Goal: Task Accomplishment & Management: Manage account settings

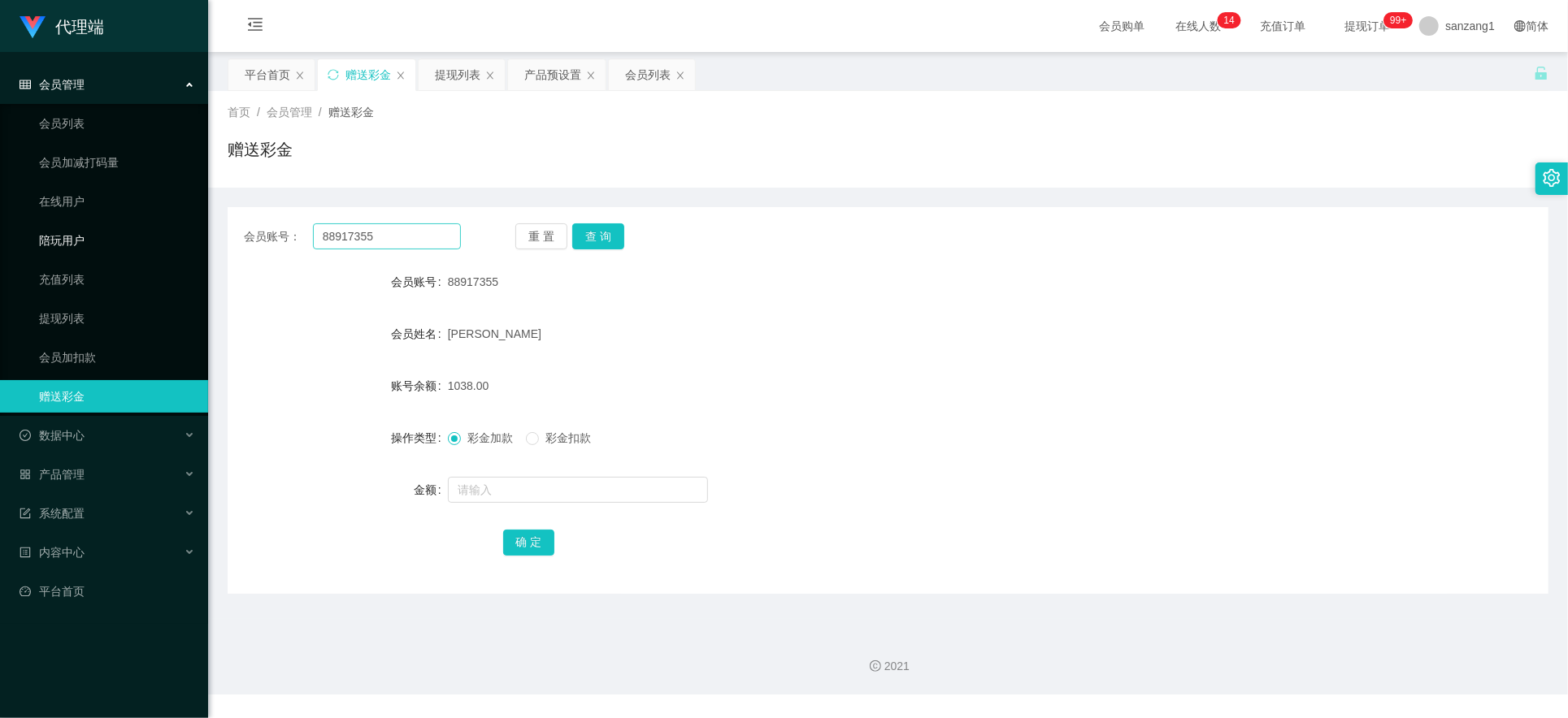
click at [163, 219] on section "代理端 会员管理 会员列表 会员加减打码量 在线用户 陪玩用户 充值列表 提现列表 会员加扣款 赠送彩金 数据中心 产品管理 系统配置 内容中心 平台首页 保…" at bounding box center [784, 347] width 1568 height 694
click at [594, 243] on button "查 询" at bounding box center [598, 236] width 52 height 26
click at [594, 243] on div "重 置 查 询" at bounding box center [624, 236] width 217 height 26
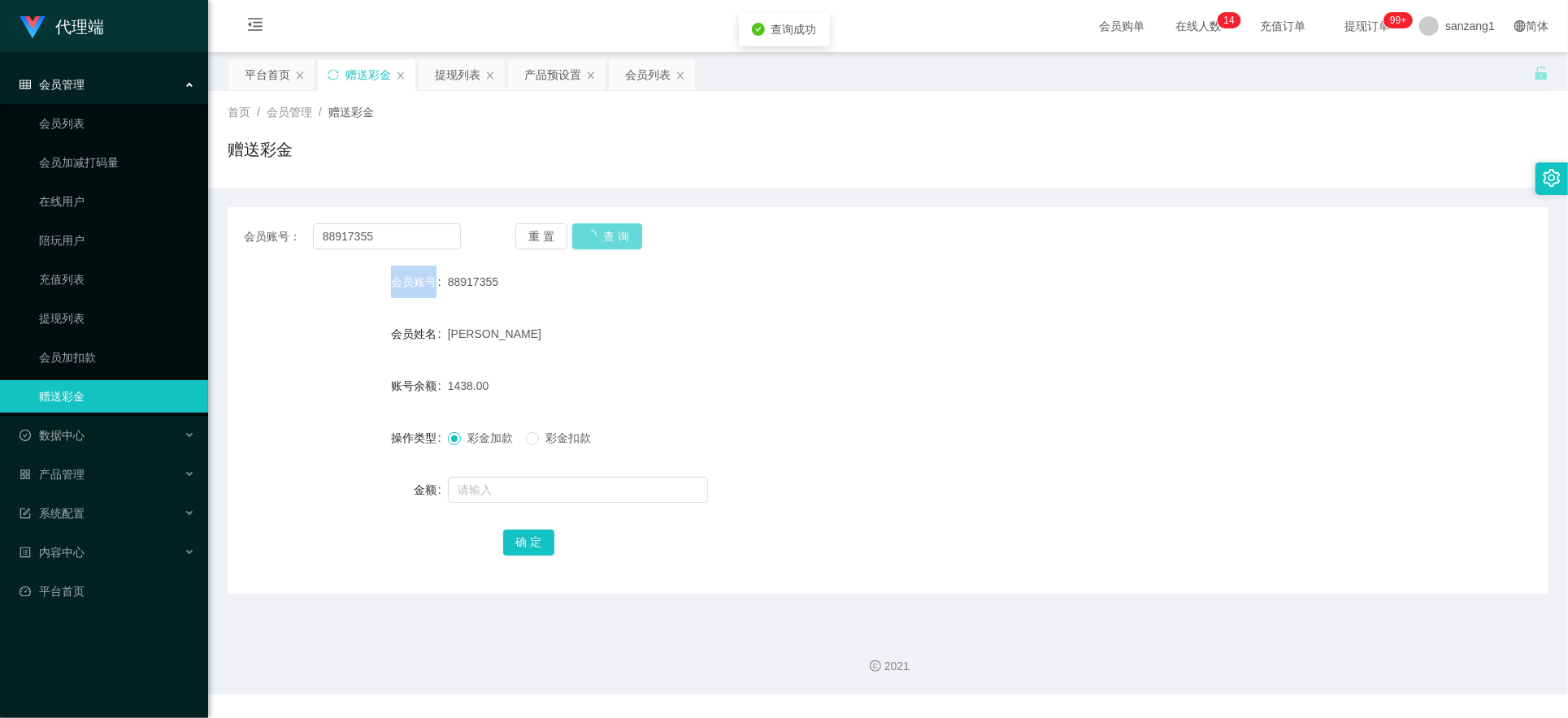
click at [594, 243] on div "重 置 查 询" at bounding box center [624, 236] width 217 height 26
click at [454, 380] on span "1438.00" at bounding box center [468, 386] width 41 height 13
drag, startPoint x: 404, startPoint y: 225, endPoint x: 260, endPoint y: 231, distance: 144.1
click at [260, 231] on div "会员账号： 88917355" at bounding box center [352, 236] width 217 height 26
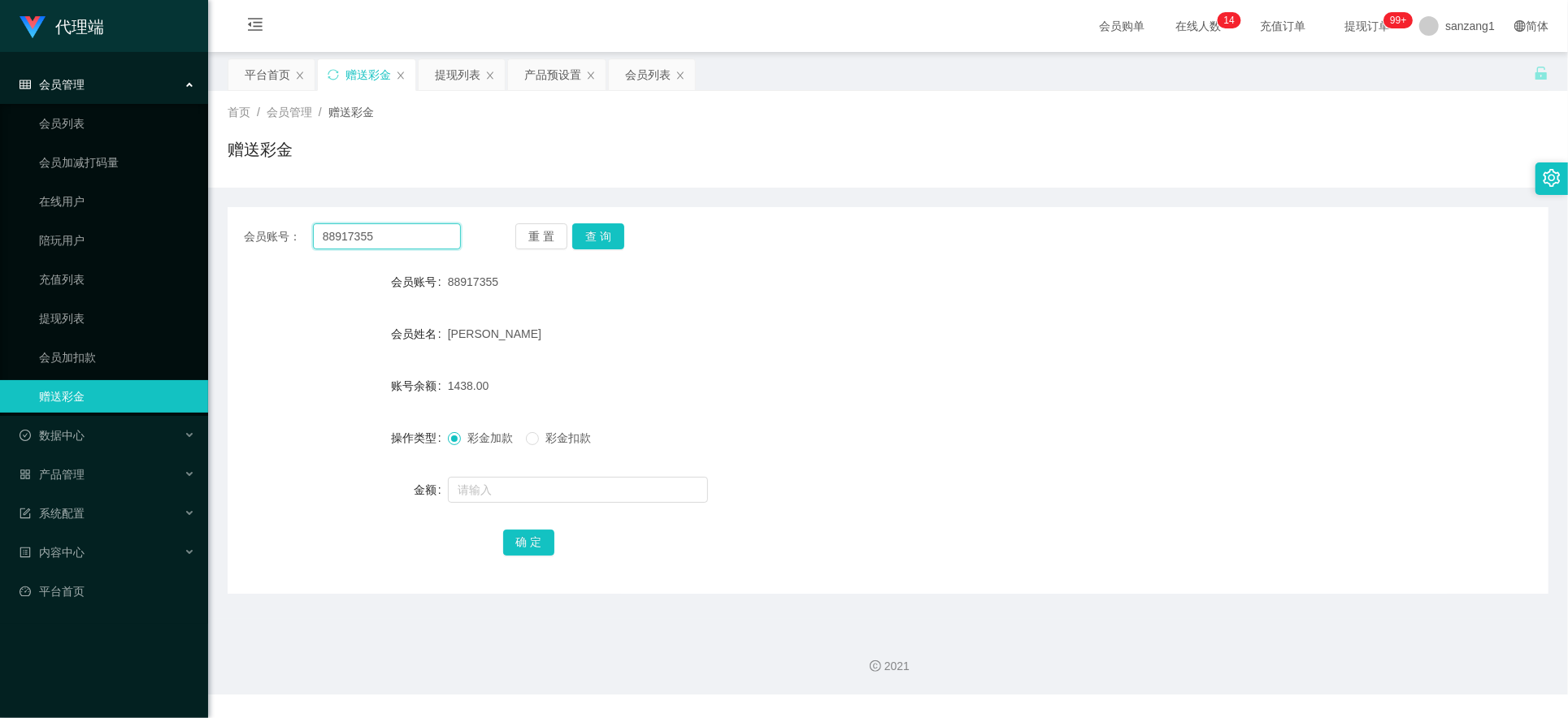
paste input "carmen1996"
type input "carmen1996"
click at [594, 220] on div "会员账号： carmen1996 重 置 查 询 会员账号 88917355 会员姓名 [PERSON_NAME] 账号余额 1438.00 操作类型 彩金加…" at bounding box center [888, 401] width 1321 height 387
click at [602, 225] on button "查 询" at bounding box center [598, 236] width 52 height 26
click at [472, 479] on input "text" at bounding box center [578, 490] width 260 height 26
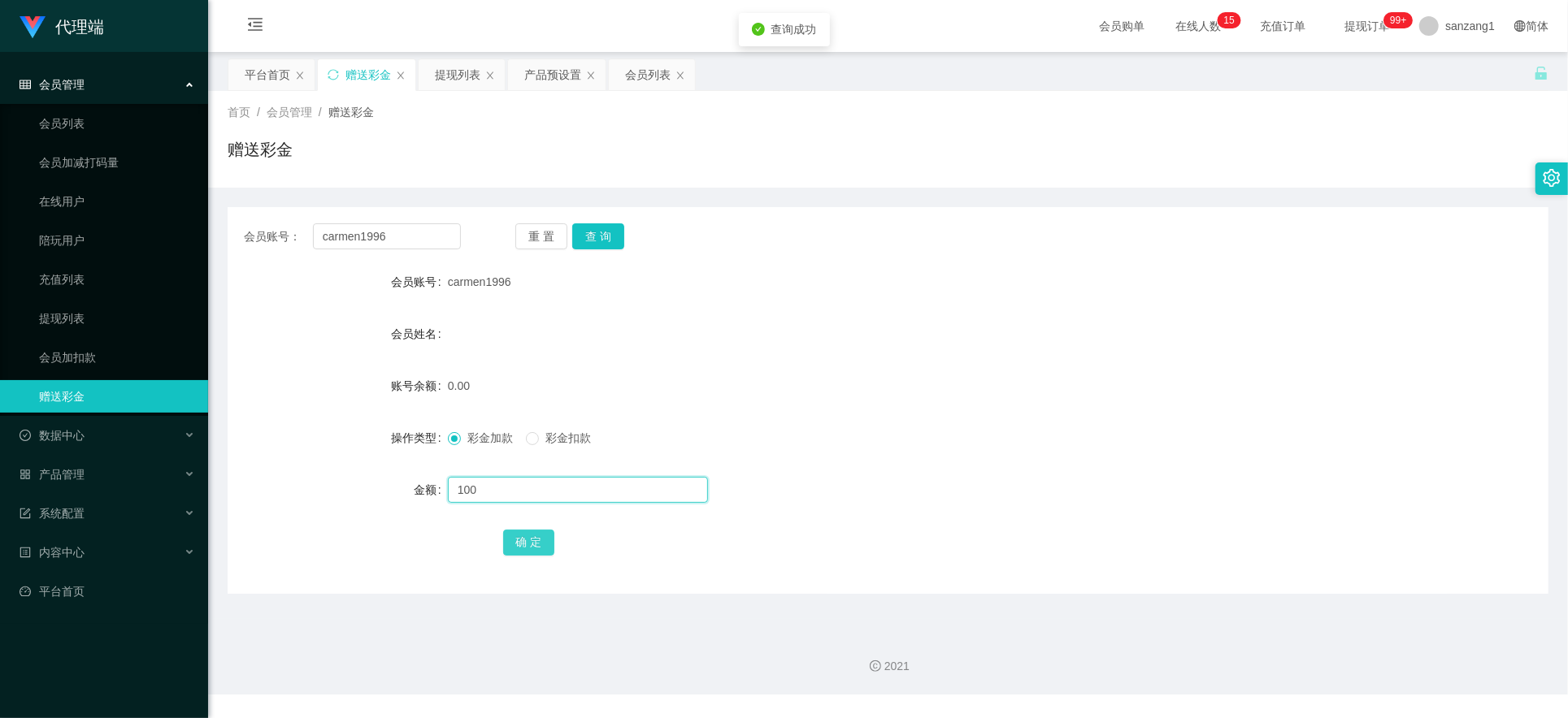
type input "100"
click at [512, 533] on button "确 定" at bounding box center [529, 543] width 52 height 26
click at [543, 60] on div "产品预设置" at bounding box center [552, 74] width 57 height 31
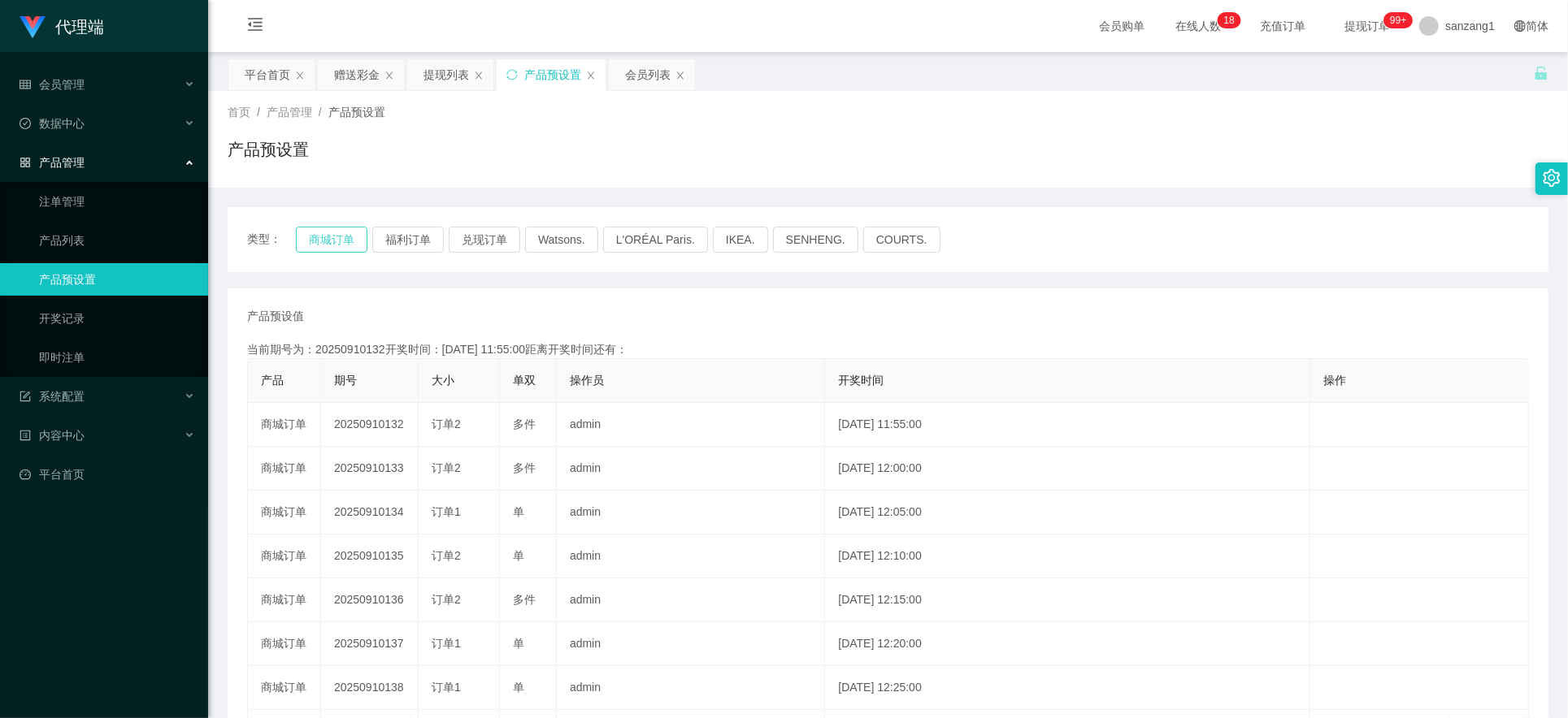
click at [317, 229] on button "商城订单" at bounding box center [332, 240] width 71 height 26
click at [319, 236] on button "商城订单" at bounding box center [332, 240] width 71 height 26
click at [362, 70] on div "赠送彩金" at bounding box center [357, 74] width 46 height 31
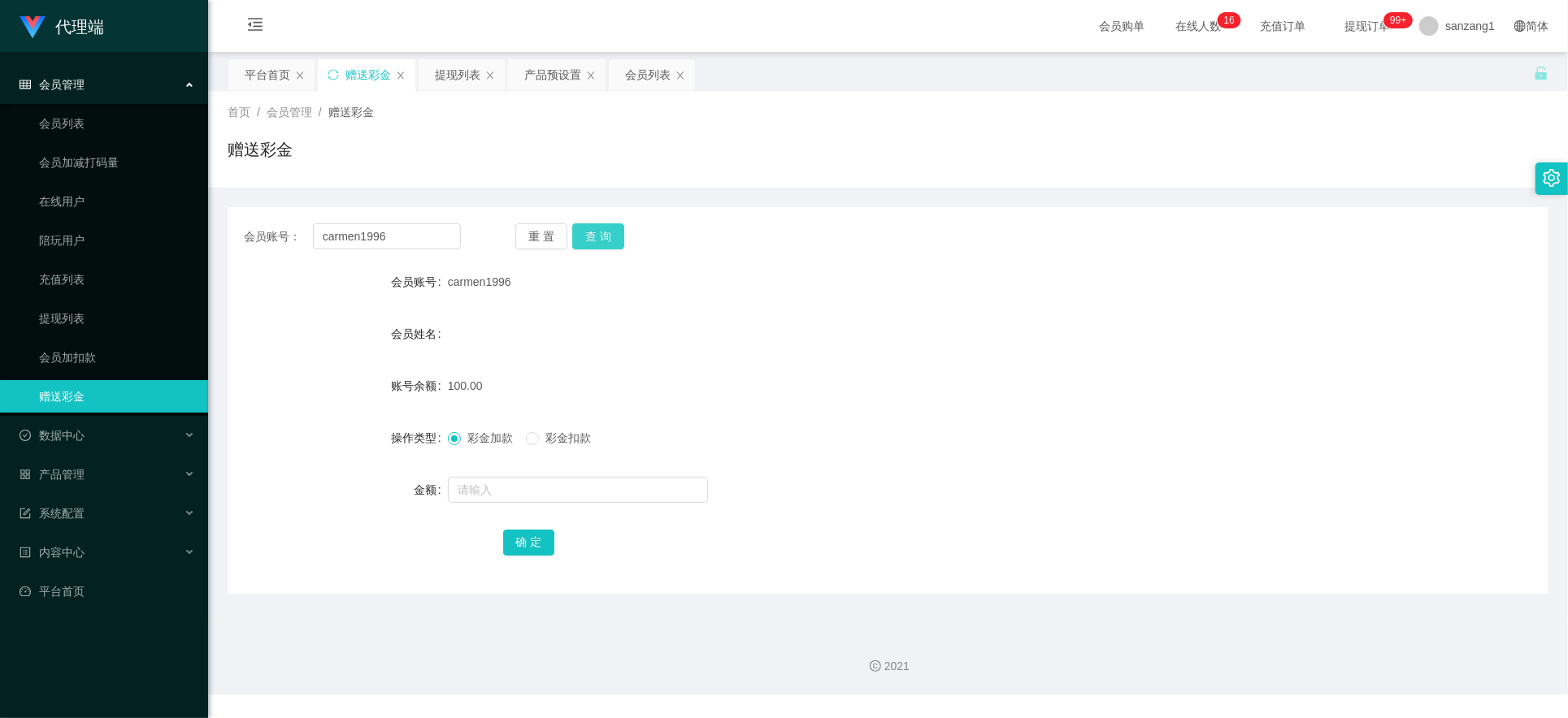
click at [596, 244] on button "查 询" at bounding box center [598, 236] width 52 height 26
click at [595, 235] on button "查 询" at bounding box center [598, 236] width 52 height 26
click at [480, 75] on div "提现列表" at bounding box center [458, 74] width 46 height 31
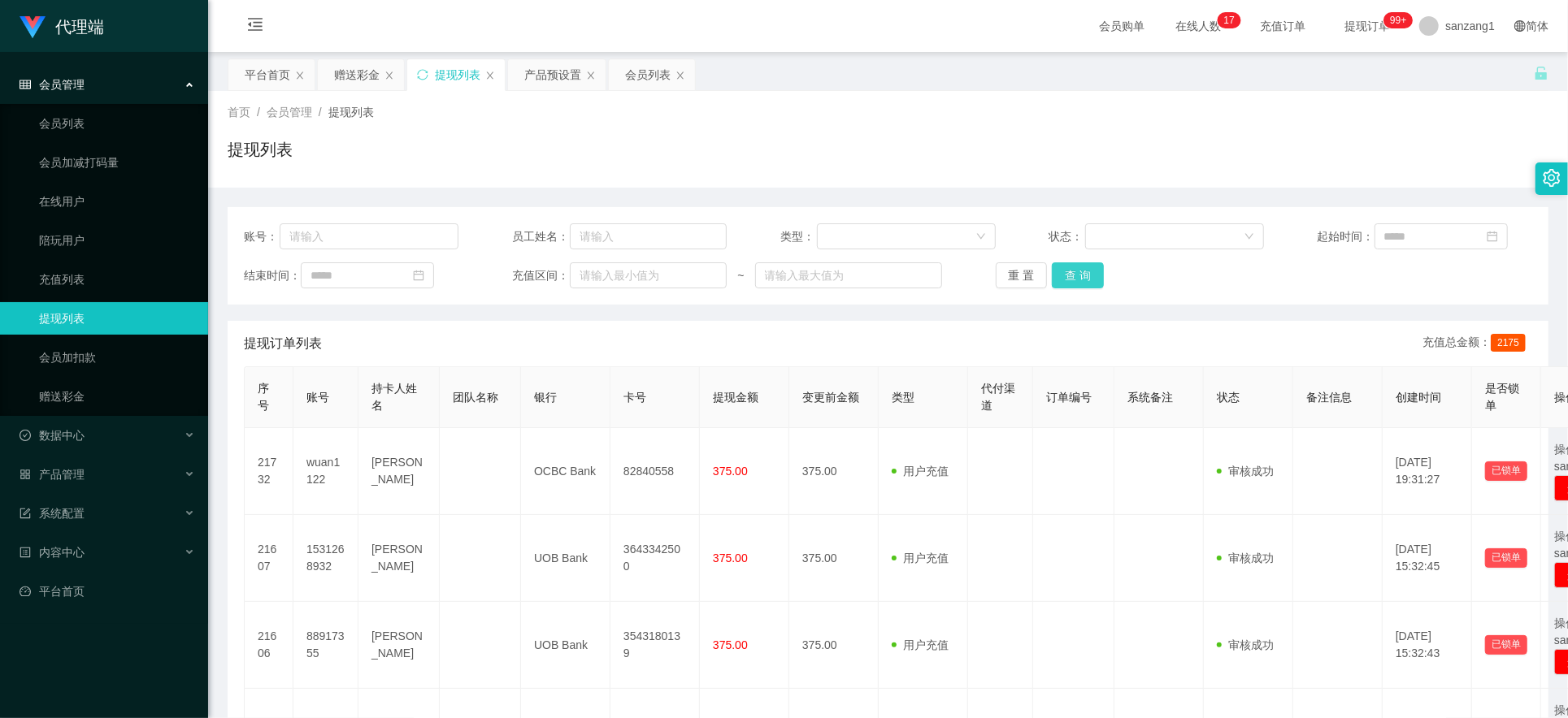
click at [1052, 279] on button "查 询" at bounding box center [1077, 276] width 52 height 26
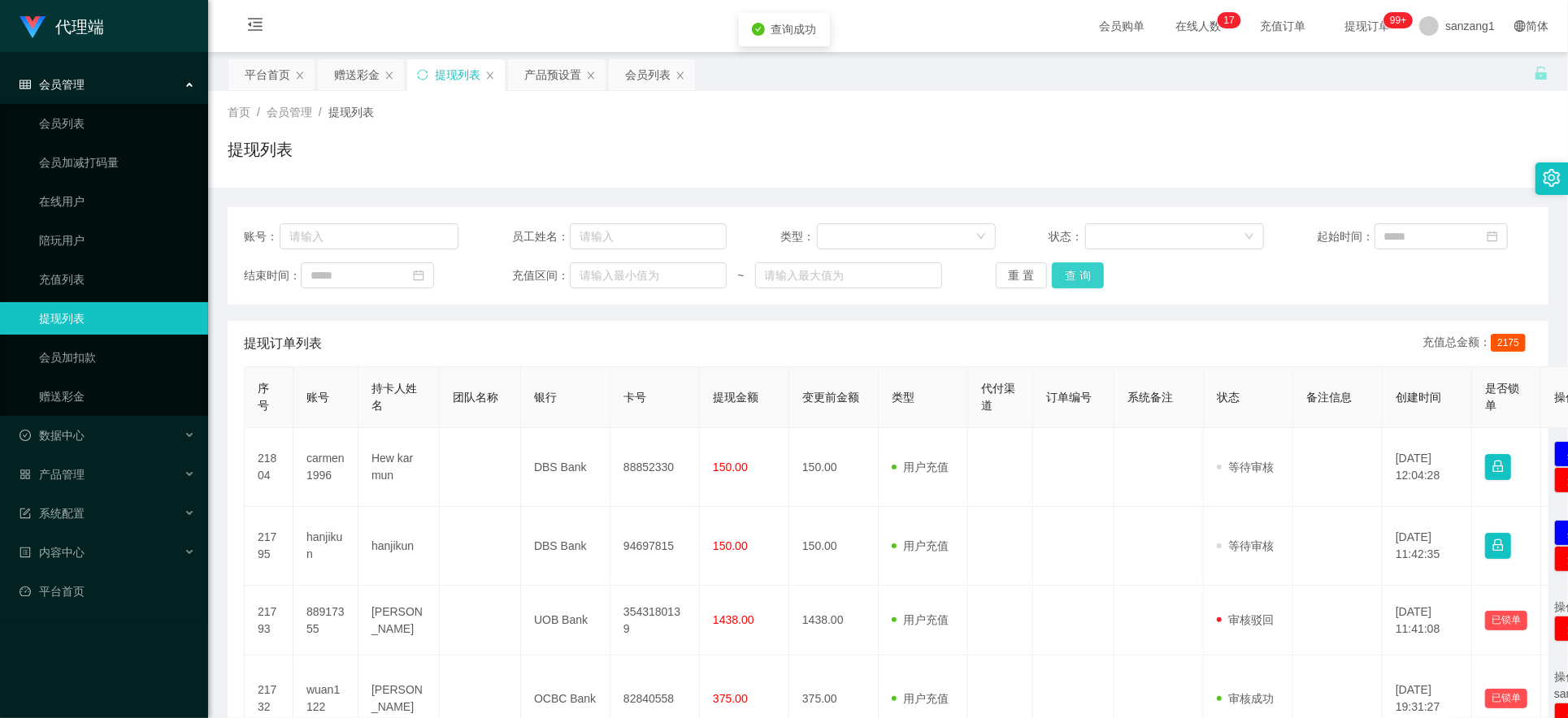
click at [1071, 278] on button "查 询" at bounding box center [1077, 276] width 52 height 26
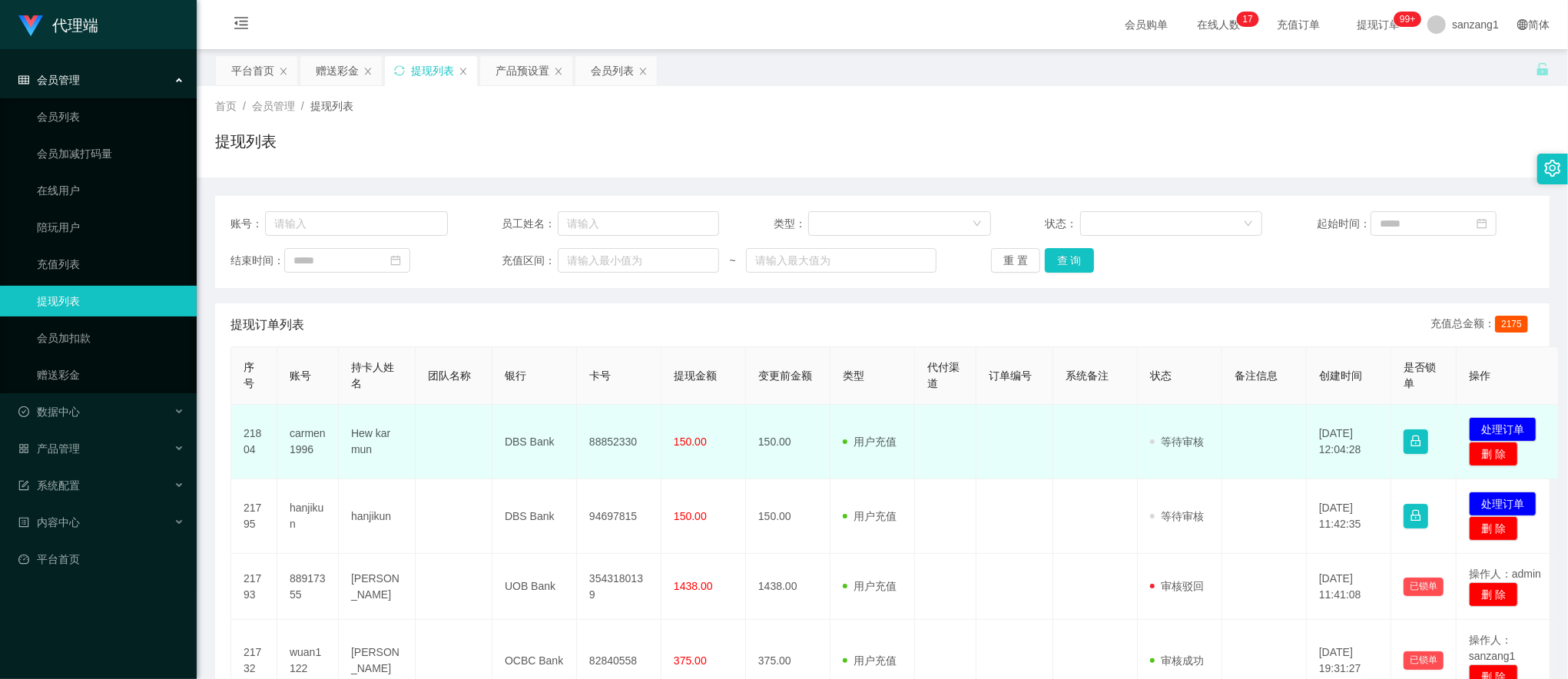
click at [306, 440] on td "carmen1996" at bounding box center [308, 442] width 61 height 75
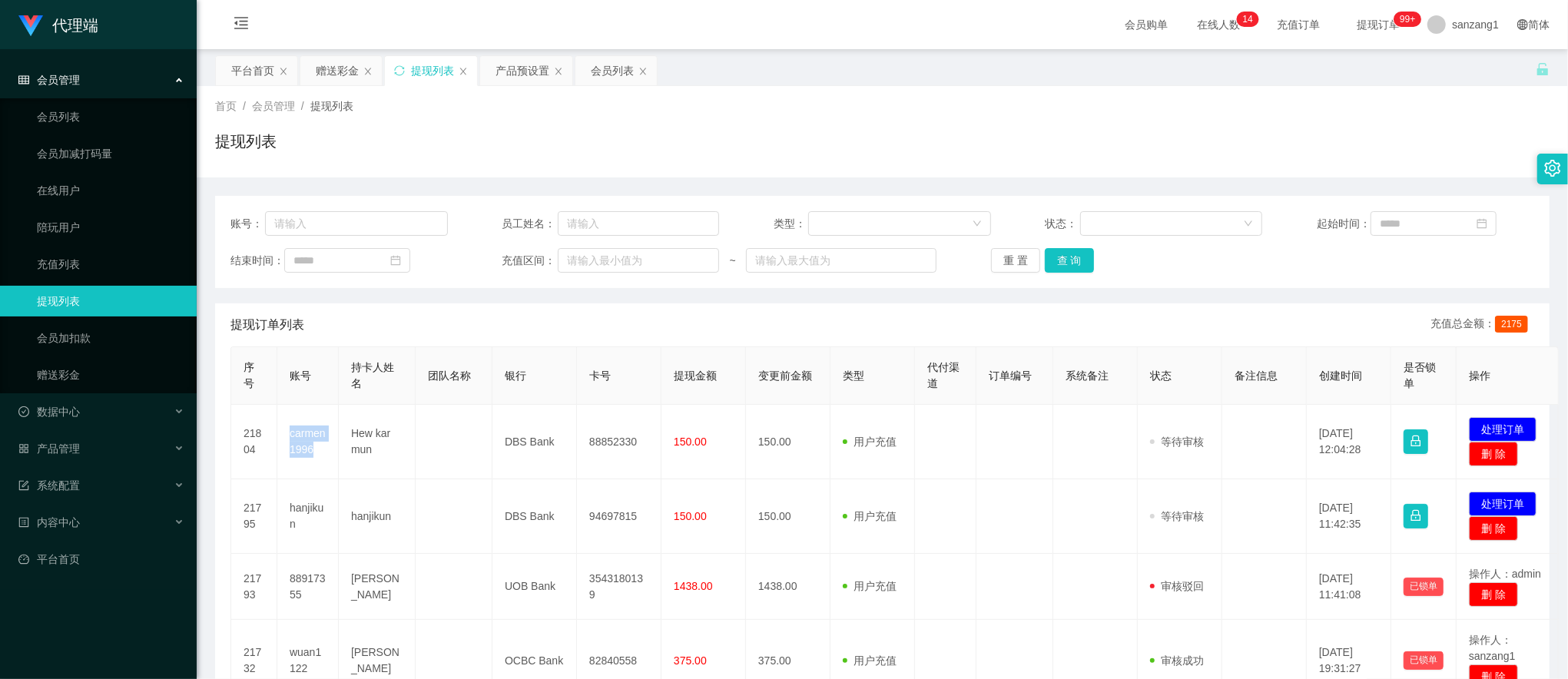
copy td "carmen1996"
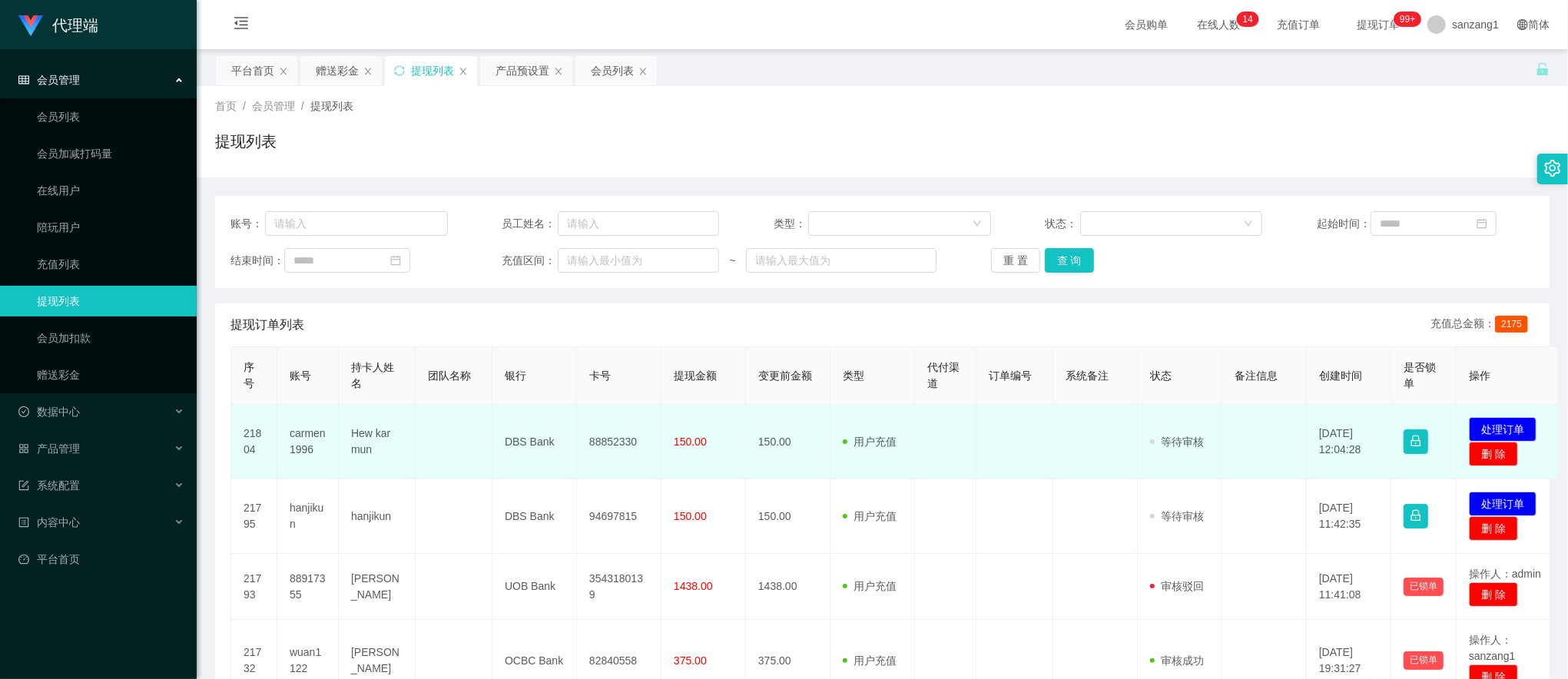
drag, startPoint x: 502, startPoint y: 379, endPoint x: 437, endPoint y: 422, distance: 77.9
click at [502, 379] on th "银行" at bounding box center [535, 376] width 85 height 57
drag, startPoint x: 349, startPoint y: 434, endPoint x: 639, endPoint y: 445, distance: 290.2
click at [639, 445] on tr "21804 carmen1996 Hew kar mun DBS Bank 88852330 150.00 150.00 用户充值 人工扣款 审核驳回 审核成…" at bounding box center [895, 442] width 1328 height 75
copy tr "Hew kar mun DBS Bank 88852330"
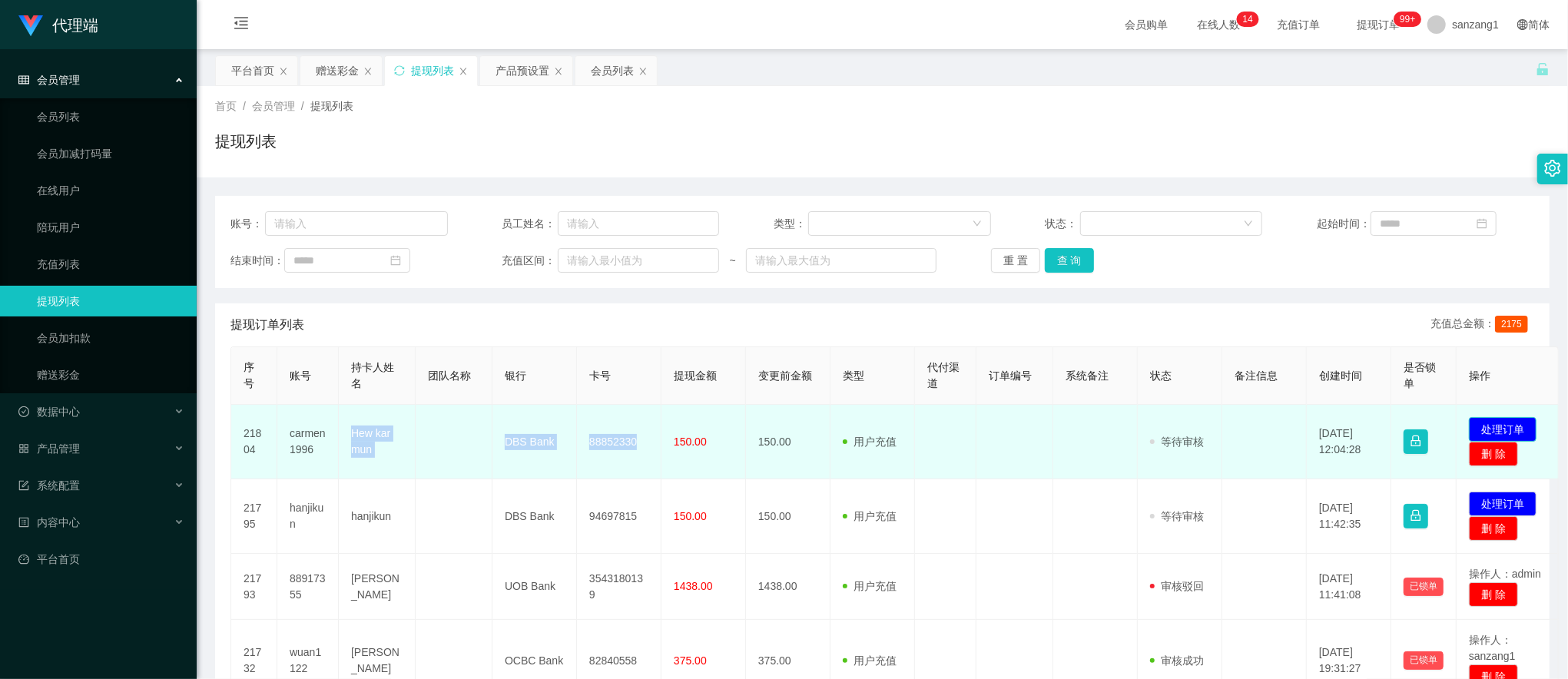
click at [1482, 421] on button "处理订单" at bounding box center [1502, 430] width 67 height 25
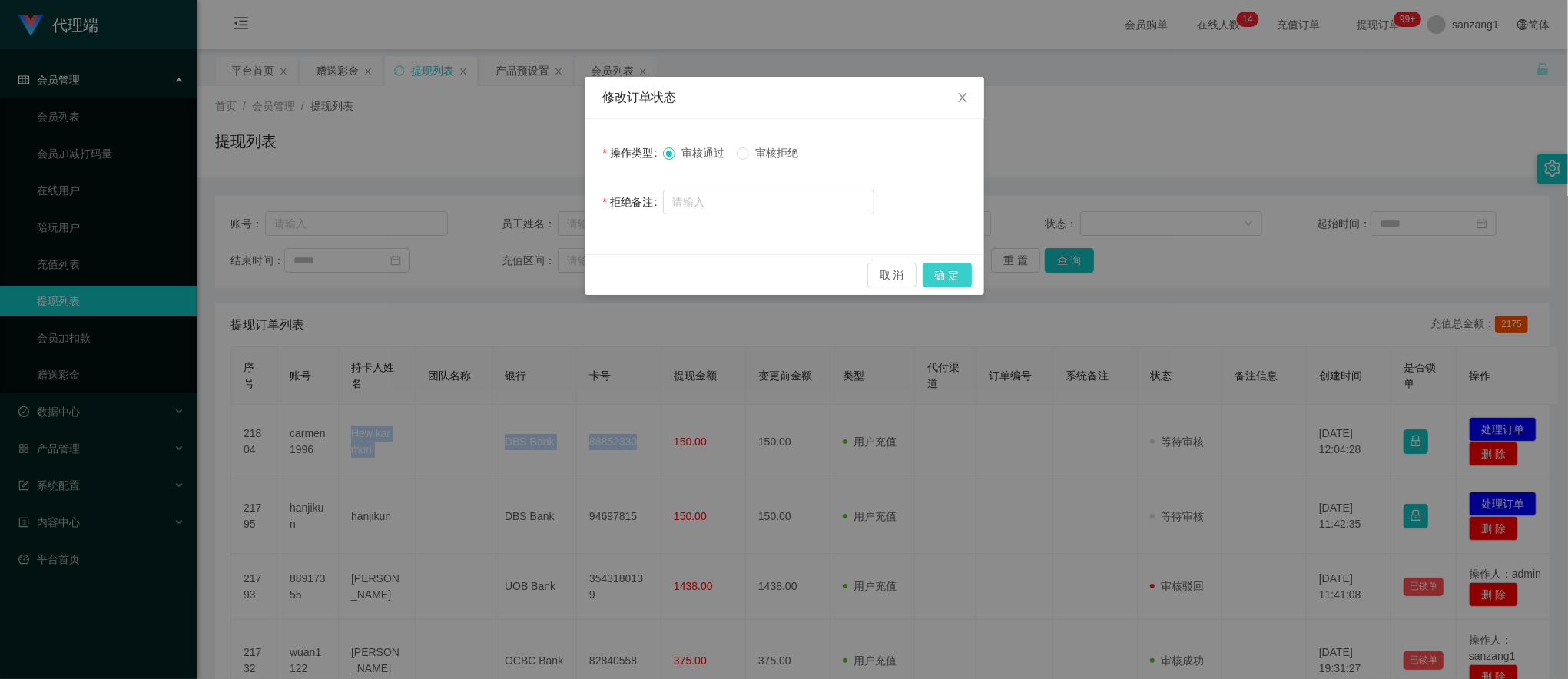
click at [951, 280] on button "确 定" at bounding box center [946, 275] width 49 height 25
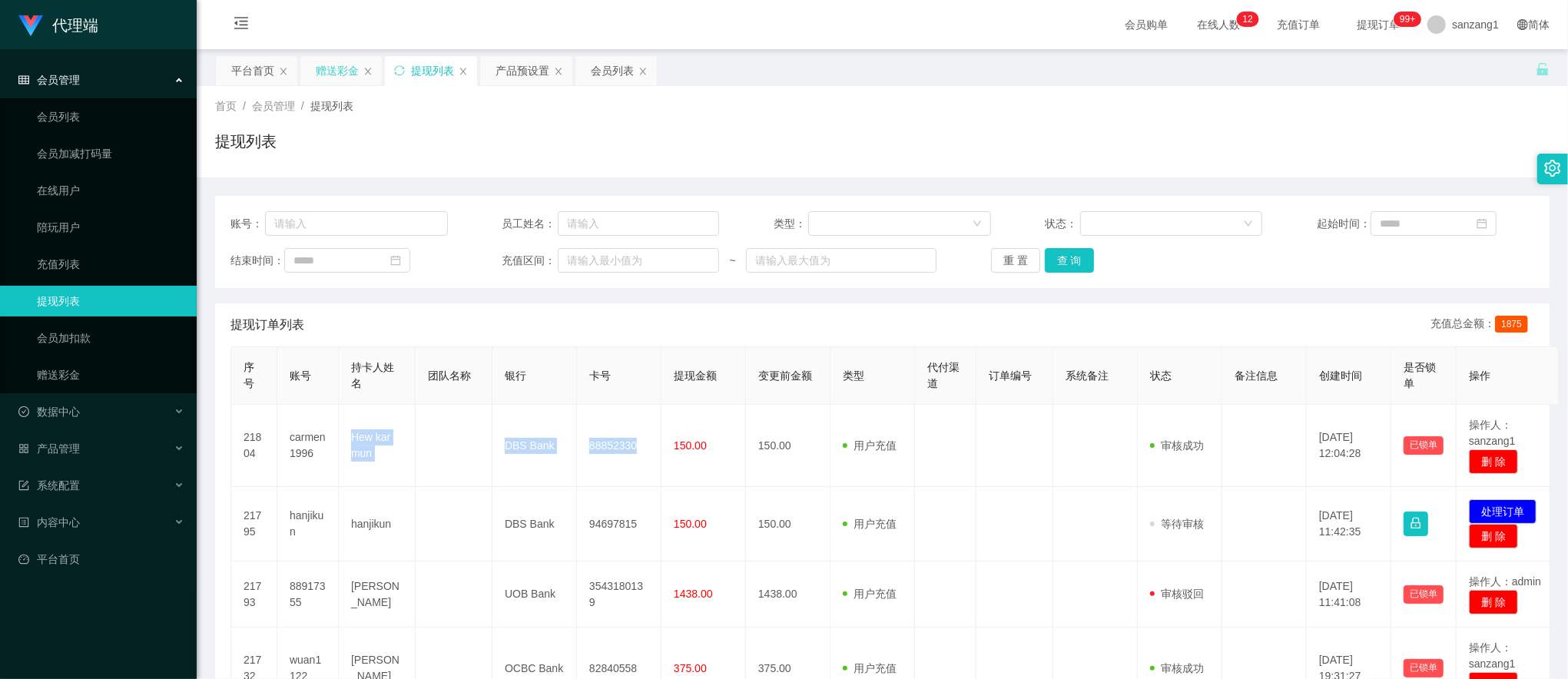
click at [345, 66] on div "赠送彩金" at bounding box center [337, 70] width 43 height 29
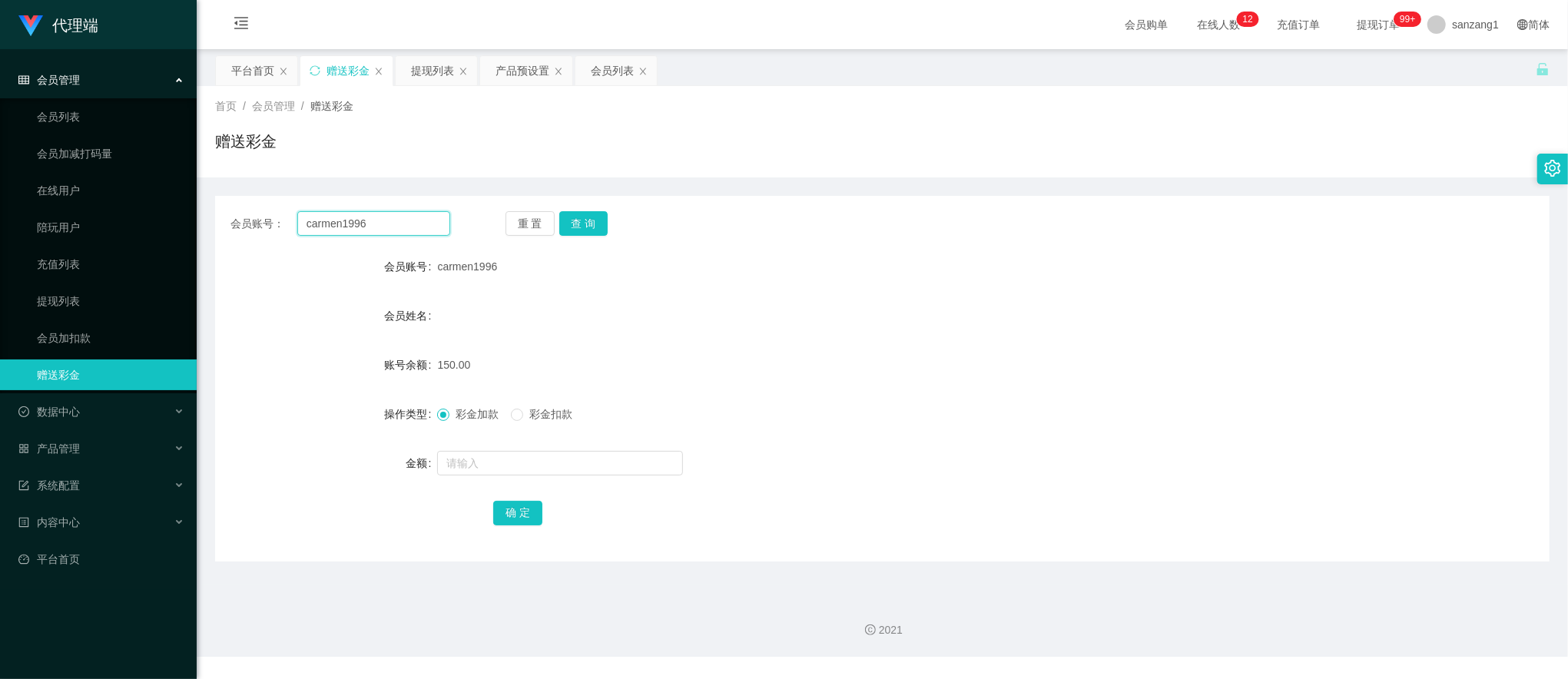
drag, startPoint x: 412, startPoint y: 230, endPoint x: 230, endPoint y: 216, distance: 182.5
click at [230, 216] on div "会员账号： carmen1996" at bounding box center [340, 224] width 219 height 25
paste input "90366160"
type input "90366160"
click at [593, 217] on button "查 询" at bounding box center [583, 224] width 49 height 25
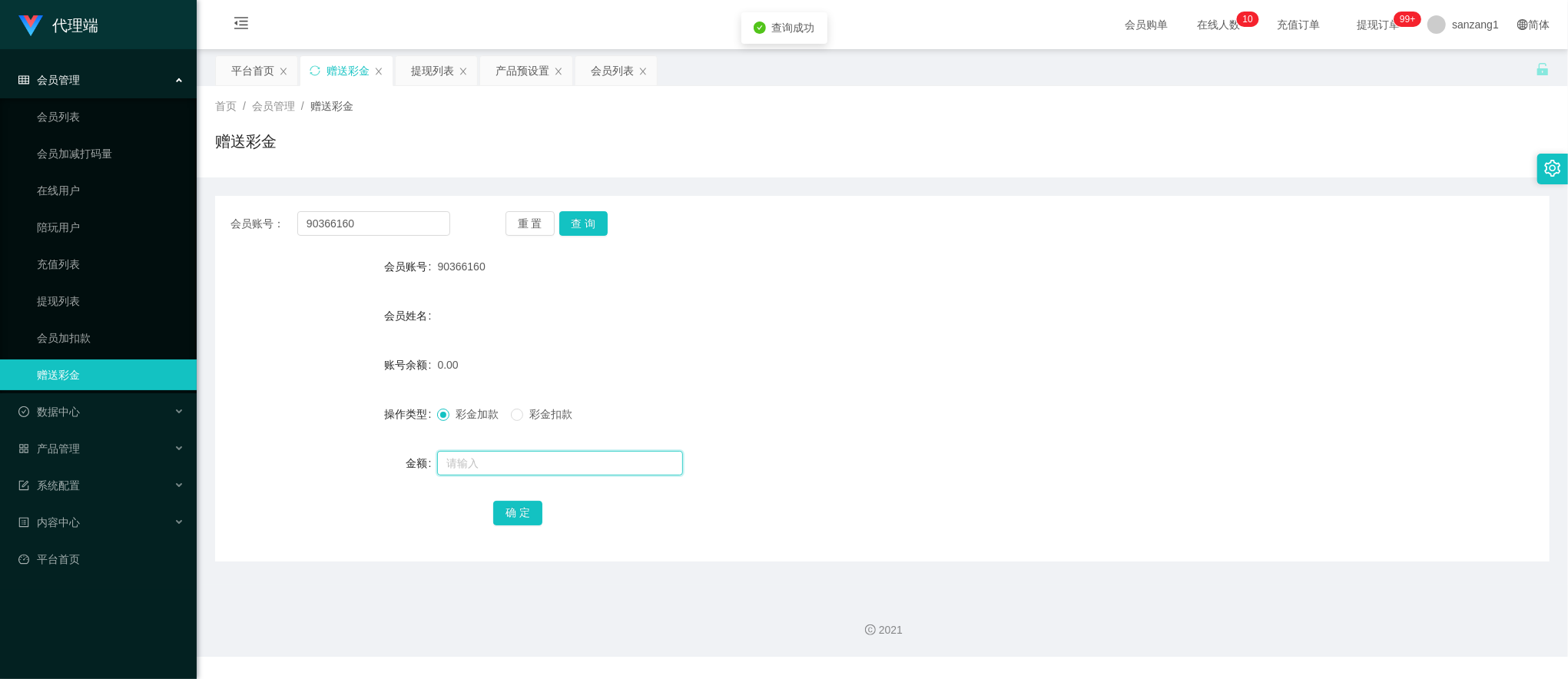
click at [486, 474] on input "text" at bounding box center [560, 464] width 246 height 25
type input "100"
click at [514, 512] on button "确 定" at bounding box center [518, 514] width 49 height 25
click at [381, 228] on input "90366160" at bounding box center [374, 224] width 153 height 25
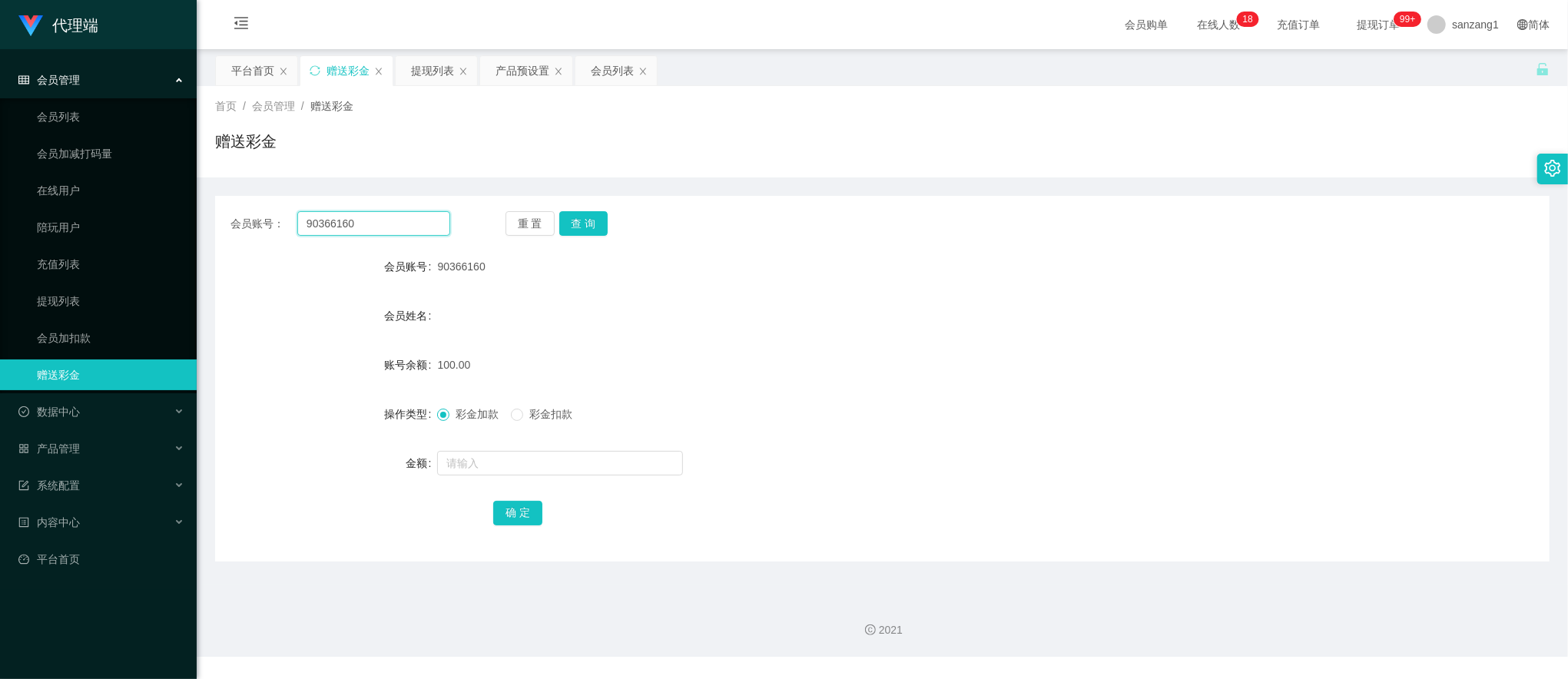
paste input "Ray123881"
type input "Ray1238810"
click at [563, 226] on button "查 询" at bounding box center [583, 224] width 49 height 25
click at [453, 471] on input "text" at bounding box center [560, 464] width 246 height 25
type input "100"
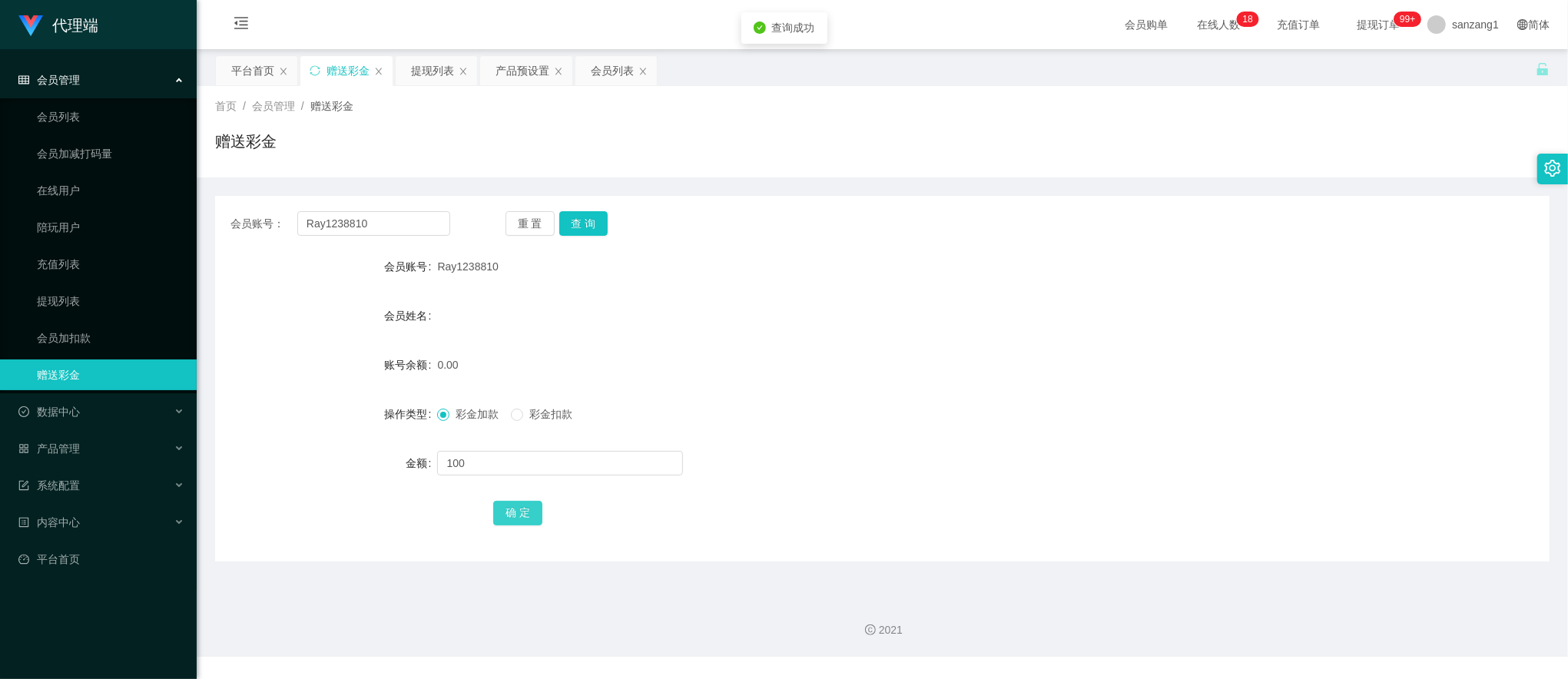
click at [524, 505] on button "确 定" at bounding box center [518, 514] width 49 height 25
click at [527, 72] on div "产品预设置" at bounding box center [522, 70] width 54 height 29
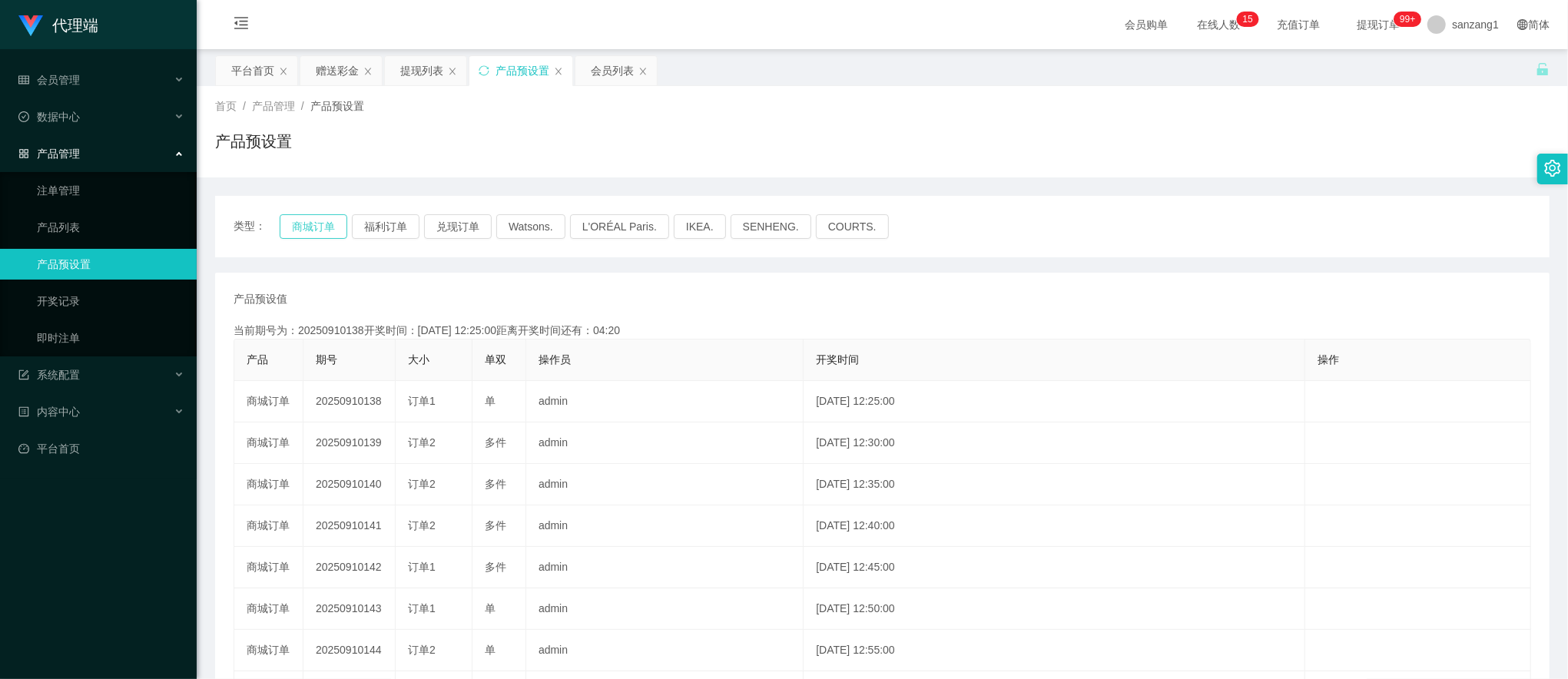
click at [311, 228] on button "商城订单" at bounding box center [313, 227] width 67 height 25
click at [304, 225] on button "商城订单" at bounding box center [313, 227] width 67 height 25
click at [339, 67] on div "赠送彩金" at bounding box center [337, 70] width 43 height 29
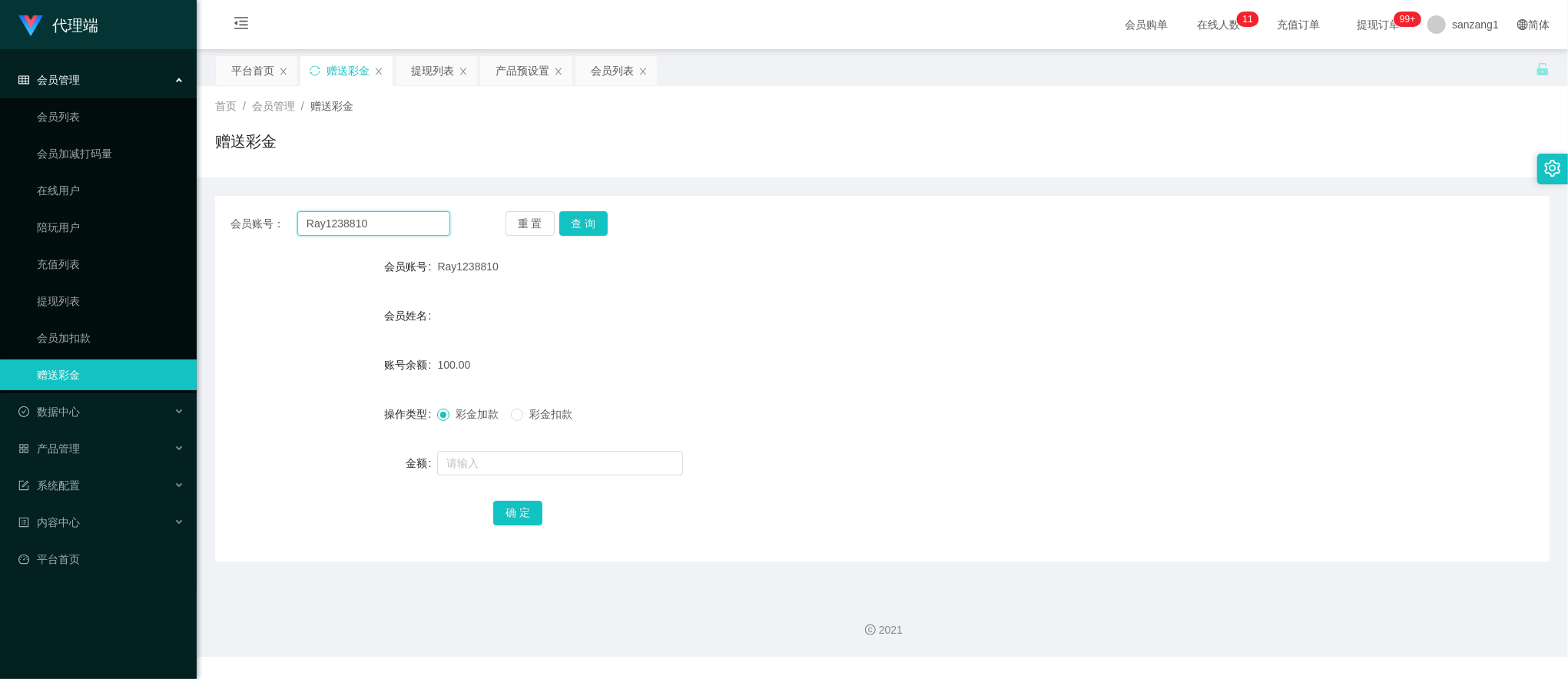
click at [332, 222] on input "Ray1238810" at bounding box center [374, 224] width 153 height 25
click at [335, 222] on input "Ray1238810" at bounding box center [374, 224] width 153 height 25
paste input "Ray1238810"
drag, startPoint x: 415, startPoint y: 221, endPoint x: 258, endPoint y: 212, distance: 157.3
click at [248, 217] on div "会员账号： Ray1238810" at bounding box center [340, 224] width 219 height 25
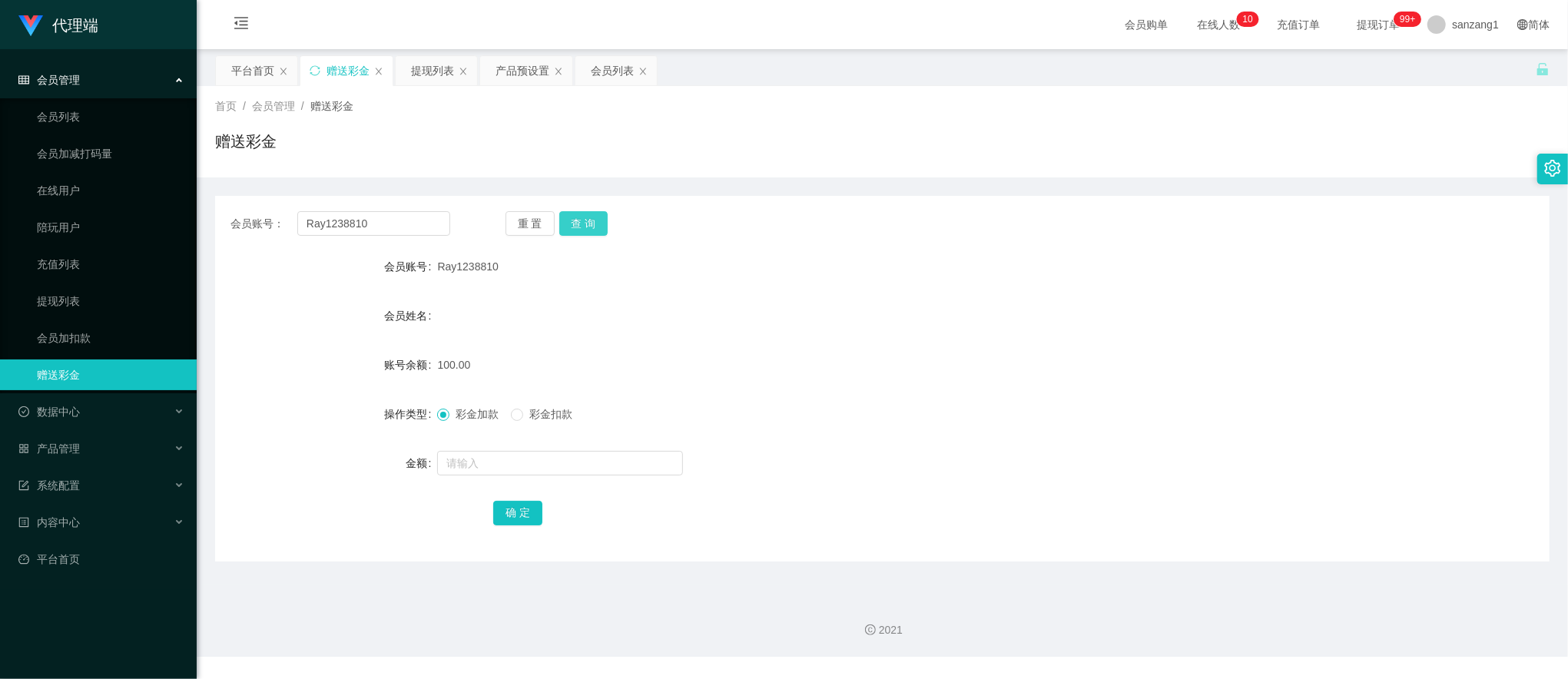
click at [573, 214] on button "查 询" at bounding box center [583, 224] width 49 height 25
drag, startPoint x: 367, startPoint y: 225, endPoint x: 269, endPoint y: 231, distance: 98.2
click at [268, 231] on div "会员账号： Ray1238810" at bounding box center [340, 224] width 219 height 25
paste input "carmen1996"
type input "carmen1996"
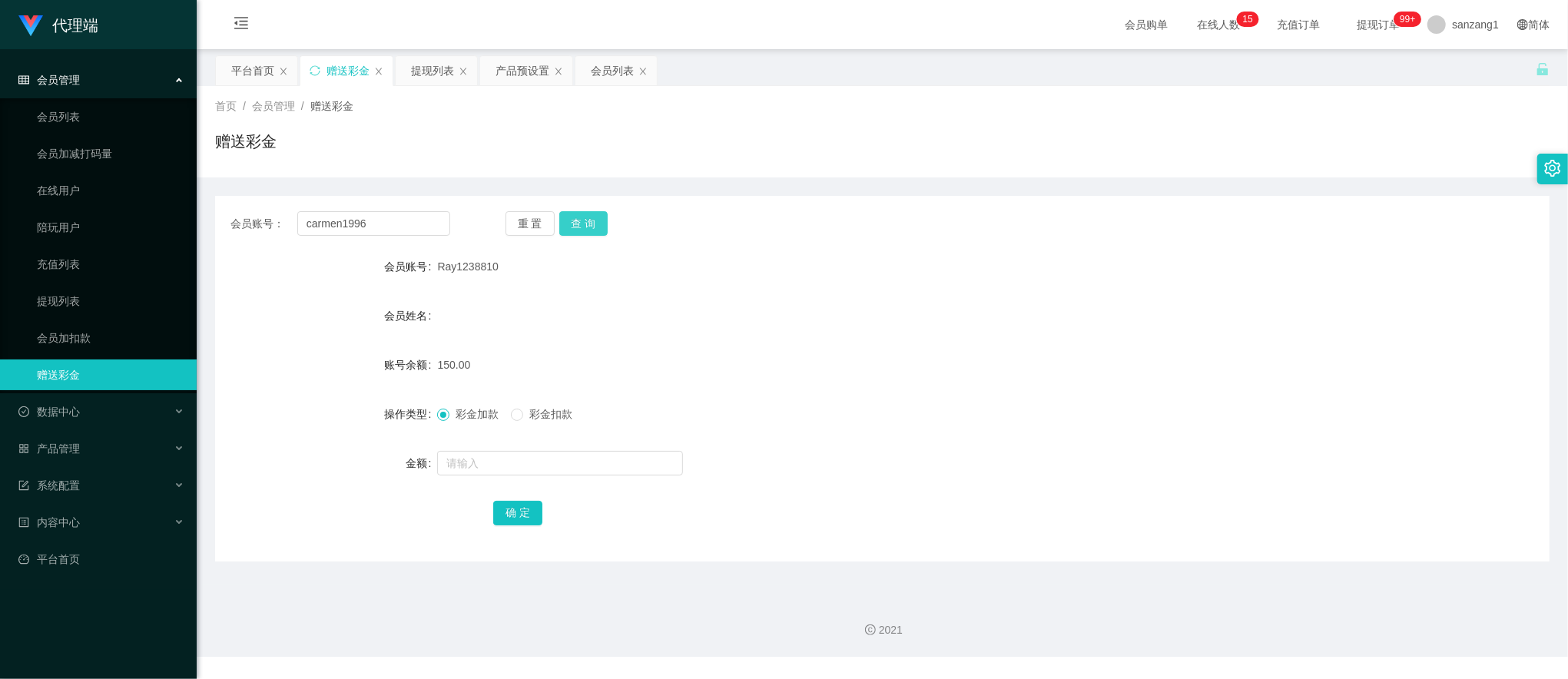
click at [584, 221] on button "查 询" at bounding box center [583, 224] width 49 height 25
click at [481, 461] on input "text" at bounding box center [560, 464] width 246 height 25
type input "23"
click at [521, 514] on button "确 定" at bounding box center [518, 514] width 49 height 25
click at [461, 465] on input "text" at bounding box center [560, 464] width 246 height 25
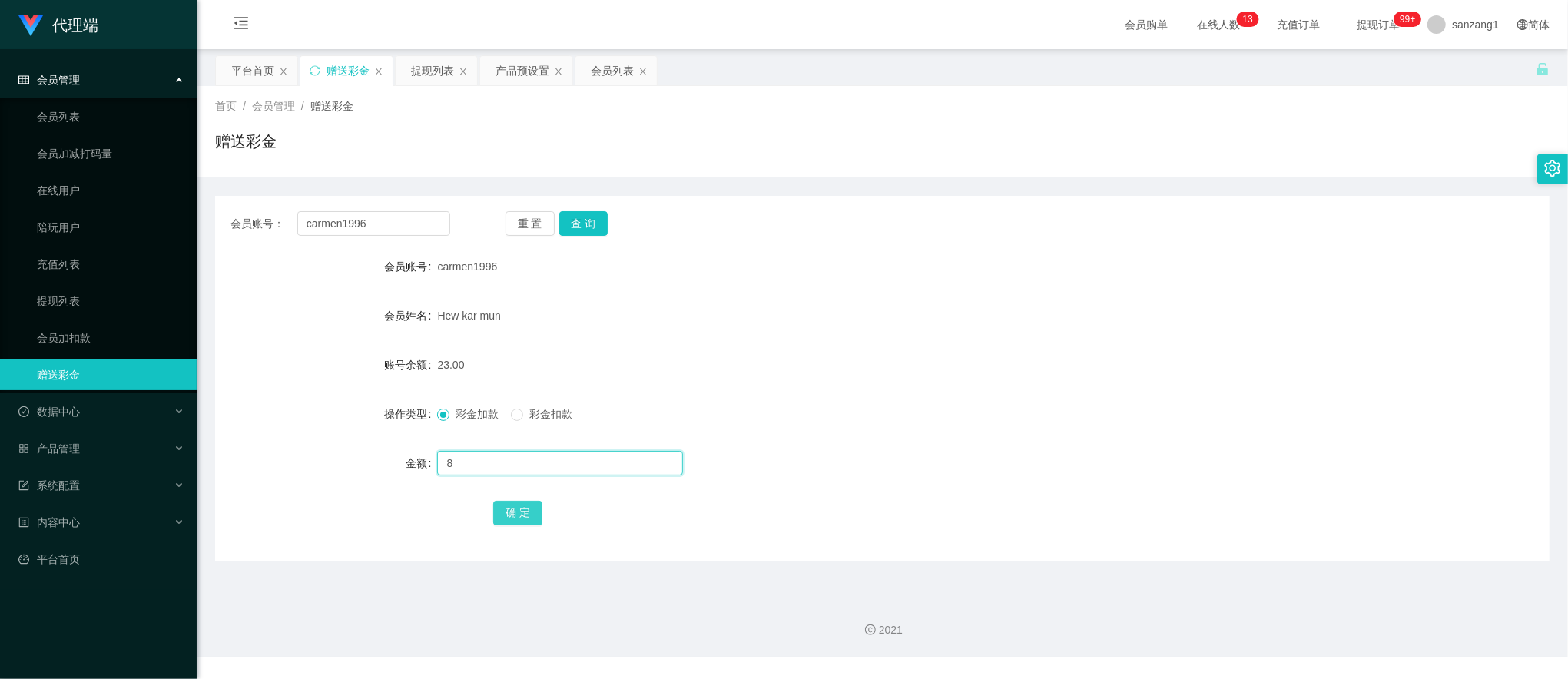
type input "8"
click at [516, 514] on button "确 定" at bounding box center [518, 514] width 49 height 25
click at [381, 219] on input "carmen1996" at bounding box center [374, 224] width 153 height 25
paste input "earm1111"
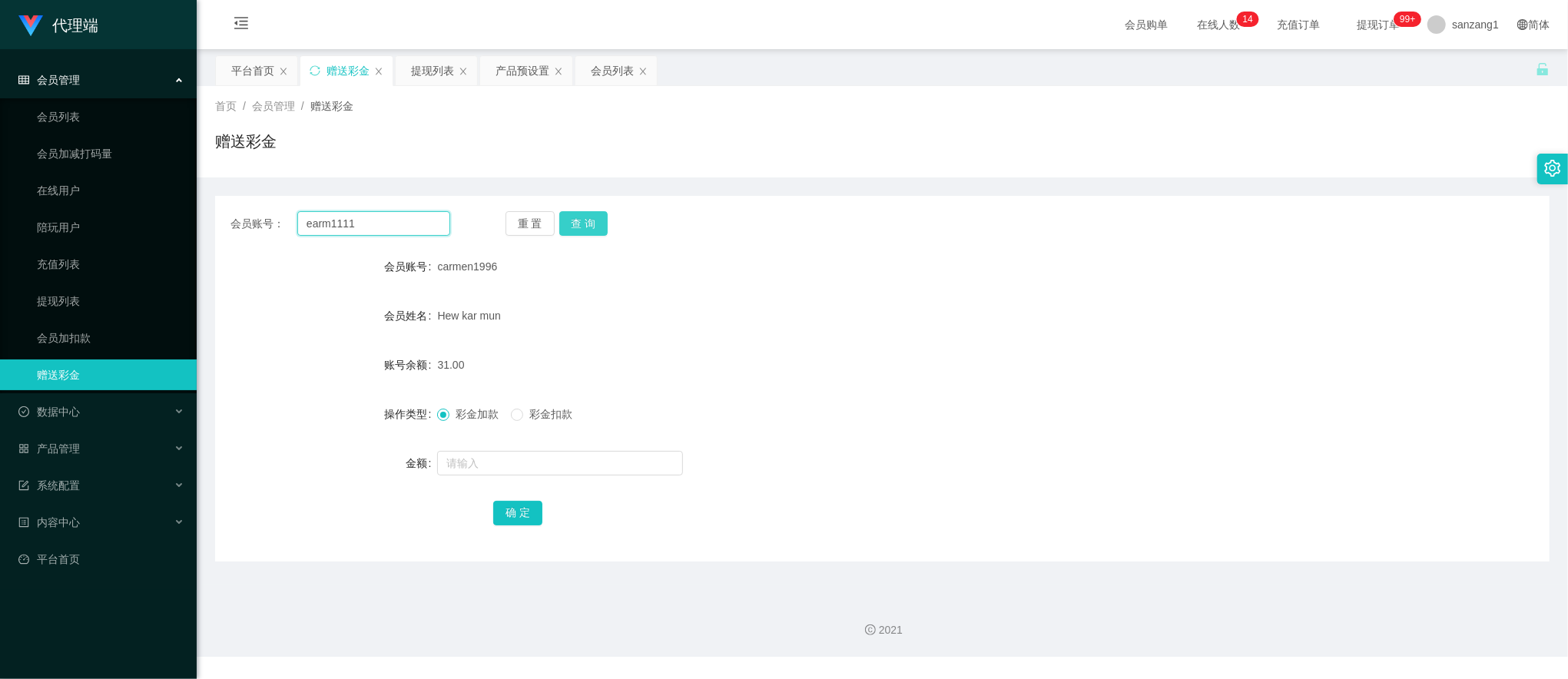
type input "earm1111"
click at [582, 223] on button "查 询" at bounding box center [583, 224] width 49 height 25
click at [432, 71] on div "提现列表" at bounding box center [433, 70] width 43 height 29
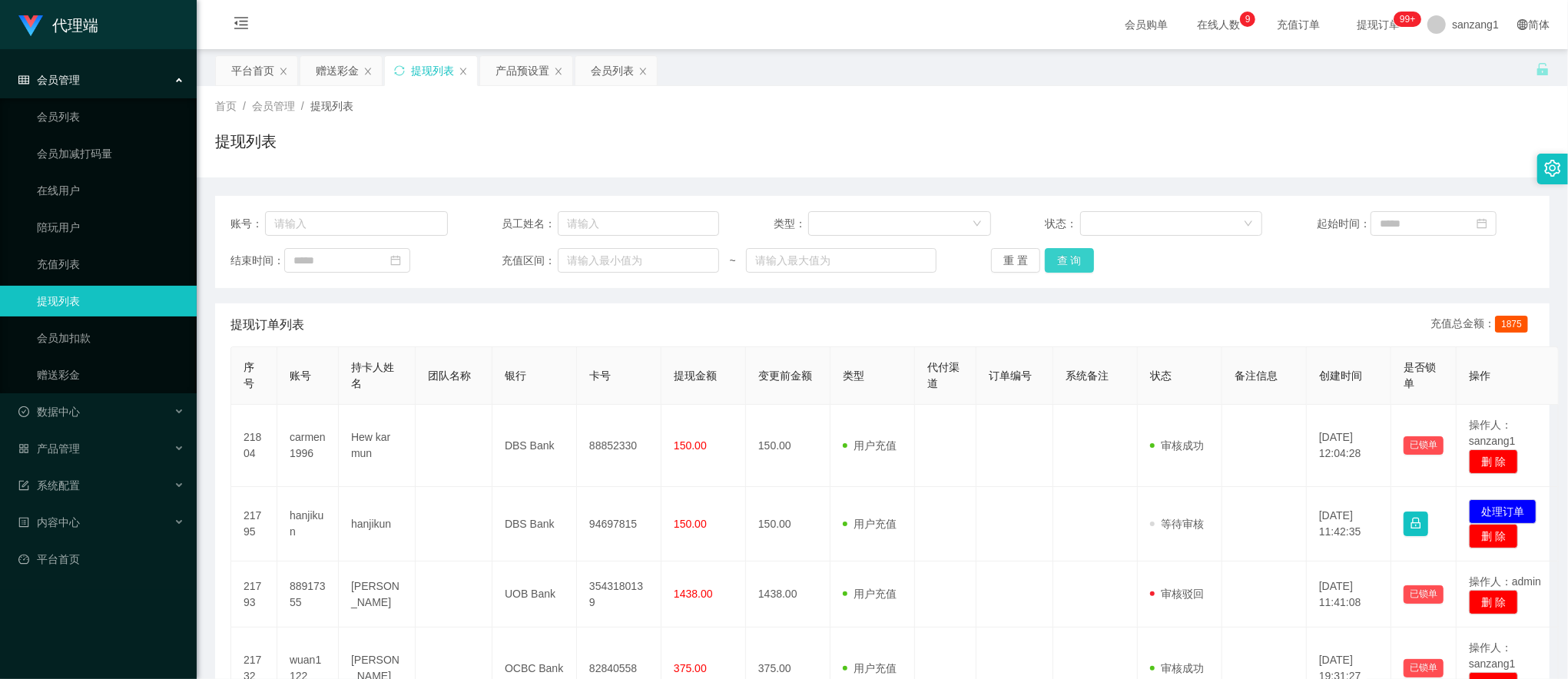
click at [1058, 250] on button "查 询" at bounding box center [1069, 261] width 49 height 25
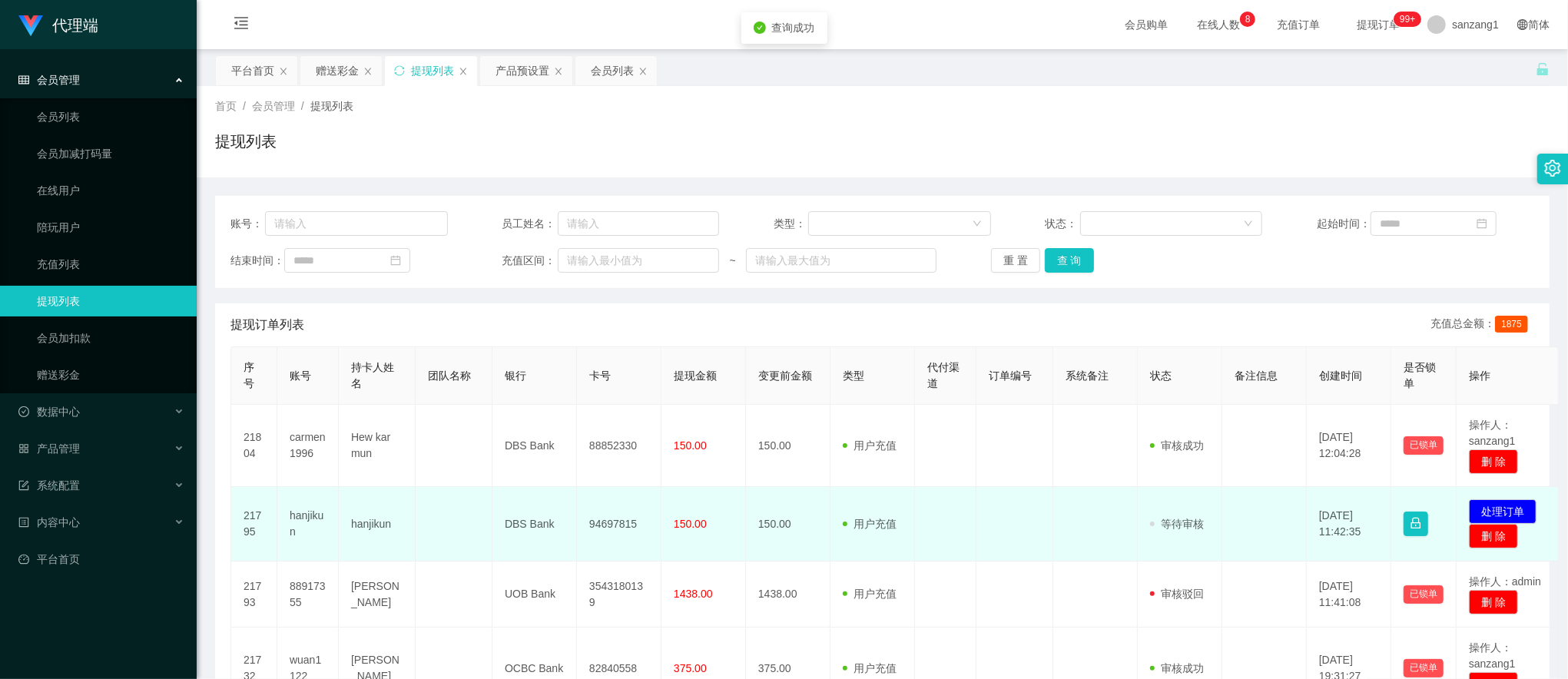
click at [371, 525] on td "hanjikun" at bounding box center [377, 524] width 76 height 75
click at [371, 524] on td "hanjikun" at bounding box center [377, 524] width 76 height 75
click at [295, 514] on td "hanjikun" at bounding box center [308, 524] width 61 height 75
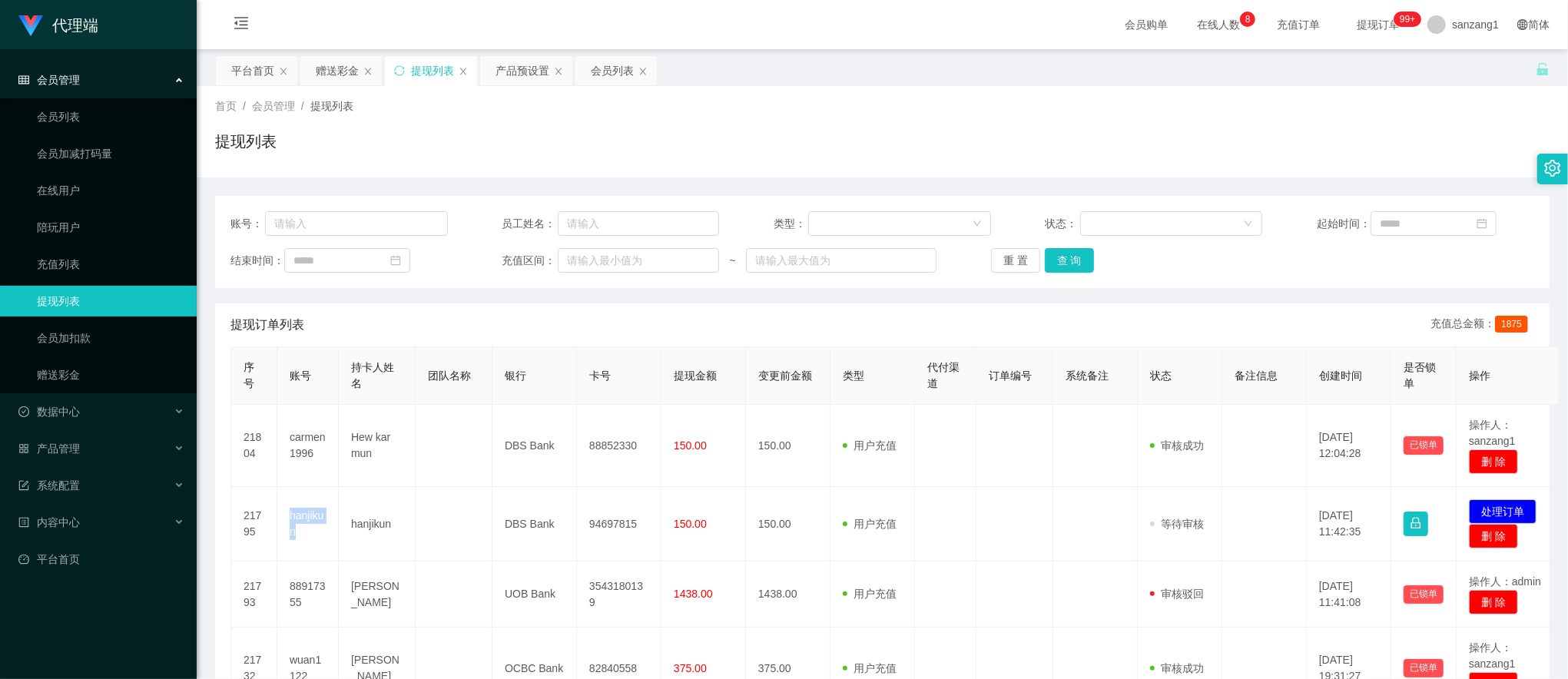
copy td "hanjikun"
drag, startPoint x: 1229, startPoint y: 129, endPoint x: 1276, endPoint y: 111, distance: 50.3
click at [1246, 118] on div "首页 / 会员管理 / 提现列表 / 提现列表" at bounding box center [882, 131] width 1335 height 66
click at [1074, 253] on button "查 询" at bounding box center [1069, 261] width 49 height 25
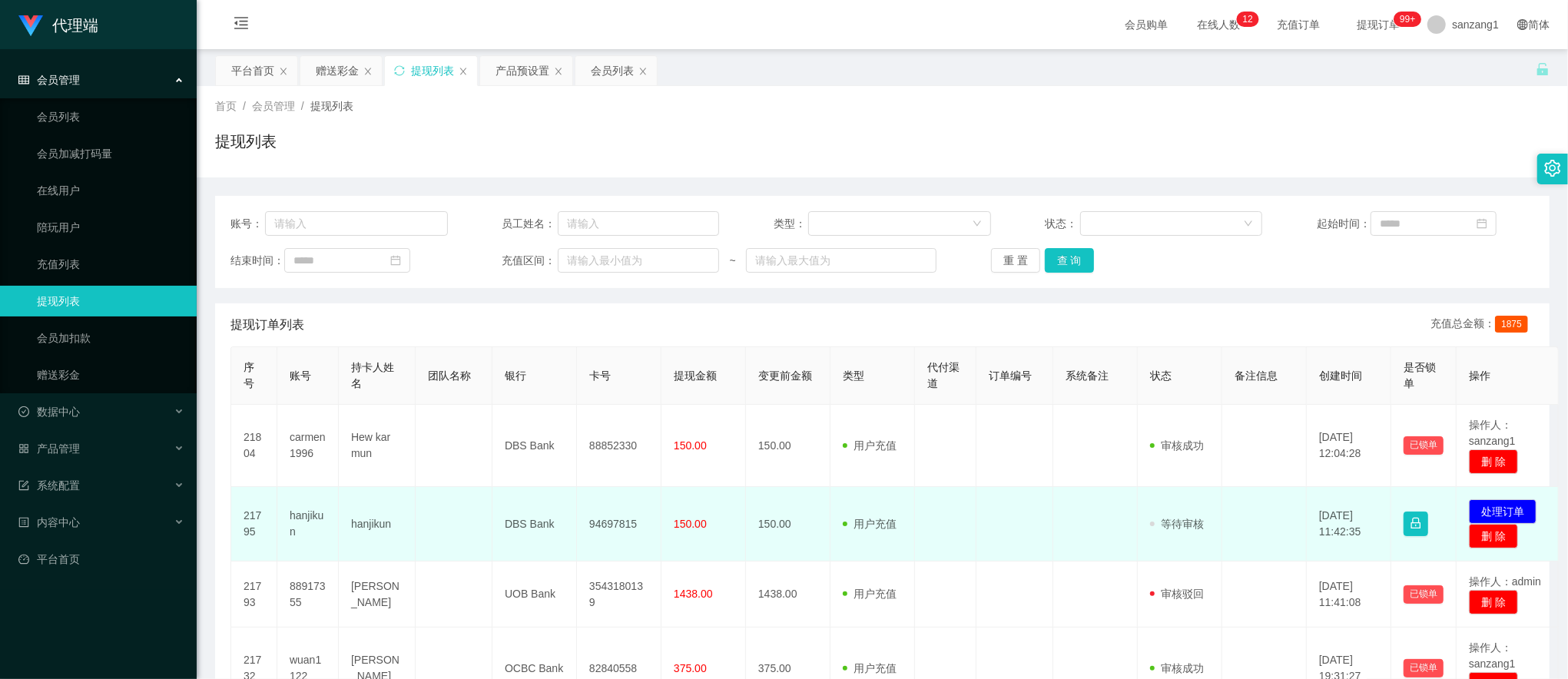
click at [366, 523] on td "hanjikun" at bounding box center [377, 524] width 76 height 75
drag, startPoint x: 366, startPoint y: 523, endPoint x: 344, endPoint y: 557, distance: 40.5
click at [344, 557] on td "hanjikun" at bounding box center [377, 524] width 76 height 75
click at [370, 519] on td "hanjikun" at bounding box center [377, 524] width 76 height 75
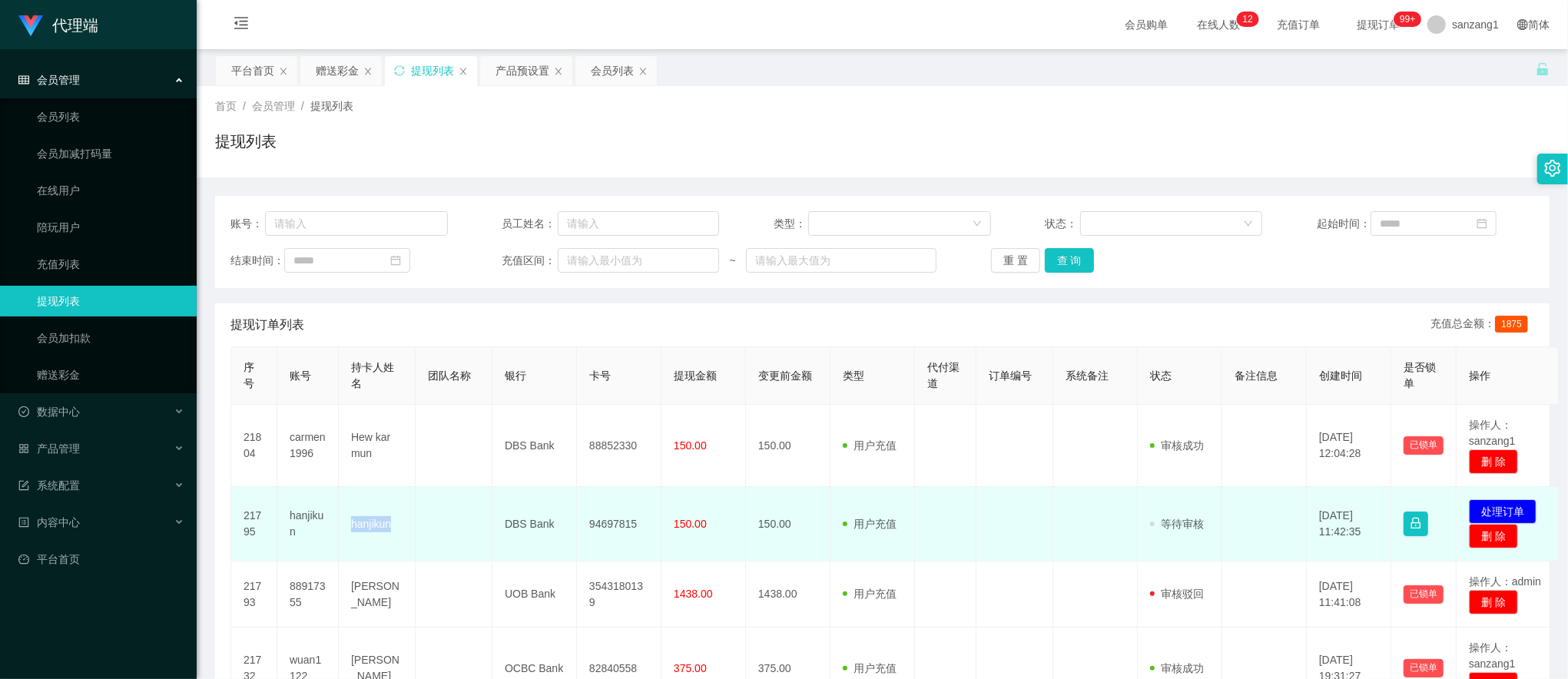
click at [370, 519] on td "hanjikun" at bounding box center [377, 524] width 76 height 75
drag, startPoint x: 370, startPoint y: 519, endPoint x: 349, endPoint y: 543, distance: 31.9
click at [349, 543] on td "hanjikun" at bounding box center [377, 524] width 76 height 75
click at [370, 529] on td "hanjikun" at bounding box center [377, 524] width 76 height 75
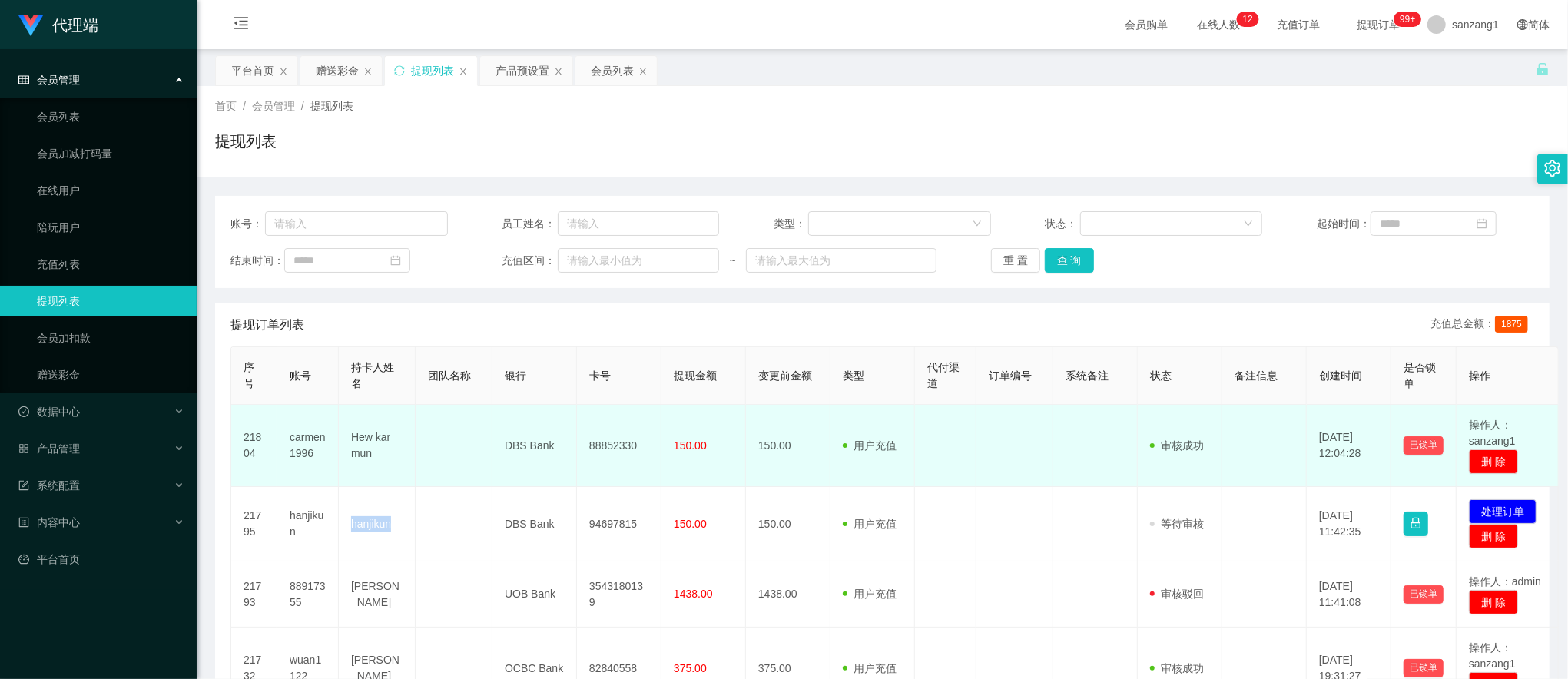
copy td "hanjikun"
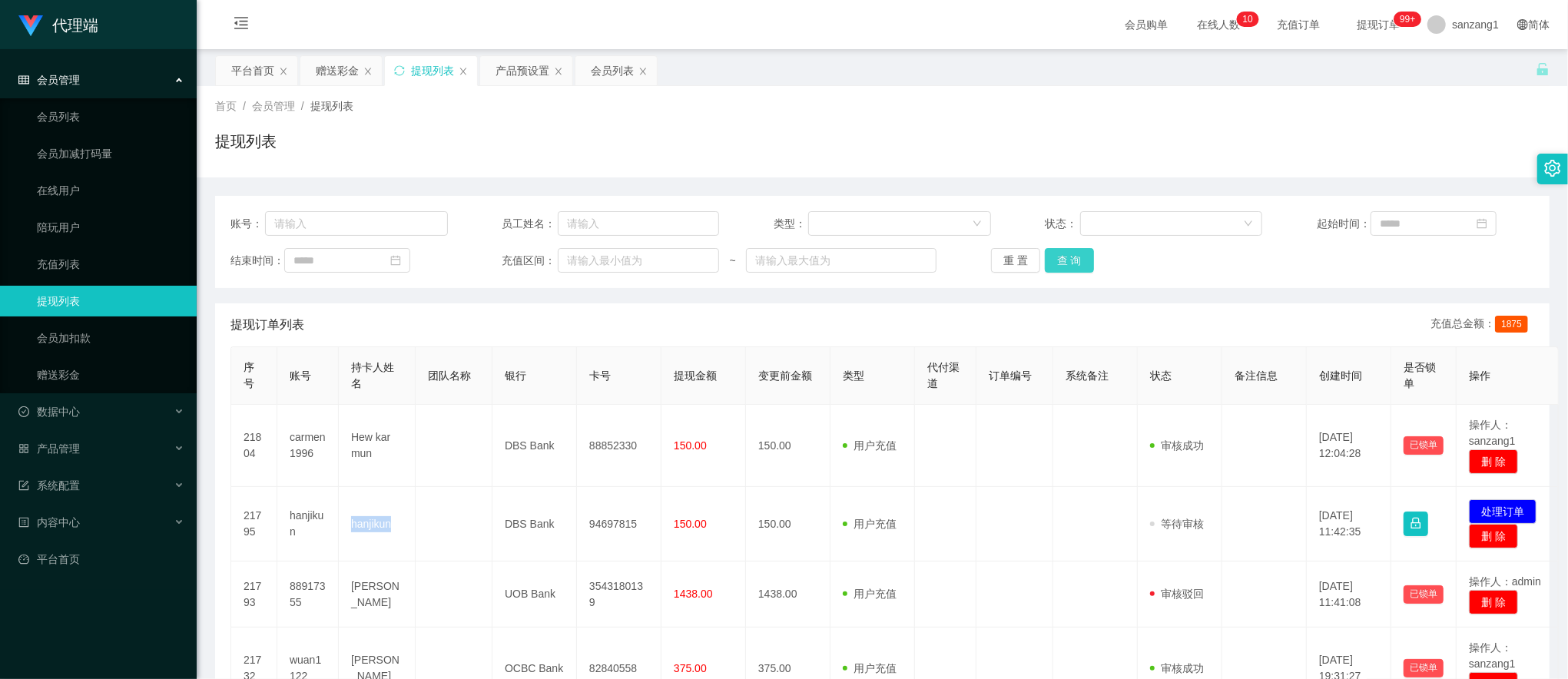
click at [1076, 258] on button "查 询" at bounding box center [1069, 261] width 49 height 25
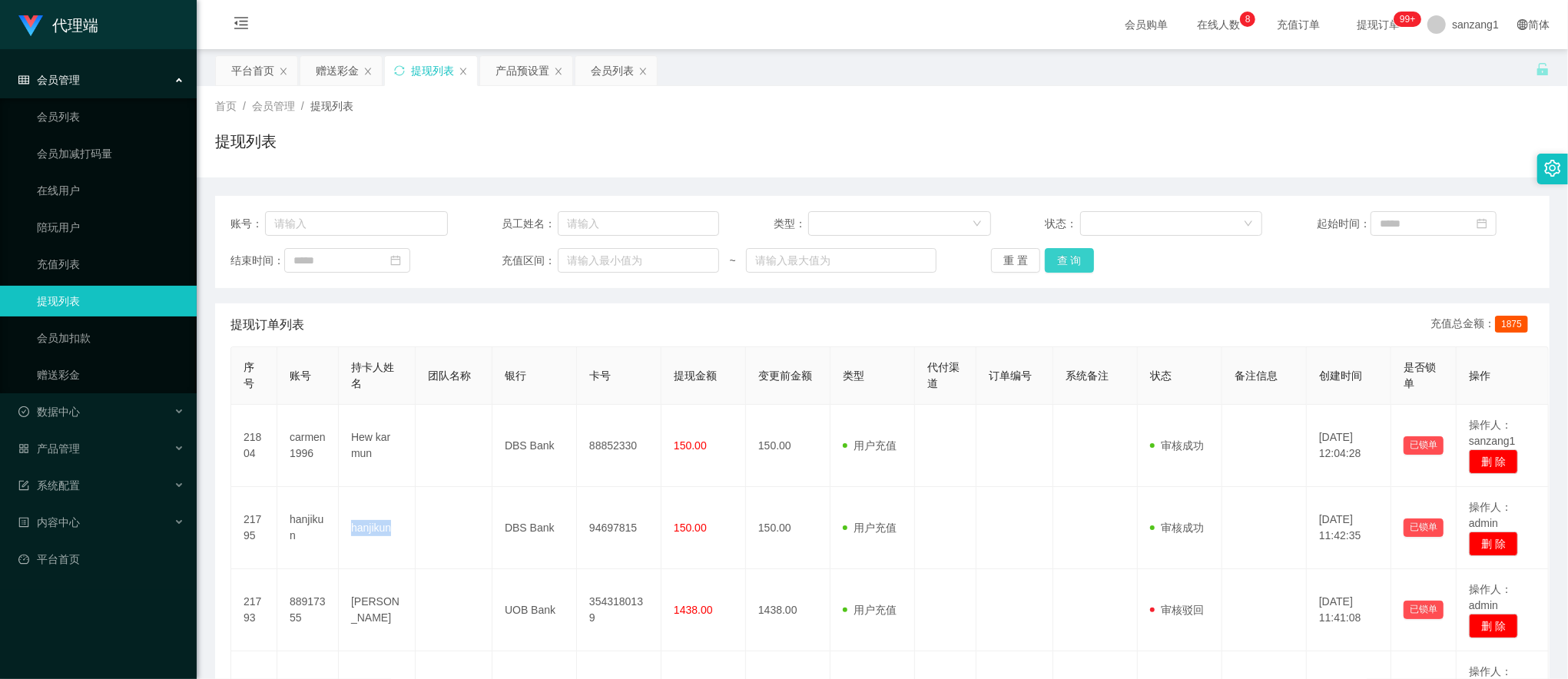
click at [1045, 264] on button "查 询" at bounding box center [1069, 261] width 49 height 25
click at [1062, 264] on button "查 询" at bounding box center [1069, 261] width 49 height 25
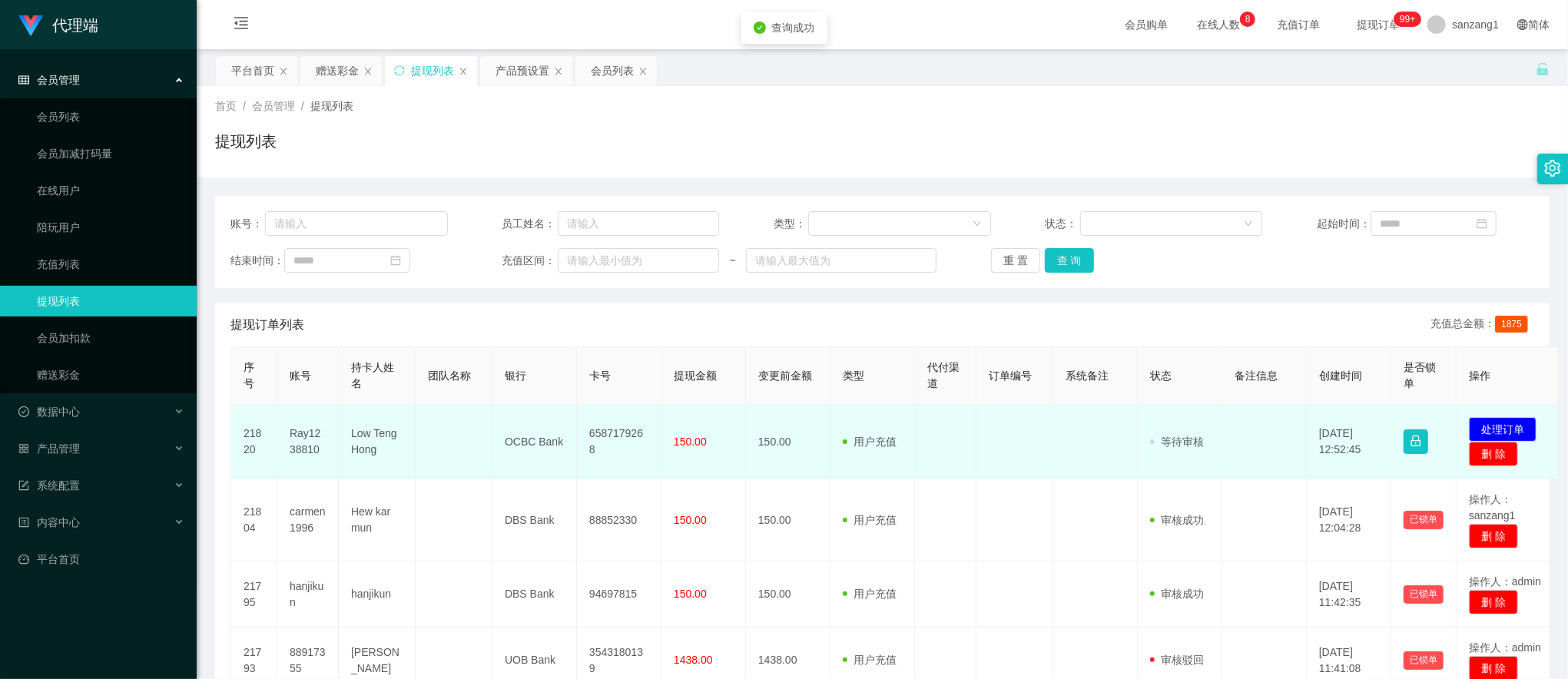
click at [305, 434] on td "Ray1238810" at bounding box center [308, 442] width 61 height 75
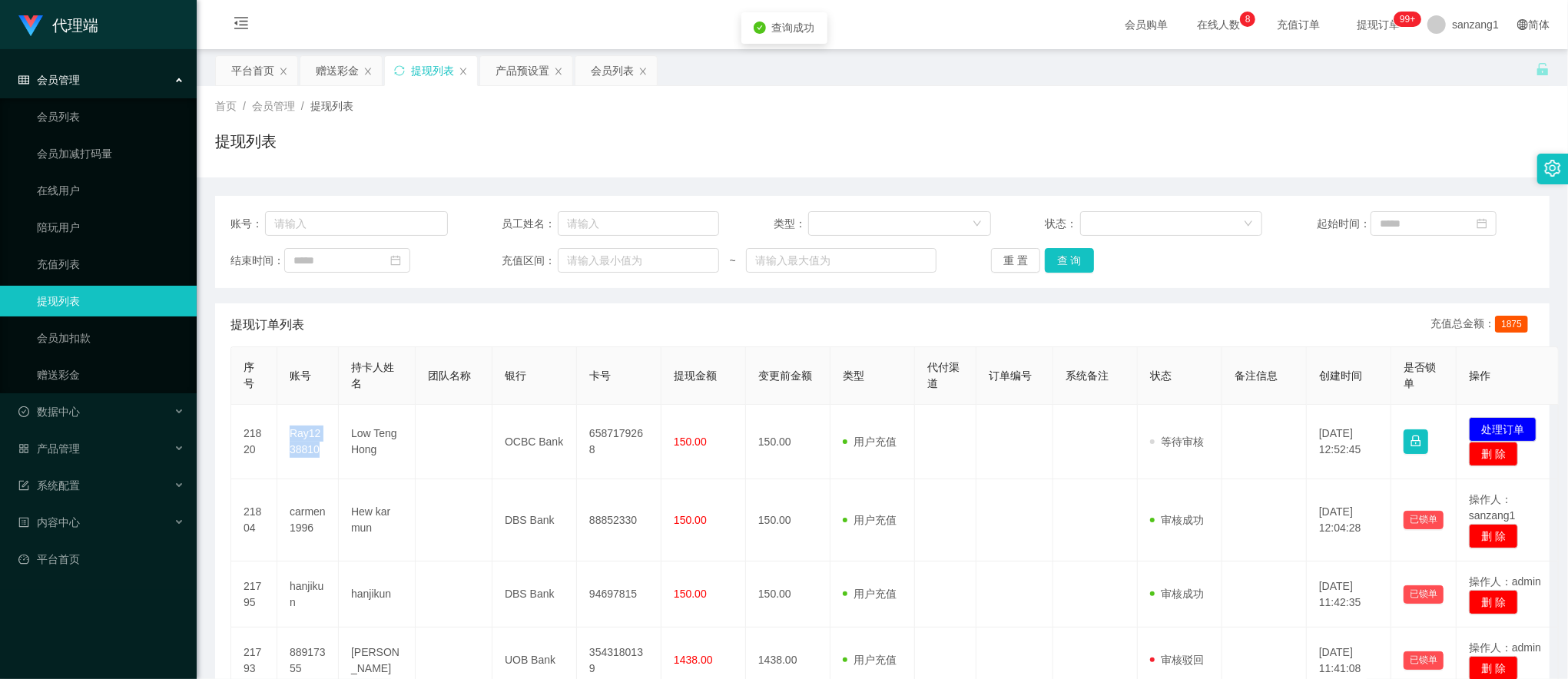
copy td "Ray1238810"
click at [1289, 151] on div "提现列表" at bounding box center [882, 147] width 1335 height 36
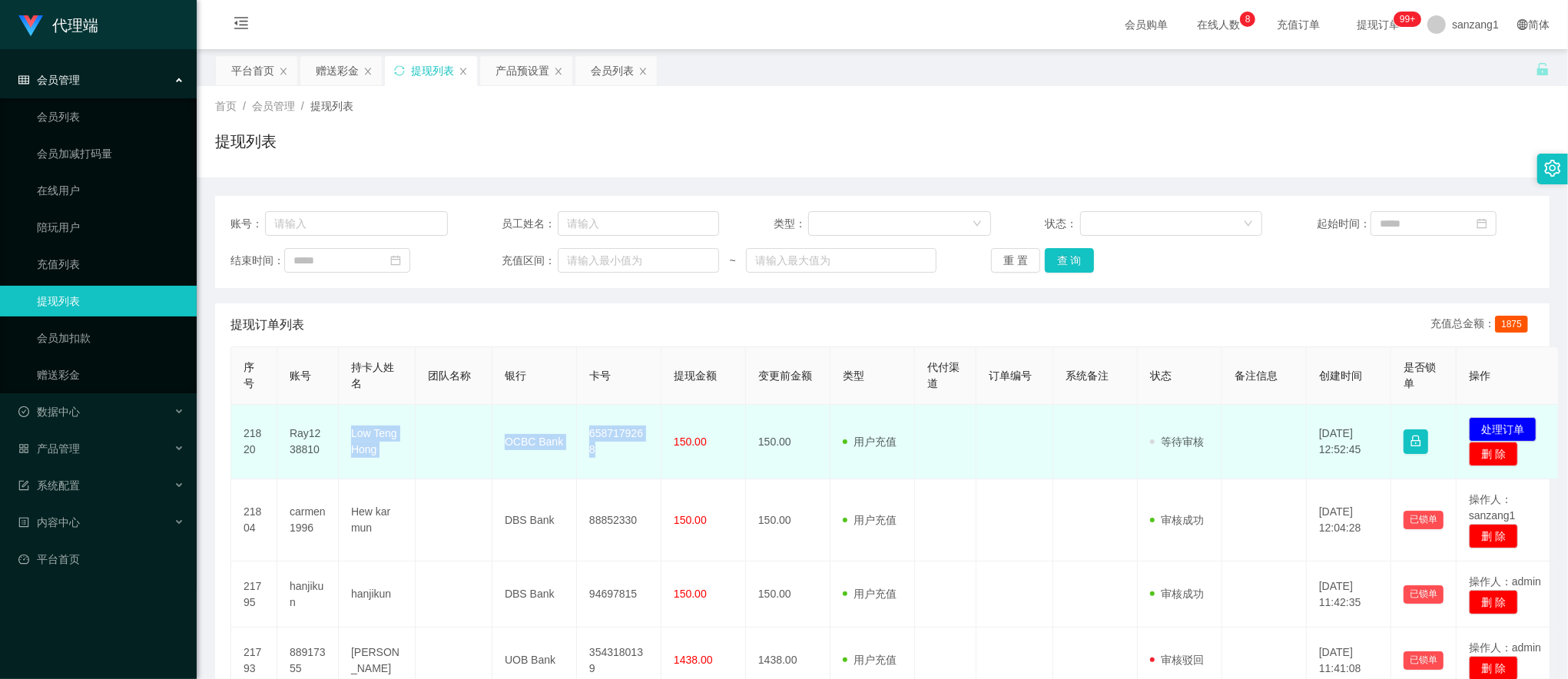
drag, startPoint x: 348, startPoint y: 431, endPoint x: 649, endPoint y: 446, distance: 301.4
click at [649, 446] on tr "21820 Ray1238810 Low Teng Hong OCBC Bank 6587179268 150.00 150.00 用户充值 人工扣款 审核驳…" at bounding box center [895, 442] width 1328 height 75
copy tr "Low Teng Hong OCBC Bank 6587179268"
click at [1482, 431] on button "处理订单" at bounding box center [1502, 430] width 67 height 25
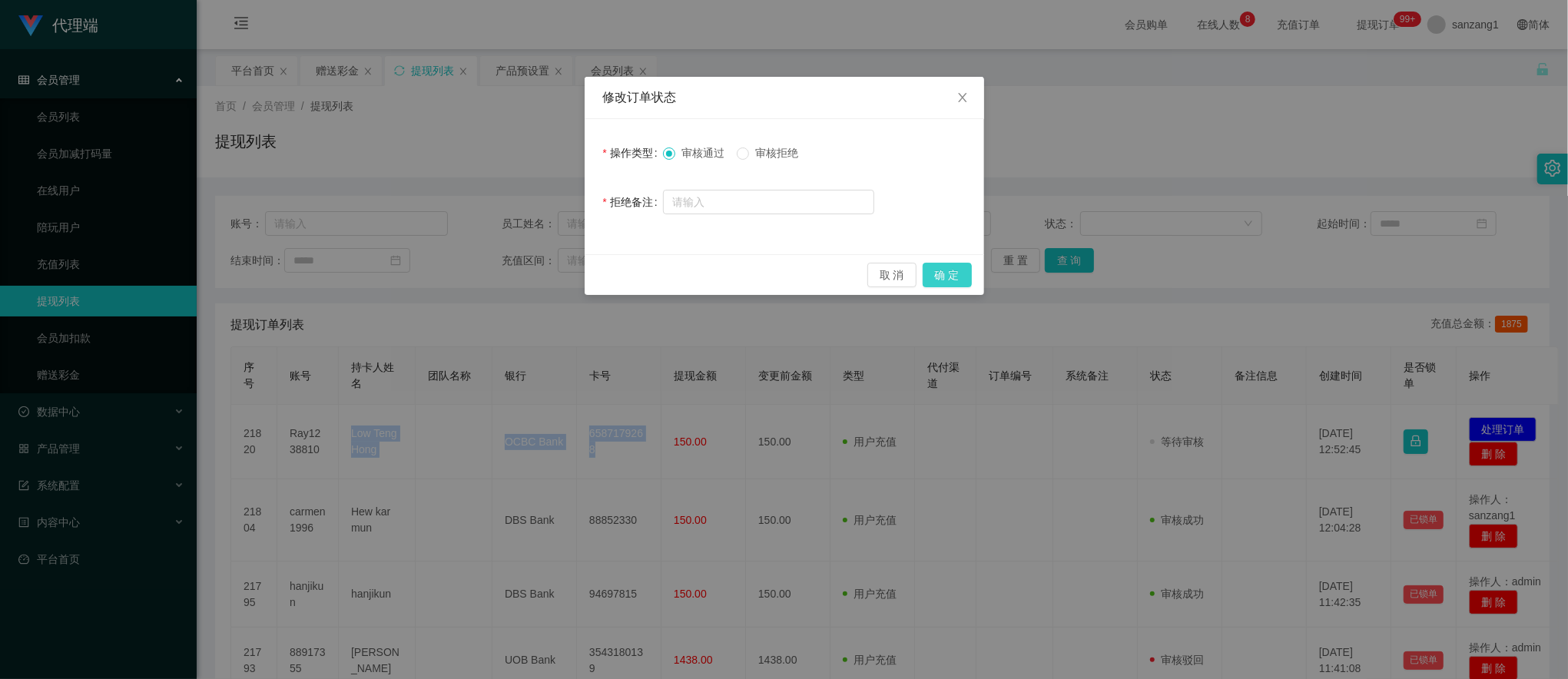
click at [941, 269] on button "确 定" at bounding box center [946, 275] width 49 height 25
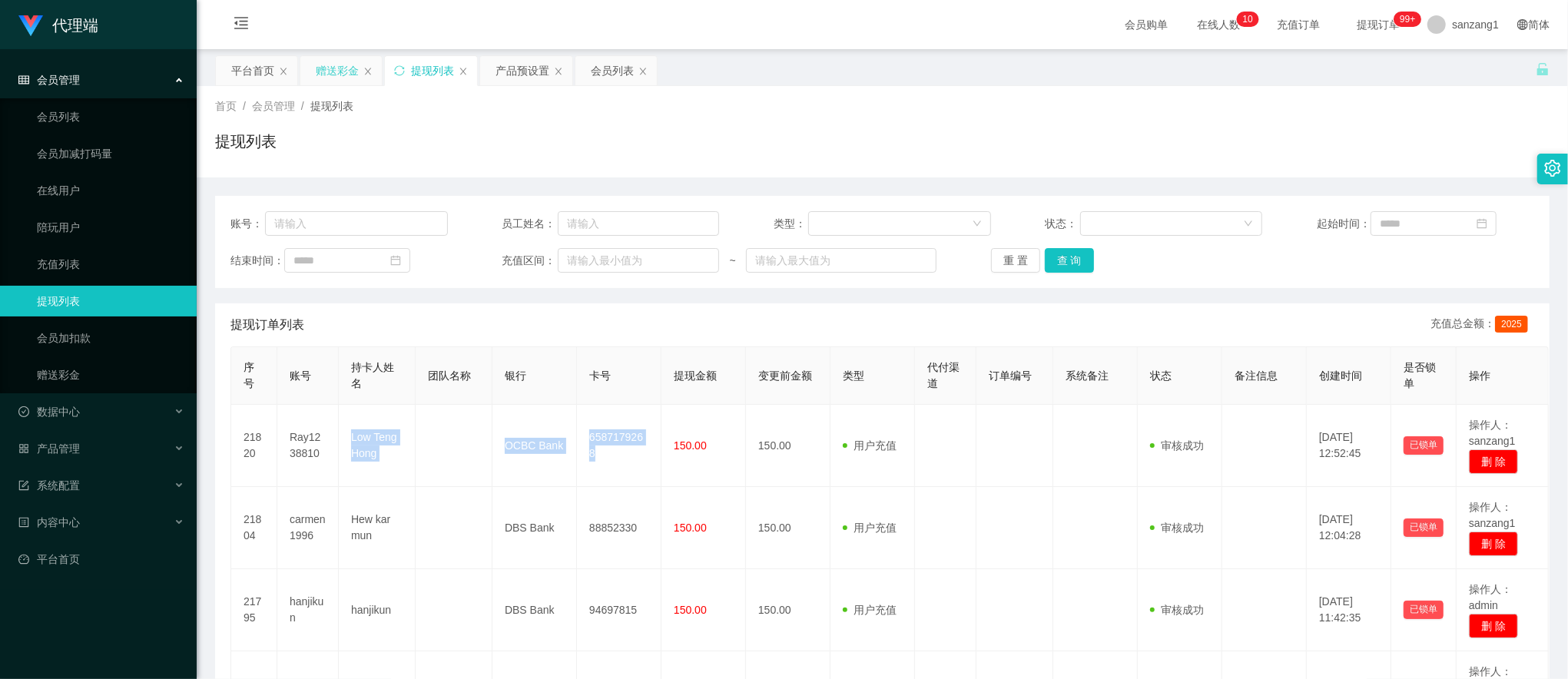
click at [333, 72] on div "赠送彩金" at bounding box center [337, 70] width 43 height 29
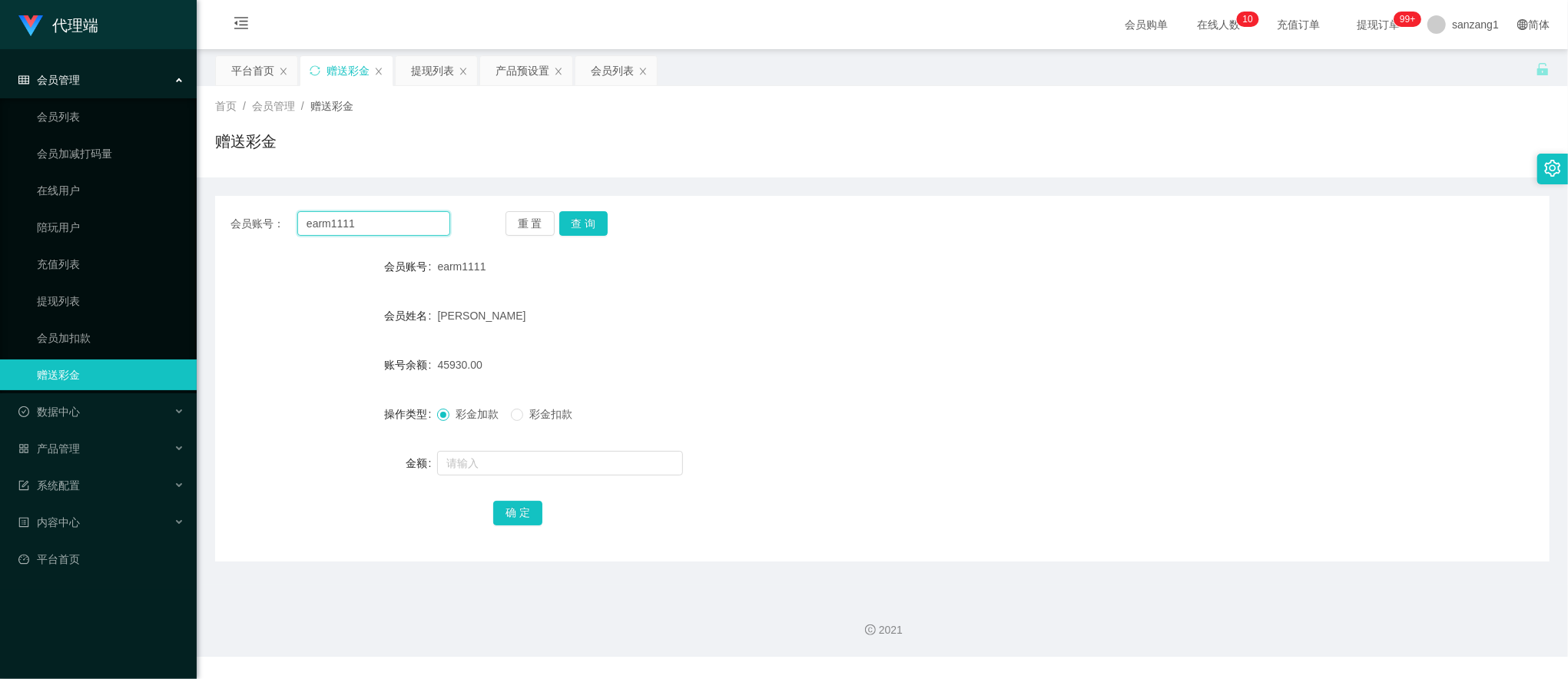
click at [327, 226] on input "earm1111" at bounding box center [374, 224] width 153 height 25
paste input "carmen1996"
type input "carmen1996"
click at [573, 216] on button "查 询" at bounding box center [583, 224] width 49 height 25
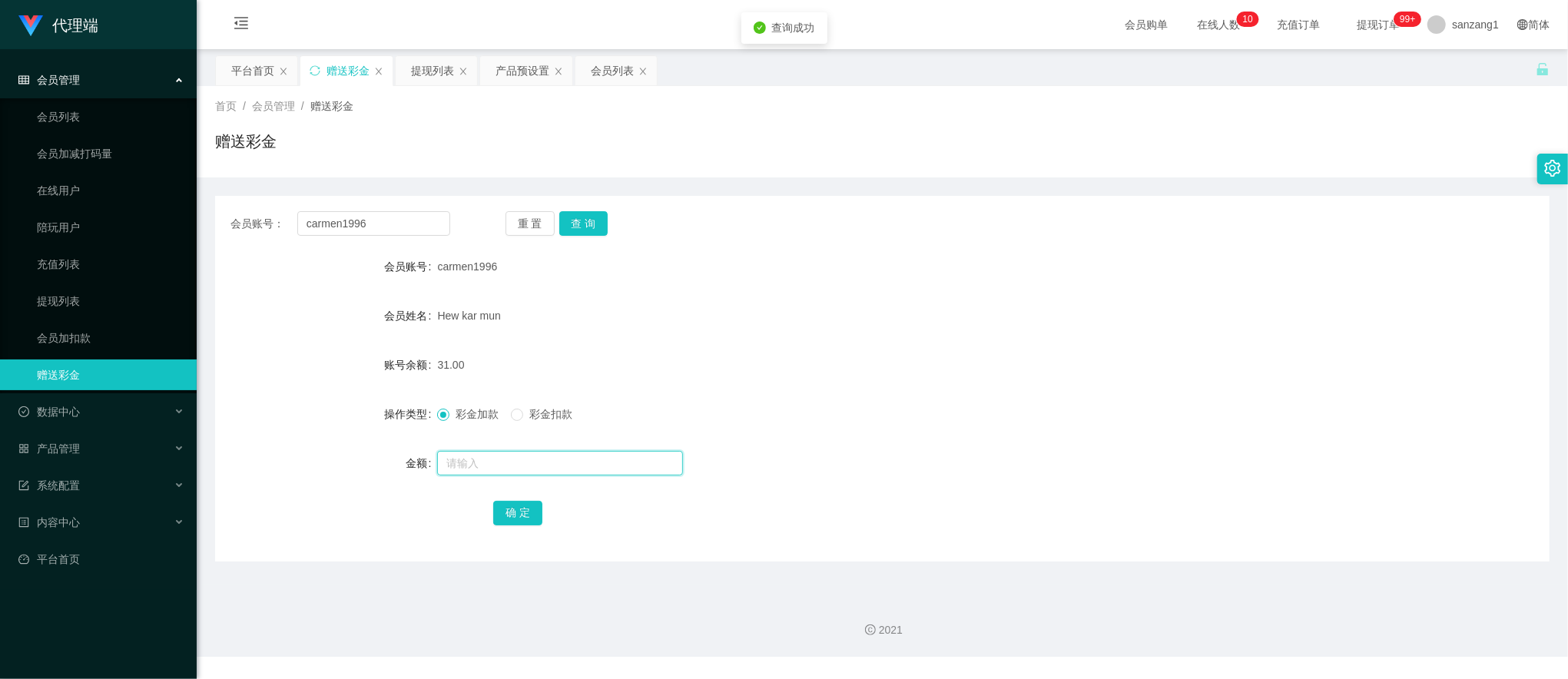
click at [479, 462] on input "text" at bounding box center [560, 464] width 246 height 25
type input "8"
click at [521, 512] on button "确 定" at bounding box center [518, 514] width 49 height 25
click at [516, 74] on div "产品预设置" at bounding box center [522, 70] width 54 height 29
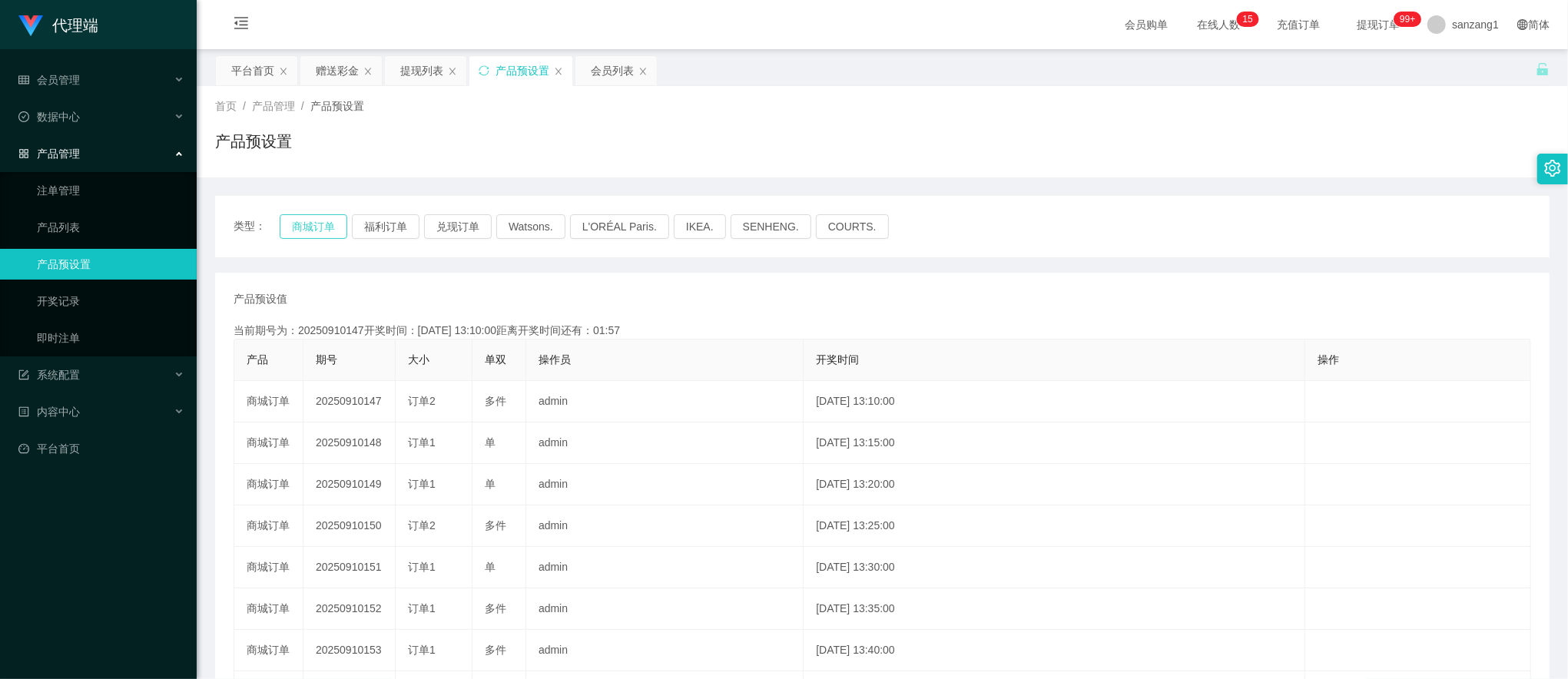
click at [301, 223] on button "商城订单" at bounding box center [313, 227] width 67 height 25
click at [301, 224] on button "商城订单" at bounding box center [313, 227] width 67 height 25
click at [326, 74] on div "赠送彩金" at bounding box center [337, 70] width 43 height 29
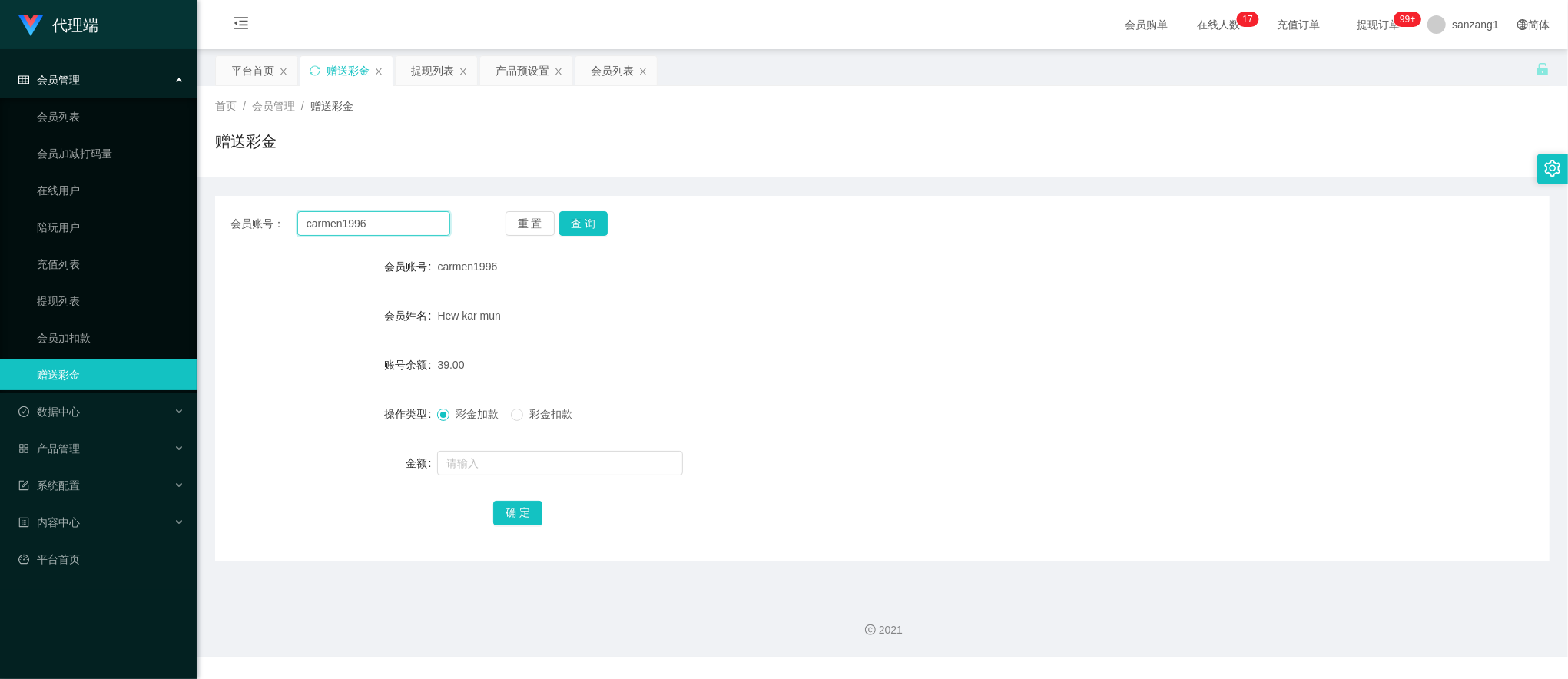
click at [340, 216] on input "carmen1996" at bounding box center [374, 224] width 153 height 25
paste input "90366160"
type input "90366160"
click at [595, 229] on button "查 询" at bounding box center [583, 224] width 49 height 25
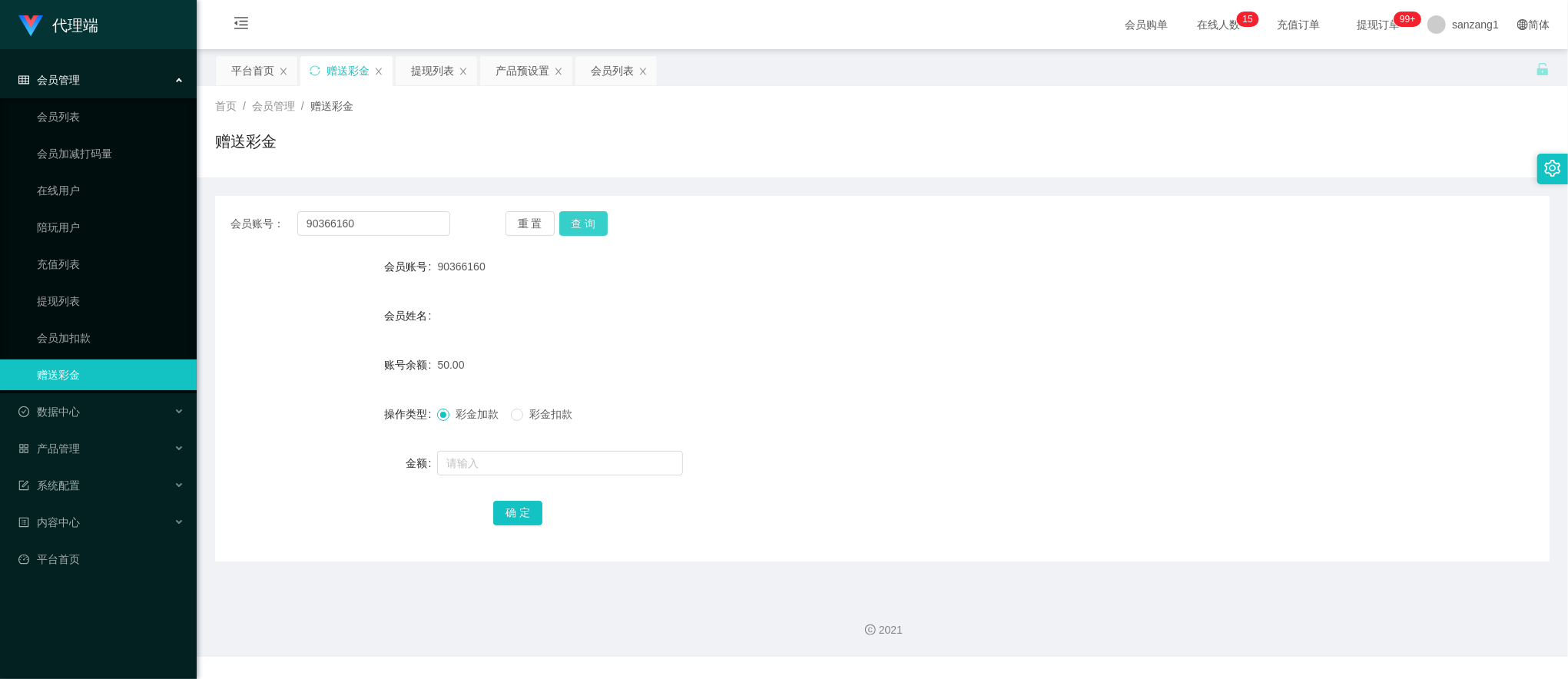
click at [579, 221] on button "查 询" at bounding box center [583, 224] width 49 height 25
click at [427, 62] on div "提现列表" at bounding box center [433, 70] width 43 height 29
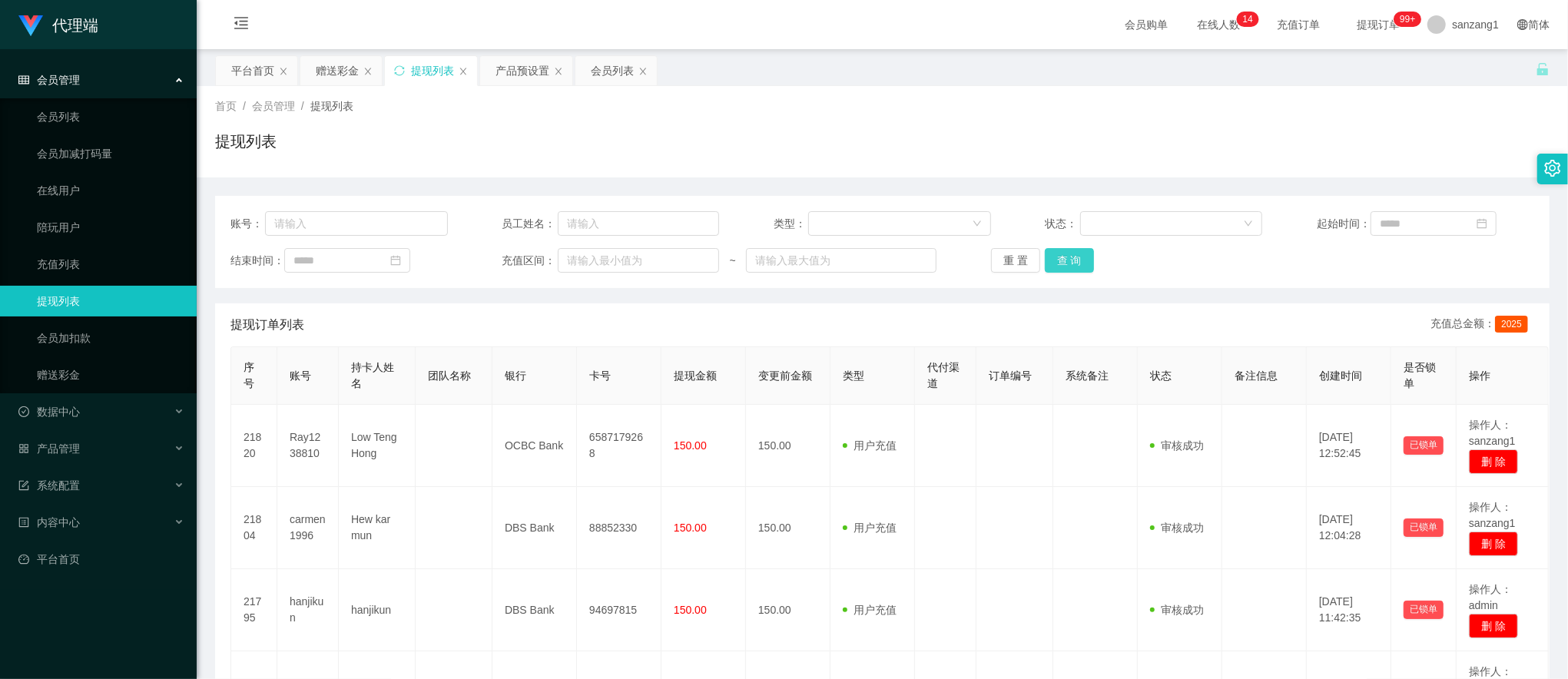
click at [1045, 257] on button "查 询" at bounding box center [1069, 261] width 49 height 25
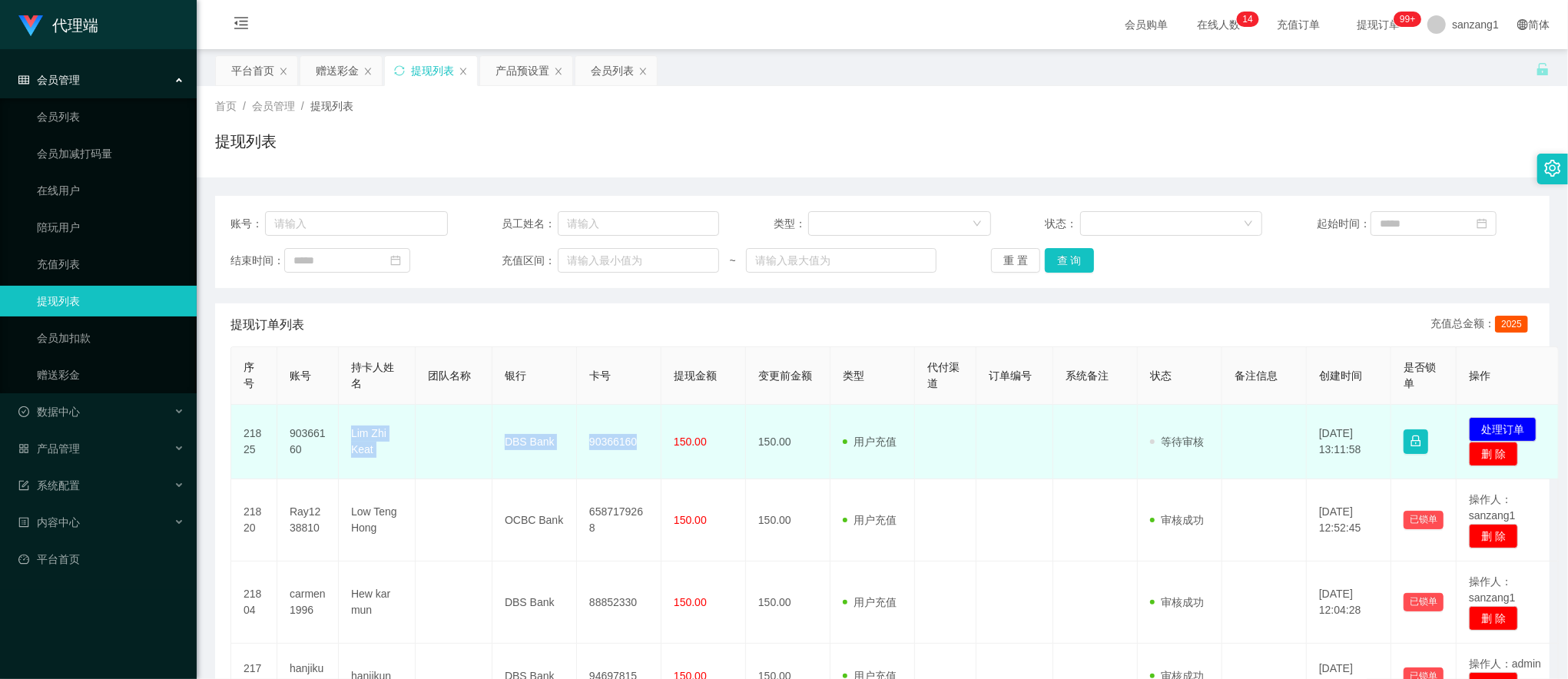
drag, startPoint x: 340, startPoint y: 437, endPoint x: 642, endPoint y: 431, distance: 302.1
click at [642, 431] on tr "21825 90366160 Lim Zhi Keat DBS Bank 90366160 150.00 150.00 用户充值 人工扣款 审核驳回 审核成功…" at bounding box center [895, 442] width 1328 height 75
copy tr "Lim Zhi Keat DBS Bank 90366160"
click at [1482, 429] on button "处理订单" at bounding box center [1502, 430] width 67 height 25
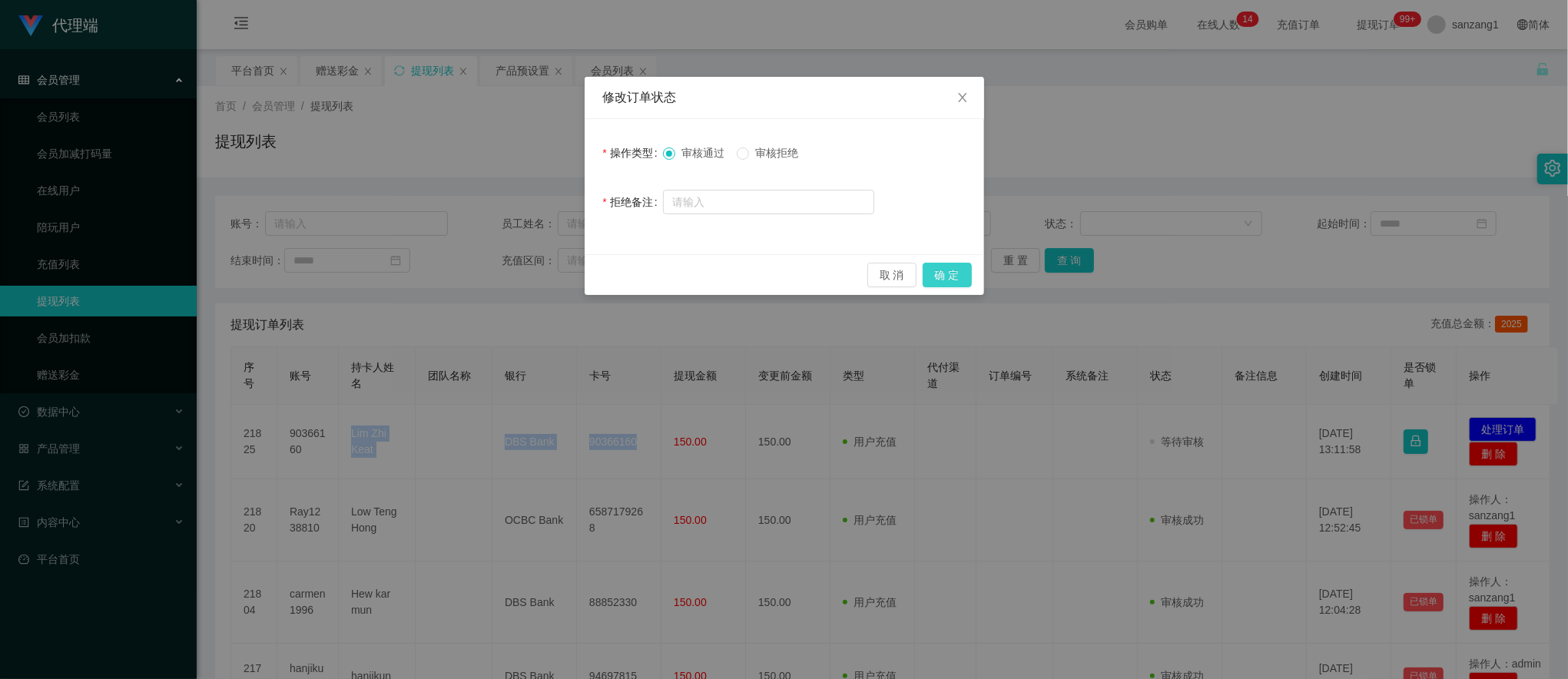
click at [941, 274] on button "确 定" at bounding box center [946, 275] width 49 height 25
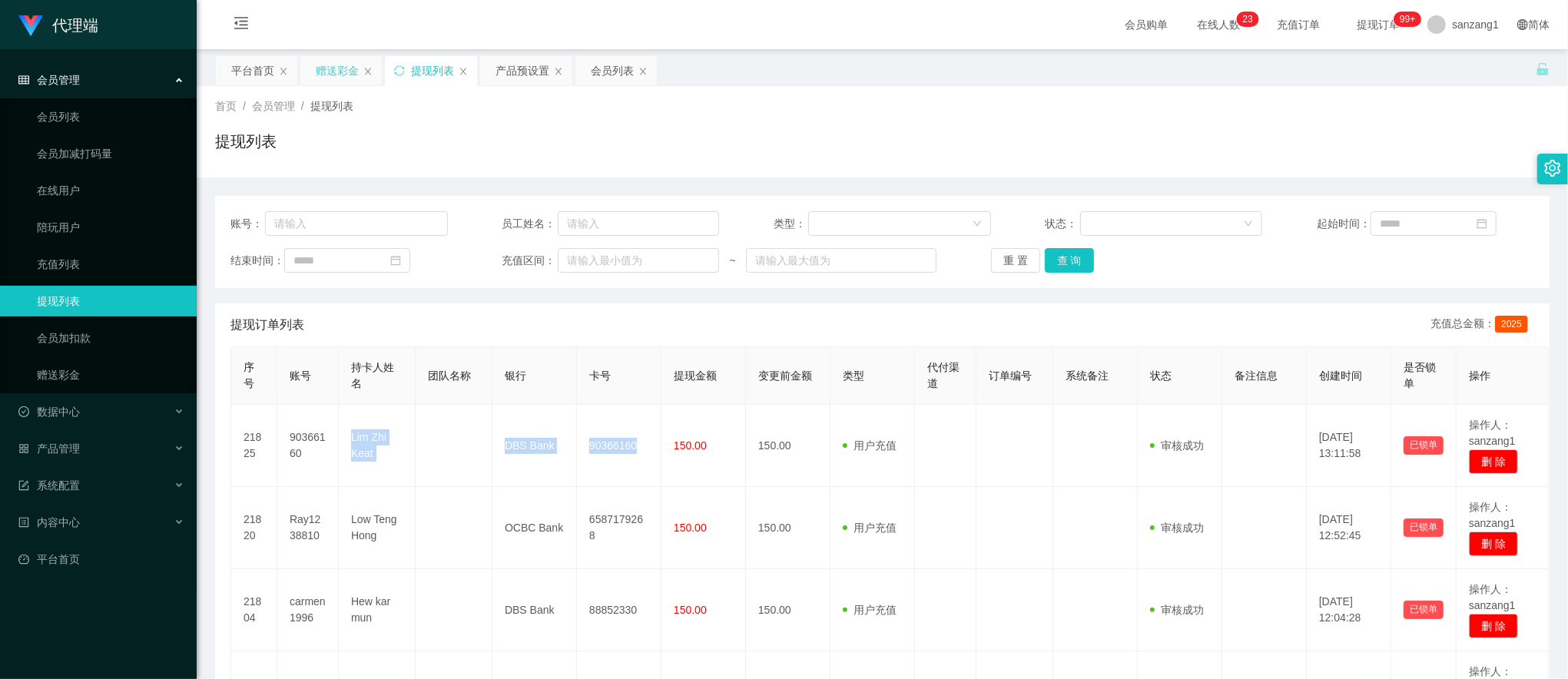
click at [318, 65] on div "赠送彩金" at bounding box center [337, 70] width 43 height 29
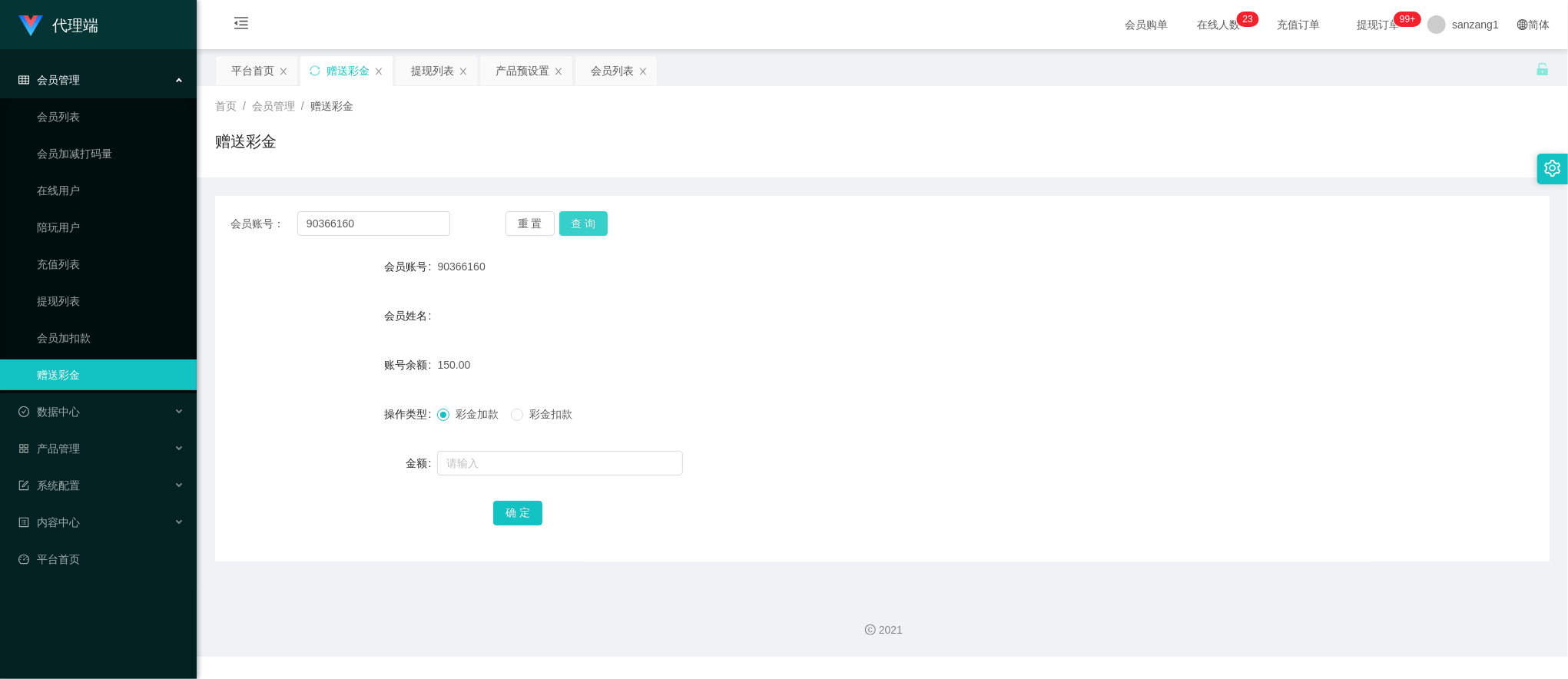
click at [584, 219] on button "查 询" at bounding box center [583, 224] width 49 height 25
click at [364, 225] on input "90366160" at bounding box center [374, 224] width 153 height 25
click at [570, 222] on button "查 询" at bounding box center [583, 224] width 49 height 25
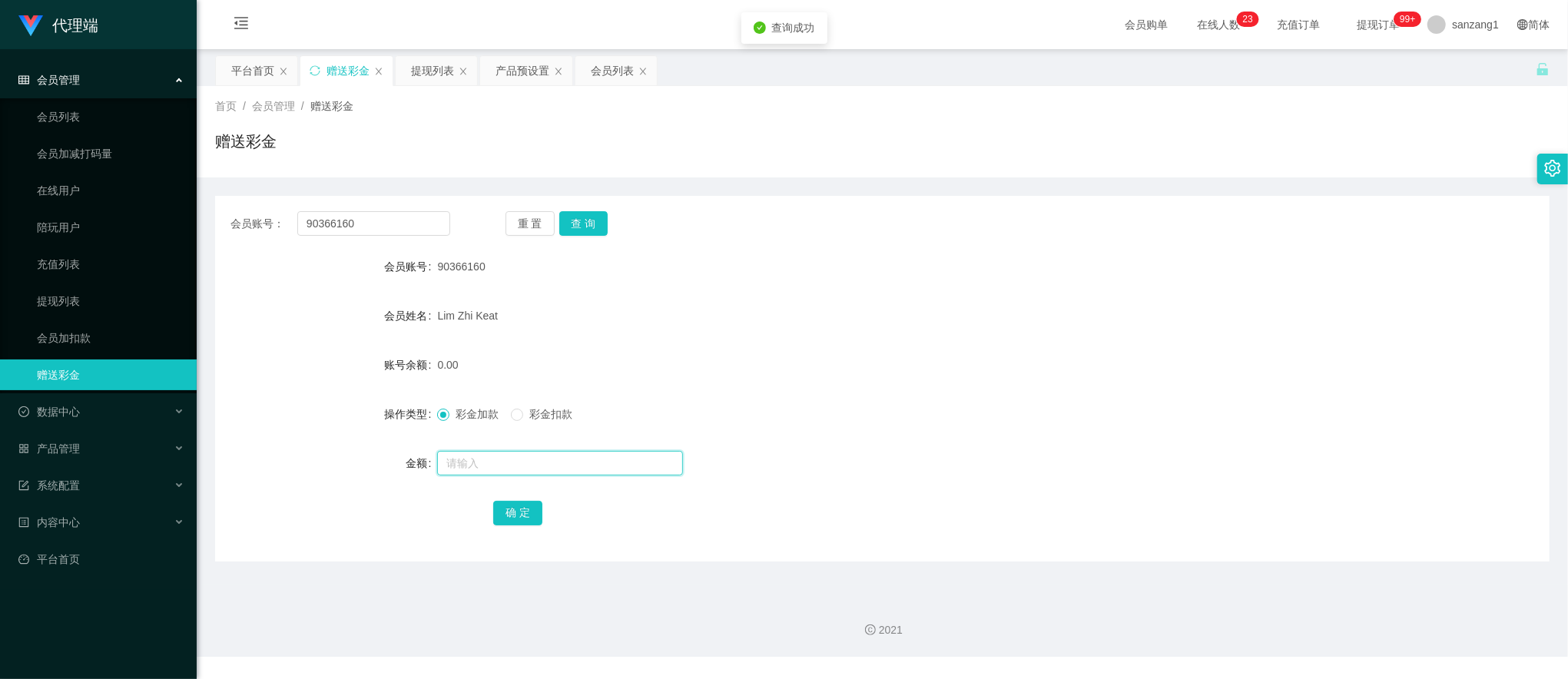
click at [484, 468] on input "text" at bounding box center [560, 464] width 246 height 25
type input "28"
click at [521, 512] on button "确 定" at bounding box center [518, 514] width 49 height 25
click at [357, 223] on input "90366160" at bounding box center [374, 224] width 153 height 25
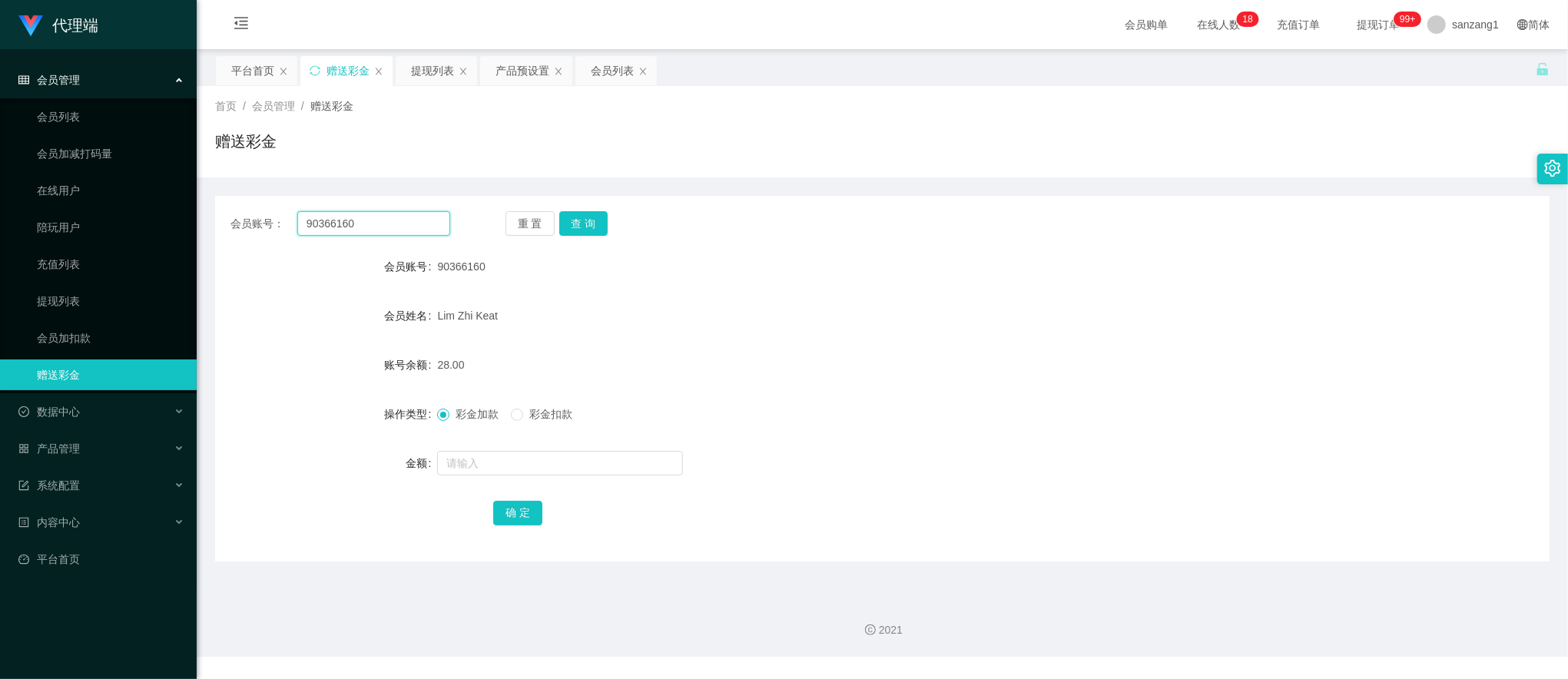
paste input "Ray123881"
type input "Ray1238810"
click at [567, 219] on button "查 询" at bounding box center [583, 224] width 49 height 25
click at [463, 462] on input "text" at bounding box center [560, 464] width 246 height 25
type input "13"
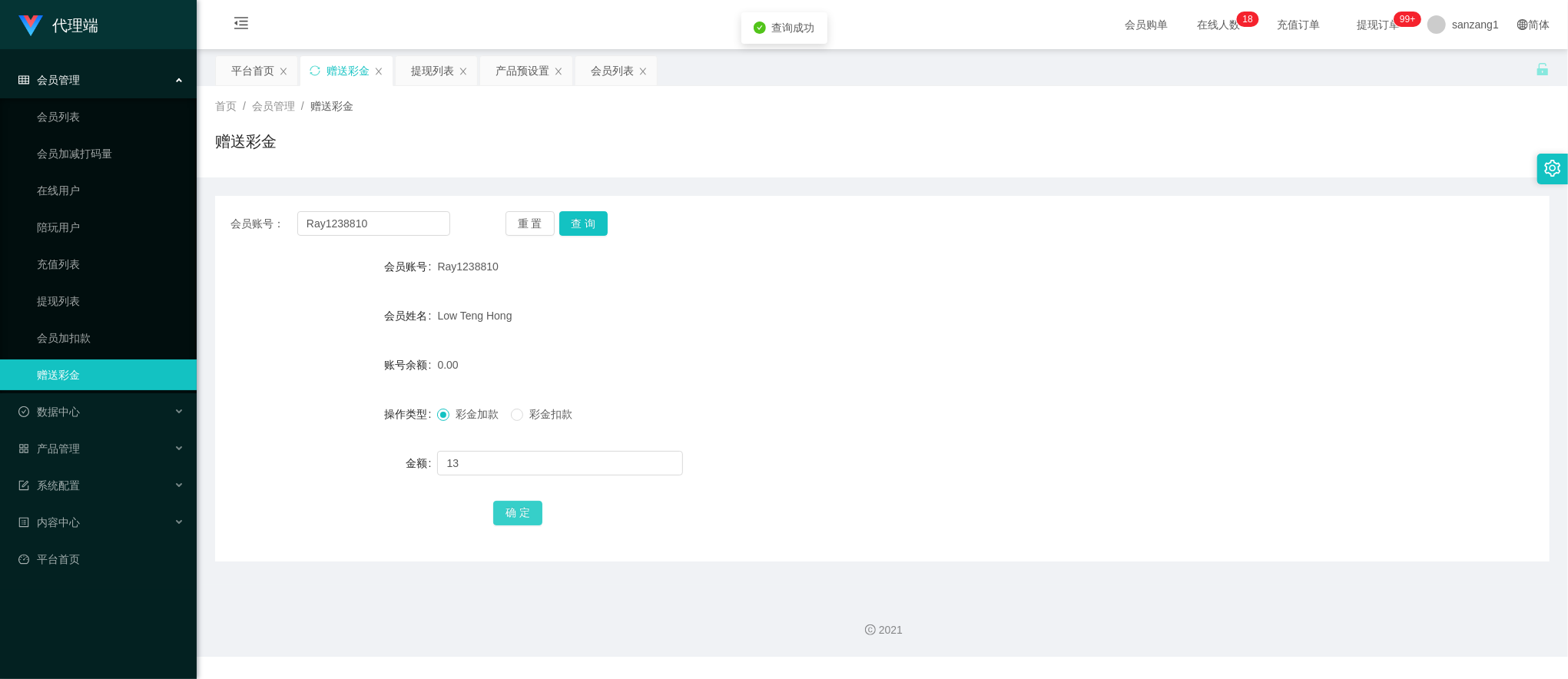
click at [514, 514] on button "确 定" at bounding box center [518, 514] width 49 height 25
click at [347, 216] on input "Ray1238810" at bounding box center [374, 224] width 153 height 25
paste input "carmen1996"
type input "carmen1996"
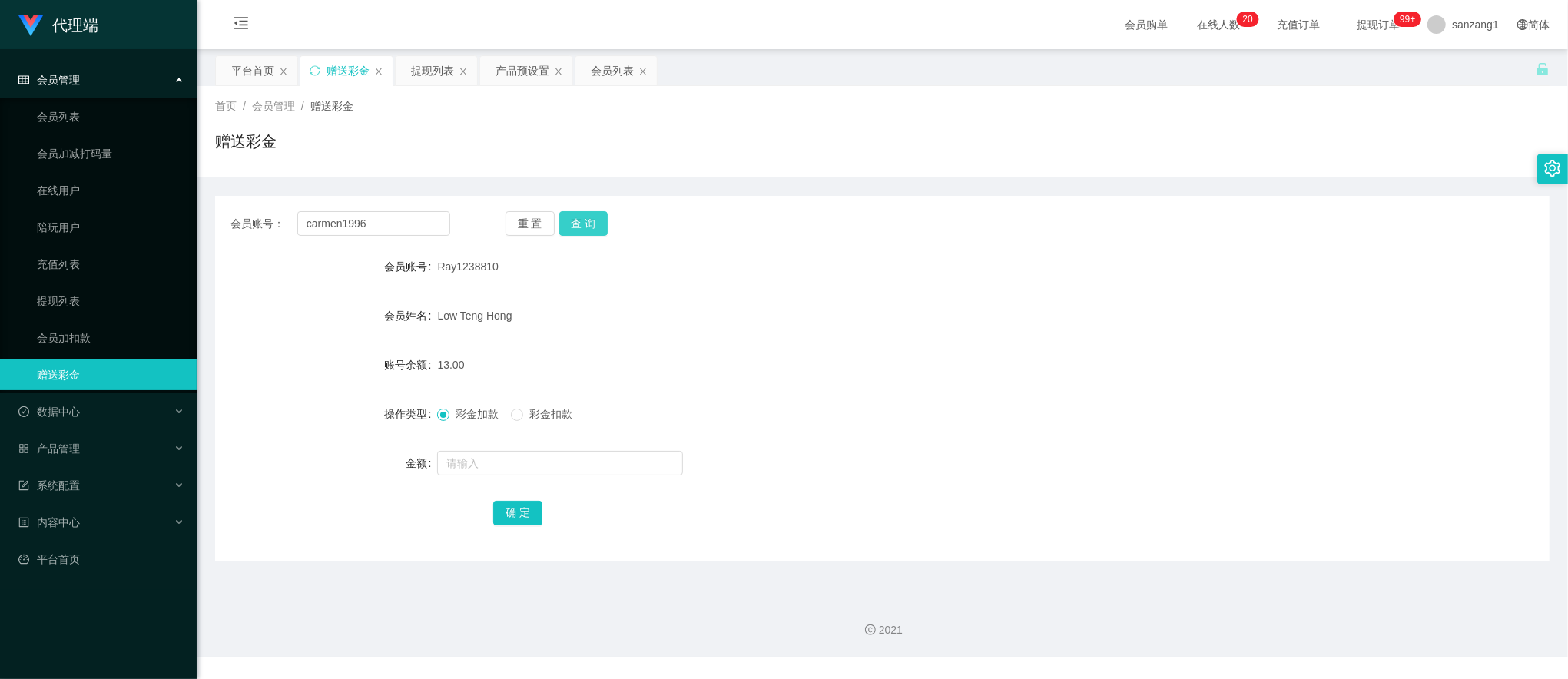
click at [576, 219] on button "查 询" at bounding box center [583, 224] width 49 height 25
click at [489, 475] on div at bounding box center [826, 463] width 779 height 31
click at [508, 463] on input "text" at bounding box center [560, 464] width 246 height 25
type input "8"
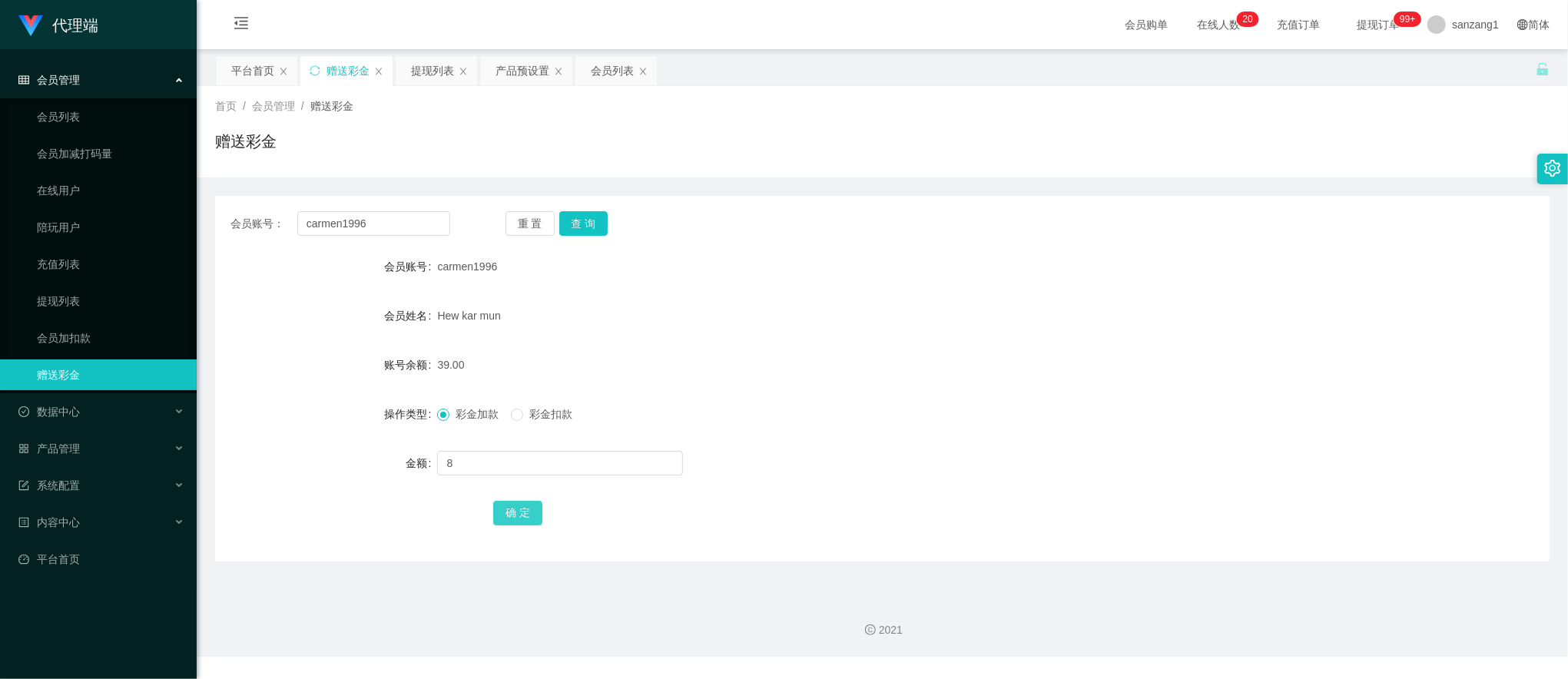
click at [514, 508] on button "确 定" at bounding box center [518, 514] width 49 height 25
click at [445, 66] on div "提现列表" at bounding box center [433, 70] width 43 height 29
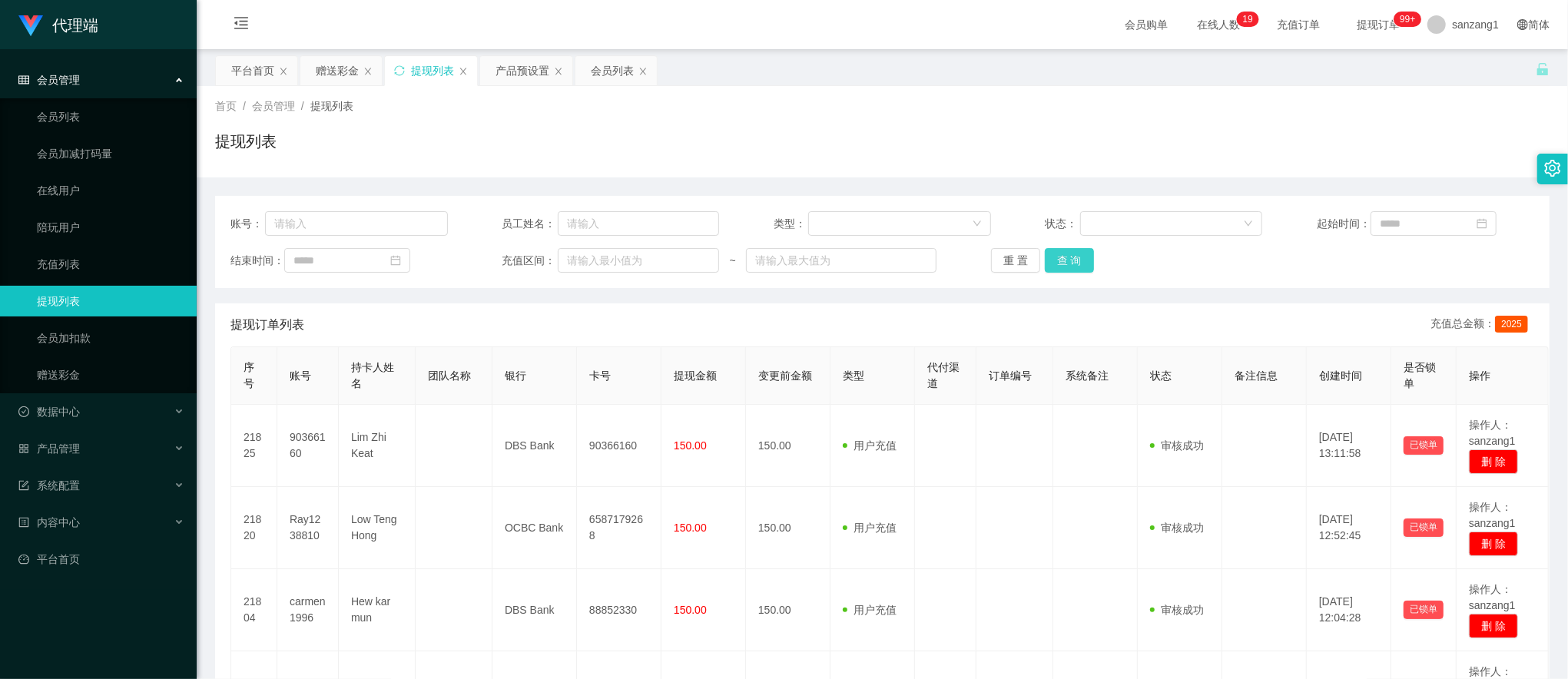
click at [1052, 259] on button "查 询" at bounding box center [1069, 261] width 49 height 25
click at [1062, 261] on button "查 询" at bounding box center [1069, 261] width 49 height 25
click at [1057, 249] on button "查 询" at bounding box center [1069, 261] width 49 height 25
click at [336, 72] on div "赠送彩金" at bounding box center [337, 70] width 43 height 29
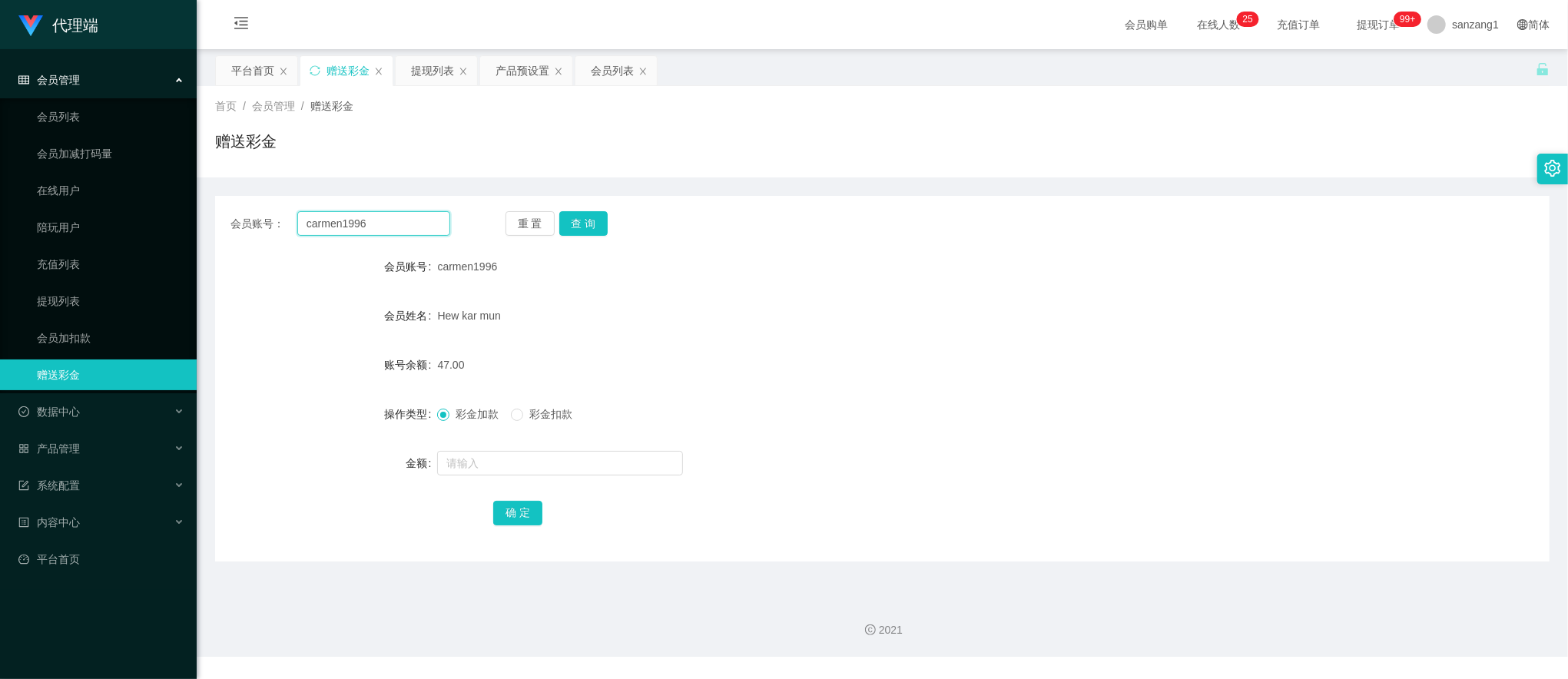
click at [332, 228] on input "carmen1996" at bounding box center [374, 224] width 153 height 25
click at [578, 223] on button "查 询" at bounding box center [583, 224] width 49 height 25
click at [456, 458] on input "text" at bounding box center [560, 464] width 246 height 25
type input "8"
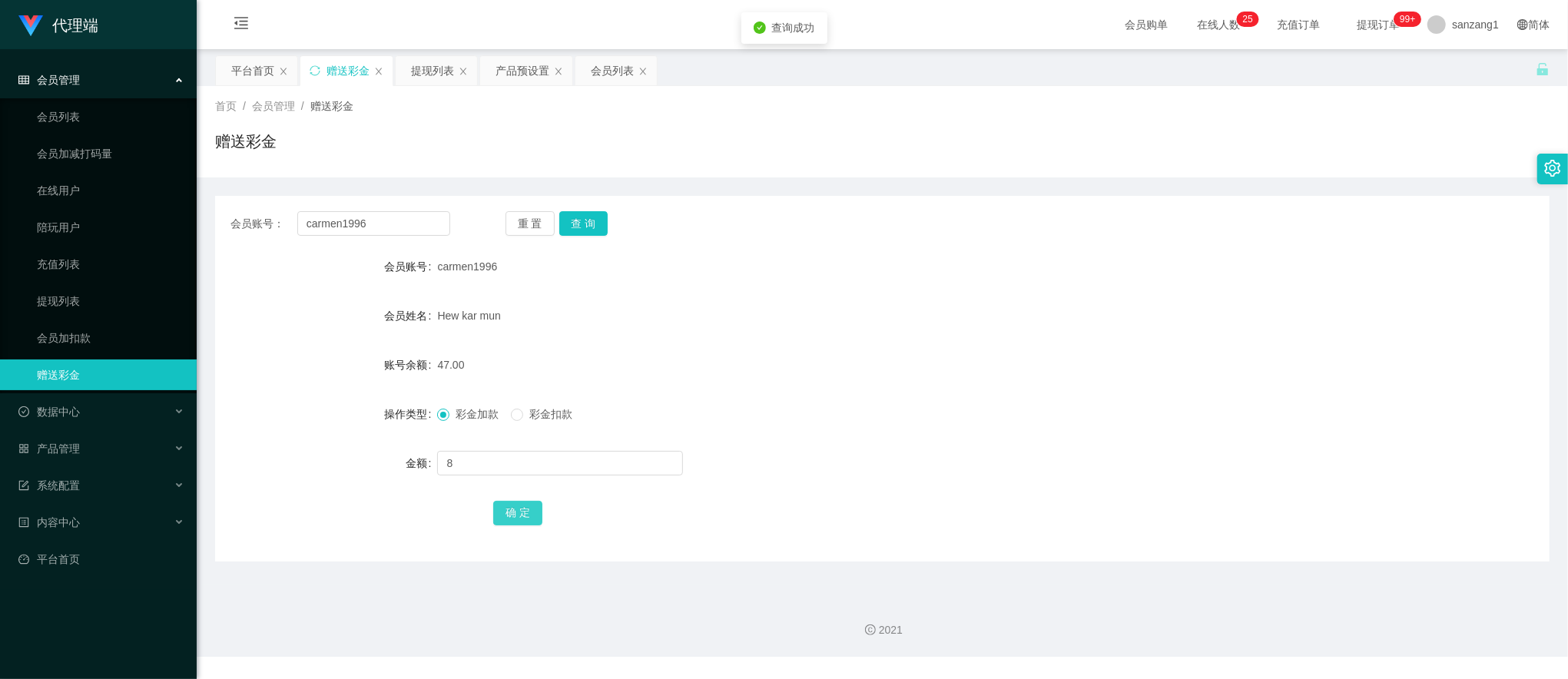
click at [514, 519] on button "确 定" at bounding box center [518, 514] width 49 height 25
click at [357, 225] on input "carmen1996" at bounding box center [374, 224] width 153 height 25
paste input "Ray1238810"
type input "Ray1238810"
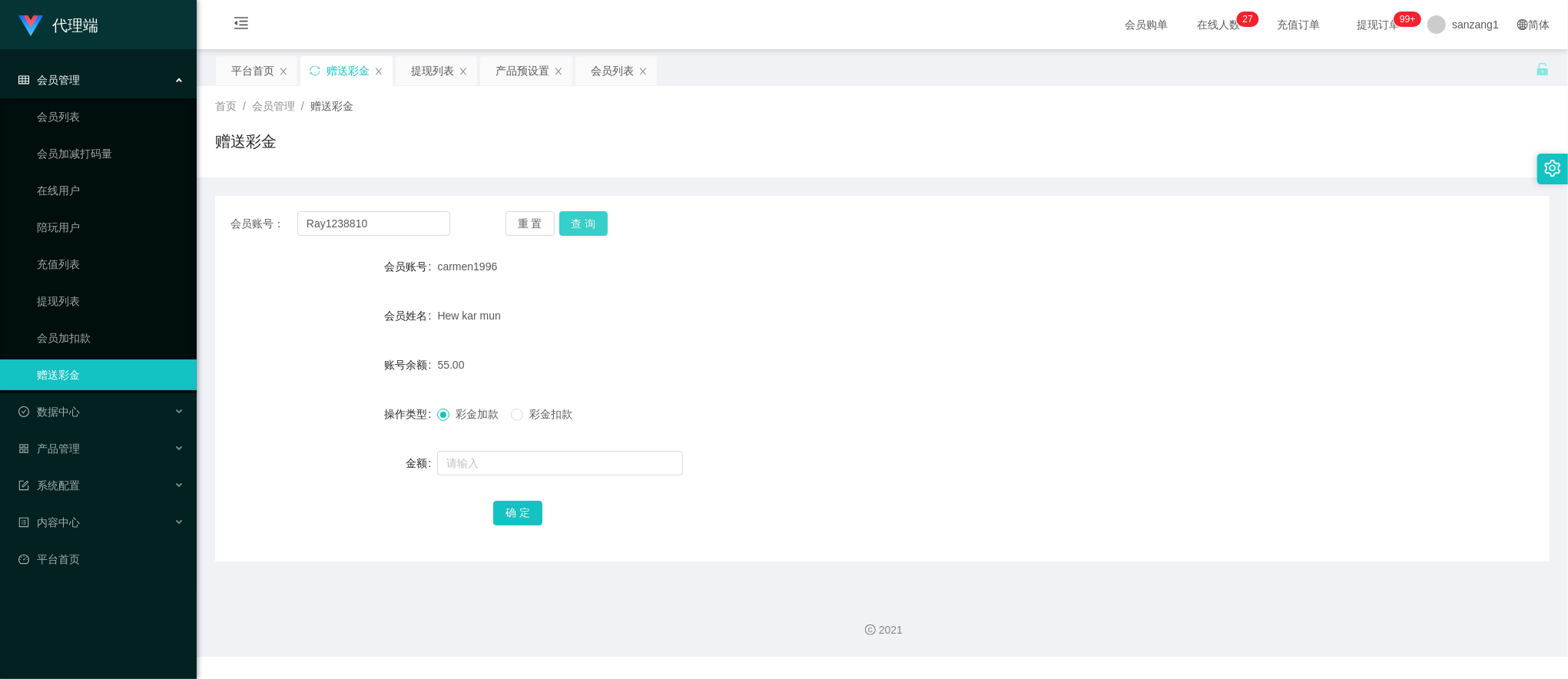
click at [573, 228] on button "查 询" at bounding box center [583, 224] width 49 height 25
click at [458, 465] on input "text" at bounding box center [560, 464] width 246 height 25
type input "8"
click at [530, 511] on button "确 定" at bounding box center [518, 514] width 49 height 25
click at [440, 74] on div "提现列表" at bounding box center [433, 70] width 43 height 29
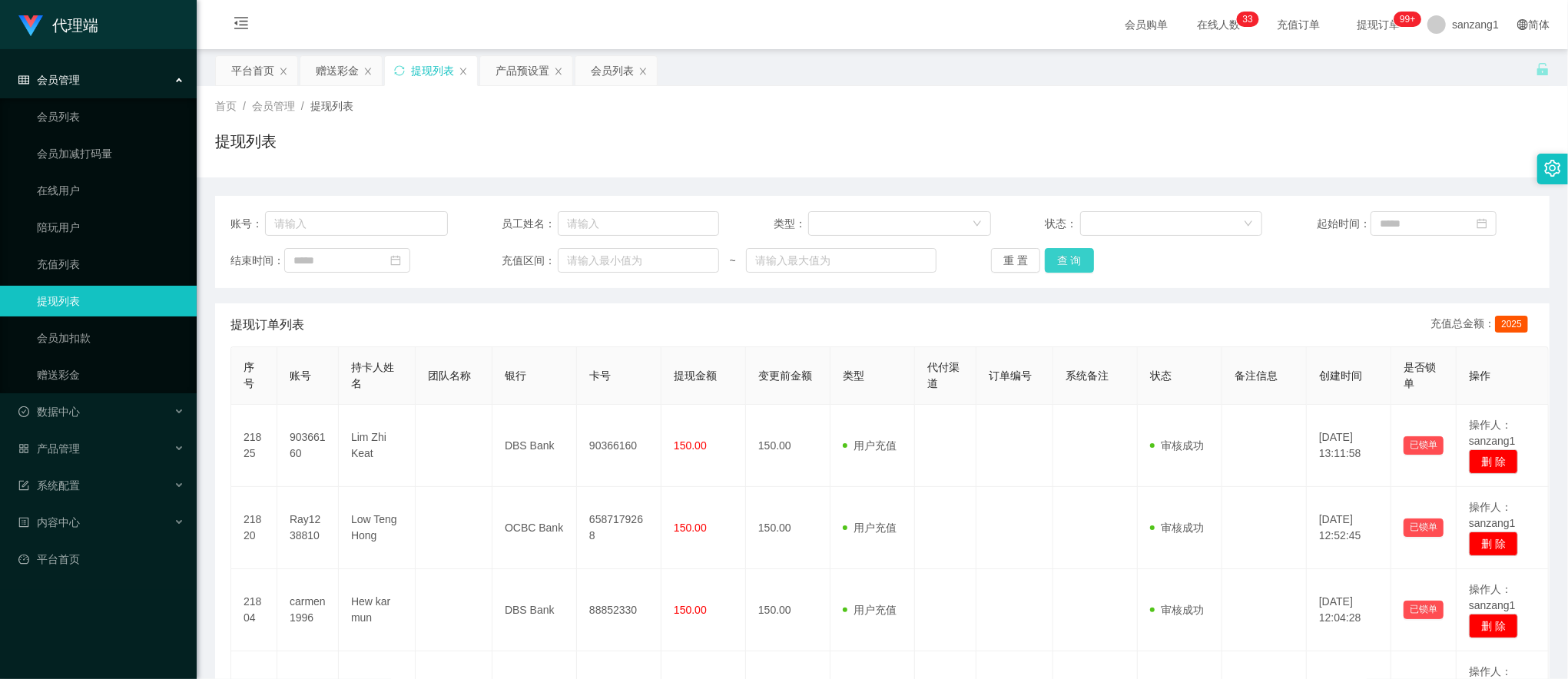
click at [1074, 264] on button "查 询" at bounding box center [1069, 261] width 49 height 25
click at [333, 71] on div "赠送彩金" at bounding box center [337, 70] width 43 height 29
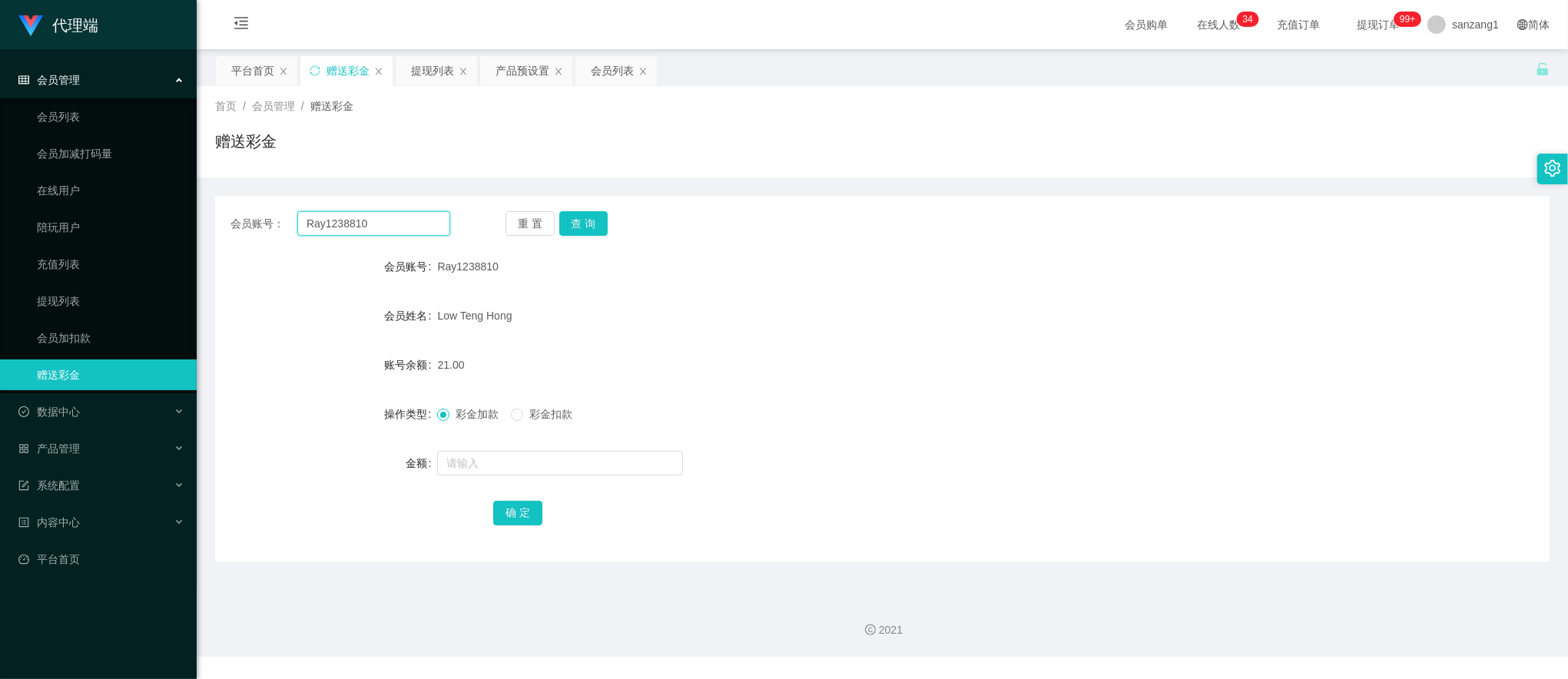
click at [339, 230] on input "Ray1238810" at bounding box center [374, 224] width 153 height 25
paste input "carmen1996"
type input "carmen1996"
click at [593, 231] on button "查 询" at bounding box center [583, 224] width 49 height 25
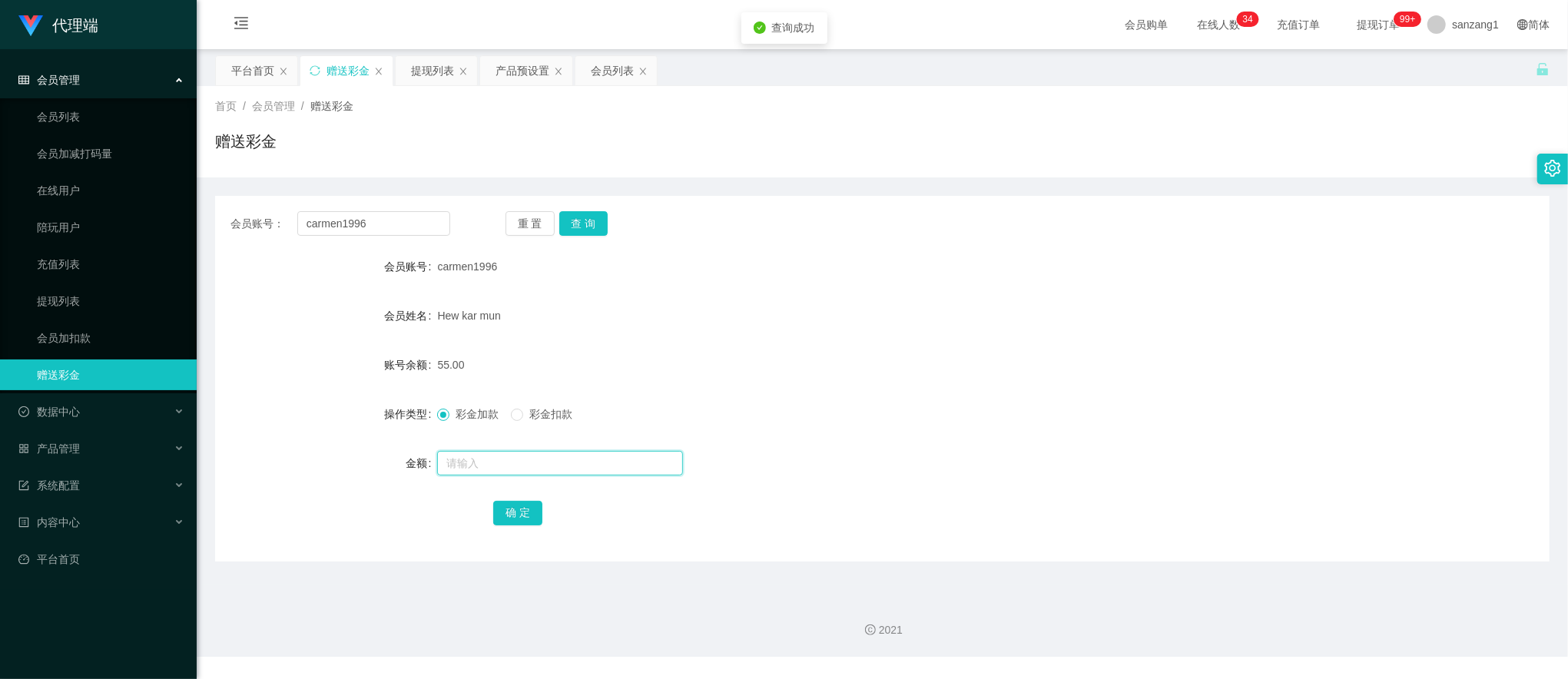
click at [492, 455] on input "text" at bounding box center [560, 464] width 246 height 25
type input "8"
click at [520, 508] on button "确 定" at bounding box center [518, 514] width 49 height 25
click at [351, 219] on input "carmen1996" at bounding box center [374, 224] width 153 height 25
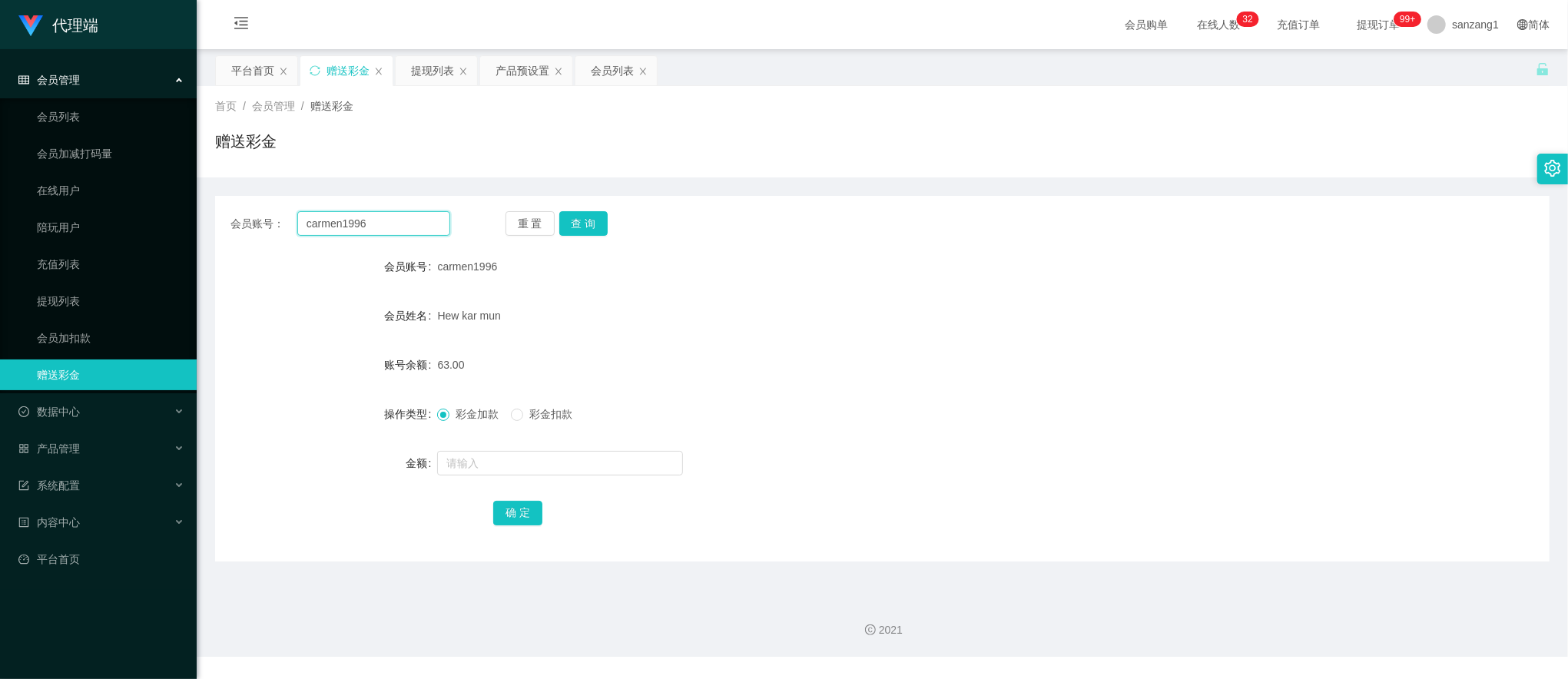
paste input "Ray1238810"
type input "Ray1238810"
click at [585, 212] on button "查 询" at bounding box center [583, 224] width 49 height 25
click at [481, 453] on input "text" at bounding box center [560, 464] width 246 height 25
type input "8"
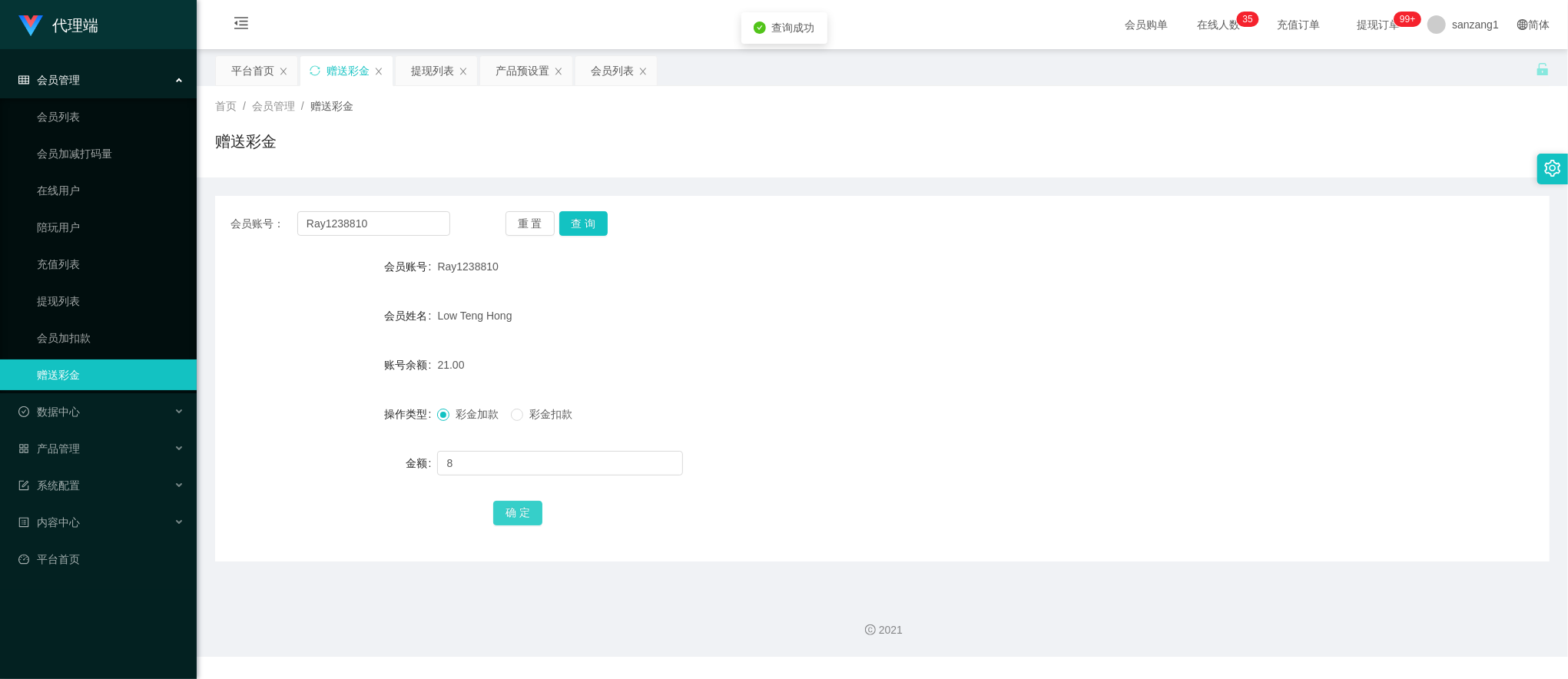
click at [504, 509] on button "确 定" at bounding box center [518, 514] width 49 height 25
click at [375, 219] on input "Ray1238810" at bounding box center [374, 224] width 153 height 25
paste input "9036616"
type input "90366160"
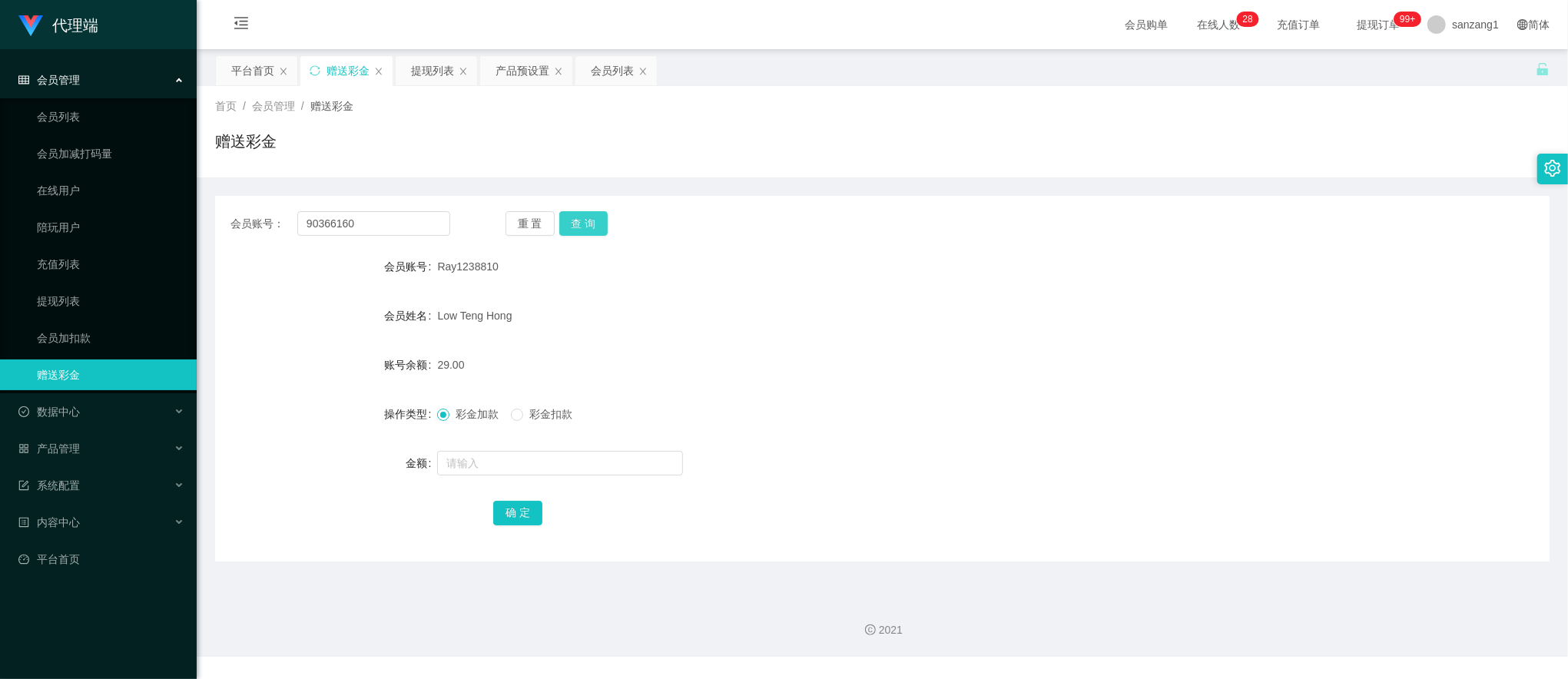
click at [582, 224] on button "查 询" at bounding box center [583, 224] width 49 height 25
click at [465, 467] on input "text" at bounding box center [560, 464] width 246 height 25
type input "16"
click at [503, 499] on div "确 定" at bounding box center [882, 512] width 779 height 31
click at [504, 512] on button "确 定" at bounding box center [518, 514] width 49 height 25
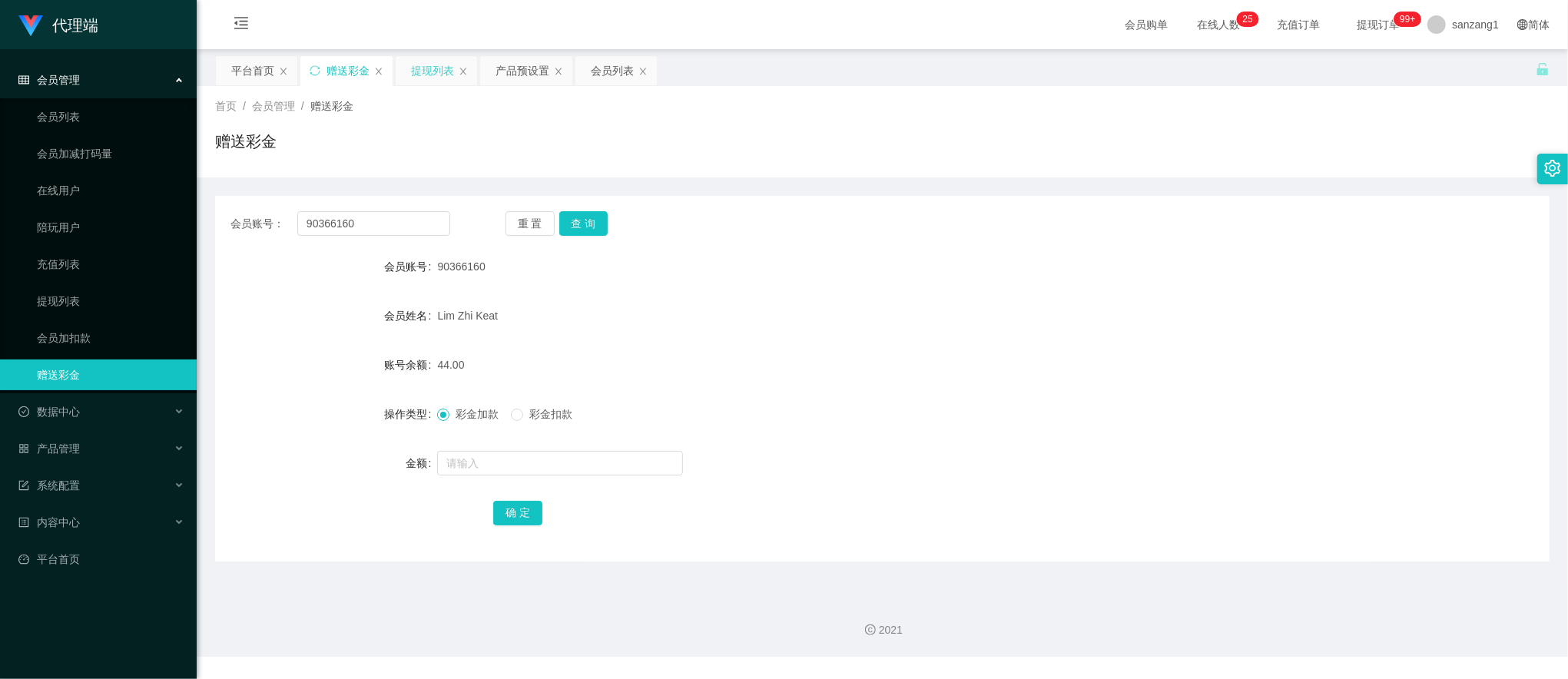
click at [428, 67] on div "提现列表" at bounding box center [433, 70] width 43 height 29
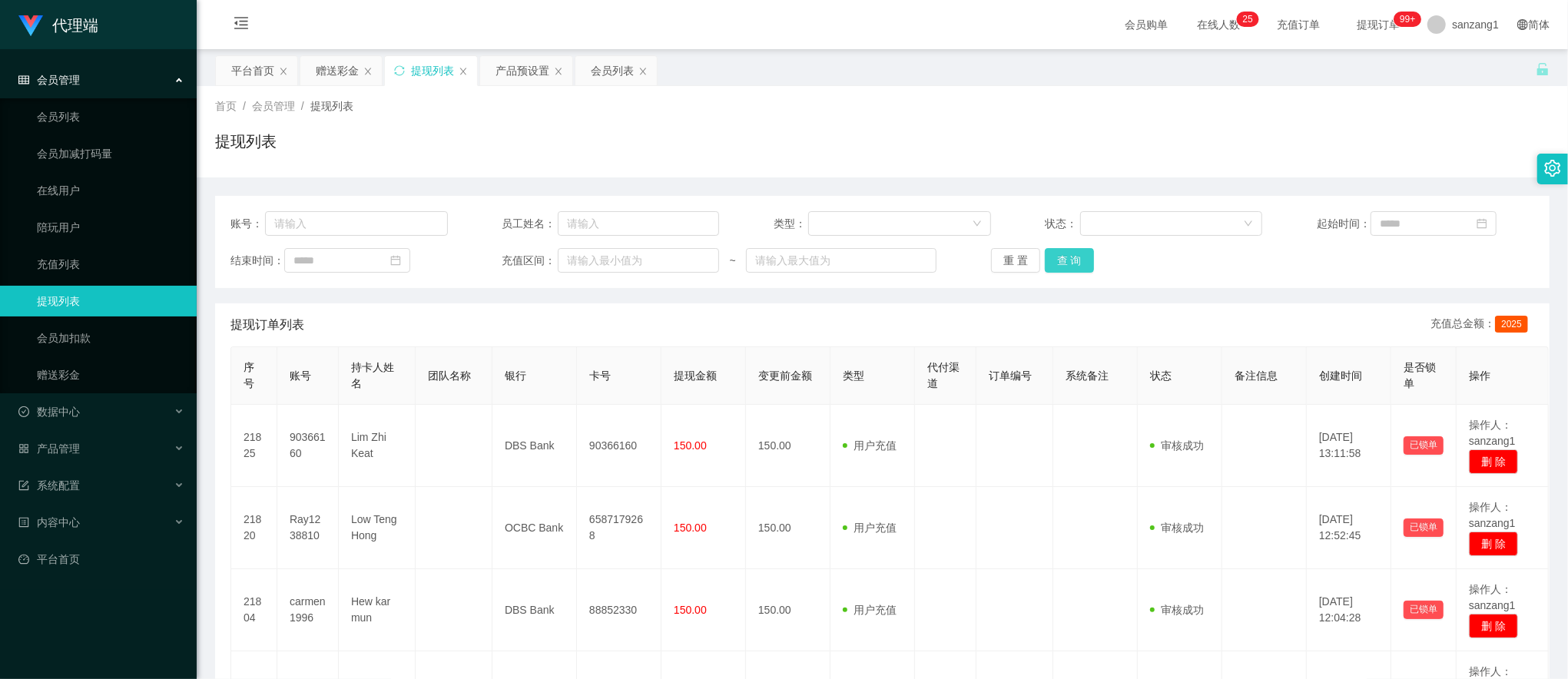
click at [1076, 270] on button "查 询" at bounding box center [1069, 261] width 49 height 25
click at [1070, 255] on button "查 询" at bounding box center [1069, 261] width 49 height 25
click at [341, 68] on div "赠送彩金" at bounding box center [337, 70] width 43 height 29
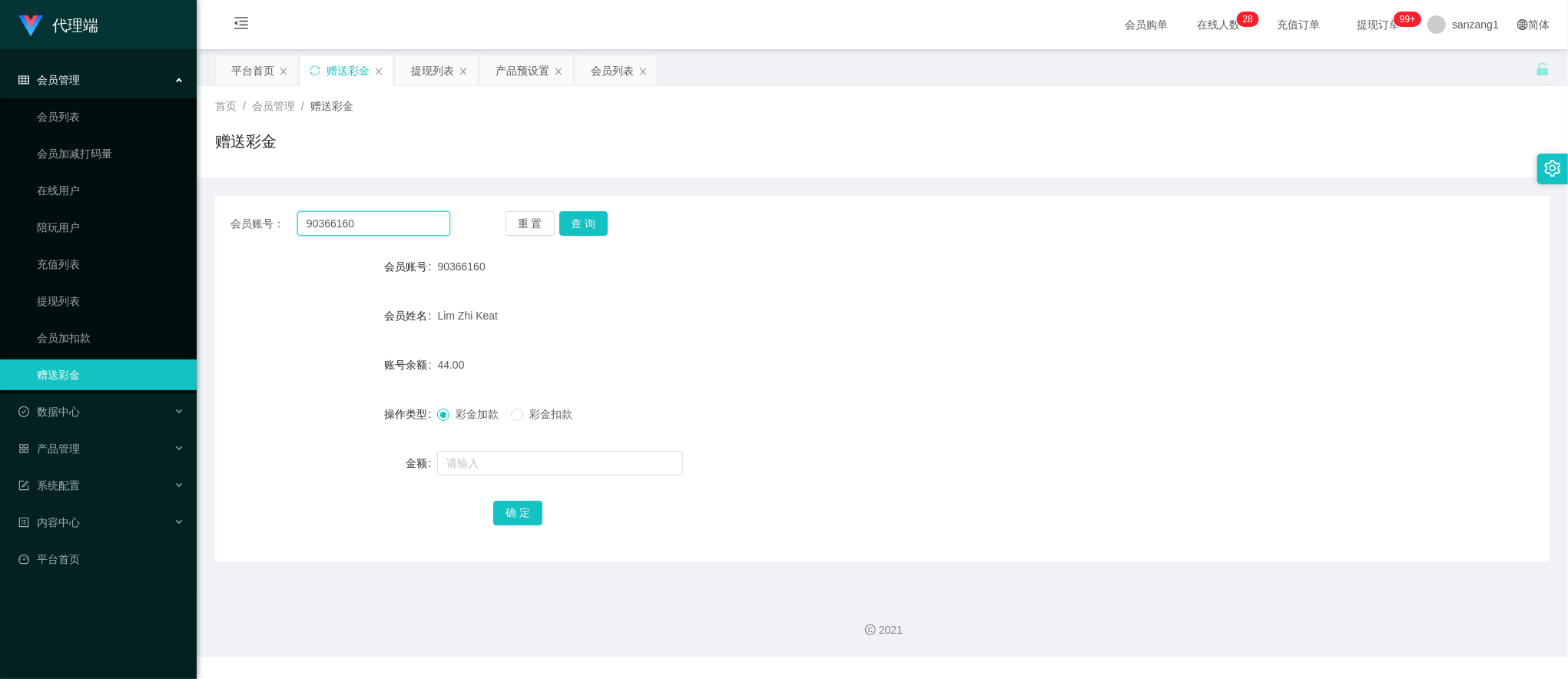
click at [341, 226] on input "90366160" at bounding box center [374, 224] width 153 height 25
drag, startPoint x: 592, startPoint y: 225, endPoint x: 578, endPoint y: 246, distance: 25.2
click at [592, 224] on button "查 询" at bounding box center [583, 224] width 49 height 25
click at [458, 468] on input "text" at bounding box center [560, 464] width 246 height 25
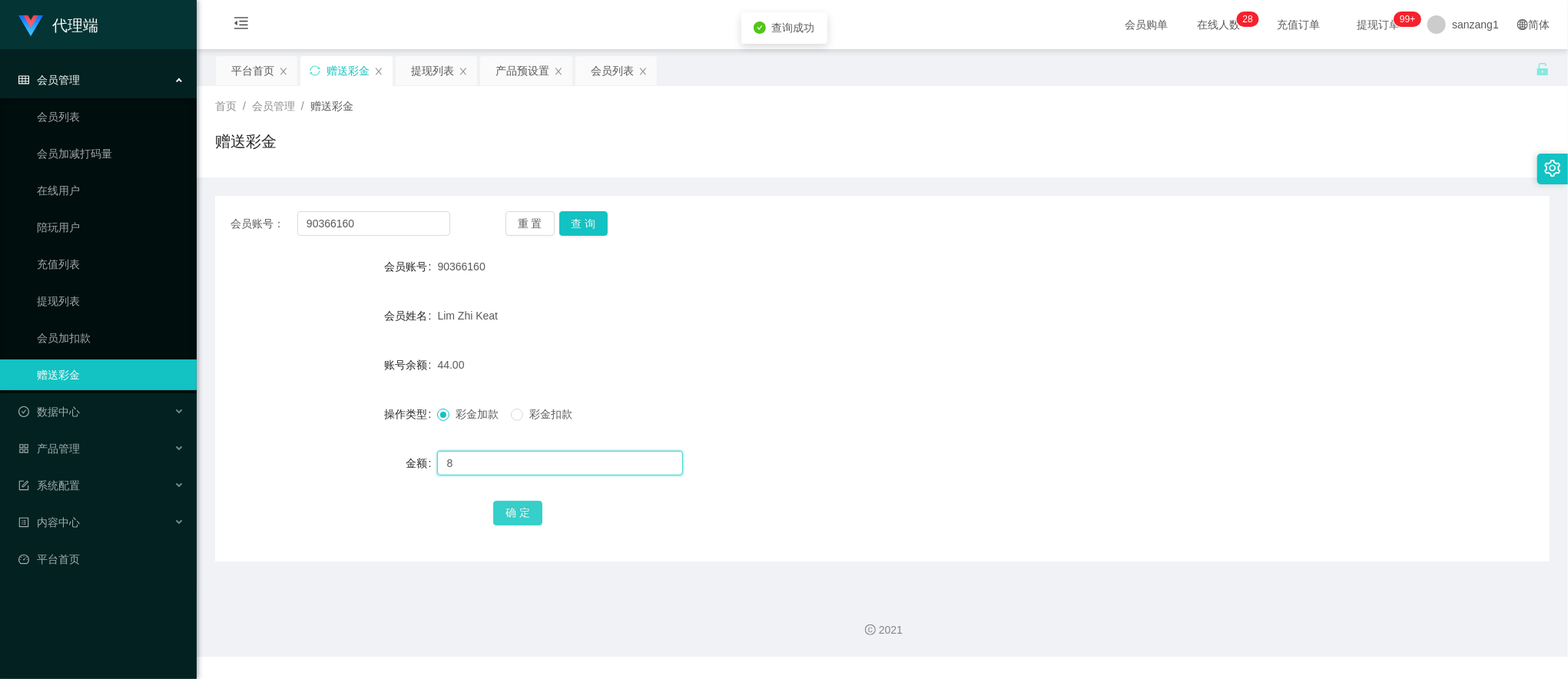
type input "8"
click at [503, 514] on button "确 定" at bounding box center [518, 514] width 49 height 25
click at [347, 216] on input "90366160" at bounding box center [374, 224] width 153 height 25
paste input "Ray123881"
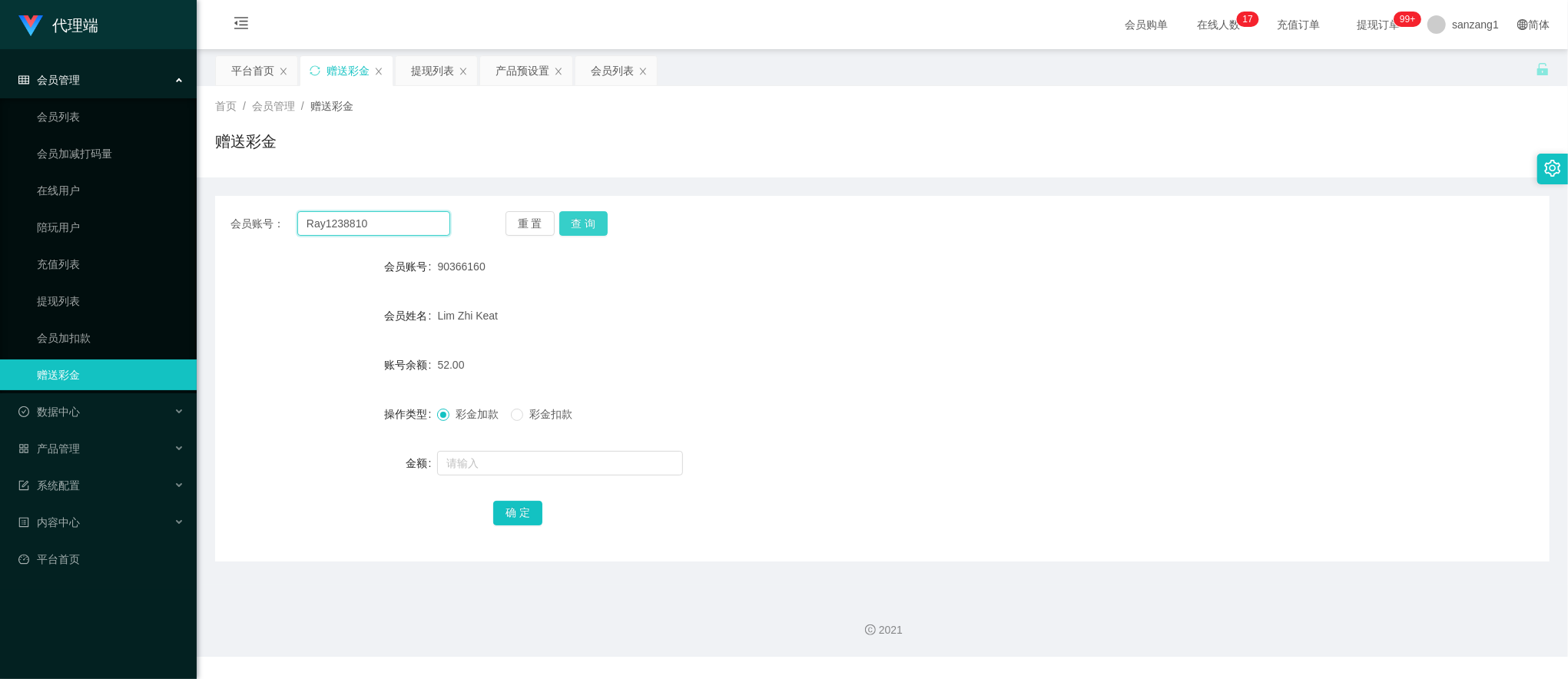
type input "Ray1238810"
click at [575, 221] on button "查 询" at bounding box center [583, 224] width 49 height 25
click at [467, 472] on input "text" at bounding box center [560, 464] width 246 height 25
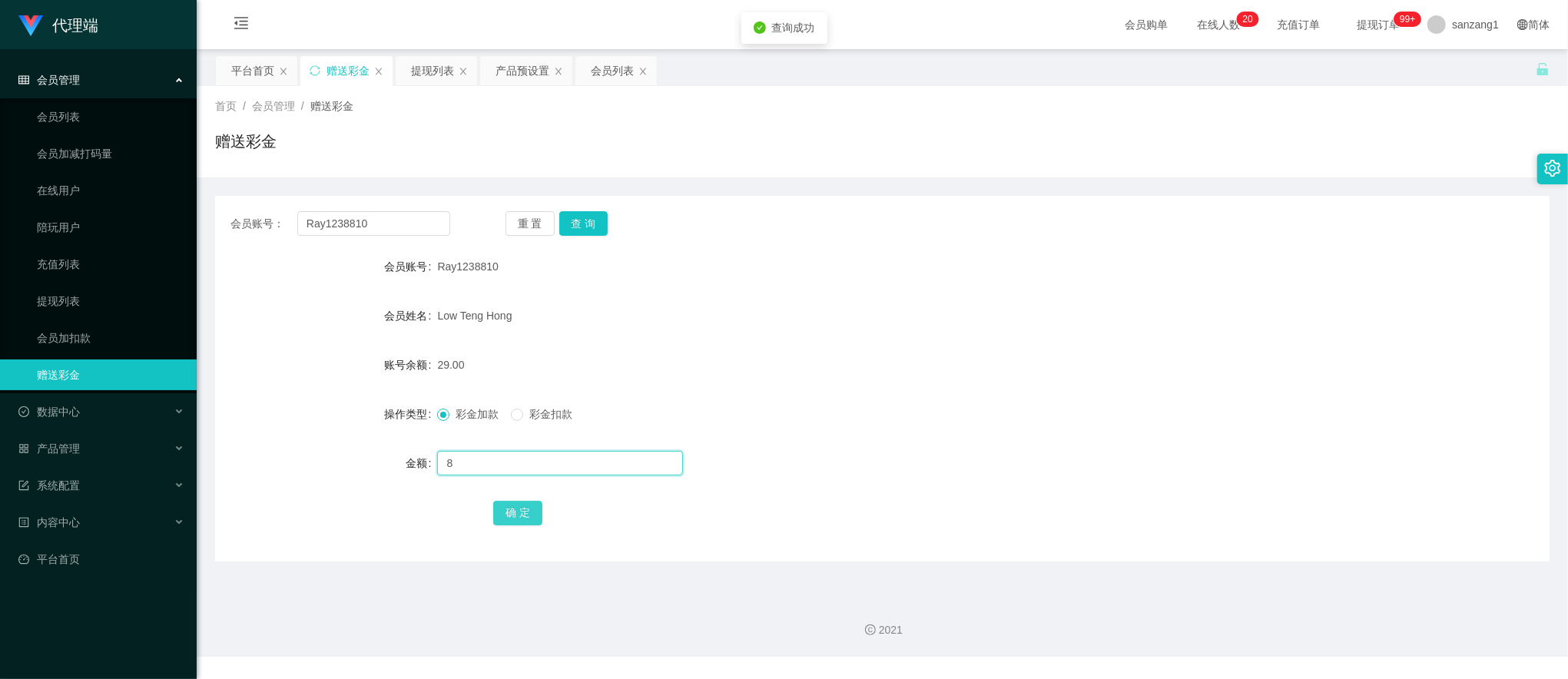
type input "8"
click at [535, 514] on button "确 定" at bounding box center [518, 514] width 49 height 25
click at [443, 67] on div "提现列表" at bounding box center [433, 70] width 43 height 29
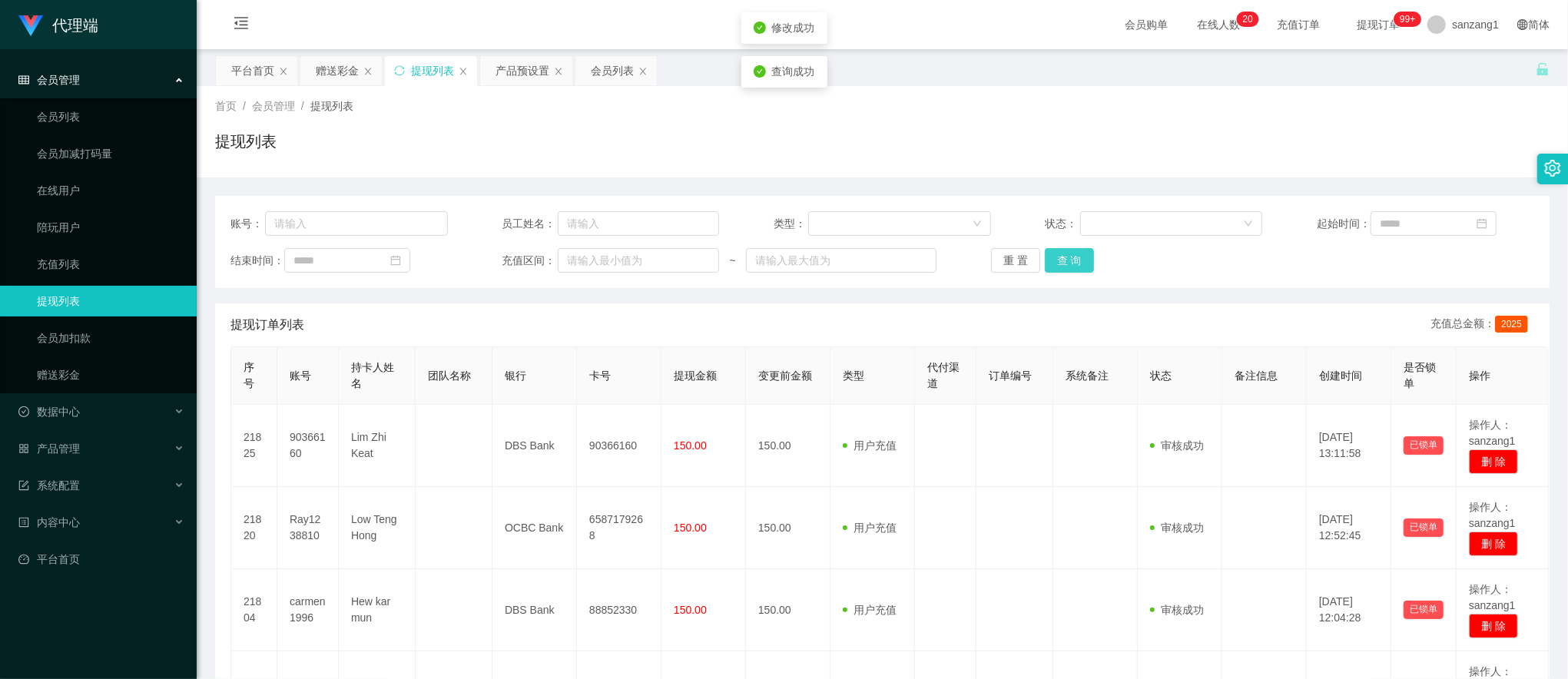
click at [1054, 266] on button "查 询" at bounding box center [1069, 261] width 49 height 25
click at [323, 62] on div "赠送彩金" at bounding box center [337, 70] width 43 height 29
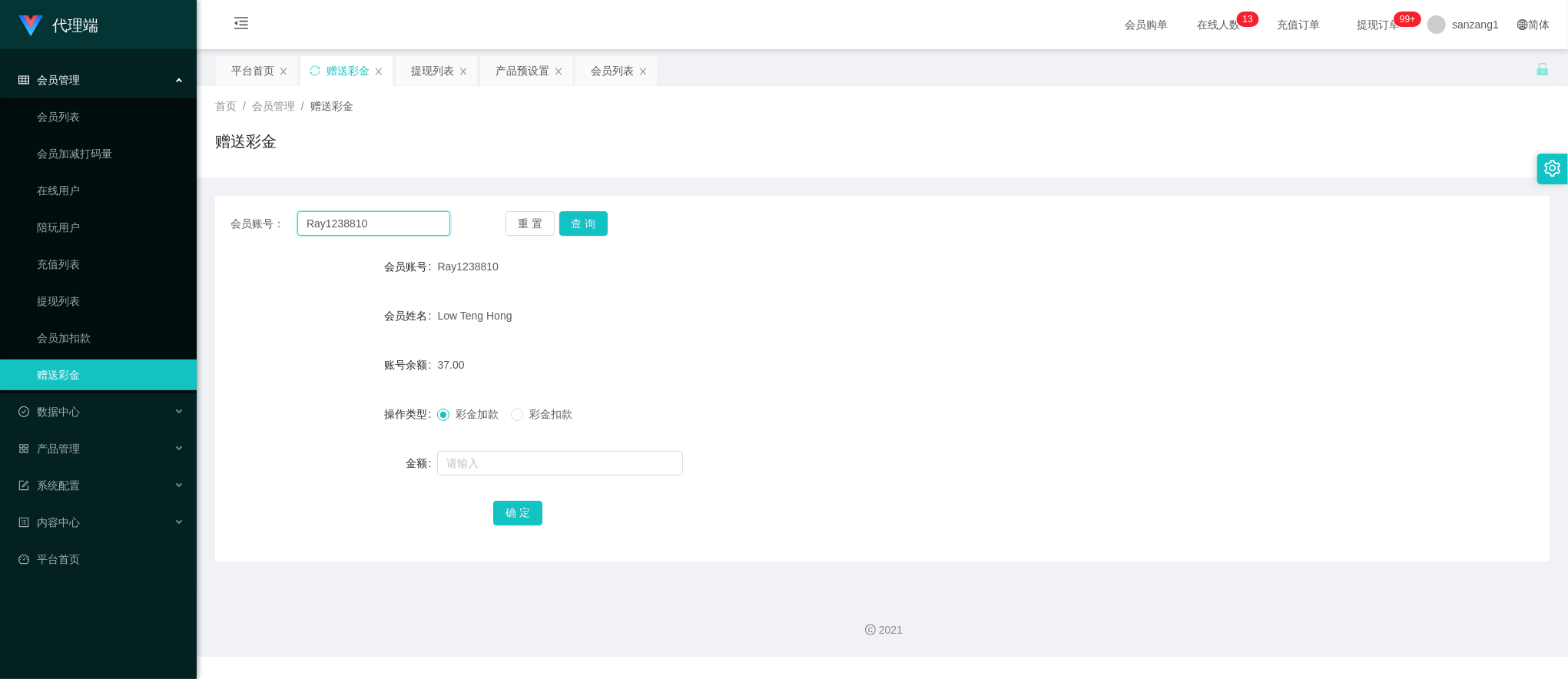
click at [353, 232] on input "Ray1238810" at bounding box center [374, 224] width 153 height 25
paste input "9036616"
type input "90366160"
click at [587, 219] on button "查 询" at bounding box center [583, 224] width 49 height 25
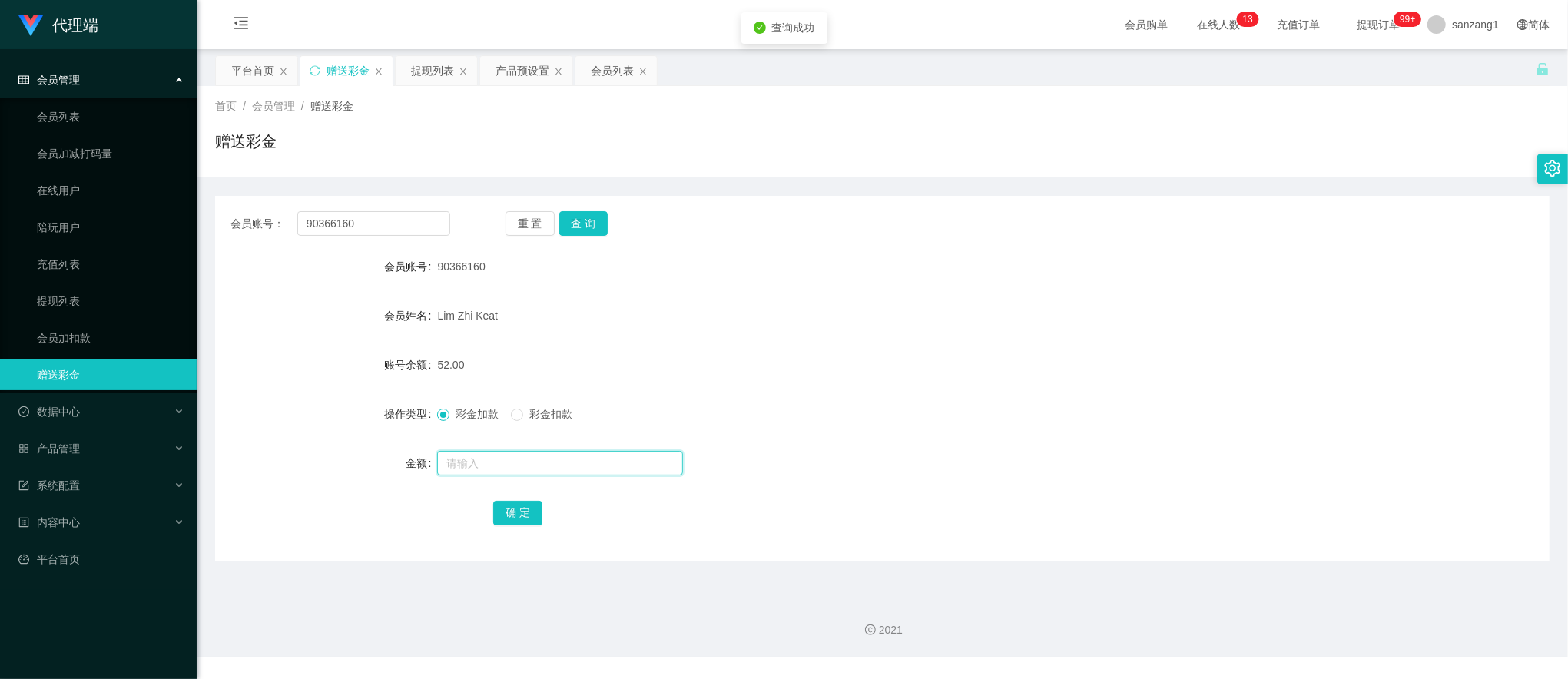
click at [484, 462] on input "text" at bounding box center [560, 464] width 246 height 25
type input "8"
click at [526, 523] on button "确 定" at bounding box center [518, 514] width 49 height 25
click at [369, 232] on input "90366160" at bounding box center [374, 224] width 153 height 25
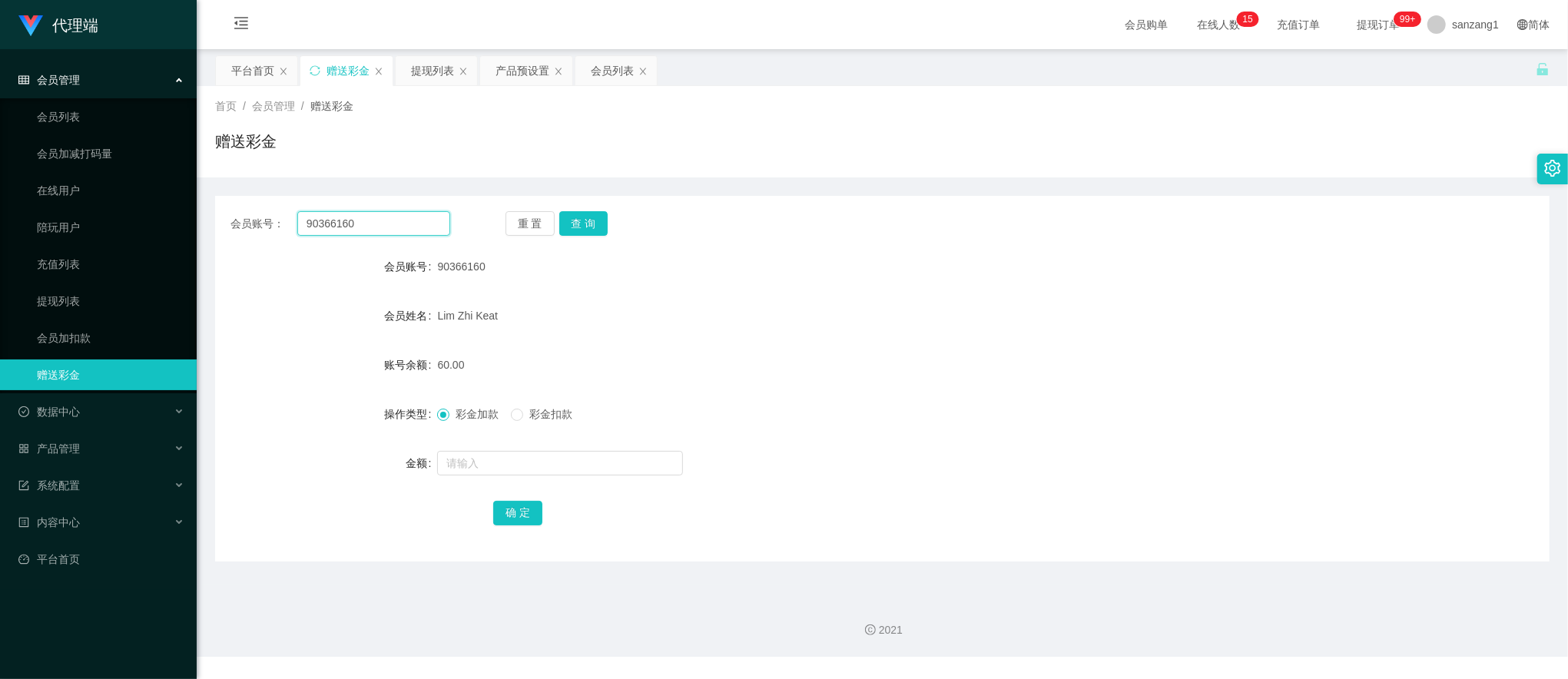
paste input "carmen1996"
type input "carmen1996"
click at [582, 216] on button "查 询" at bounding box center [583, 224] width 49 height 25
click at [472, 470] on input "text" at bounding box center [560, 464] width 246 height 25
type input "8"
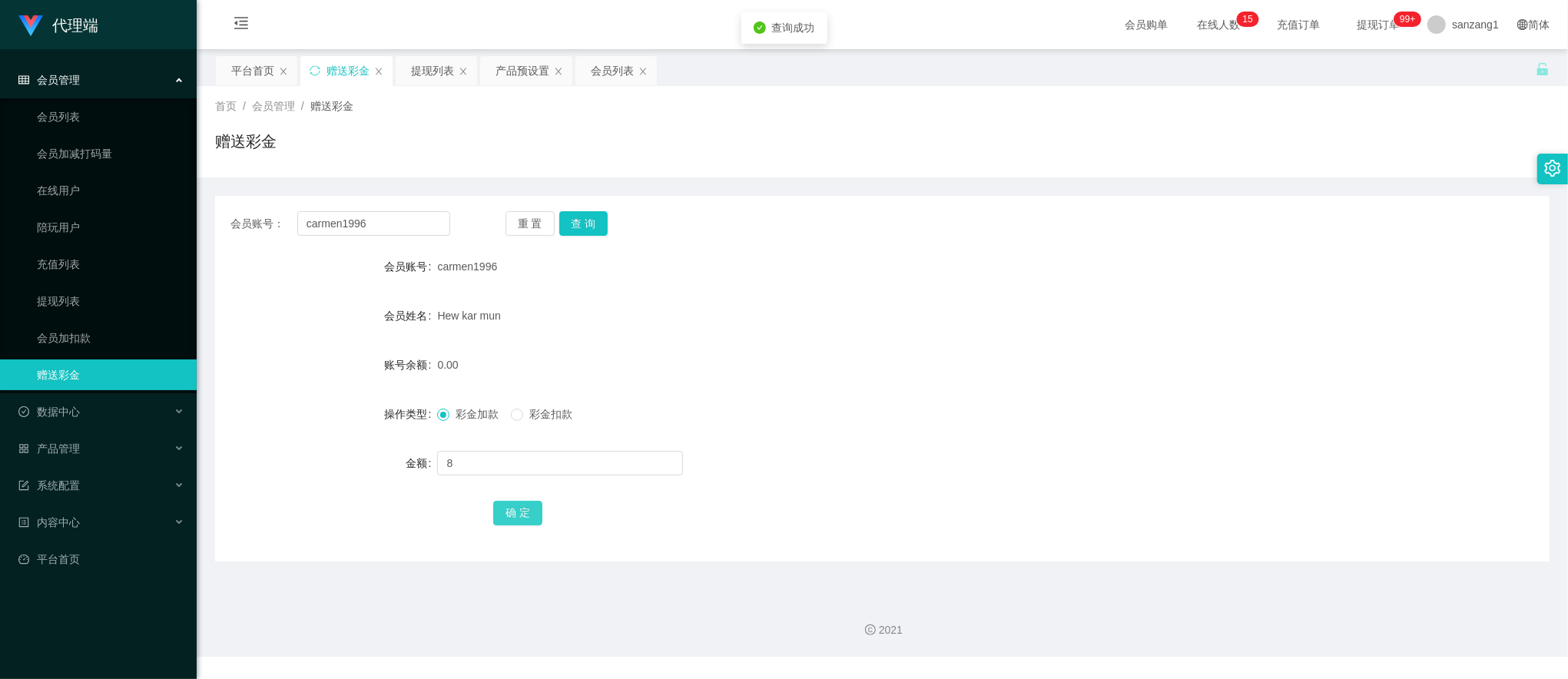
click at [525, 504] on button "确 定" at bounding box center [518, 514] width 49 height 25
click at [436, 71] on div "提现列表" at bounding box center [433, 70] width 43 height 29
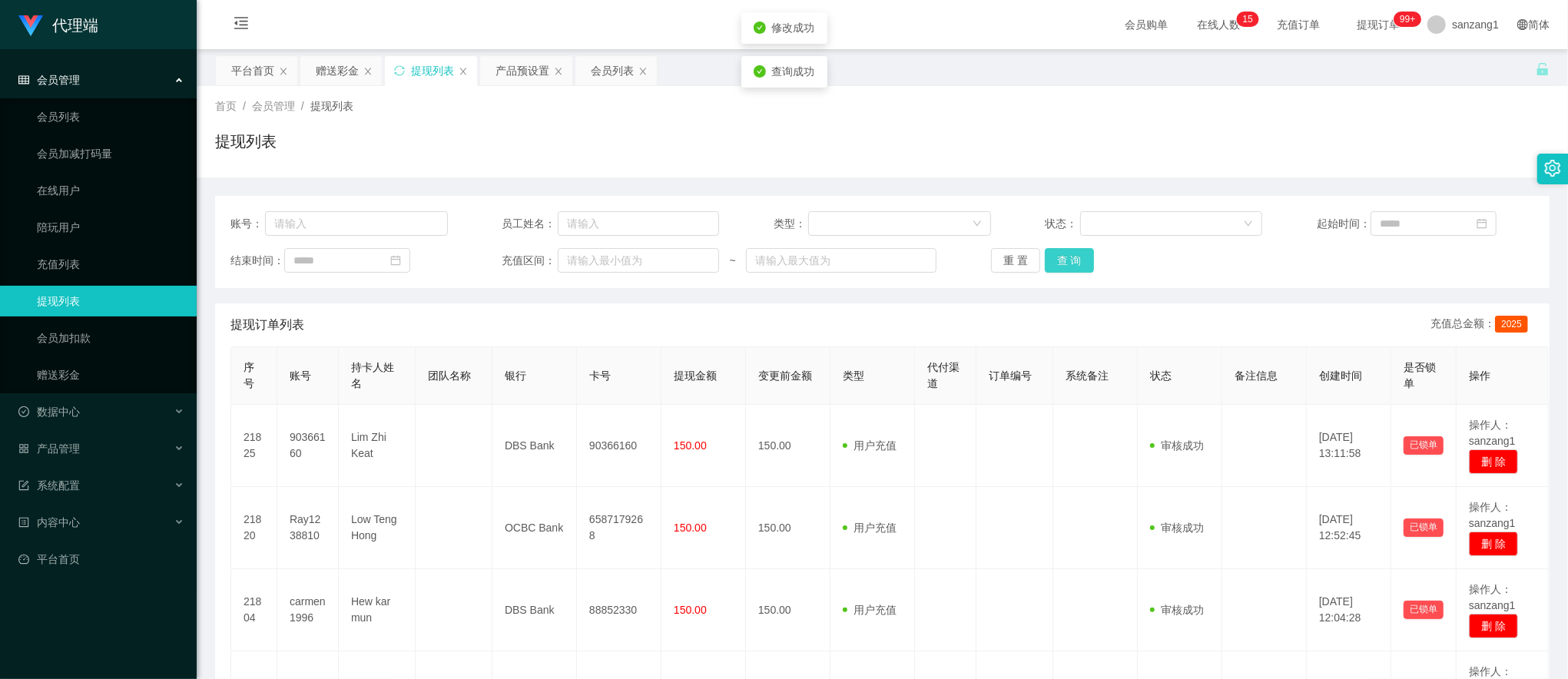
click at [1057, 259] on button "查 询" at bounding box center [1069, 261] width 49 height 25
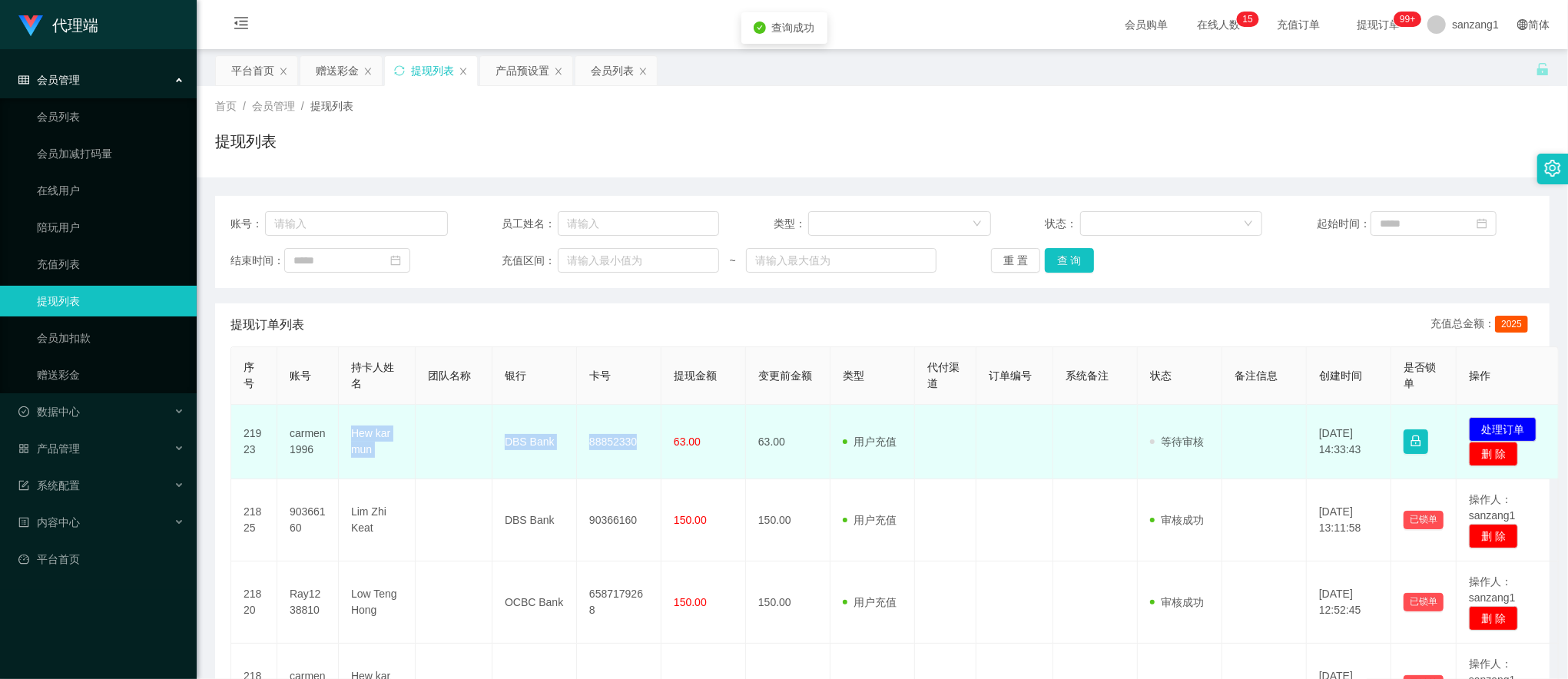
drag, startPoint x: 347, startPoint y: 432, endPoint x: 651, endPoint y: 426, distance: 304.1
click at [651, 426] on tr "21923 carmen1996 Hew kar mun DBS Bank 88852330 63.00 63.00 用户充值 人工扣款 审核驳回 审核成功 …" at bounding box center [895, 442] width 1328 height 75
copy tr "Hew kar mun DBS Bank 88852330"
click at [1482, 422] on button "处理订单" at bounding box center [1502, 430] width 67 height 25
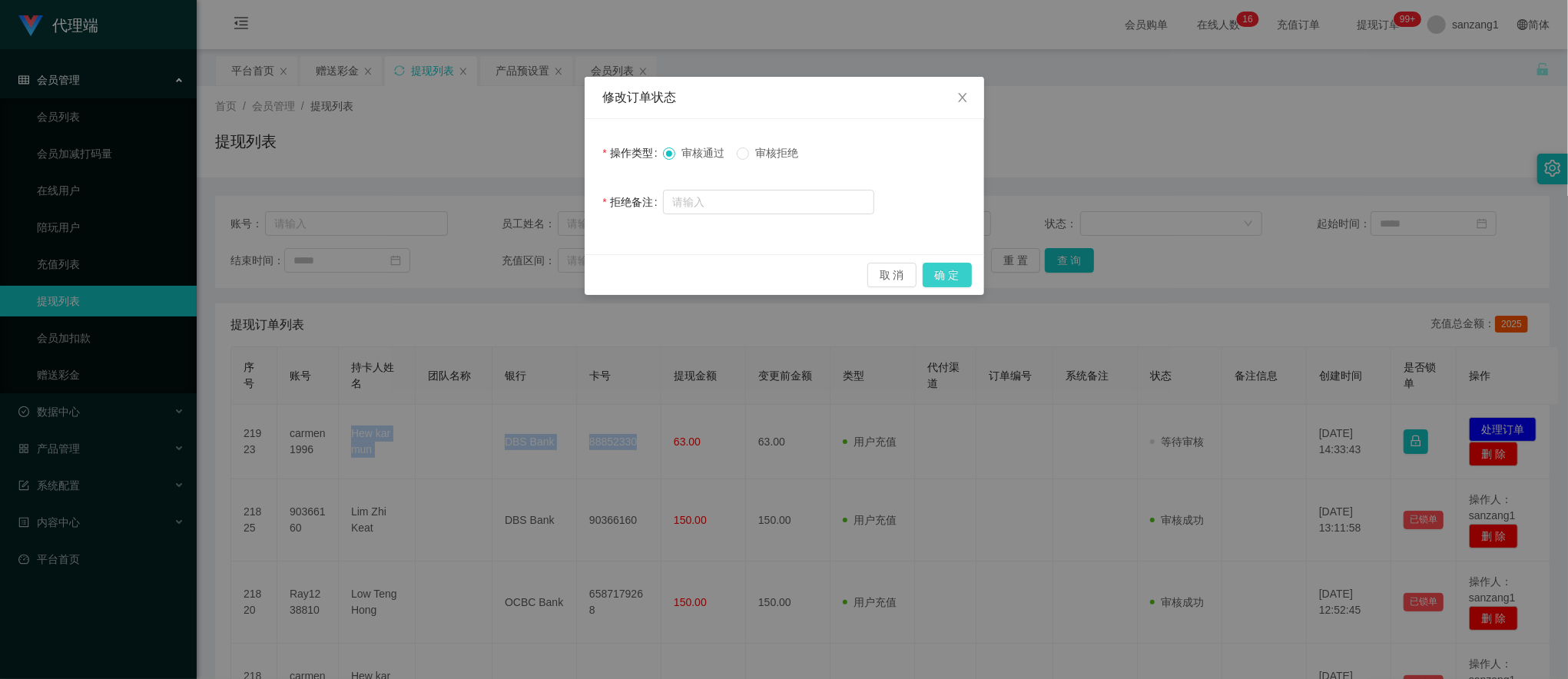
drag, startPoint x: 962, startPoint y: 278, endPoint x: 970, endPoint y: 265, distance: 15.3
click at [962, 278] on button "确 定" at bounding box center [946, 275] width 49 height 25
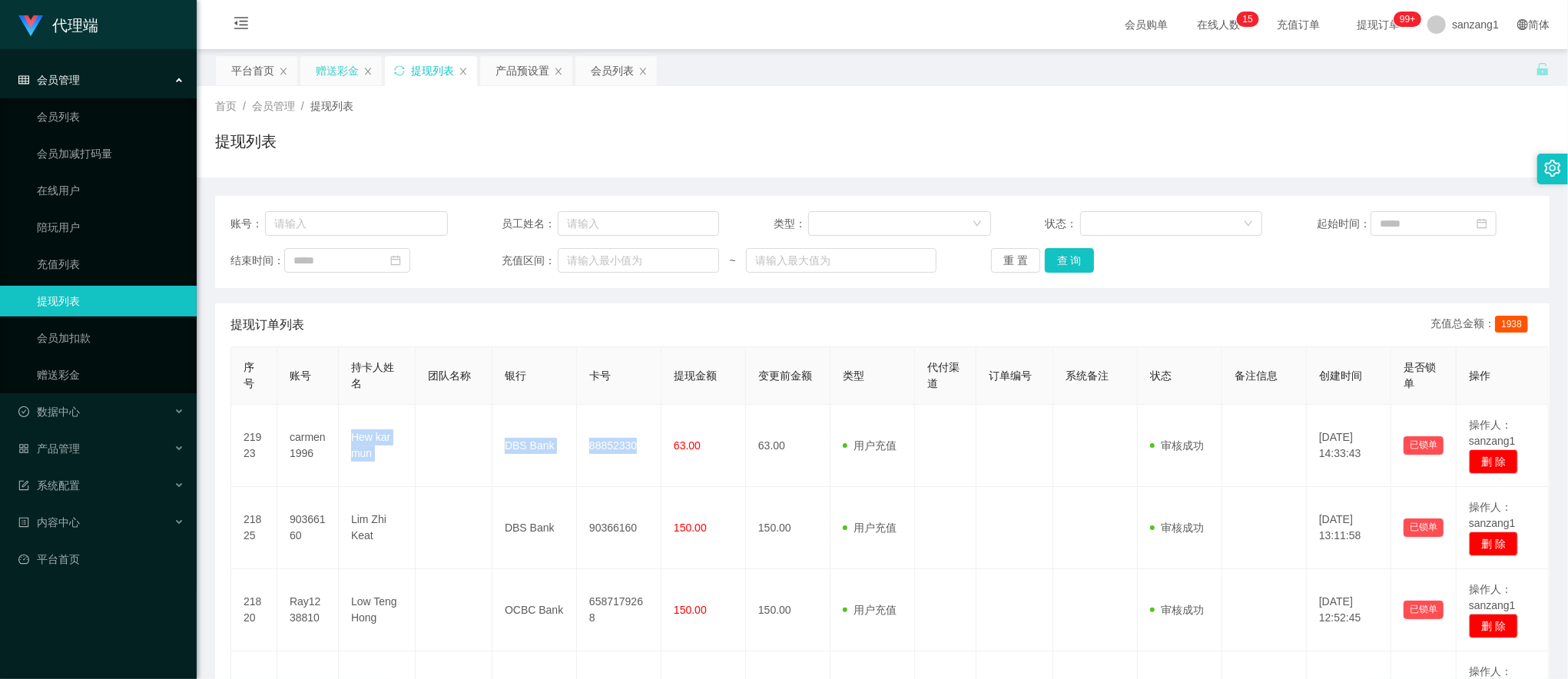
click at [345, 76] on div "赠送彩金" at bounding box center [337, 70] width 43 height 29
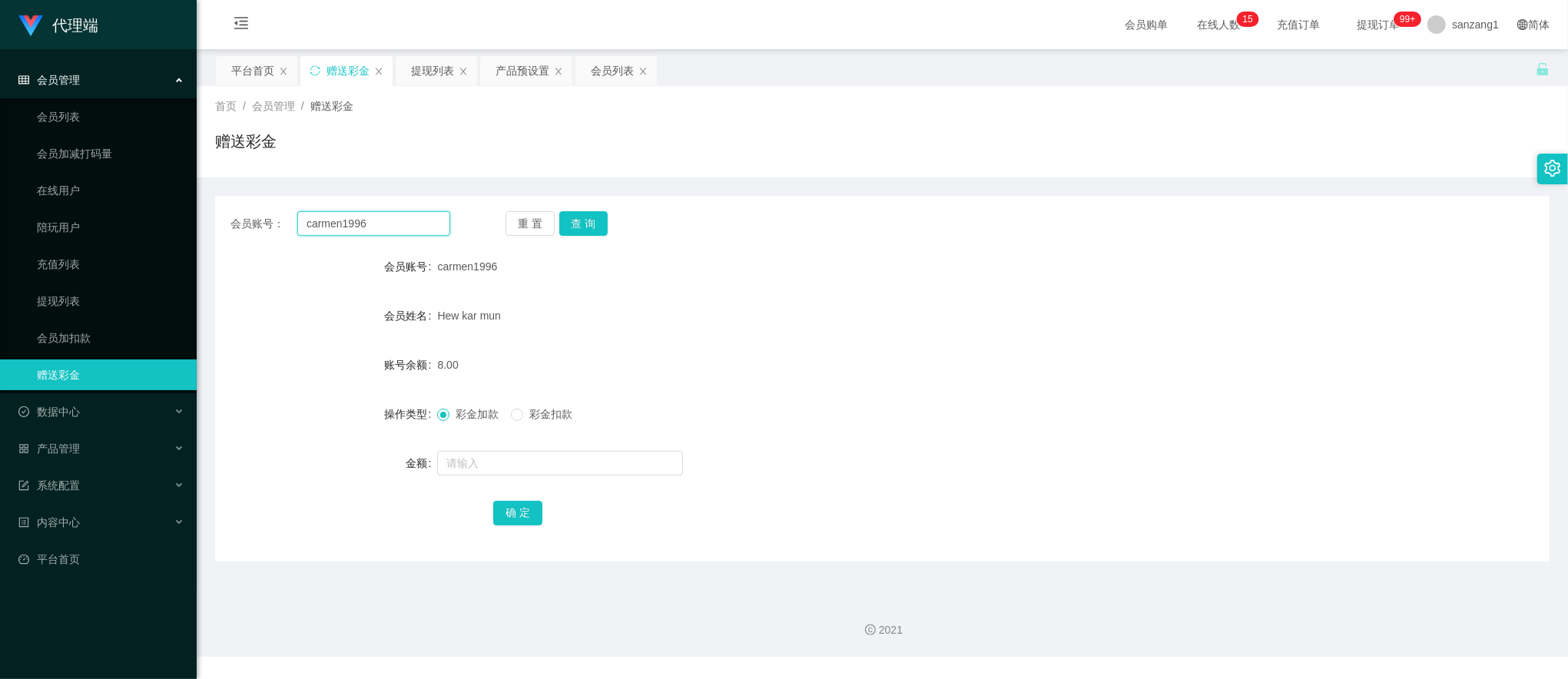
click at [351, 228] on input "carmen1996" at bounding box center [374, 224] width 153 height 25
paste input "Ray1238810"
type input "Ray1238810"
click at [570, 217] on button "查 询" at bounding box center [583, 224] width 49 height 25
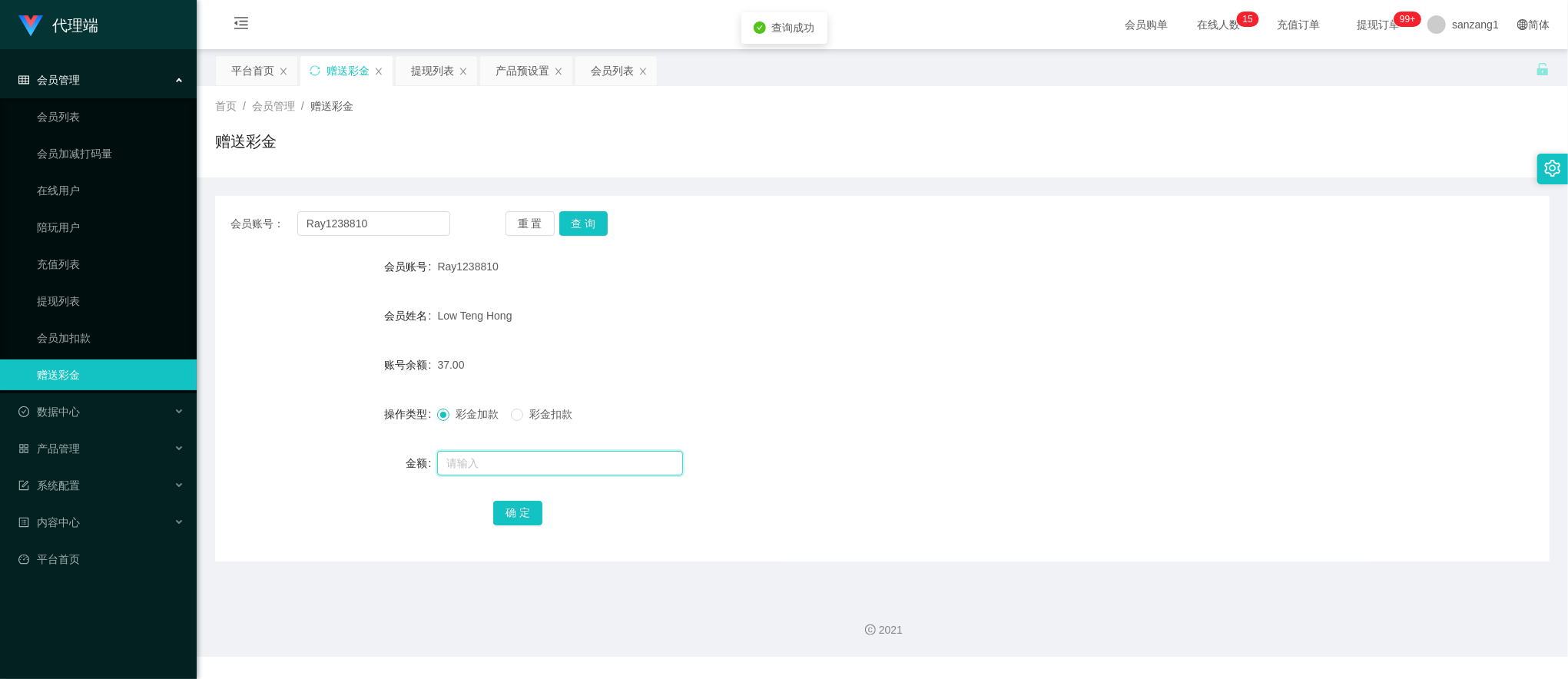
click at [481, 464] on input "text" at bounding box center [560, 464] width 246 height 25
type input "8"
click at [529, 524] on button "确 定" at bounding box center [518, 514] width 49 height 25
click at [435, 62] on div "提现列表" at bounding box center [433, 70] width 43 height 29
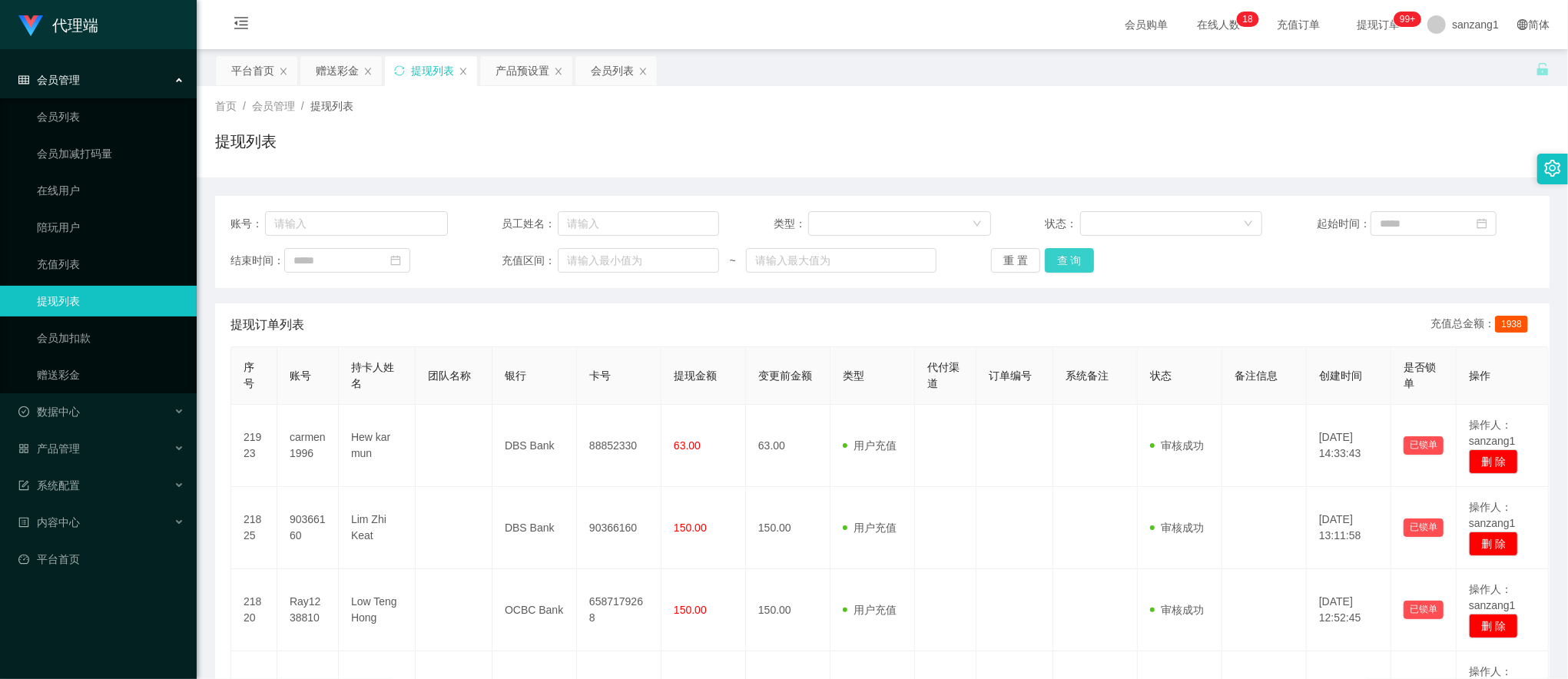
click at [1045, 257] on button "查 询" at bounding box center [1069, 261] width 49 height 25
click at [1045, 258] on button "查 询" at bounding box center [1069, 261] width 49 height 25
click at [339, 77] on div "赠送彩金" at bounding box center [337, 70] width 43 height 29
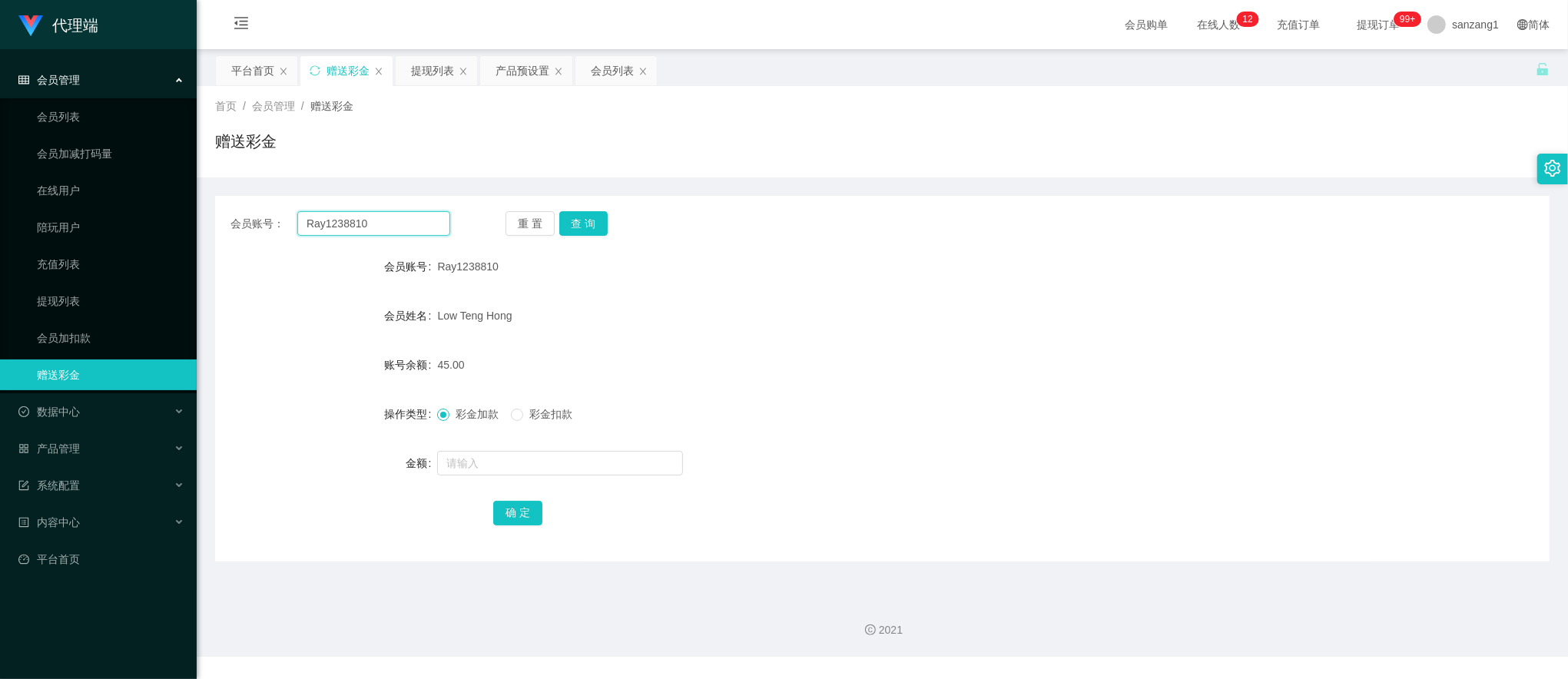
click at [342, 221] on input "Ray1238810" at bounding box center [374, 224] width 153 height 25
click at [573, 219] on button "查 询" at bounding box center [583, 224] width 49 height 25
click at [514, 455] on input "text" at bounding box center [560, 464] width 246 height 25
type input "8"
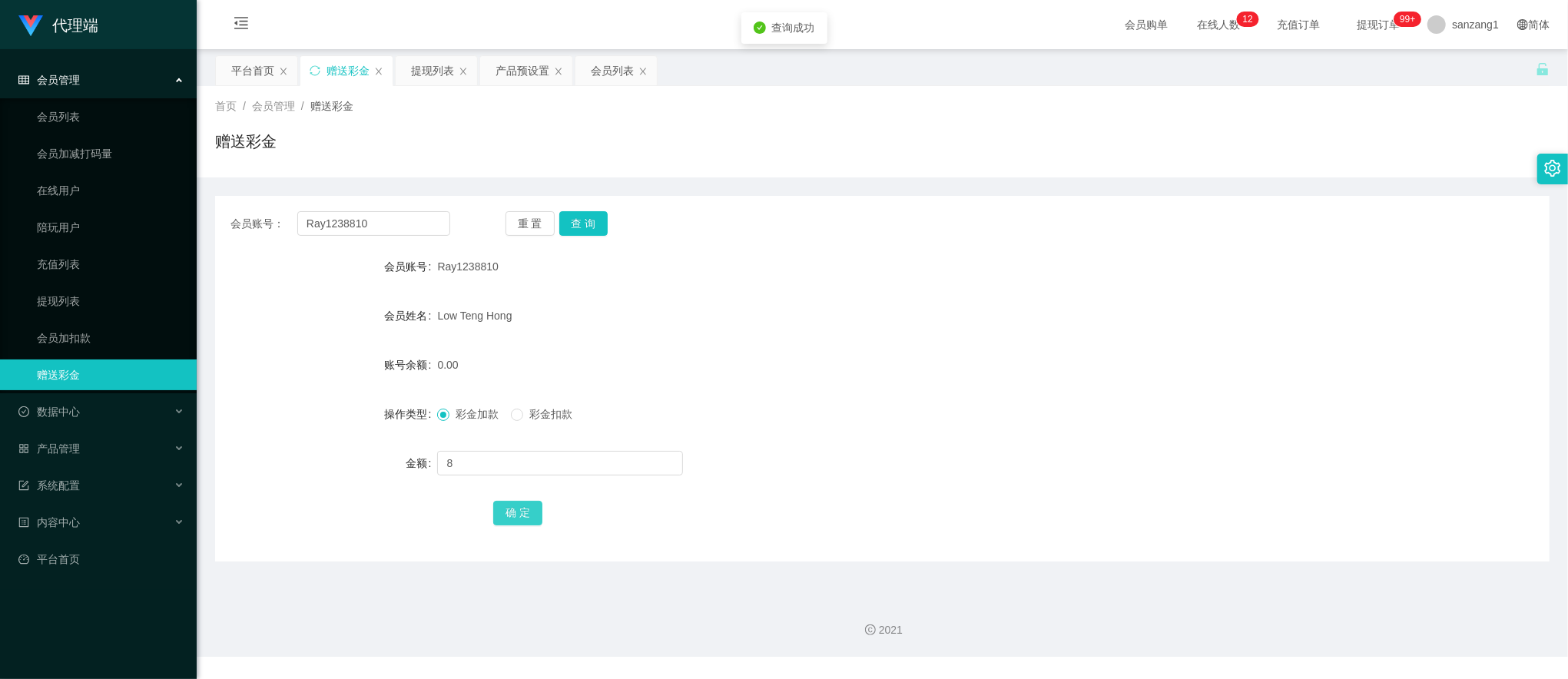
click at [521, 508] on button "确 定" at bounding box center [518, 514] width 49 height 25
click at [431, 71] on div "提现列表" at bounding box center [433, 70] width 43 height 29
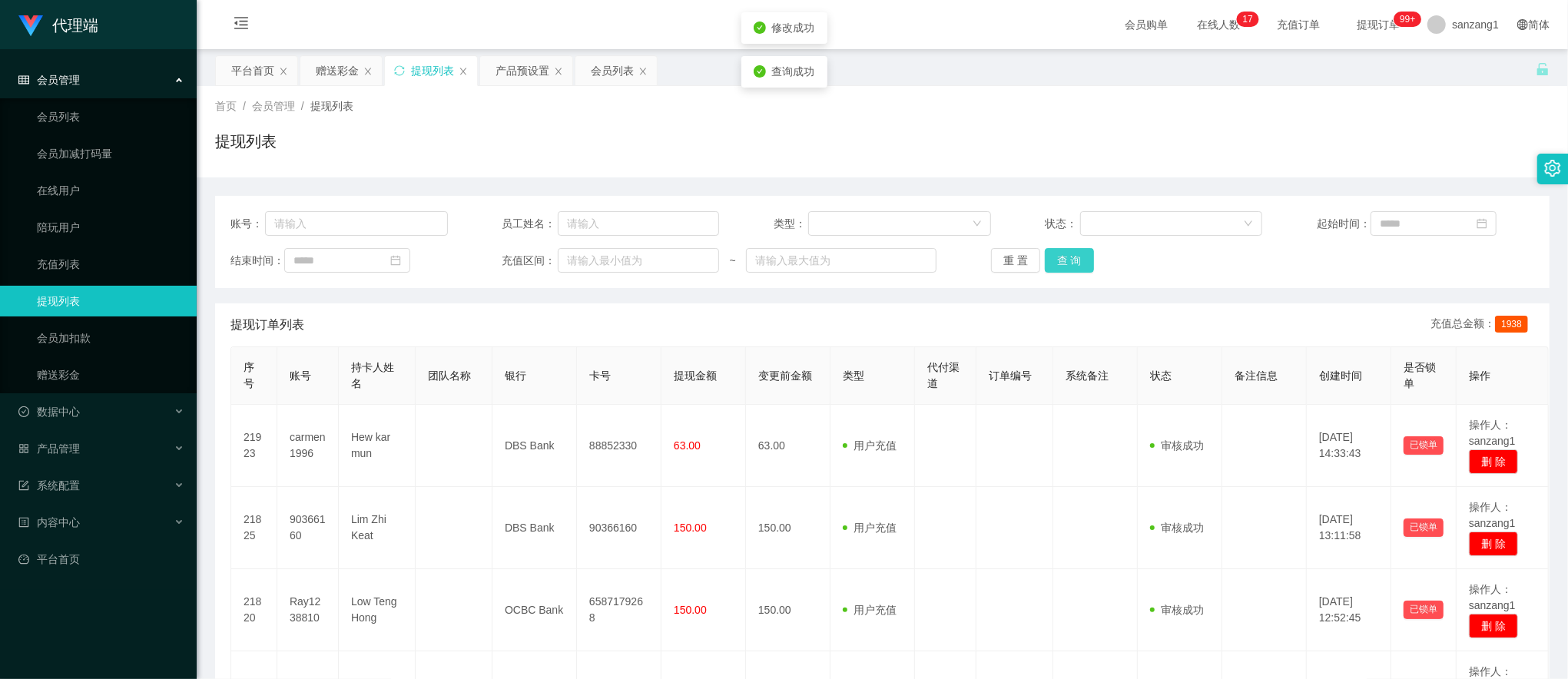
click at [1064, 263] on button "查 询" at bounding box center [1069, 261] width 49 height 25
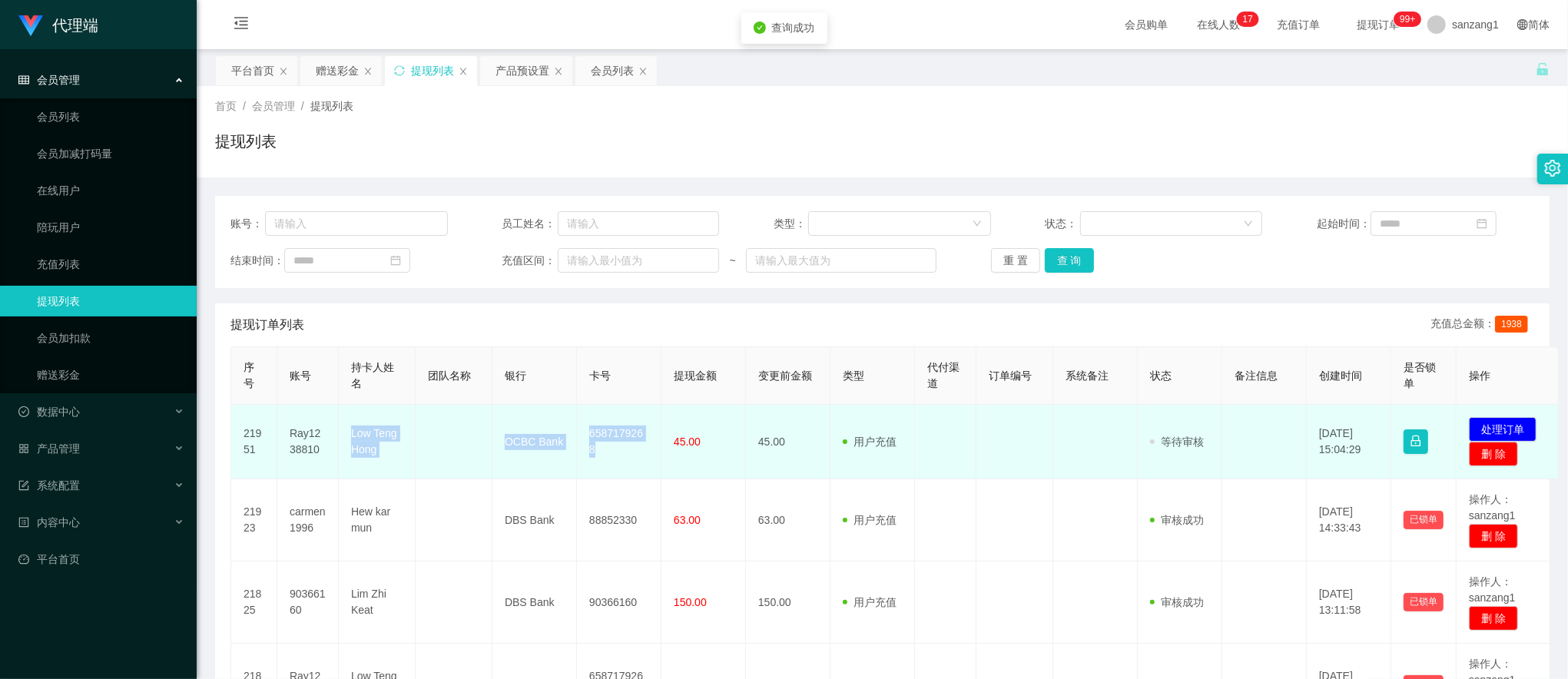
drag, startPoint x: 345, startPoint y: 432, endPoint x: 657, endPoint y: 440, distance: 312.1
click at [657, 440] on tr "21951 Ray1238810 Low Teng Hong OCBC Bank 6587179268 45.00 45.00 用户充值 人工扣款 审核驳回 …" at bounding box center [895, 442] width 1328 height 75
copy tr "Low Teng Hong OCBC Bank 6587179268"
click at [1482, 435] on button "处理订单" at bounding box center [1502, 430] width 67 height 25
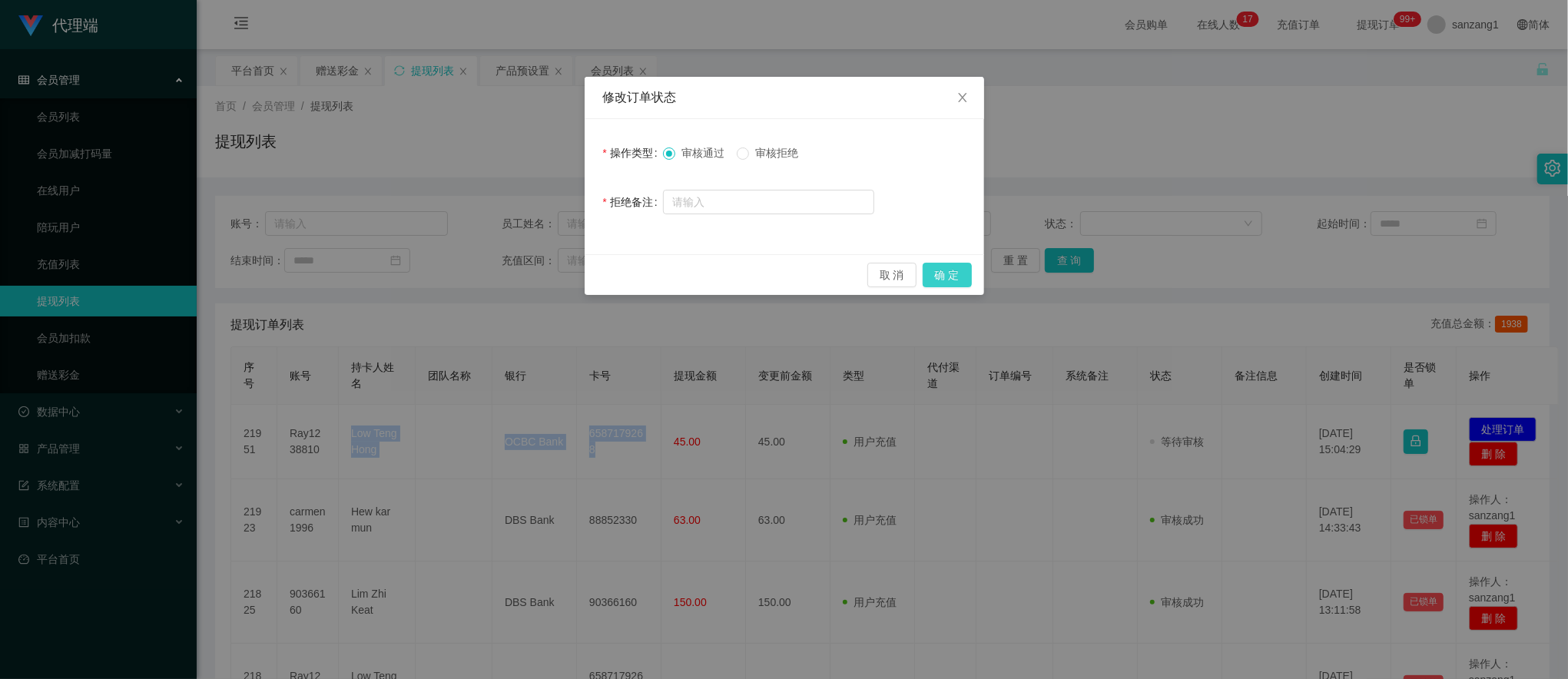
click at [956, 278] on button "确 定" at bounding box center [946, 275] width 49 height 25
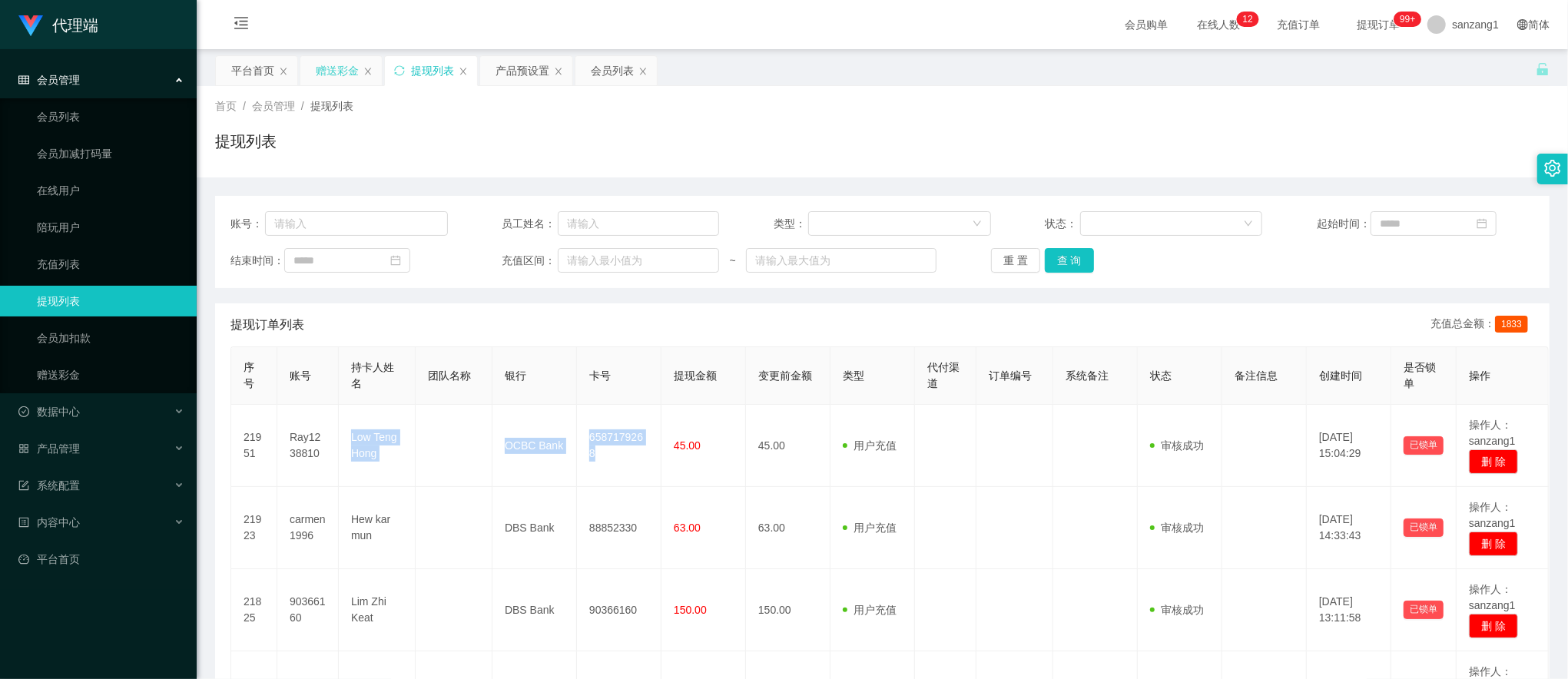
click at [342, 69] on div "赠送彩金" at bounding box center [337, 70] width 43 height 29
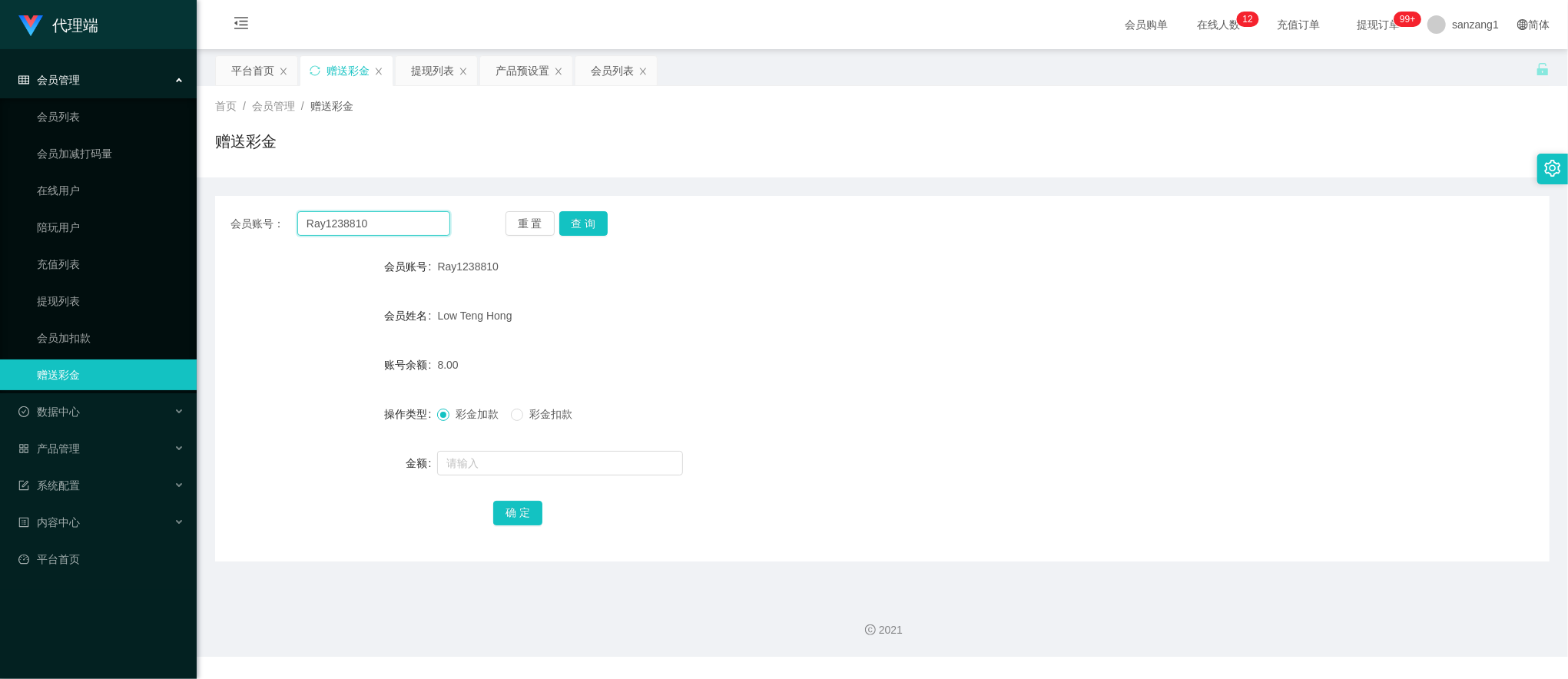
click at [346, 228] on input "Ray1238810" at bounding box center [374, 224] width 153 height 25
paste input "9036616"
type input "90366160"
click at [596, 223] on button "查 询" at bounding box center [583, 224] width 49 height 25
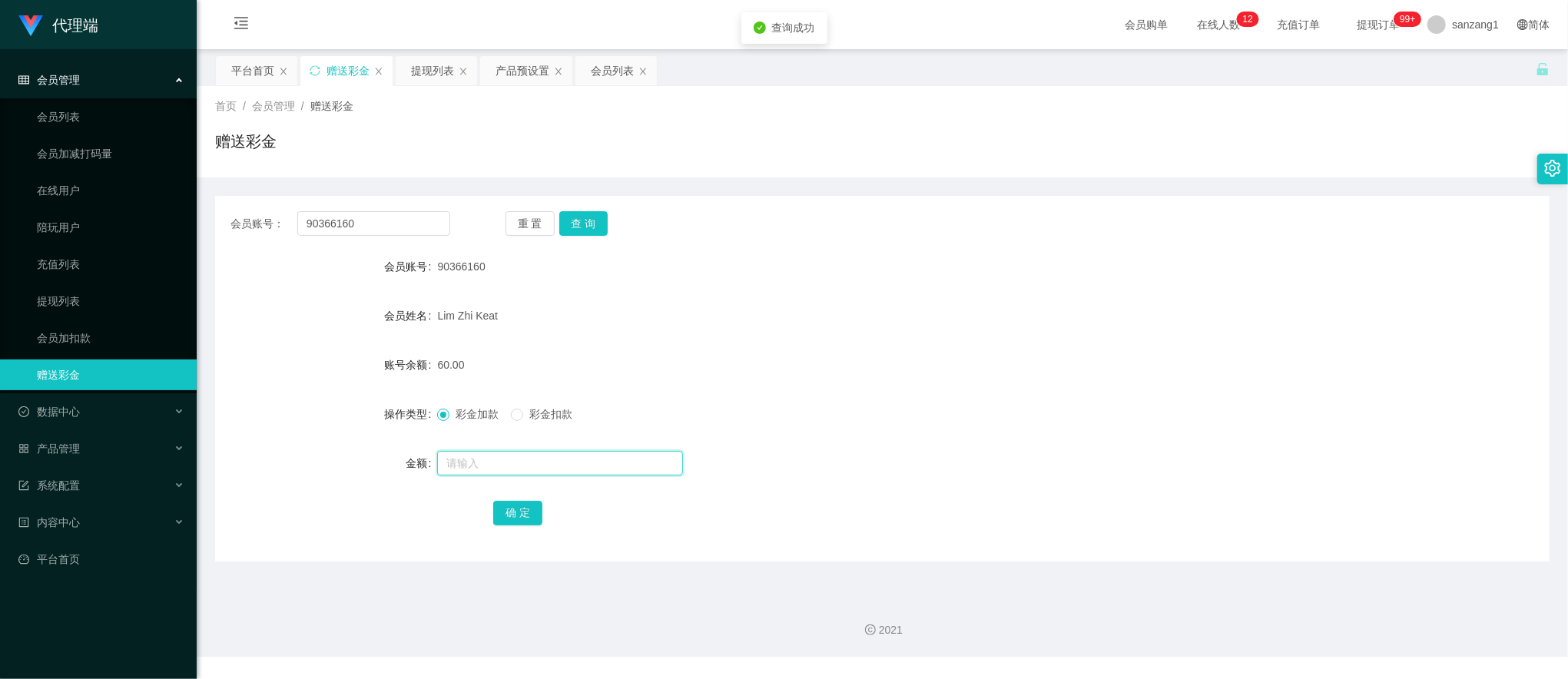
click at [474, 455] on input "text" at bounding box center [560, 464] width 246 height 25
type input "8"
click at [523, 520] on button "确 定" at bounding box center [518, 514] width 49 height 25
click at [327, 217] on input "90366160" at bounding box center [374, 224] width 153 height 25
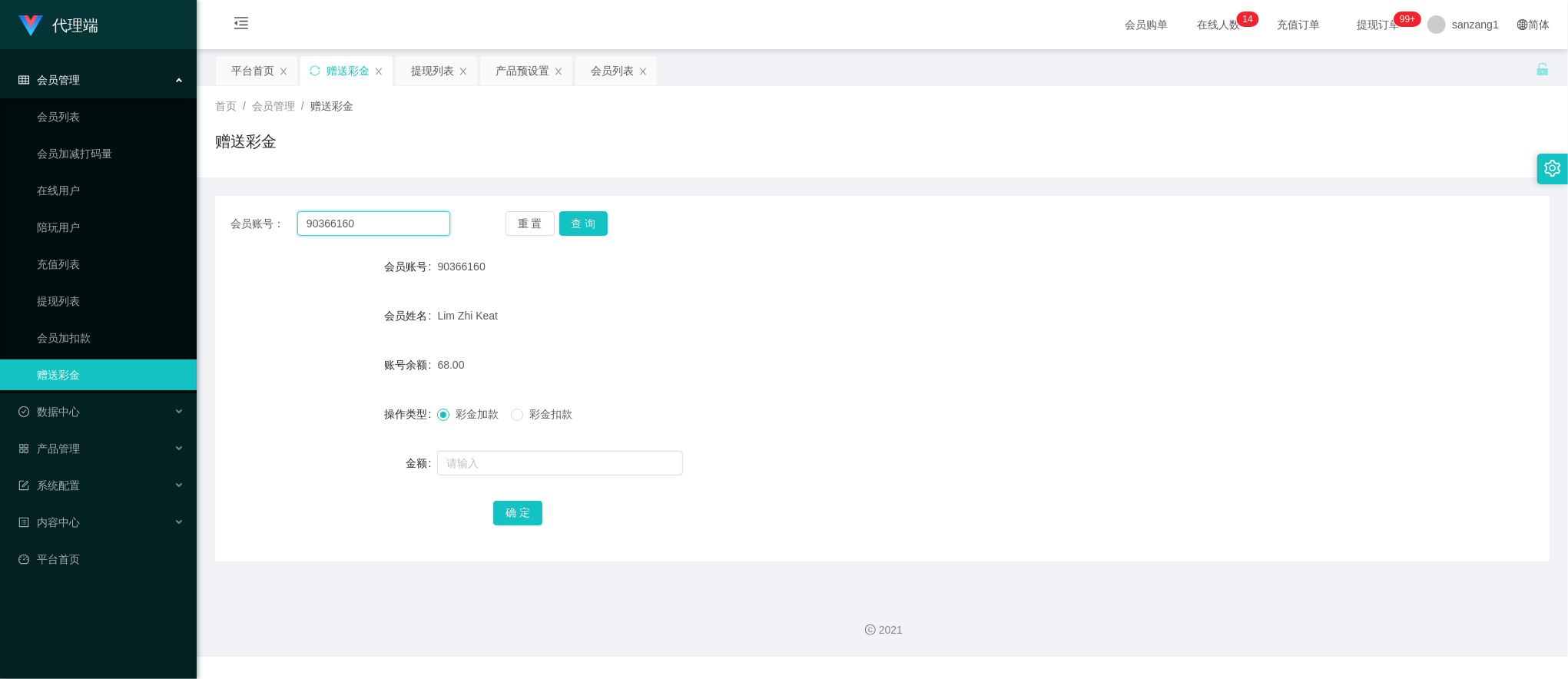
paste input "carmen1996"
type input "carmen1996"
click at [595, 213] on button "查 询" at bounding box center [583, 224] width 49 height 25
click at [494, 459] on input "text" at bounding box center [560, 464] width 246 height 25
type input "8"
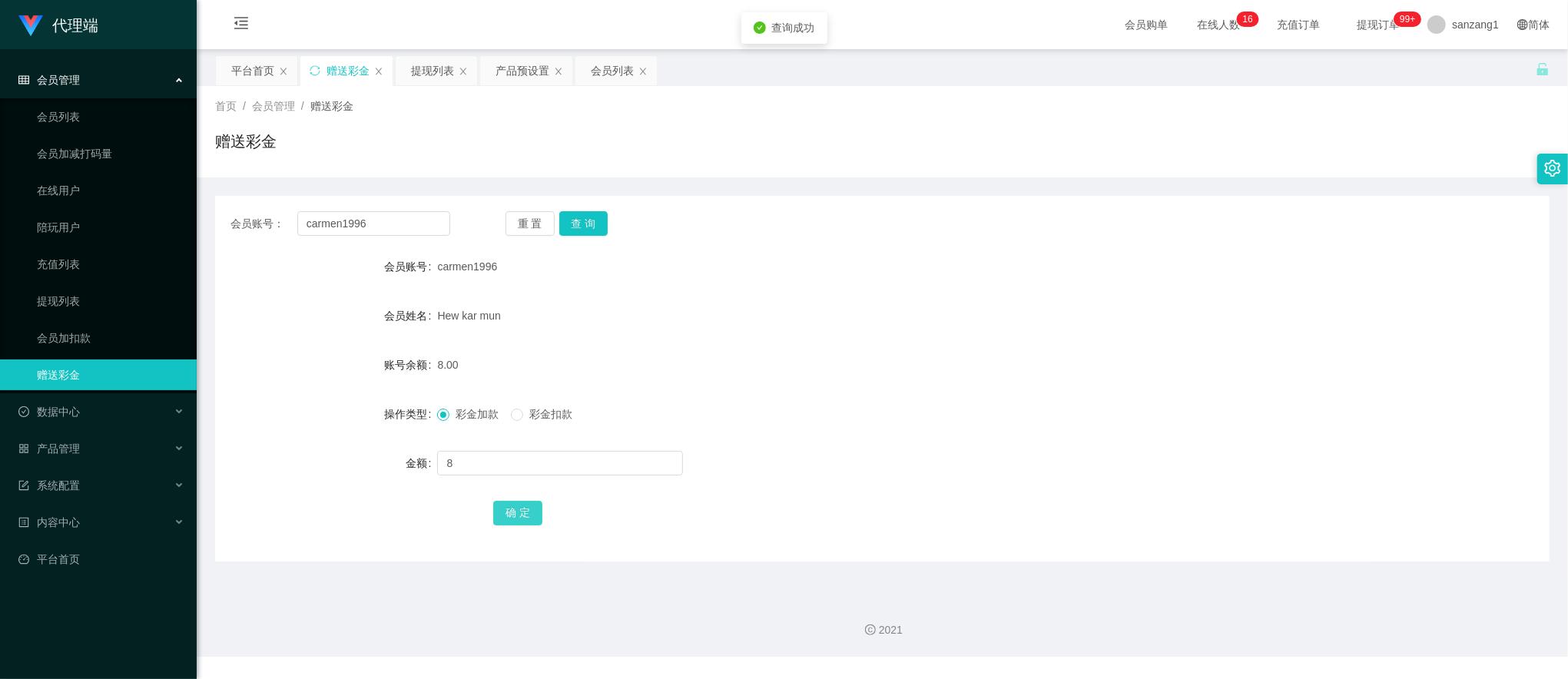
click at [514, 514] on button "确 定" at bounding box center [518, 514] width 49 height 25
click at [366, 222] on input "carmen1996" at bounding box center [374, 224] width 153 height 25
paste input "Ray1238810"
type input "Ray1238810"
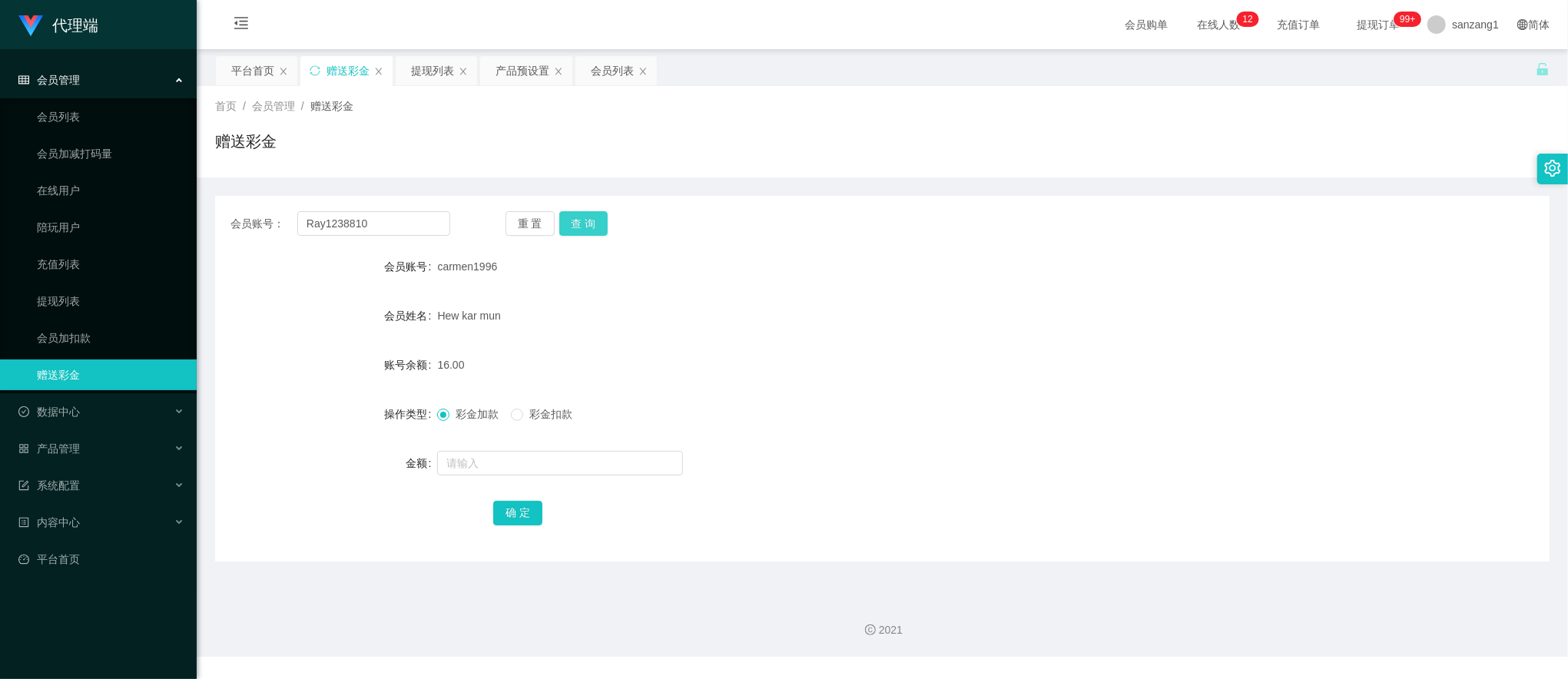
click at [569, 219] on button "查 询" at bounding box center [583, 224] width 49 height 25
click at [479, 465] on input "text" at bounding box center [560, 464] width 246 height 25
type input "300"
click at [503, 504] on button "确 定" at bounding box center [518, 514] width 49 height 25
click at [327, 219] on input "Ray1238810" at bounding box center [374, 224] width 153 height 25
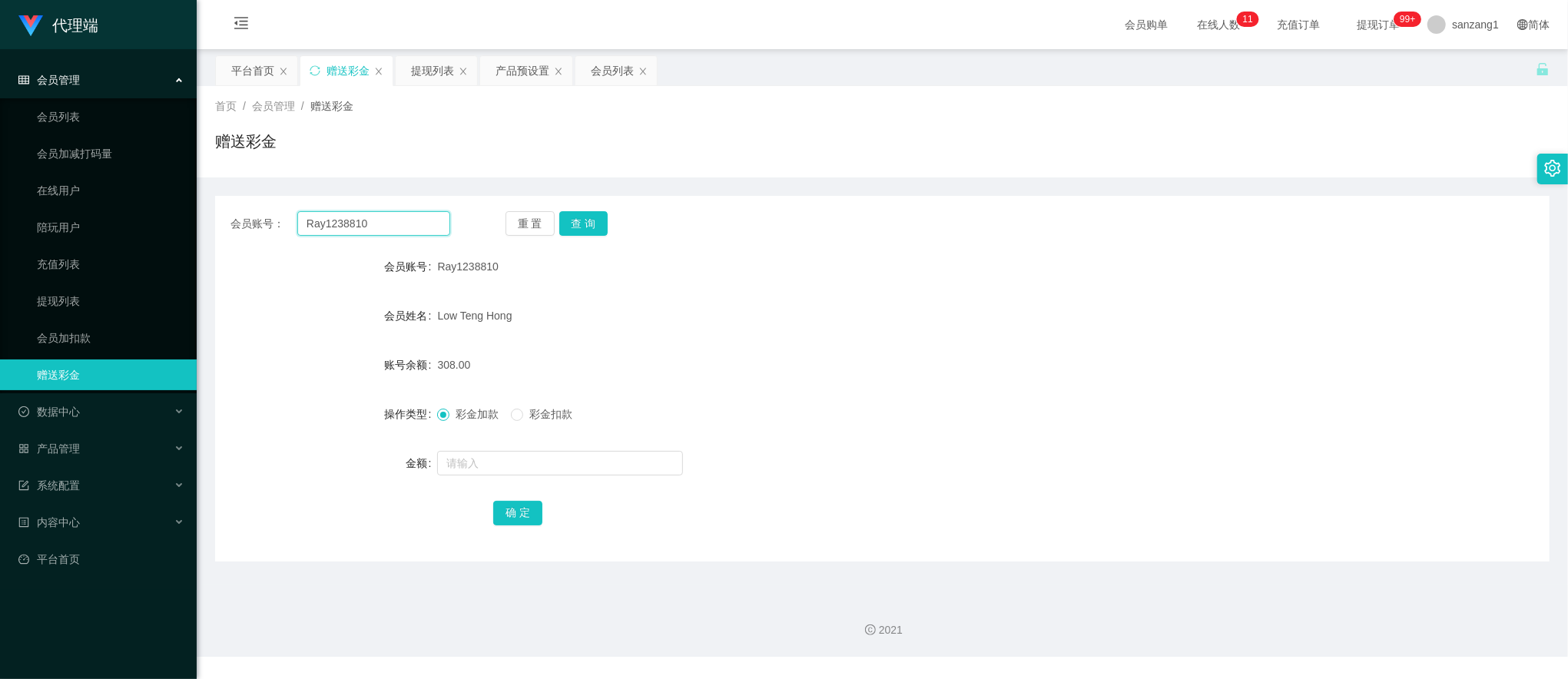
click at [327, 219] on input "Ray1238810" at bounding box center [374, 224] width 153 height 25
paste input "9036616"
type input "90366160"
click at [600, 219] on button "查 询" at bounding box center [583, 224] width 49 height 25
click at [498, 461] on input "text" at bounding box center [560, 464] width 246 height 25
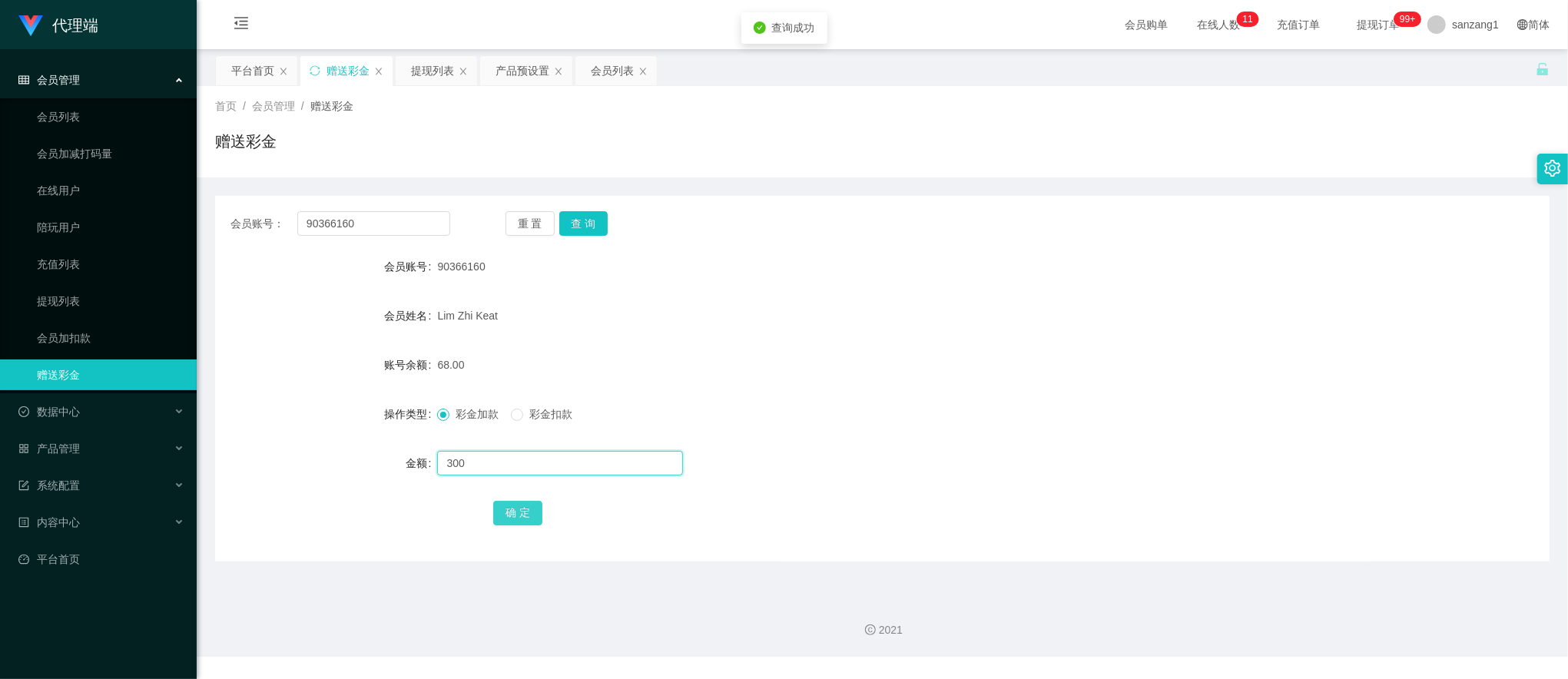
type input "300"
click at [530, 514] on button "确 定" at bounding box center [518, 514] width 49 height 25
click at [332, 222] on input "90366160" at bounding box center [374, 224] width 153 height 25
paste input "Colalin1997"
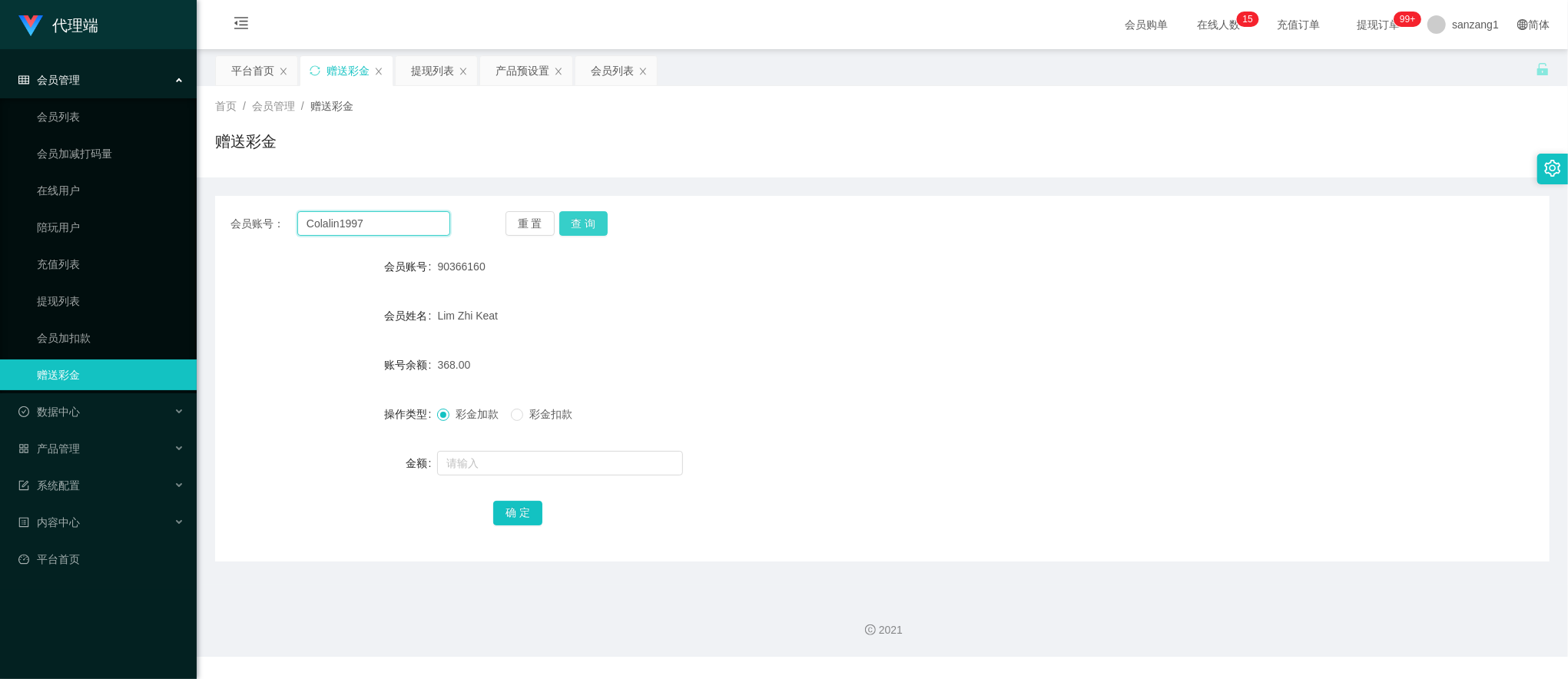
type input "Colalin1997"
click at [599, 226] on button "查 询" at bounding box center [583, 224] width 49 height 25
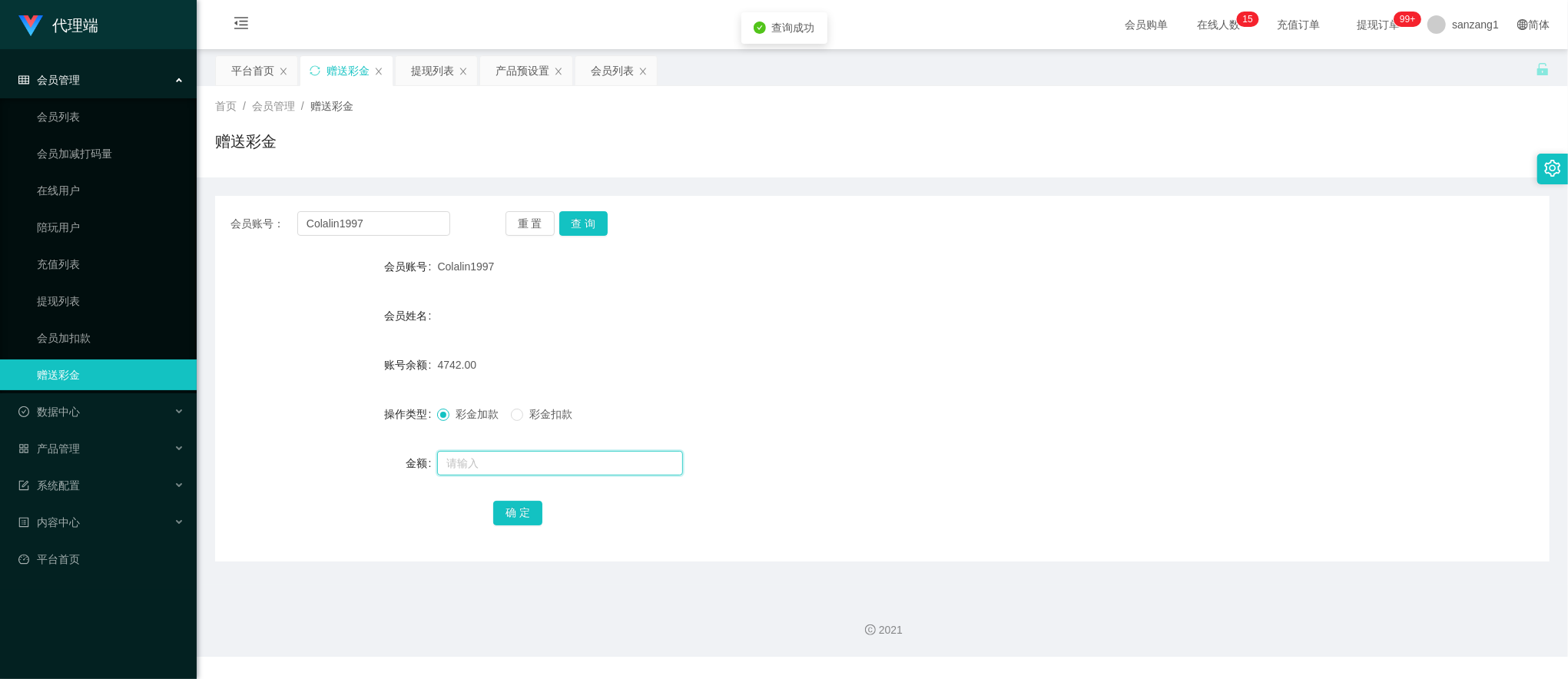
click at [480, 470] on input "text" at bounding box center [560, 464] width 246 height 25
type input "1600"
click at [496, 507] on button "确 定" at bounding box center [518, 514] width 49 height 25
click at [323, 226] on input "Colalin1997" at bounding box center [374, 224] width 153 height 25
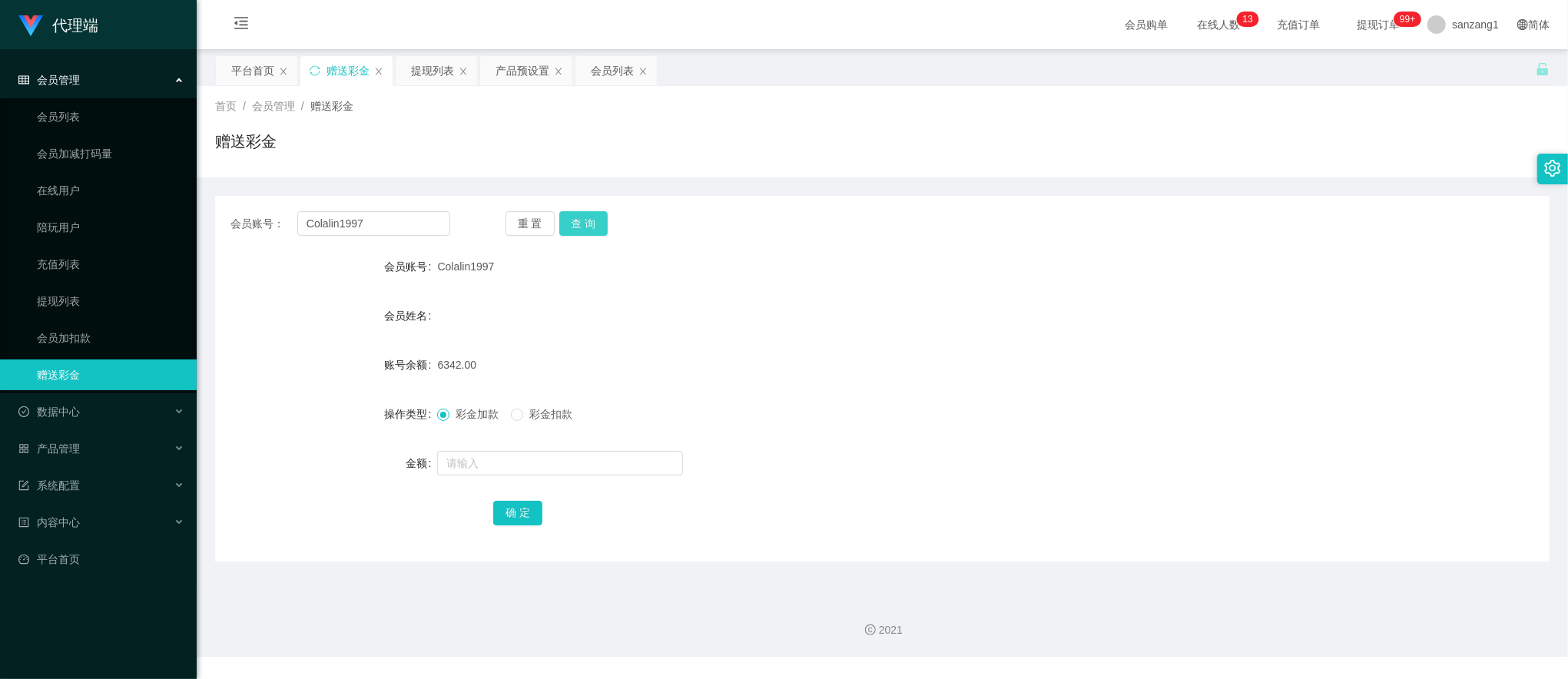
click at [600, 224] on button "查 询" at bounding box center [583, 224] width 49 height 25
click at [509, 467] on input "text" at bounding box center [560, 464] width 246 height 25
type input "342"
click at [505, 504] on button "确 定" at bounding box center [518, 514] width 49 height 25
click at [361, 215] on input "Colalin1997" at bounding box center [374, 224] width 153 height 25
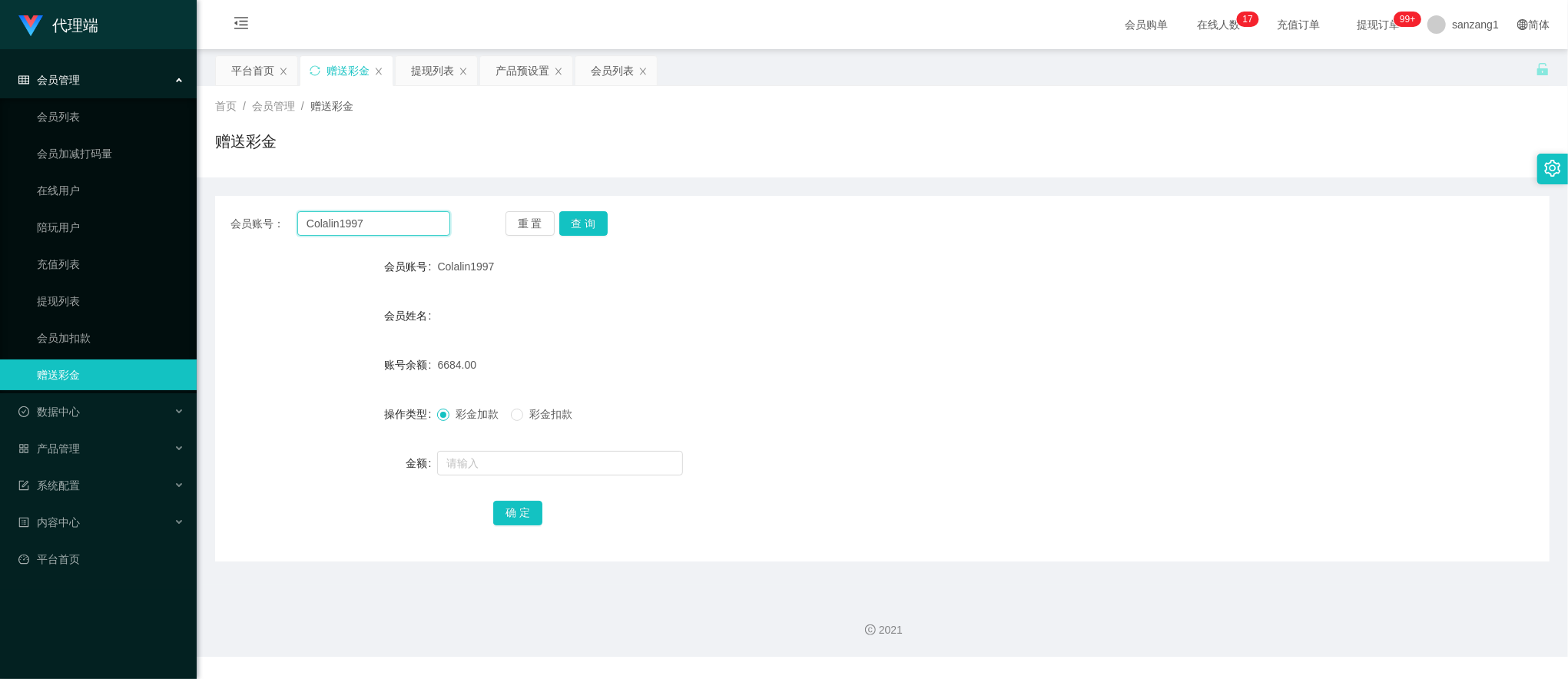
click at [360, 213] on input "Colalin1997" at bounding box center [374, 224] width 153 height 25
paste input "90366160"
type input "90366160"
click at [584, 221] on button "查 询" at bounding box center [583, 224] width 49 height 25
click at [485, 465] on input "text" at bounding box center [560, 464] width 246 height 25
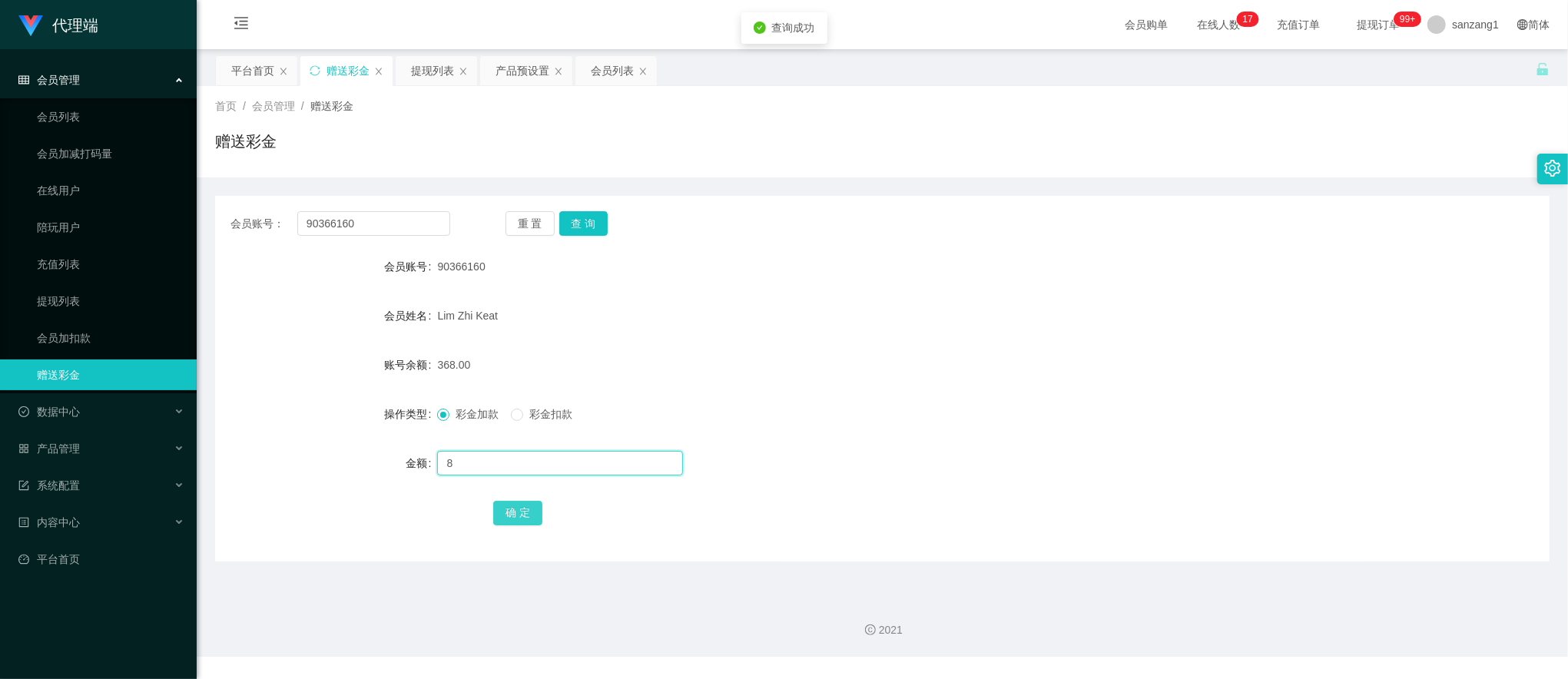
type input "8"
click at [536, 512] on button "确 定" at bounding box center [518, 514] width 49 height 25
click at [333, 219] on input "90366160" at bounding box center [374, 224] width 153 height 25
paste input "Ray123881"
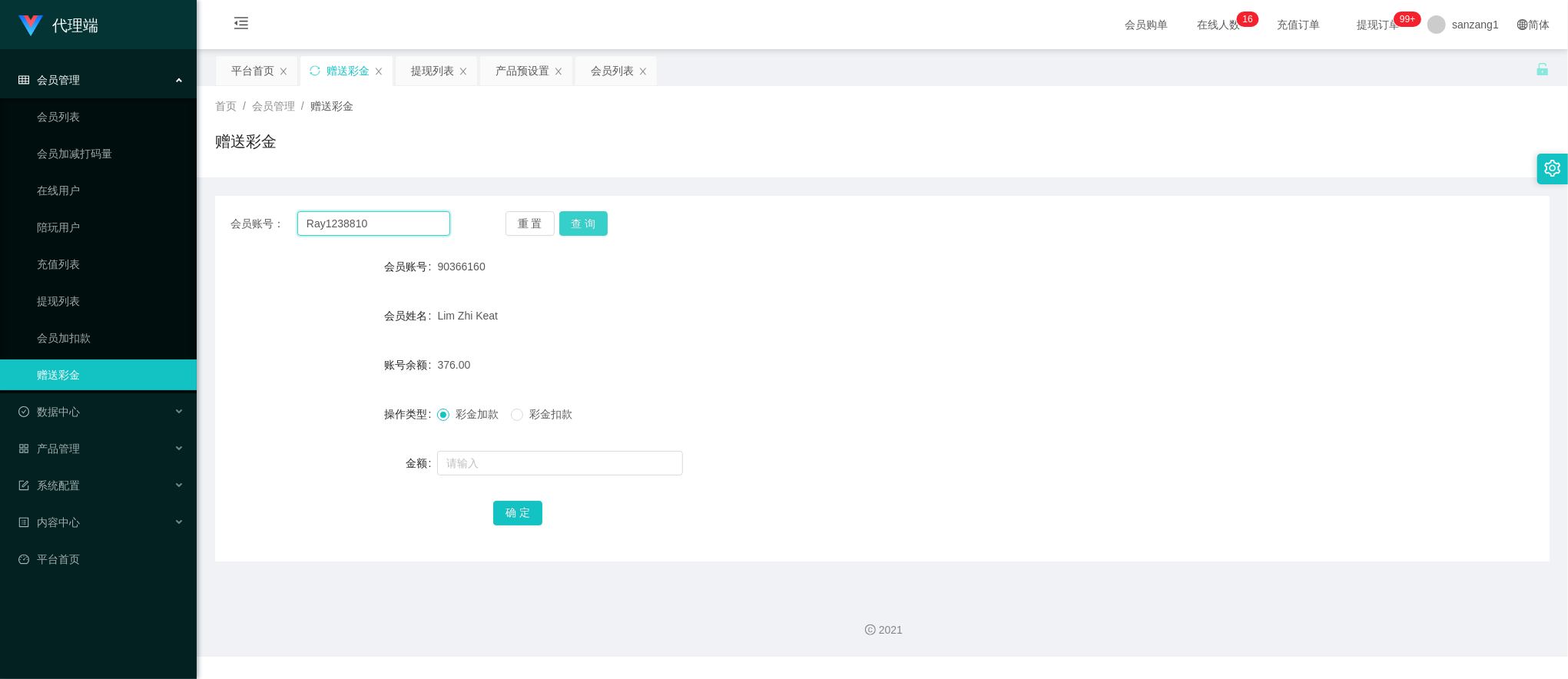
type input "Ray1238810"
click at [584, 219] on button "查 询" at bounding box center [583, 224] width 49 height 25
click at [507, 468] on input "text" at bounding box center [560, 464] width 246 height 25
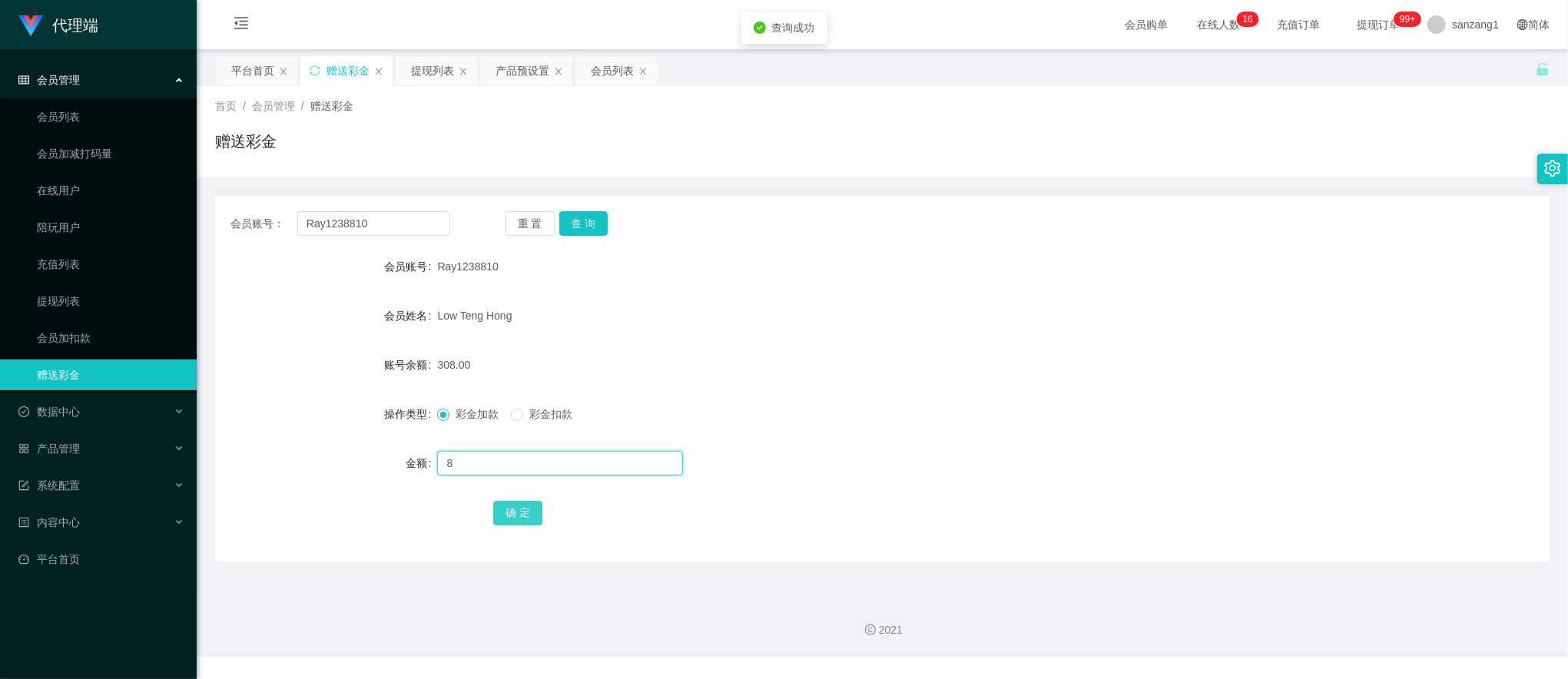
type input "8"
click at [533, 511] on button "确 定" at bounding box center [518, 514] width 49 height 25
click at [335, 219] on input "Ray1238810" at bounding box center [374, 224] width 153 height 25
paste input "carmen1996"
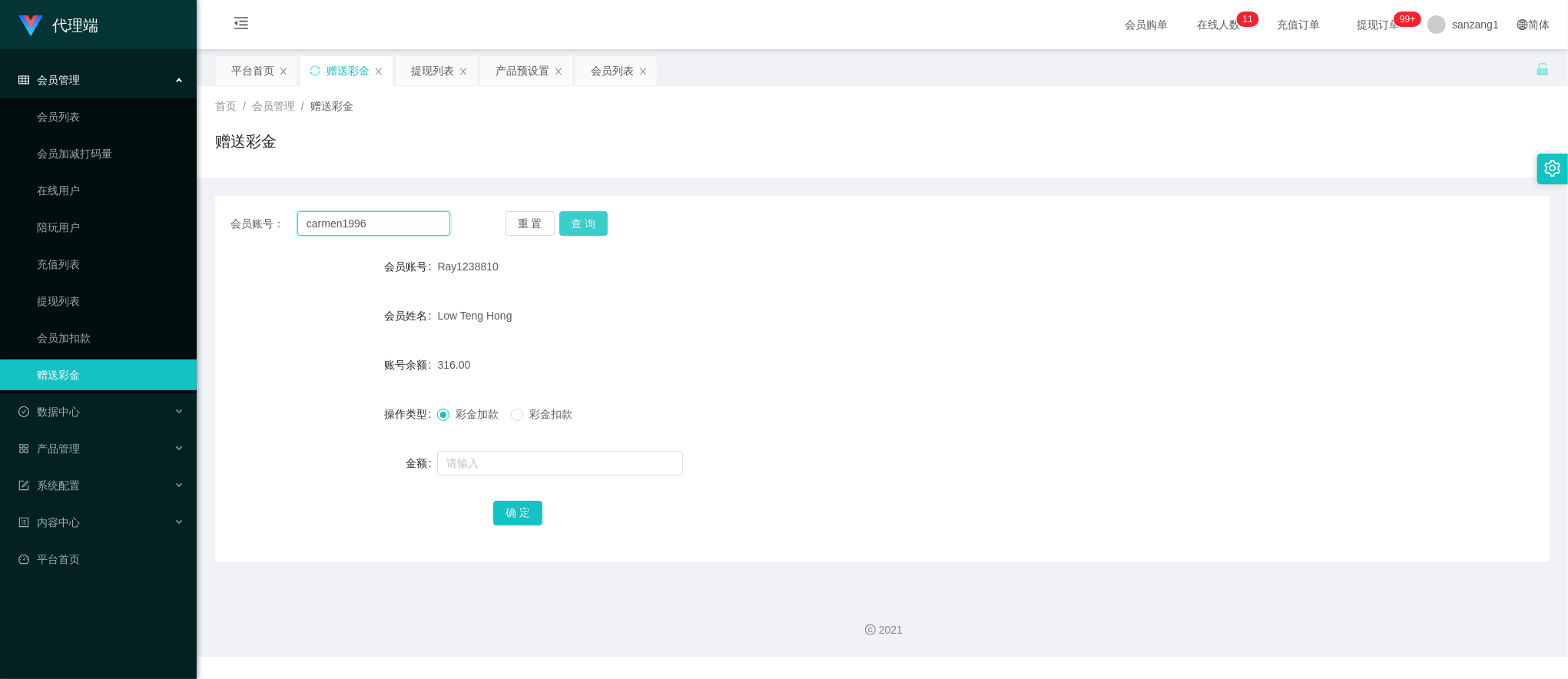
type input "carmen1996"
click at [575, 219] on button "查 询" at bounding box center [583, 224] width 49 height 25
click at [465, 476] on div at bounding box center [826, 463] width 779 height 31
click at [494, 460] on input "text" at bounding box center [560, 464] width 246 height 25
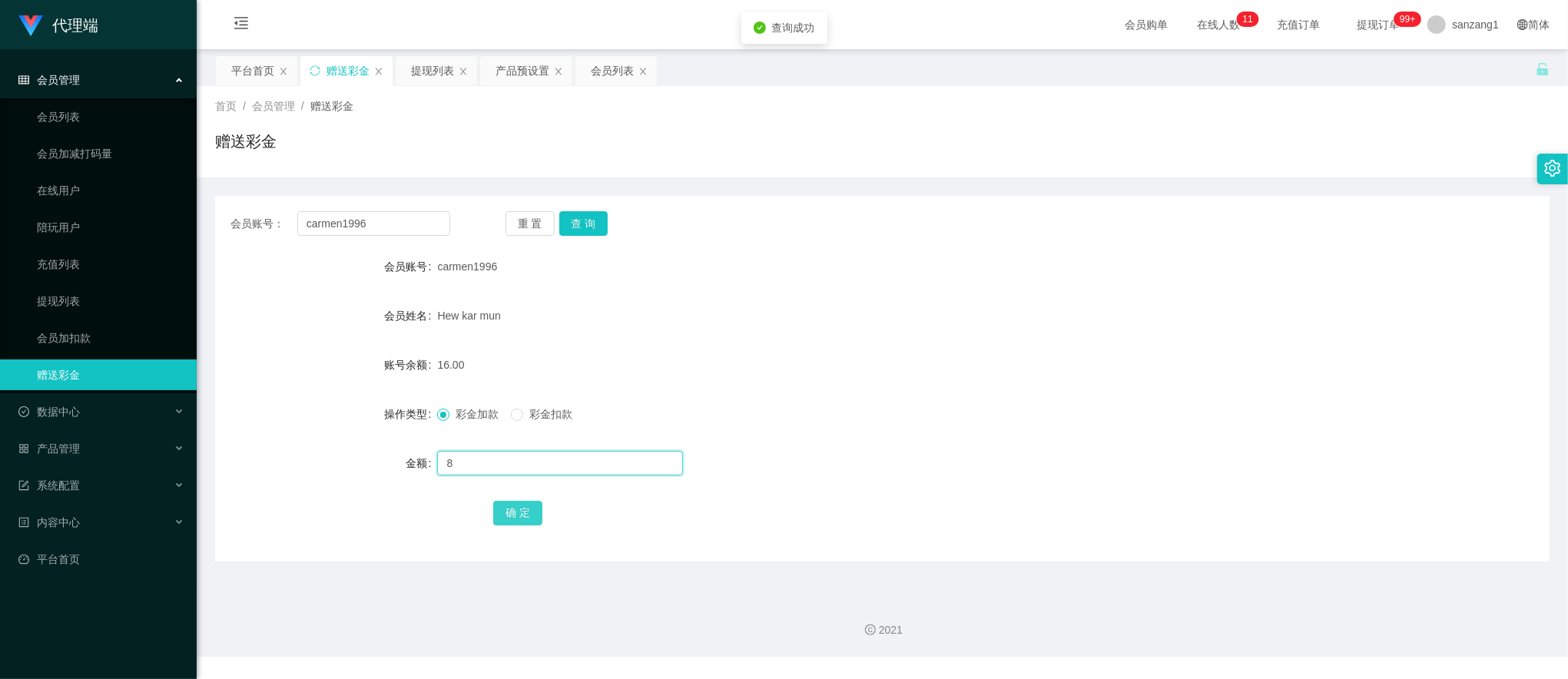
type input "8"
click at [521, 508] on button "确 定" at bounding box center [518, 514] width 49 height 25
click at [391, 229] on input "carmen1996" at bounding box center [374, 224] width 153 height 25
paste input "Colalin1997"
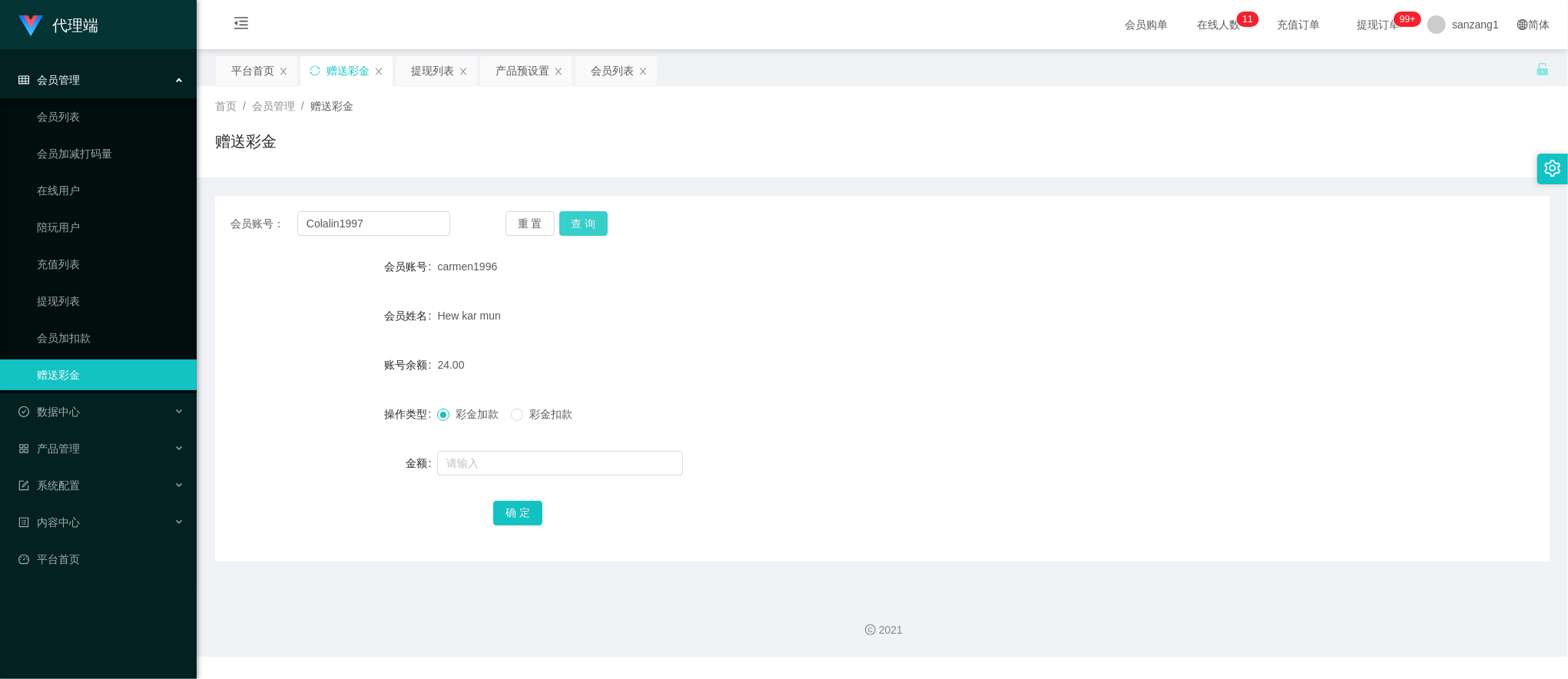
click at [590, 229] on button "查 询" at bounding box center [583, 224] width 49 height 25
click at [339, 216] on input "Colalin1997" at bounding box center [374, 224] width 153 height 25
paste input "90366160"
type input "90366160"
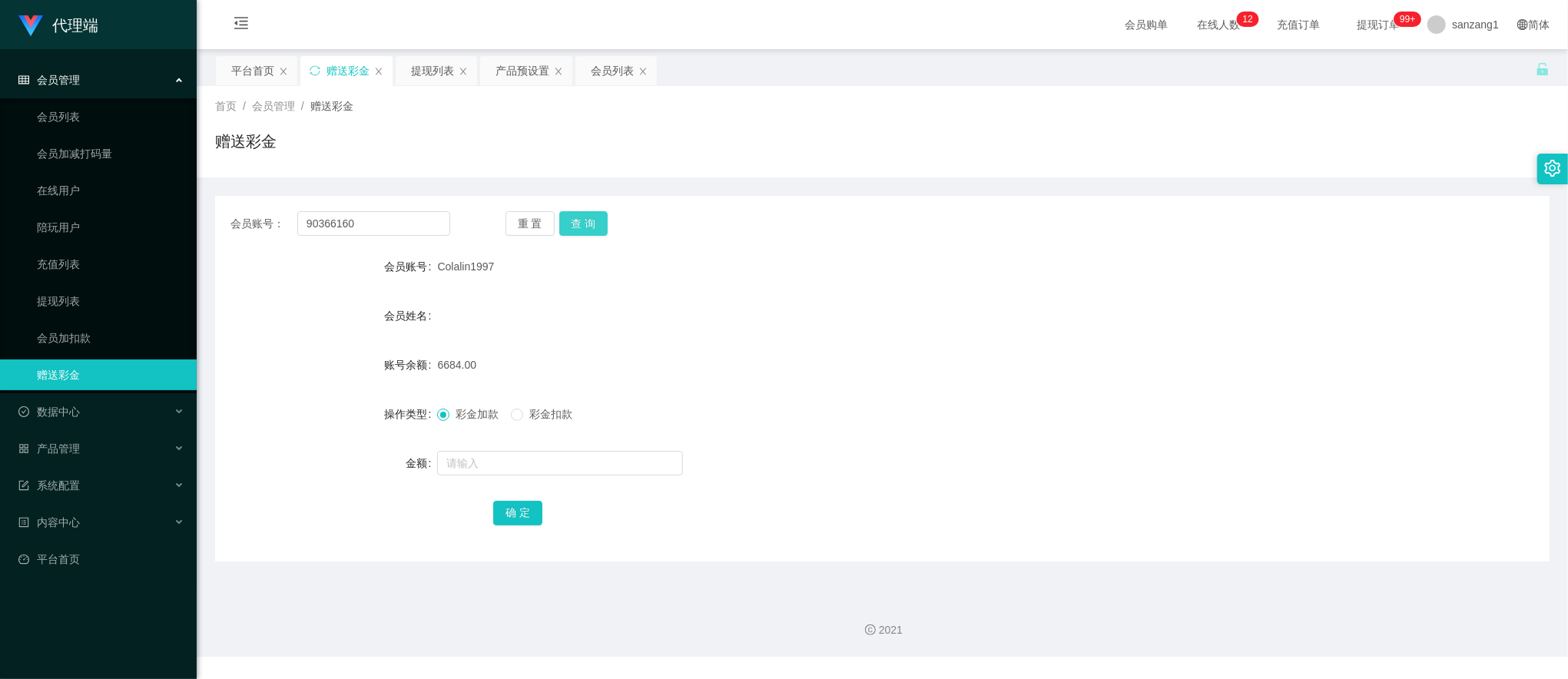
click at [565, 217] on button "查 询" at bounding box center [583, 224] width 49 height 25
click at [480, 460] on input "text" at bounding box center [560, 464] width 246 height 25
type input "8"
click at [524, 518] on button "确 定" at bounding box center [518, 514] width 49 height 25
click at [441, 66] on div "提现列表" at bounding box center [433, 70] width 43 height 29
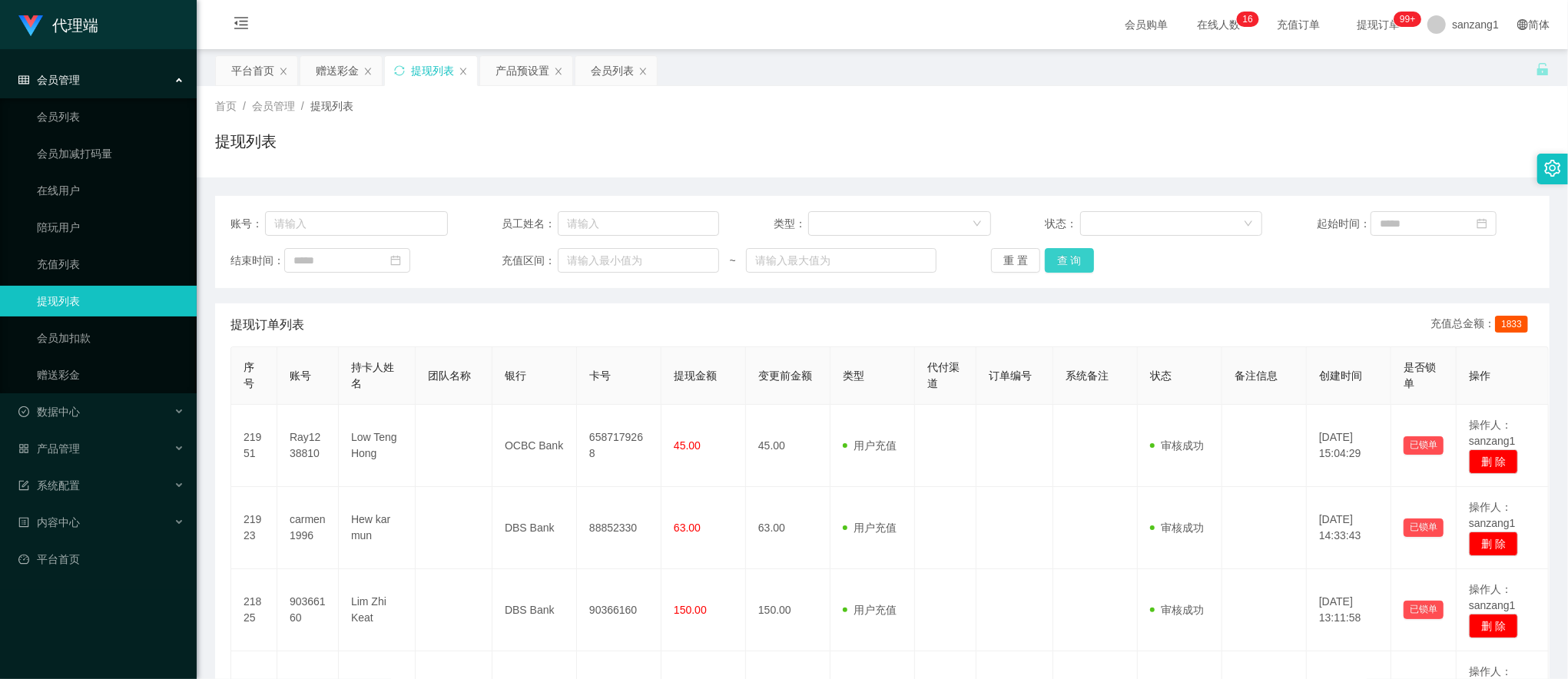
click at [1057, 266] on button "查 询" at bounding box center [1069, 261] width 49 height 25
click at [338, 78] on div "赠送彩金" at bounding box center [337, 70] width 43 height 29
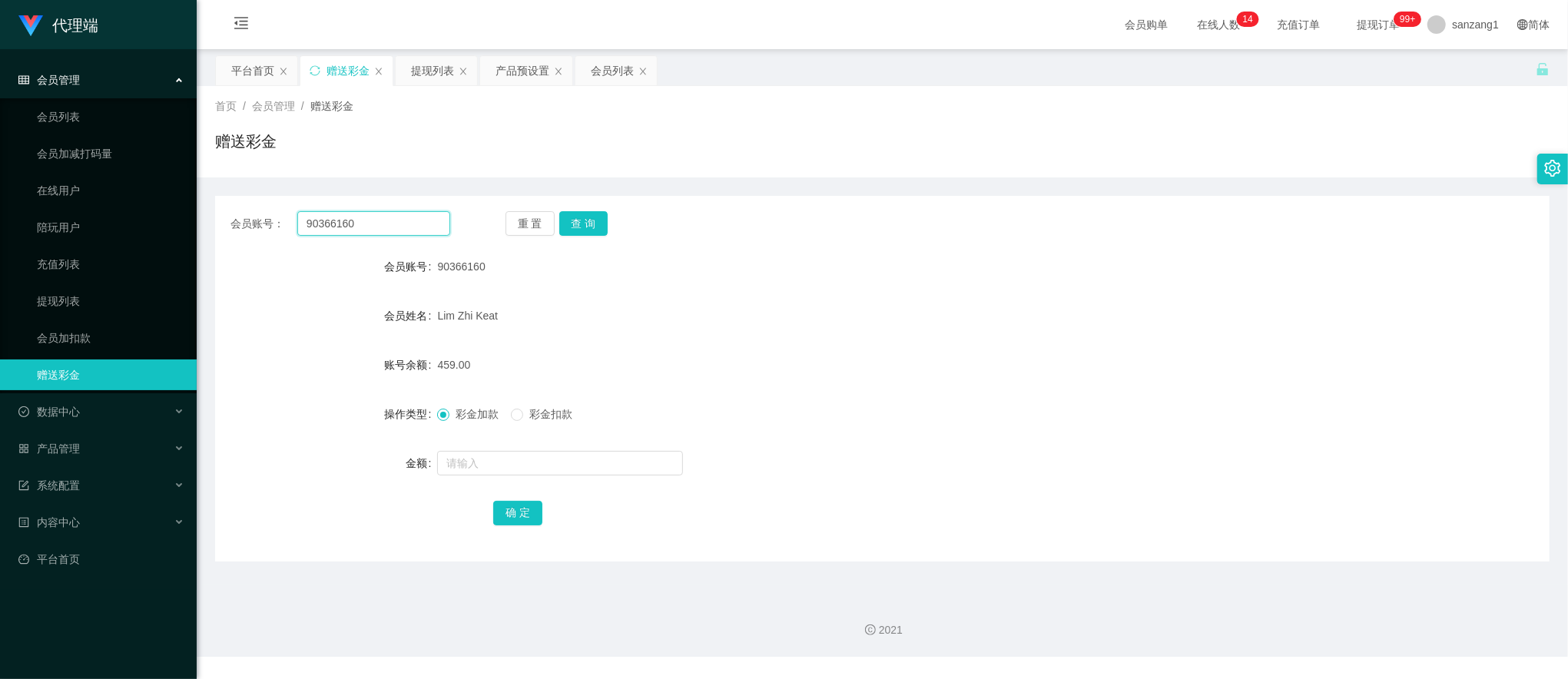
click at [345, 215] on input "90366160" at bounding box center [374, 224] width 153 height 25
click at [345, 216] on input "90366160" at bounding box center [374, 224] width 153 height 25
paste input "Ray123881"
type input "Ray1238810"
click at [584, 228] on button "查 询" at bounding box center [583, 224] width 49 height 25
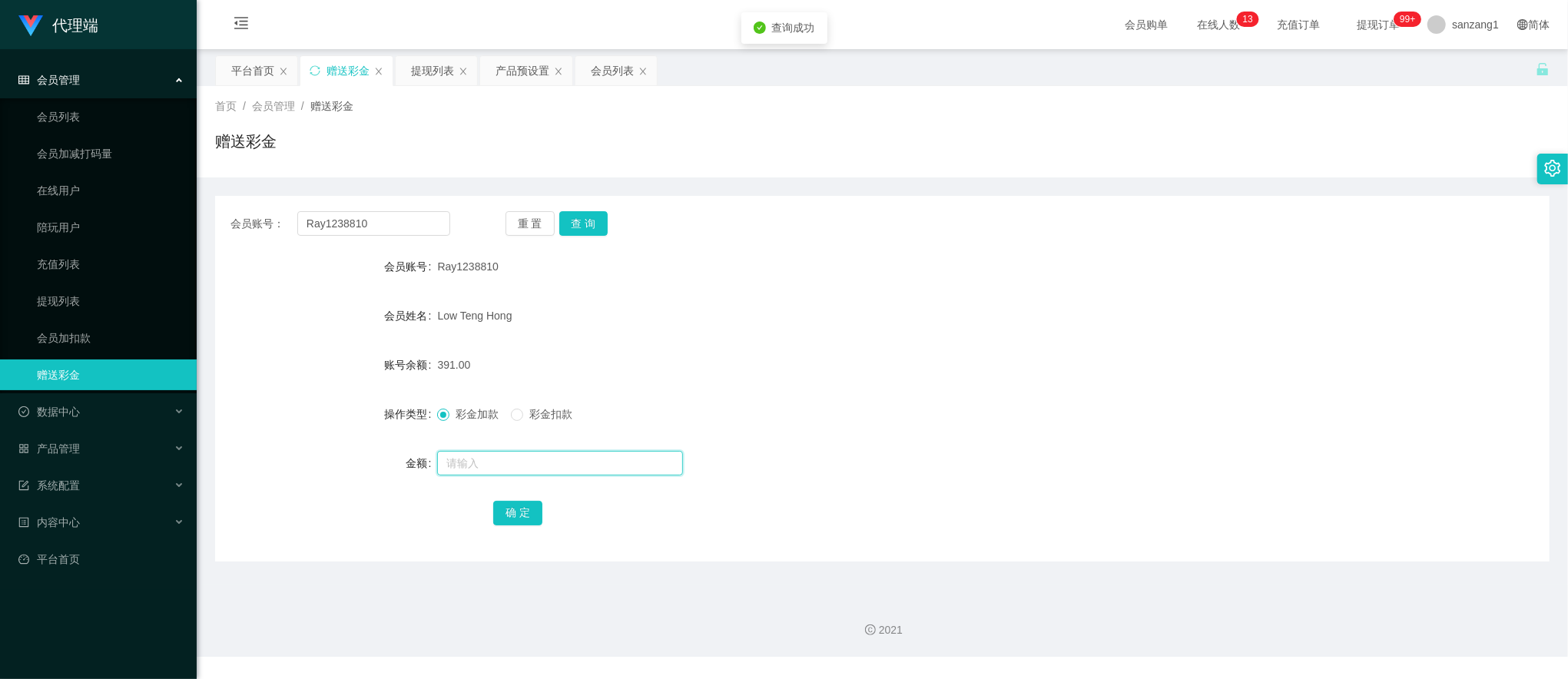
click at [494, 458] on input "text" at bounding box center [560, 464] width 246 height 25
type input "8"
click at [525, 509] on button "确 定" at bounding box center [518, 514] width 49 height 25
click at [436, 76] on div "提现列表" at bounding box center [433, 70] width 43 height 29
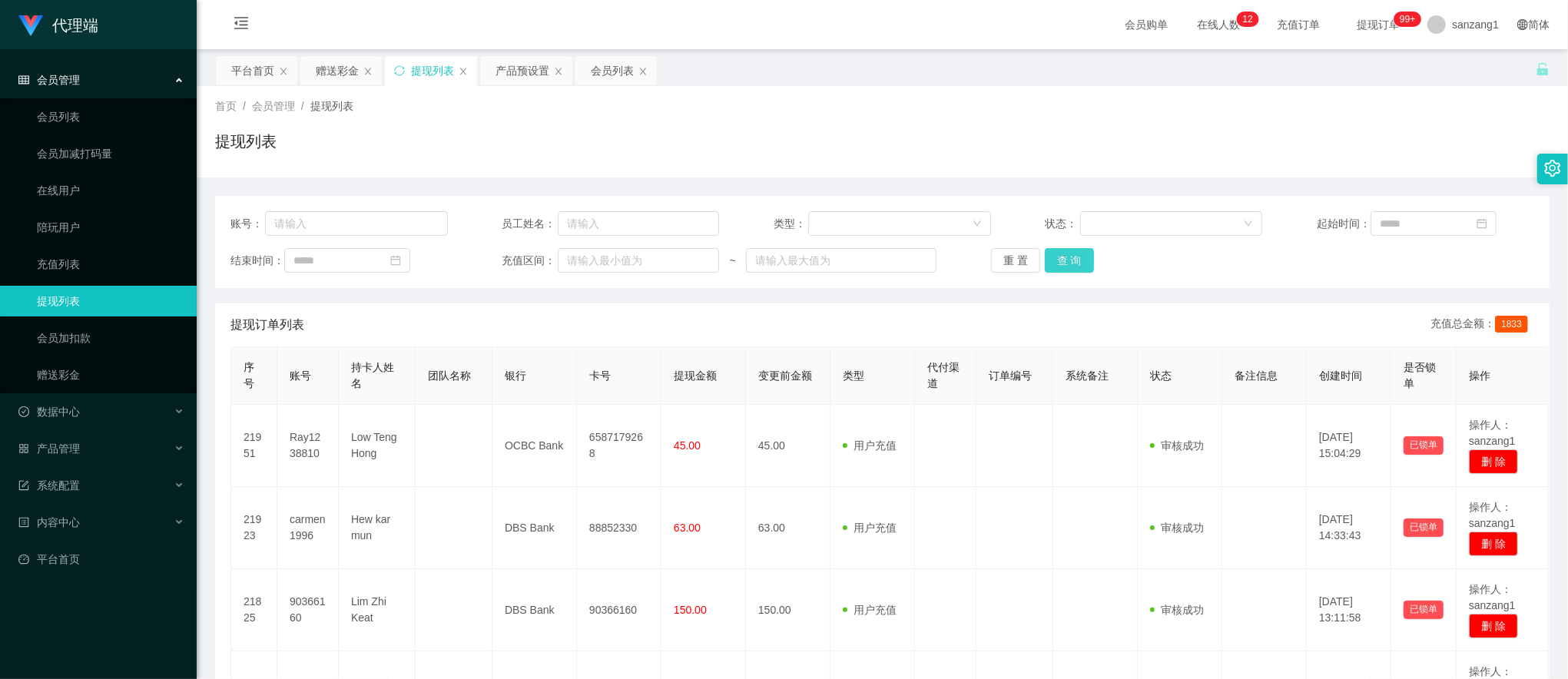
click at [1073, 253] on button "查 询" at bounding box center [1069, 261] width 49 height 25
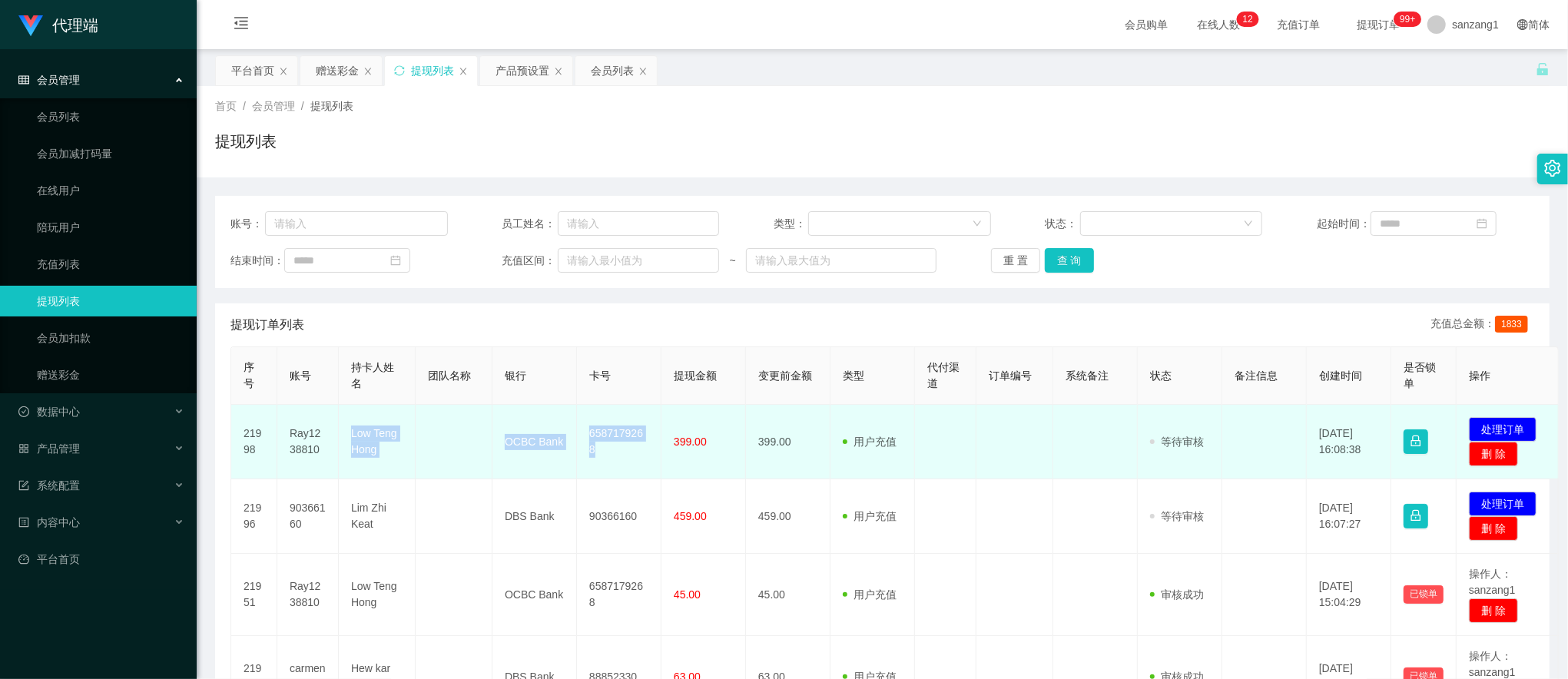
drag, startPoint x: 351, startPoint y: 427, endPoint x: 646, endPoint y: 447, distance: 295.7
click at [646, 447] on tr "21998 Ray1238810 Low Teng Hong OCBC Bank 6587179268 399.00 399.00 用户充值 人工扣款 审核驳…" at bounding box center [895, 442] width 1328 height 75
copy tr "Low Teng Hong OCBC Bank 6587179268"
click at [1482, 422] on button "处理订单" at bounding box center [1502, 430] width 67 height 25
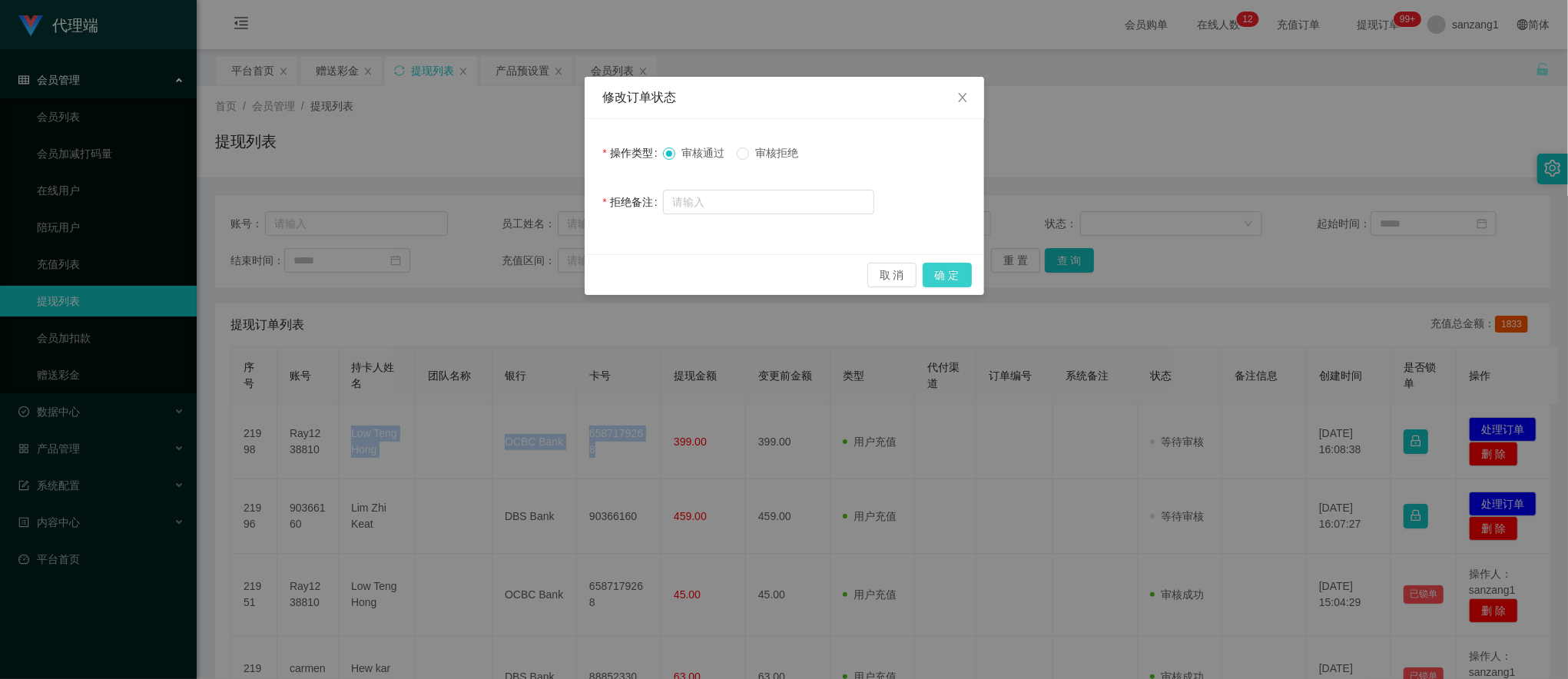
click at [936, 271] on button "确 定" at bounding box center [946, 275] width 49 height 25
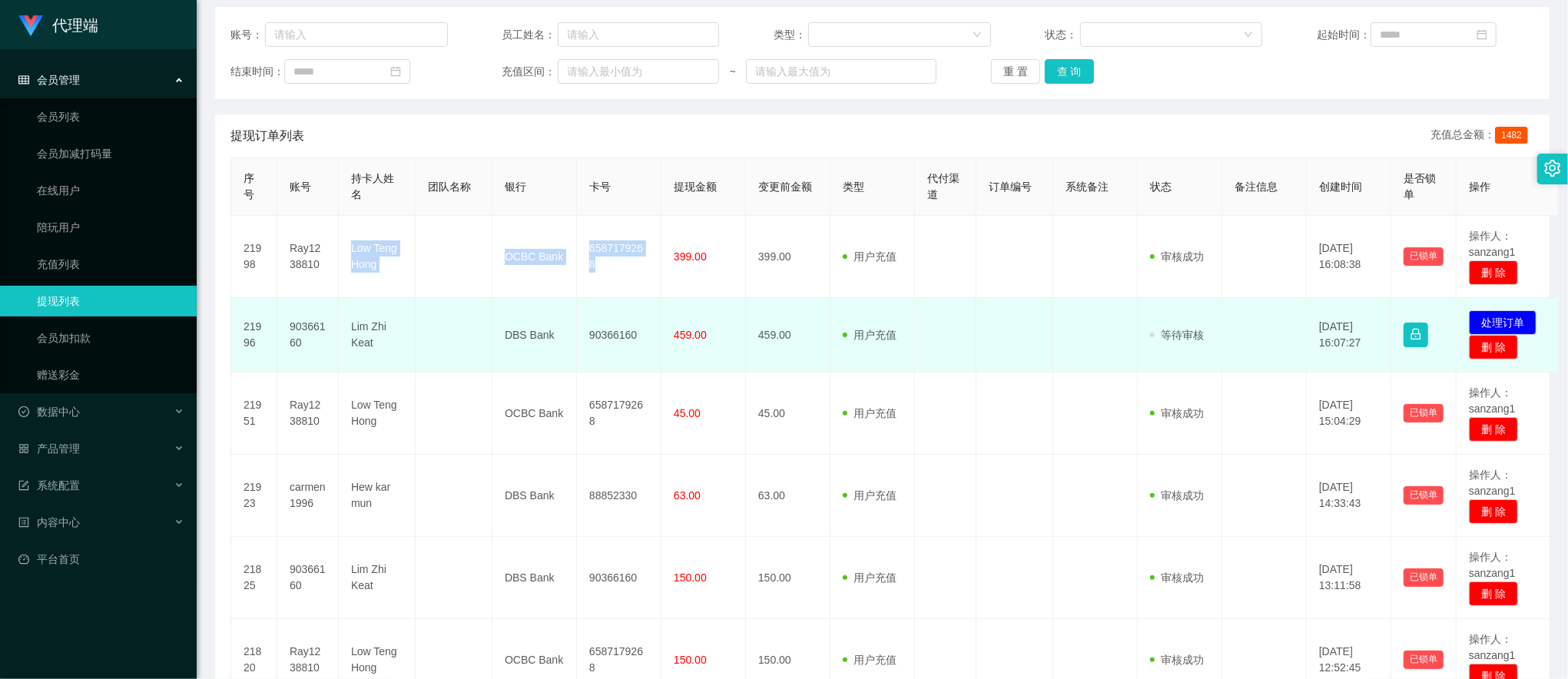
scroll to position [204, 0]
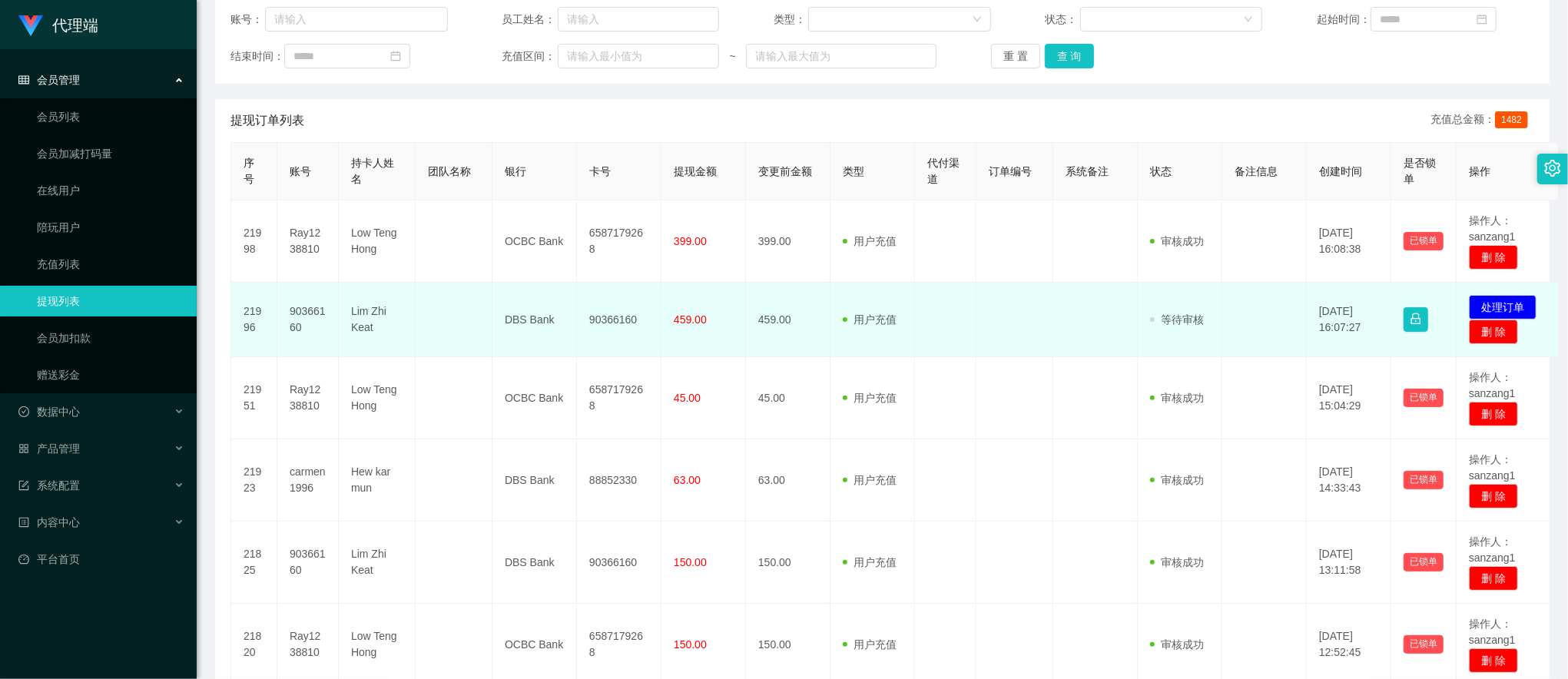
click at [306, 315] on td "90366160" at bounding box center [308, 320] width 61 height 75
click at [413, 327] on td "Lim Zhi Keat" at bounding box center [377, 320] width 76 height 75
drag, startPoint x: 341, startPoint y: 309, endPoint x: 646, endPoint y: 320, distance: 305.2
click at [646, 320] on tr "21996 90366160 Lim Zhi Keat DBS Bank 90366160 459.00 459.00 用户充值 人工扣款 审核驳回 审核成功…" at bounding box center [895, 320] width 1328 height 75
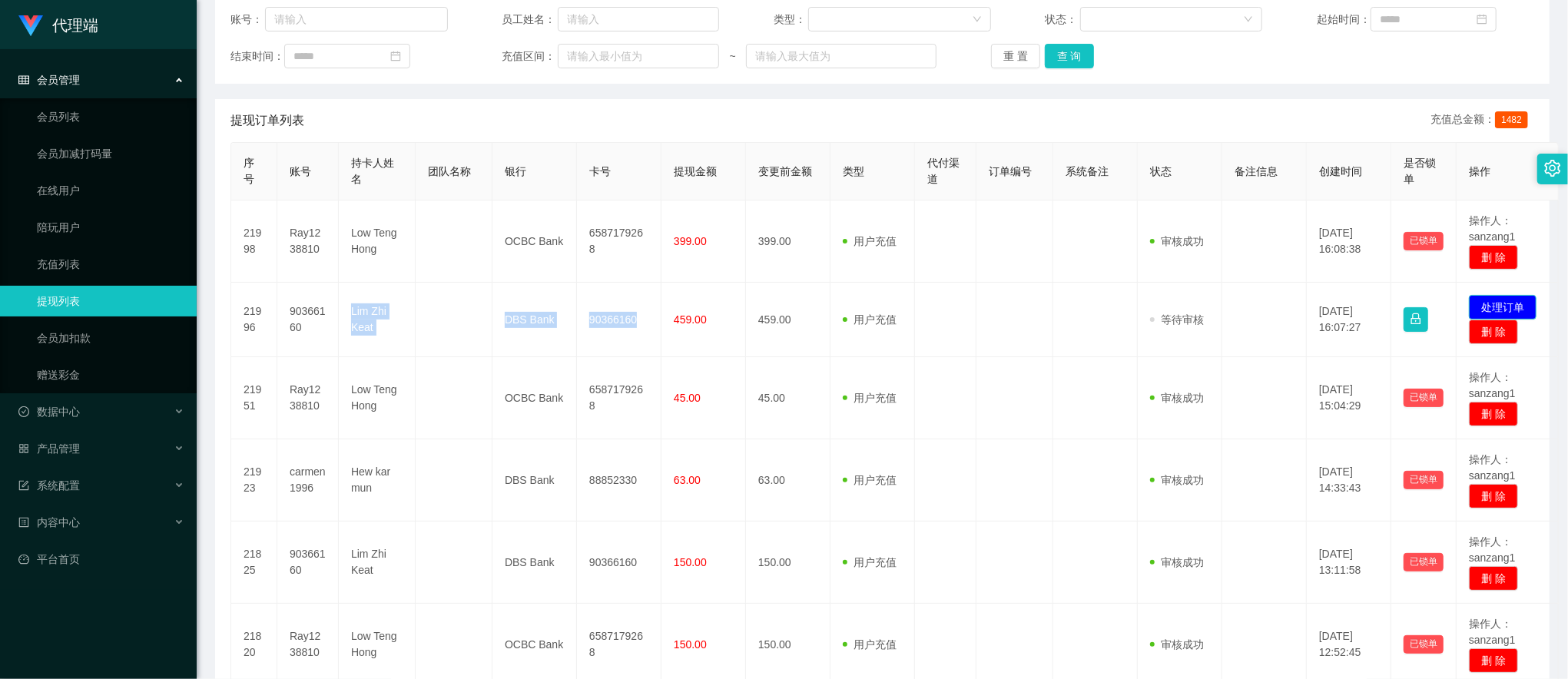
drag, startPoint x: 1497, startPoint y: 302, endPoint x: 1461, endPoint y: 302, distance: 36.0
click at [1482, 302] on button "处理订单" at bounding box center [1502, 308] width 67 height 25
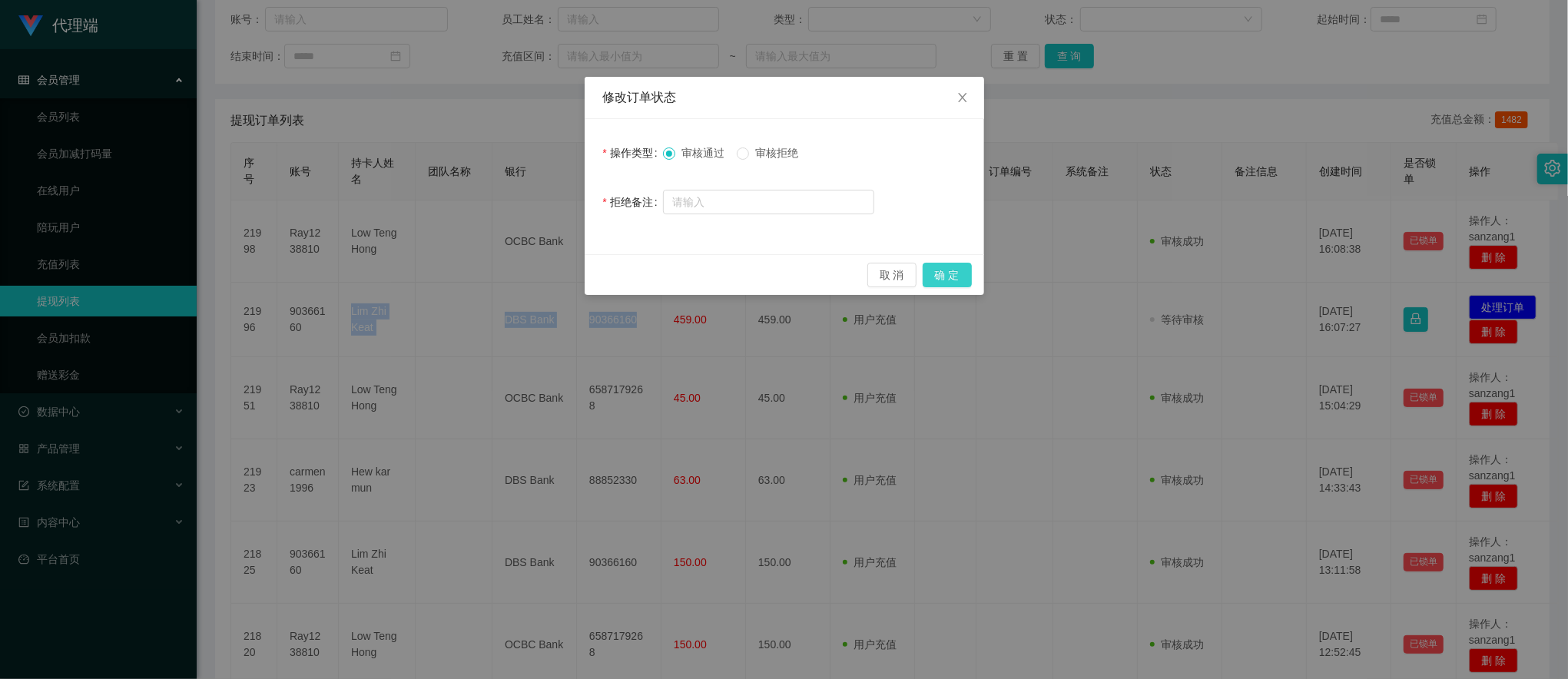
click at [941, 269] on button "确 定" at bounding box center [946, 275] width 49 height 25
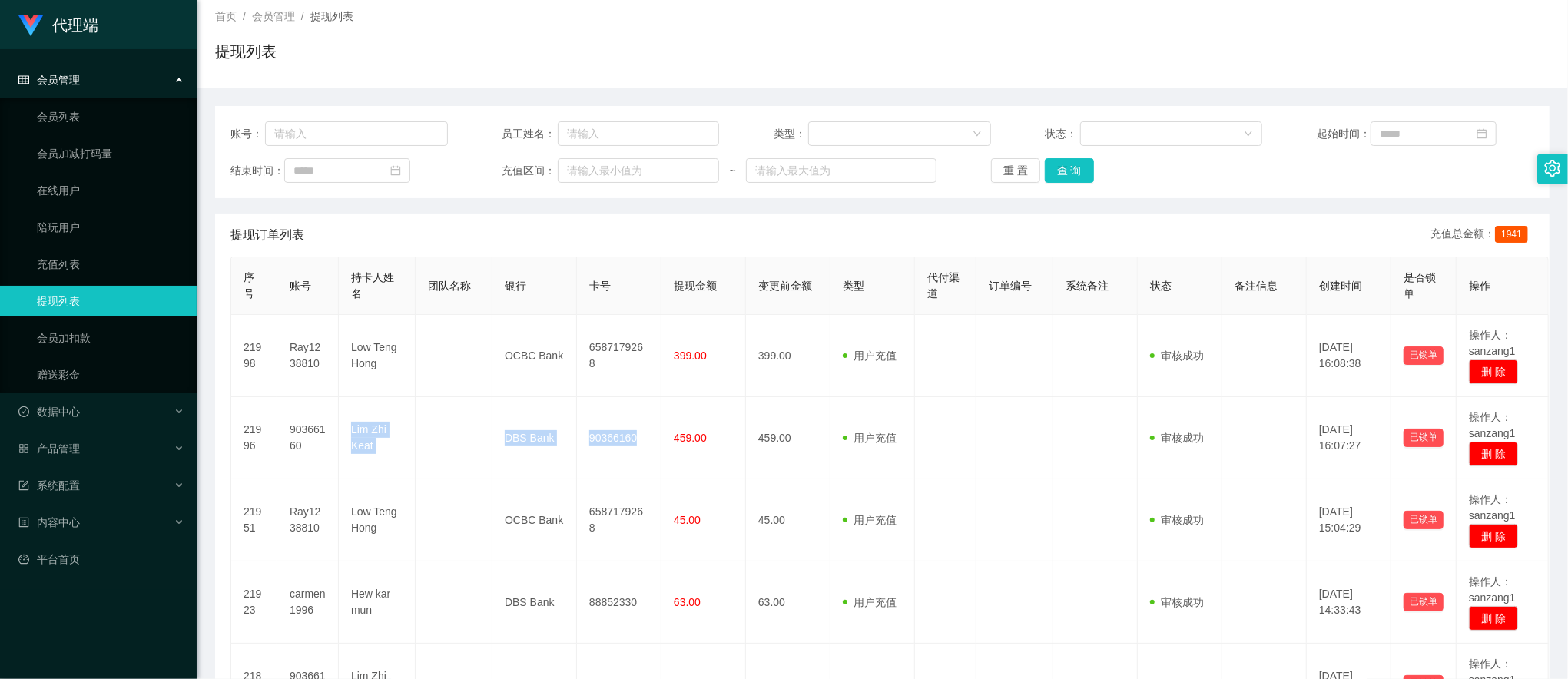
scroll to position [0, 0]
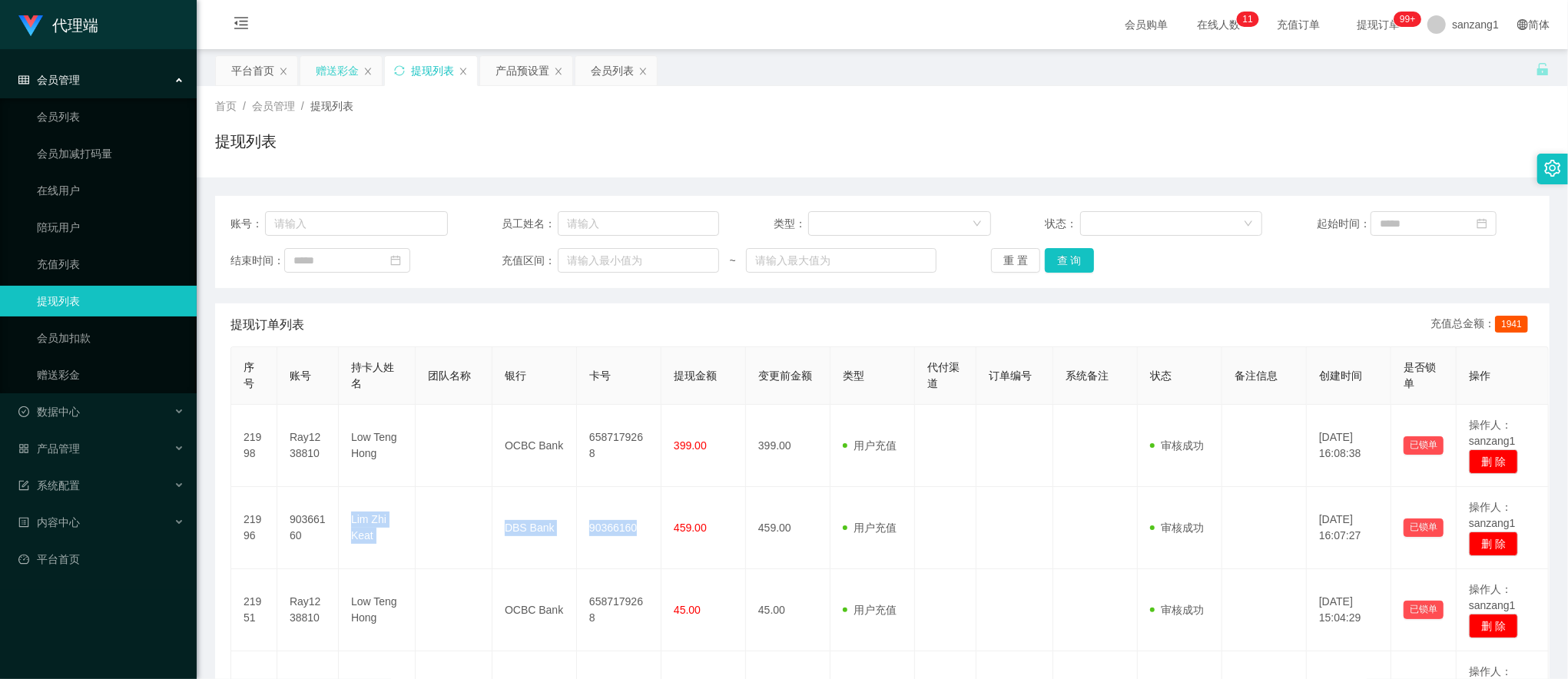
click at [329, 66] on div "赠送彩金" at bounding box center [337, 70] width 43 height 29
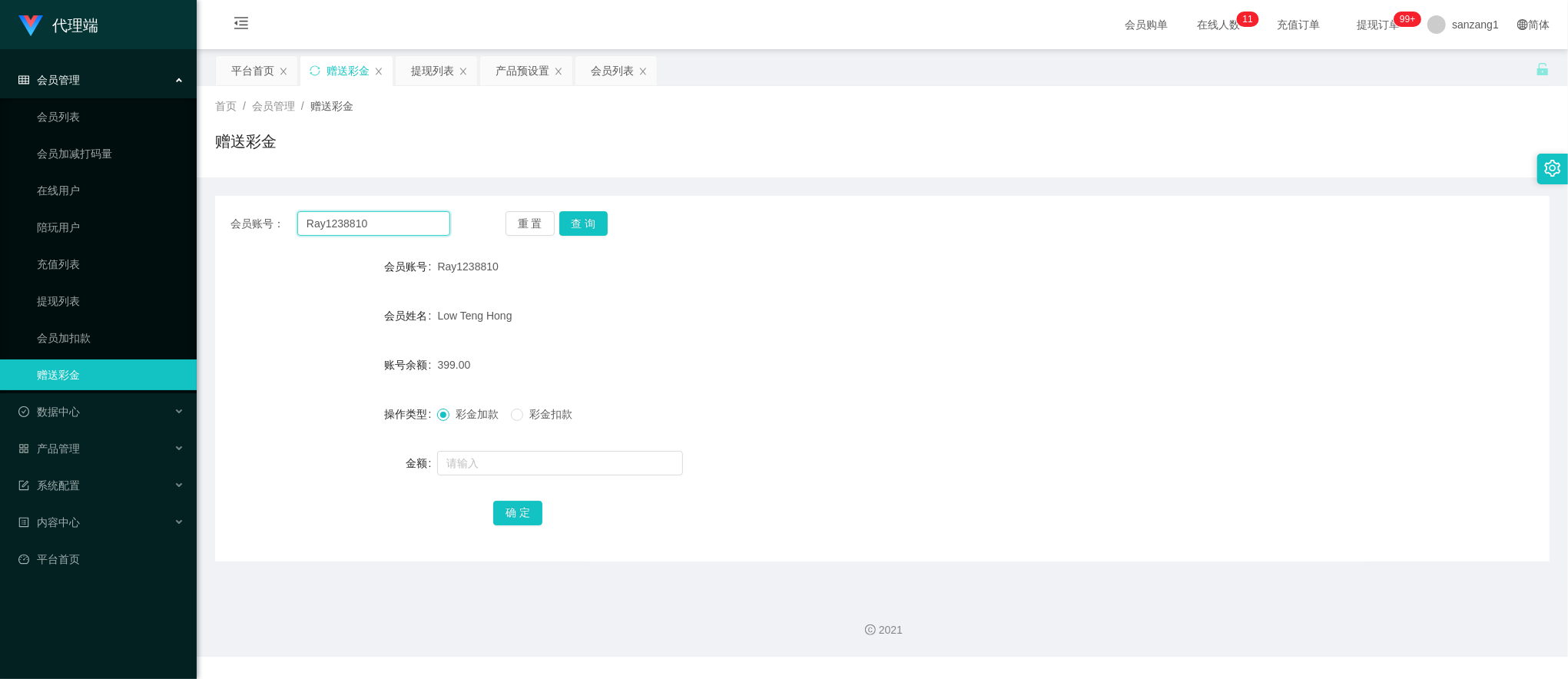
click at [361, 222] on input "Ray1238810" at bounding box center [374, 224] width 153 height 25
paste input "carmen1996"
type input "carmen1996"
click at [585, 229] on button "查 询" at bounding box center [583, 224] width 49 height 25
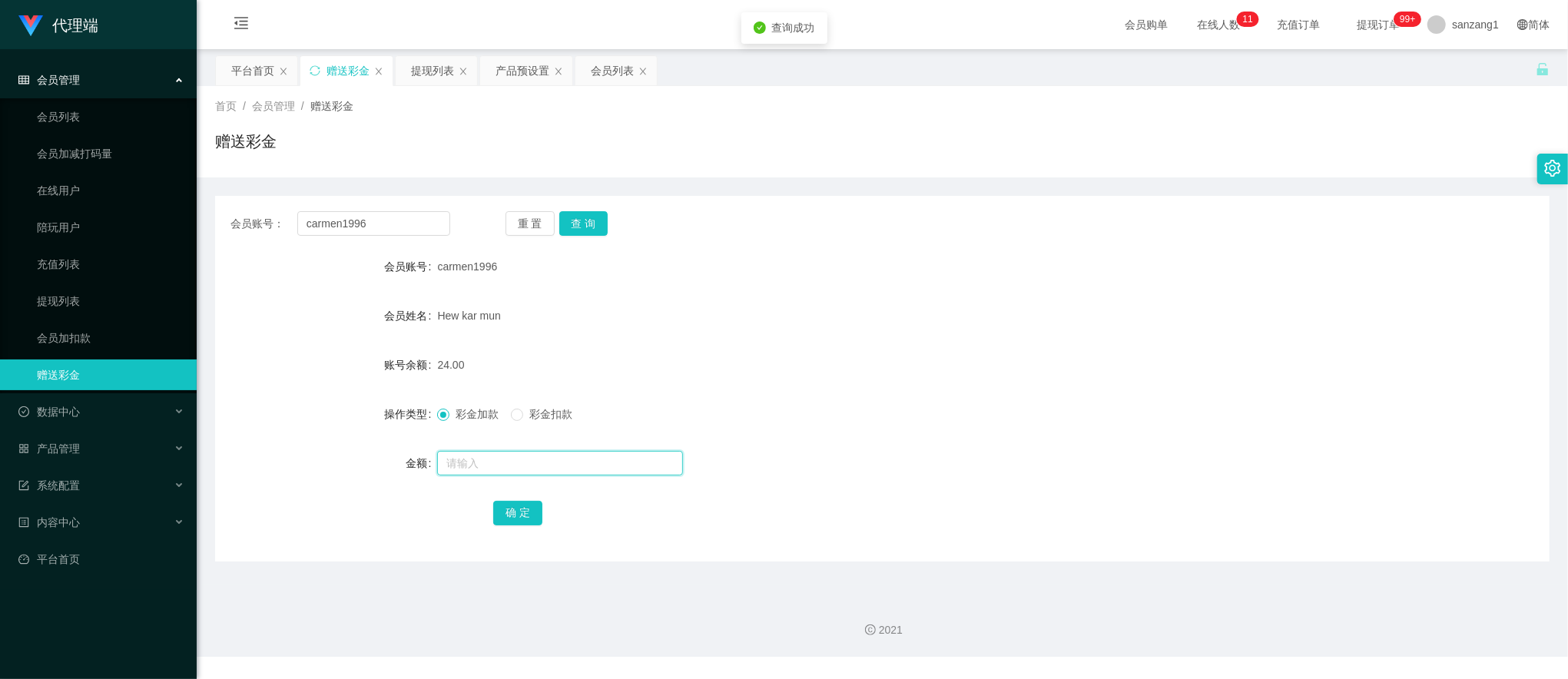
click at [465, 470] on input "text" at bounding box center [560, 464] width 246 height 25
type input "8"
click at [489, 507] on div "确 定" at bounding box center [882, 512] width 1335 height 31
click at [523, 504] on button "确 定" at bounding box center [518, 514] width 49 height 25
click at [351, 217] on input "carmen1996" at bounding box center [374, 224] width 153 height 25
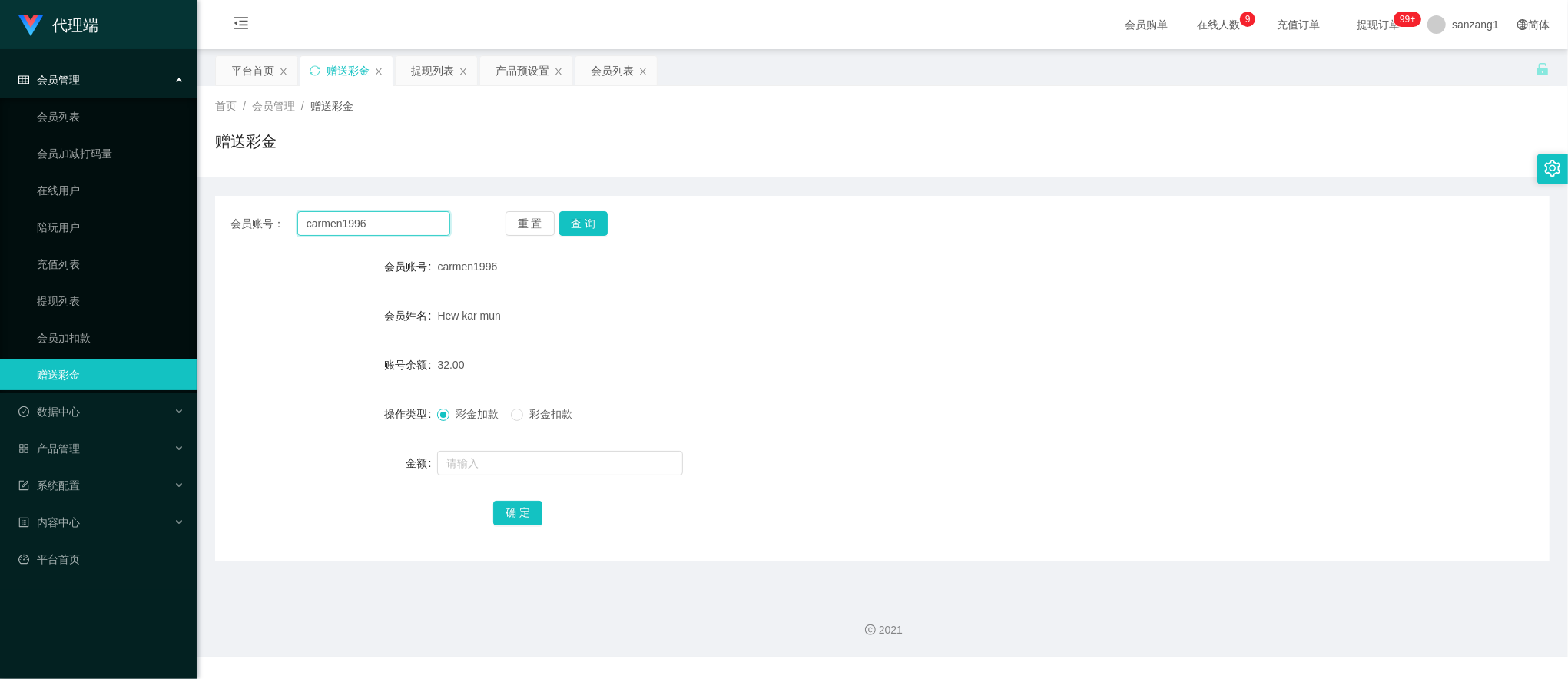
click at [351, 217] on input "carmen1996" at bounding box center [374, 224] width 153 height 25
paste input "90366160"
type input "90366160"
click at [570, 222] on button "查 询" at bounding box center [583, 224] width 49 height 25
click at [450, 465] on input "text" at bounding box center [560, 464] width 246 height 25
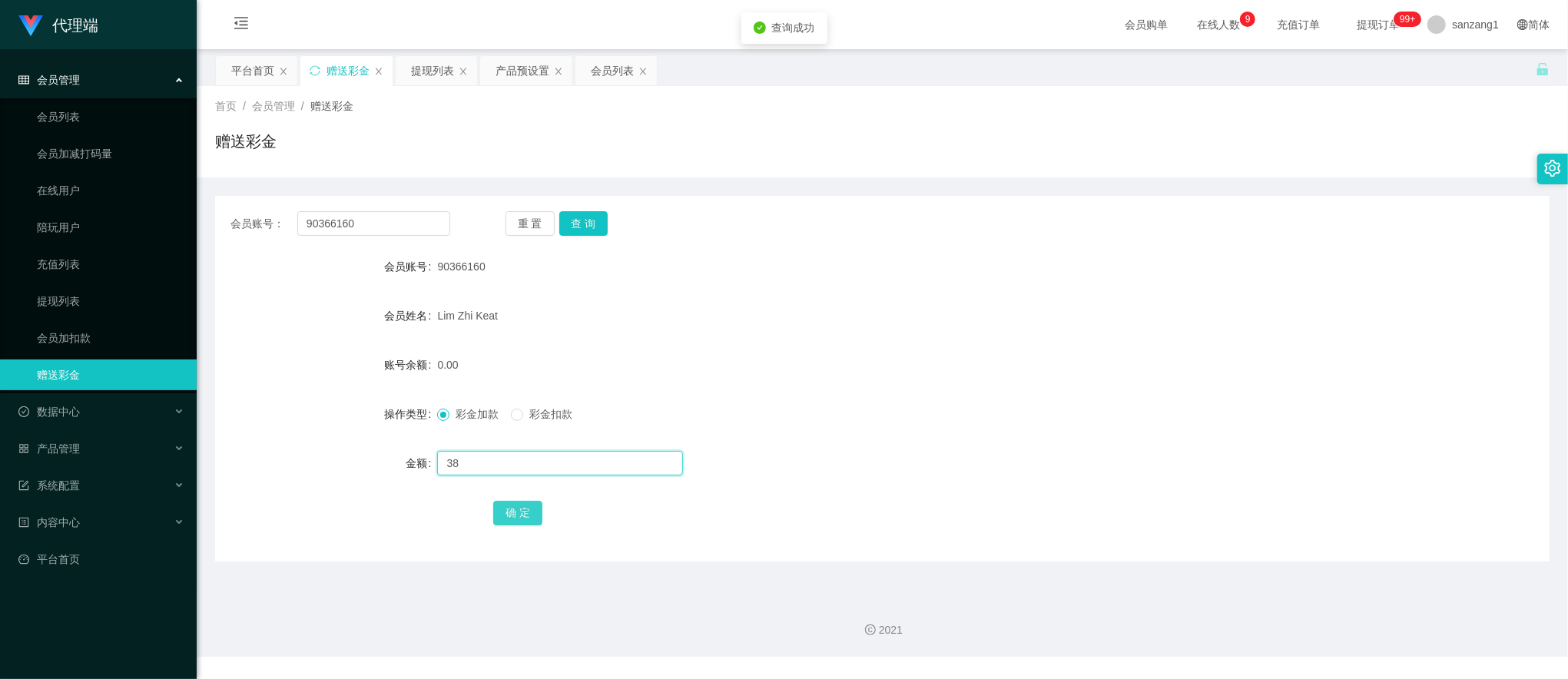
type input "38"
click at [507, 505] on button "确 定" at bounding box center [518, 514] width 49 height 25
click at [332, 208] on div "会员账号： 90366160 重 置 查 询 会员账号 90366160 会员姓名 Lim Zhi Keat 账号余额 38.00 操作类型 彩金加款 彩金扣…" at bounding box center [882, 379] width 1335 height 366
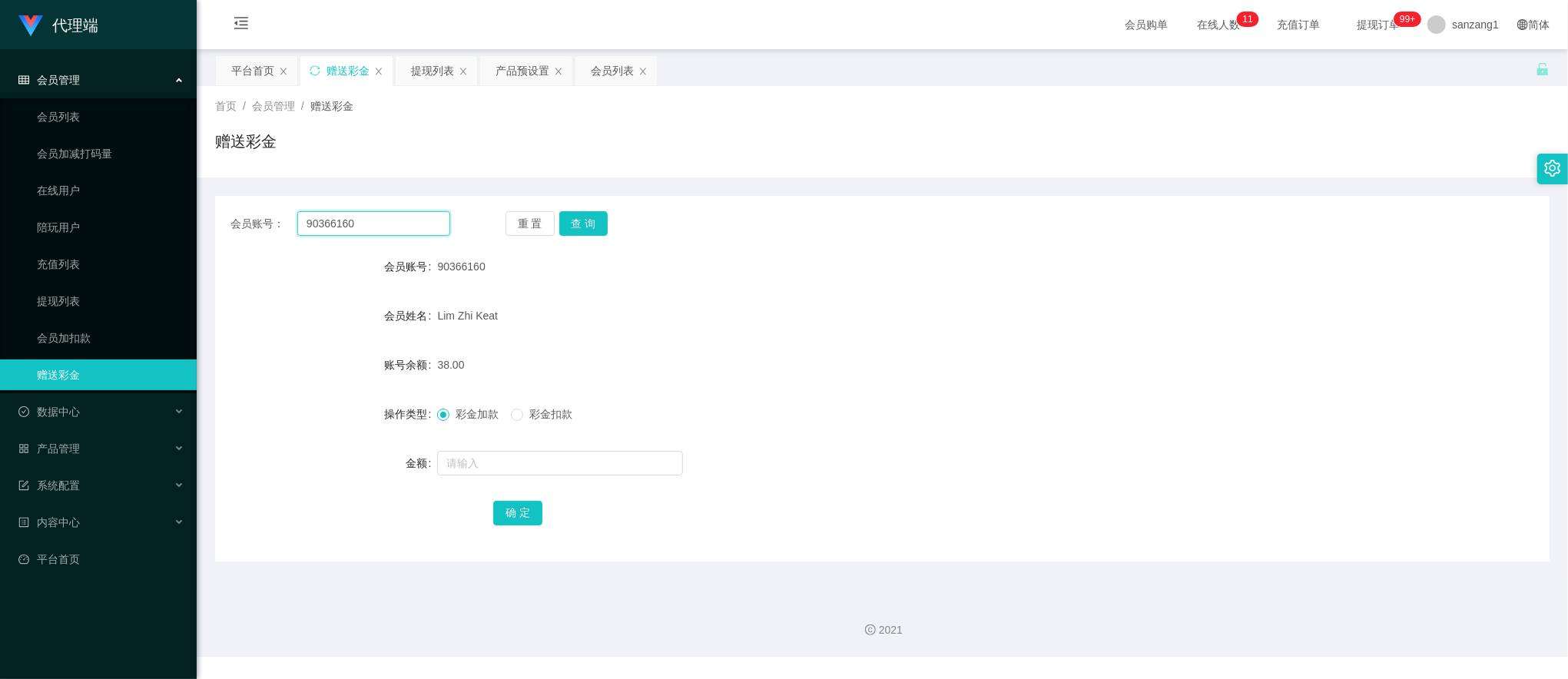
click at [332, 216] on input "90366160" at bounding box center [374, 224] width 153 height 25
paste input "61226321"
type input "61226321"
click at [592, 219] on button "查 询" at bounding box center [583, 224] width 49 height 25
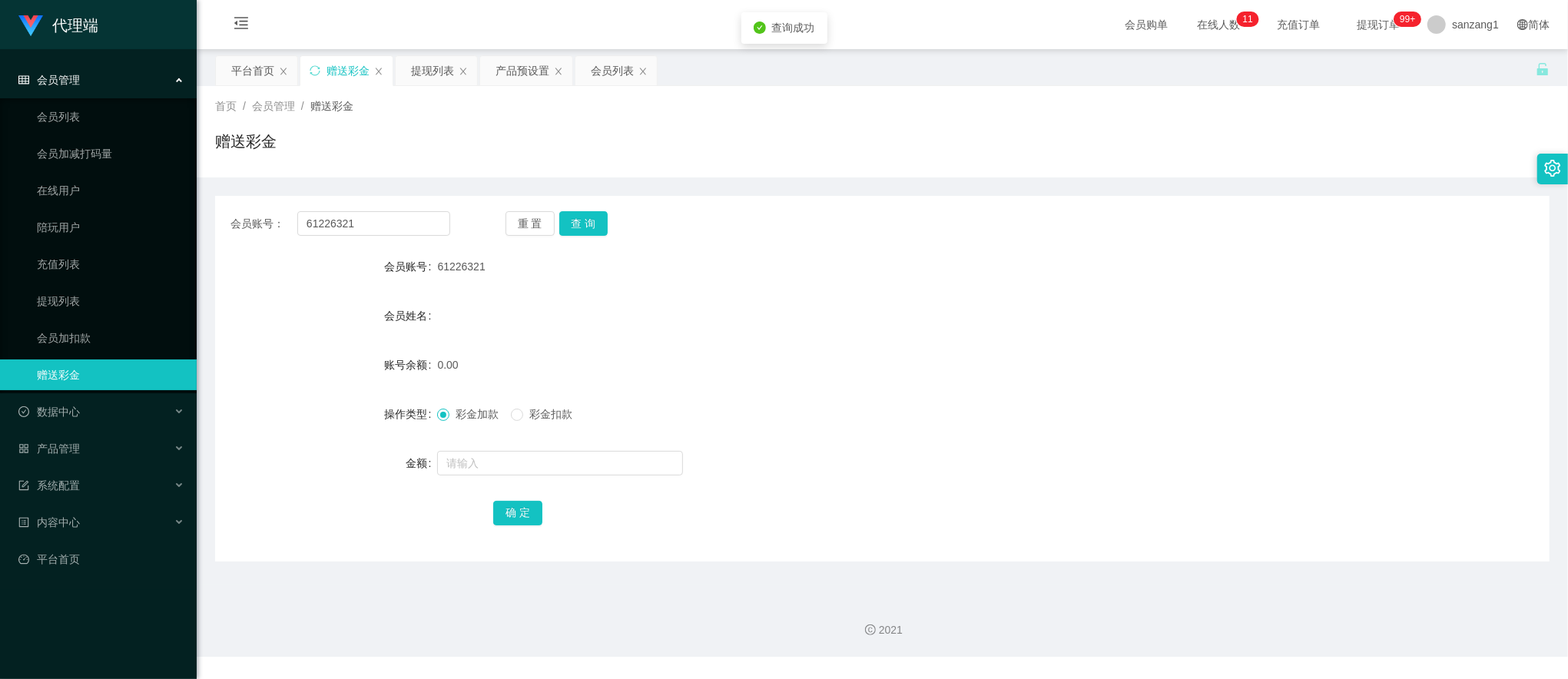
click at [498, 478] on div at bounding box center [826, 463] width 779 height 31
click at [499, 463] on input "text" at bounding box center [560, 464] width 246 height 25
type input "100"
click at [530, 514] on button "确 定" at bounding box center [518, 514] width 49 height 25
click at [332, 219] on input "61226321" at bounding box center [374, 224] width 153 height 25
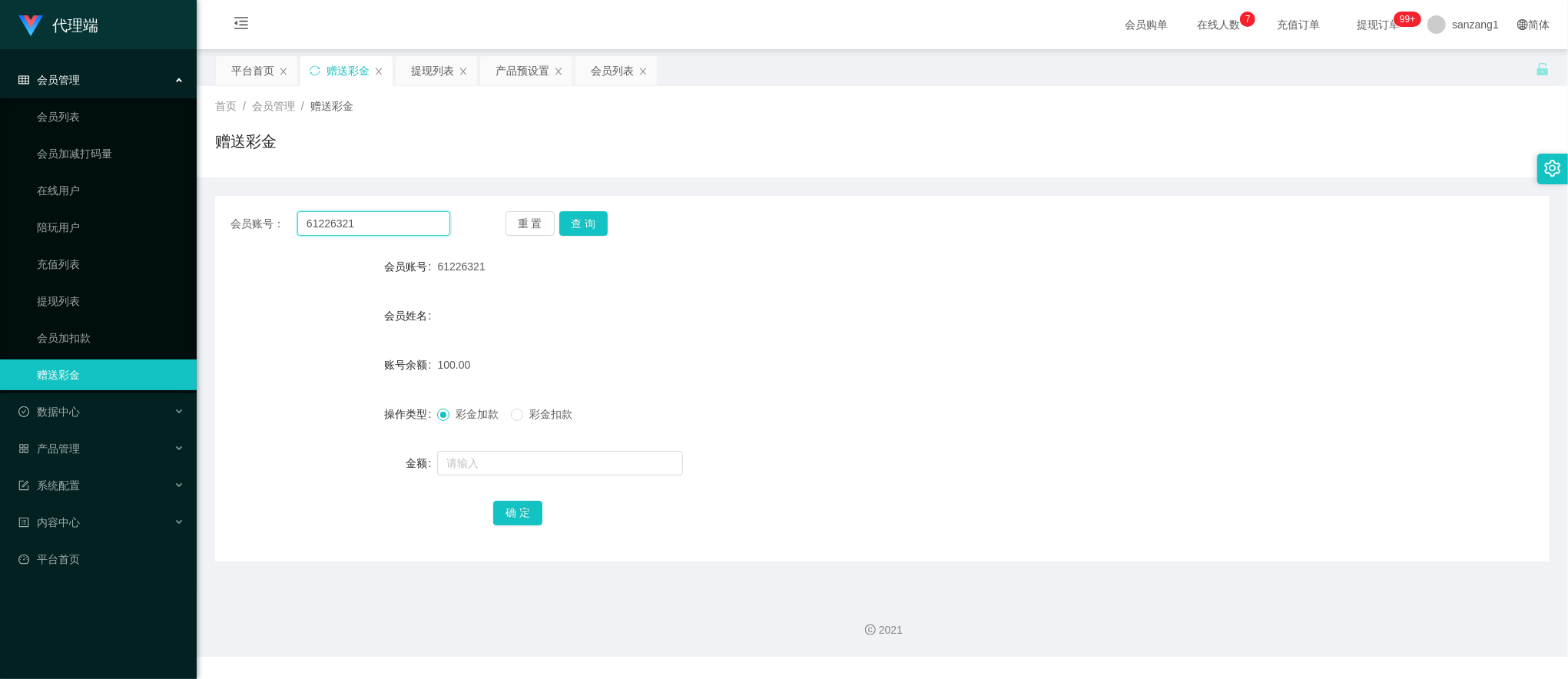
click at [332, 219] on input "61226321" at bounding box center [374, 224] width 153 height 25
paste input "Ray1238810"
type input "Ray1238810"
click at [587, 222] on button "查 询" at bounding box center [583, 224] width 49 height 25
click at [472, 461] on input "text" at bounding box center [560, 464] width 246 height 25
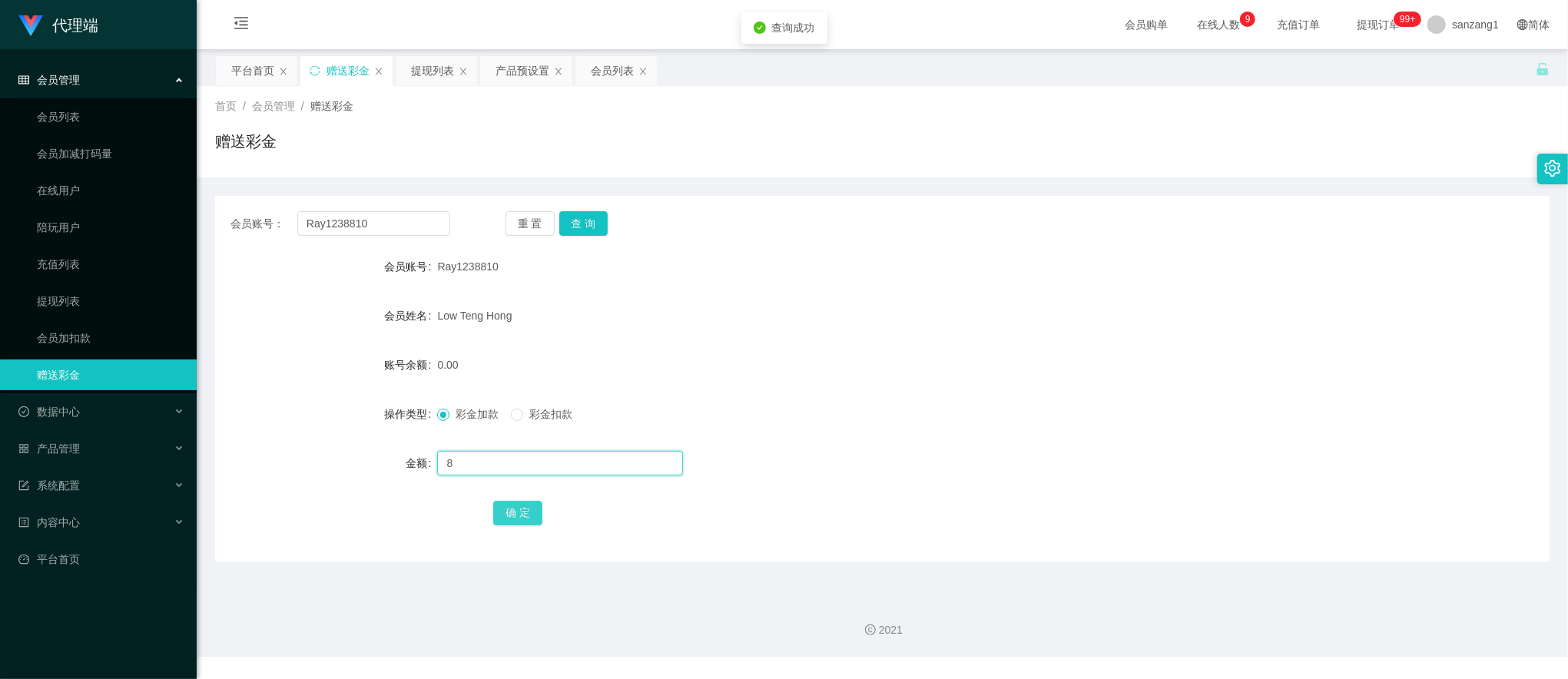
type input "8"
click at [516, 508] on button "确 定" at bounding box center [518, 514] width 49 height 25
click at [463, 462] on input "text" at bounding box center [560, 464] width 246 height 25
type input "38"
click at [503, 507] on button "确 定" at bounding box center [518, 514] width 49 height 25
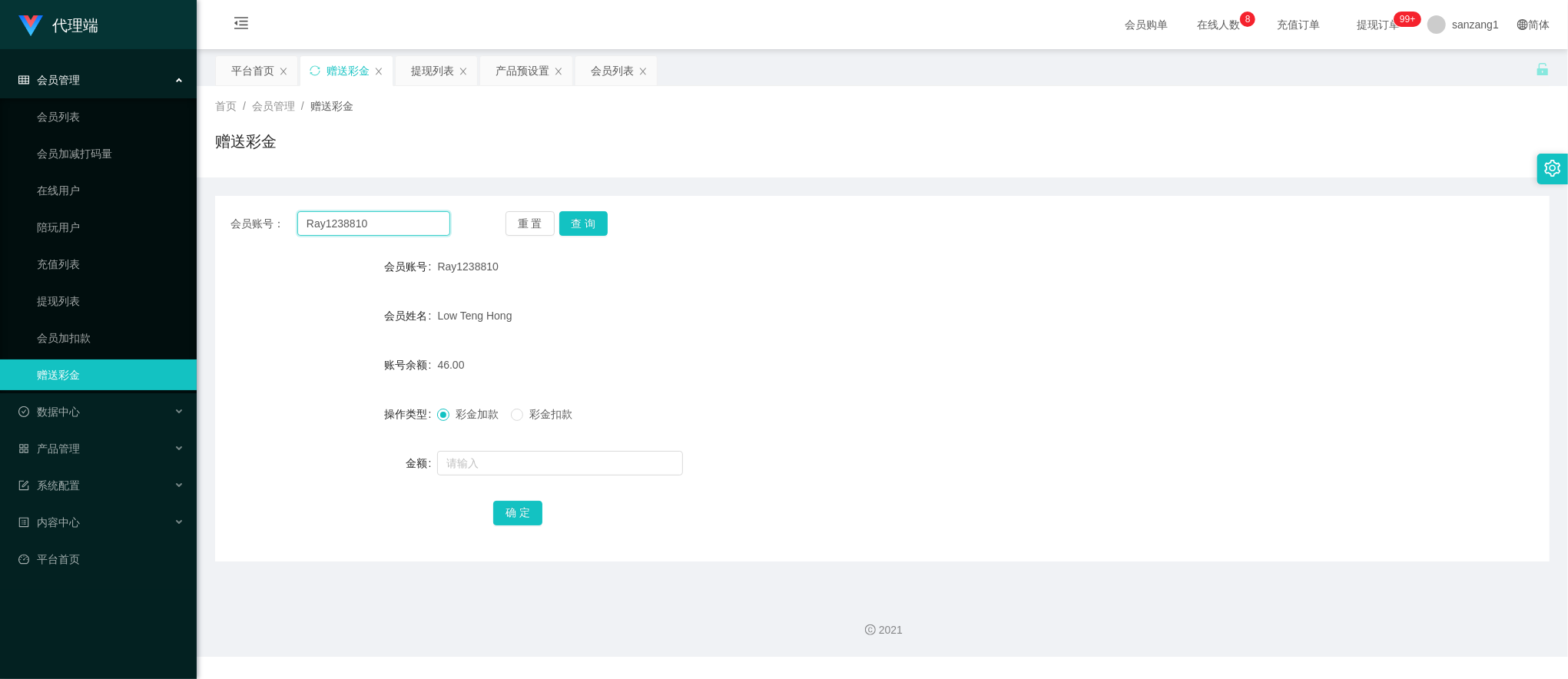
click at [346, 224] on input "Ray1238810" at bounding box center [374, 224] width 153 height 25
paste input "9036616"
type input "90366160"
click at [591, 219] on button "查 询" at bounding box center [583, 224] width 49 height 25
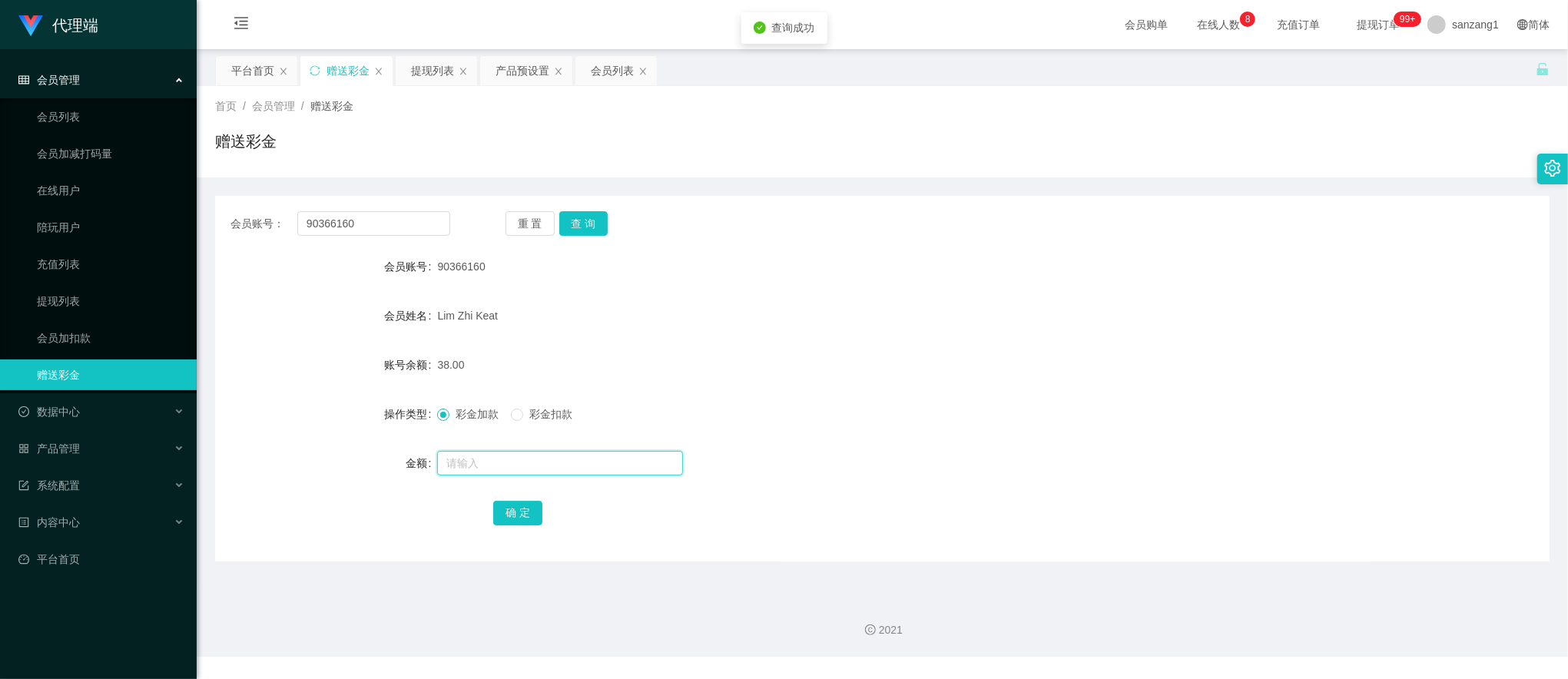
click at [461, 455] on input "text" at bounding box center [560, 464] width 246 height 25
type input "8"
click at [530, 504] on button "确 定" at bounding box center [518, 514] width 49 height 25
click at [450, 77] on div "提现列表" at bounding box center [433, 70] width 43 height 29
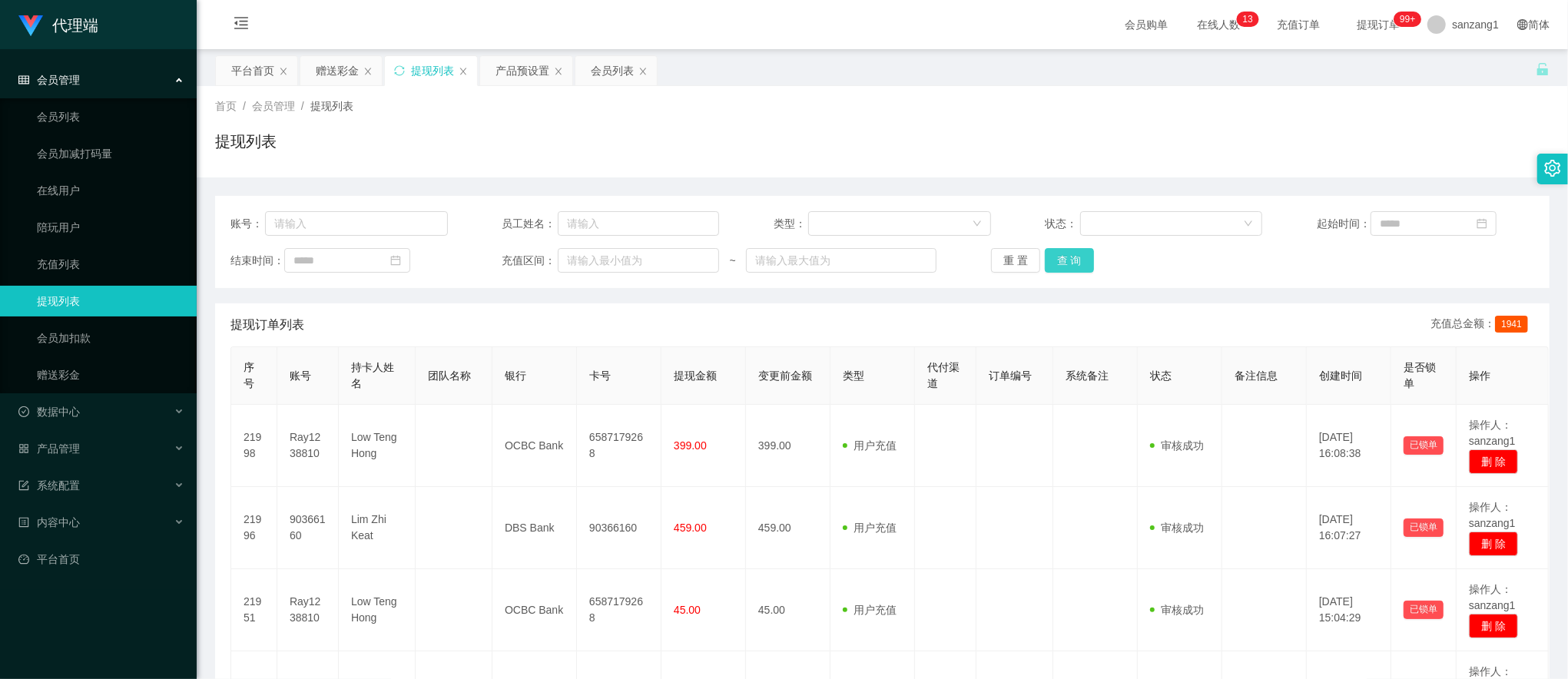
click at [1069, 255] on button "查 询" at bounding box center [1069, 261] width 49 height 25
click at [526, 71] on div "产品预设置" at bounding box center [522, 70] width 54 height 29
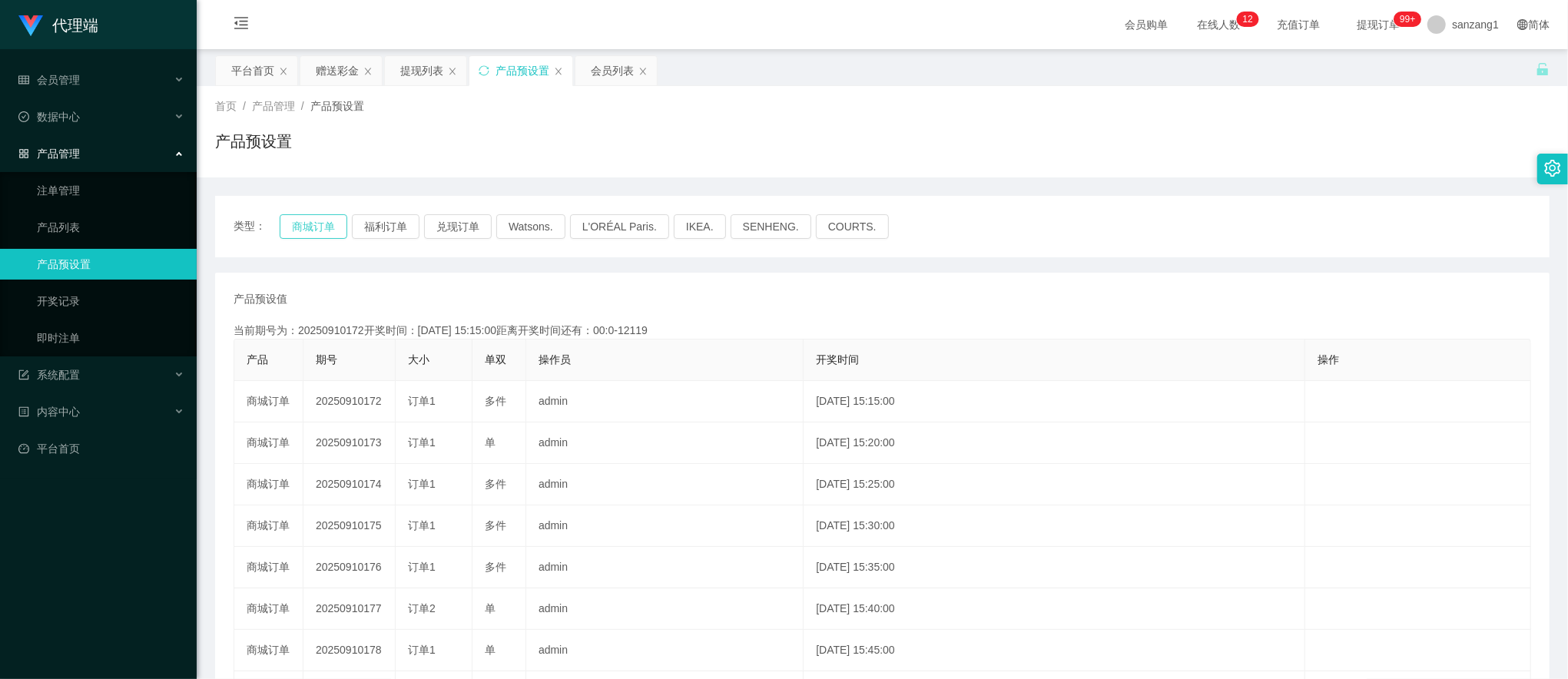
click at [327, 221] on button "商城订单" at bounding box center [313, 227] width 67 height 25
click at [318, 222] on button "商城订单" at bounding box center [313, 227] width 67 height 25
click at [336, 71] on div "赠送彩金" at bounding box center [337, 70] width 43 height 29
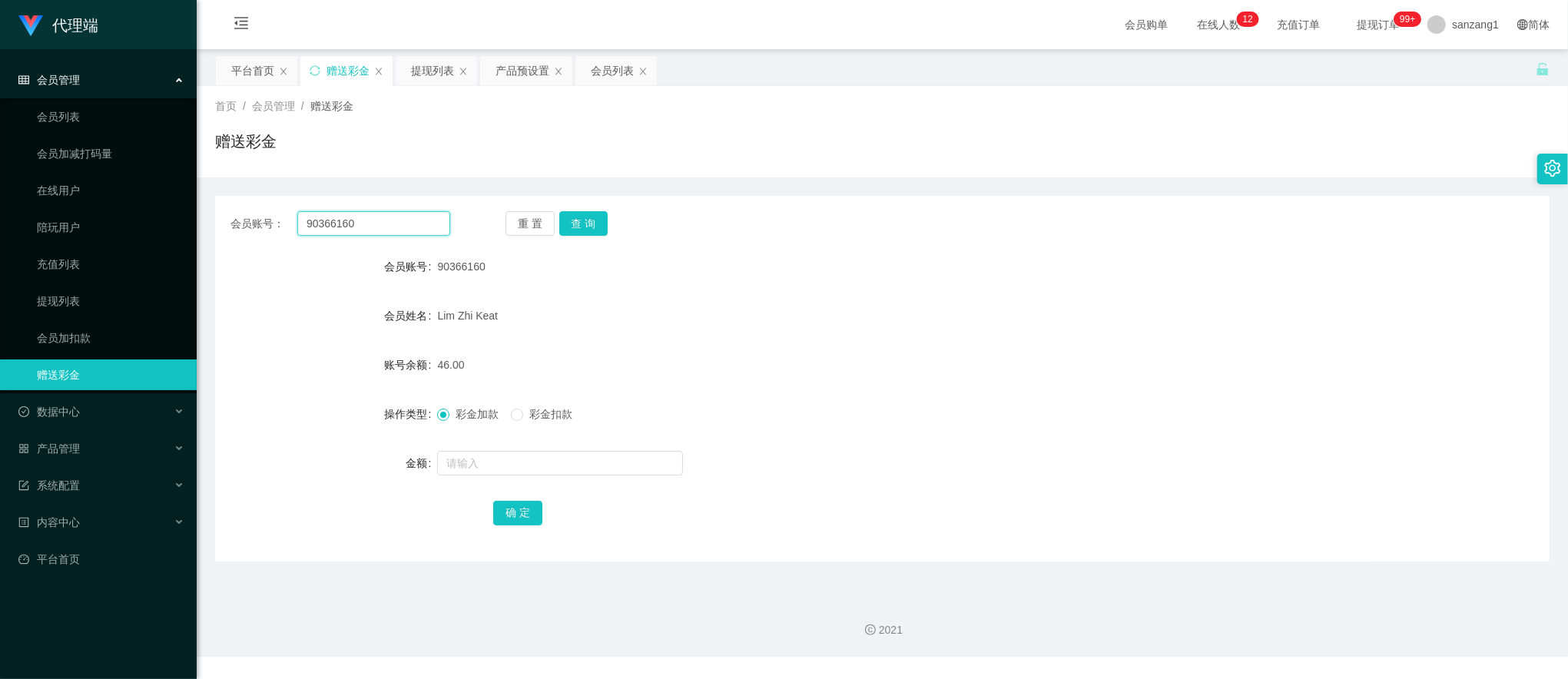
click at [366, 219] on input "90366160" at bounding box center [374, 224] width 153 height 25
paste input "carmen1996"
type input "carmen1996"
click at [585, 225] on button "查 询" at bounding box center [583, 224] width 49 height 25
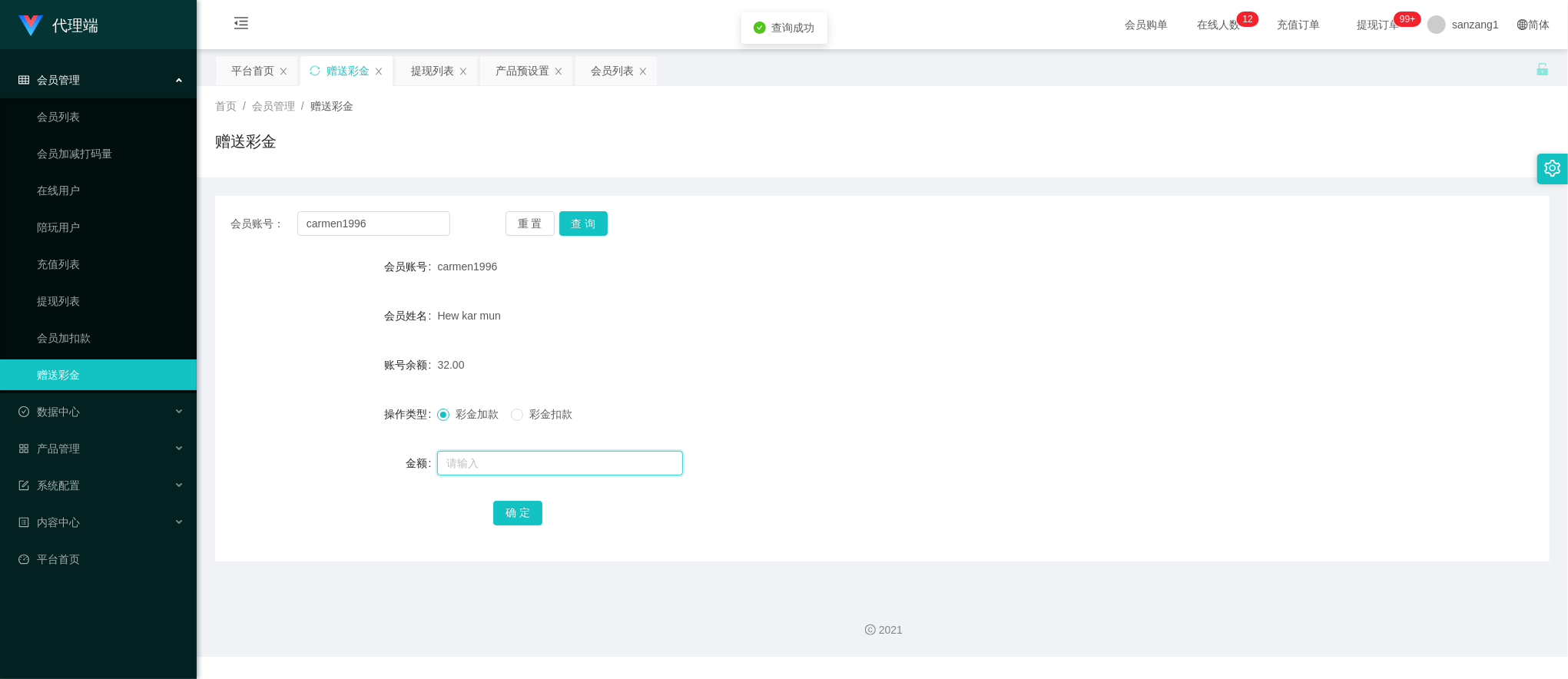
click at [470, 459] on input "text" at bounding box center [560, 464] width 246 height 25
type input "8"
click at [514, 504] on button "确 定" at bounding box center [518, 514] width 49 height 25
click at [351, 230] on input "carmen1996" at bounding box center [374, 224] width 153 height 25
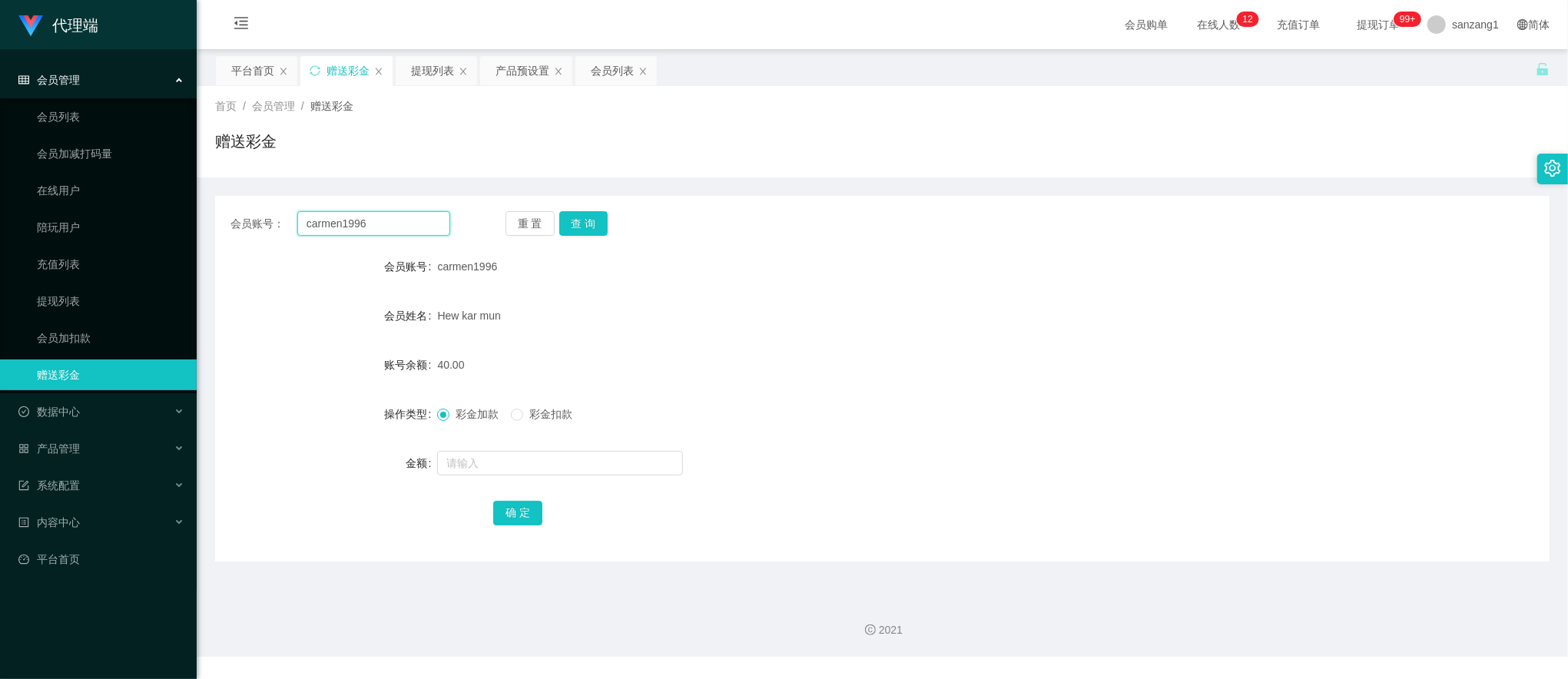
paste input "61226321"
type input "61226321"
click at [581, 229] on button "查 询" at bounding box center [583, 224] width 49 height 25
click at [578, 222] on button "查 询" at bounding box center [583, 224] width 49 height 25
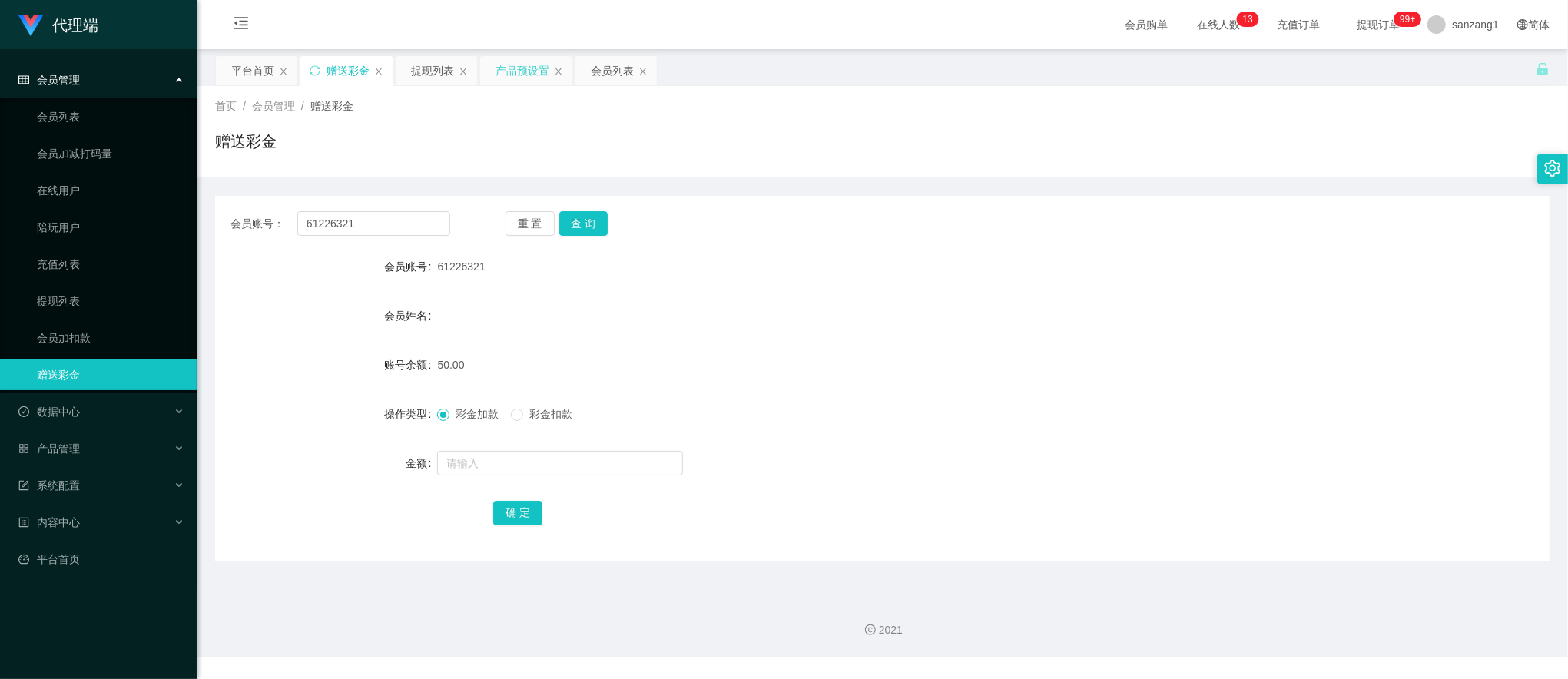
click at [460, 75] on icon "图标: close" at bounding box center [463, 71] width 9 height 9
drag, startPoint x: 53, startPoint y: 311, endPoint x: 63, endPoint y: 305, distance: 11.7
click at [53, 311] on link "提现列表" at bounding box center [111, 301] width 148 height 31
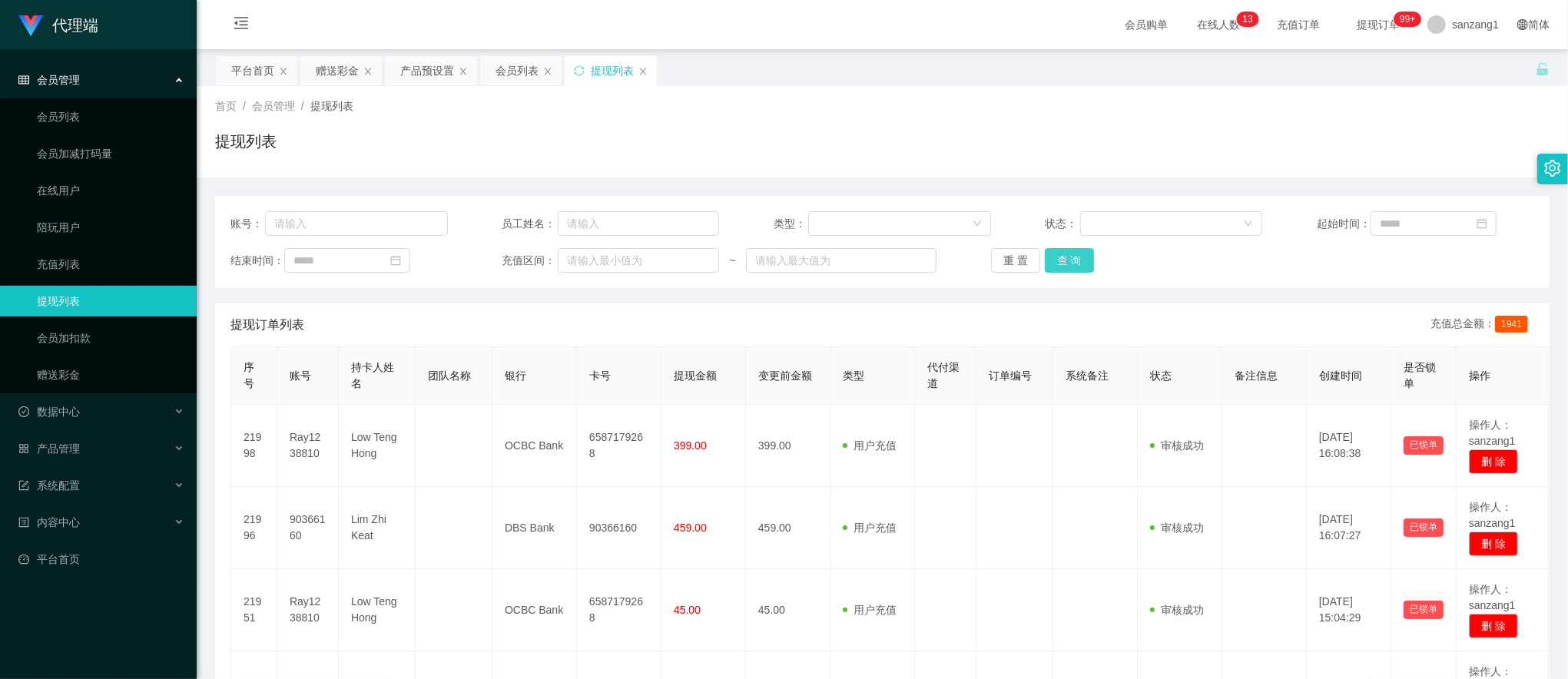
click at [1084, 259] on button "查 询" at bounding box center [1069, 261] width 49 height 25
click at [646, 71] on icon "图标: close" at bounding box center [642, 71] width 6 height 7
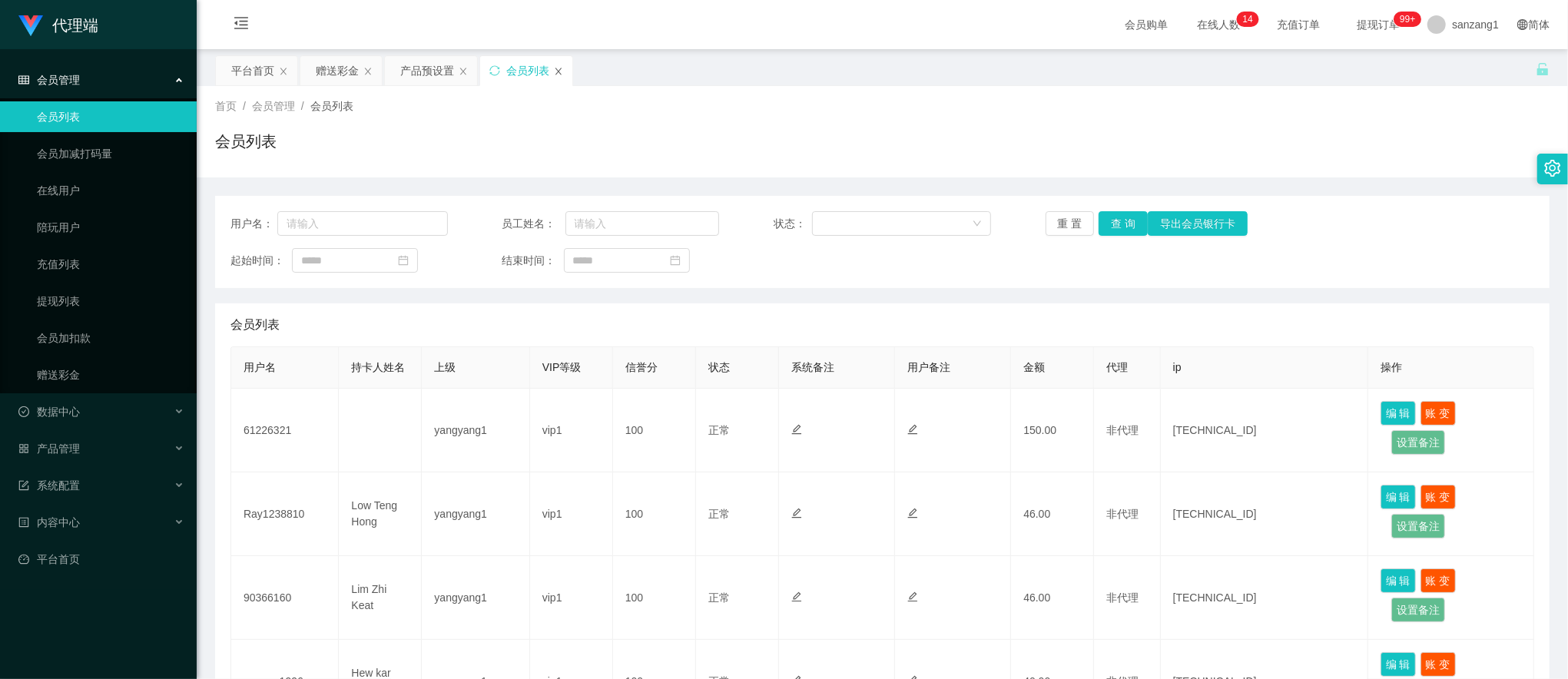
click at [561, 75] on icon "图标: close" at bounding box center [558, 71] width 9 height 9
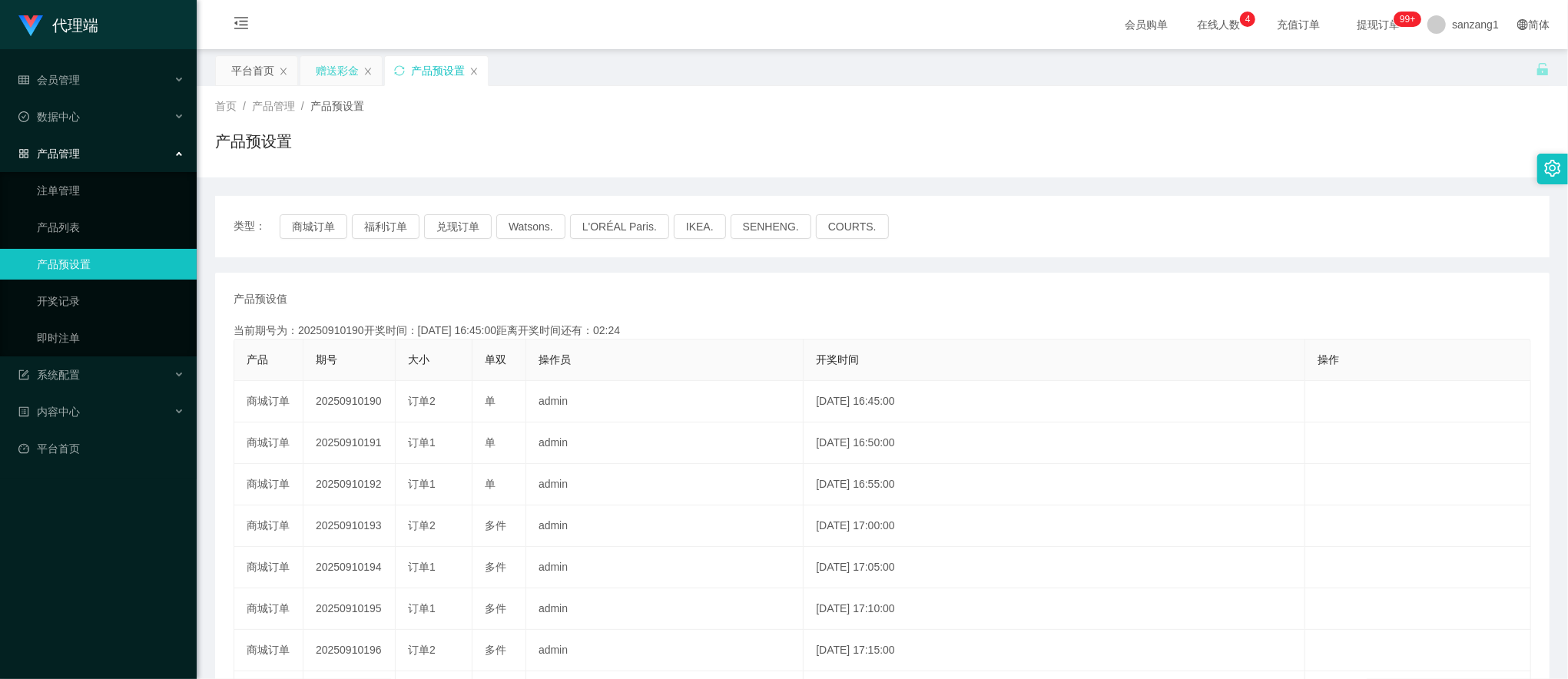
click at [324, 66] on div "赠送彩金" at bounding box center [337, 70] width 43 height 29
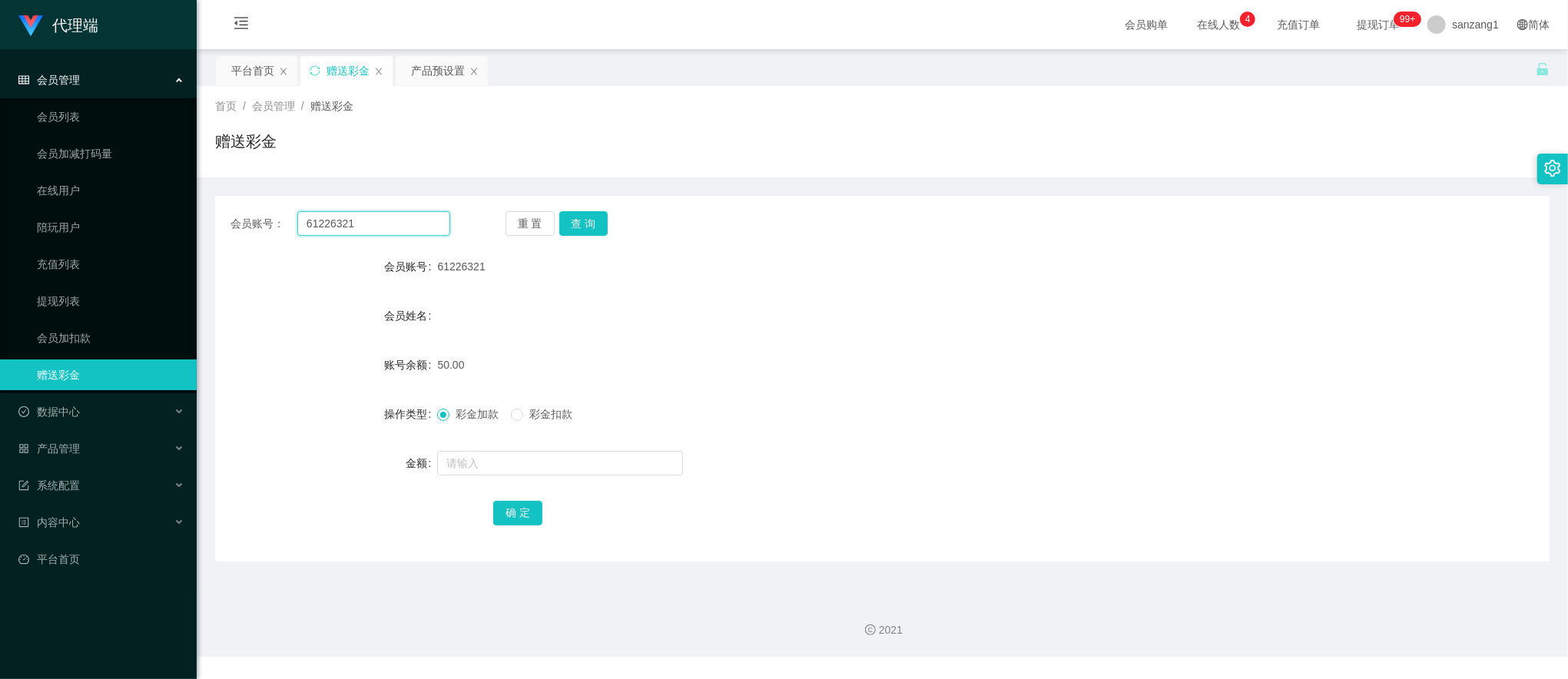
click at [332, 225] on input "61226321" at bounding box center [374, 224] width 153 height 25
paste input "90366160"
type input "90366160"
click at [593, 232] on button "查 询" at bounding box center [583, 224] width 49 height 25
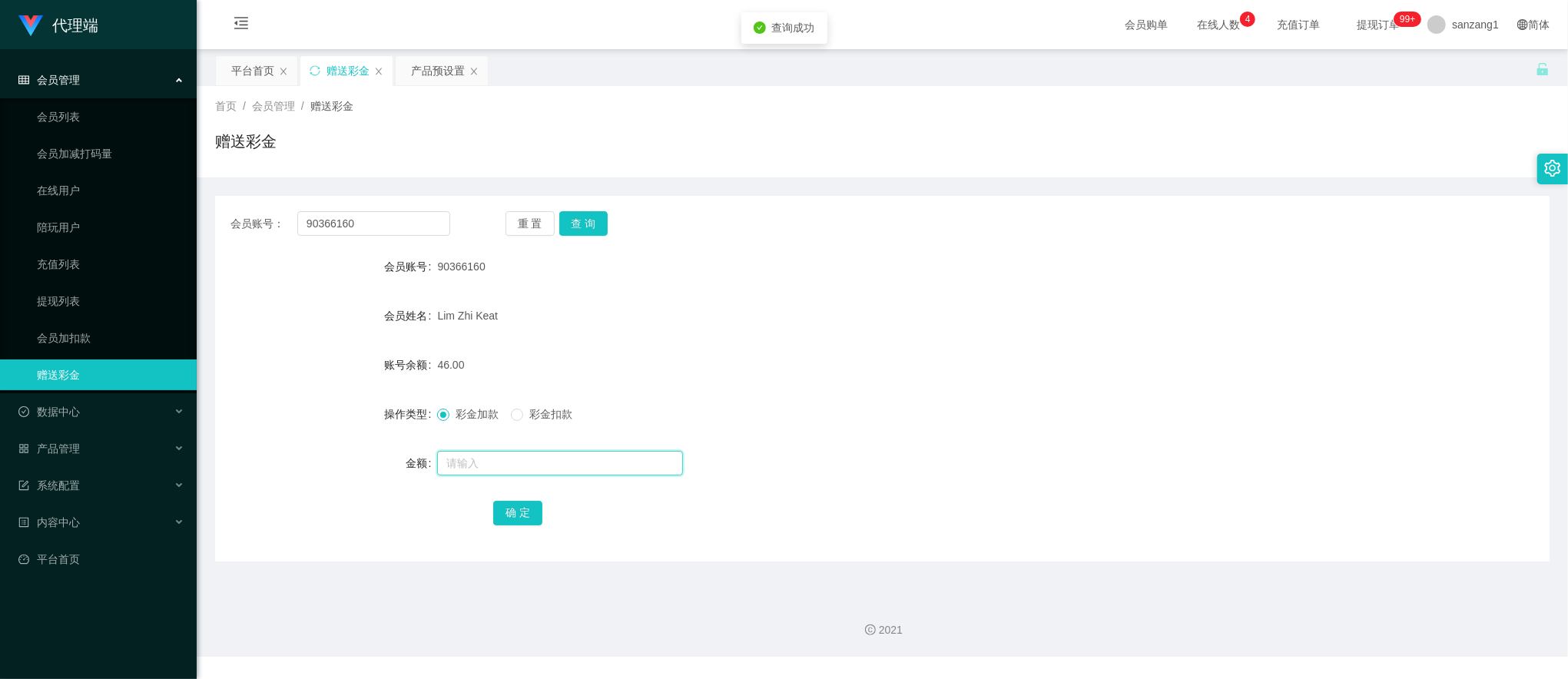
click at [494, 475] on input "text" at bounding box center [560, 464] width 246 height 25
type input "8"
click at [543, 519] on div "确 定" at bounding box center [882, 512] width 779 height 31
click at [533, 521] on button "确 定" at bounding box center [518, 514] width 49 height 25
click at [347, 225] on input "90366160" at bounding box center [374, 224] width 153 height 25
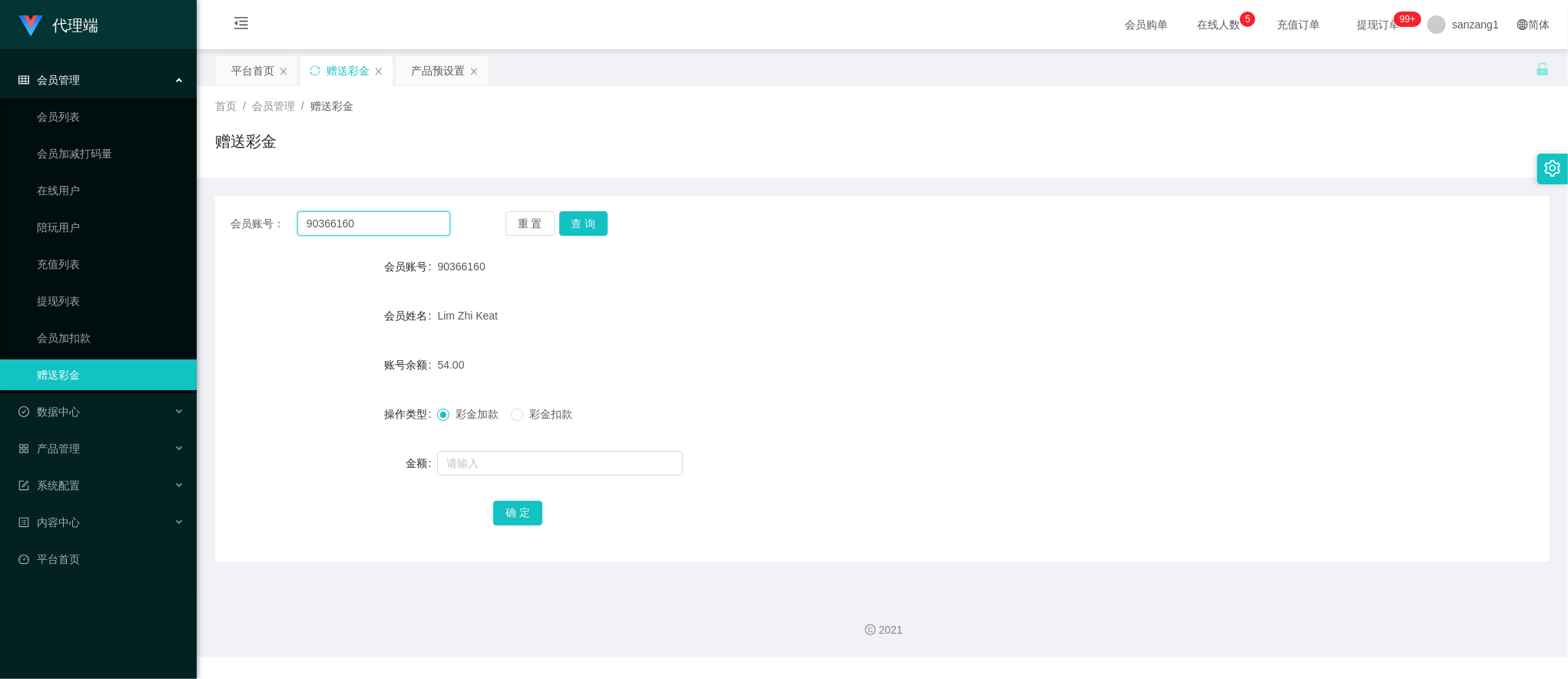
click at [347, 225] on input "90366160" at bounding box center [374, 224] width 153 height 25
paste input "carmen1996"
type input "carmen1996"
click at [573, 215] on button "查 询" at bounding box center [583, 224] width 49 height 25
click at [471, 464] on input "text" at bounding box center [560, 464] width 246 height 25
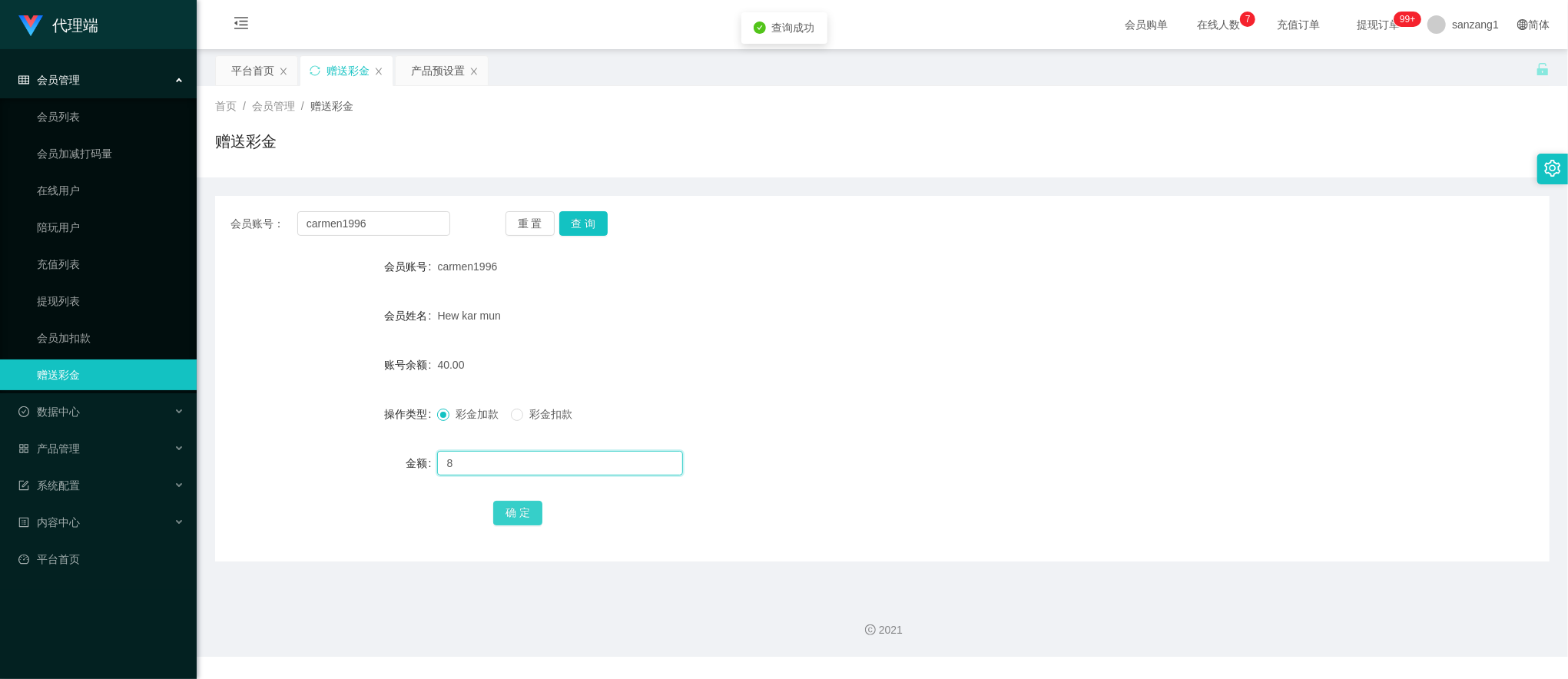
type input "8"
click at [526, 514] on button "确 定" at bounding box center [518, 514] width 49 height 25
drag, startPoint x: 63, startPoint y: 121, endPoint x: 67, endPoint y: 133, distance: 12.6
click at [63, 121] on link "会员列表" at bounding box center [111, 116] width 148 height 31
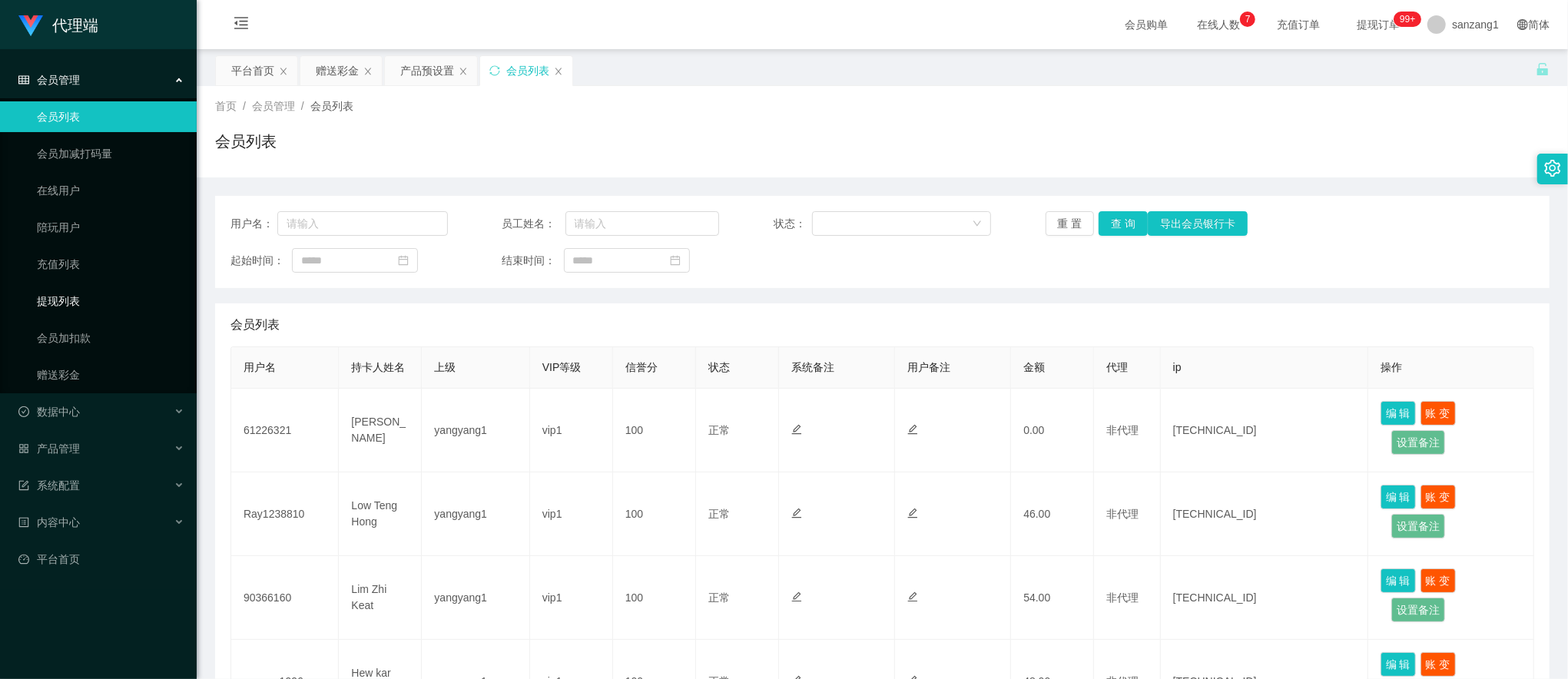
click at [56, 301] on link "提现列表" at bounding box center [111, 301] width 148 height 31
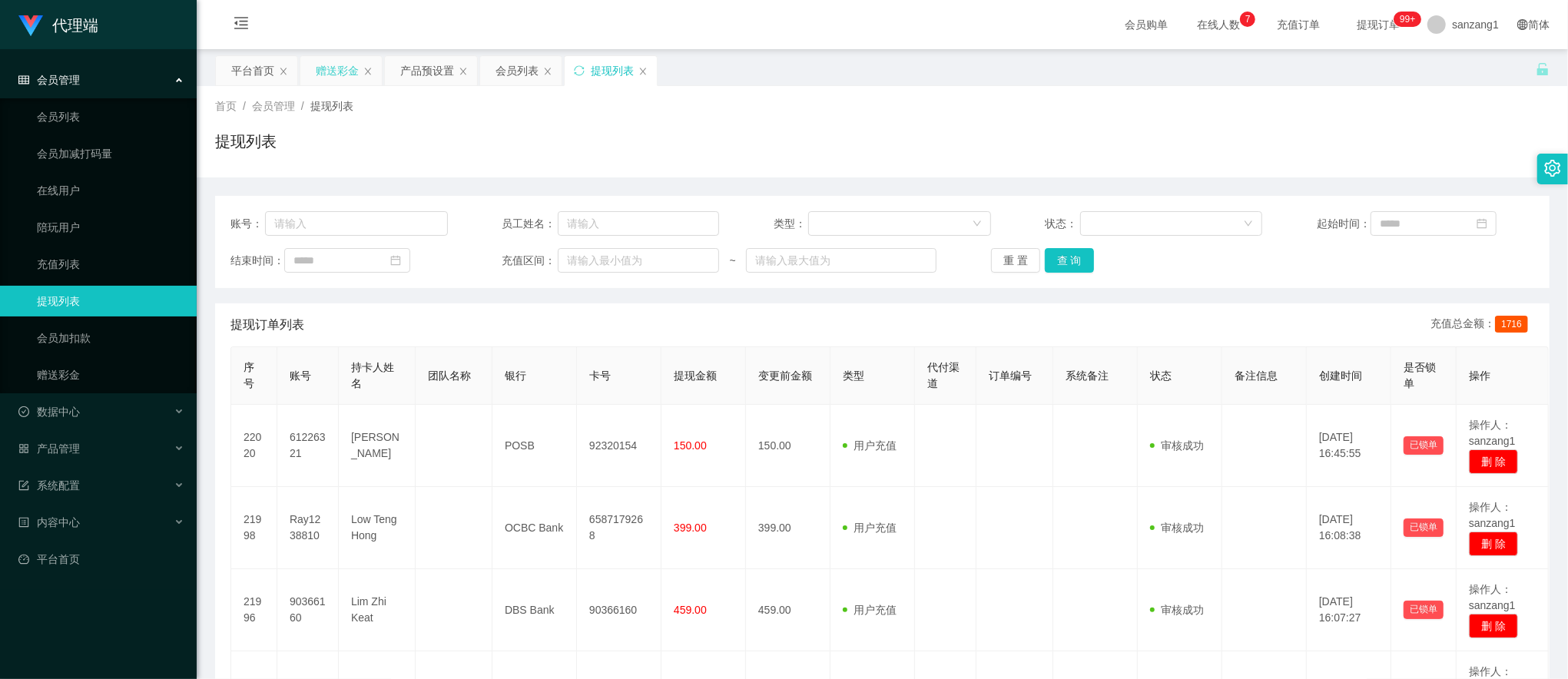
click at [340, 72] on div "赠送彩金" at bounding box center [337, 70] width 43 height 29
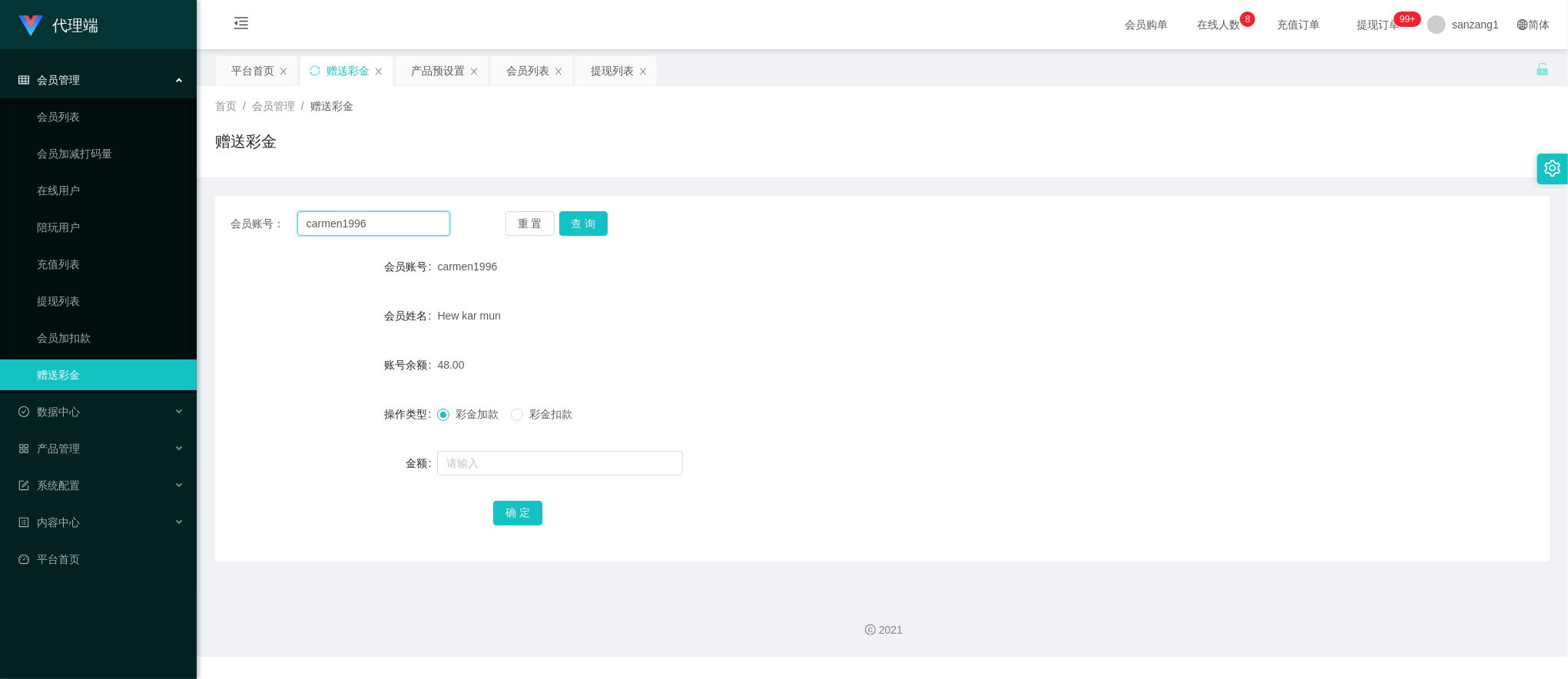
click at [386, 219] on input "carmen1996" at bounding box center [374, 224] width 153 height 25
paste input "Song hongen"
type input "Song hongen"
click at [569, 225] on button "查 询" at bounding box center [583, 224] width 49 height 25
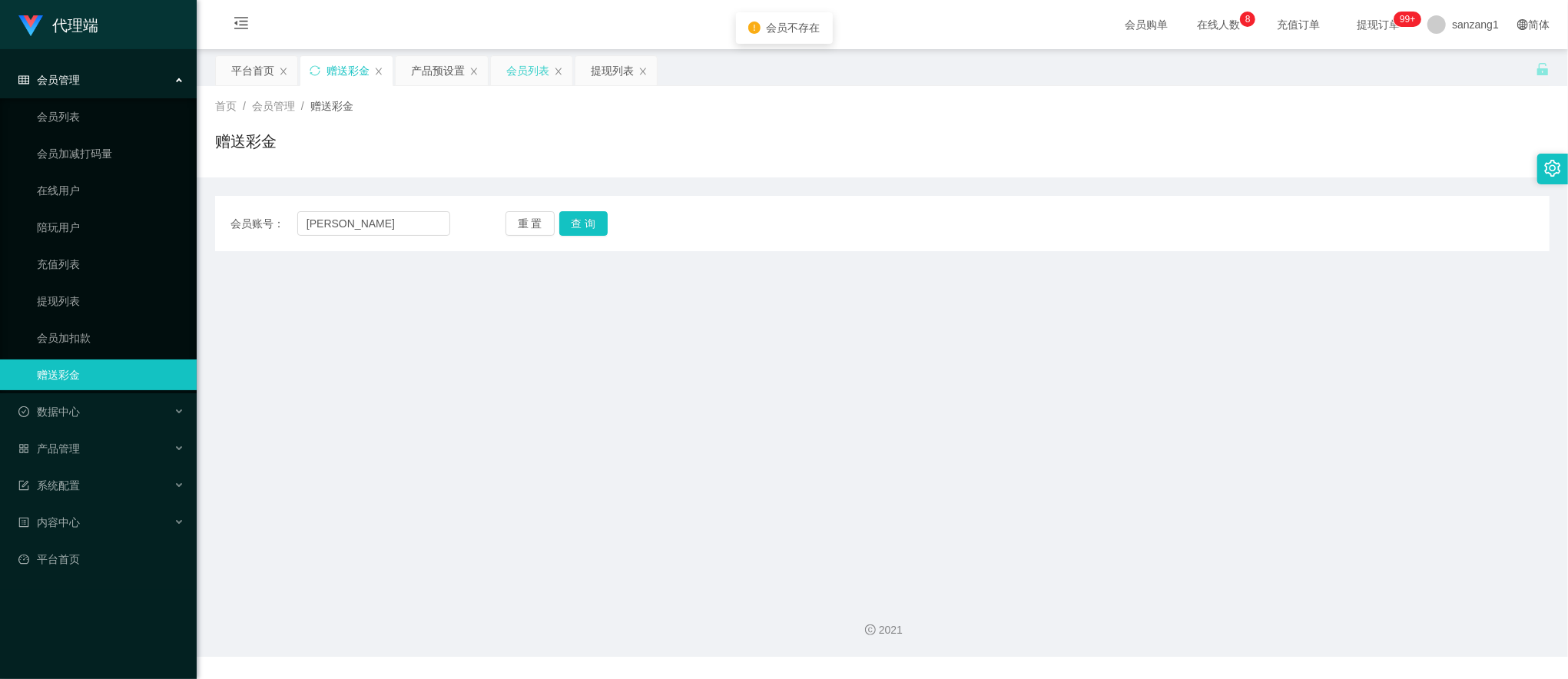
click at [519, 66] on div "会员列表" at bounding box center [528, 70] width 43 height 29
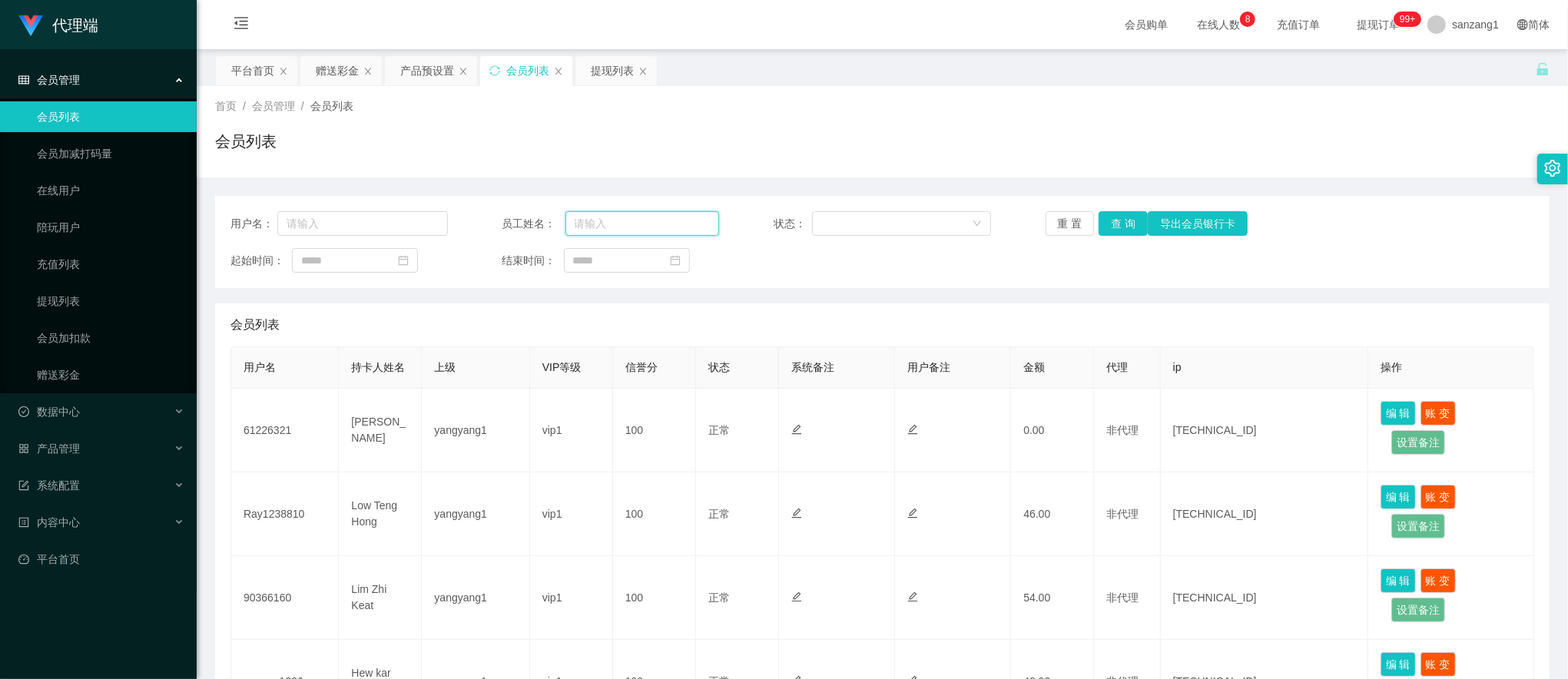
click at [581, 219] on input "text" at bounding box center [642, 224] width 155 height 25
paste input "Song hongen"
type input "Song hongen"
click at [1111, 224] on button "查 询" at bounding box center [1123, 224] width 49 height 25
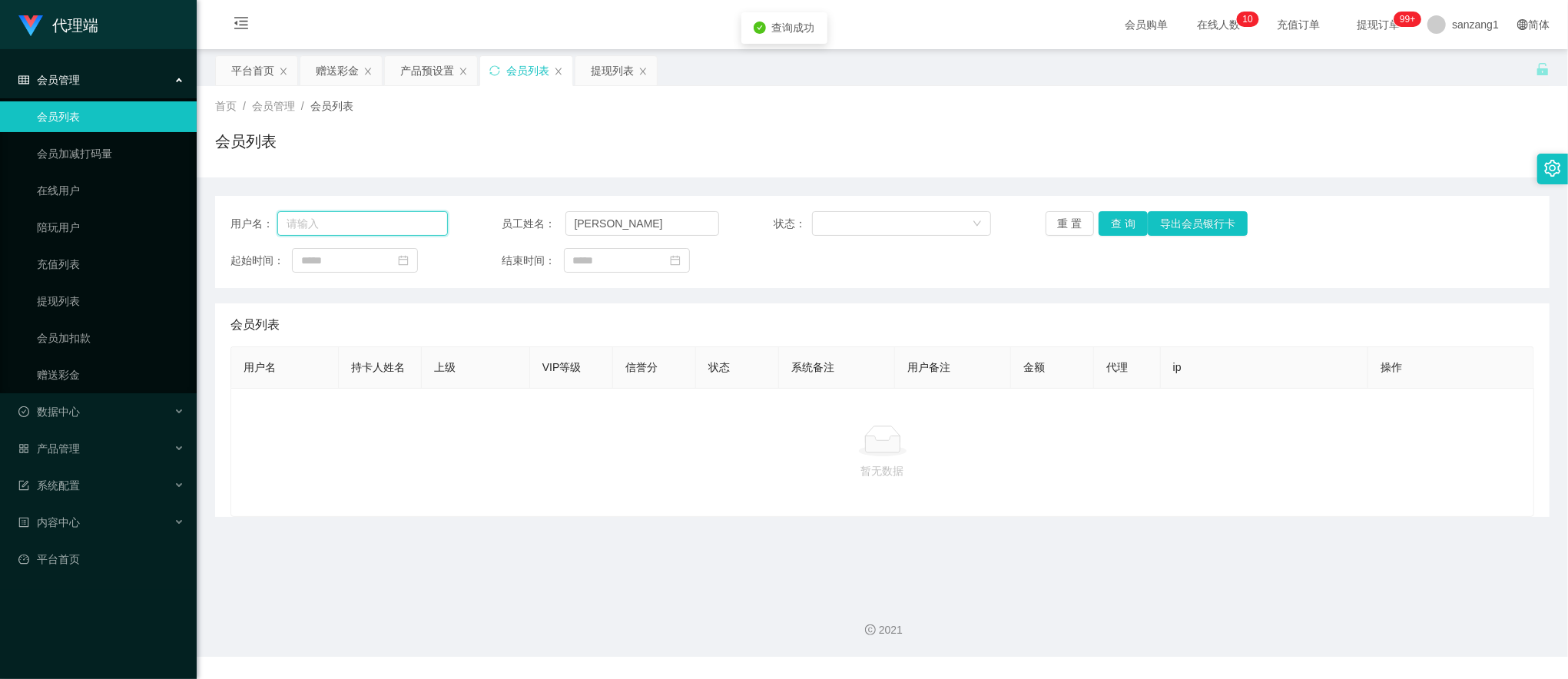
click at [358, 231] on input "text" at bounding box center [362, 224] width 170 height 25
paste input "Song hongen"
type input "Song hongen"
click at [1116, 229] on button "查 询" at bounding box center [1123, 224] width 49 height 25
drag, startPoint x: 657, startPoint y: 219, endPoint x: 404, endPoint y: 210, distance: 253.2
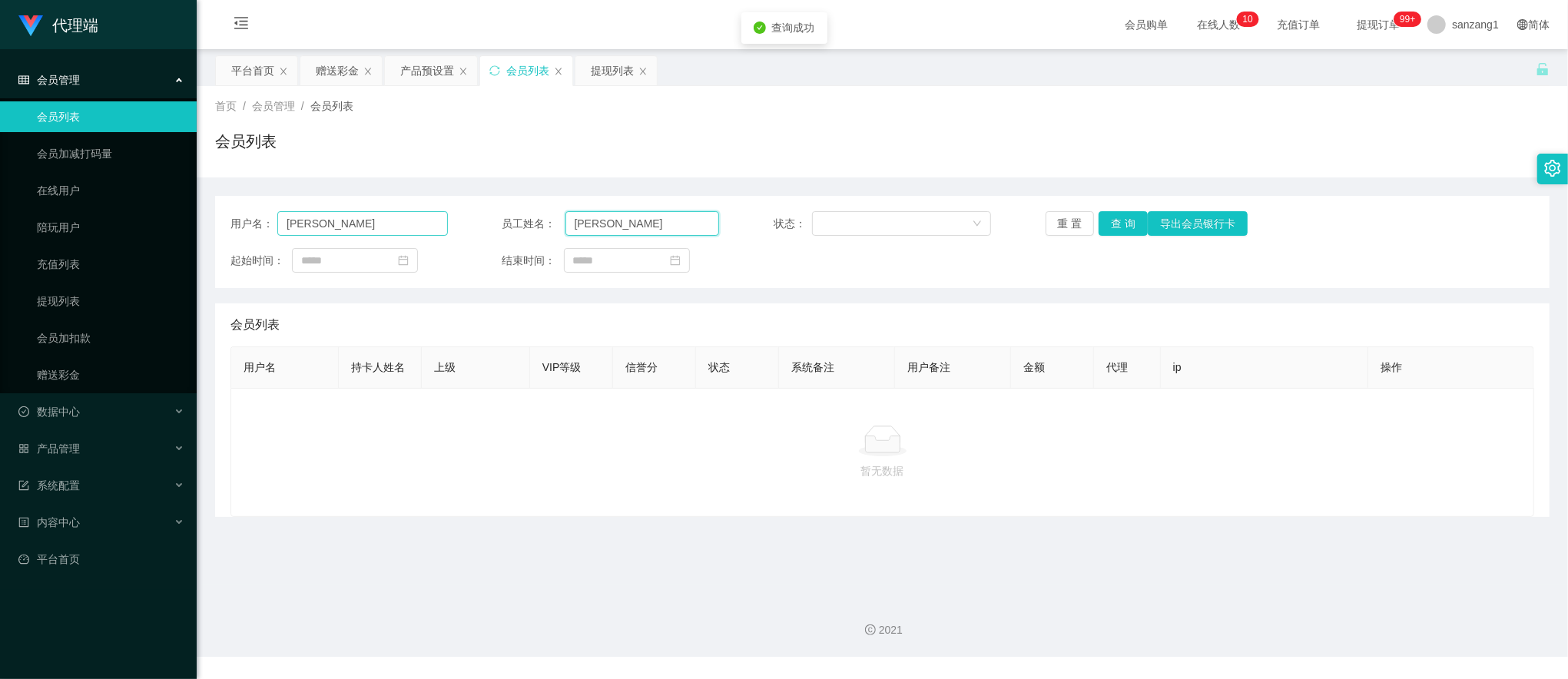
click at [404, 211] on div "用户名： Song hongen 员工姓名： Song hongen 状态： 重 置 查 询 导出会员银行卡" at bounding box center [882, 224] width 1304 height 25
click at [616, 76] on div "提现列表" at bounding box center [612, 70] width 43 height 29
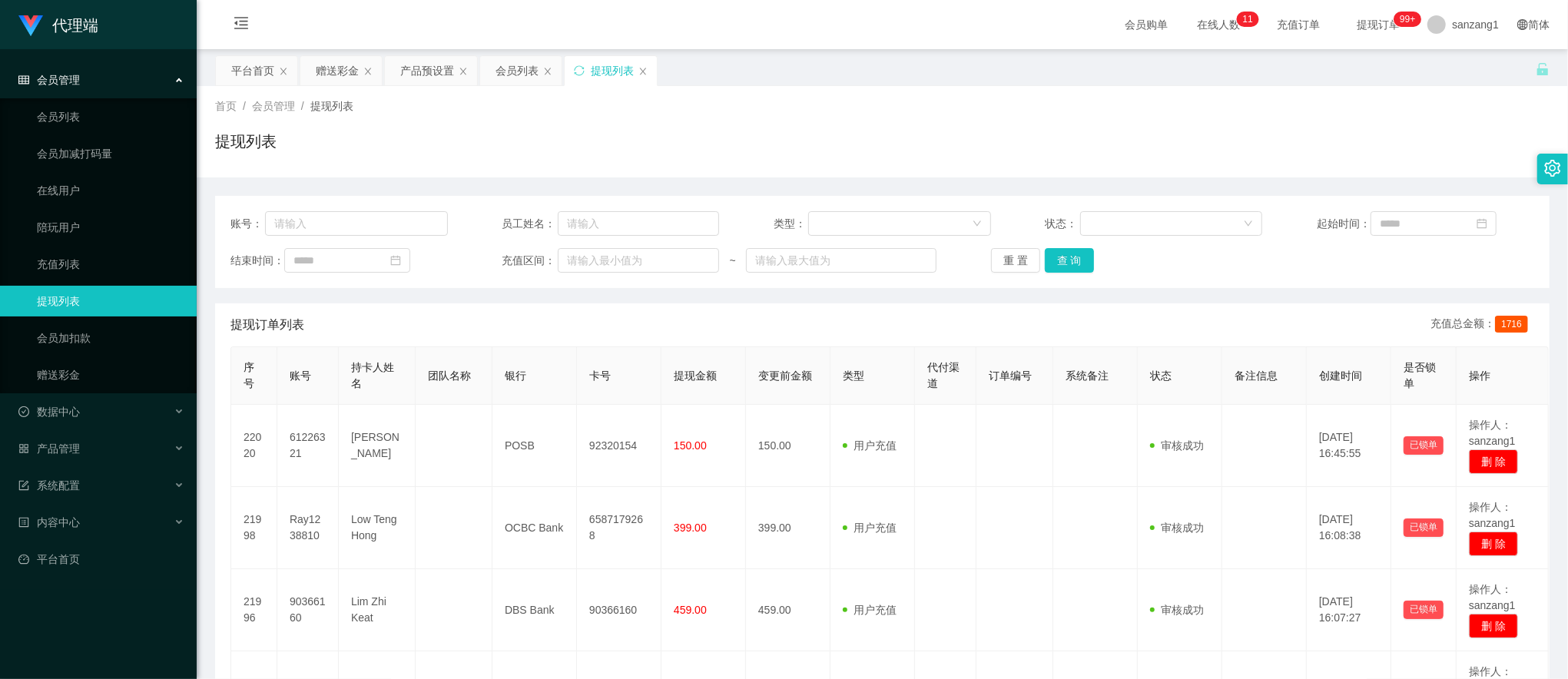
drag, startPoint x: 349, startPoint y: 76, endPoint x: 342, endPoint y: 91, distance: 16.6
click at [349, 76] on div "赠送彩金" at bounding box center [337, 70] width 43 height 29
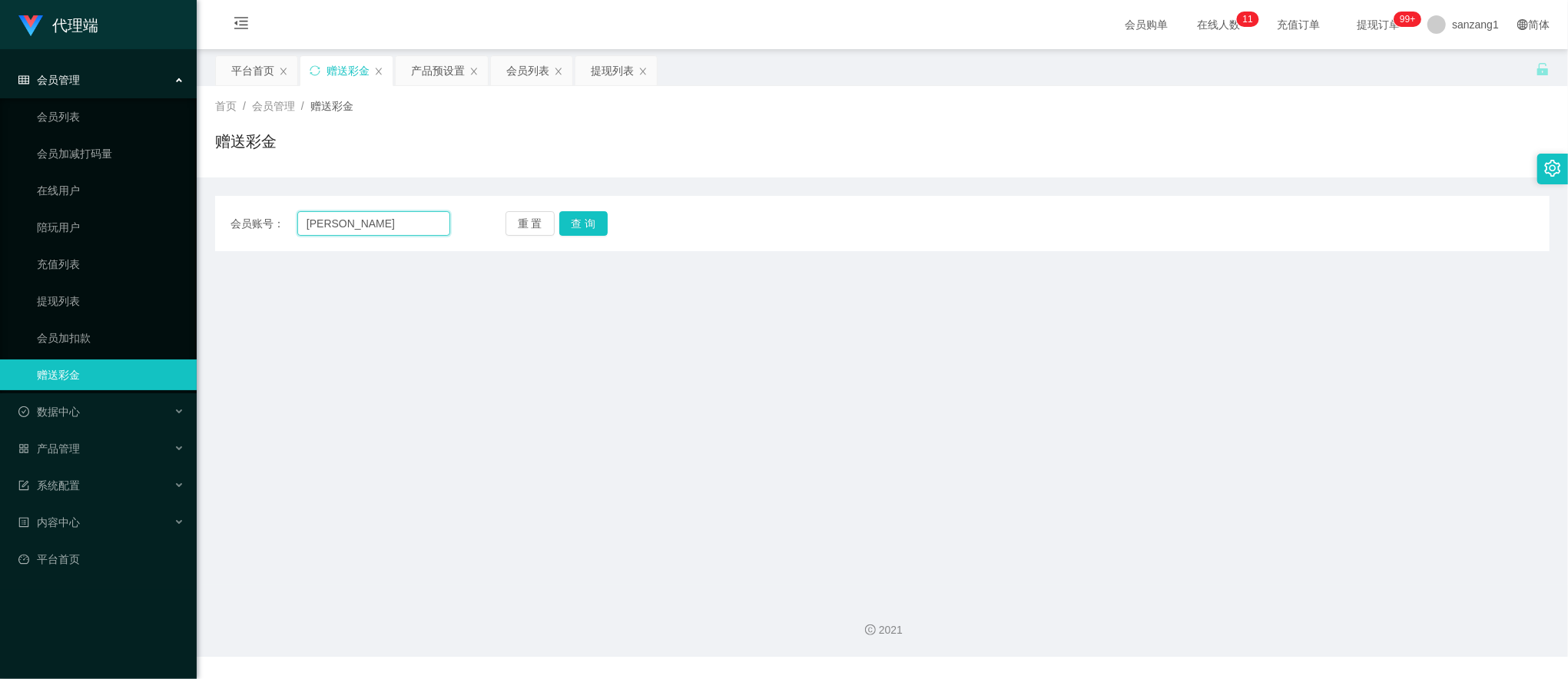
click at [348, 234] on input "Song hongen" at bounding box center [374, 224] width 153 height 25
paste input "Ray1238810"
drag, startPoint x: 420, startPoint y: 219, endPoint x: 172, endPoint y: 174, distance: 252.0
click at [172, 174] on section "代理端 会员管理 会员列表 会员加减打码量 在线用户 陪玩用户 充值列表 提现列表 会员加扣款 赠送彩金 数据中心 产品管理 注单管理 产品列表 产品预设置 …" at bounding box center [784, 328] width 1568 height 657
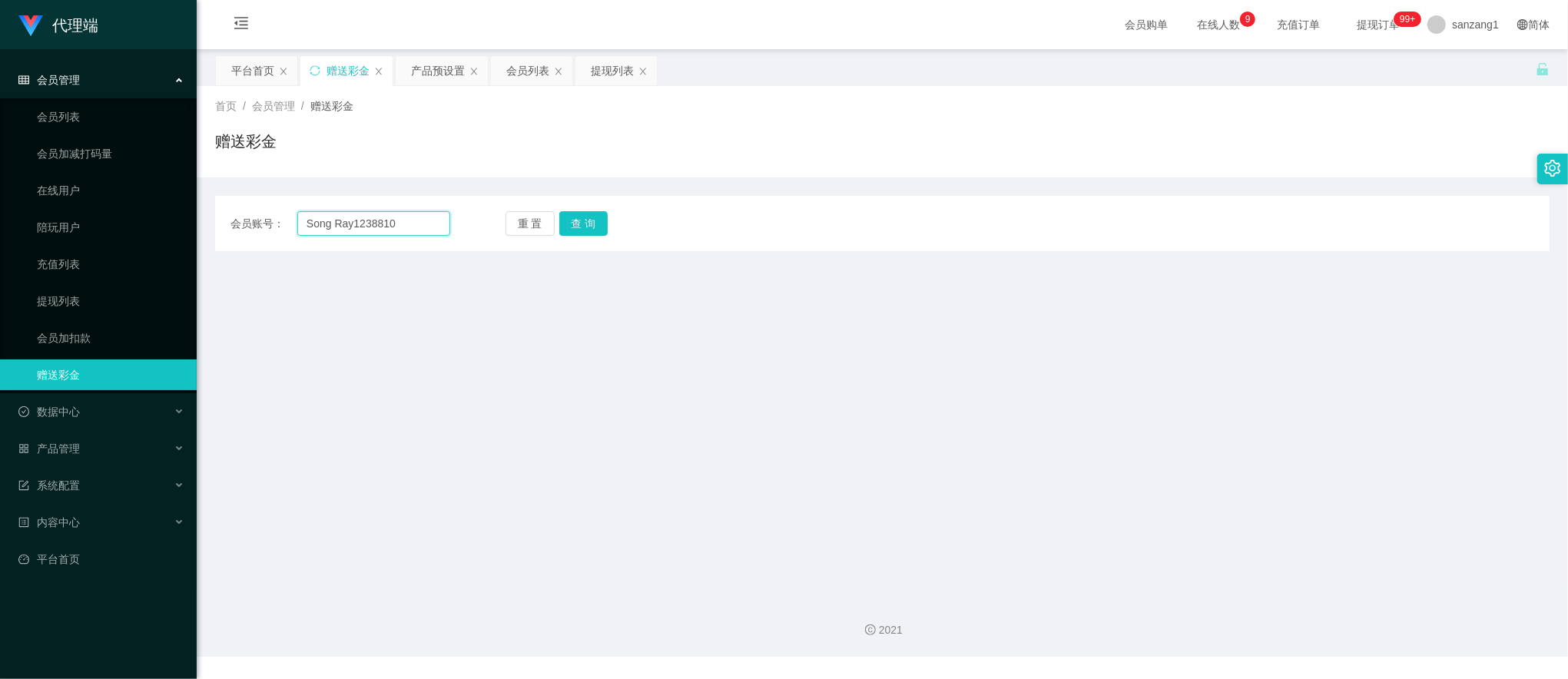
paste input "text"
type input "Ray1238810"
click at [591, 221] on button "查 询" at bounding box center [583, 224] width 49 height 25
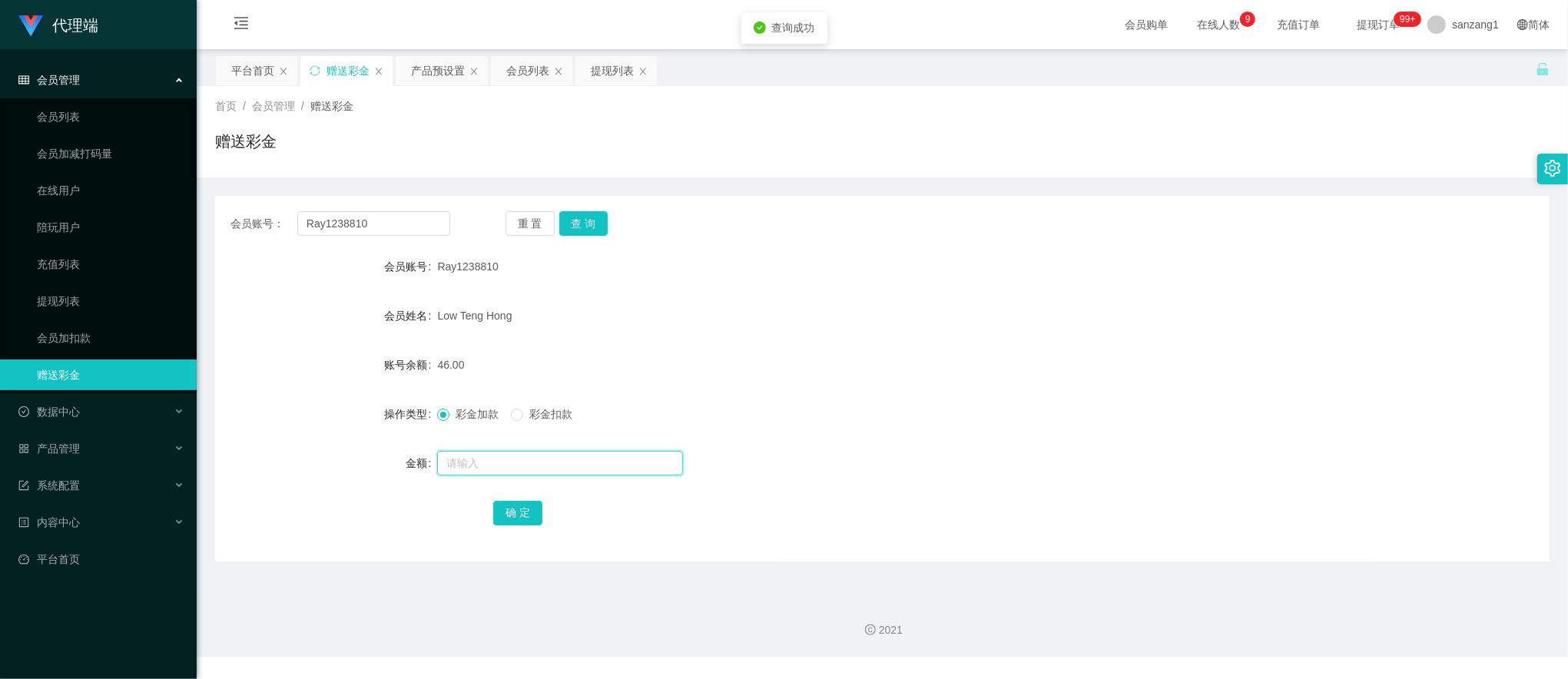
click at [485, 461] on input "text" at bounding box center [560, 464] width 246 height 25
type input "8"
click at [519, 517] on button "确 定" at bounding box center [518, 514] width 49 height 25
click at [538, 83] on div "会员列表" at bounding box center [528, 70] width 43 height 29
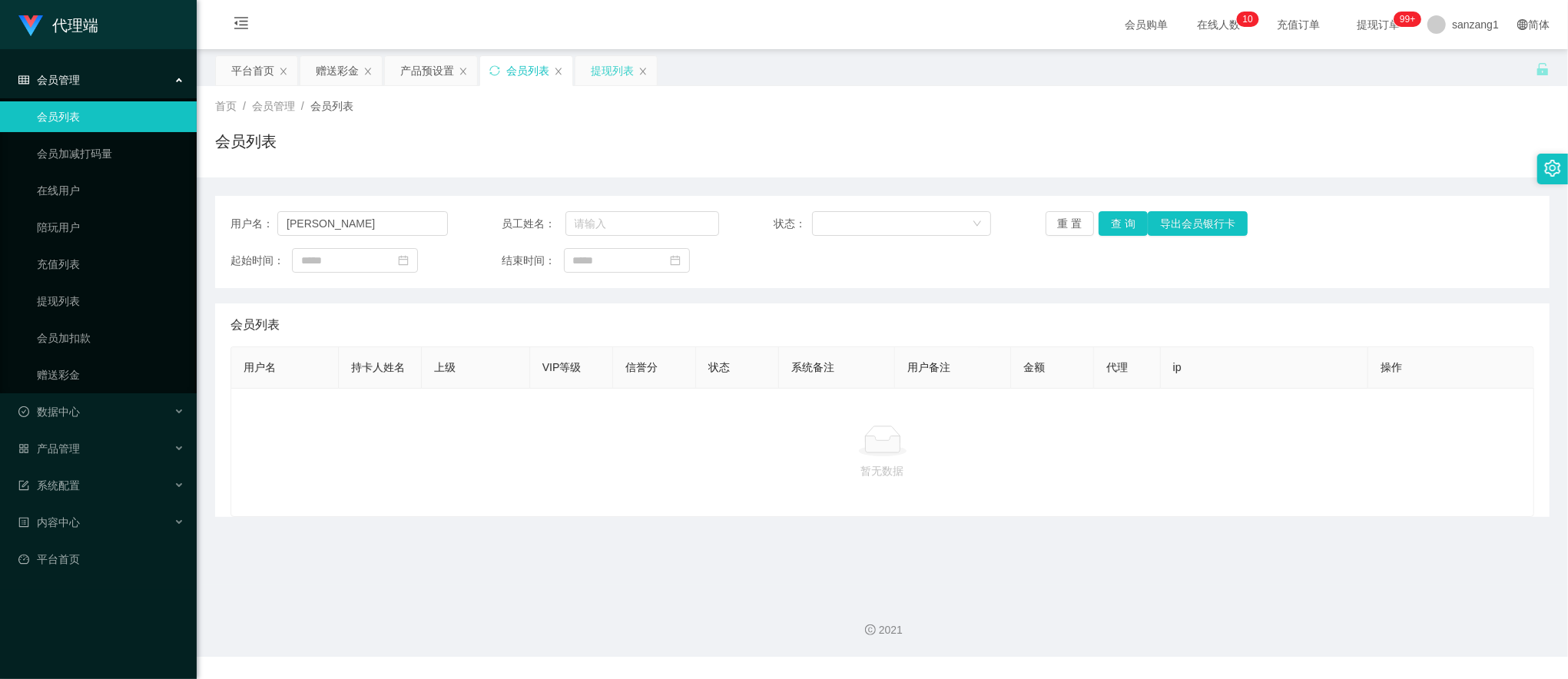
click at [616, 71] on div "提现列表" at bounding box center [612, 70] width 43 height 29
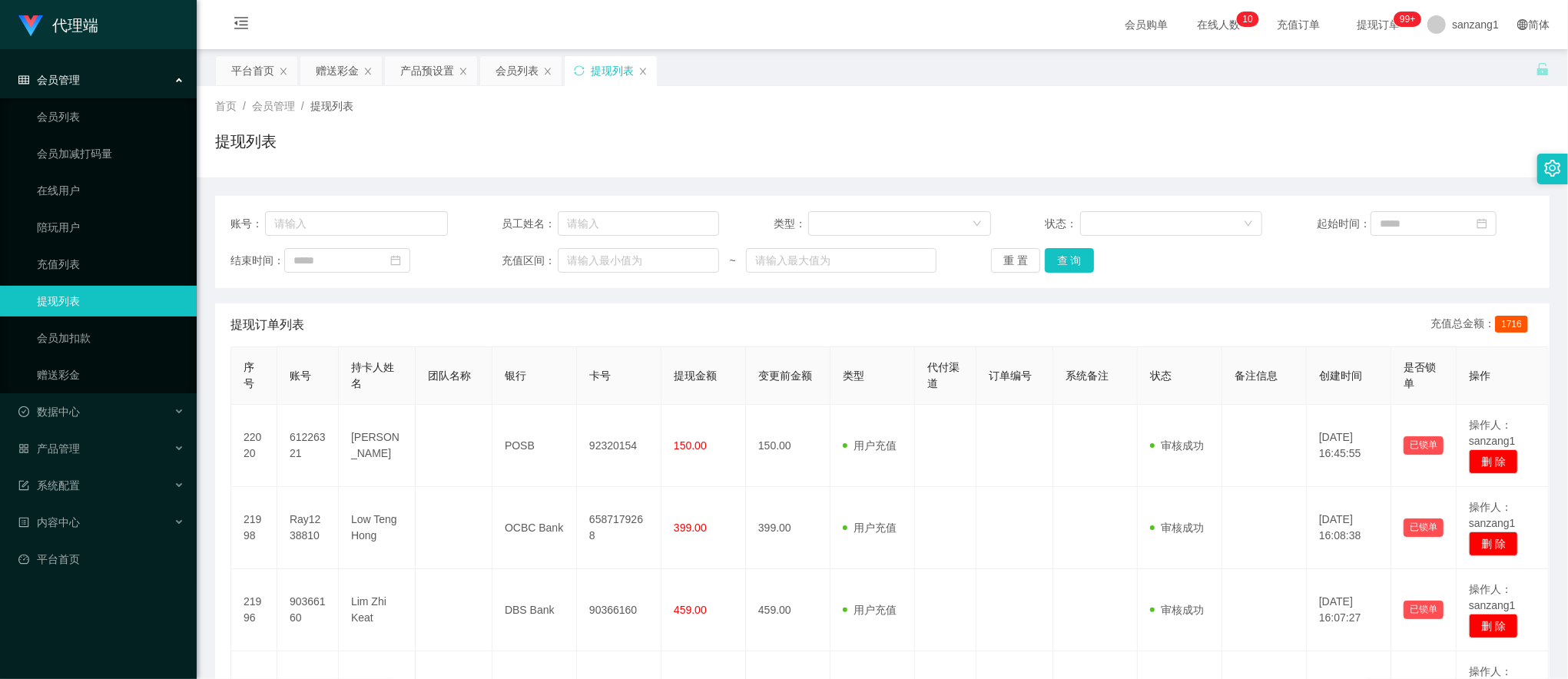
click at [982, 255] on div "结束时间： 充值区间： ~ 重 置 查 询" at bounding box center [882, 261] width 1304 height 25
click at [1014, 257] on button "重 置" at bounding box center [1015, 261] width 49 height 25
click at [1068, 266] on button "查 询" at bounding box center [1069, 261] width 49 height 25
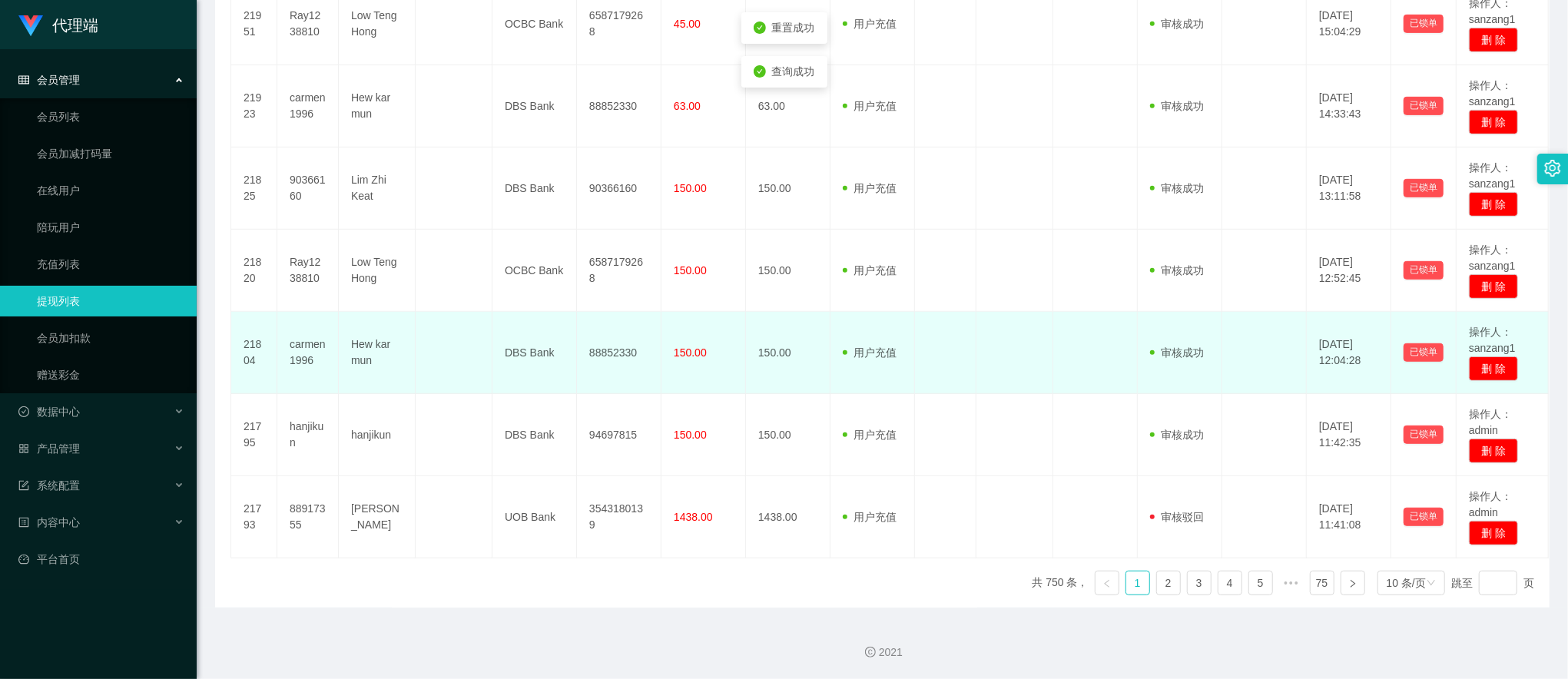
scroll to position [672, 0]
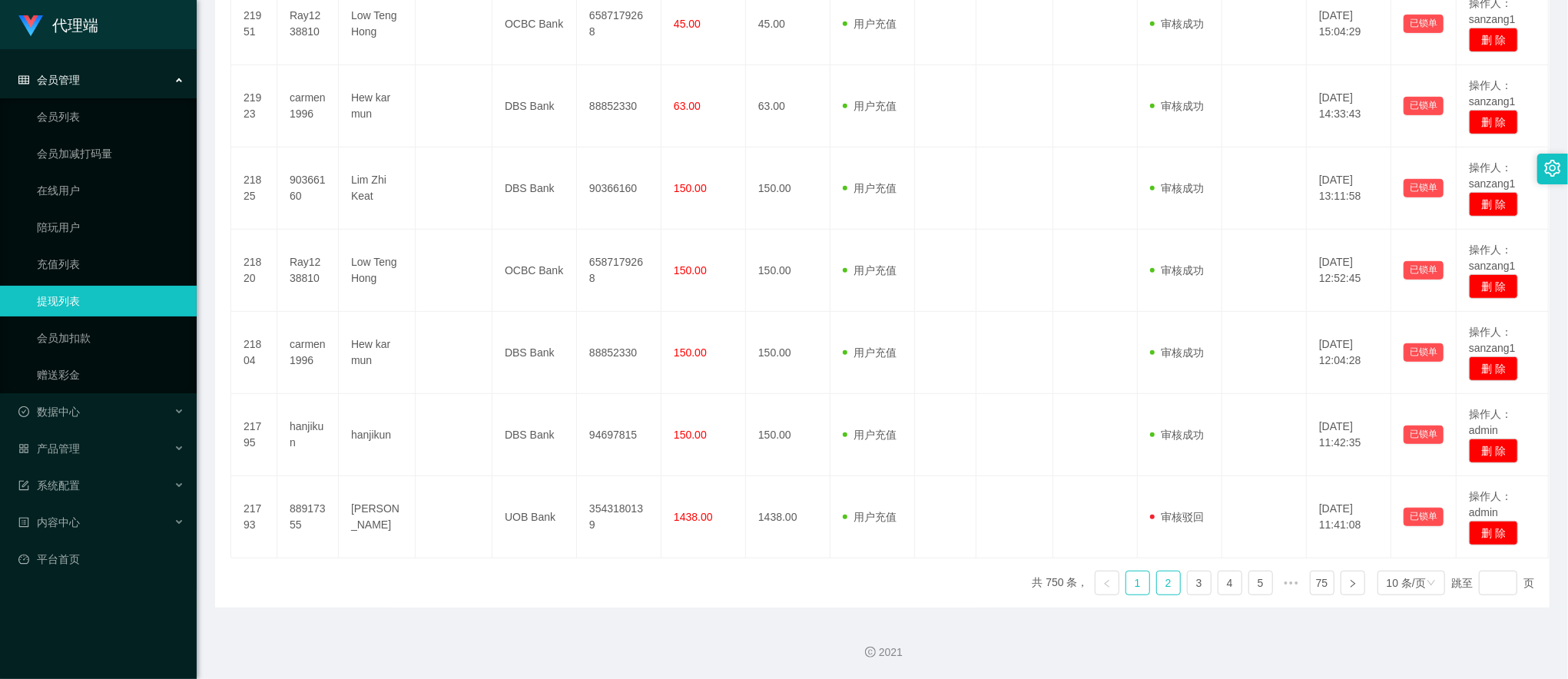
click at [1160, 585] on link "2" at bounding box center [1168, 583] width 23 height 23
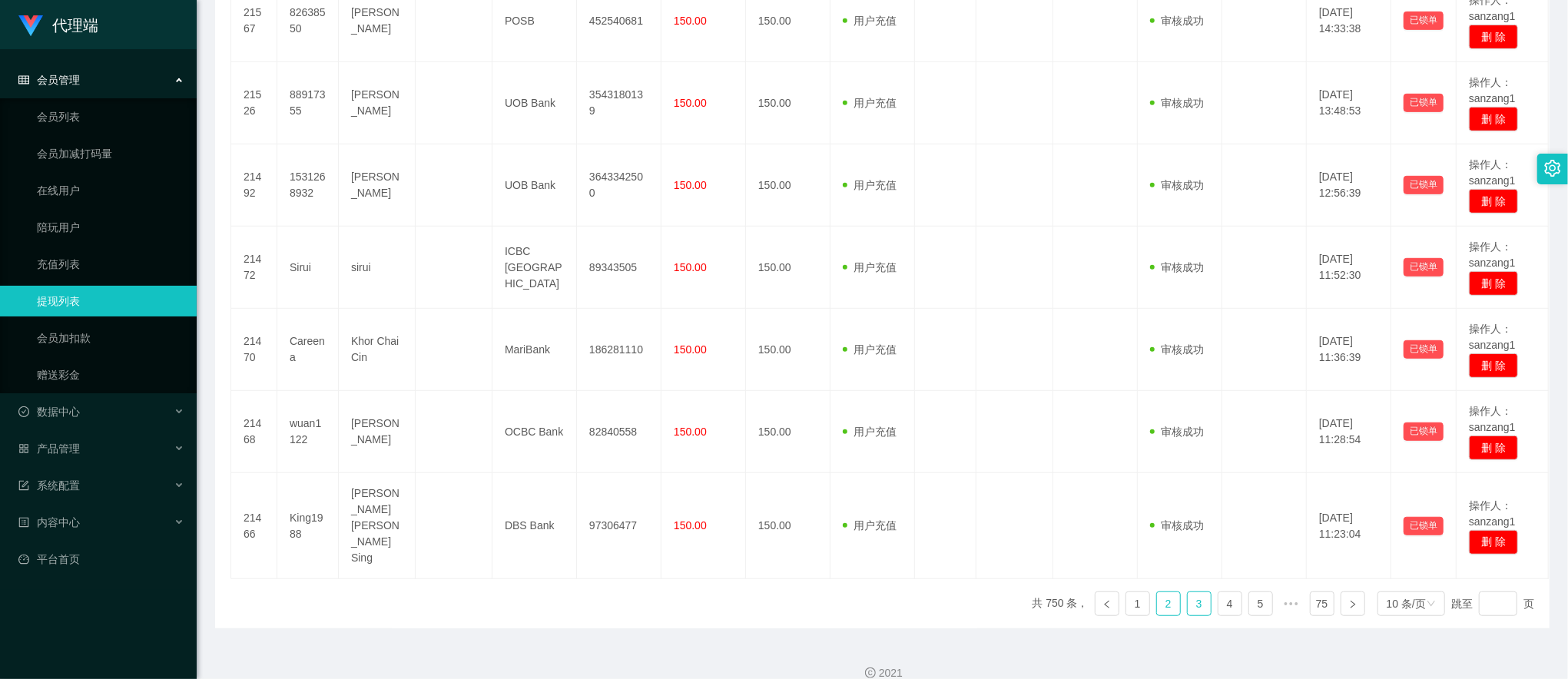
click at [1187, 593] on link "3" at bounding box center [1199, 604] width 23 height 23
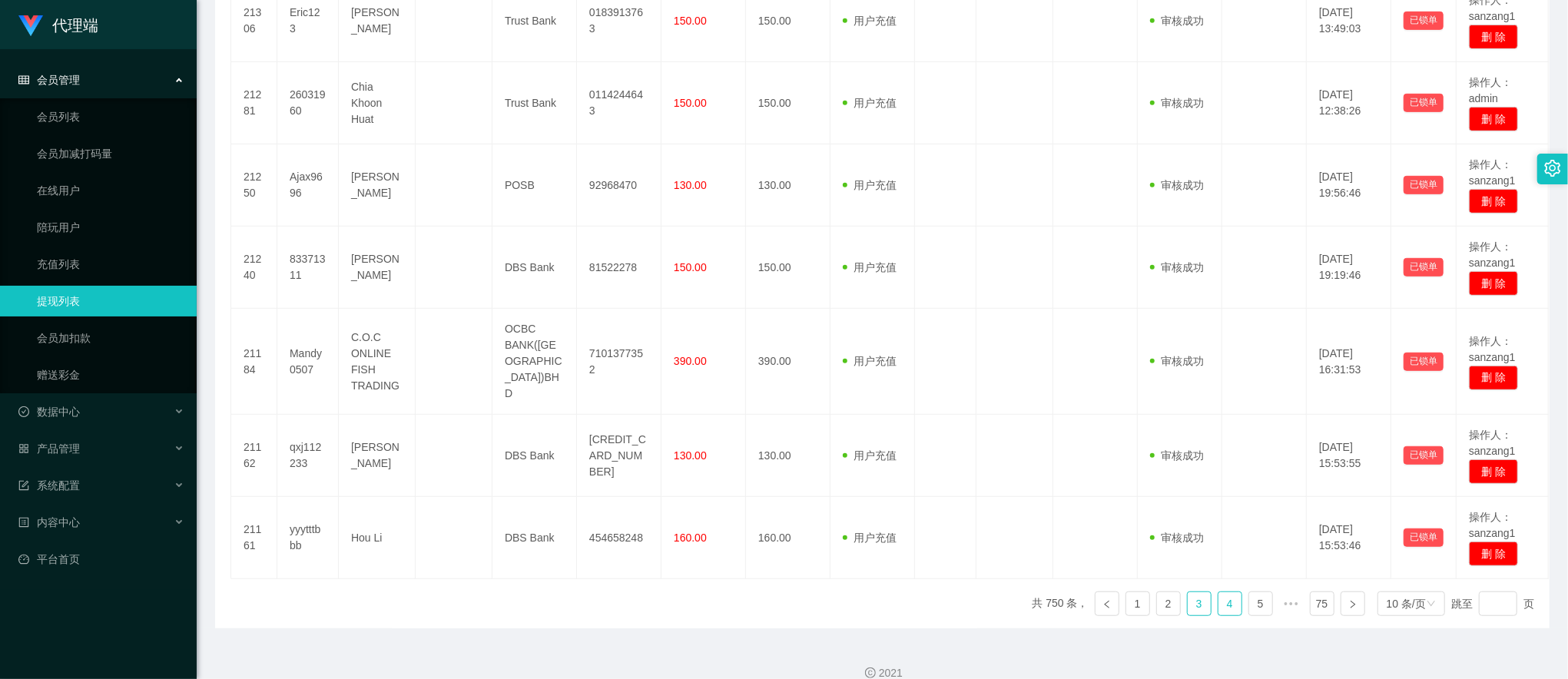
click at [1218, 593] on link "4" at bounding box center [1230, 604] width 23 height 23
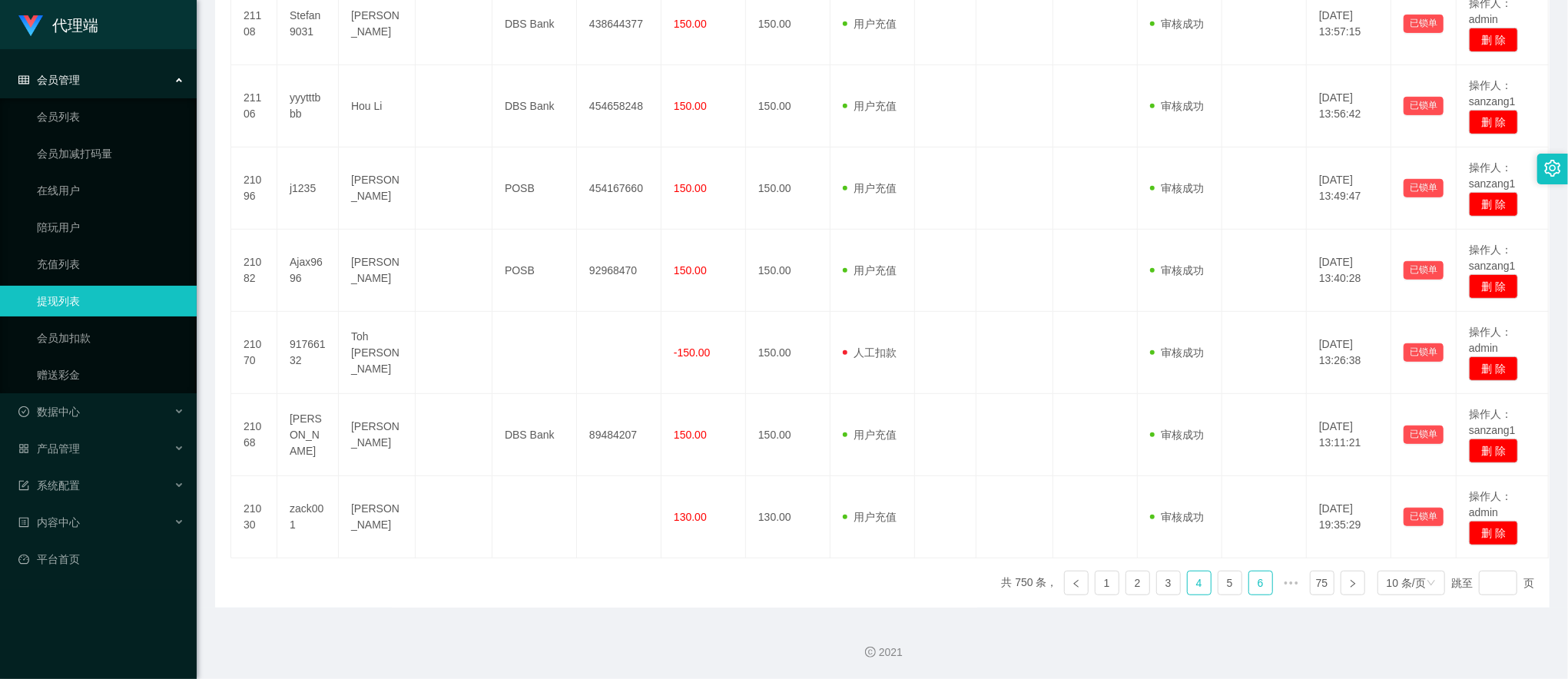
click at [1249, 578] on link "6" at bounding box center [1261, 583] width 23 height 23
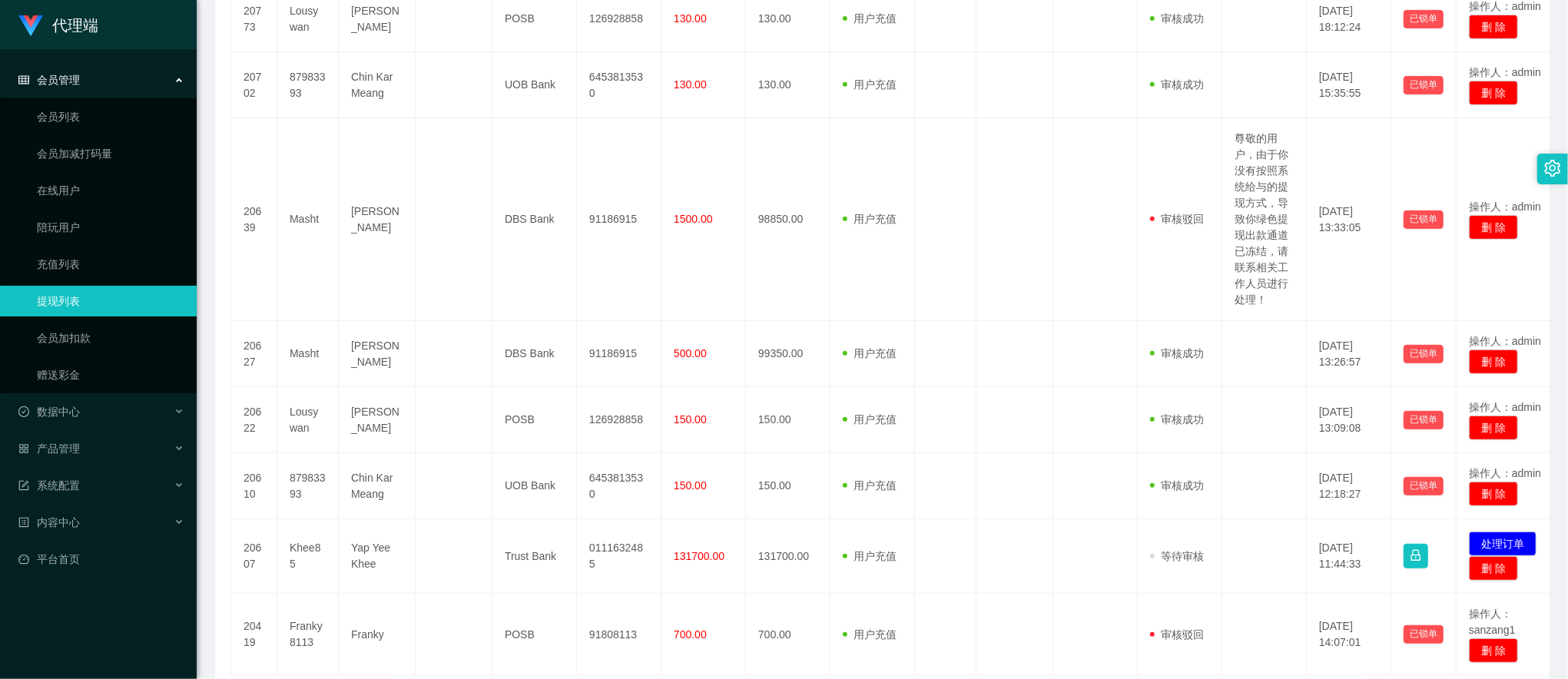
scroll to position [688, 0]
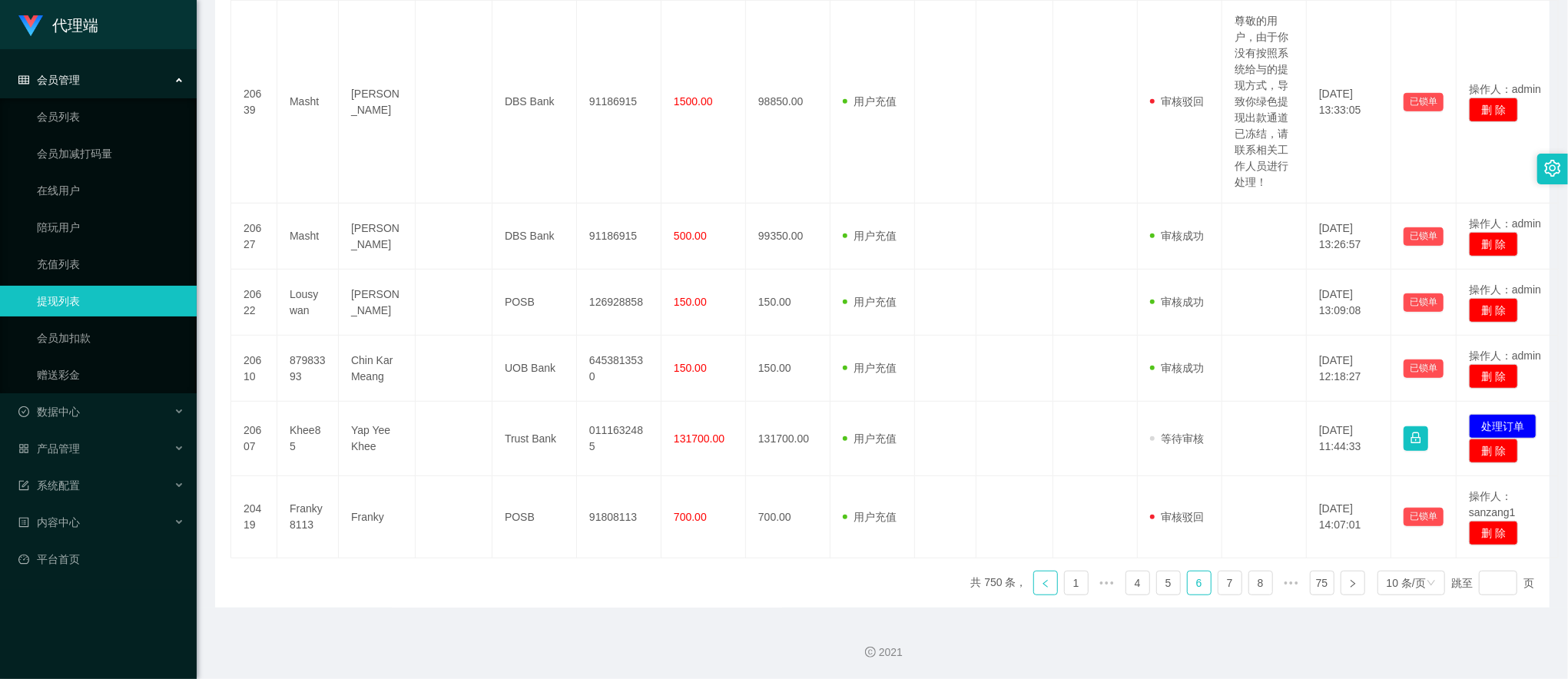
click at [1034, 579] on link at bounding box center [1046, 583] width 25 height 25
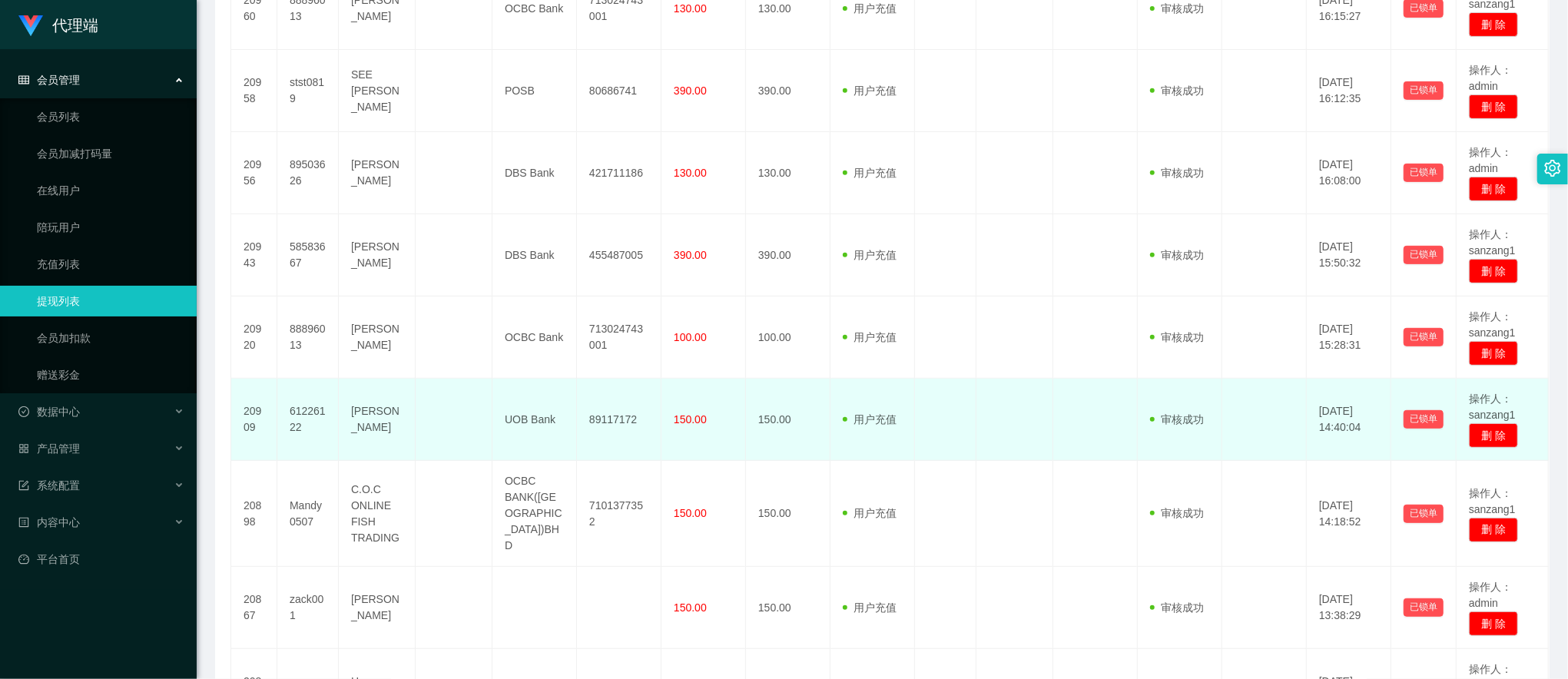
scroll to position [474, 0]
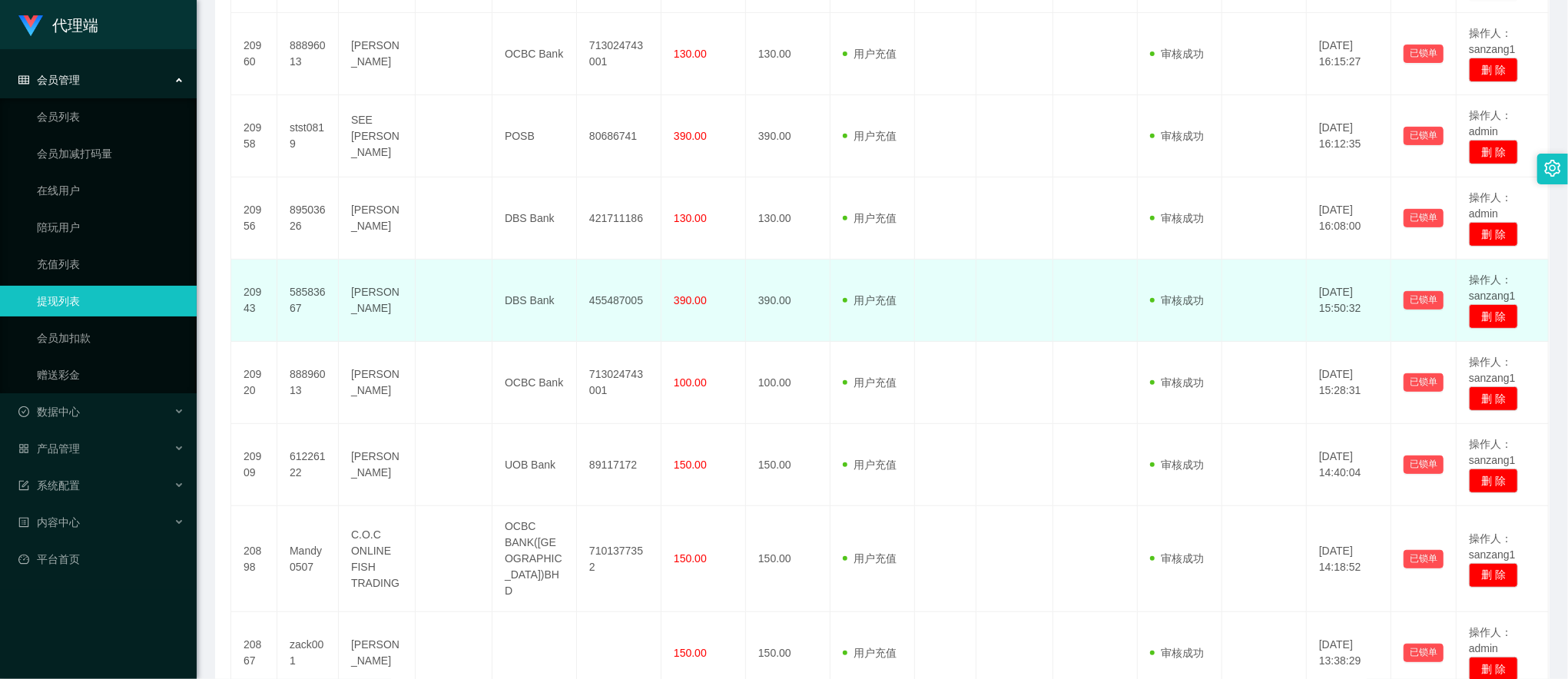
click at [456, 271] on td at bounding box center [454, 300] width 76 height 82
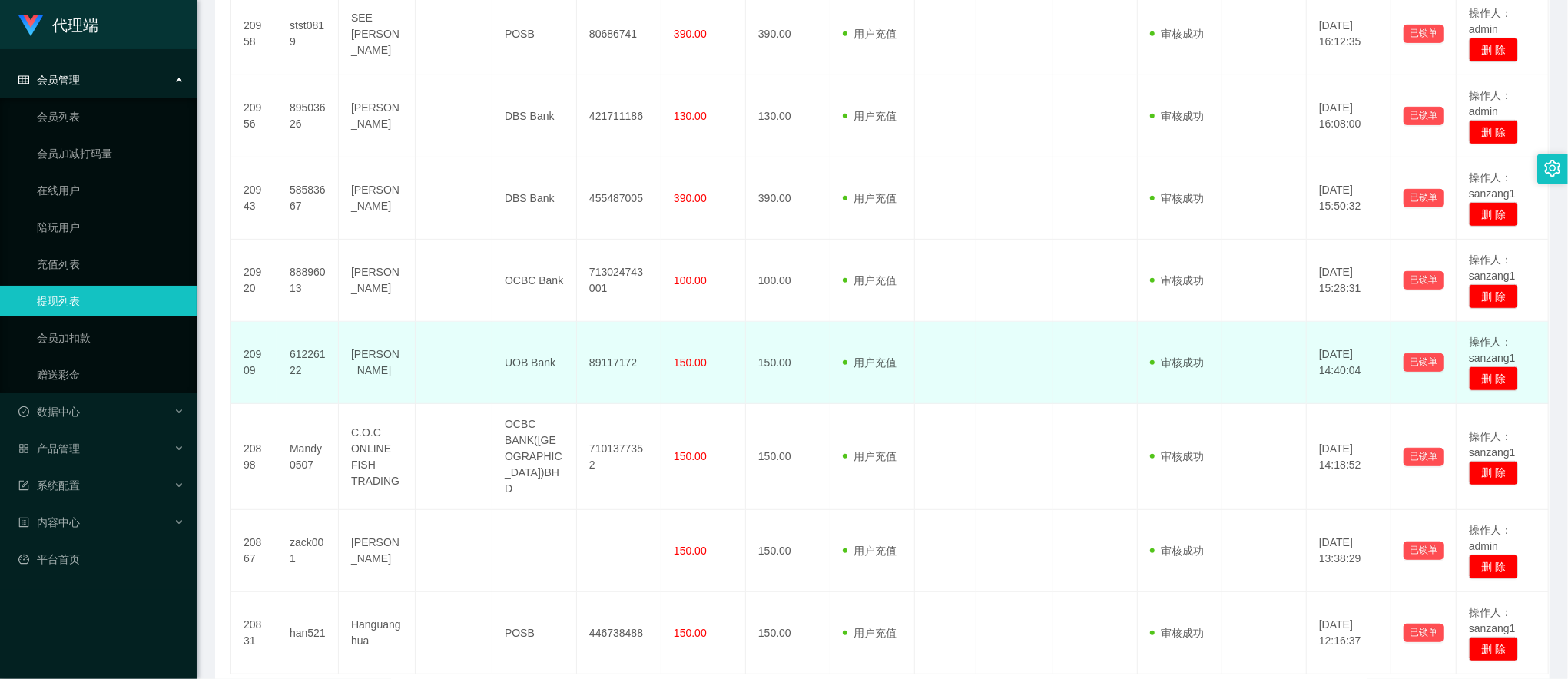
scroll to position [679, 0]
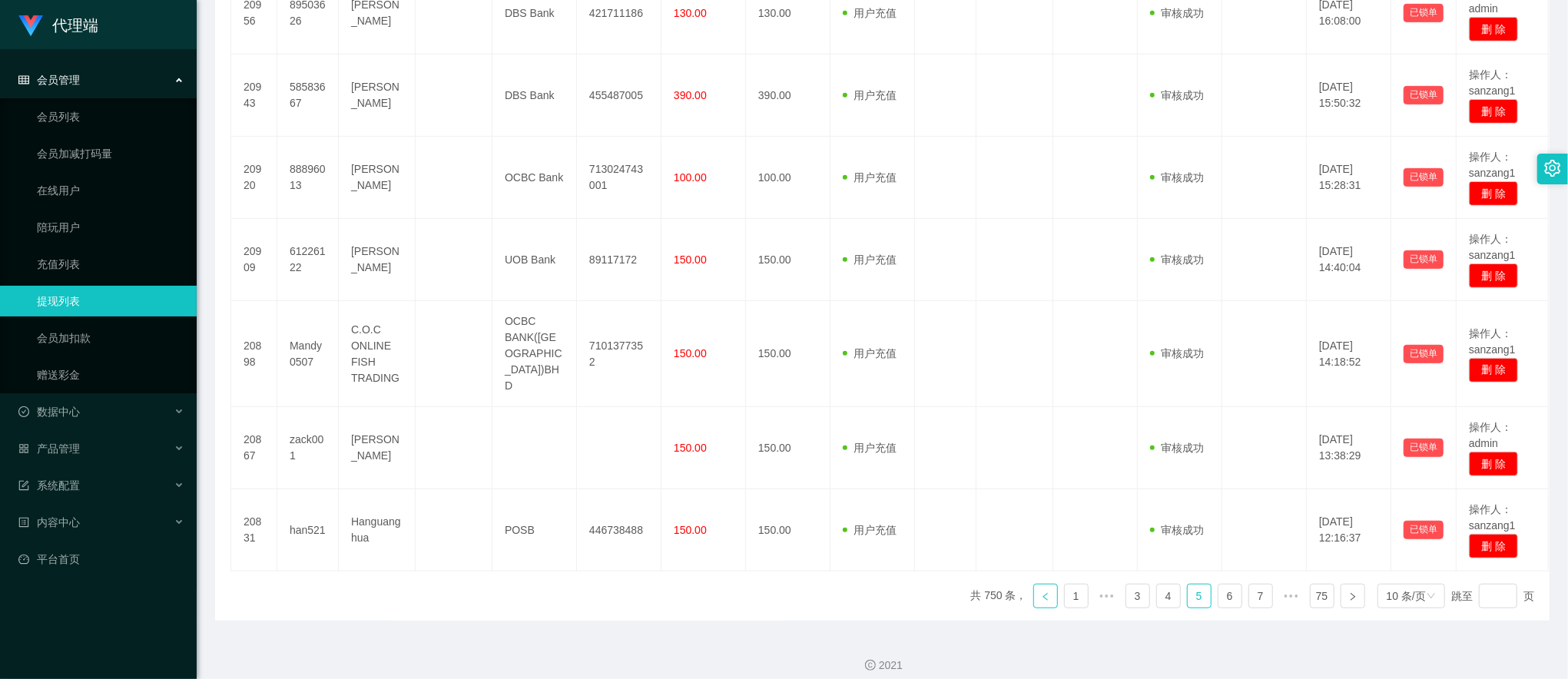
click at [1036, 592] on link at bounding box center [1046, 597] width 25 height 25
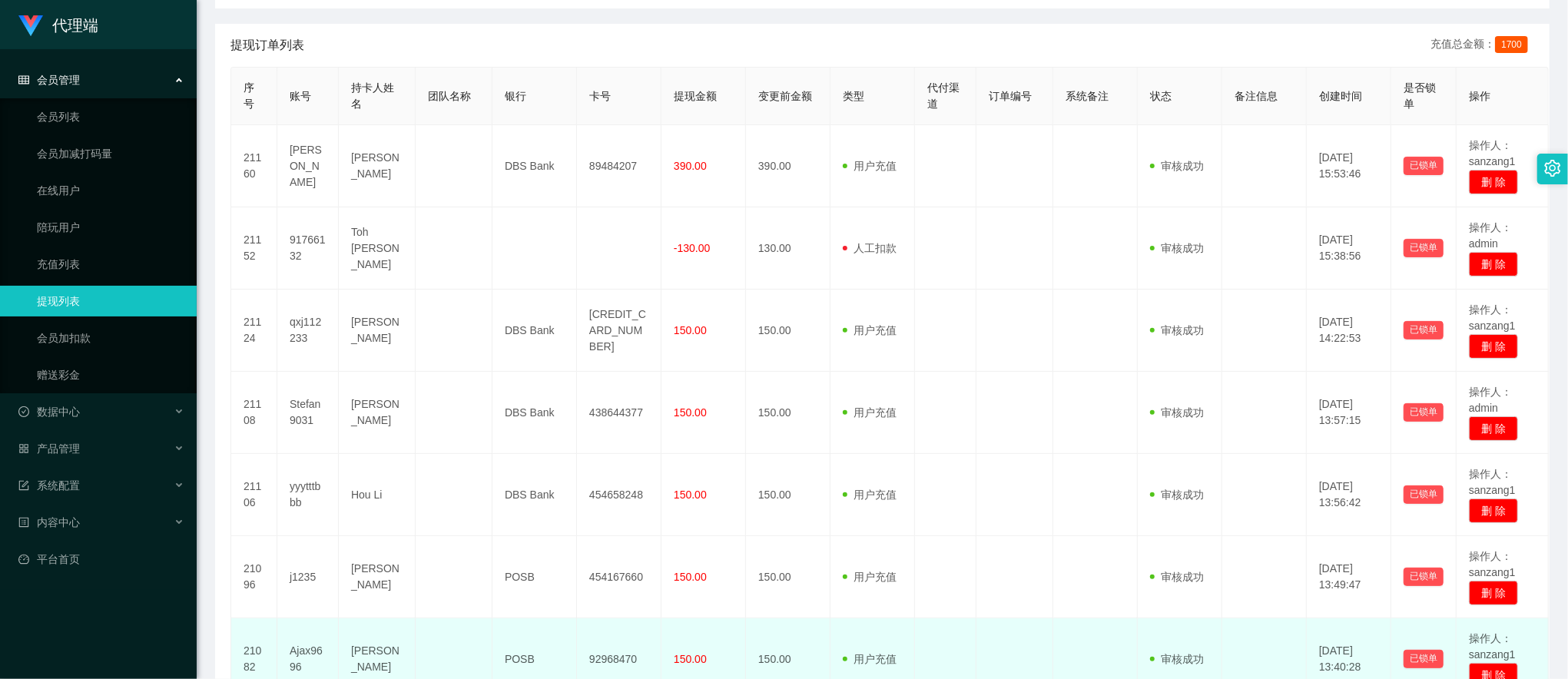
scroll to position [262, 0]
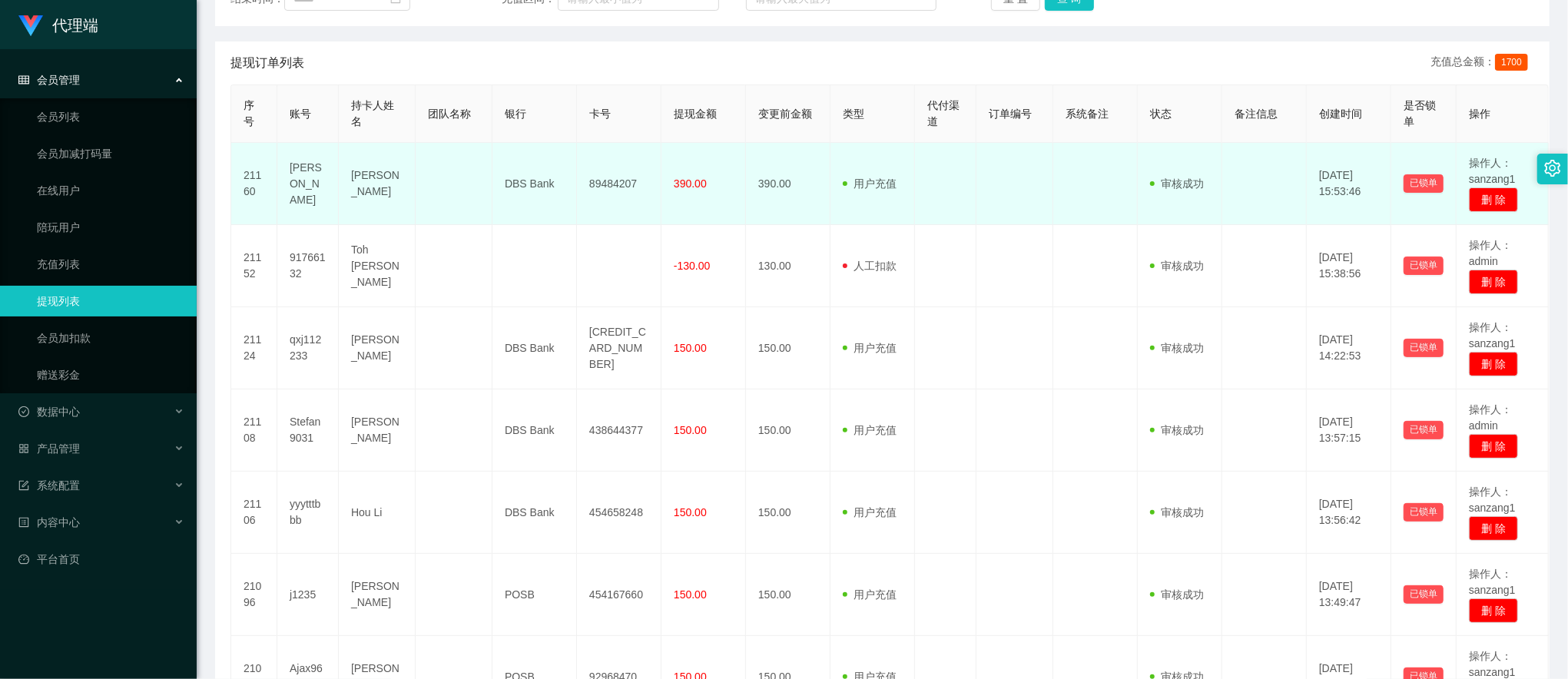
click at [309, 181] on td "Joshua" at bounding box center [308, 184] width 61 height 82
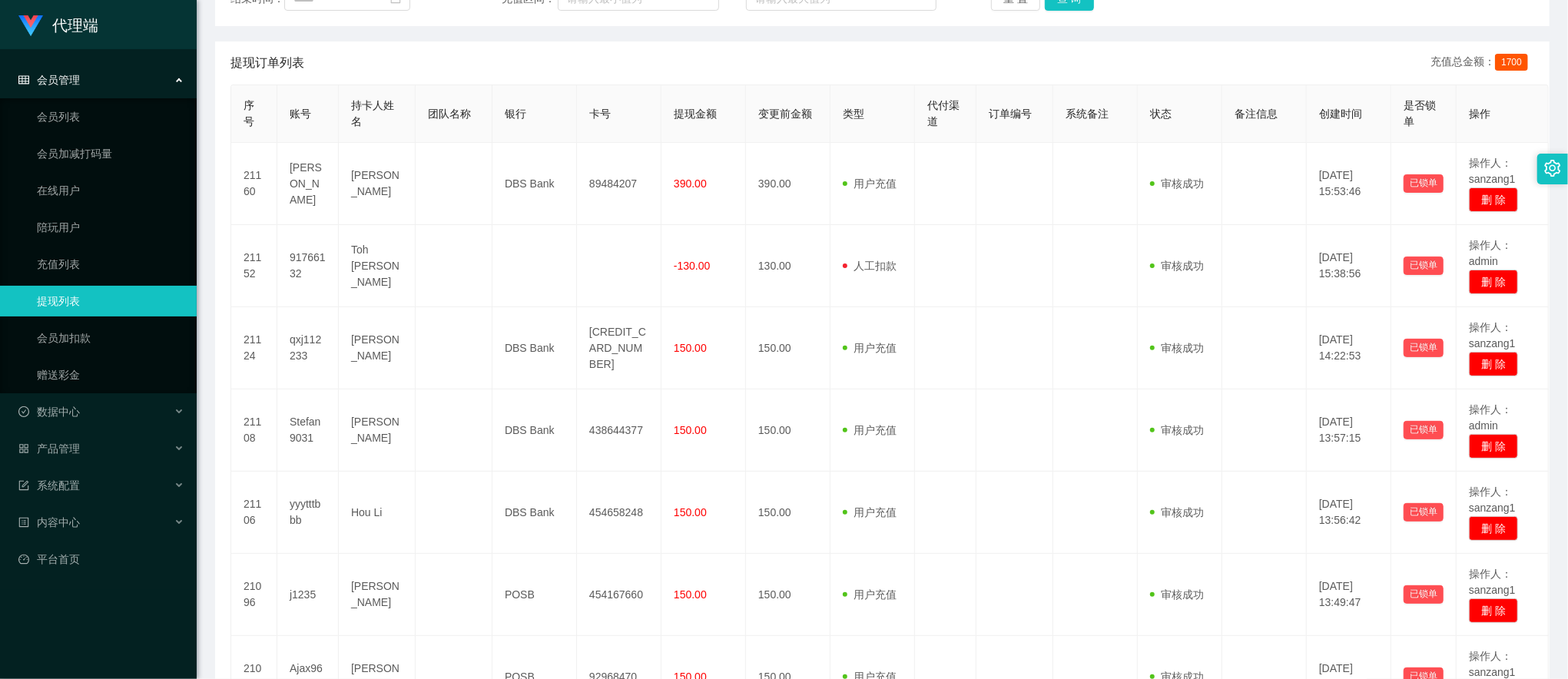
click at [565, 57] on div "提现订单列表 充值总金额： 1700" at bounding box center [882, 63] width 1304 height 43
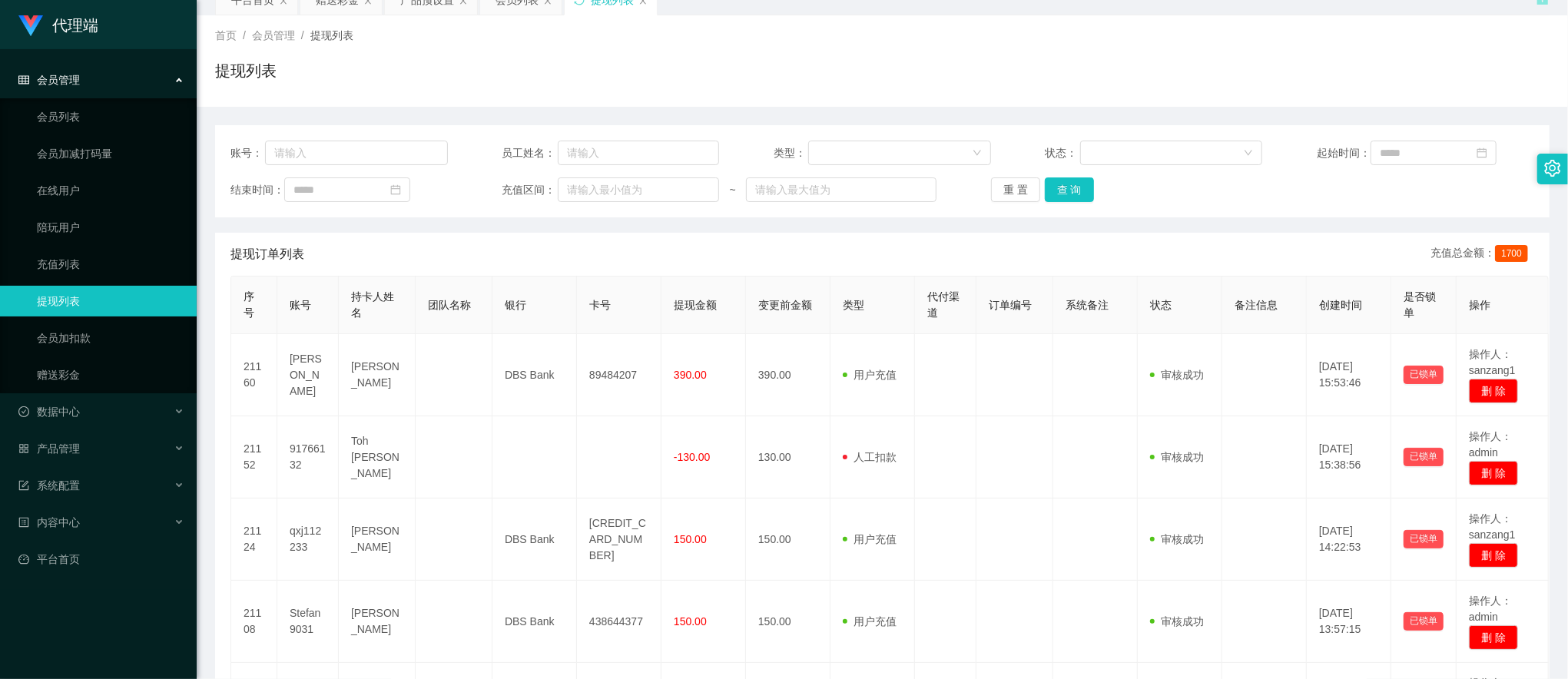
scroll to position [0, 0]
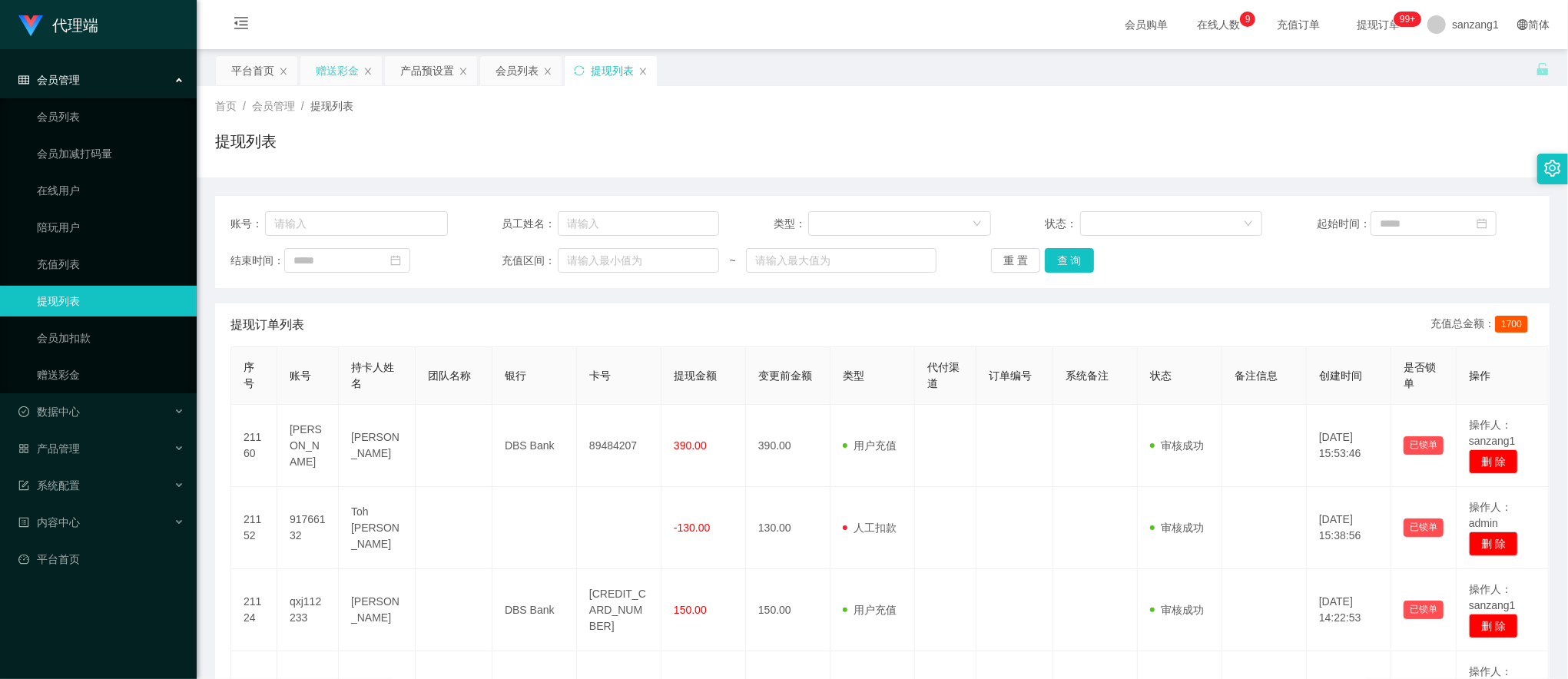
click at [342, 69] on div "赠送彩金" at bounding box center [337, 70] width 43 height 29
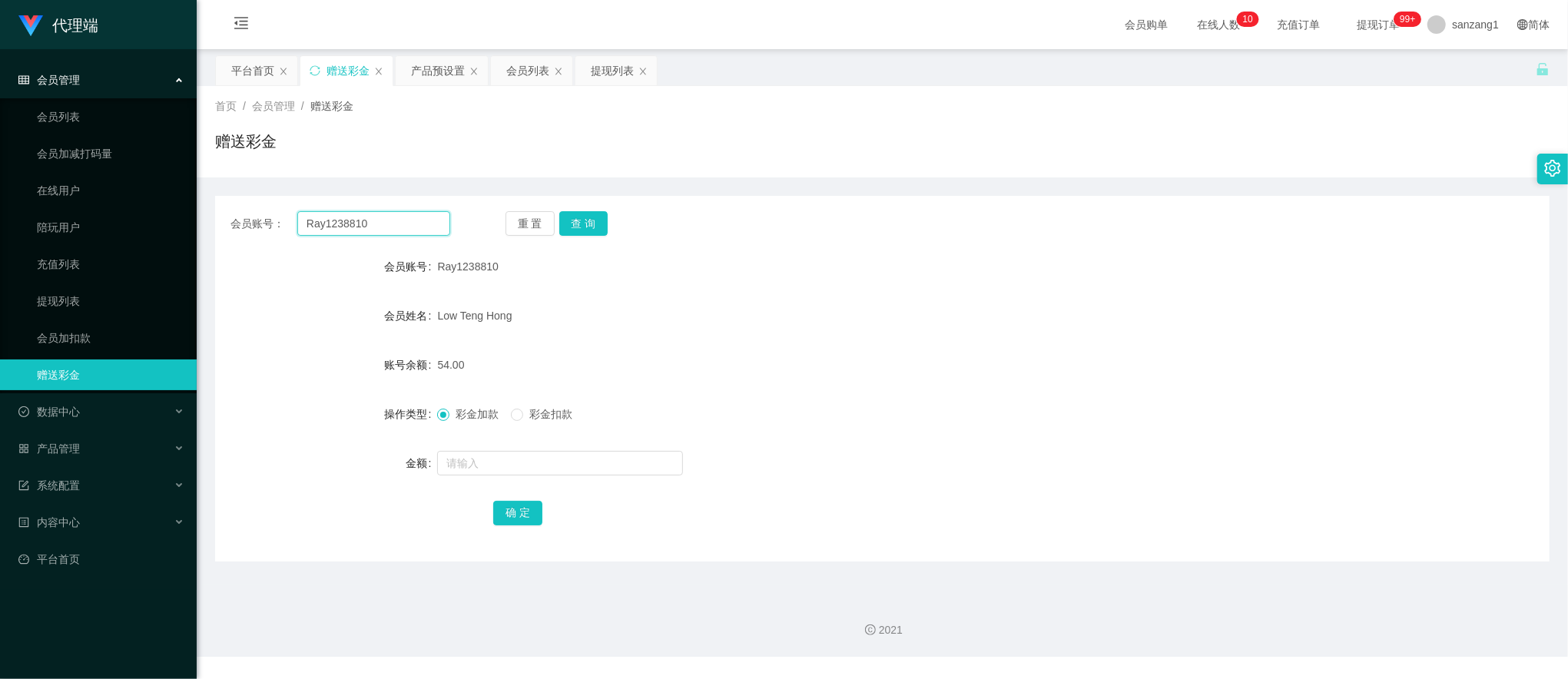
click at [311, 219] on input "Ray1238810" at bounding box center [374, 224] width 153 height 25
click at [311, 217] on input "Ray1238810" at bounding box center [374, 224] width 153 height 25
paste input "Joshua"
click at [565, 219] on button "查 询" at bounding box center [583, 224] width 49 height 25
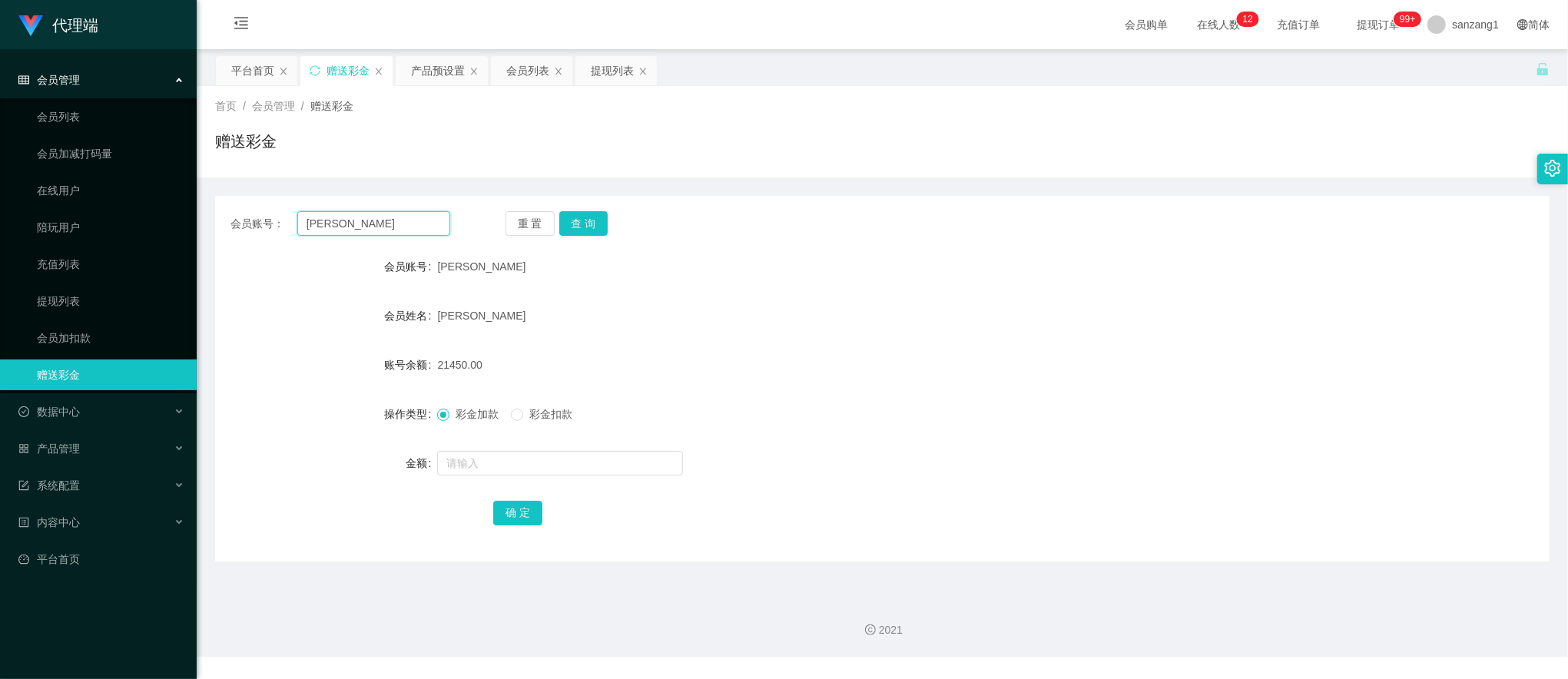
click at [349, 214] on input "Joshua" at bounding box center [374, 224] width 153 height 25
paste input "61226321"
type input "61226321"
click at [581, 238] on div "会员账号： 61226321 重 置 查 询 会员账号 Joshua 会员姓名 Song hongen 账号余额 21450.00 操作类型 彩金加款 彩金扣…" at bounding box center [882, 379] width 1335 height 366
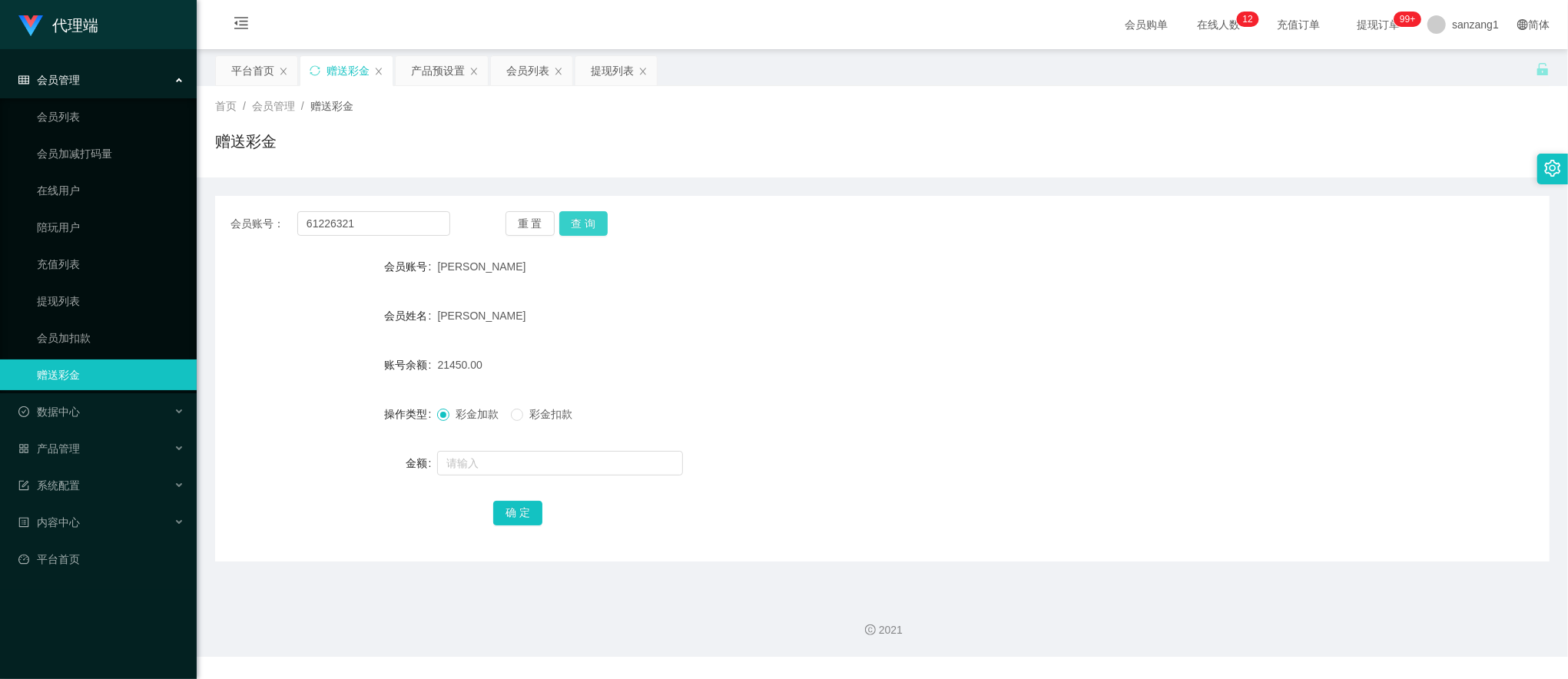
click at [587, 221] on button "查 询" at bounding box center [583, 224] width 49 height 25
click at [470, 462] on input "text" at bounding box center [560, 464] width 246 height 25
type input "16"
click at [512, 511] on button "确 定" at bounding box center [518, 514] width 49 height 25
click at [607, 67] on div "提现列表" at bounding box center [612, 70] width 43 height 29
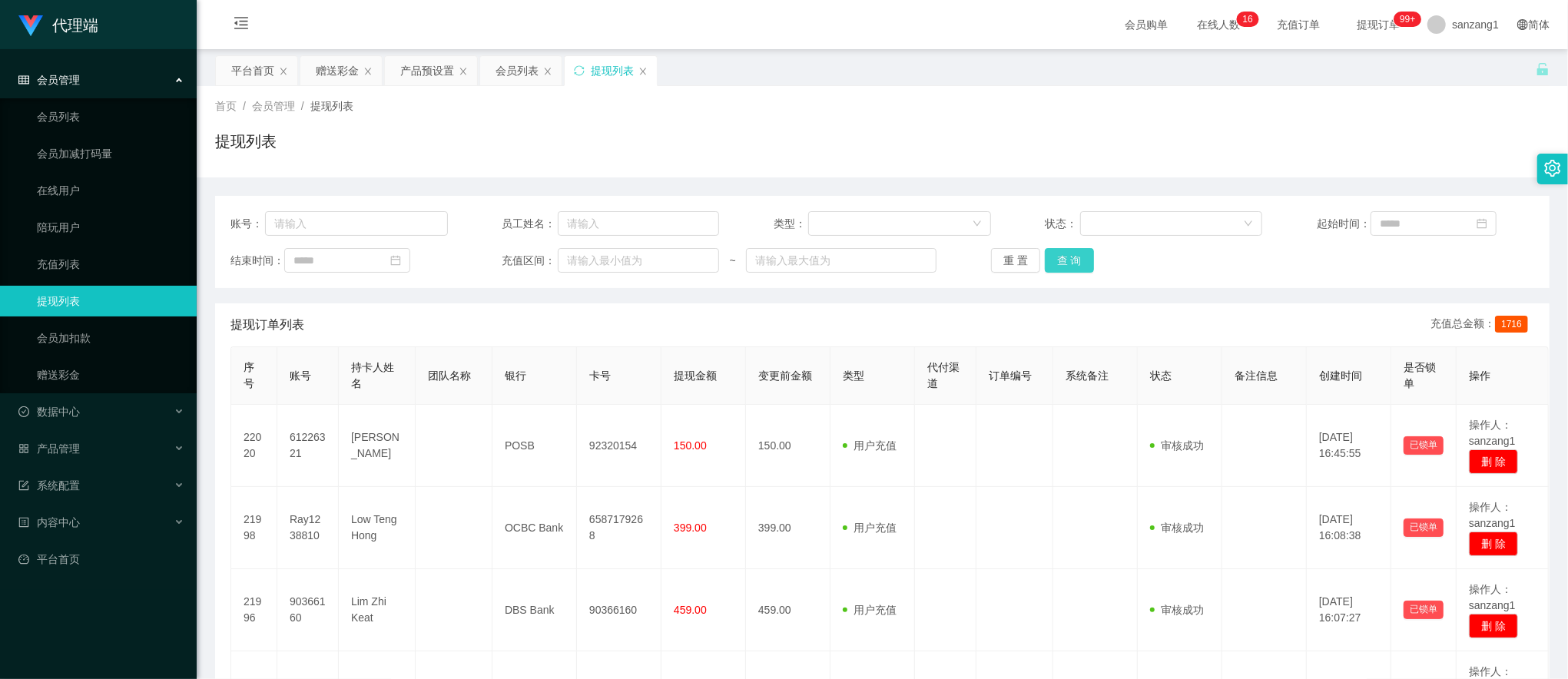
click at [1079, 261] on button "查 询" at bounding box center [1069, 261] width 49 height 25
click at [340, 66] on div "赠送彩金" at bounding box center [337, 70] width 43 height 29
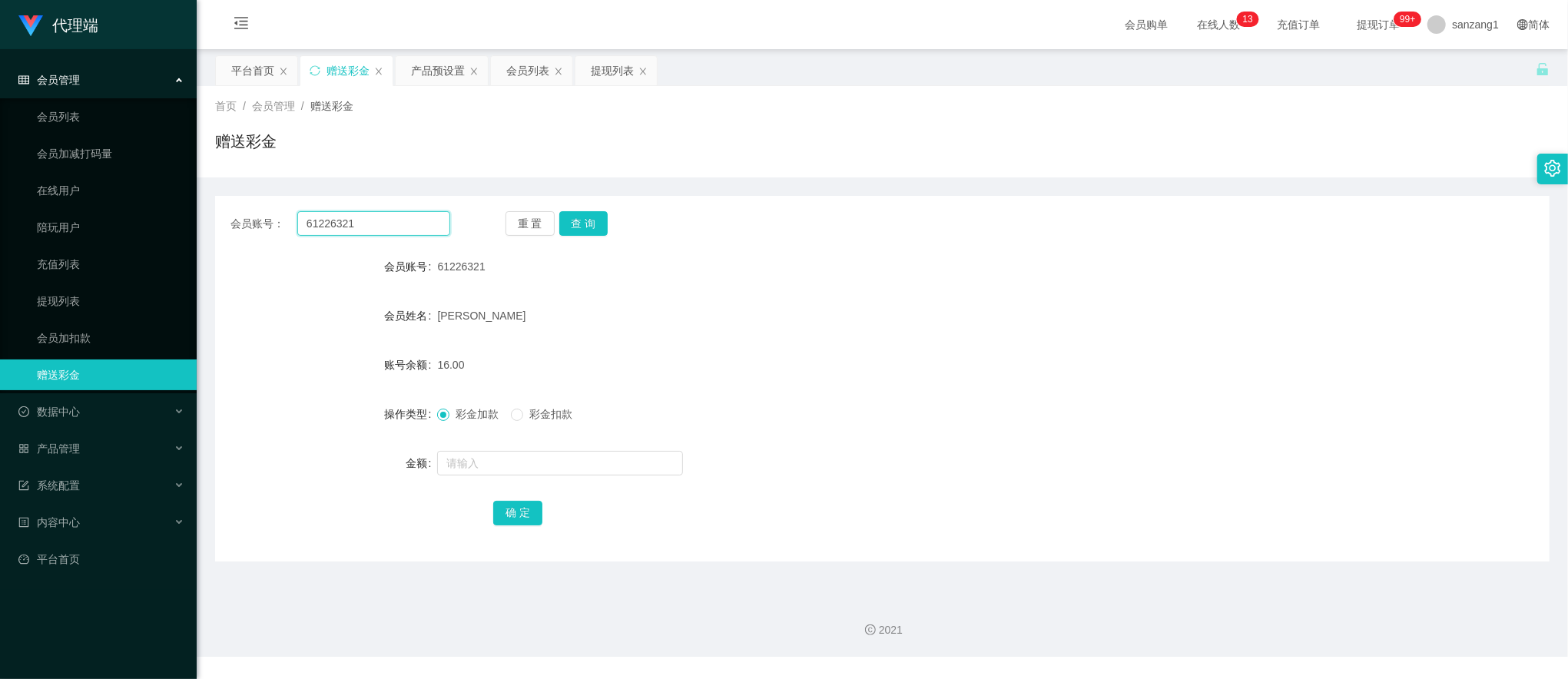
click at [341, 228] on input "61226321" at bounding box center [374, 224] width 153 height 25
paste input "carmen1996"
type input "carmen1996"
click at [587, 229] on button "查 询" at bounding box center [583, 224] width 49 height 25
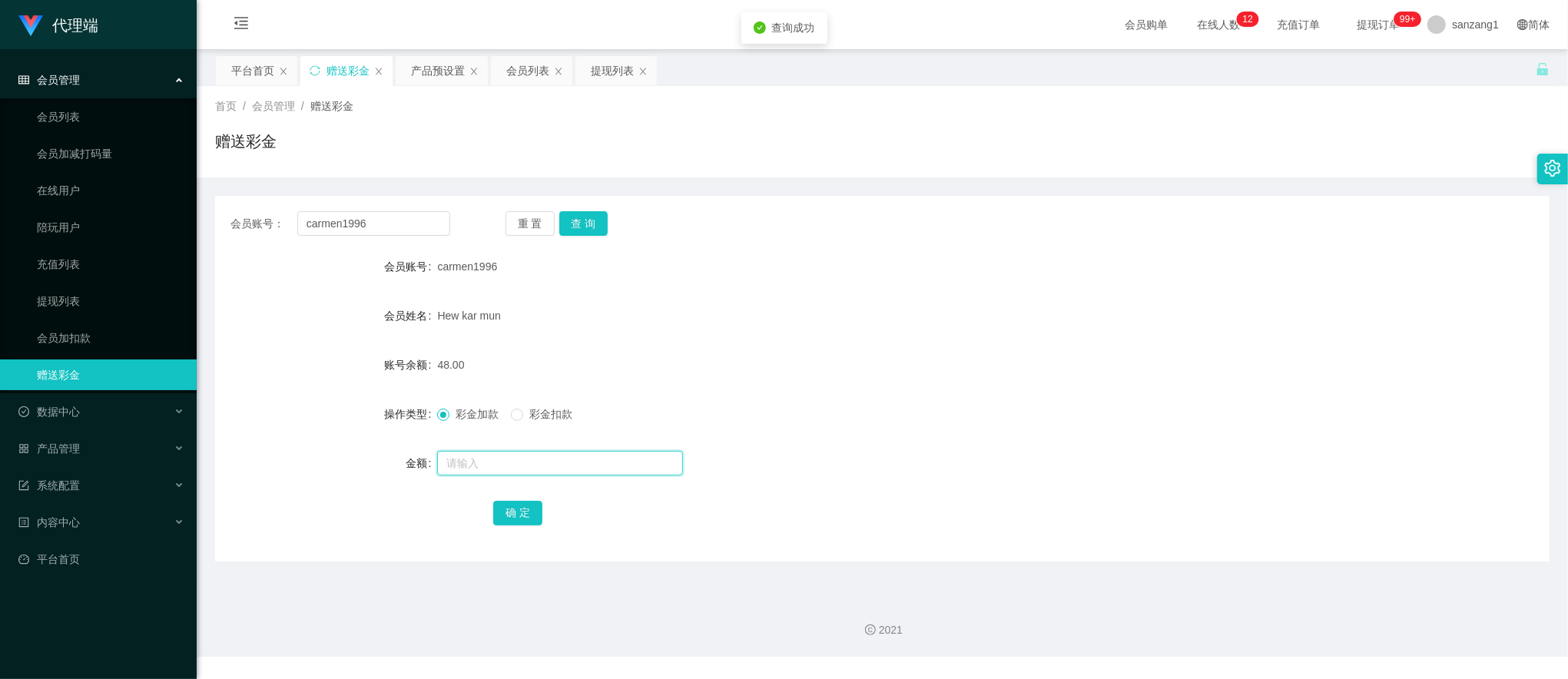
click at [478, 455] on input "text" at bounding box center [560, 464] width 246 height 25
type input "8"
click at [529, 519] on button "确 定" at bounding box center [518, 514] width 49 height 25
click at [339, 216] on input "carmen1996" at bounding box center [374, 224] width 153 height 25
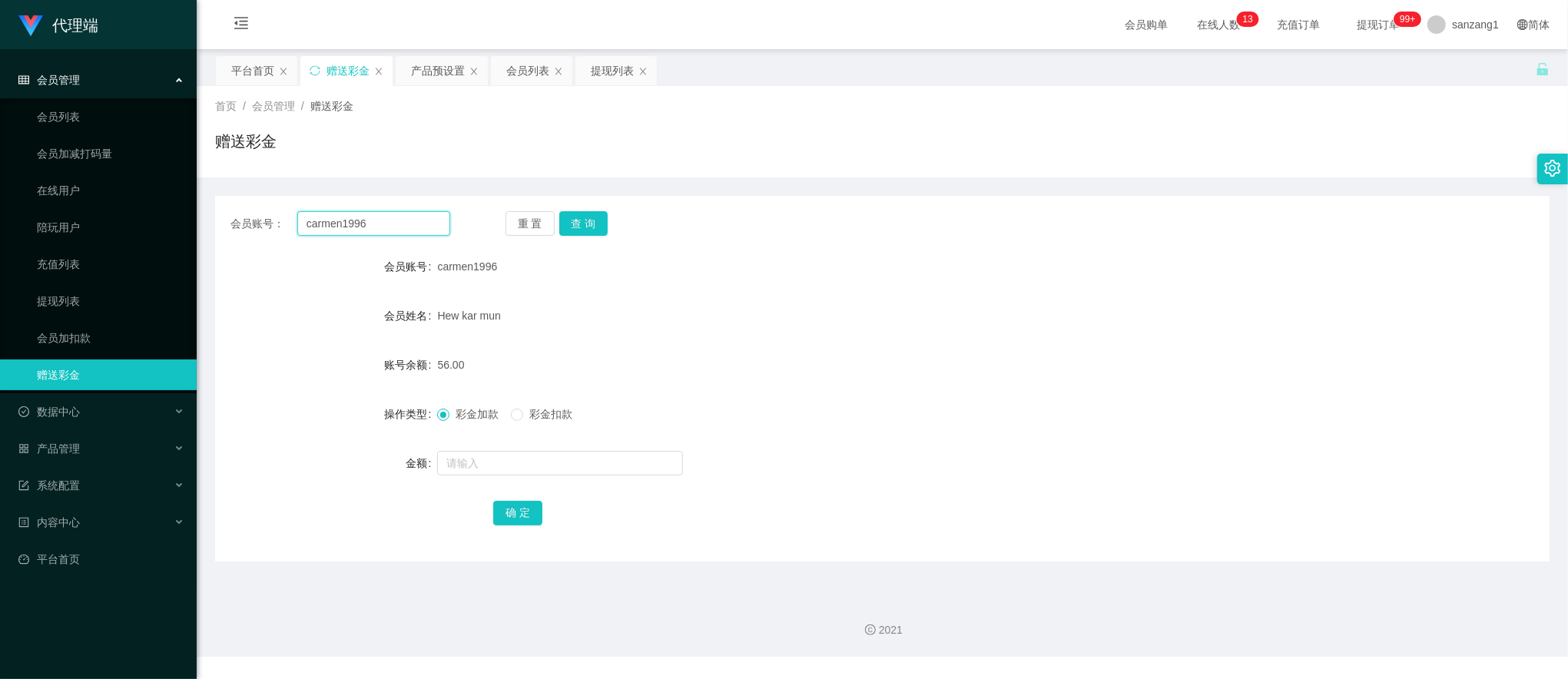
paste input "90366160"
type input "90366160"
click at [581, 231] on button "查 询" at bounding box center [583, 224] width 49 height 25
click at [468, 465] on input "text" at bounding box center [560, 464] width 246 height 25
type input "8"
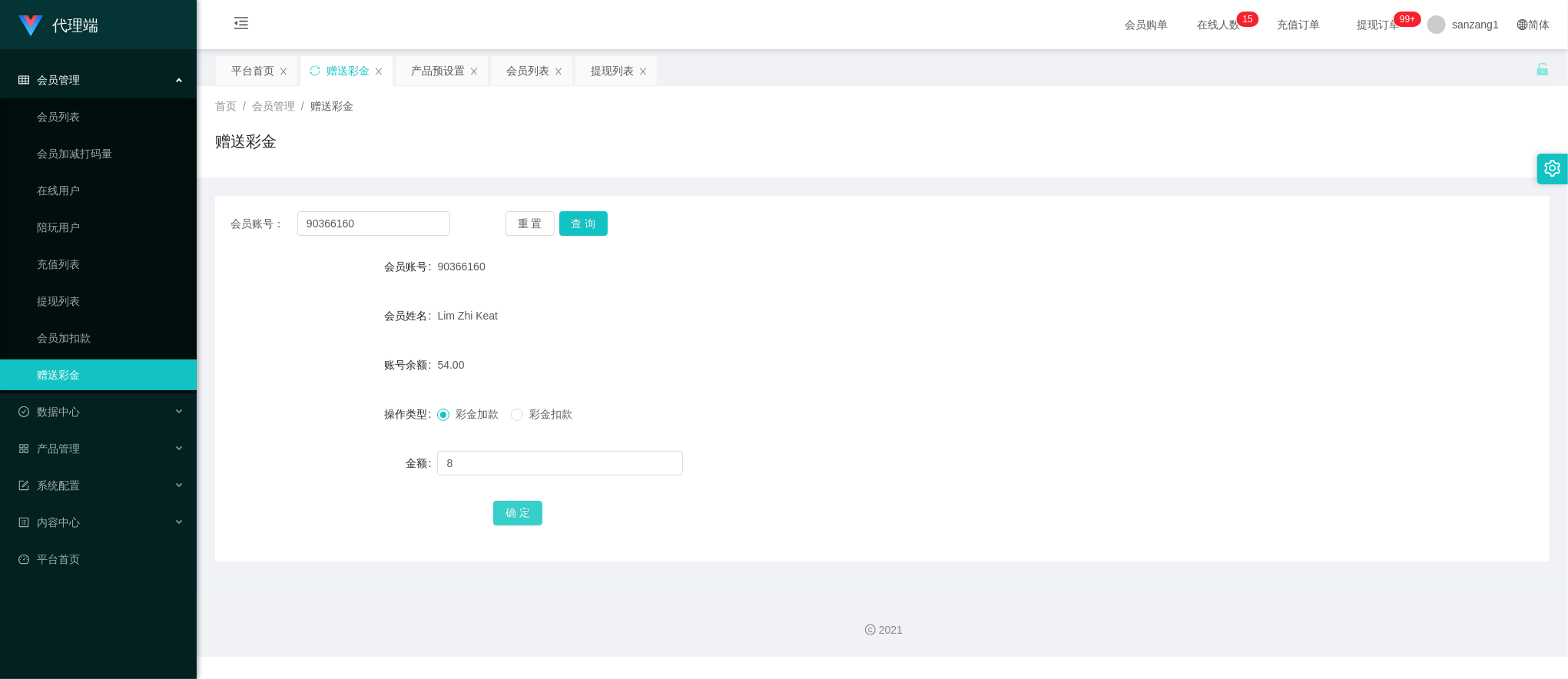
click at [510, 517] on button "确 定" at bounding box center [518, 514] width 49 height 25
click at [371, 228] on input "90366160" at bounding box center [374, 224] width 153 height 25
paste input "Ray123881"
type input "Ray1238810"
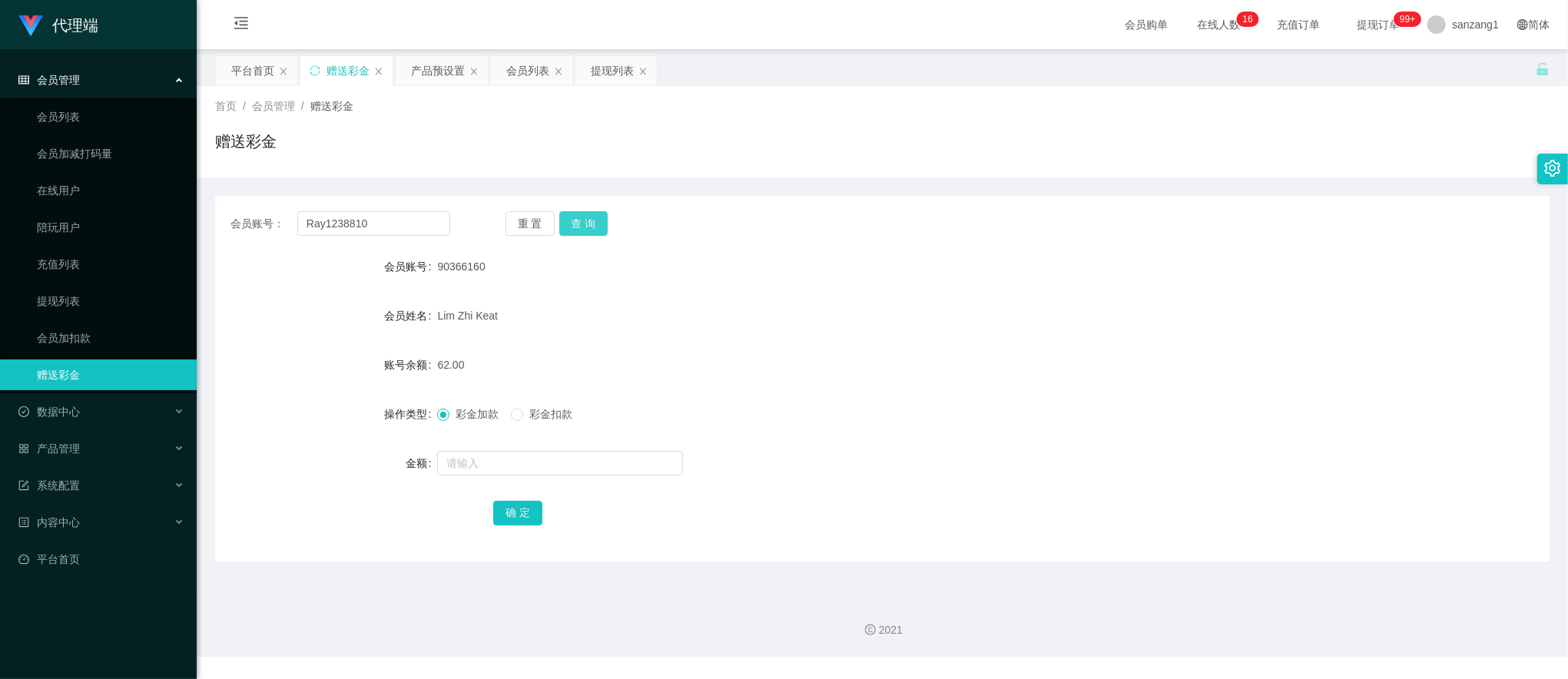
click at [567, 226] on button "查 询" at bounding box center [583, 224] width 49 height 25
click at [476, 471] on input "text" at bounding box center [560, 464] width 246 height 25
type input "8"
click at [518, 517] on button "确 定" at bounding box center [518, 514] width 49 height 25
click at [396, 211] on input "Ray1238810" at bounding box center [374, 224] width 153 height 25
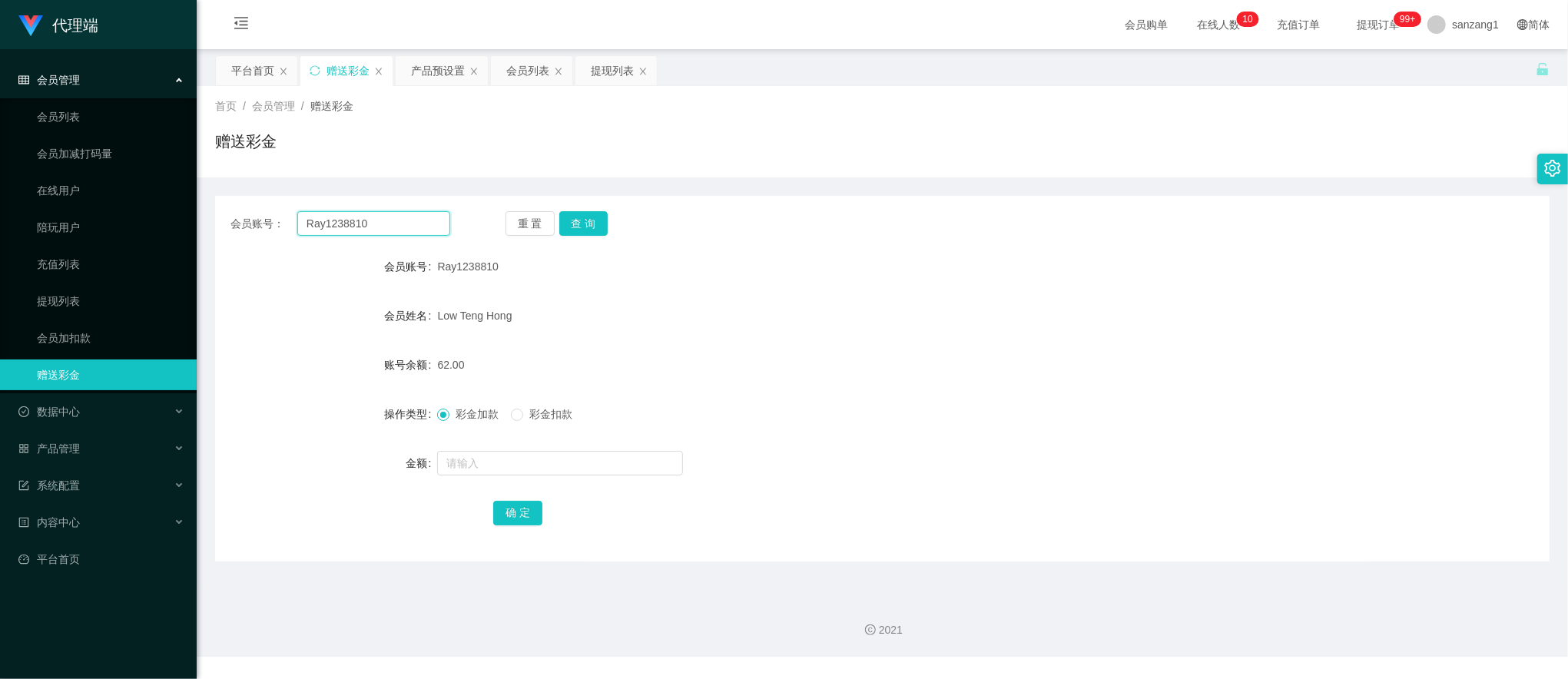
click at [392, 214] on input "Ray1238810" at bounding box center [374, 224] width 153 height 25
paste input "carmen1996"
type input "carmen1996"
click at [584, 221] on button "查 询" at bounding box center [583, 224] width 49 height 25
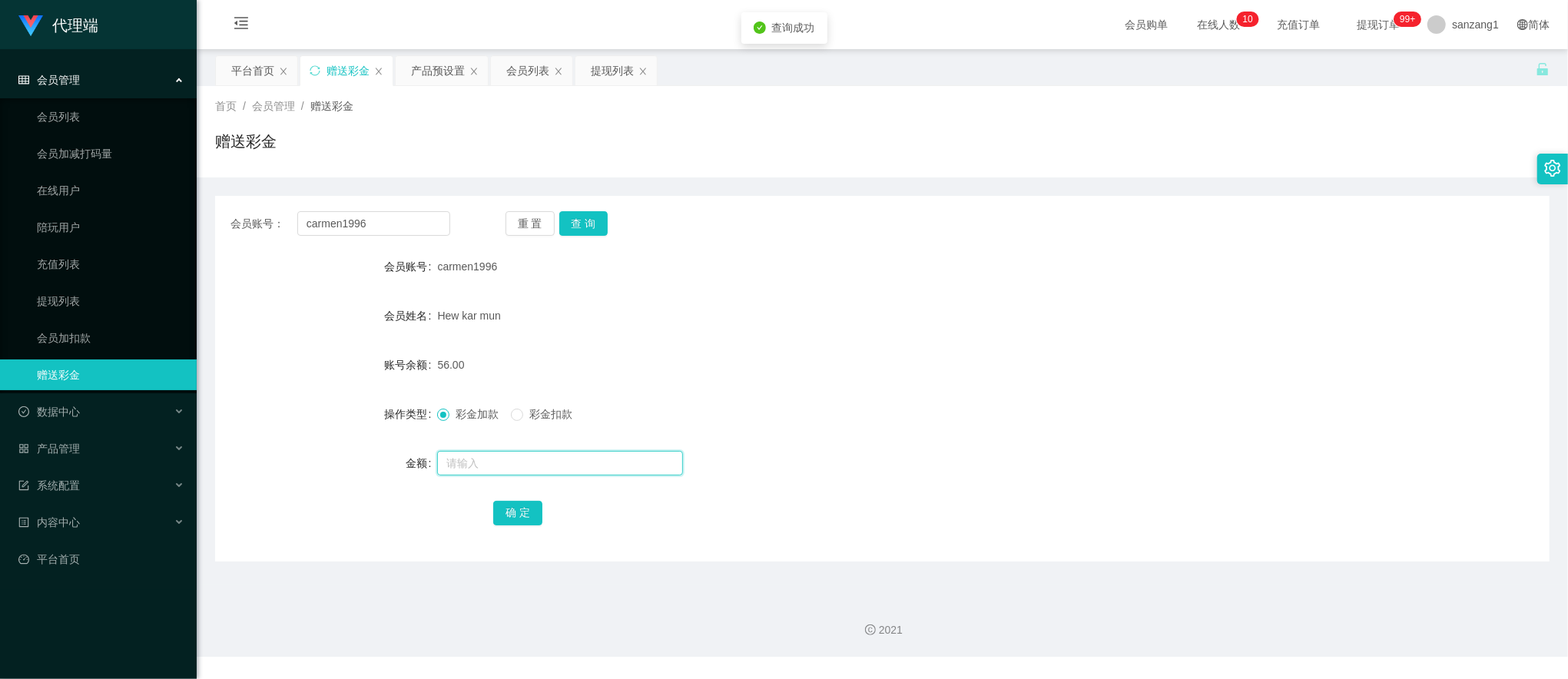
click at [518, 463] on input "text" at bounding box center [560, 464] width 246 height 25
type input "8"
click at [526, 504] on button "确 定" at bounding box center [518, 514] width 49 height 25
click at [366, 223] on input "carmen1996" at bounding box center [374, 224] width 153 height 25
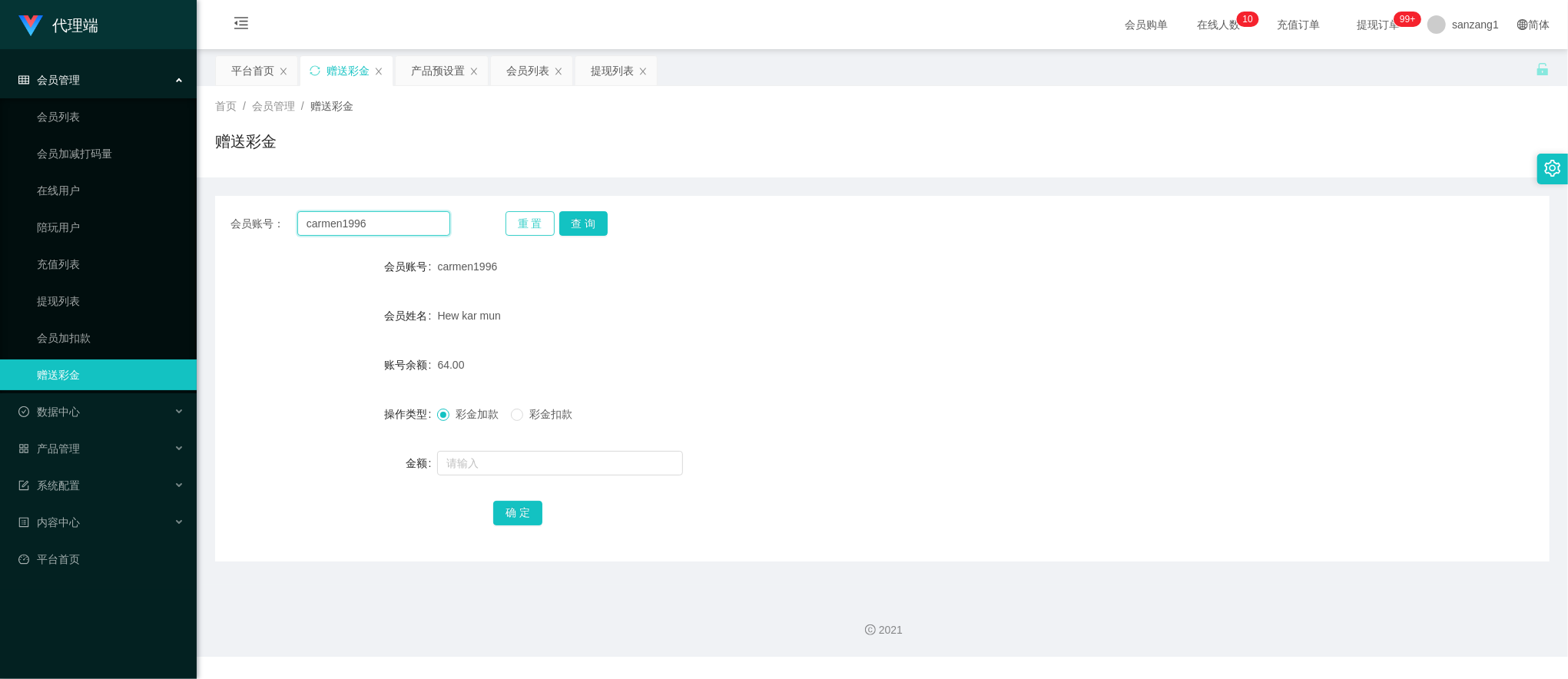
paste input "Ray1238810"
type input "Ray1238810"
click at [584, 217] on button "查 询" at bounding box center [583, 224] width 49 height 25
click at [502, 451] on input "text" at bounding box center [560, 464] width 246 height 25
type input "8"
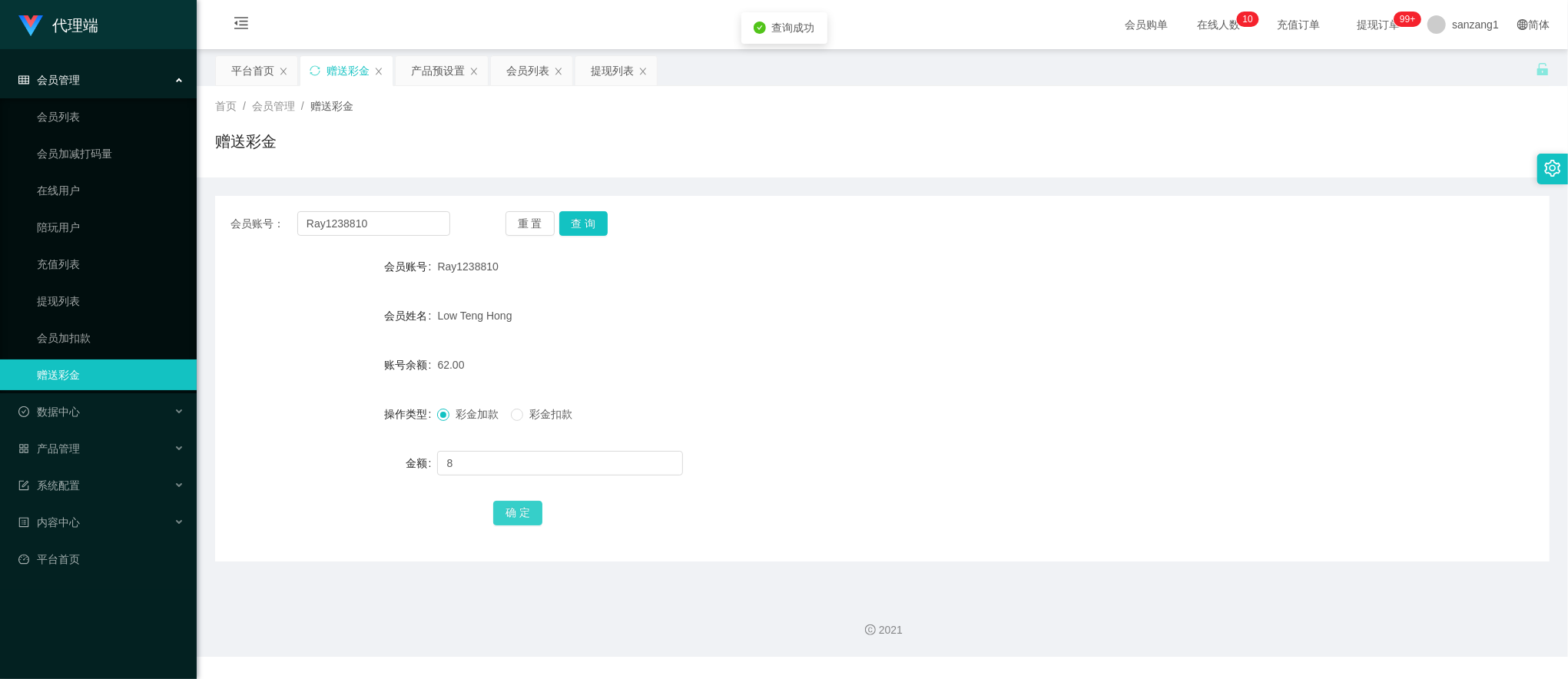
click at [523, 516] on button "确 定" at bounding box center [518, 514] width 49 height 25
click at [351, 228] on input "Ray1238810" at bounding box center [374, 224] width 153 height 25
paste input "61226321"
type input "61226321"
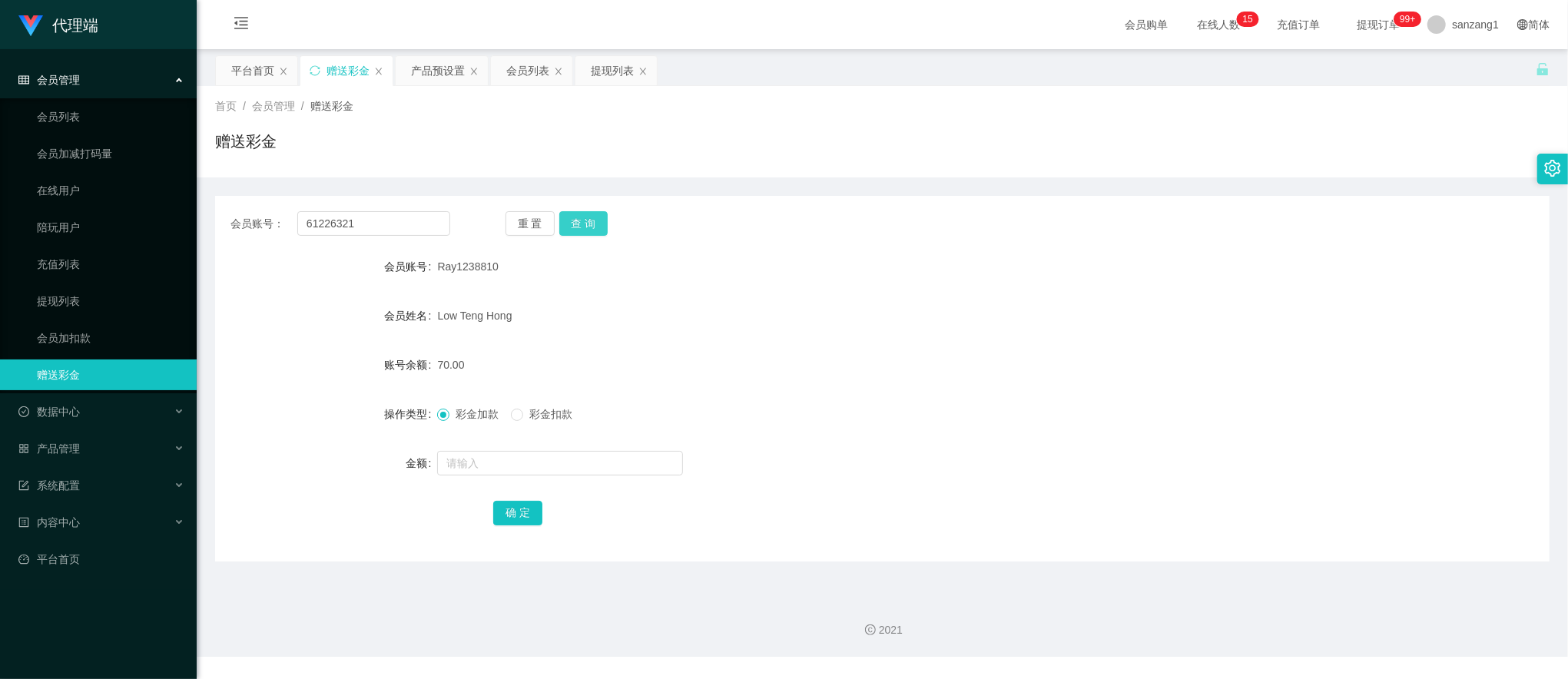
drag, startPoint x: 567, startPoint y: 224, endPoint x: 563, endPoint y: 232, distance: 8.9
click at [567, 224] on button "查 询" at bounding box center [583, 224] width 49 height 25
click at [499, 453] on input "text" at bounding box center [560, 464] width 246 height 25
type input "16"
click at [509, 510] on button "确 定" at bounding box center [518, 514] width 49 height 25
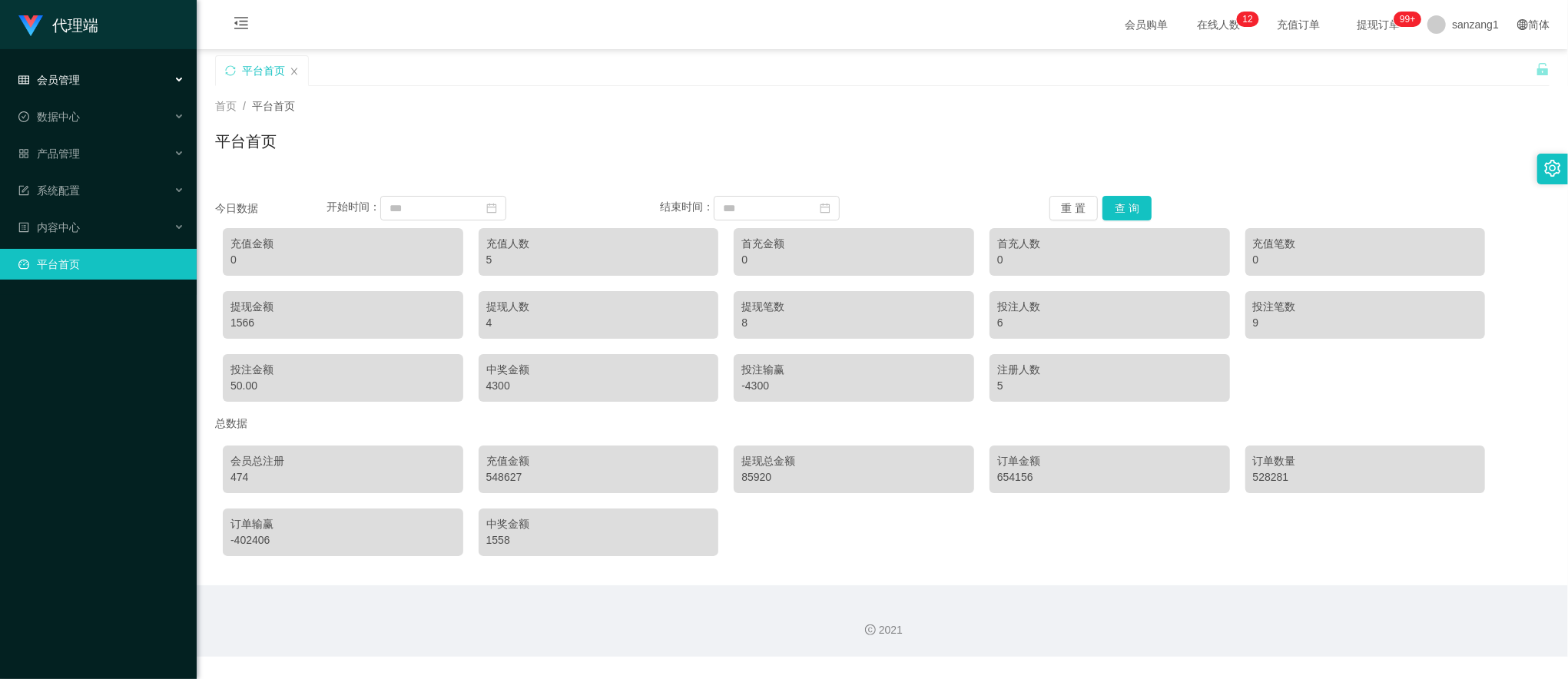
click at [59, 89] on div "会员管理" at bounding box center [98, 80] width 197 height 31
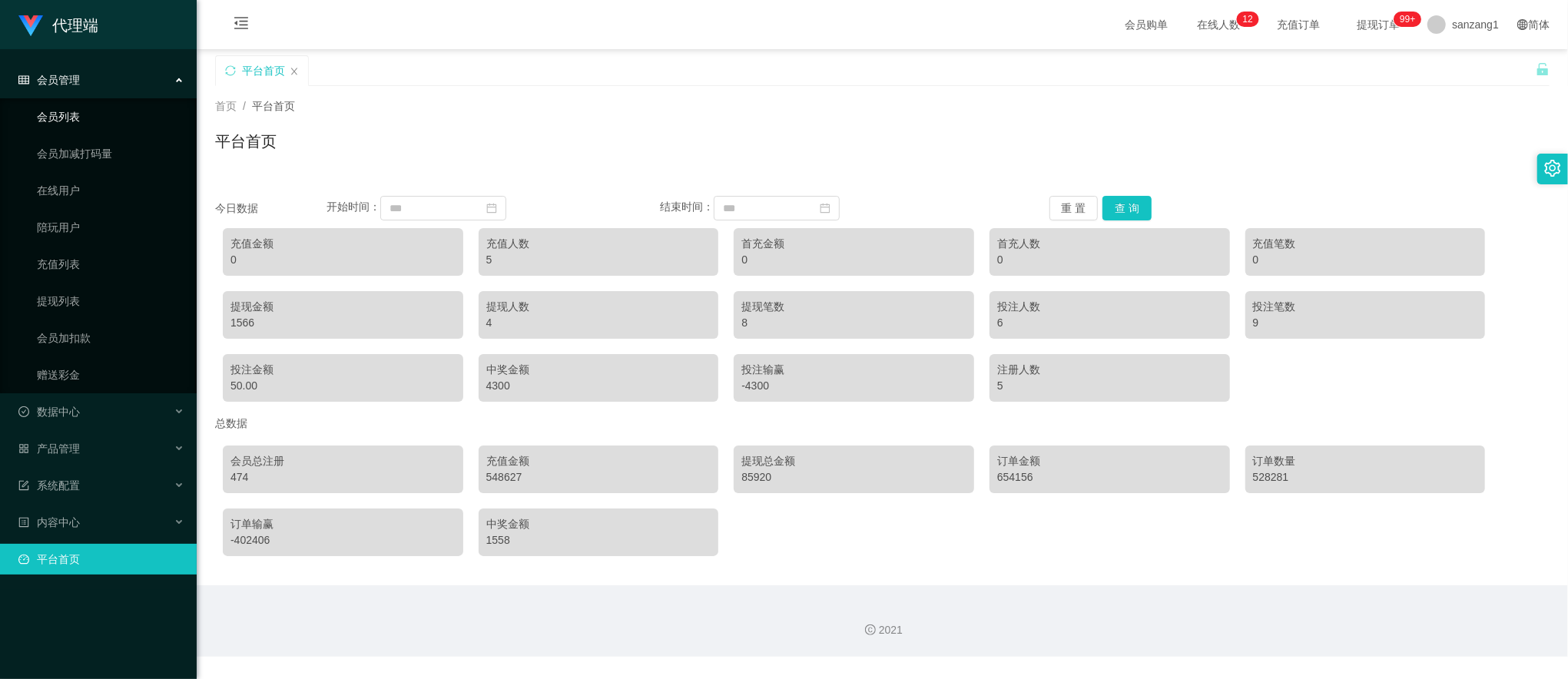
click at [66, 112] on link "会员列表" at bounding box center [111, 116] width 148 height 31
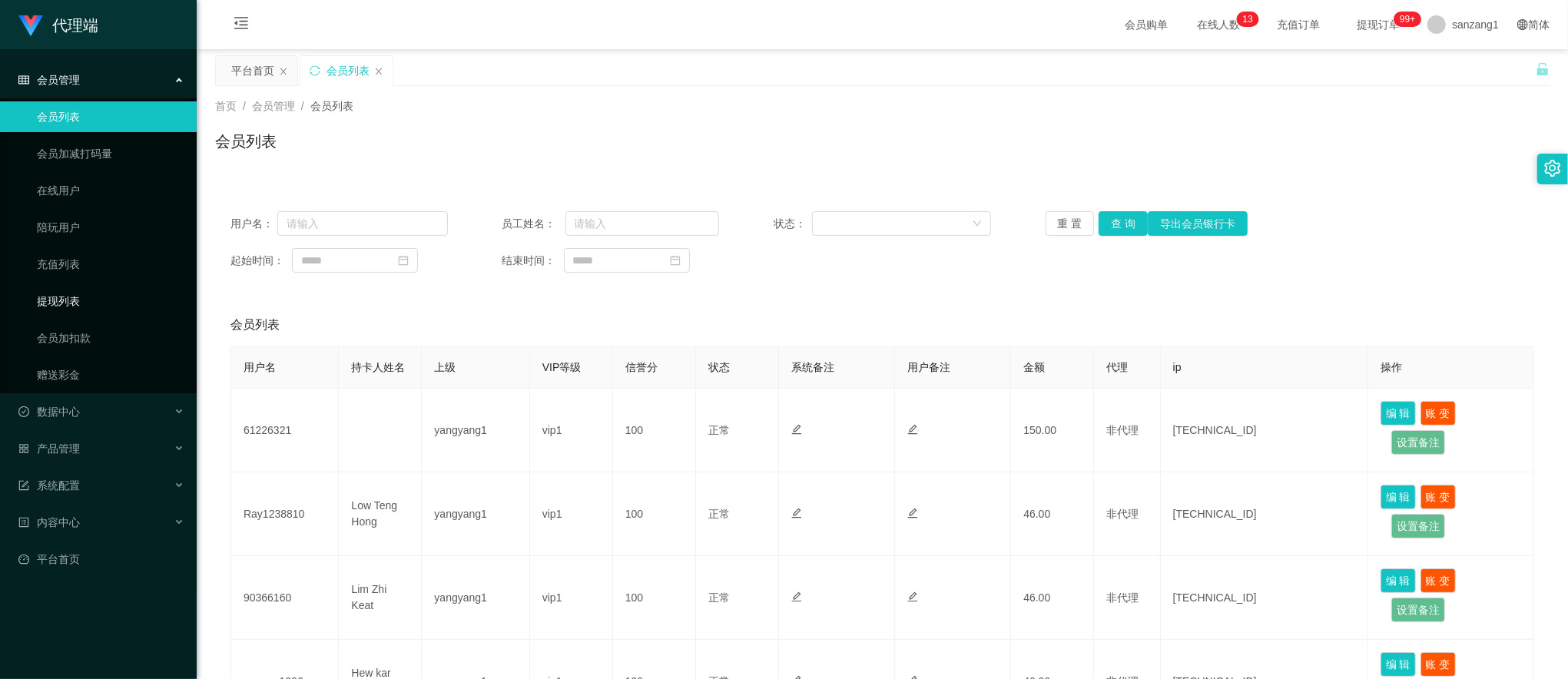
click at [43, 305] on link "提现列表" at bounding box center [111, 301] width 148 height 31
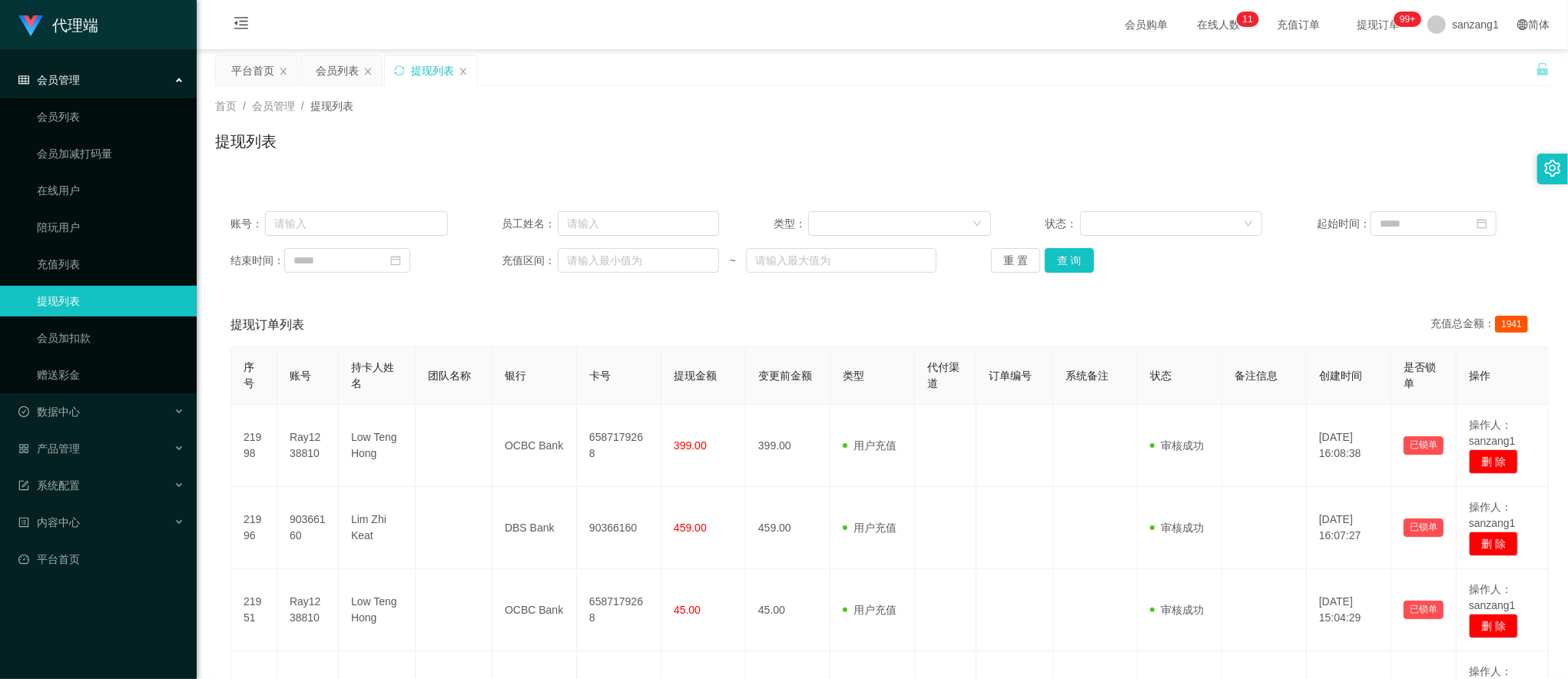
click at [419, 76] on div "提现列表" at bounding box center [433, 70] width 43 height 29
click at [1046, 261] on button "查 询" at bounding box center [1069, 261] width 49 height 25
click at [347, 69] on div "会员列表" at bounding box center [337, 70] width 43 height 29
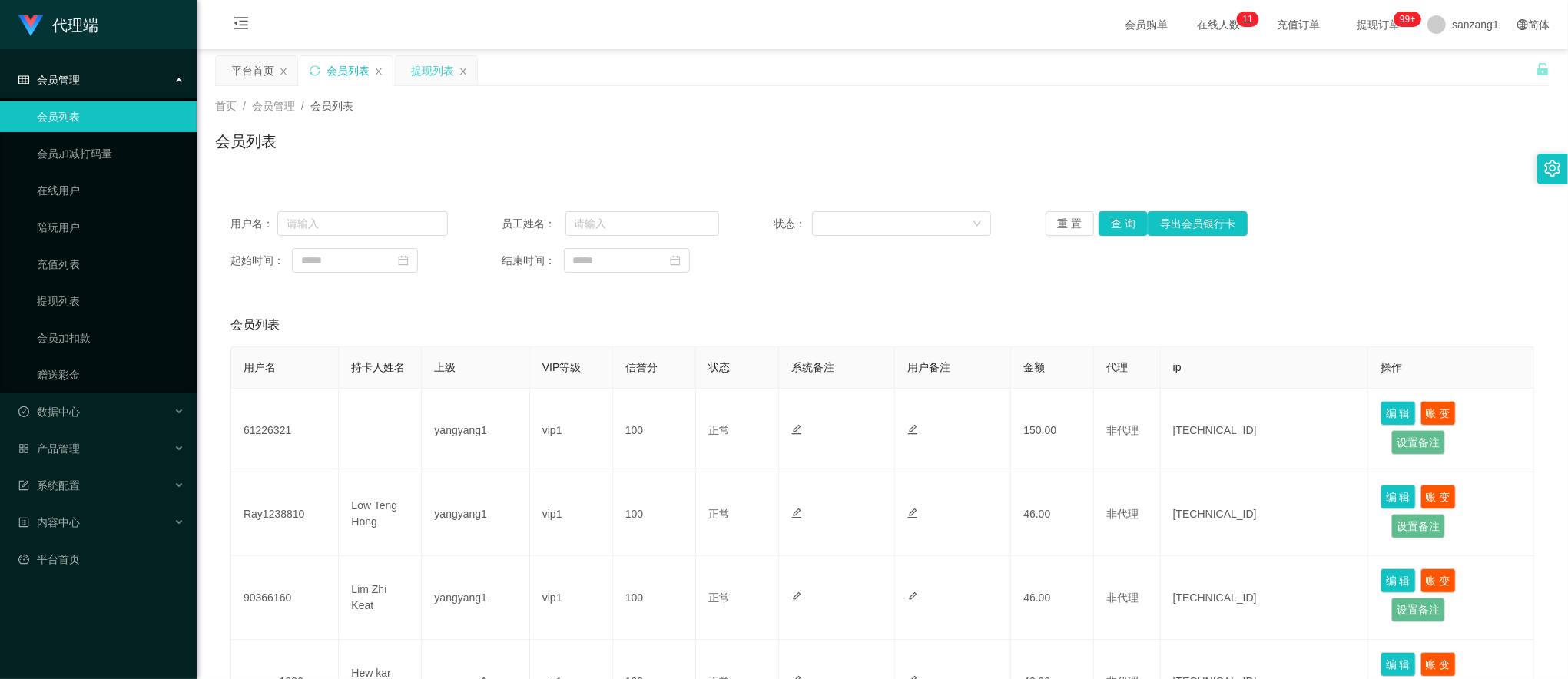
click at [428, 66] on div "提现列表" at bounding box center [433, 70] width 43 height 29
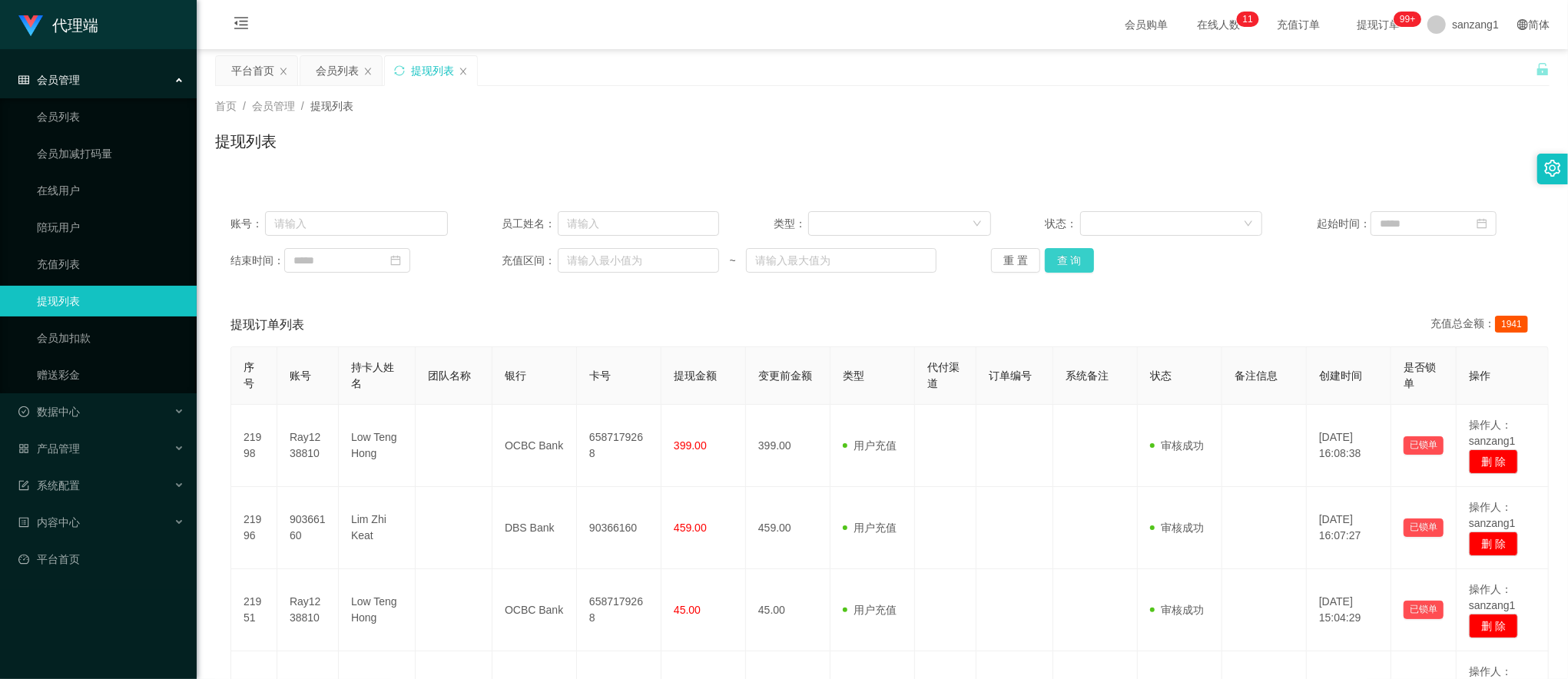
click at [1058, 258] on button "查 询" at bounding box center [1069, 261] width 49 height 25
drag, startPoint x: 1054, startPoint y: 243, endPoint x: 1057, endPoint y: 253, distance: 10.4
click at [1054, 243] on div "账号： 员工姓名： 类型： 状态： 起始时间： 结束时间： 充值区间： ~ 重 置 查 询" at bounding box center [882, 242] width 1335 height 92
click at [1057, 253] on button "查 询" at bounding box center [1069, 261] width 49 height 25
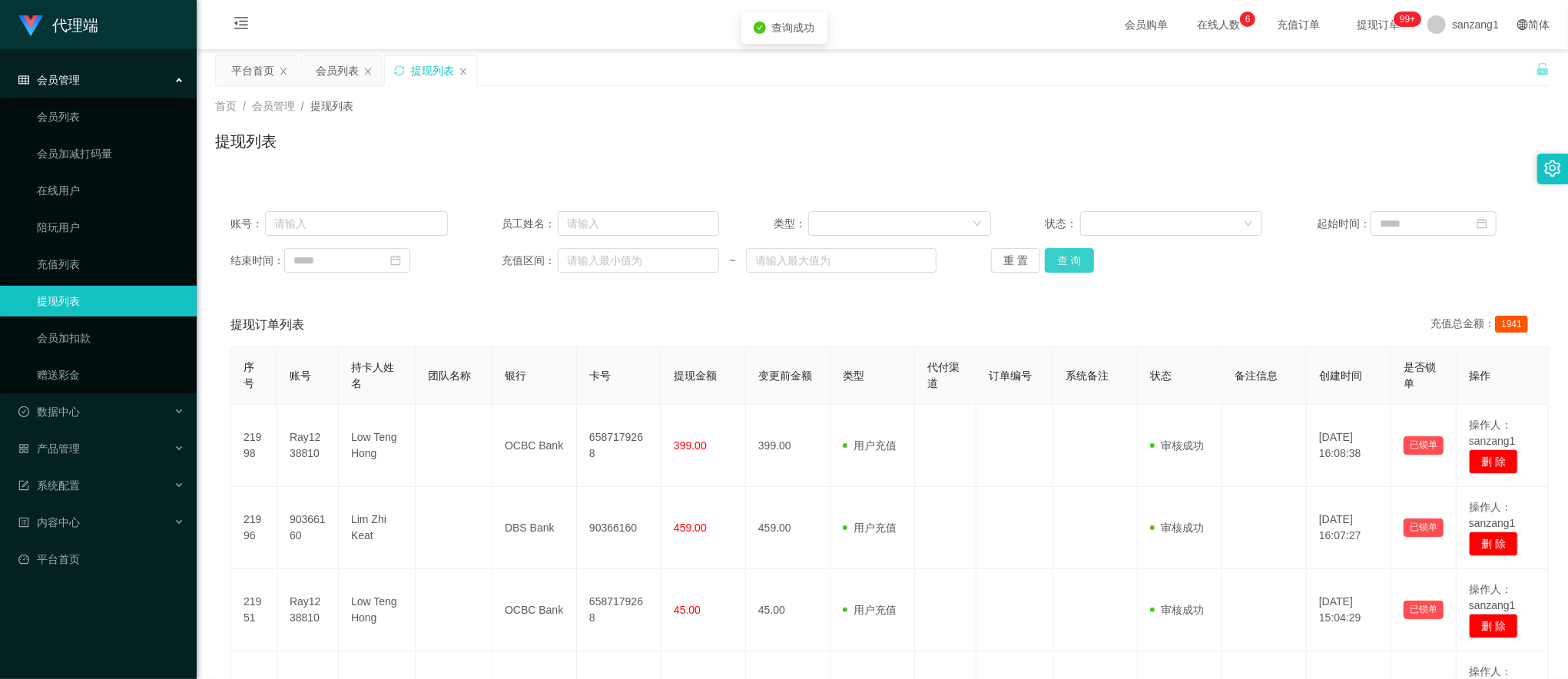
click at [1057, 261] on button "查 询" at bounding box center [1069, 261] width 49 height 25
click at [349, 69] on div "会员列表" at bounding box center [337, 70] width 43 height 29
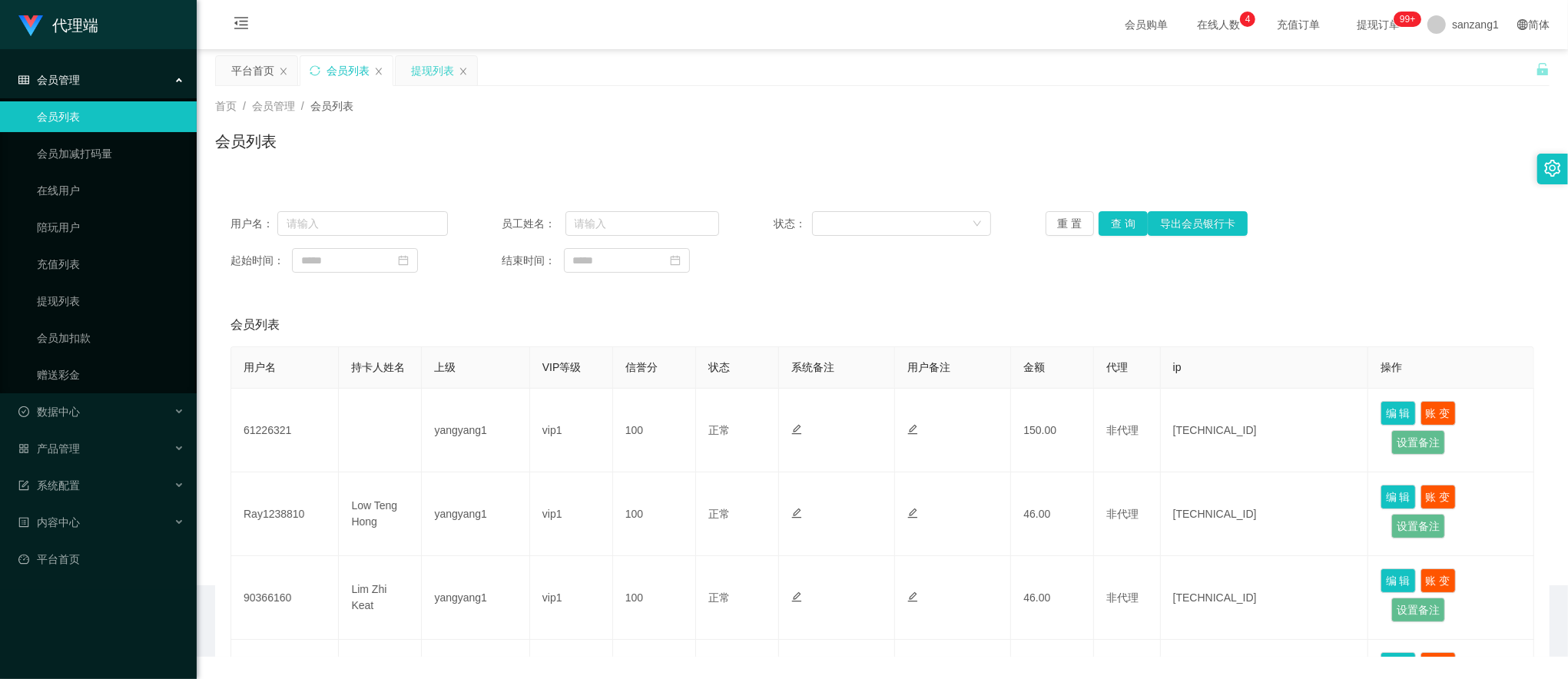
click at [420, 68] on div "提现列表" at bounding box center [433, 70] width 43 height 29
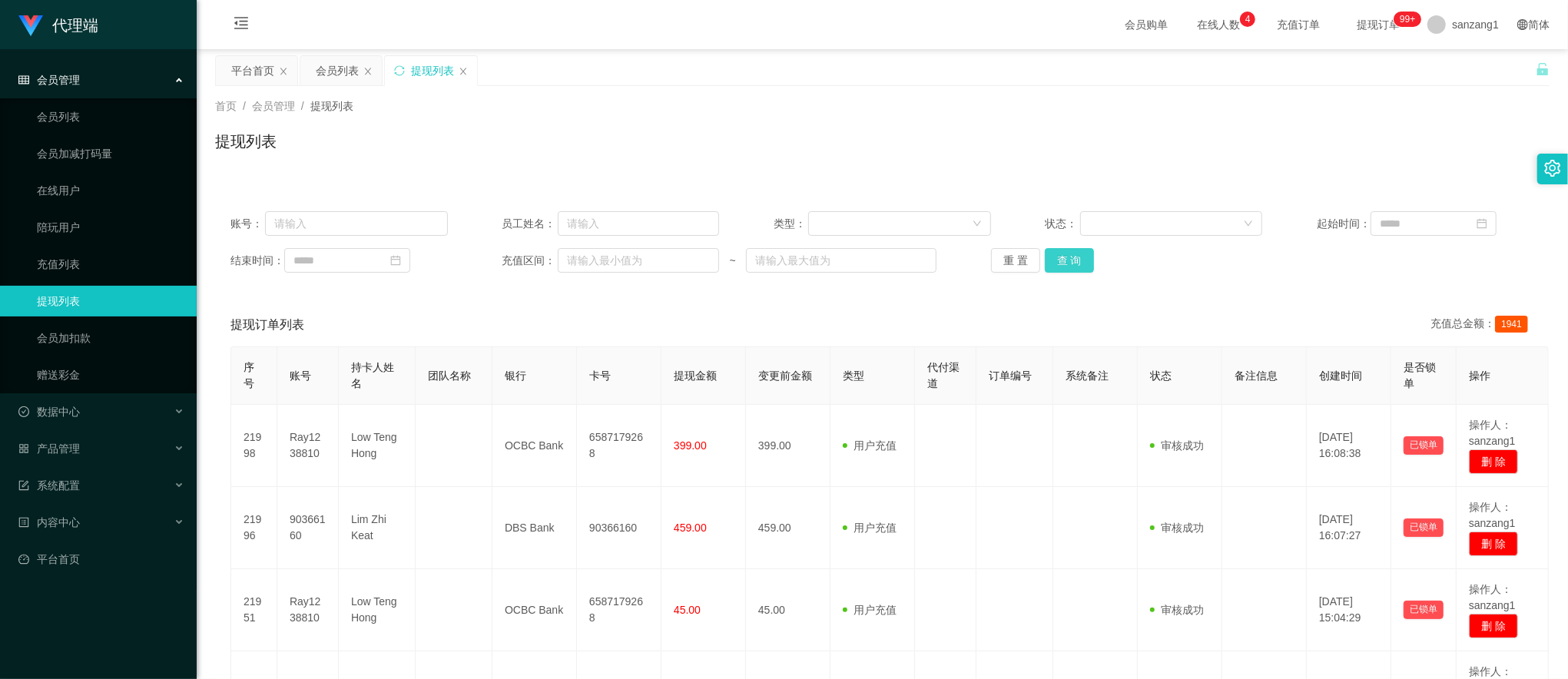
click at [1077, 258] on button "查 询" at bounding box center [1069, 261] width 49 height 25
click at [1059, 278] on div "账号： 员工姓名： 类型： 状态： 起始时间： 结束时间： 充值区间： ~ 重 置 查 询" at bounding box center [882, 242] width 1335 height 92
click at [1062, 268] on button "查 询" at bounding box center [1069, 261] width 49 height 25
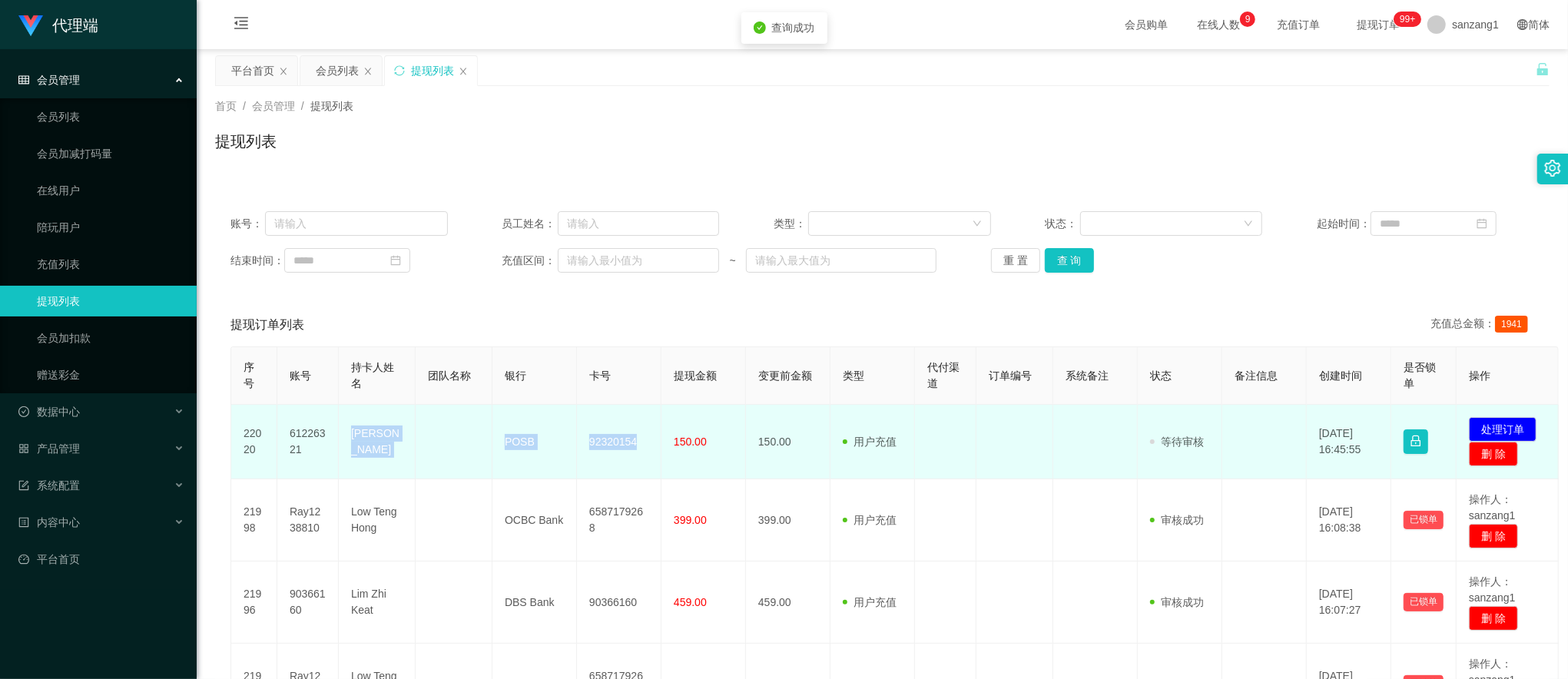
drag, startPoint x: 346, startPoint y: 447, endPoint x: 650, endPoint y: 447, distance: 304.0
click at [650, 447] on tr "22020 61226321 Kenneth POSB 92320154 150.00 150.00 用户充值 人工扣款 审核驳回 审核成功 等待审核 202…" at bounding box center [895, 442] width 1328 height 75
copy tr "Kenneth POSB 92320154"
click at [1498, 431] on button "处理订单" at bounding box center [1502, 430] width 67 height 25
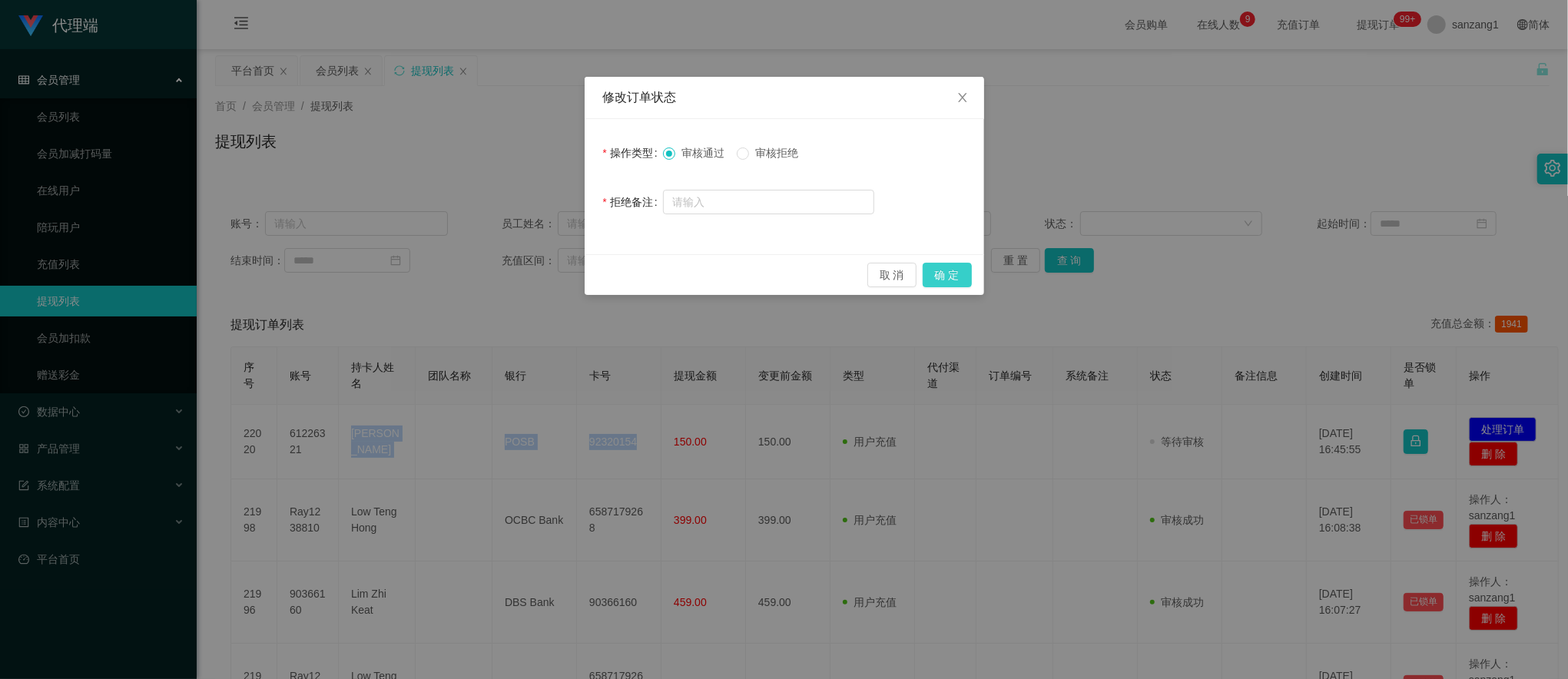
drag, startPoint x: 939, startPoint y: 271, endPoint x: 943, endPoint y: 263, distance: 8.9
click at [939, 270] on button "确 定" at bounding box center [946, 275] width 49 height 25
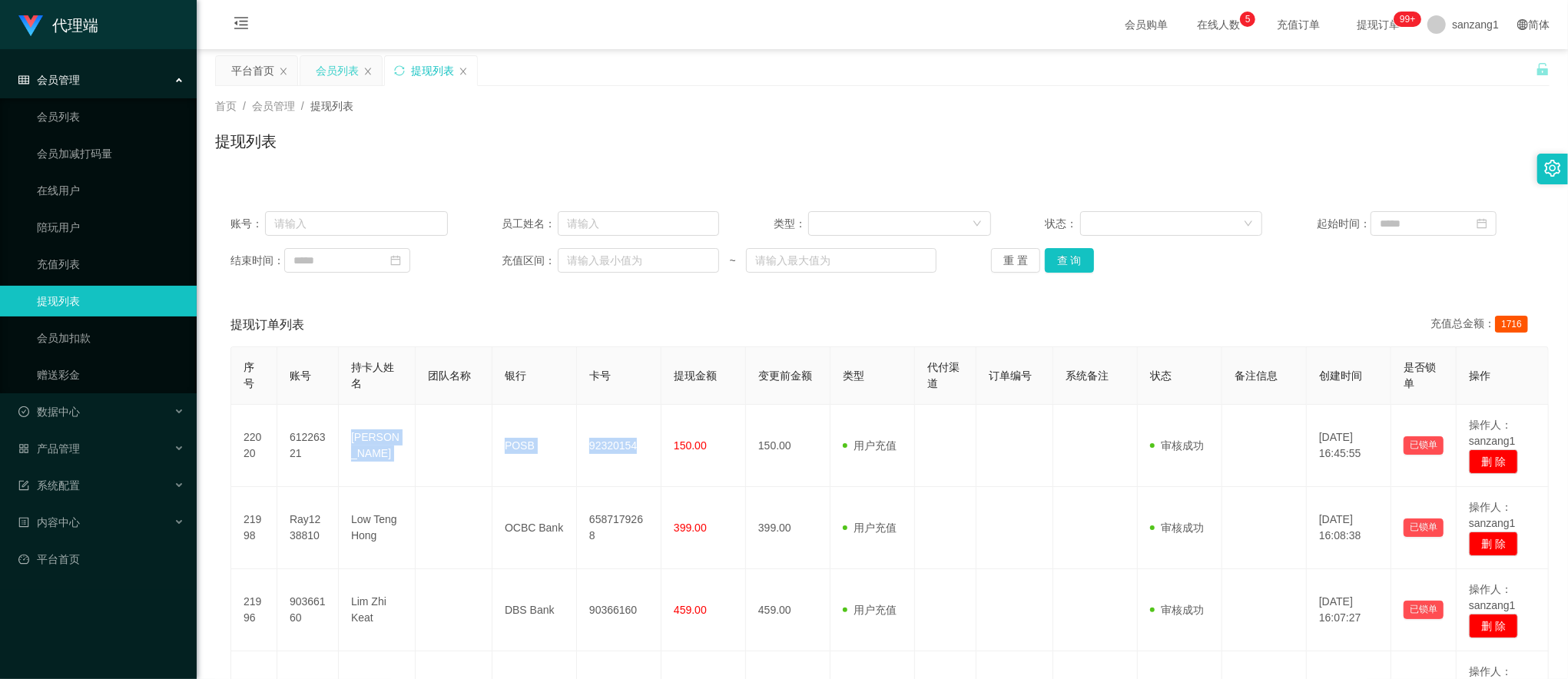
click at [344, 65] on div "会员列表" at bounding box center [337, 70] width 43 height 29
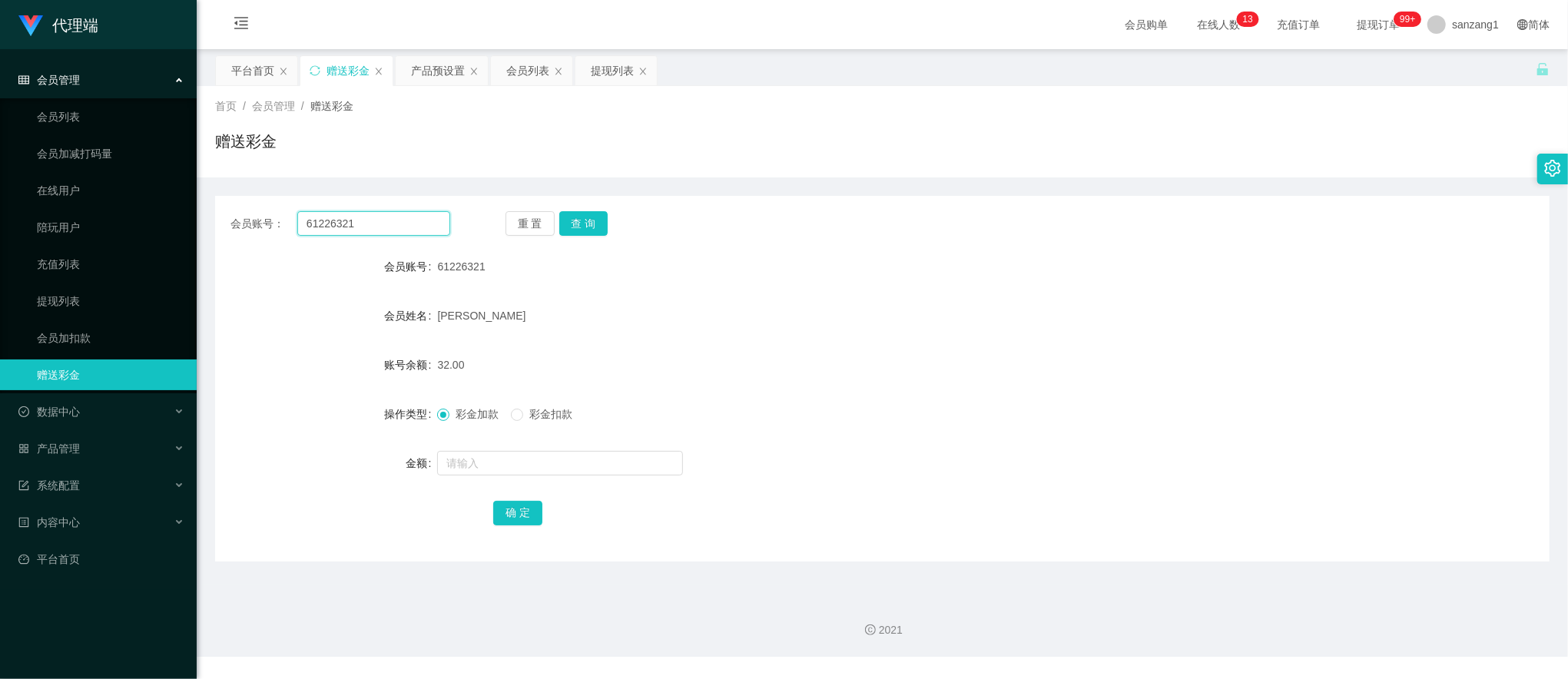
click at [347, 215] on input "61226321" at bounding box center [374, 224] width 153 height 25
paste input "carmen1996"
type input "carmen1996"
click at [590, 222] on button "查 询" at bounding box center [583, 224] width 49 height 25
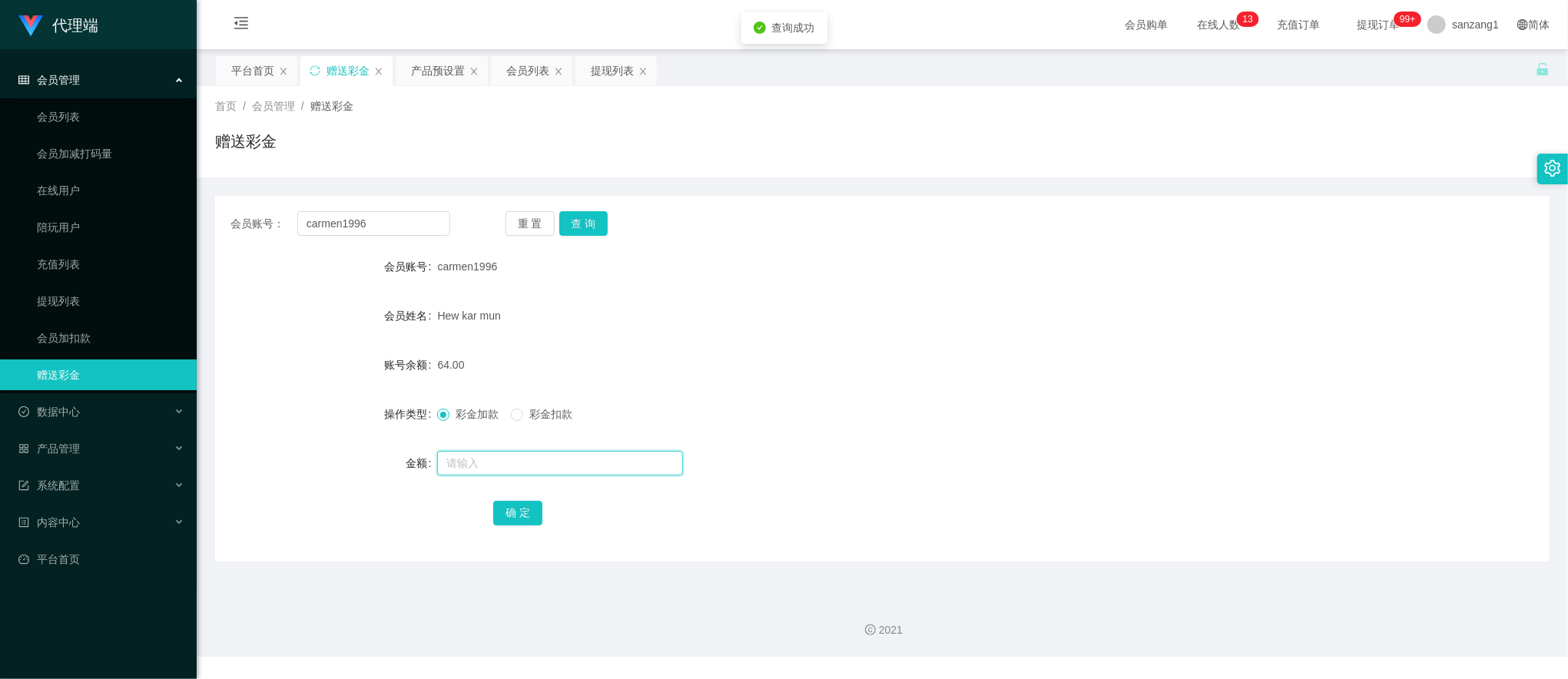
click at [486, 463] on input "text" at bounding box center [560, 464] width 246 height 25
type input "8"
click at [527, 511] on button "确 定" at bounding box center [518, 514] width 49 height 25
click at [616, 56] on div "提现列表" at bounding box center [617, 71] width 83 height 31
click at [627, 71] on div "提现列表" at bounding box center [612, 70] width 43 height 29
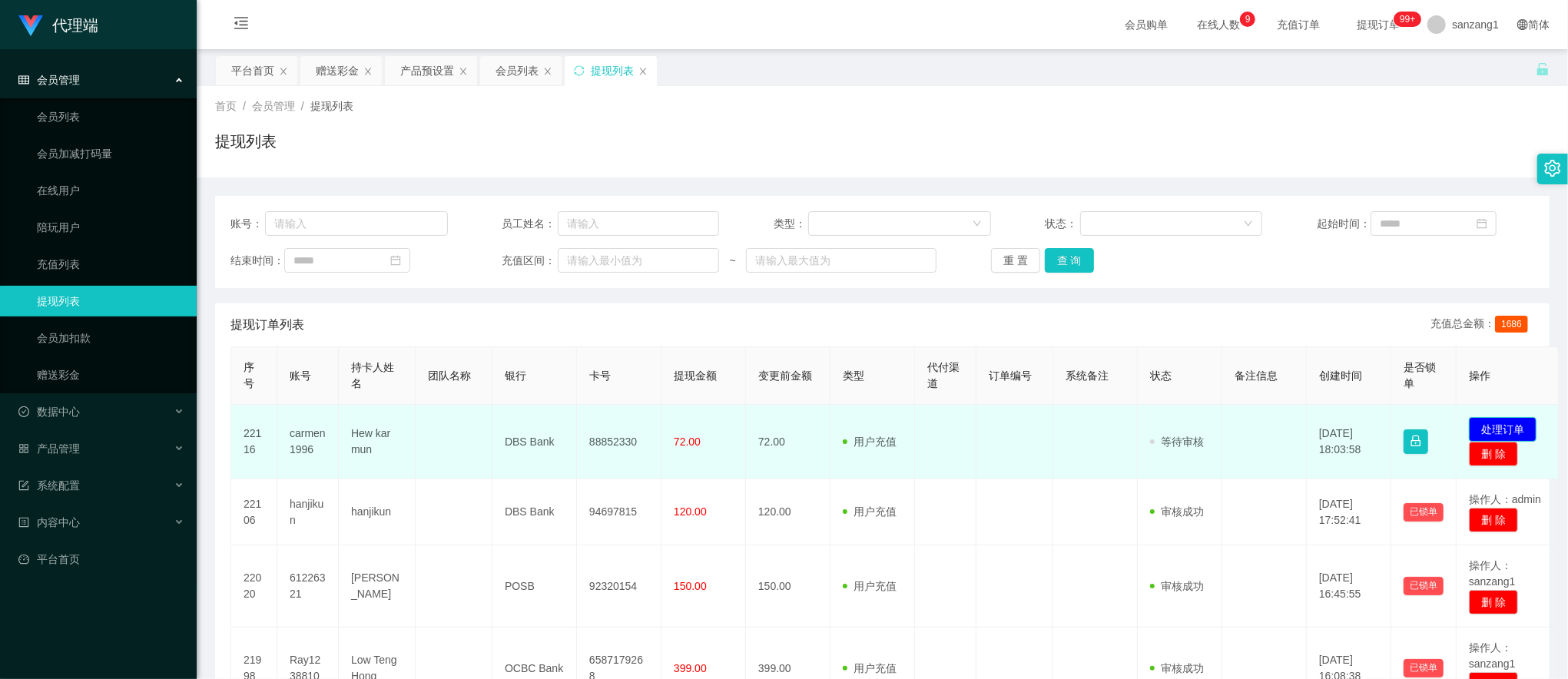
click at [1516, 429] on button "处理订单" at bounding box center [1502, 430] width 67 height 25
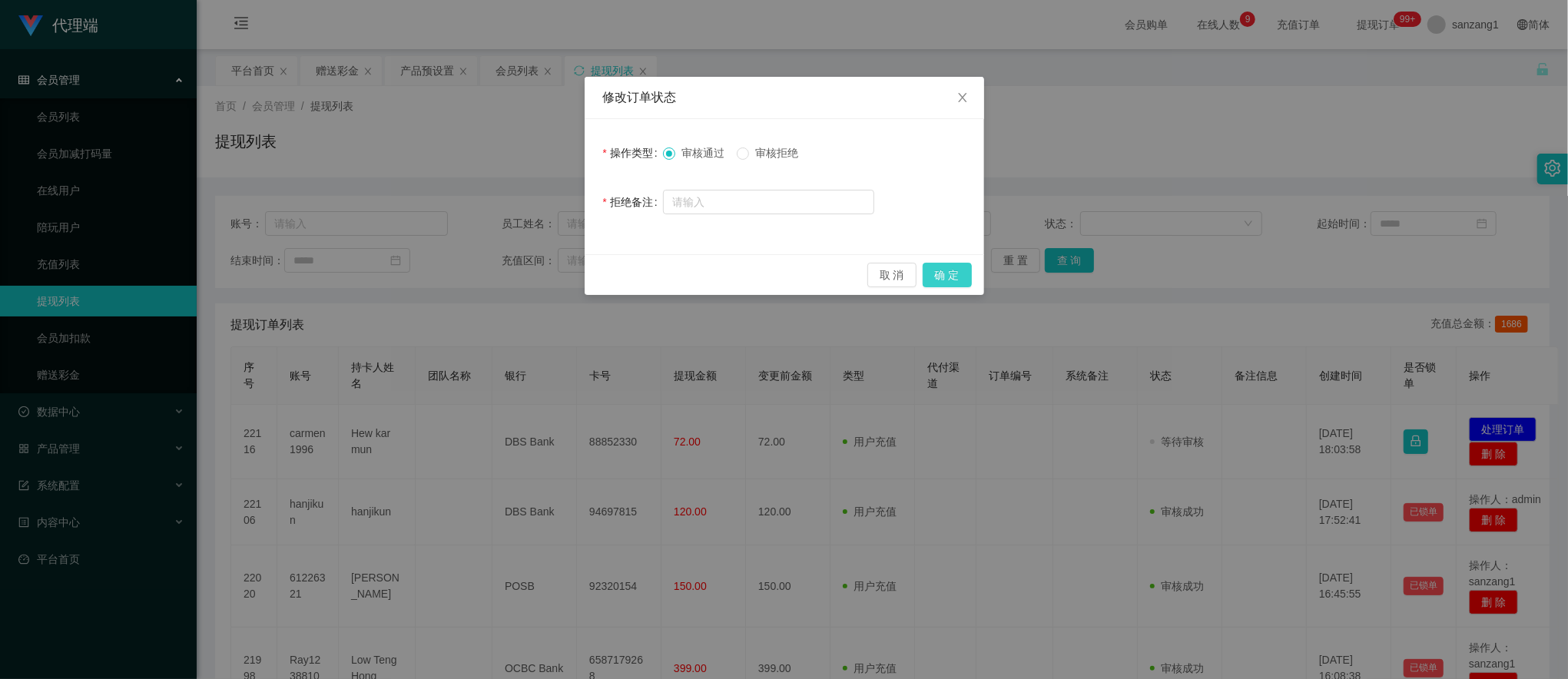
click at [939, 274] on button "确 定" at bounding box center [946, 275] width 49 height 25
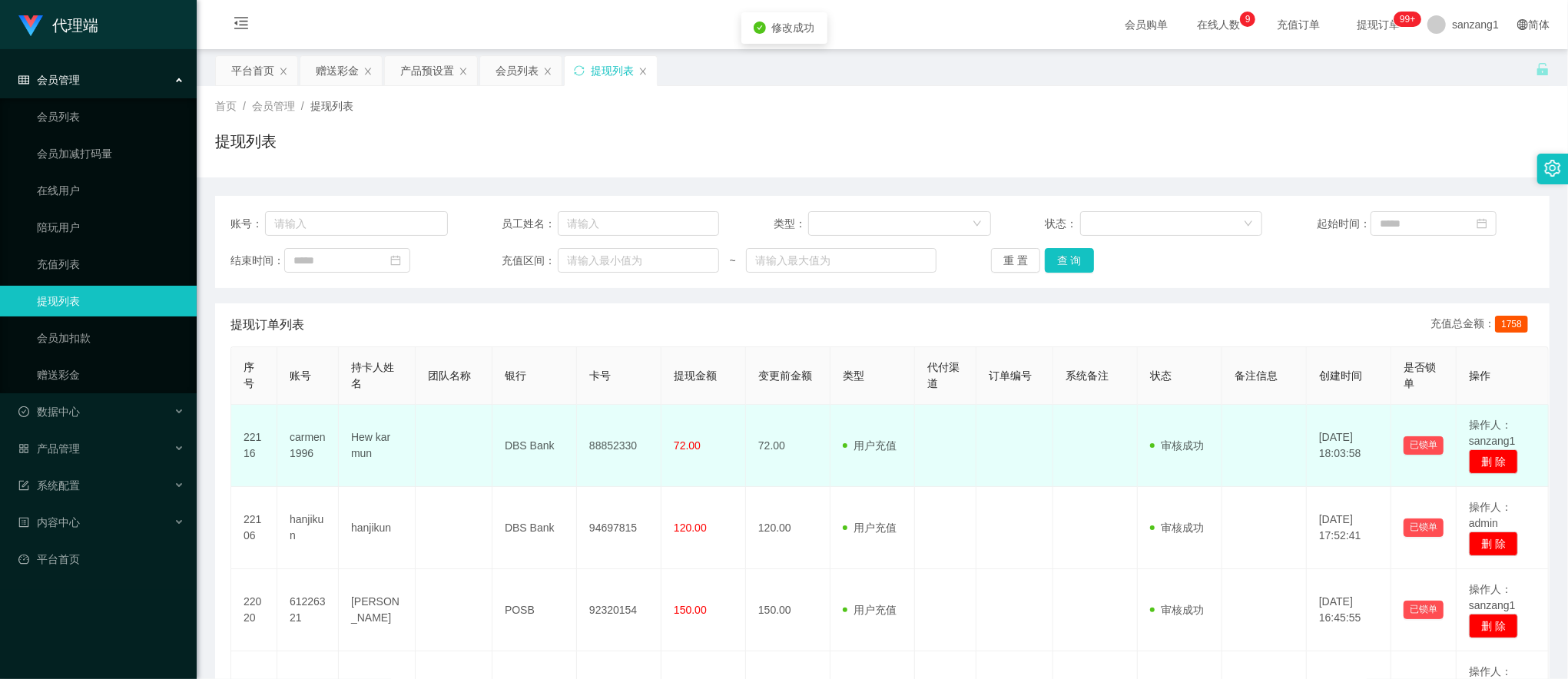
click at [615, 434] on td "88852330" at bounding box center [619, 445] width 85 height 82
click at [612, 447] on td "88852330" at bounding box center [619, 445] width 85 height 82
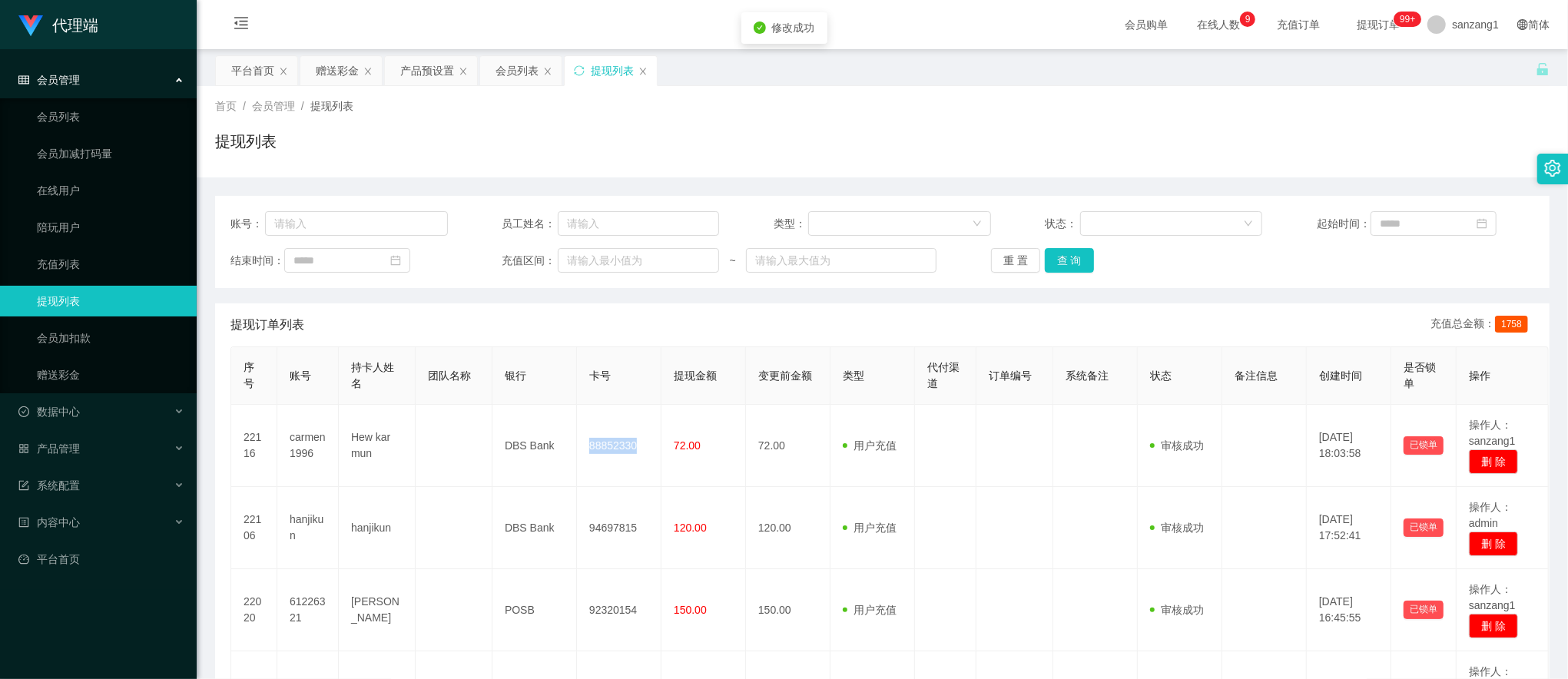
copy td "88852330"
click at [1064, 257] on button "查 询" at bounding box center [1069, 261] width 49 height 25
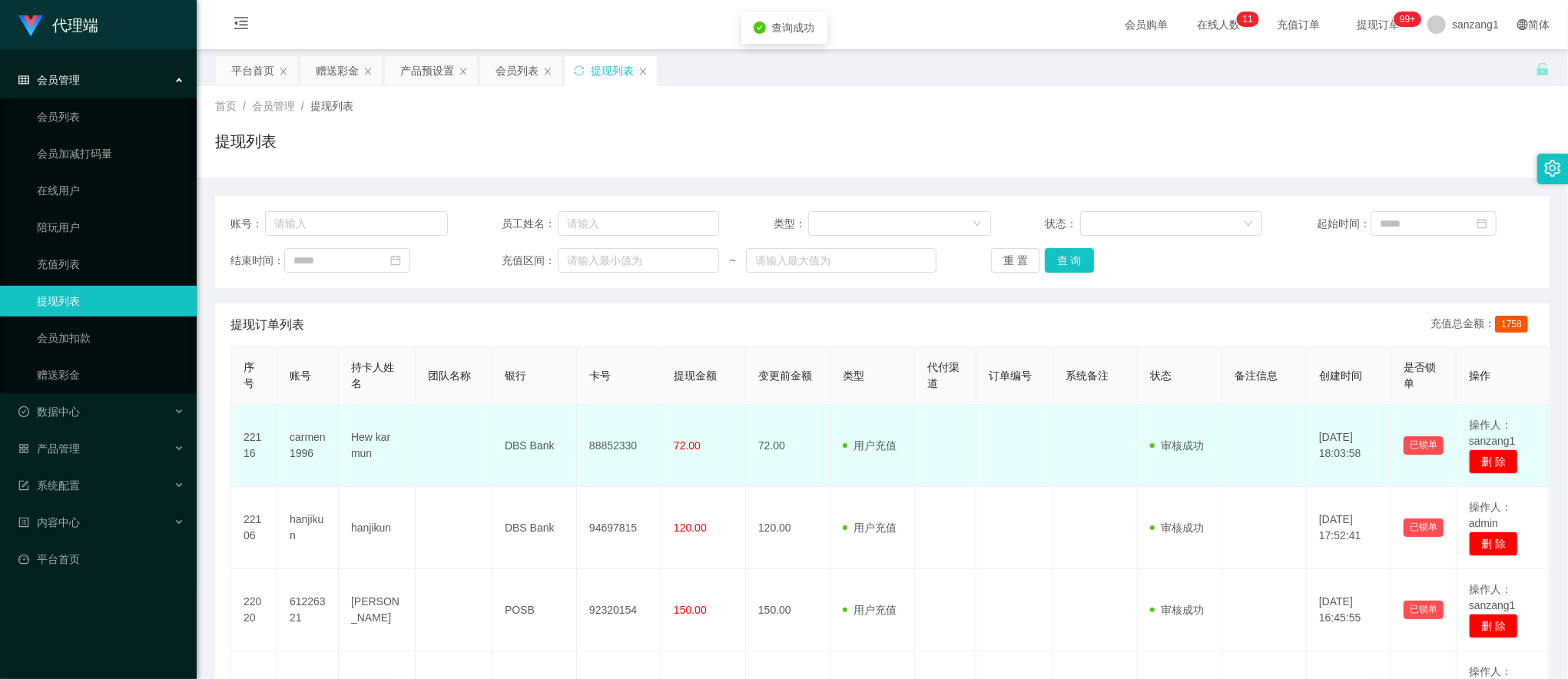
click at [689, 449] on span "72.00" at bounding box center [687, 445] width 27 height 12
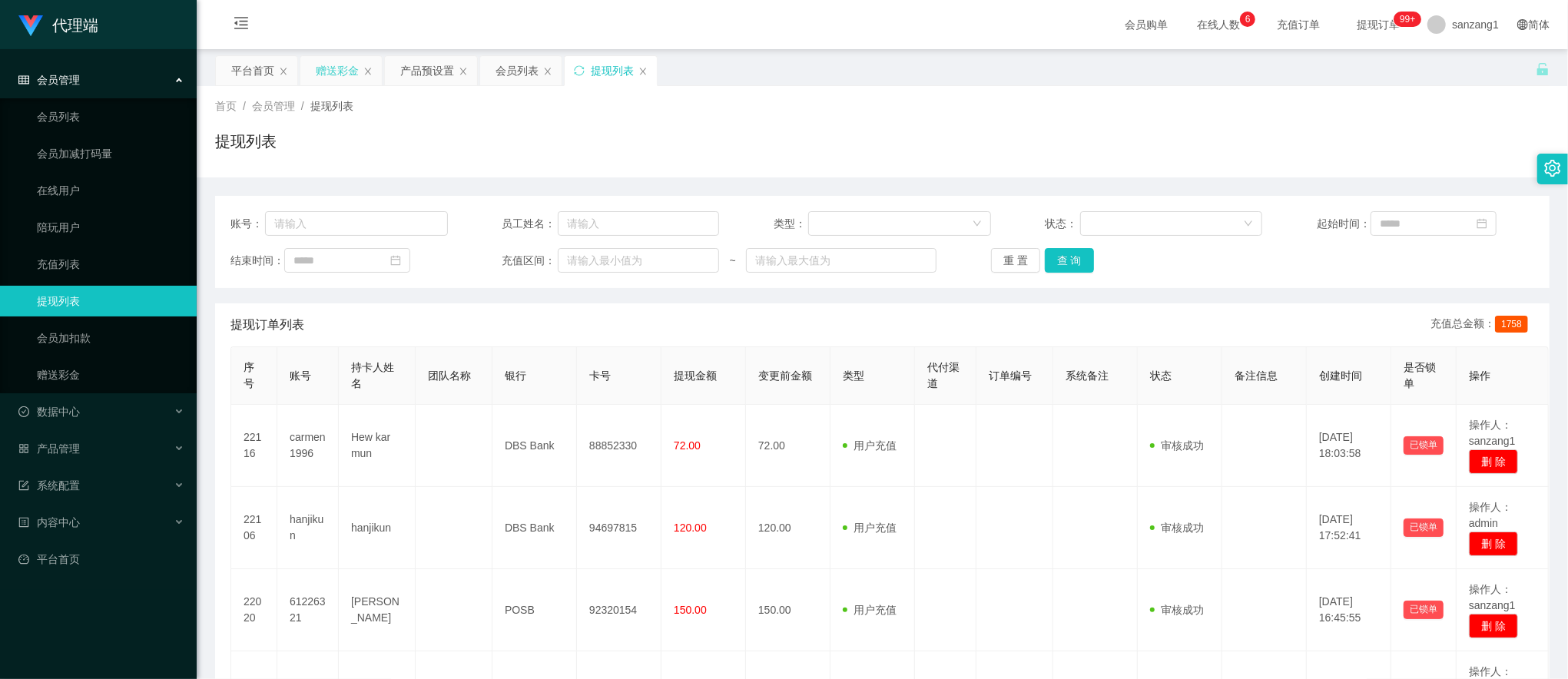
click at [335, 65] on div "赠送彩金" at bounding box center [337, 70] width 43 height 29
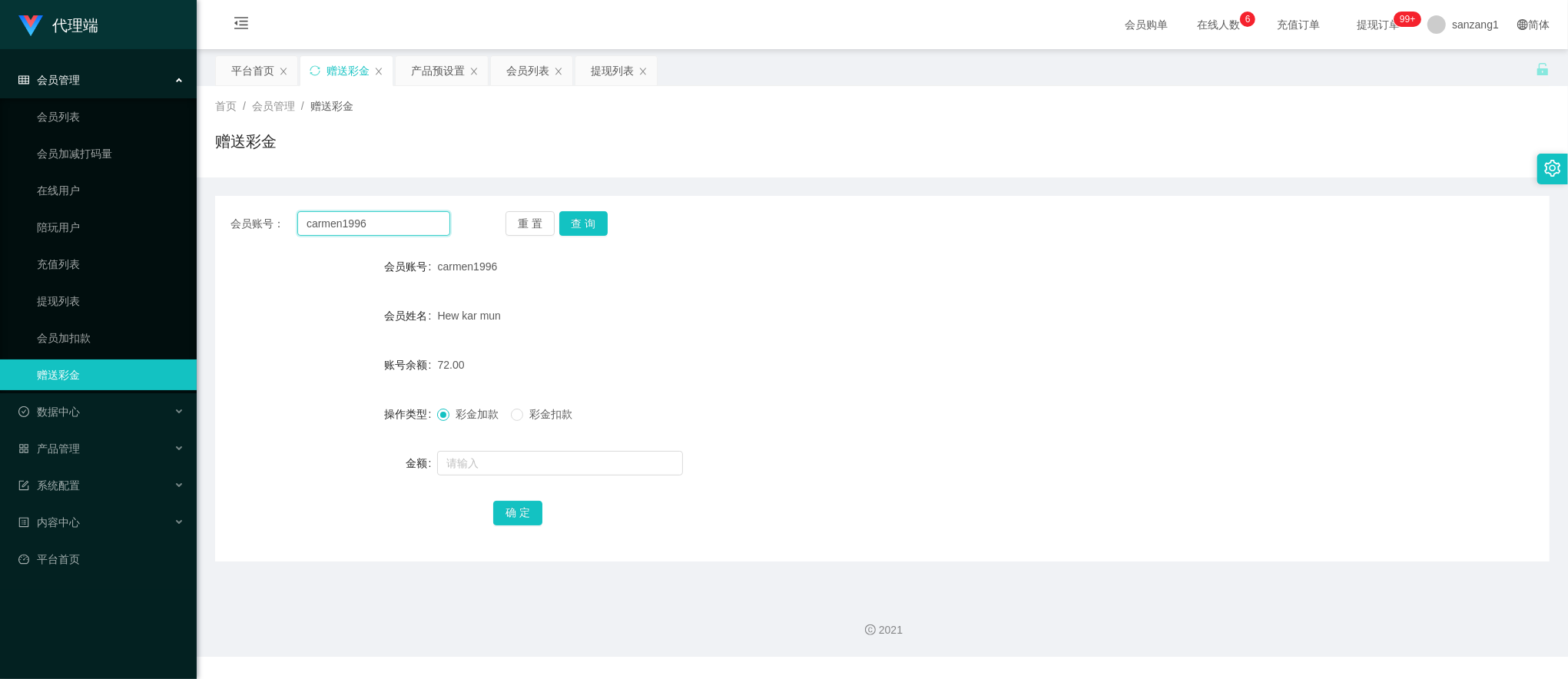
click at [318, 225] on input "carmen1996" at bounding box center [374, 224] width 153 height 25
paste input "61226321"
type input "61226321"
drag, startPoint x: 596, startPoint y: 222, endPoint x: 594, endPoint y: 230, distance: 8.2
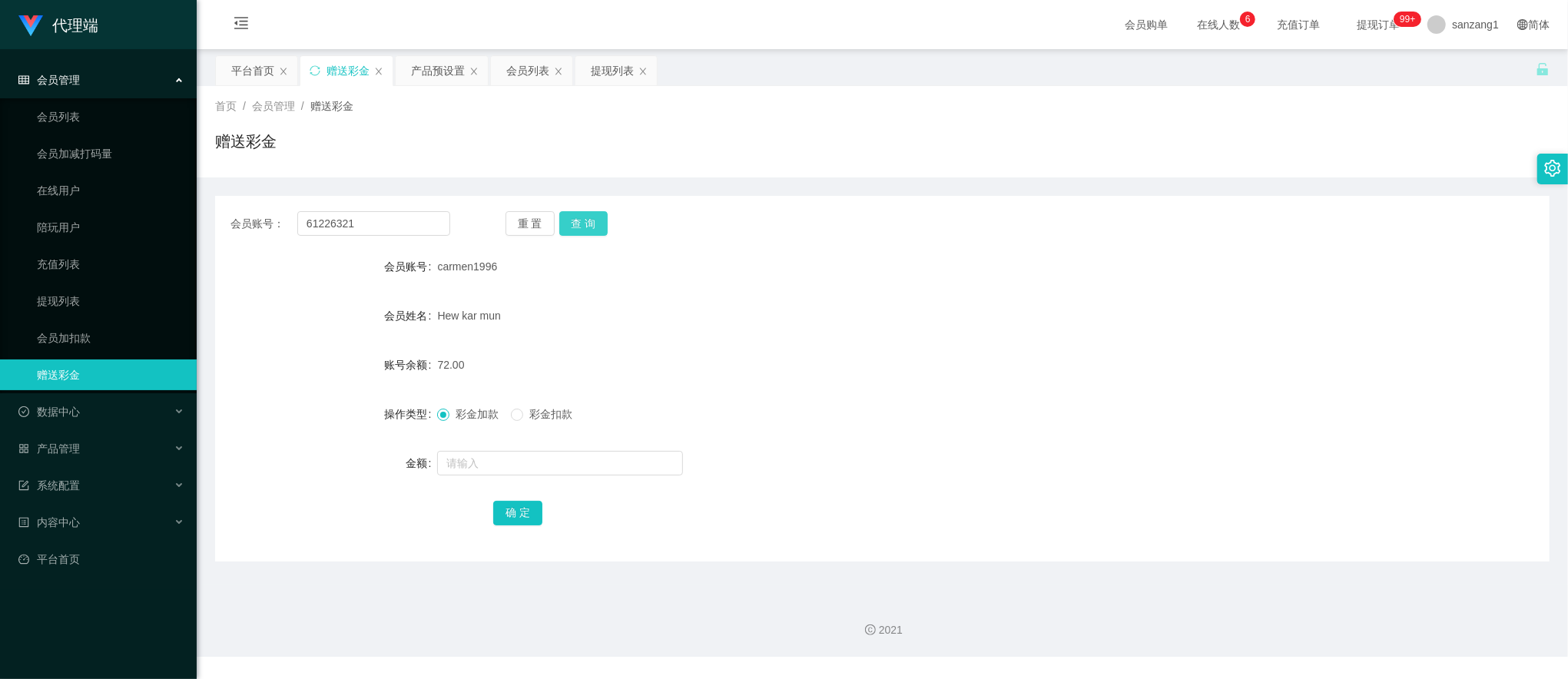
click at [596, 224] on button "查 询" at bounding box center [583, 224] width 49 height 25
click at [458, 459] on input "text" at bounding box center [560, 464] width 246 height 25
type input "8"
click at [518, 516] on button "确 定" at bounding box center [518, 514] width 49 height 25
click at [375, 231] on input "61226321" at bounding box center [374, 224] width 153 height 25
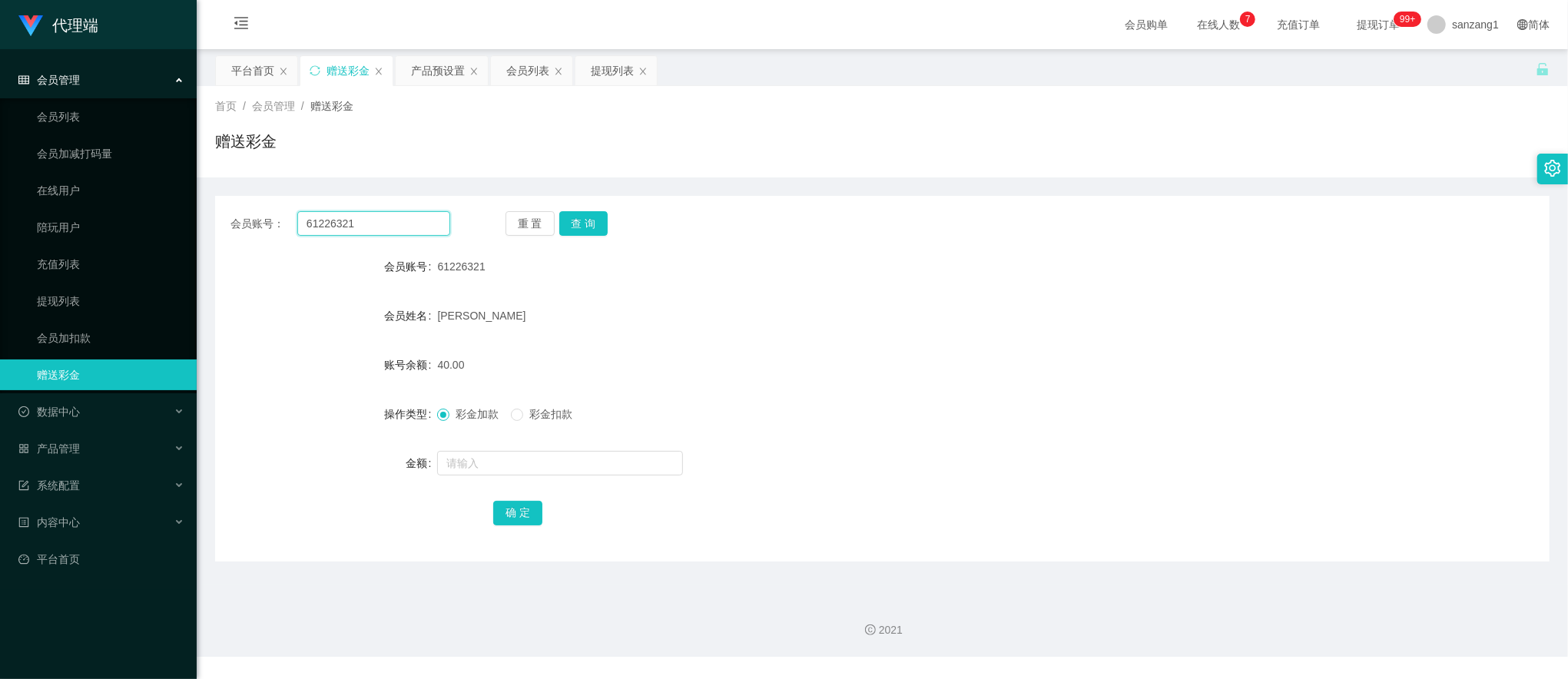
click at [375, 231] on input "61226321" at bounding box center [374, 224] width 153 height 25
paste input "Ray1238810"
type input "Ray1238810"
click at [597, 230] on button "查 询" at bounding box center [583, 224] width 49 height 25
click at [474, 459] on input "text" at bounding box center [560, 464] width 246 height 25
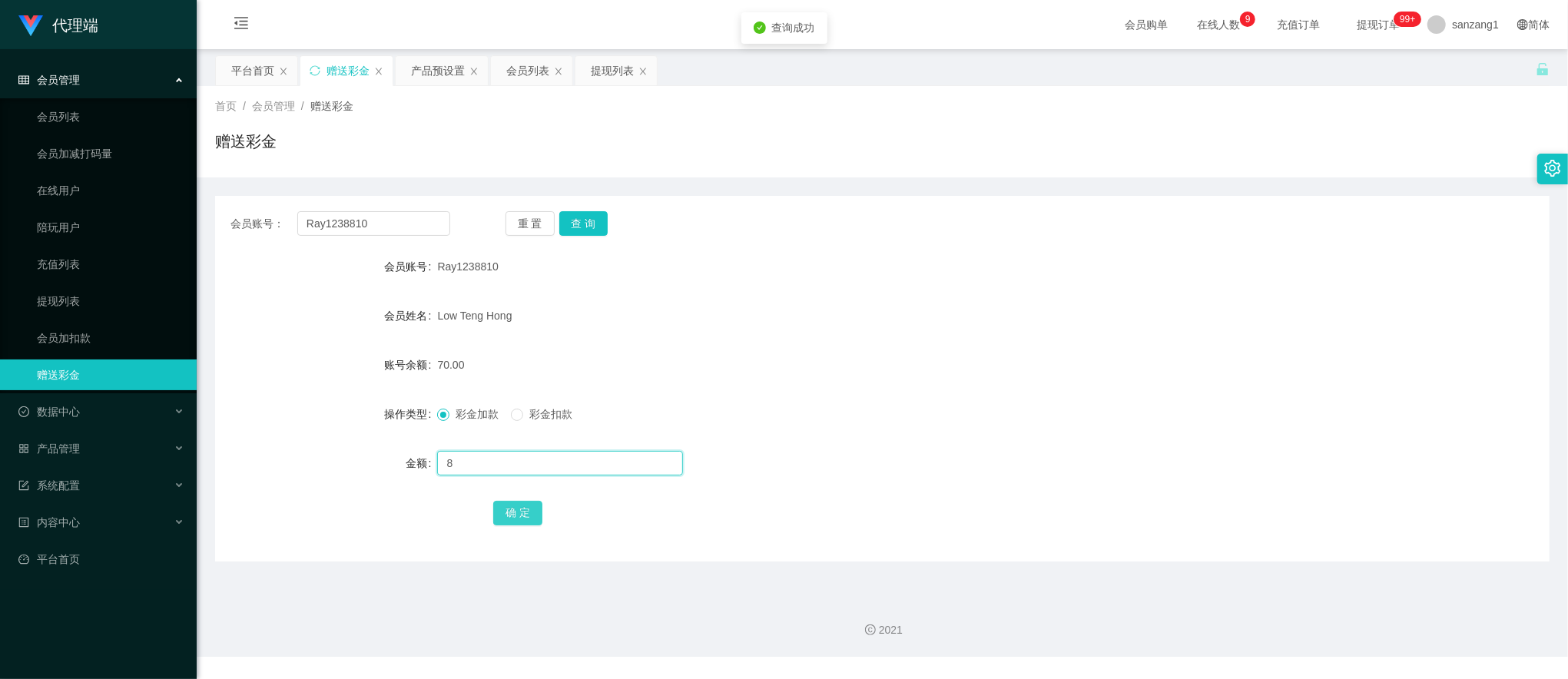
type input "8"
click at [516, 518] on button "确 定" at bounding box center [518, 514] width 49 height 25
click at [351, 230] on input "Ray1238810" at bounding box center [374, 224] width 153 height 25
paste input "61226321"
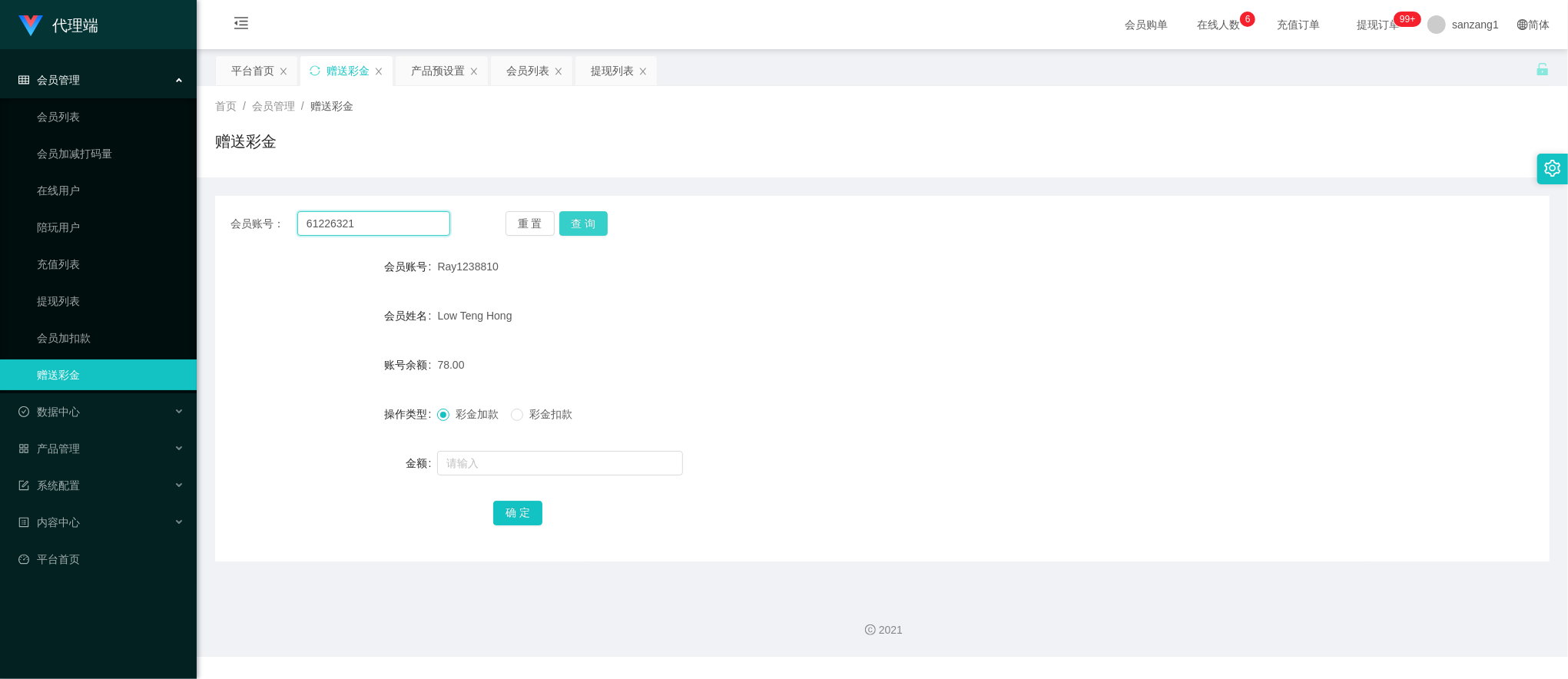
type input "61226321"
click at [578, 229] on button "查 询" at bounding box center [583, 224] width 49 height 25
click at [494, 464] on input "text" at bounding box center [560, 464] width 246 height 25
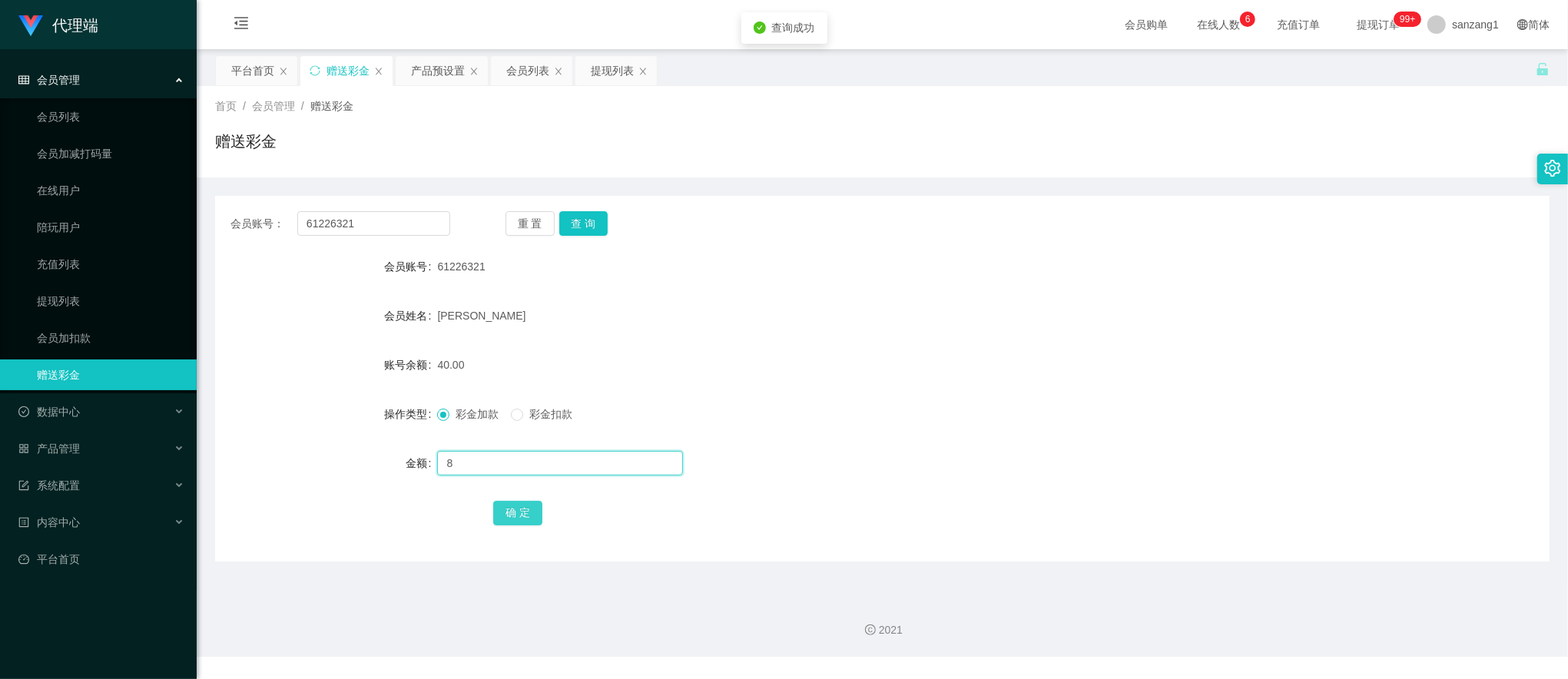
type input "8"
click at [518, 514] on button "确 定" at bounding box center [518, 514] width 49 height 25
click at [361, 219] on input "61226321" at bounding box center [374, 224] width 153 height 25
paste input "Ray1238810"
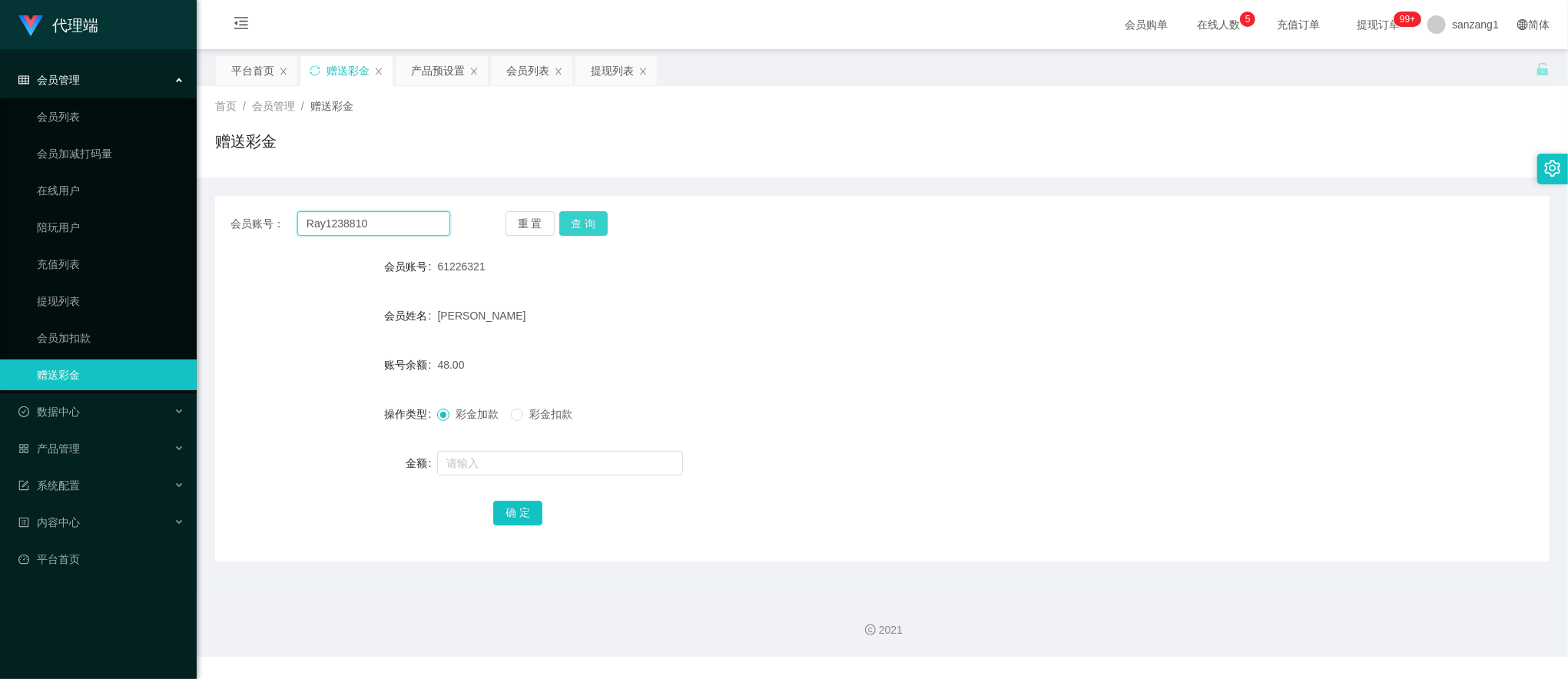
type input "Ray1238810"
click at [575, 219] on button "查 询" at bounding box center [583, 224] width 49 height 25
click at [487, 477] on div at bounding box center [826, 463] width 779 height 31
click at [494, 470] on input "text" at bounding box center [560, 464] width 246 height 25
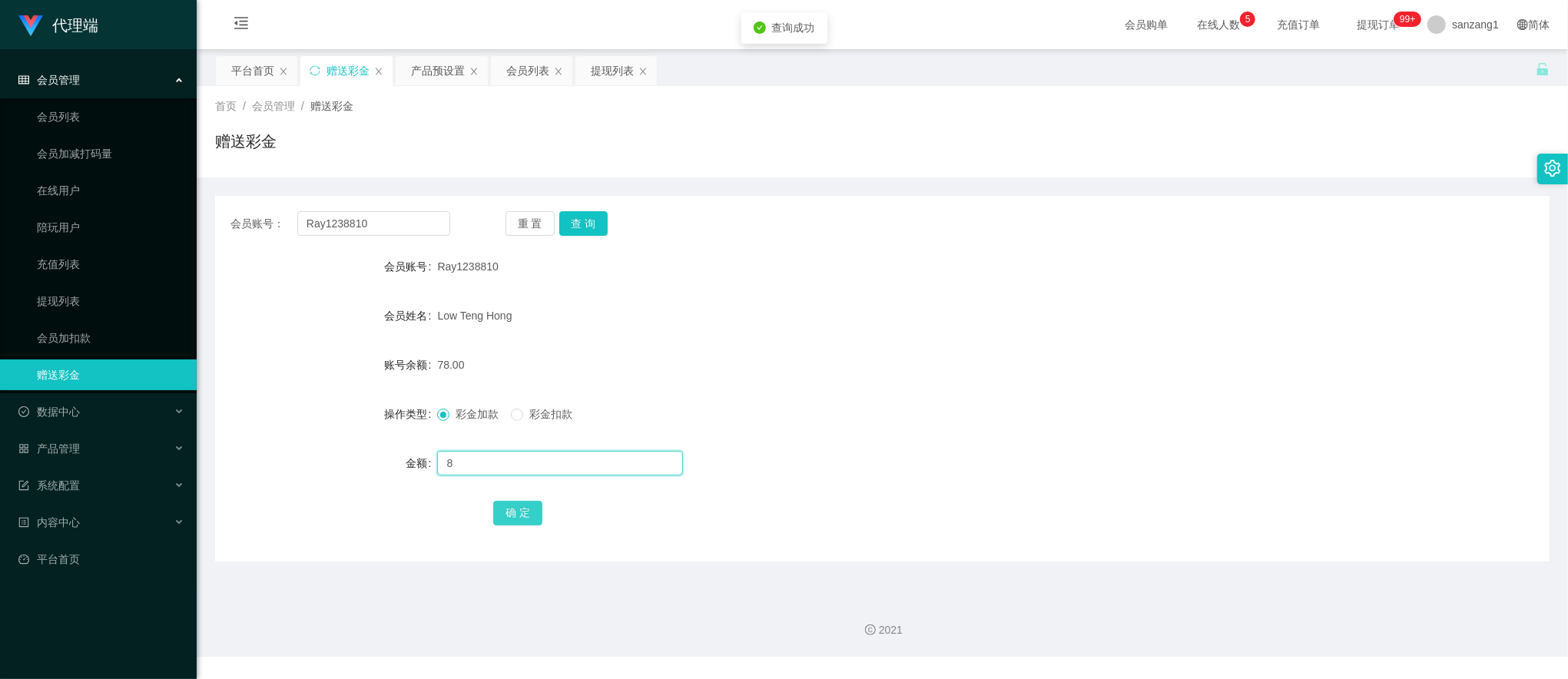
type input "8"
click at [520, 505] on button "确 定" at bounding box center [518, 514] width 49 height 25
click at [344, 226] on input "Ray1238810" at bounding box center [374, 224] width 153 height 25
click at [342, 228] on input "Ray1238810" at bounding box center [374, 224] width 153 height 25
paste input "carmen1996"
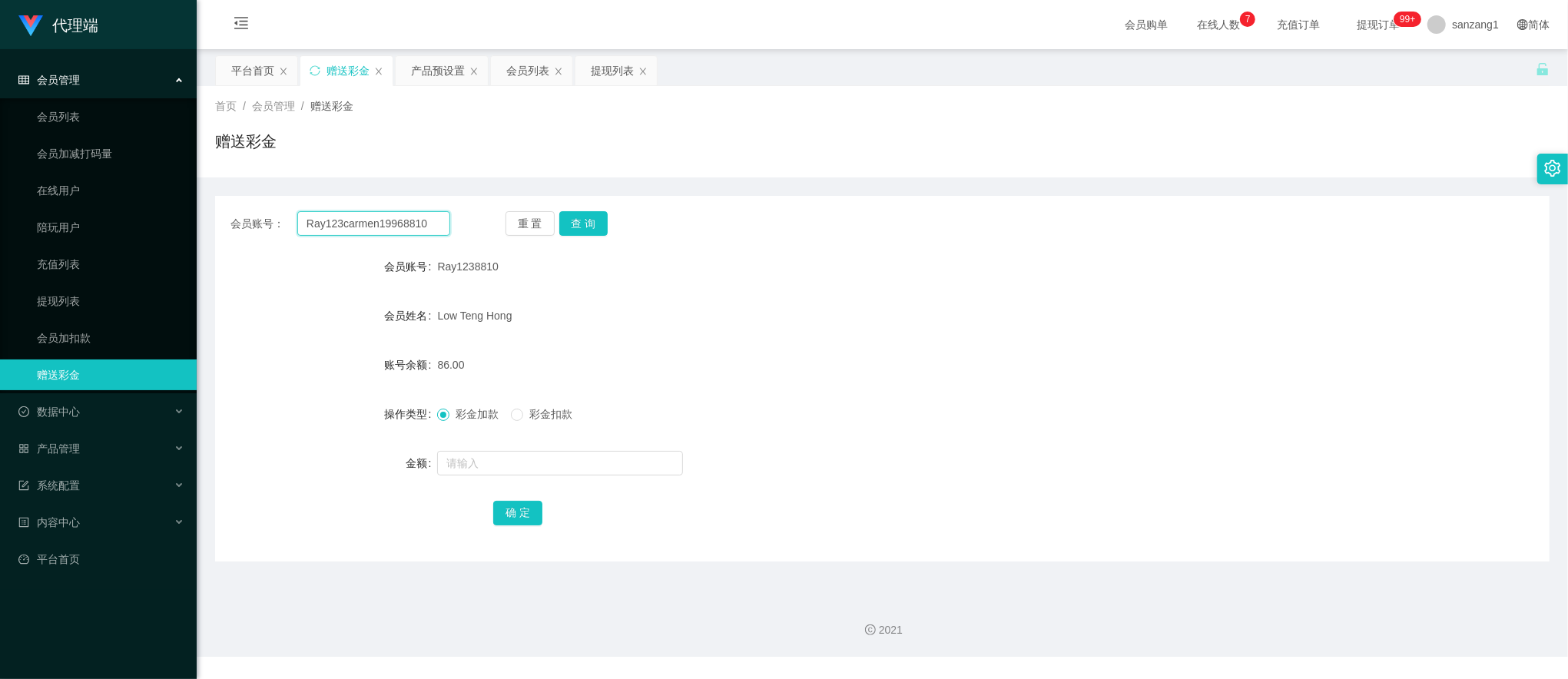
click at [400, 224] on input "Ray123carmen19968810" at bounding box center [374, 224] width 153 height 25
paste input "carmen1996"
type input "carmen1996"
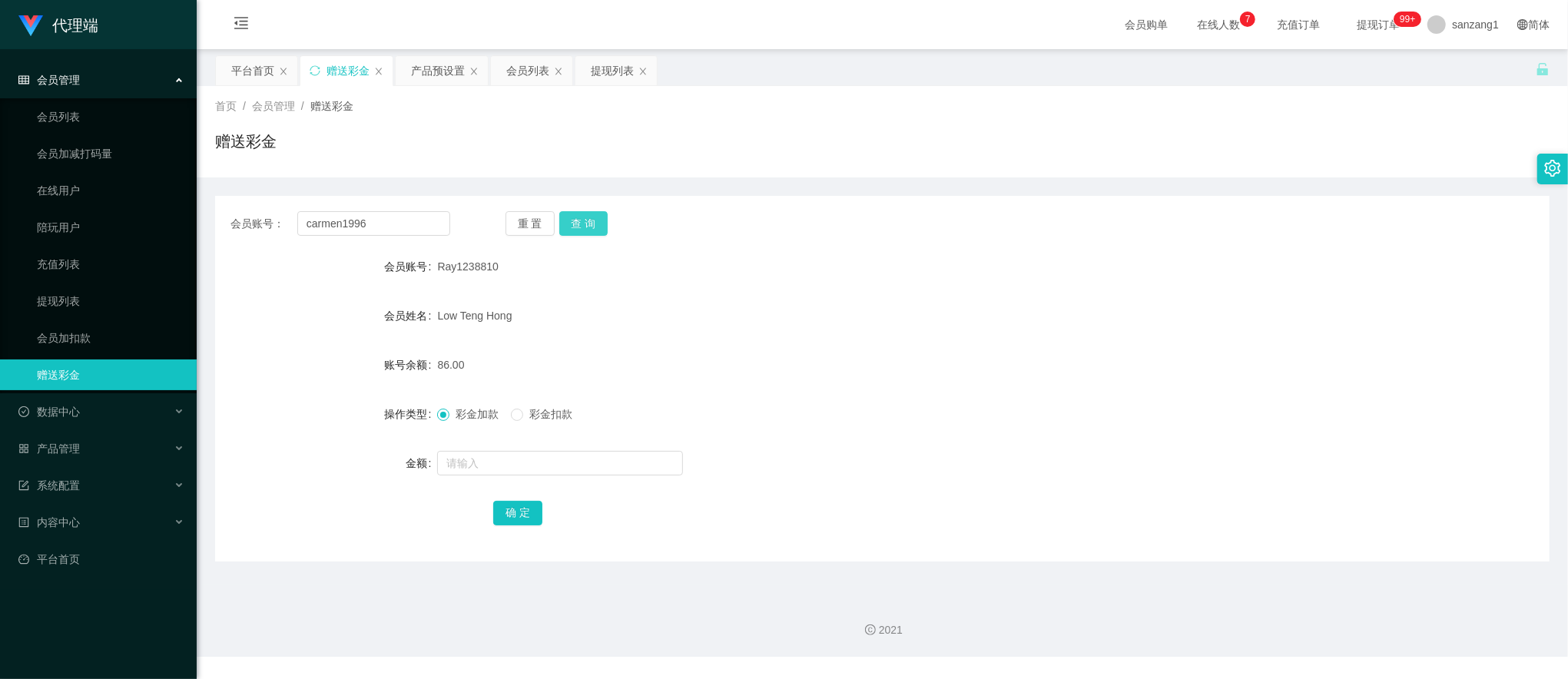
click at [559, 219] on button "查 询" at bounding box center [583, 224] width 49 height 25
click at [461, 477] on div at bounding box center [826, 463] width 779 height 31
click at [479, 461] on input "text" at bounding box center [560, 464] width 246 height 25
type input "8"
click at [501, 508] on button "确 定" at bounding box center [518, 514] width 49 height 25
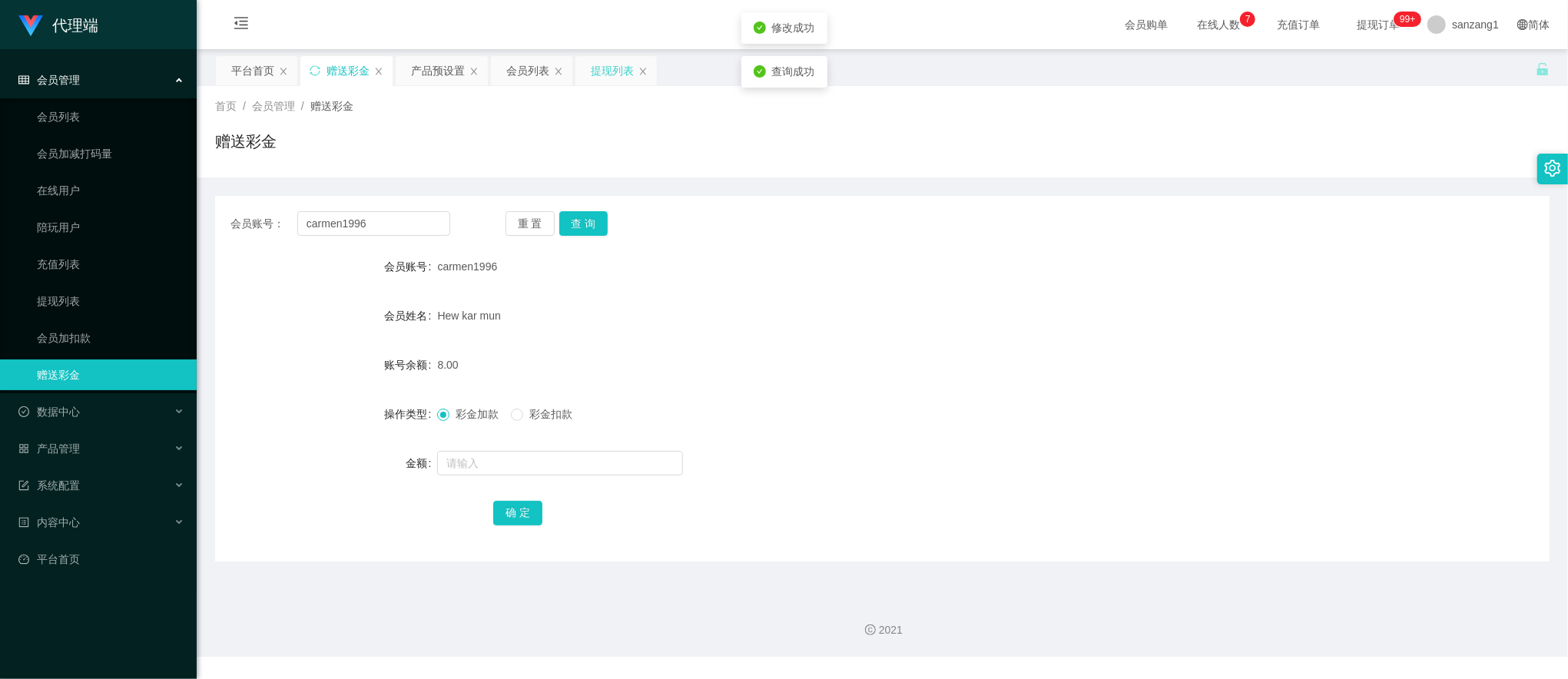
click at [610, 74] on div "提现列表" at bounding box center [612, 70] width 43 height 29
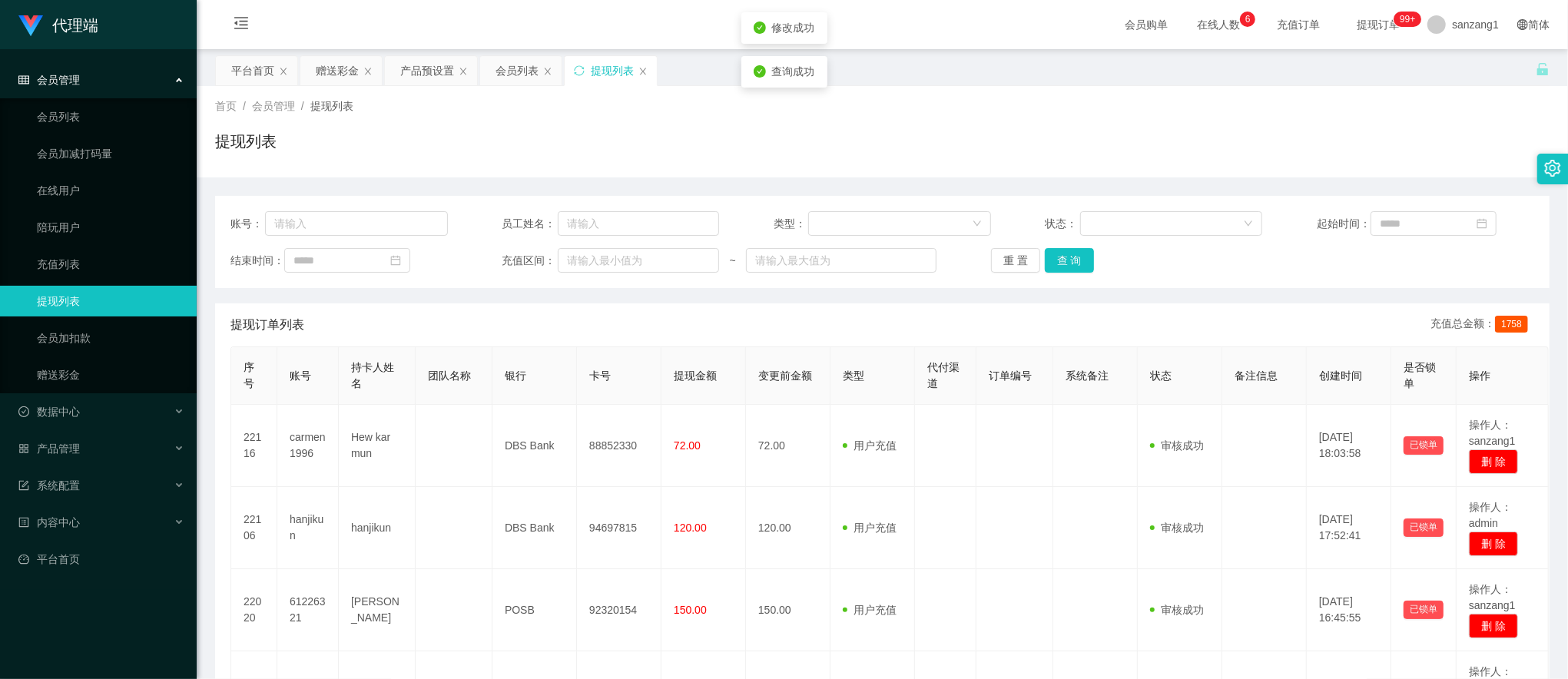
click at [1064, 274] on div "账号： 员工姓名： 类型： 状态： 起始时间： 结束时间： 充值区间： ~ 重 置 查 询" at bounding box center [882, 242] width 1335 height 92
click at [1064, 264] on button "查 询" at bounding box center [1069, 261] width 49 height 25
click at [341, 69] on div "赠送彩金" at bounding box center [337, 70] width 43 height 29
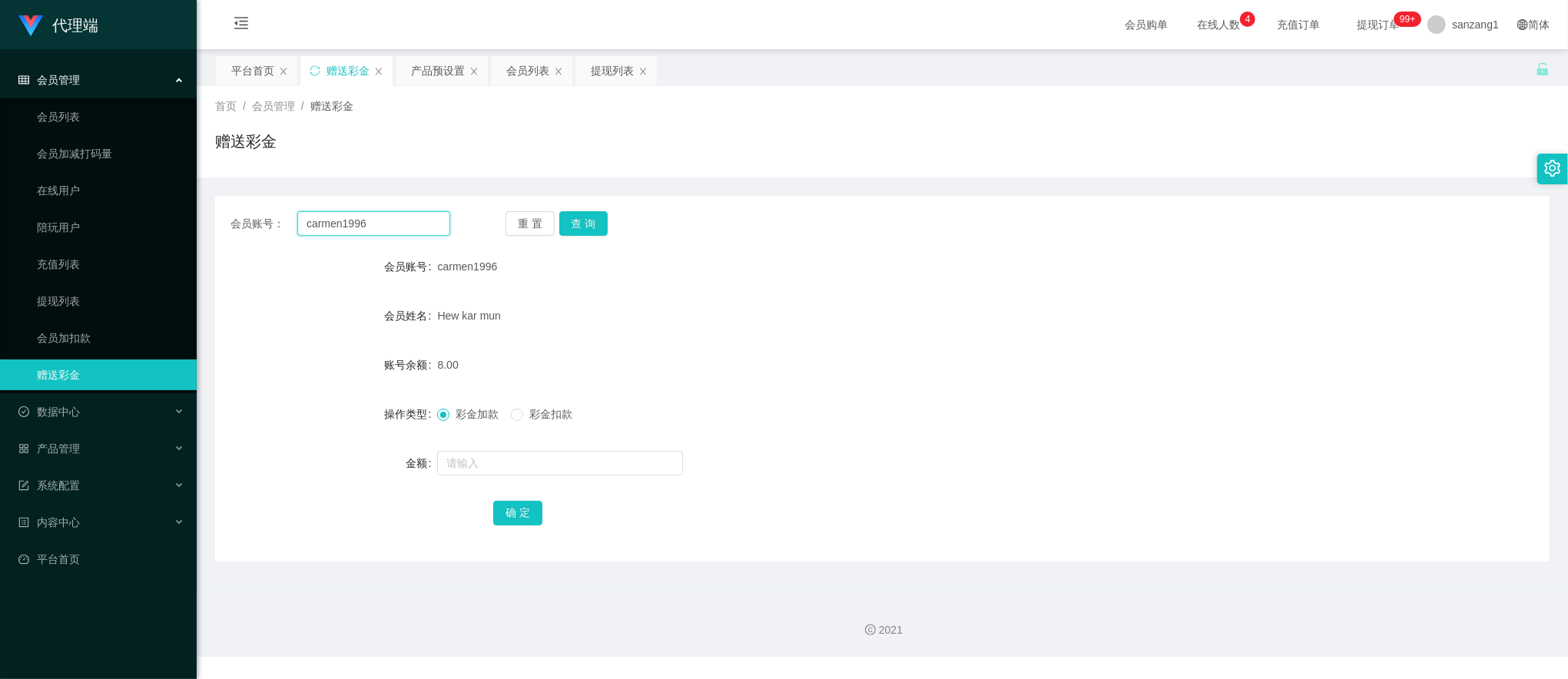
click at [323, 231] on input "carmen1996" at bounding box center [374, 224] width 153 height 25
click at [323, 230] on input "carmen1996" at bounding box center [374, 224] width 153 height 25
paste input "90366160"
type input "90366160"
click at [604, 215] on button "查 询" at bounding box center [583, 224] width 49 height 25
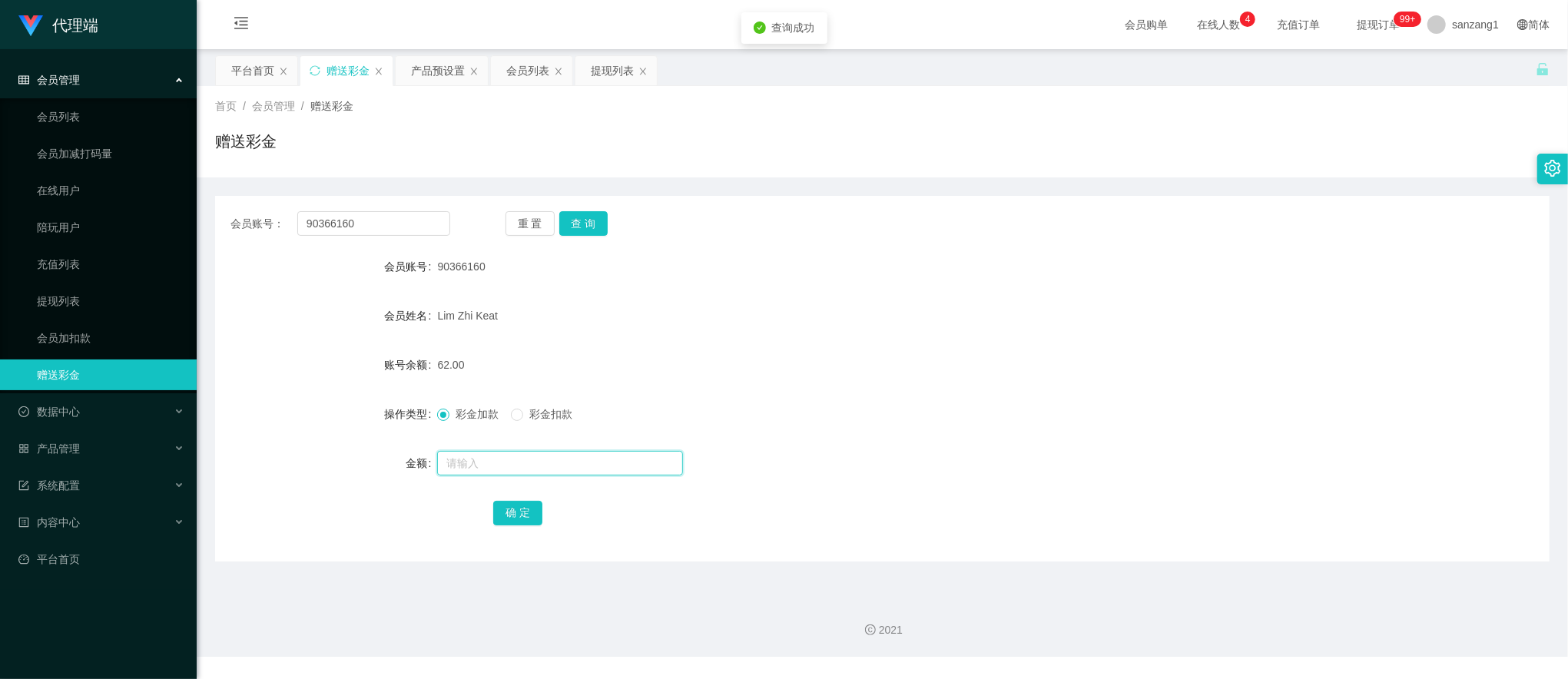
click at [461, 470] on input "text" at bounding box center [560, 464] width 246 height 25
type input "24"
click at [523, 512] on button "确 定" at bounding box center [518, 514] width 49 height 25
click at [353, 231] on input "90366160" at bounding box center [374, 224] width 153 height 25
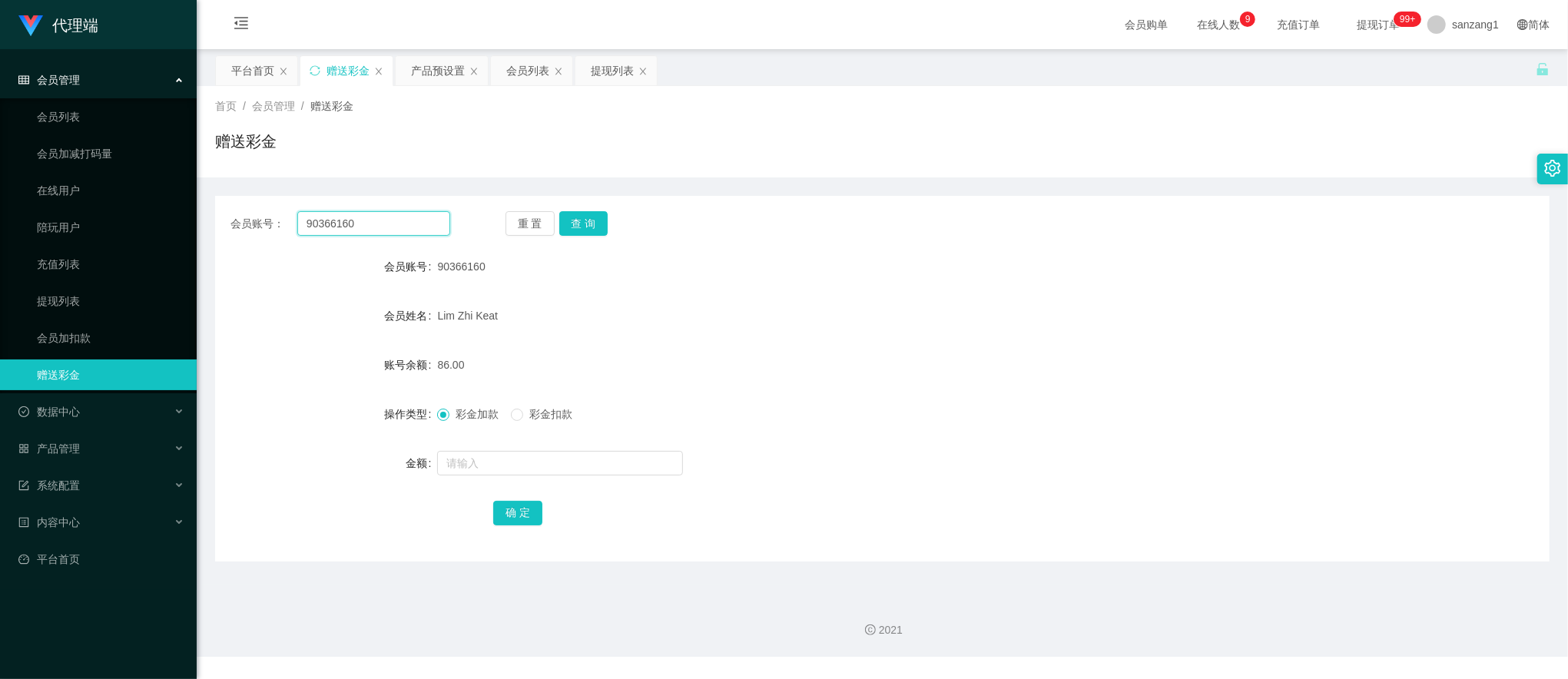
paste input "Ray123881"
type input "Ray1238810"
click at [578, 231] on button "查 询" at bounding box center [583, 224] width 49 height 25
click at [490, 467] on input "text" at bounding box center [560, 464] width 246 height 25
type input "8"
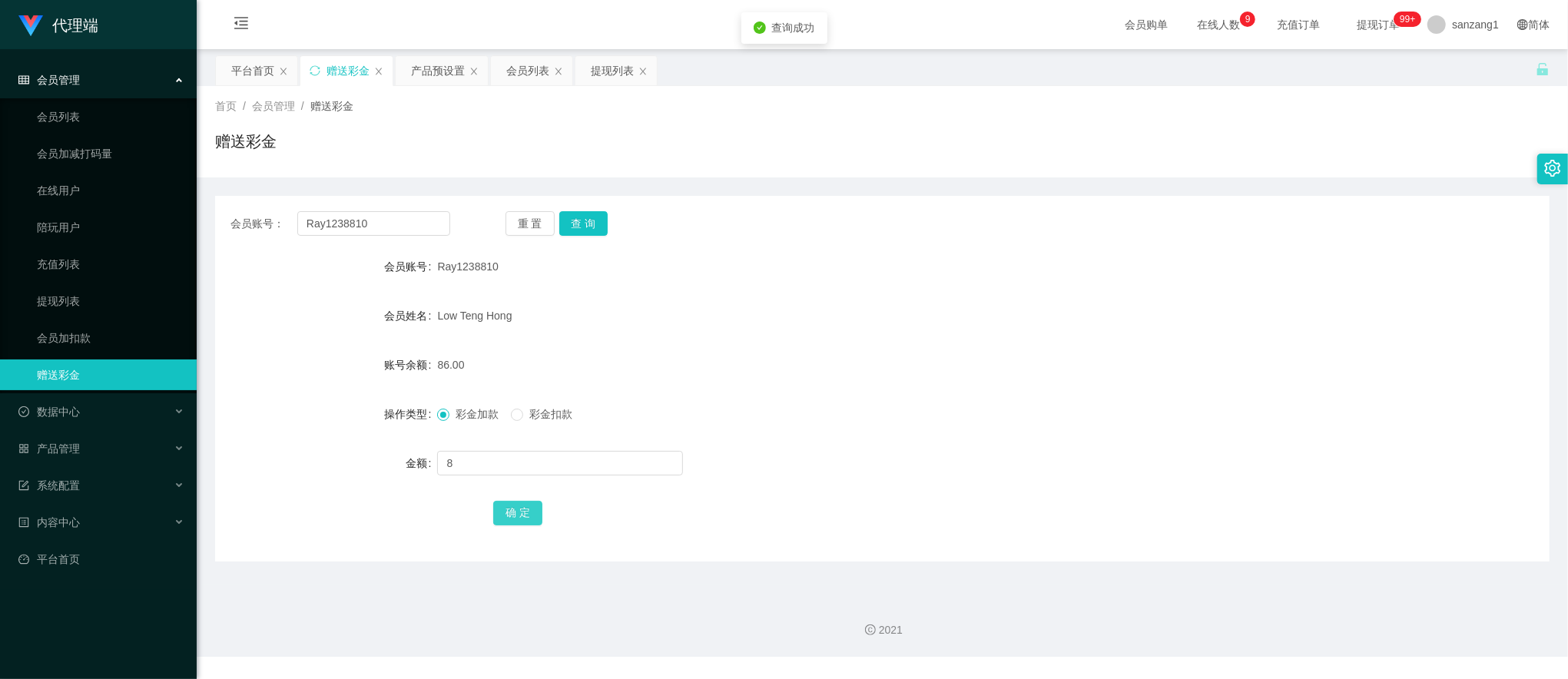
click at [508, 514] on button "确 定" at bounding box center [518, 514] width 49 height 25
click at [337, 219] on input "Ray1238810" at bounding box center [374, 224] width 153 height 25
paste input "61226321"
type input "61226321"
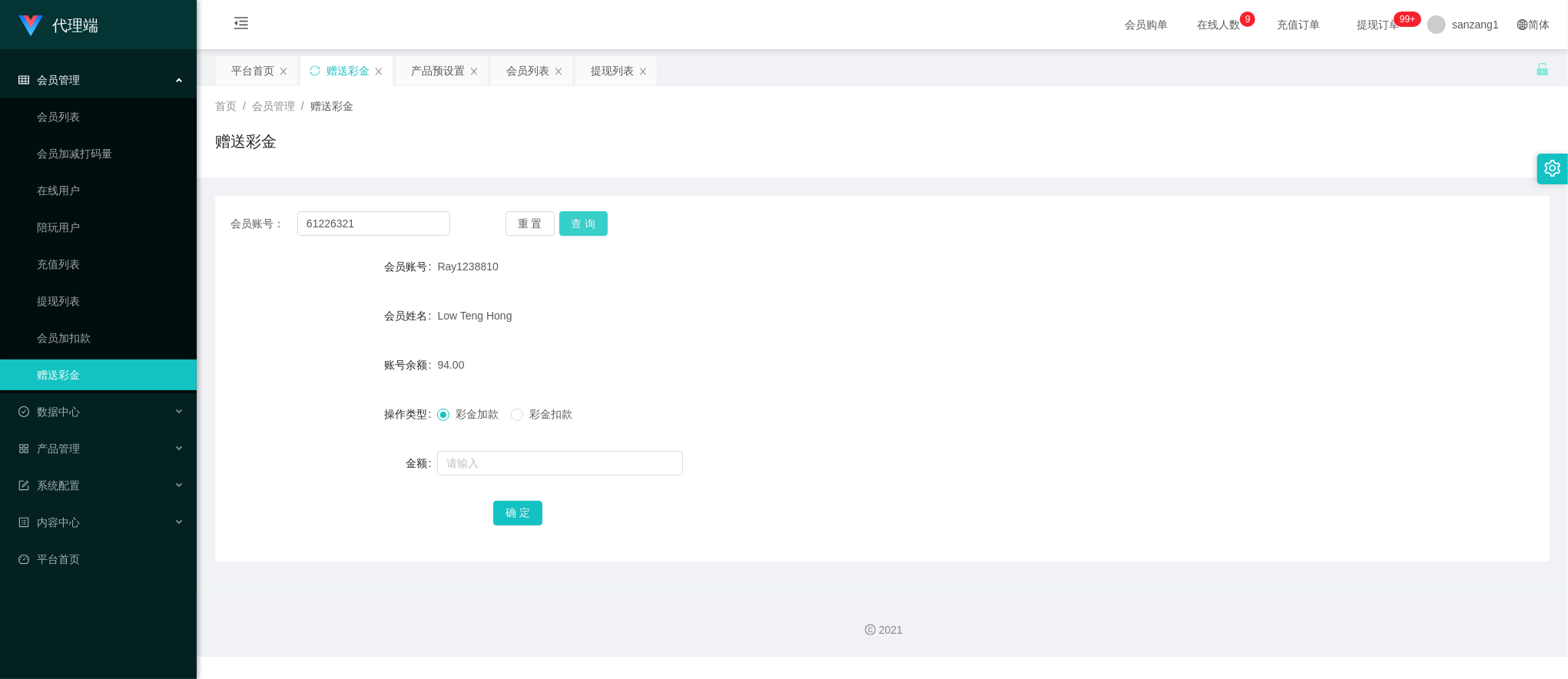
click at [597, 229] on button "查 询" at bounding box center [583, 224] width 49 height 25
click at [472, 453] on input "text" at bounding box center [560, 464] width 246 height 25
type input "8"
click at [514, 507] on button "确 定" at bounding box center [518, 514] width 49 height 25
drag, startPoint x: 606, startPoint y: 71, endPoint x: 607, endPoint y: 80, distance: 9.1
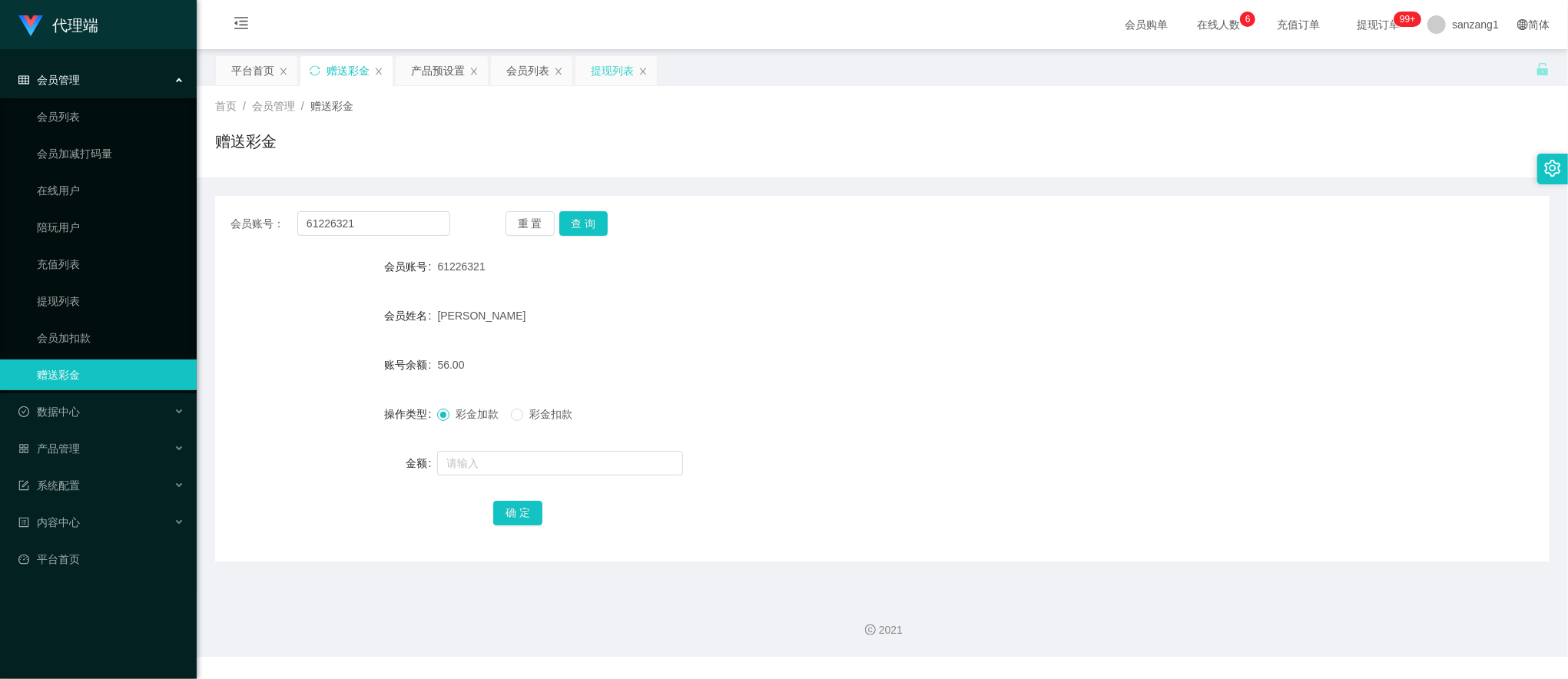
click at [606, 78] on div "提现列表" at bounding box center [612, 70] width 43 height 29
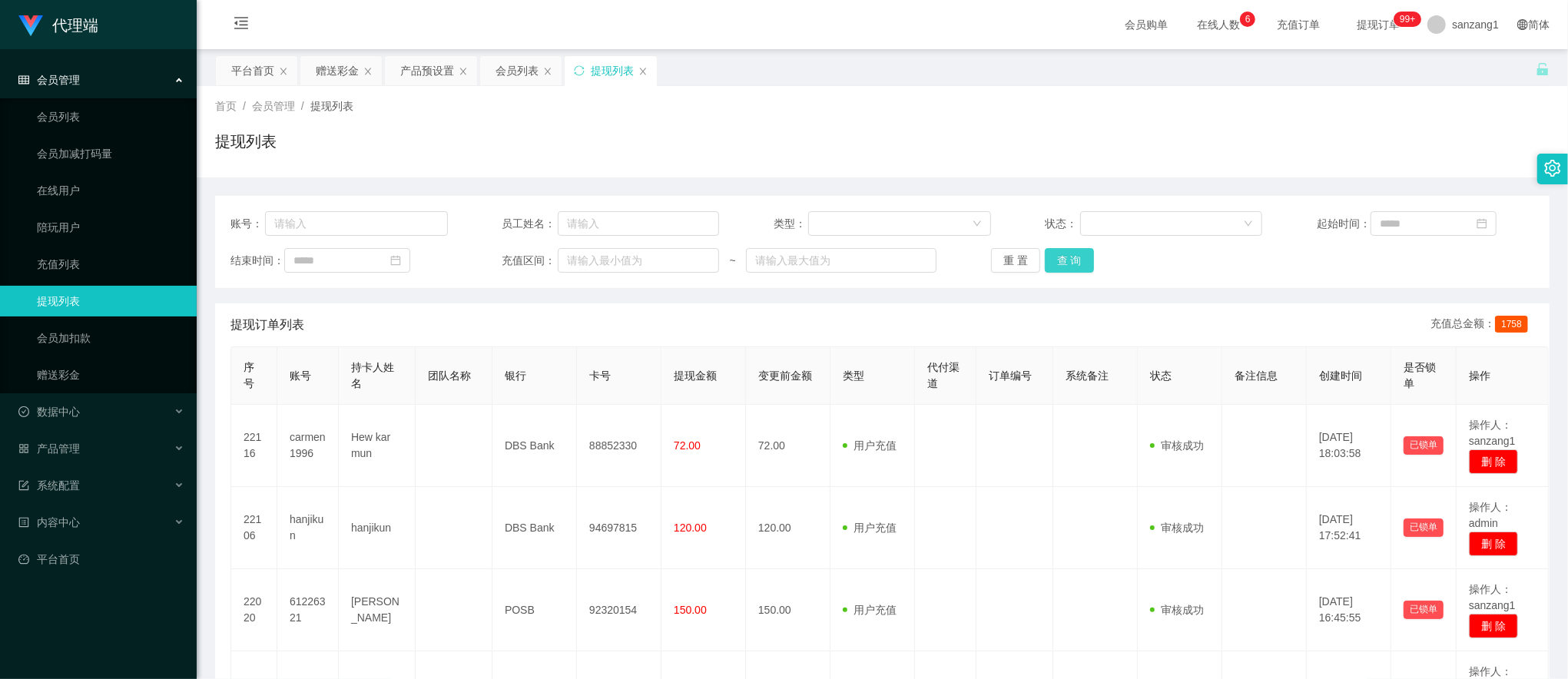
click at [1066, 259] on button "查 询" at bounding box center [1069, 261] width 49 height 25
click at [1079, 272] on button "查 询" at bounding box center [1069, 261] width 49 height 25
click at [1085, 256] on button "查 询" at bounding box center [1069, 261] width 49 height 25
click at [1052, 261] on button "查 询" at bounding box center [1069, 261] width 49 height 25
click at [337, 56] on div "赠送彩金" at bounding box center [342, 71] width 83 height 31
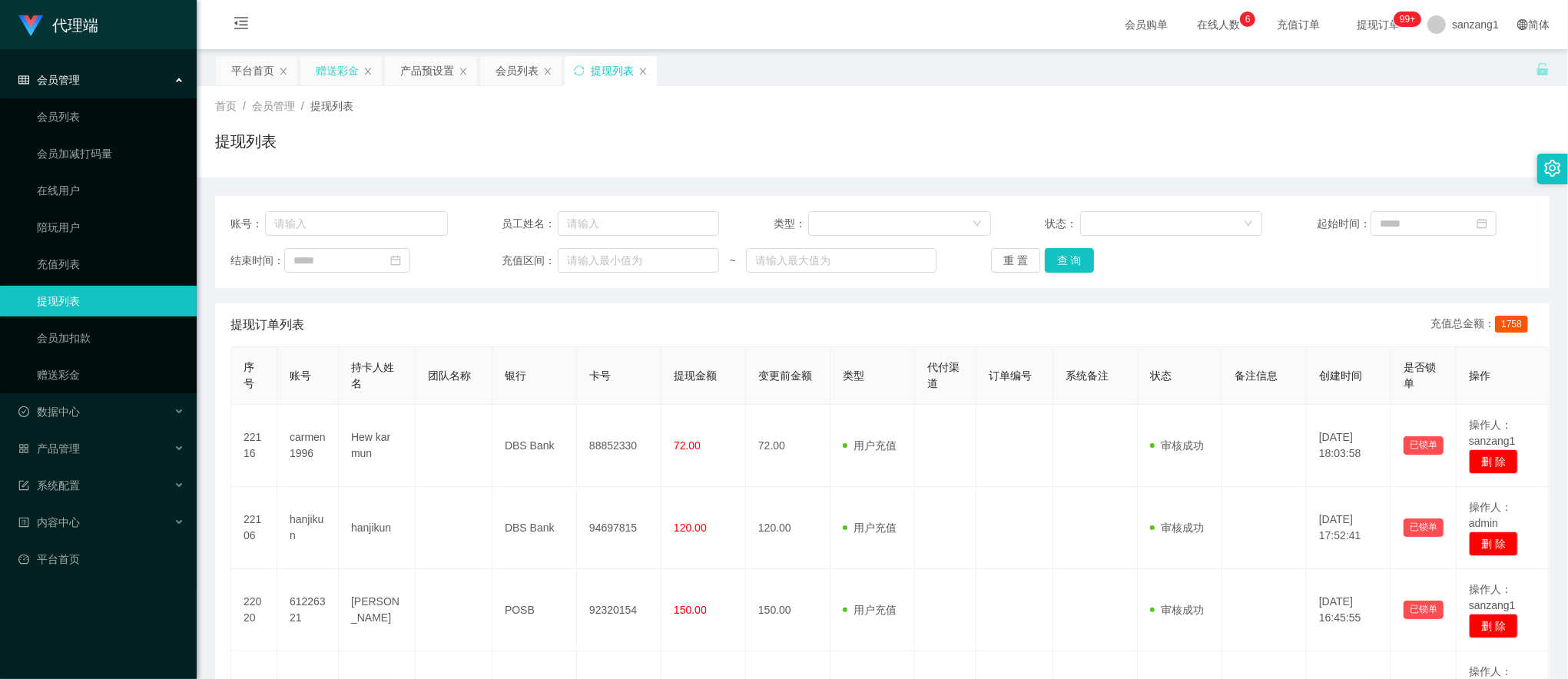
click at [318, 76] on div "赠送彩金" at bounding box center [337, 70] width 43 height 29
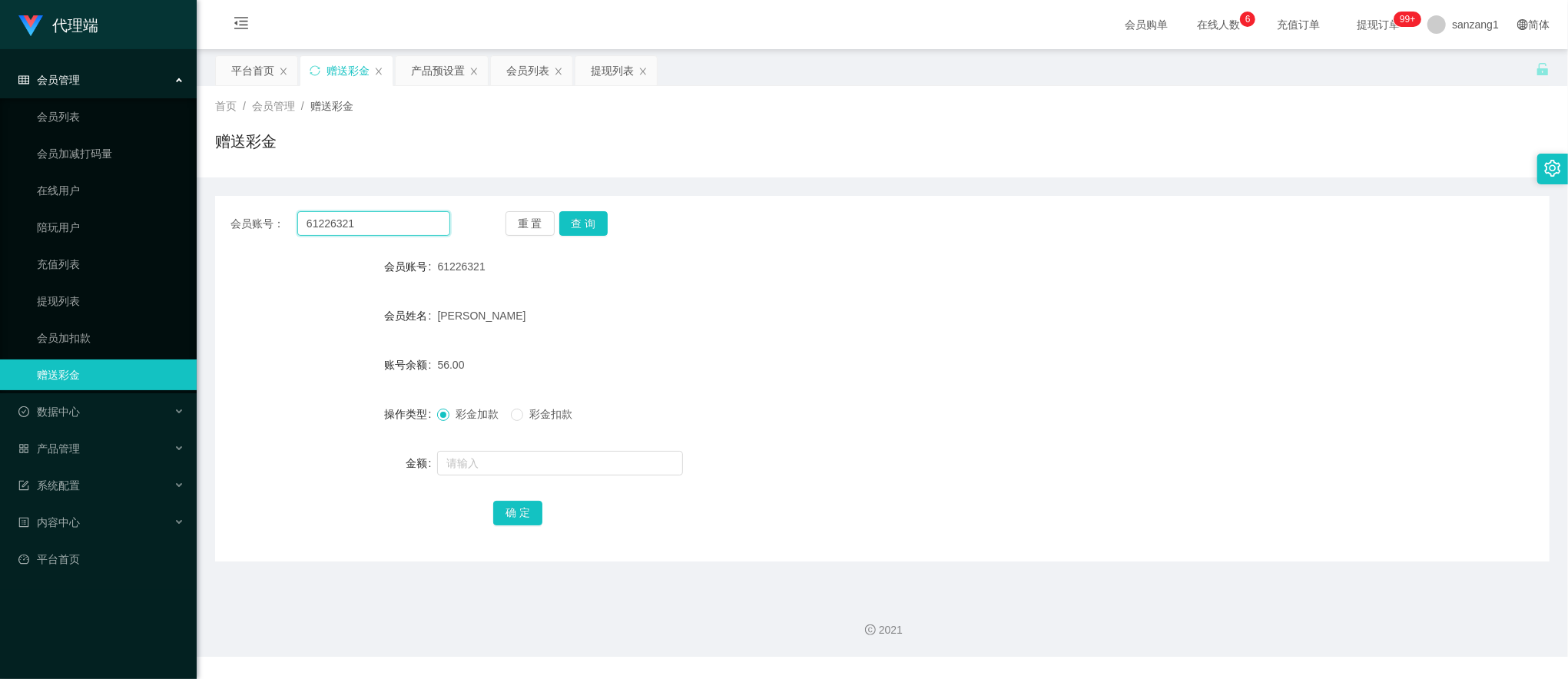
click at [356, 232] on input "61226321" at bounding box center [374, 224] width 153 height 25
paste input "90366160"
type input "90366160"
click at [578, 217] on button "查 询" at bounding box center [583, 224] width 49 height 25
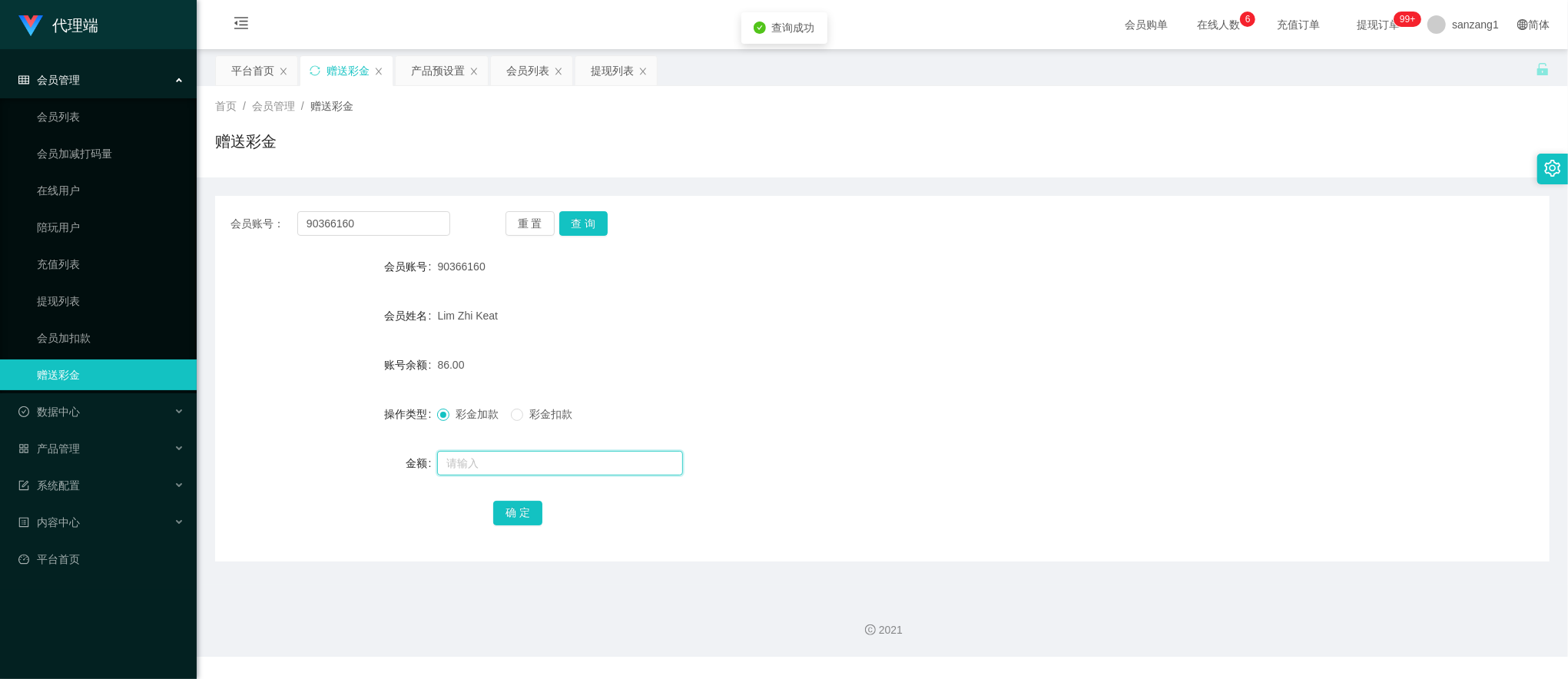
click at [502, 469] on input "text" at bounding box center [560, 464] width 246 height 25
type input "8"
click at [510, 503] on button "确 定" at bounding box center [518, 514] width 49 height 25
click at [358, 225] on input "90366160" at bounding box center [374, 224] width 153 height 25
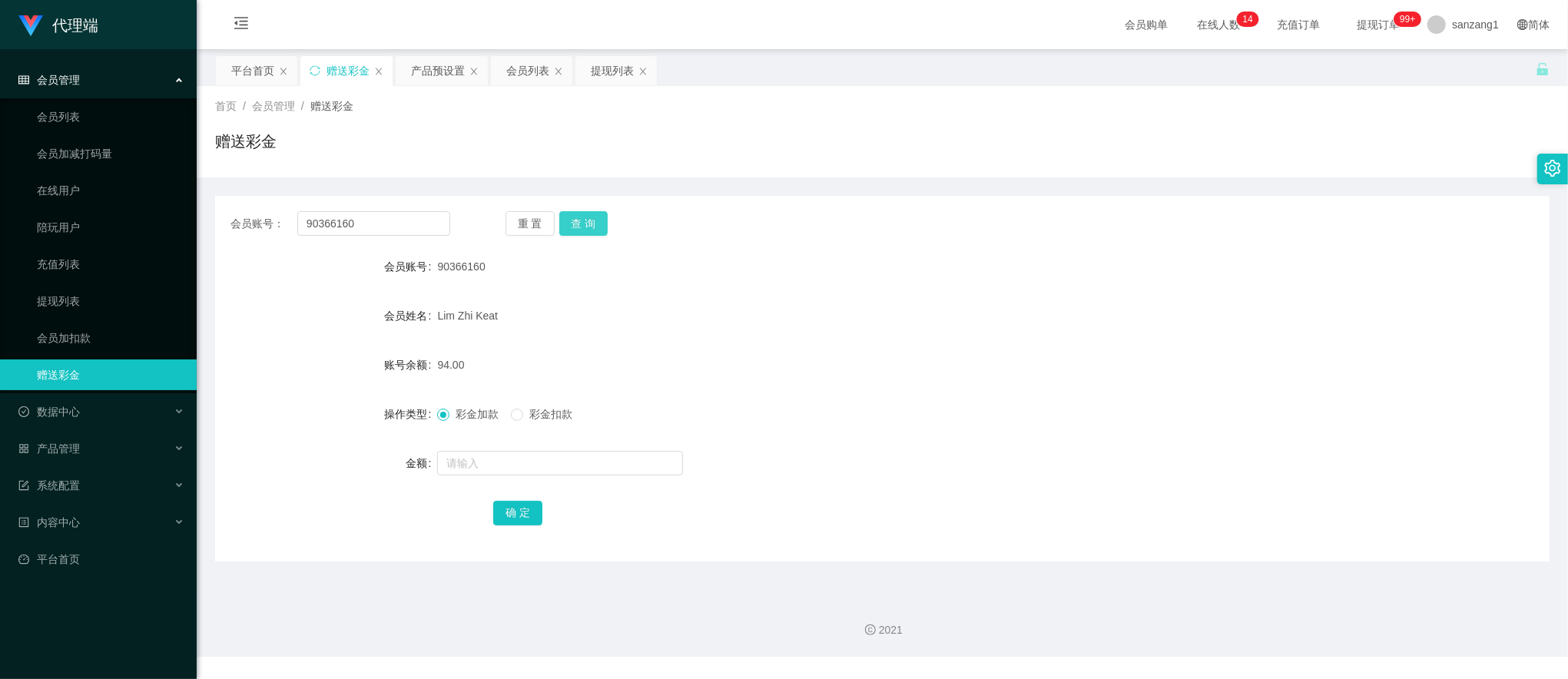
click at [572, 213] on button "查 询" at bounding box center [583, 224] width 49 height 25
click at [484, 471] on input "text" at bounding box center [560, 464] width 246 height 25
type input "8"
click at [530, 511] on button "确 定" at bounding box center [518, 514] width 49 height 25
click at [351, 219] on input "90366160" at bounding box center [374, 224] width 153 height 25
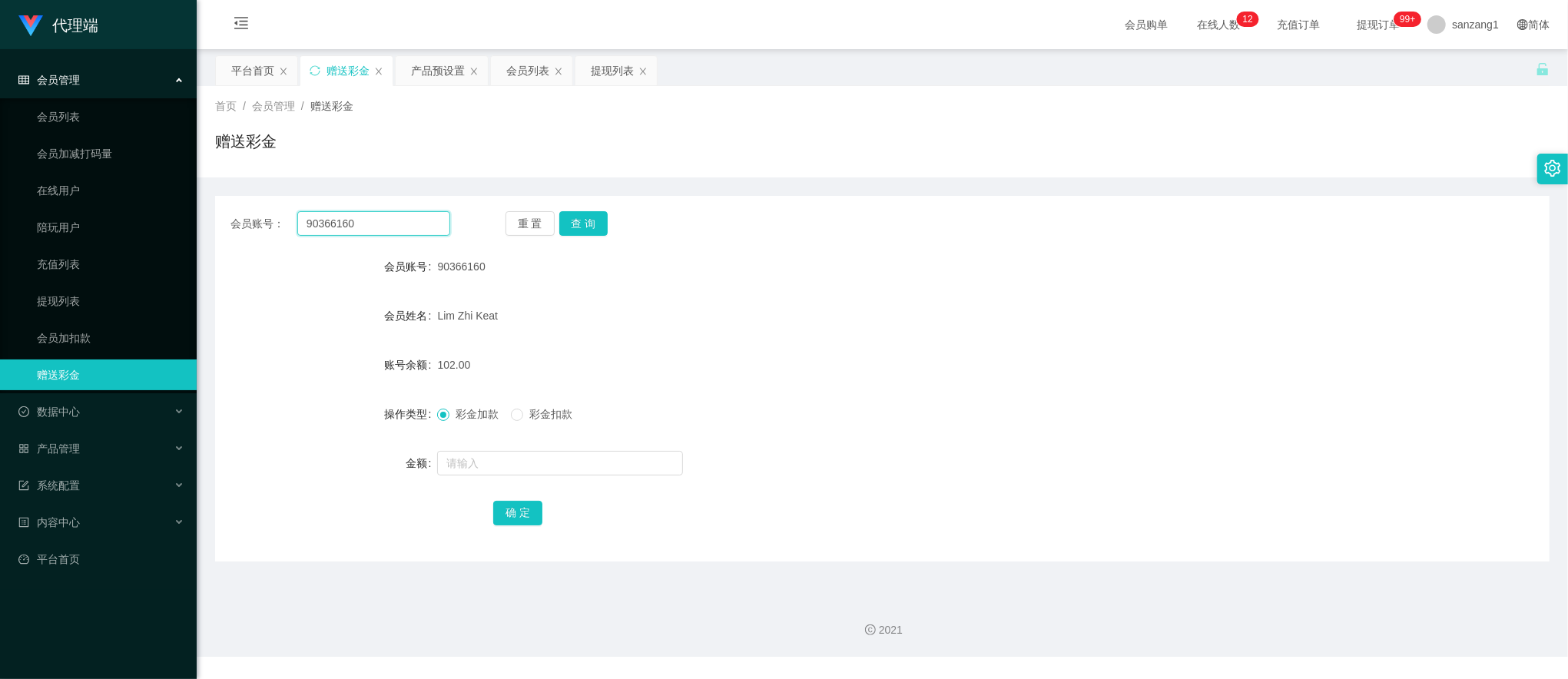
click at [351, 219] on input "90366160" at bounding box center [374, 224] width 153 height 25
paste input "Ray123881"
type input "Ray1238810"
click at [600, 216] on button "查 询" at bounding box center [583, 224] width 49 height 25
drag, startPoint x: 510, startPoint y: 447, endPoint x: 507, endPoint y: 455, distance: 8.5
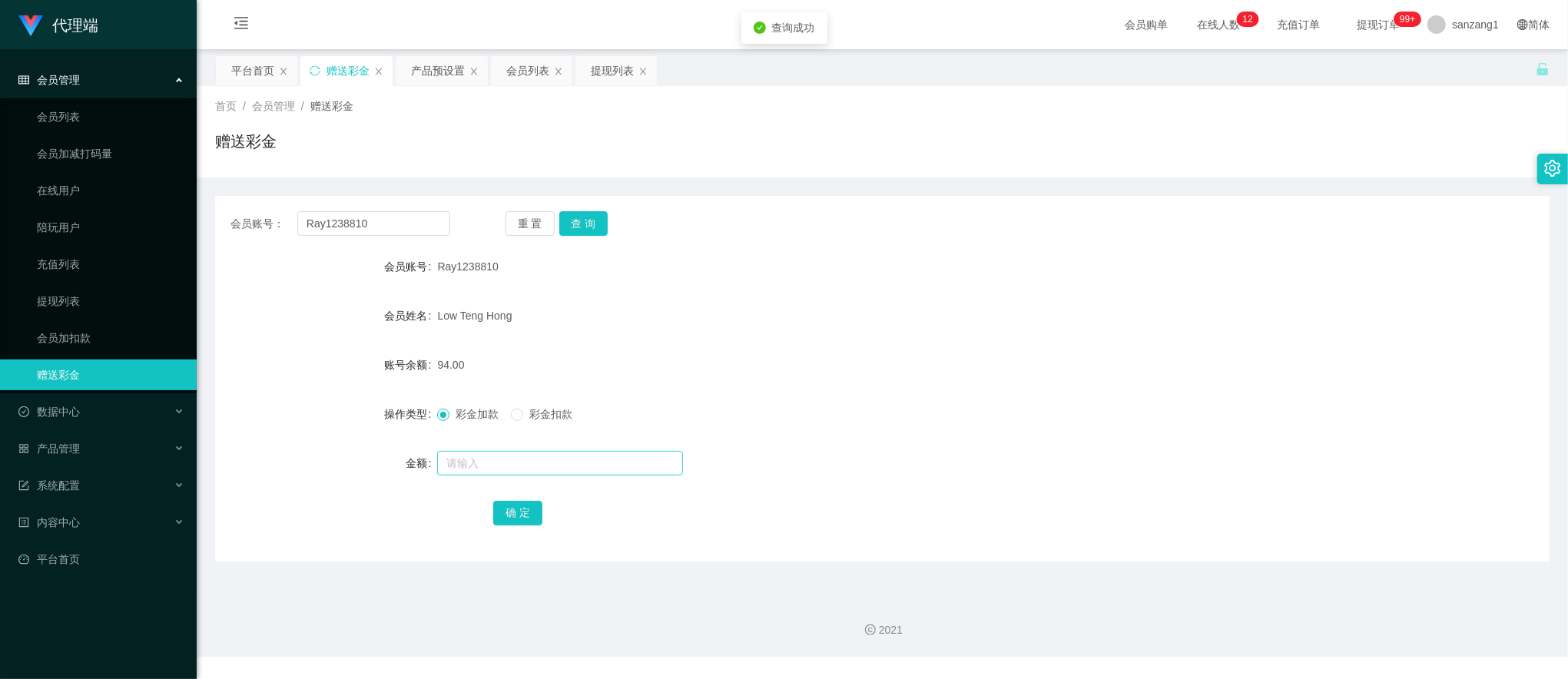
click at [509, 453] on div at bounding box center [826, 463] width 779 height 31
click at [507, 455] on input "text" at bounding box center [560, 464] width 246 height 25
type input "8"
click at [539, 519] on button "确 定" at bounding box center [518, 514] width 49 height 25
click at [380, 225] on input "Ray1238810" at bounding box center [374, 224] width 153 height 25
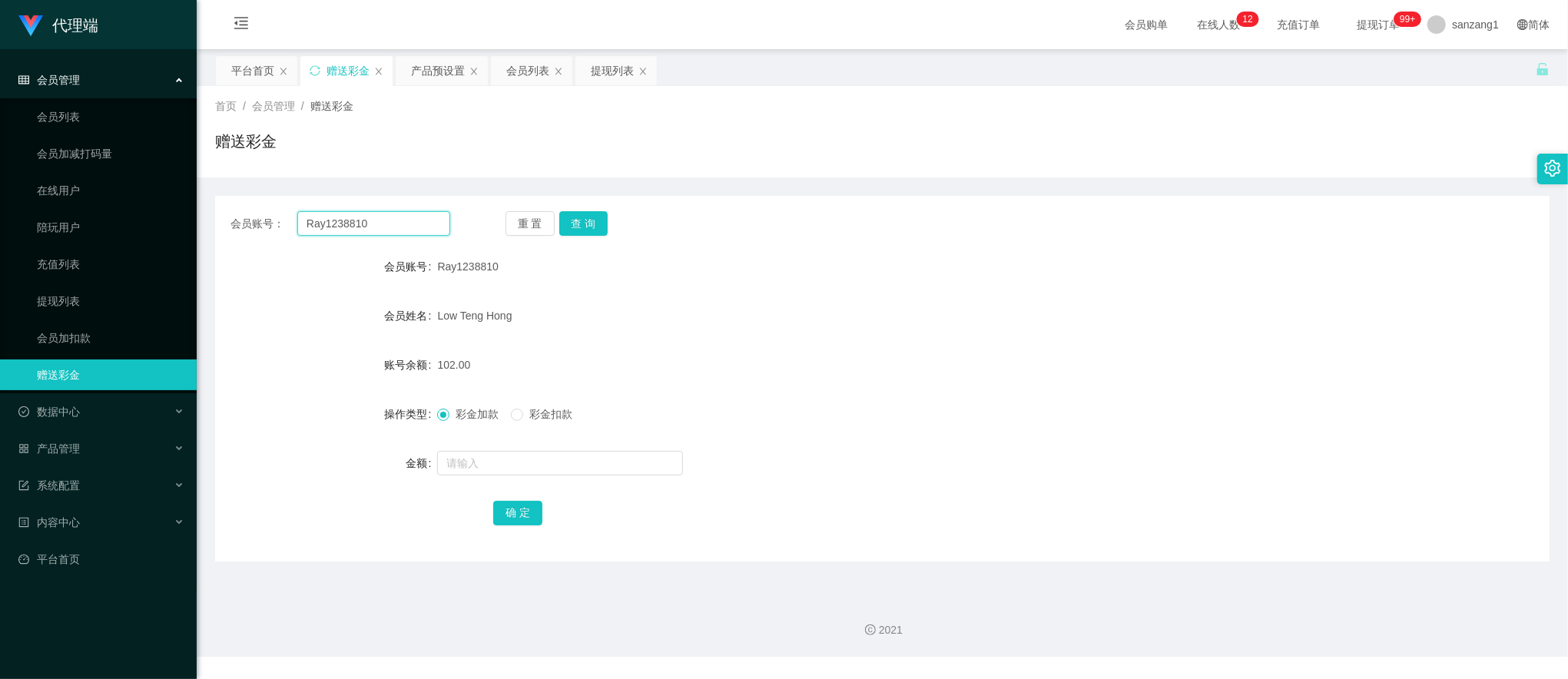
click at [380, 225] on input "Ray1238810" at bounding box center [374, 224] width 153 height 25
paste input "61226321"
type input "61226321"
click at [603, 217] on button "查 询" at bounding box center [583, 224] width 49 height 25
click at [479, 480] on form "会员账号 61226321 会员姓名 Kenneth 账号余额 56.00 操作类型 彩金加款 彩金扣款 金额 确 定" at bounding box center [882, 389] width 1335 height 277
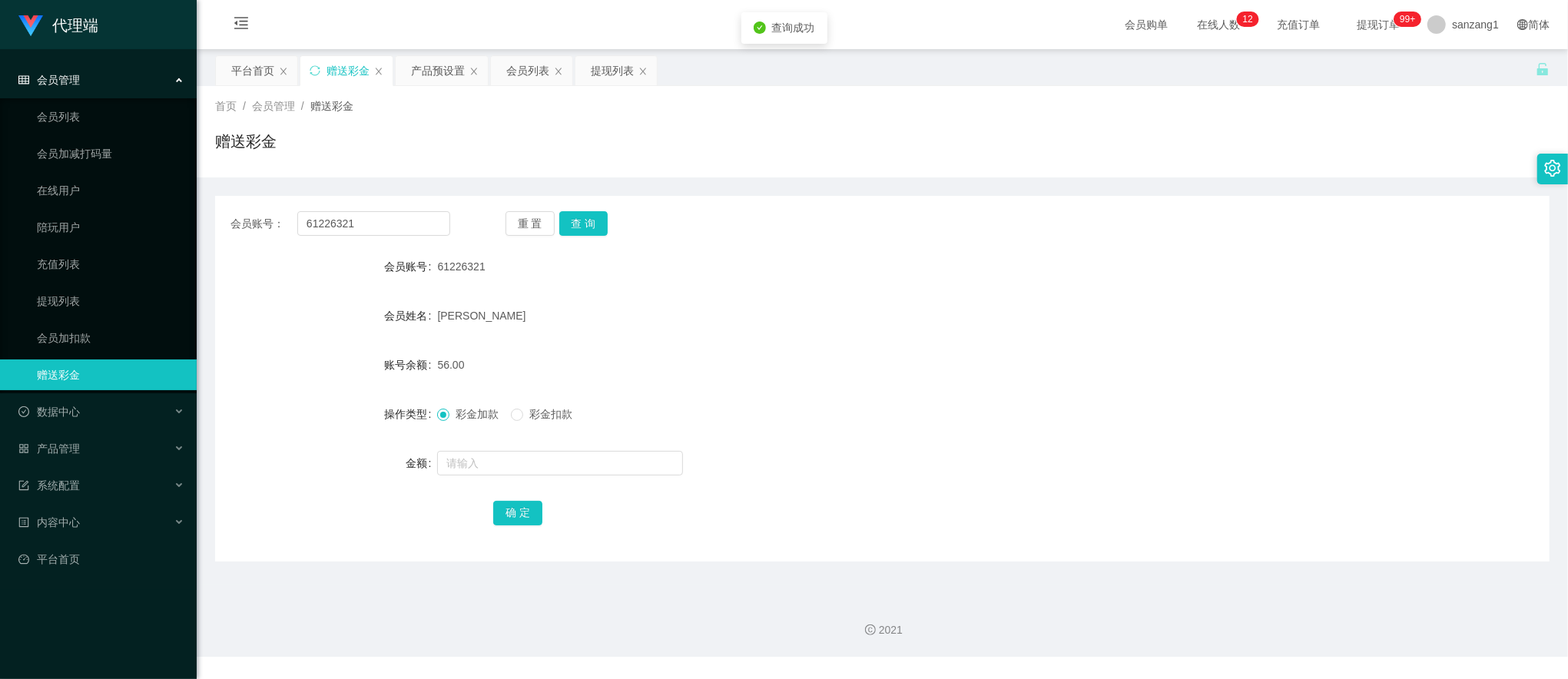
click at [479, 476] on div at bounding box center [826, 463] width 779 height 31
click at [484, 465] on input "text" at bounding box center [560, 464] width 246 height 25
type input "8"
click at [501, 514] on button "确 定" at bounding box center [518, 514] width 49 height 25
click at [610, 72] on div "提现列表" at bounding box center [612, 70] width 43 height 29
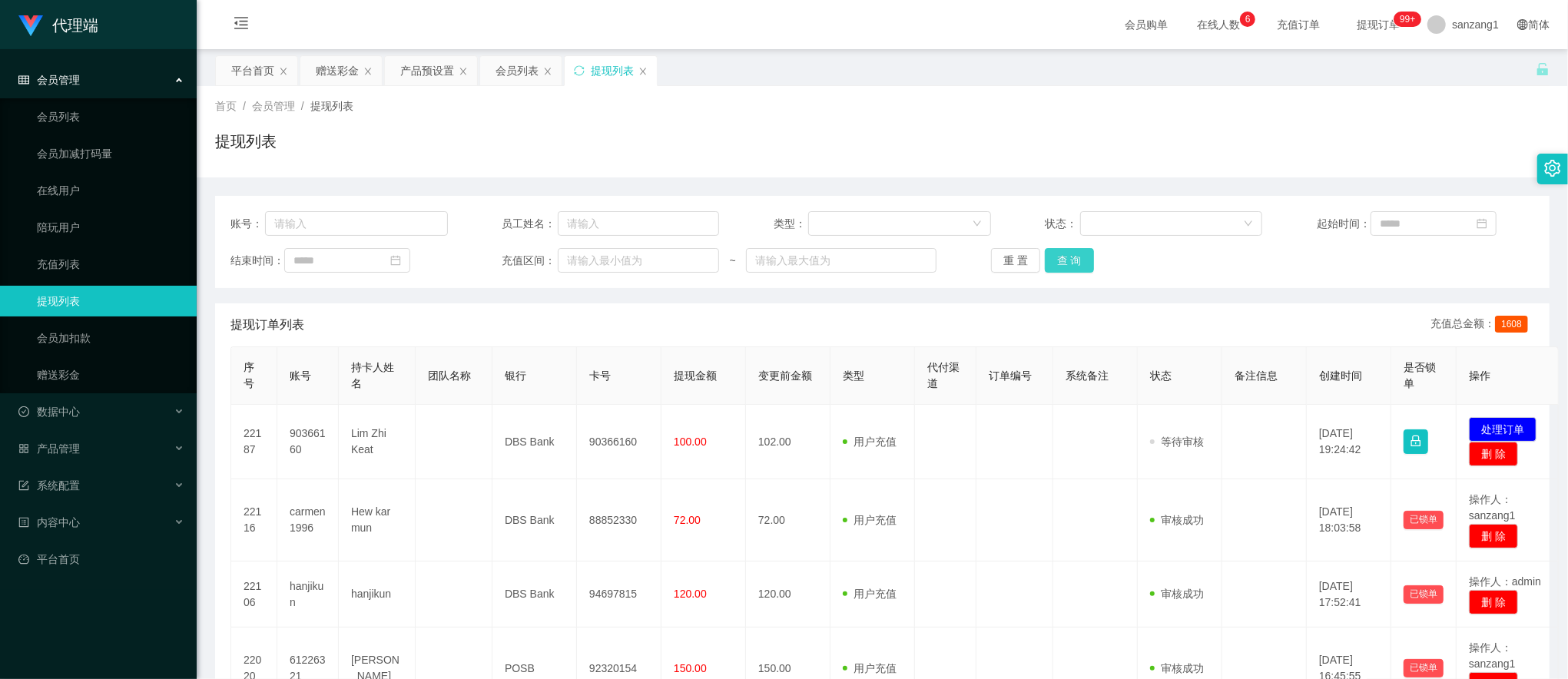
click at [1064, 268] on button "查 询" at bounding box center [1069, 261] width 49 height 25
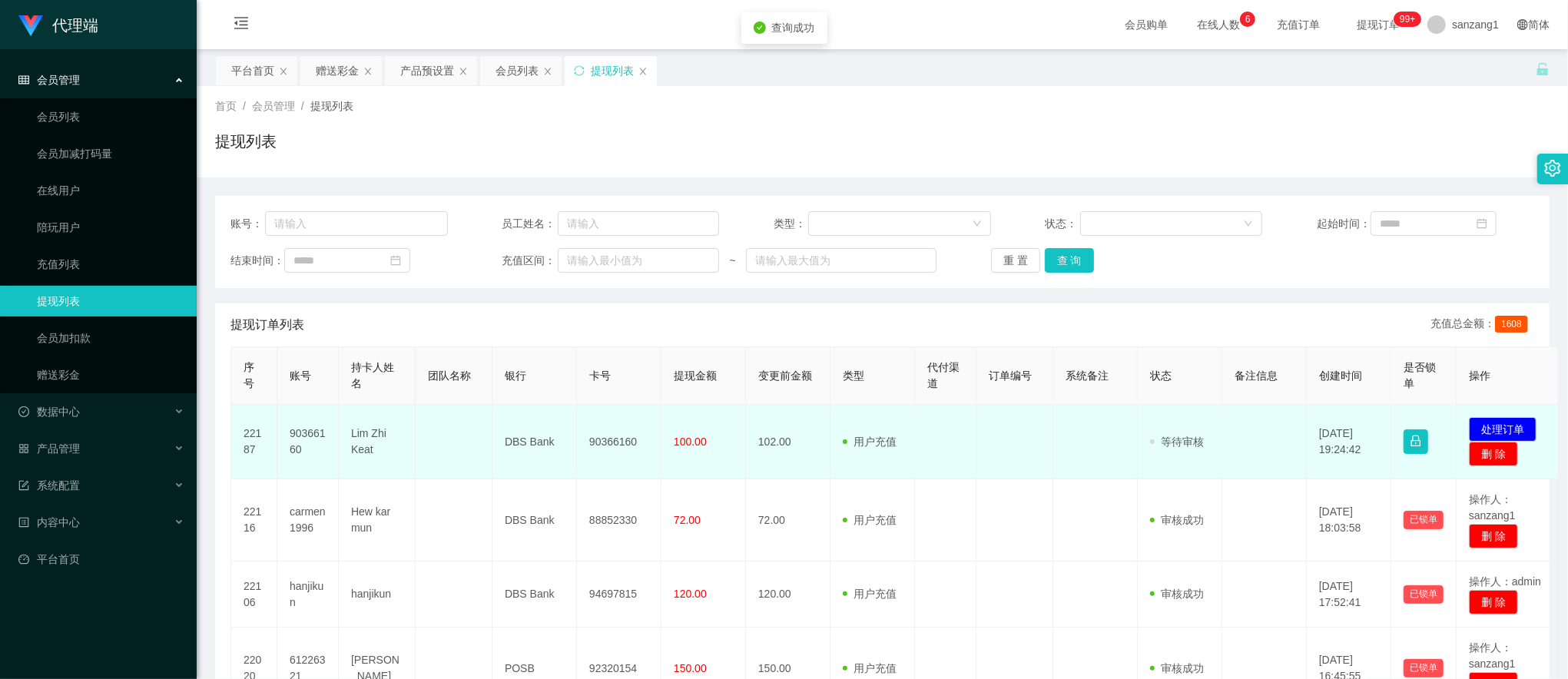
click at [318, 433] on td "90366160" at bounding box center [308, 442] width 61 height 75
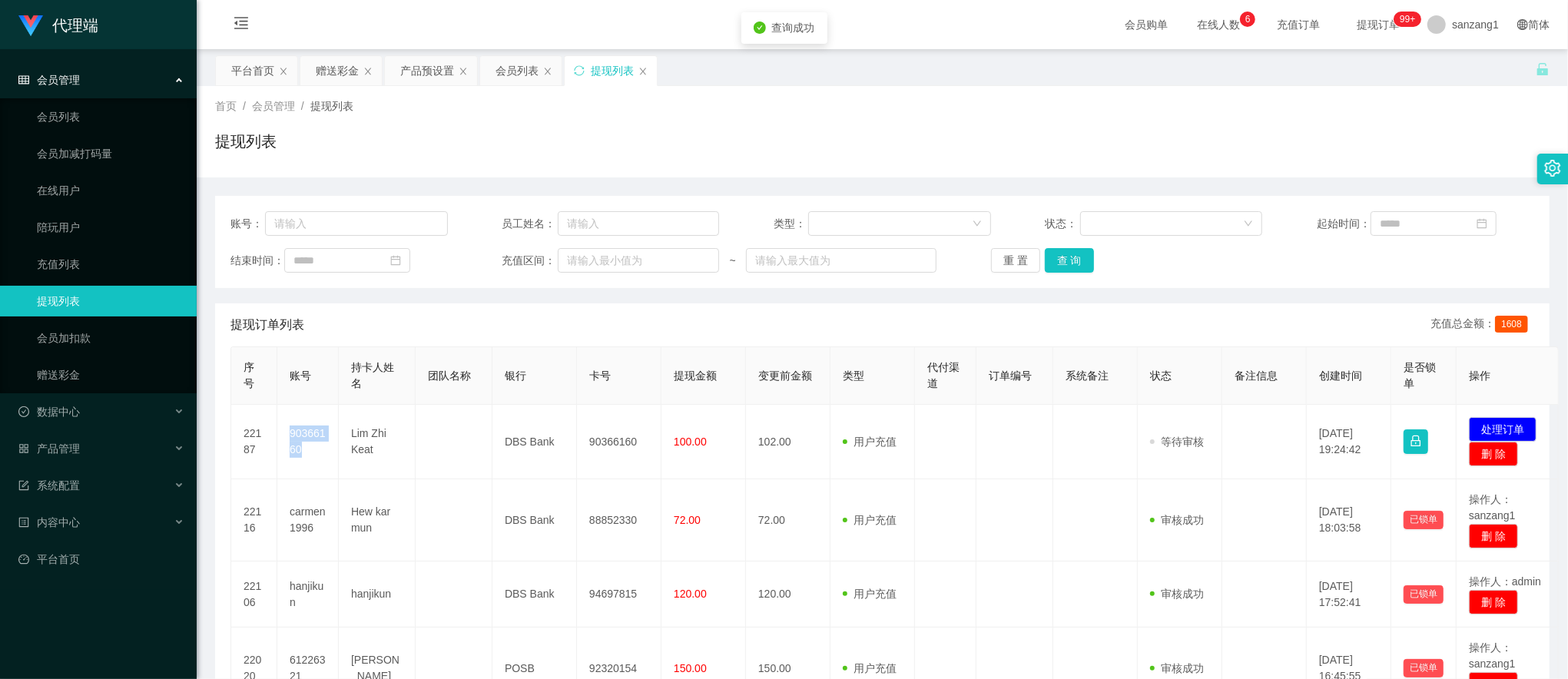
copy td "90366160"
drag, startPoint x: 1236, startPoint y: 182, endPoint x: 1236, endPoint y: 190, distance: 8.0
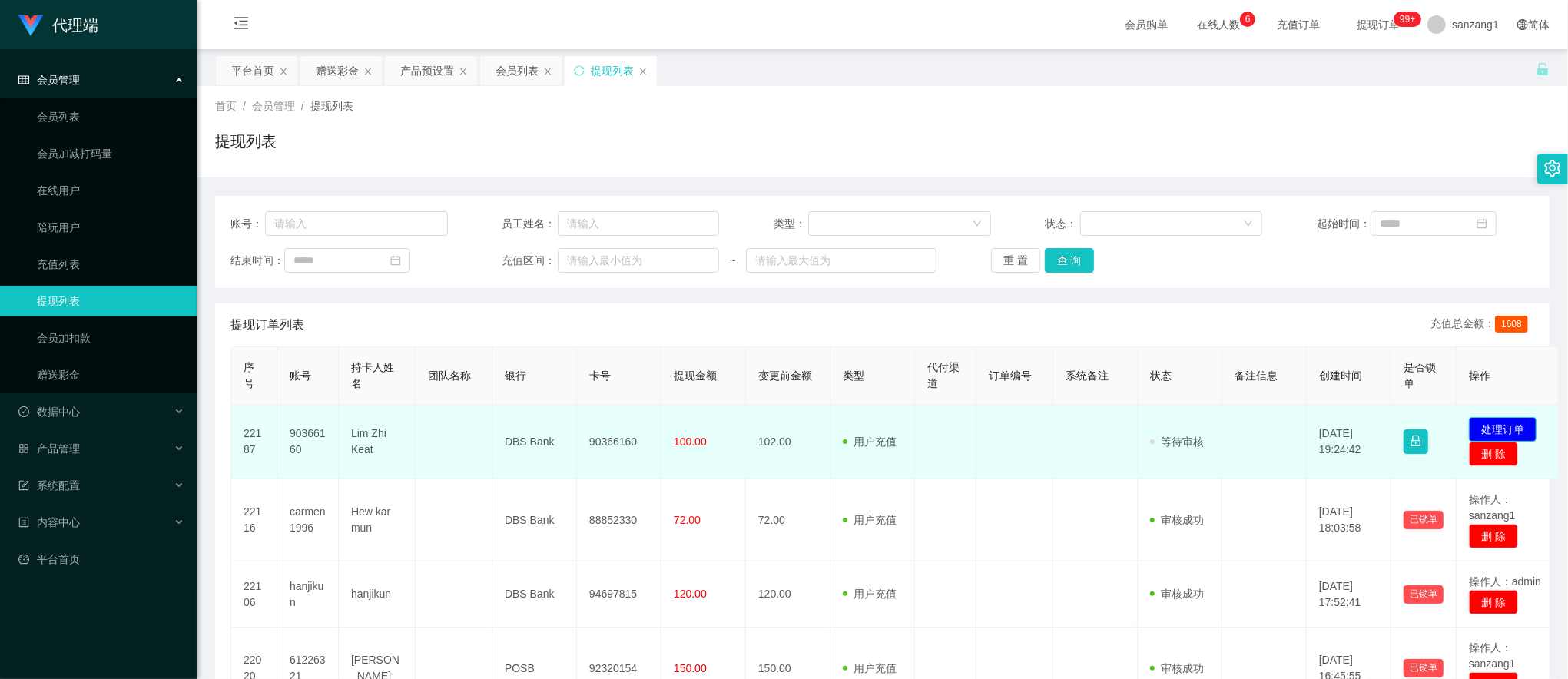
click at [1497, 422] on button "处理订单" at bounding box center [1502, 430] width 67 height 25
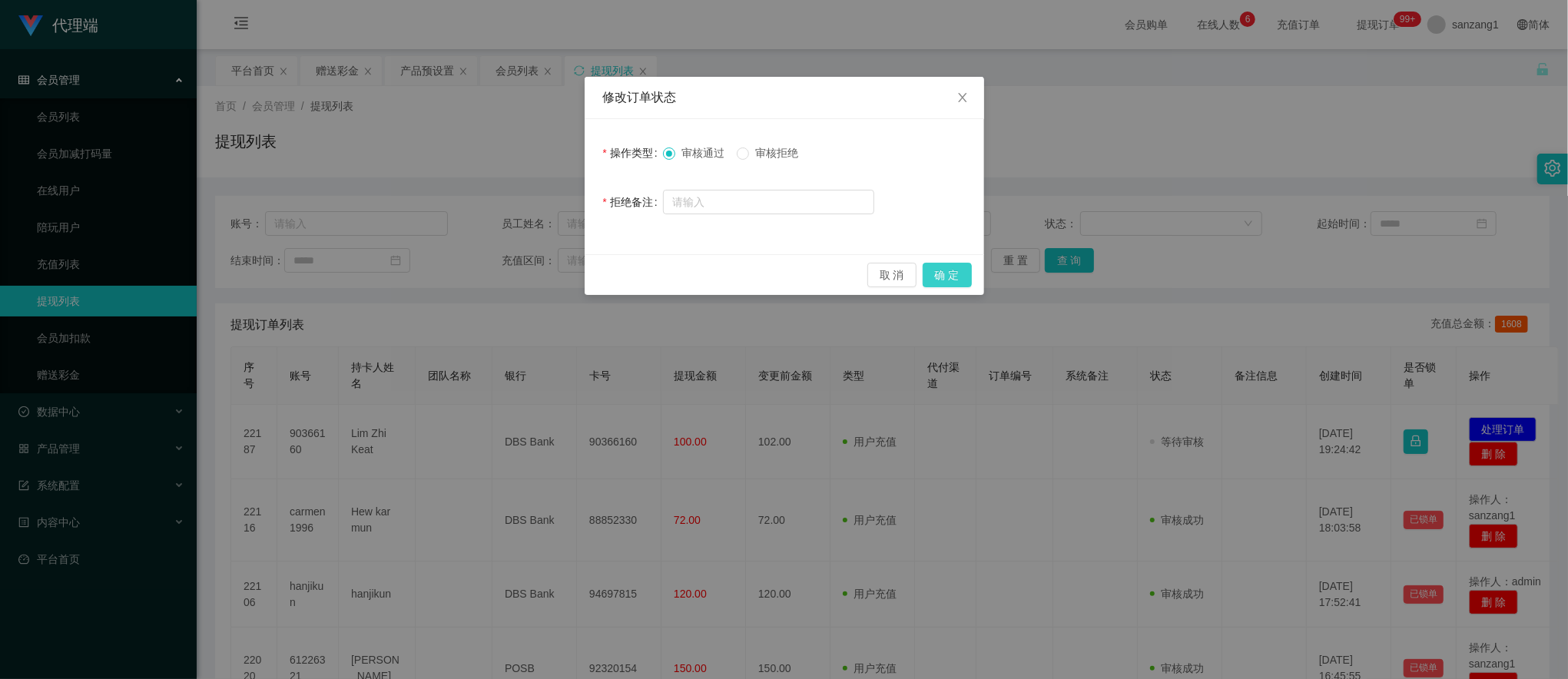
click at [959, 280] on button "确 定" at bounding box center [946, 275] width 49 height 25
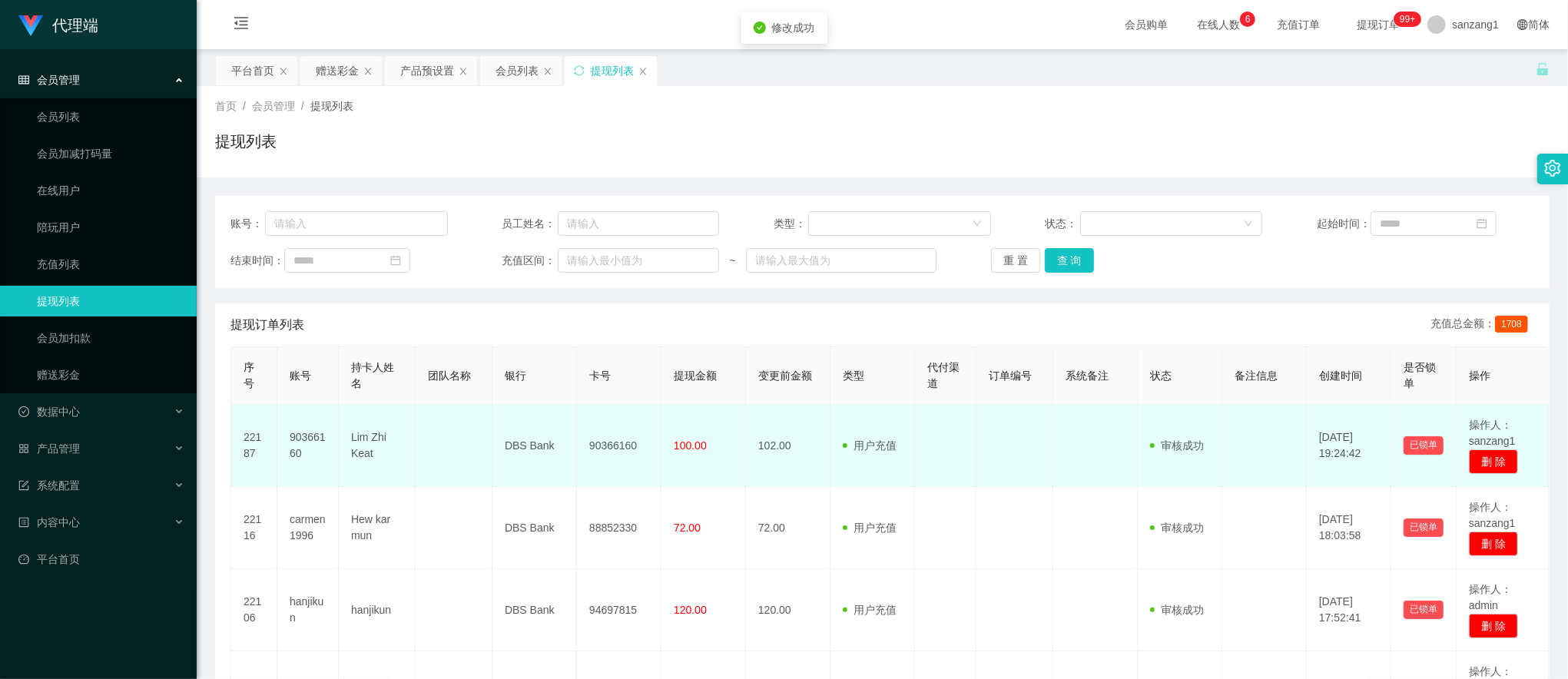
click at [612, 440] on td "90366160" at bounding box center [619, 445] width 85 height 82
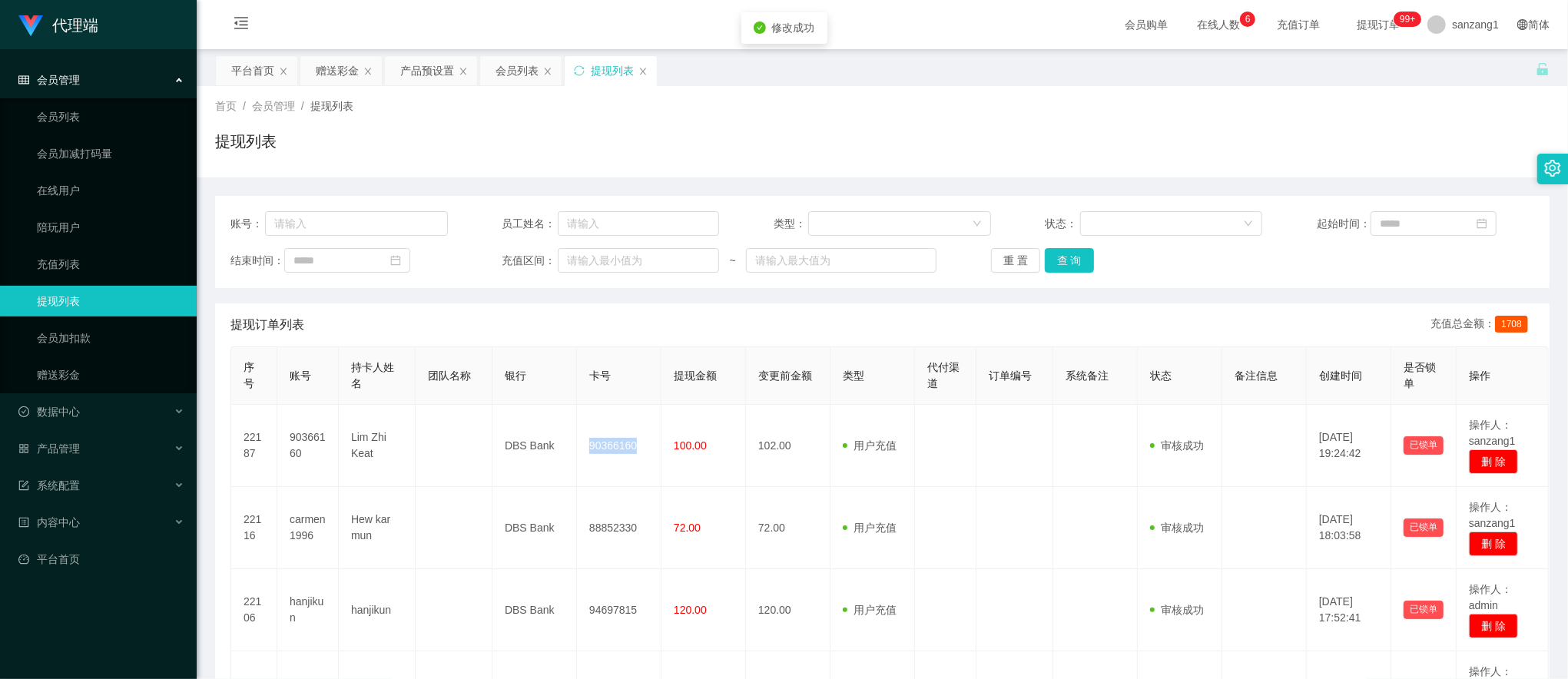
copy td "90366160"
click at [1066, 272] on button "查 询" at bounding box center [1069, 261] width 49 height 25
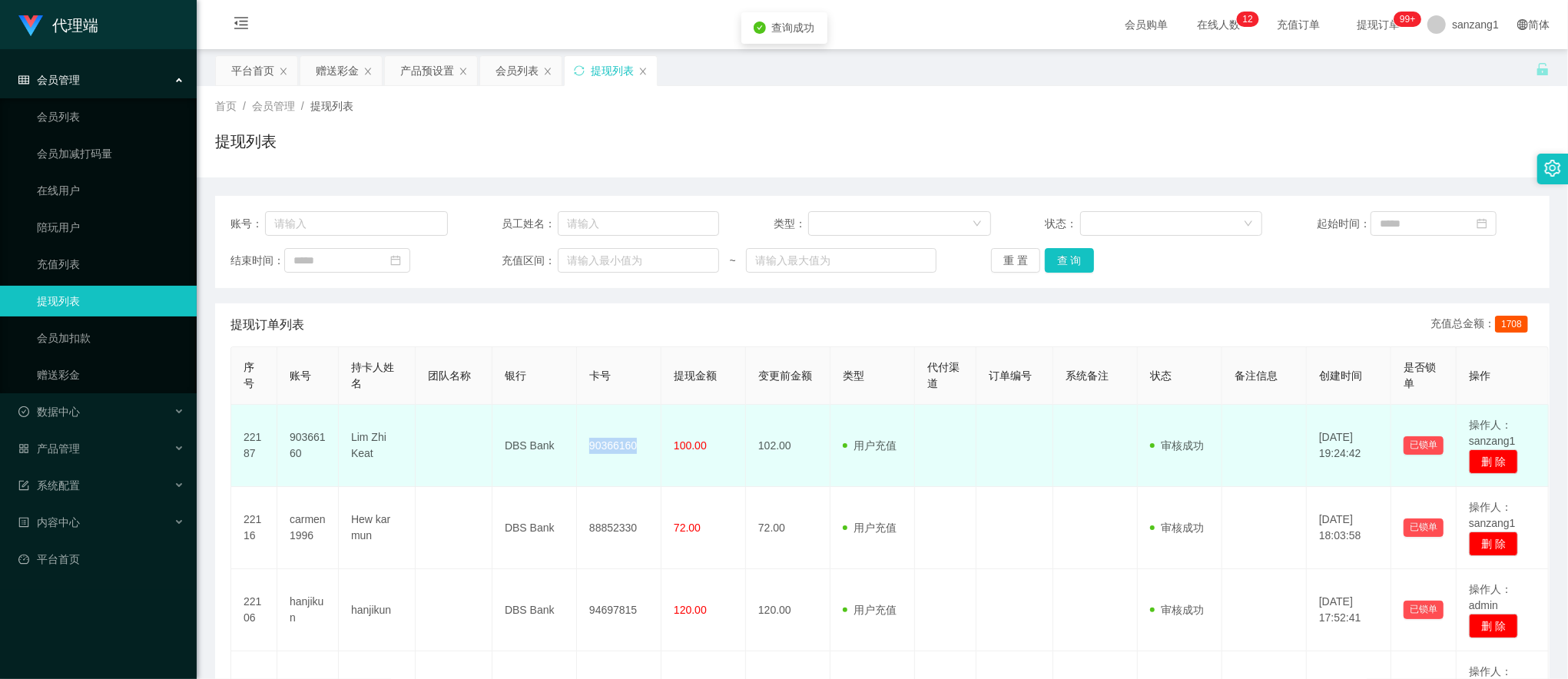
click at [627, 445] on td "90366160" at bounding box center [619, 445] width 85 height 82
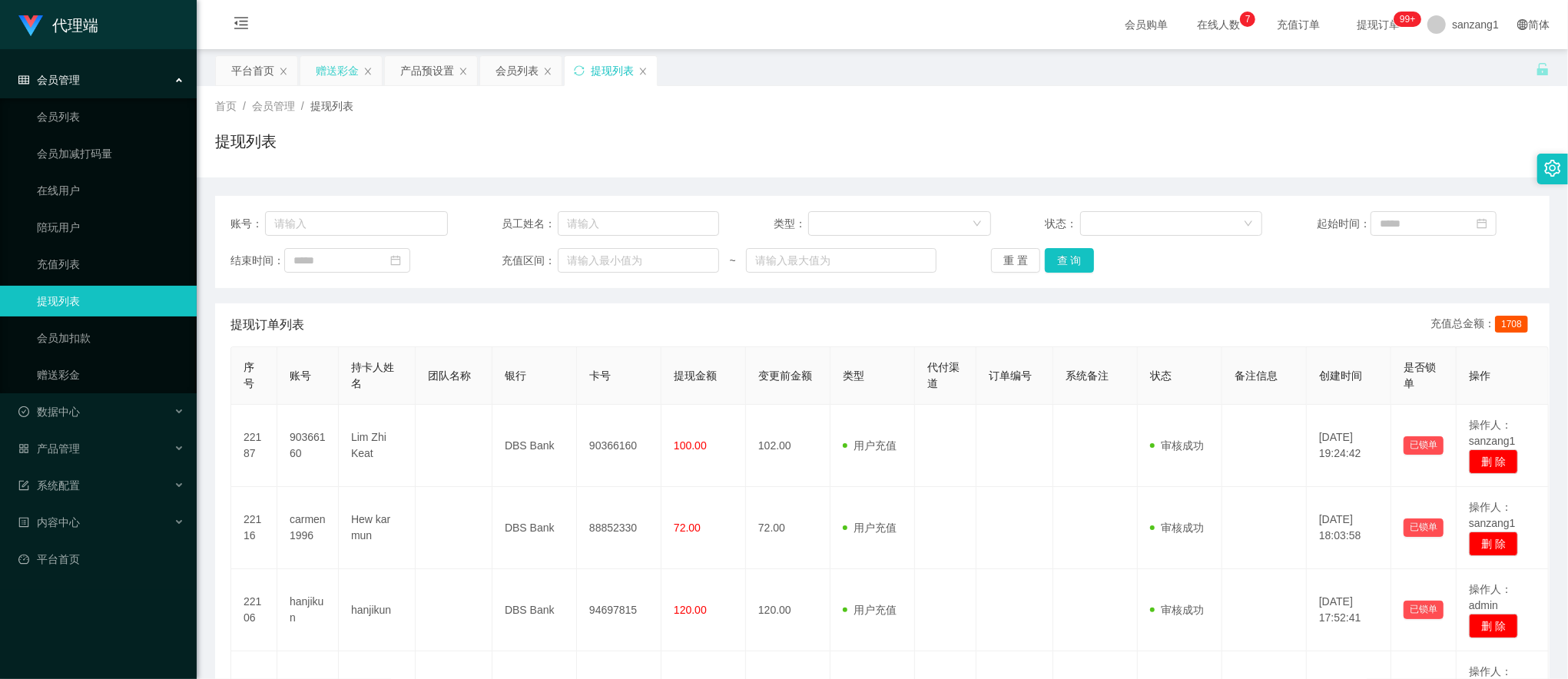
click at [344, 68] on div "赠送彩金" at bounding box center [337, 70] width 43 height 29
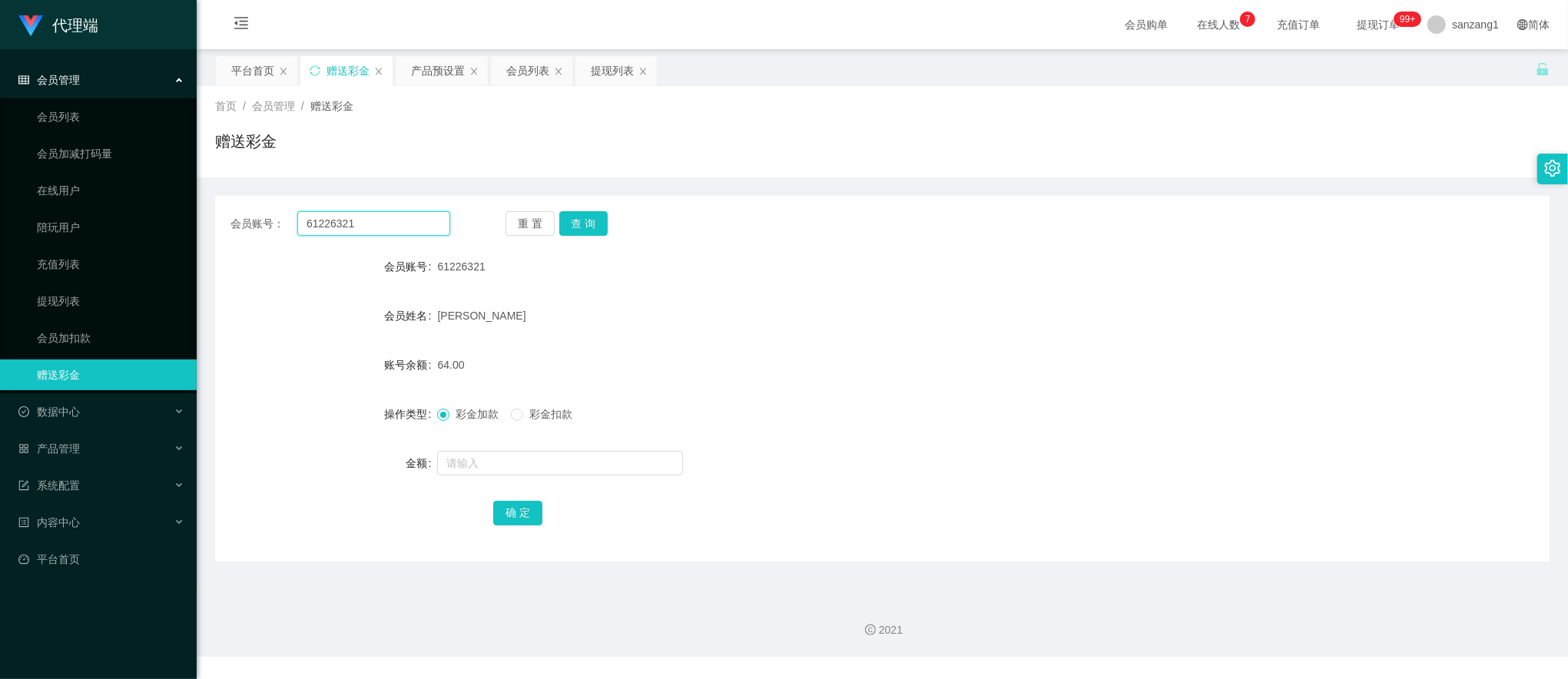
click at [323, 224] on input "61226321" at bounding box center [374, 224] width 153 height 25
paste input "Ray1238810"
type input "Ray1238810"
click at [597, 229] on button "查 询" at bounding box center [583, 224] width 49 height 25
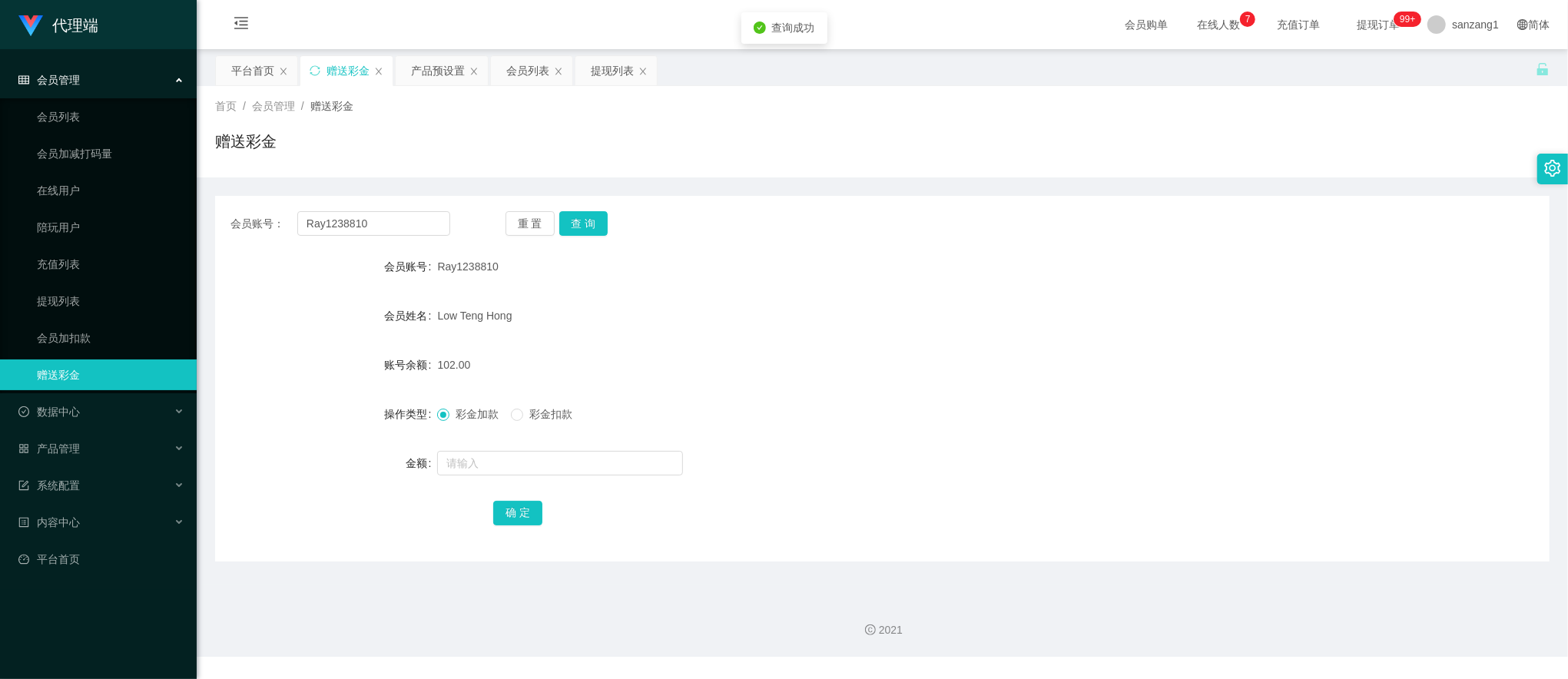
click at [505, 448] on div at bounding box center [826, 463] width 779 height 31
click at [498, 469] on input "text" at bounding box center [560, 464] width 246 height 25
type input "8"
click at [514, 527] on div "确 定" at bounding box center [882, 512] width 779 height 31
click at [521, 516] on button "确 定" at bounding box center [518, 514] width 49 height 25
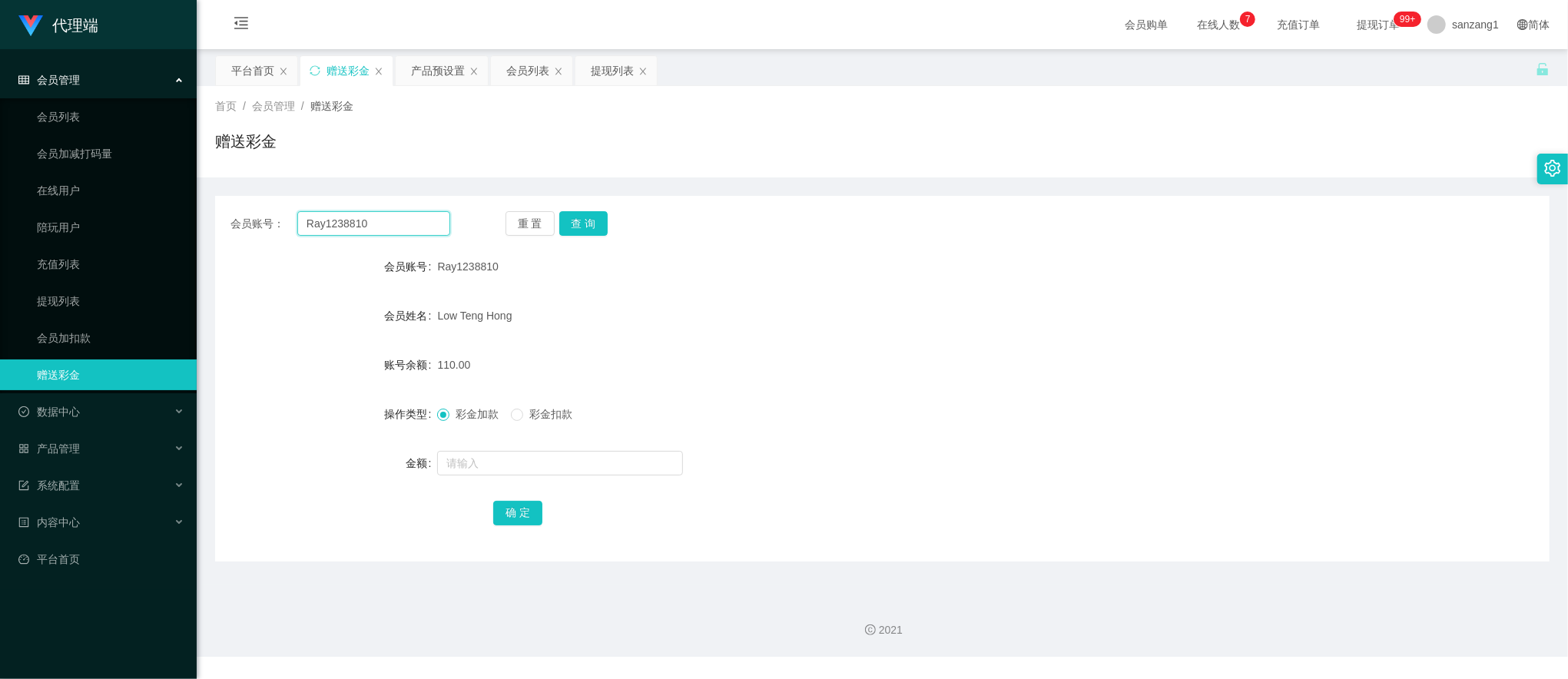
click at [351, 229] on input "Ray1238810" at bounding box center [374, 224] width 153 height 25
paste input "9036616"
type input "90366160"
click at [575, 224] on button "查 询" at bounding box center [583, 224] width 49 height 25
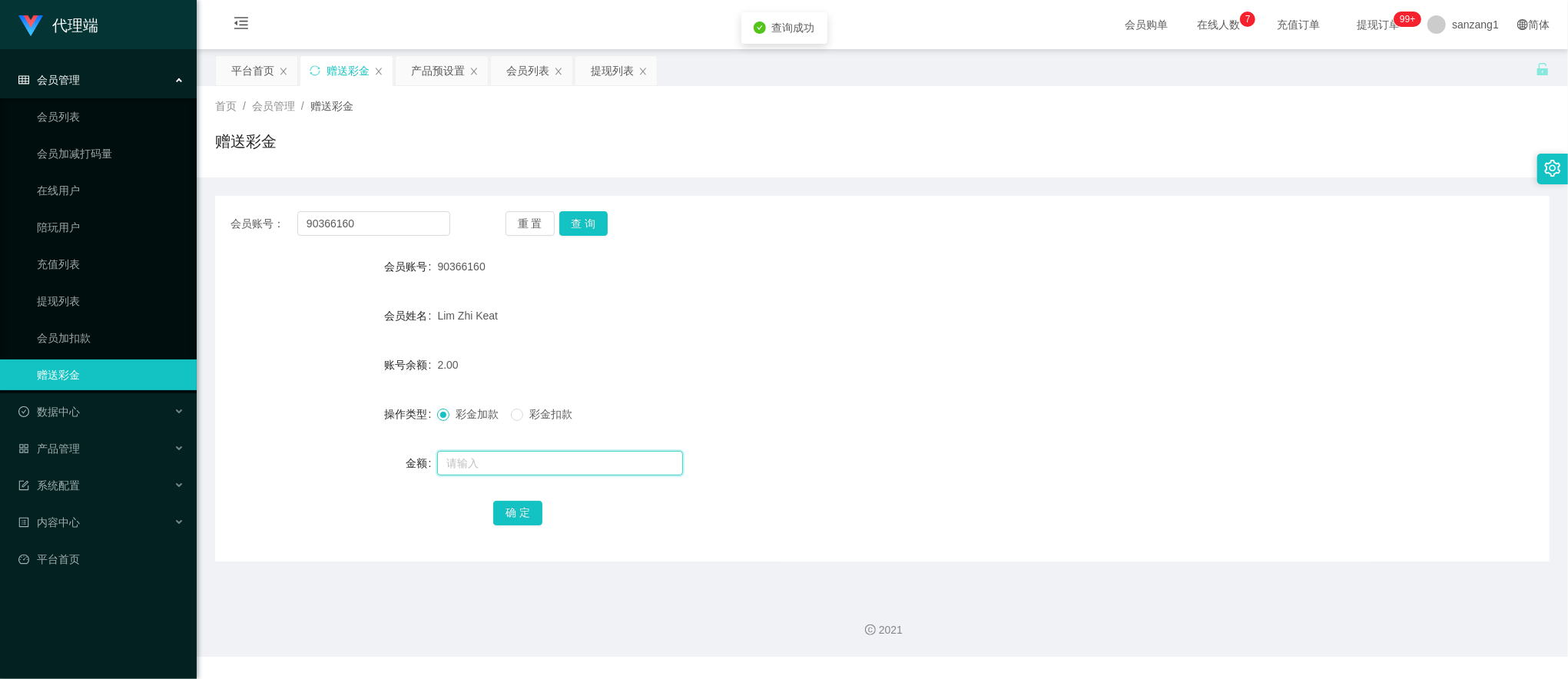
click at [501, 469] on input "text" at bounding box center [560, 464] width 246 height 25
type input "8"
click at [512, 504] on button "确 定" at bounding box center [518, 514] width 49 height 25
click at [337, 225] on input "90366160" at bounding box center [374, 224] width 153 height 25
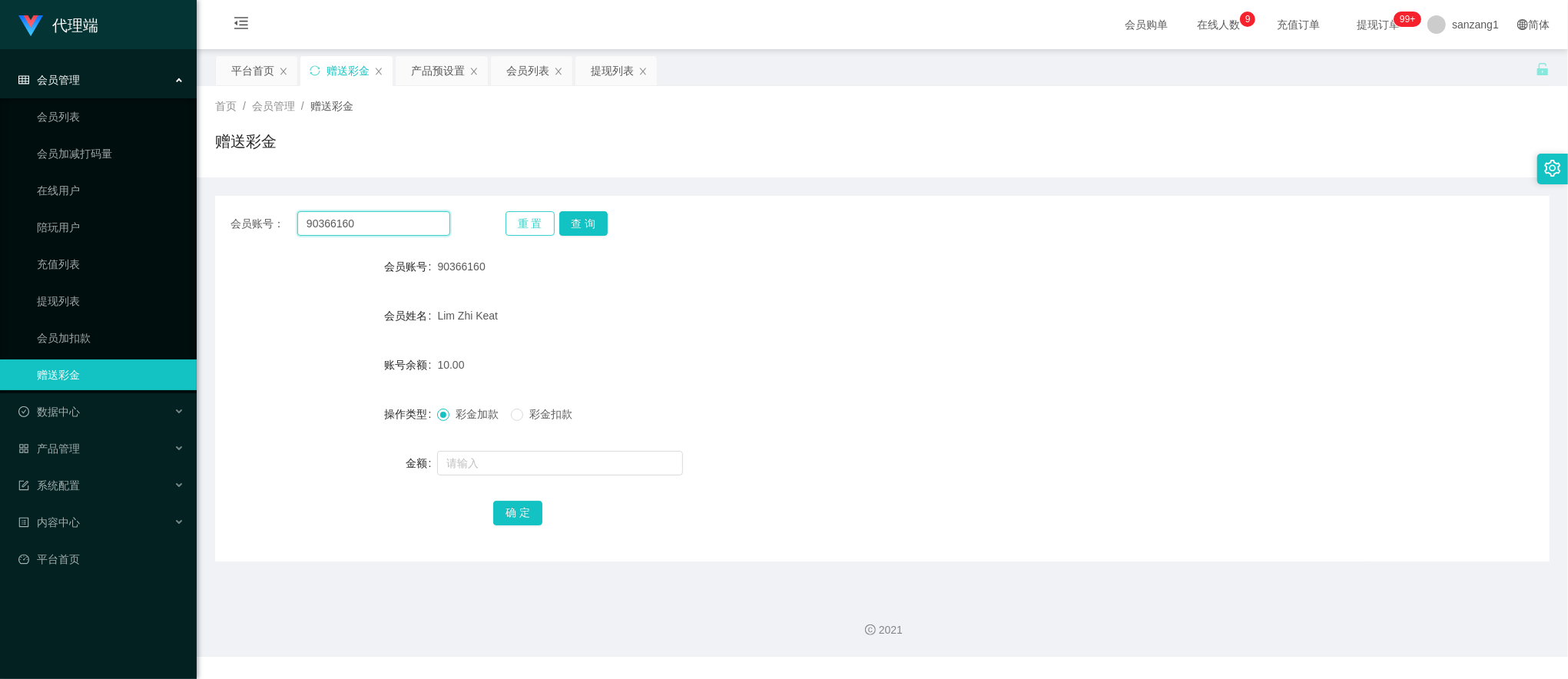
paste input "61226321"
type input "61226321"
click at [582, 229] on button "查 询" at bounding box center [583, 224] width 49 height 25
click at [561, 219] on button "查 询" at bounding box center [583, 224] width 49 height 25
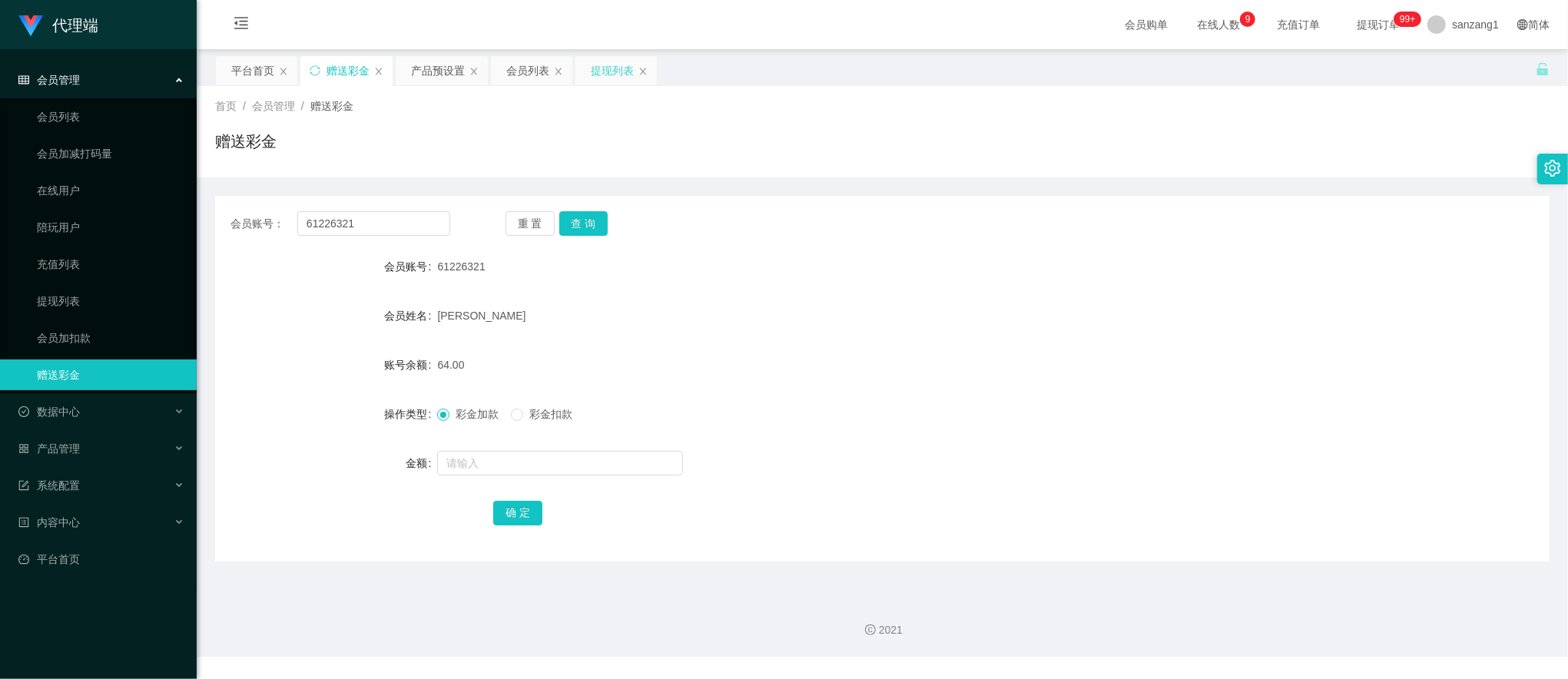
click at [604, 66] on div "提现列表" at bounding box center [612, 70] width 43 height 29
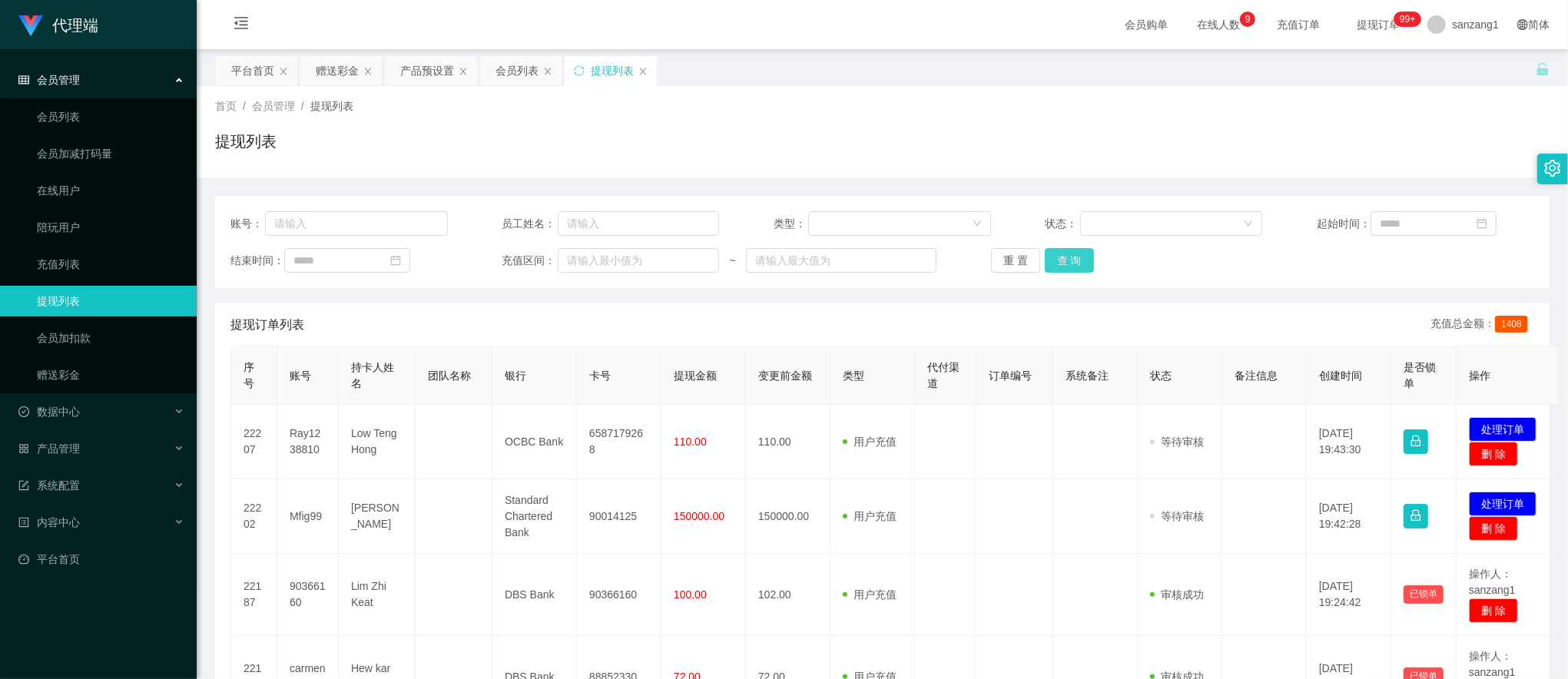
click at [1062, 253] on button "查 询" at bounding box center [1069, 261] width 49 height 25
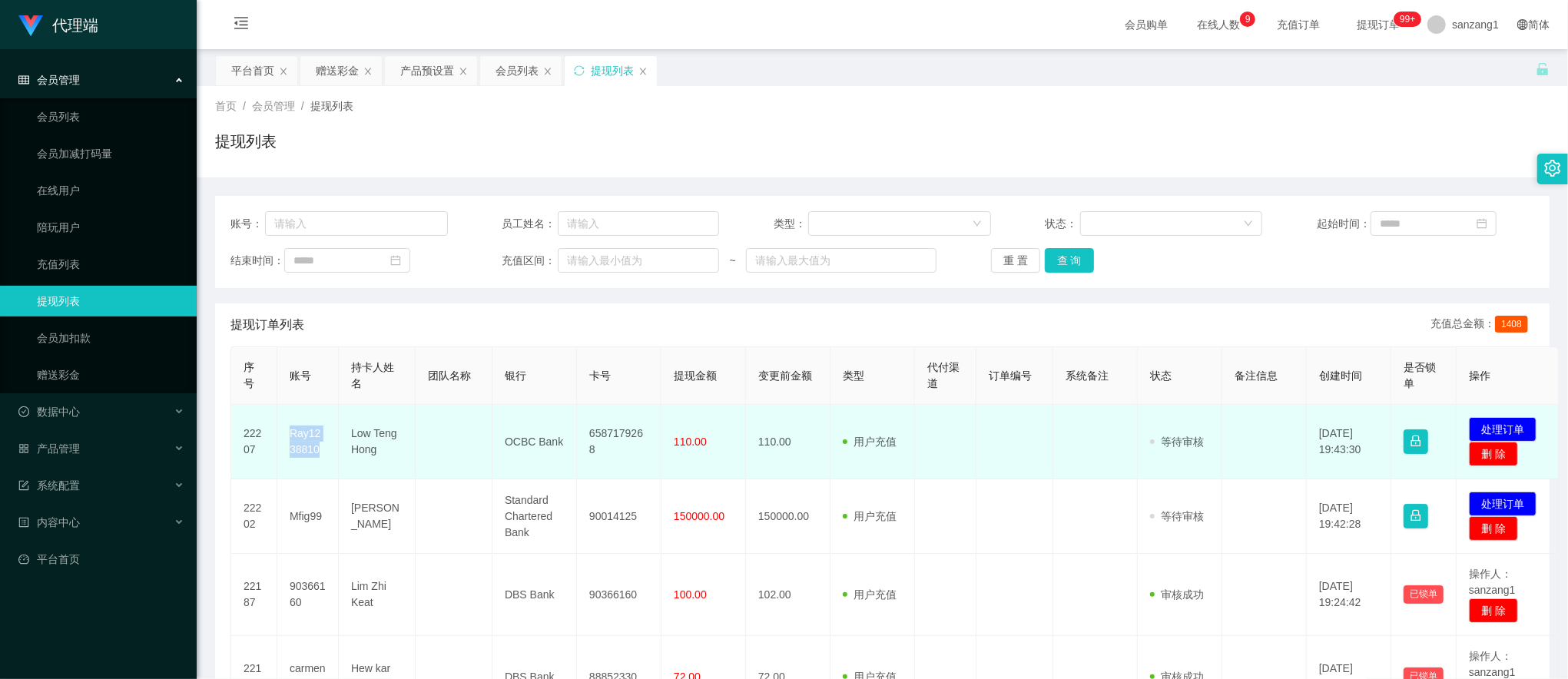
drag, startPoint x: 288, startPoint y: 432, endPoint x: 318, endPoint y: 443, distance: 32.0
click at [318, 443] on td "Ray1238810" at bounding box center [308, 442] width 61 height 75
copy td "Ray1238810"
drag, startPoint x: 428, startPoint y: 428, endPoint x: 452, endPoint y: 428, distance: 24.0
click at [428, 428] on td at bounding box center [454, 442] width 76 height 75
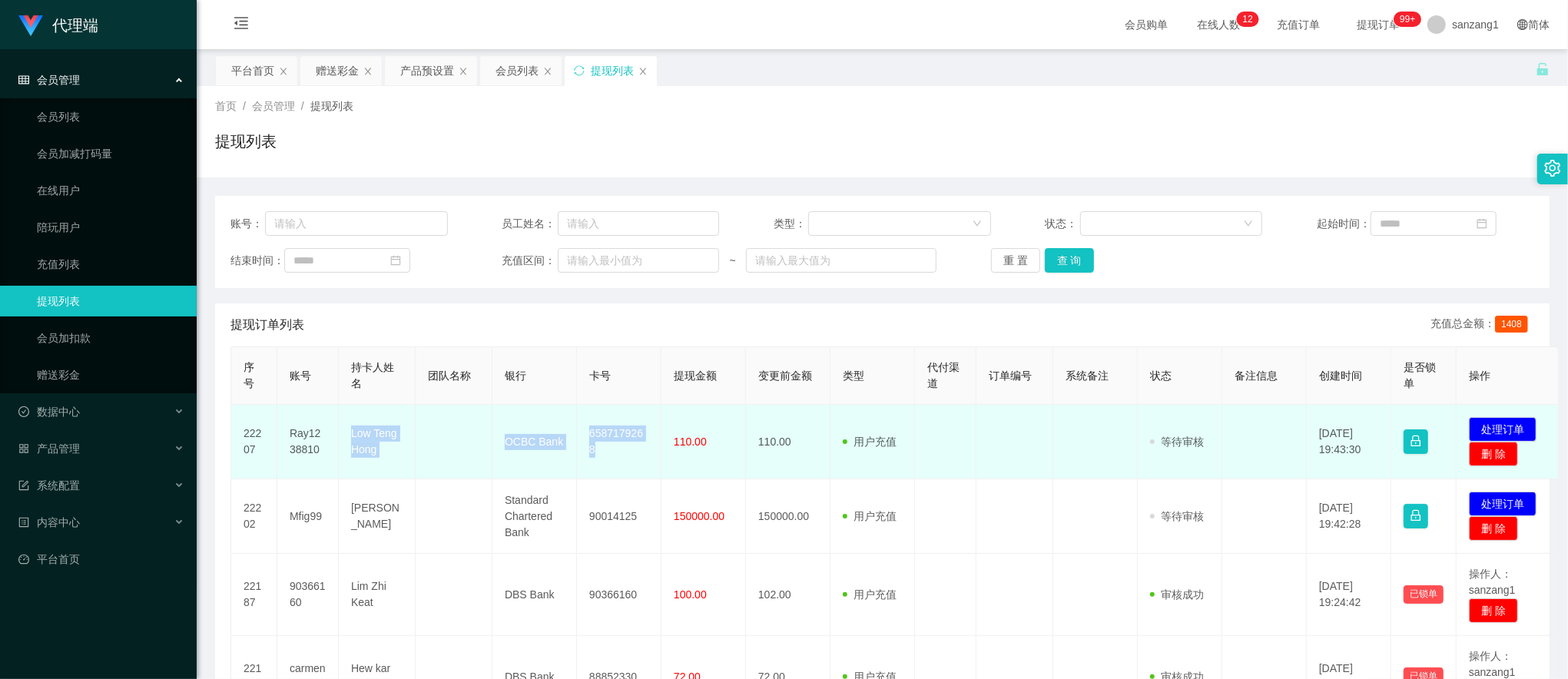
drag, startPoint x: 346, startPoint y: 440, endPoint x: 655, endPoint y: 437, distance: 309.0
click at [655, 437] on tr "22207 Ray1238810 Low Teng Hong OCBC Bank 6587179268 110.00 110.00 用户充值 人工扣款 审核驳…" at bounding box center [895, 442] width 1328 height 75
copy tr "Low Teng Hong OCBC Bank 6587179268"
click at [1488, 428] on button "处理订单" at bounding box center [1502, 430] width 67 height 25
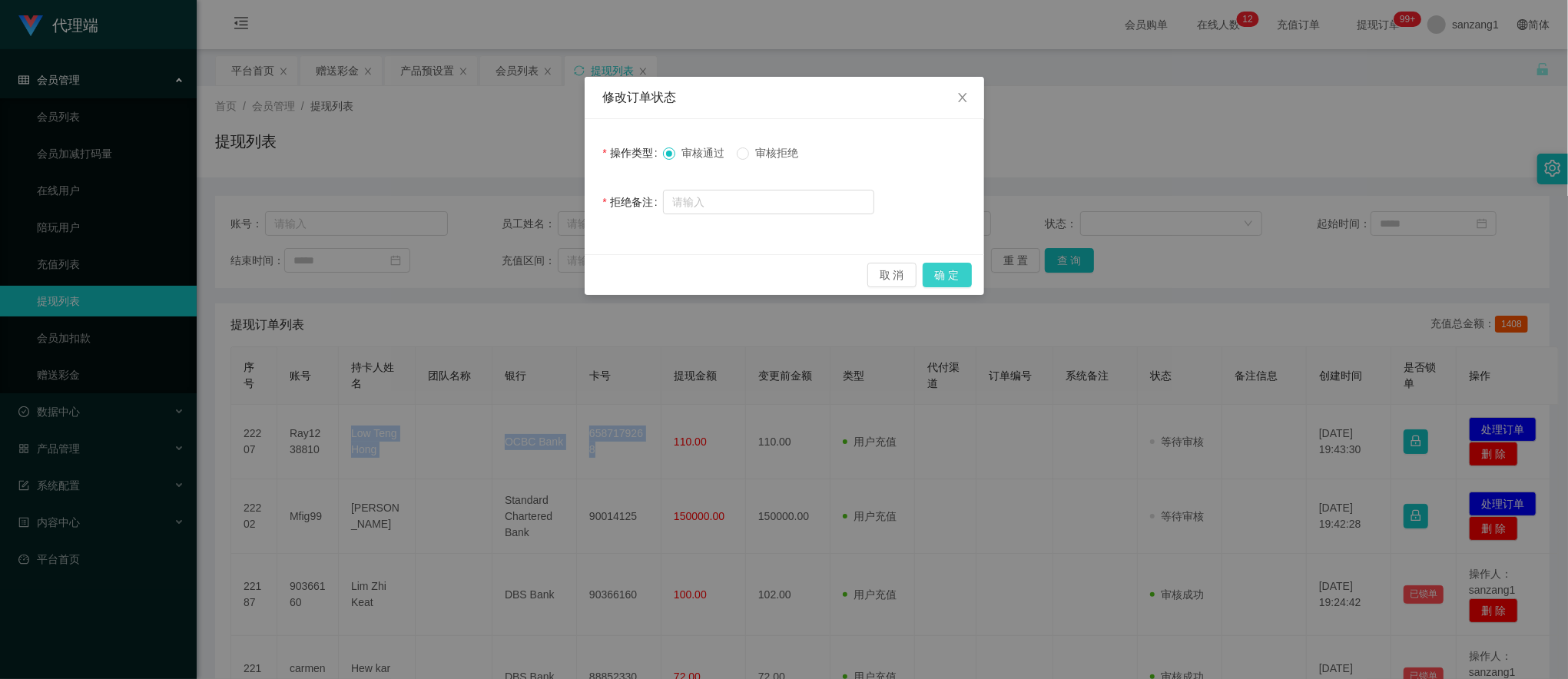
click at [961, 277] on button "确 定" at bounding box center [946, 275] width 49 height 25
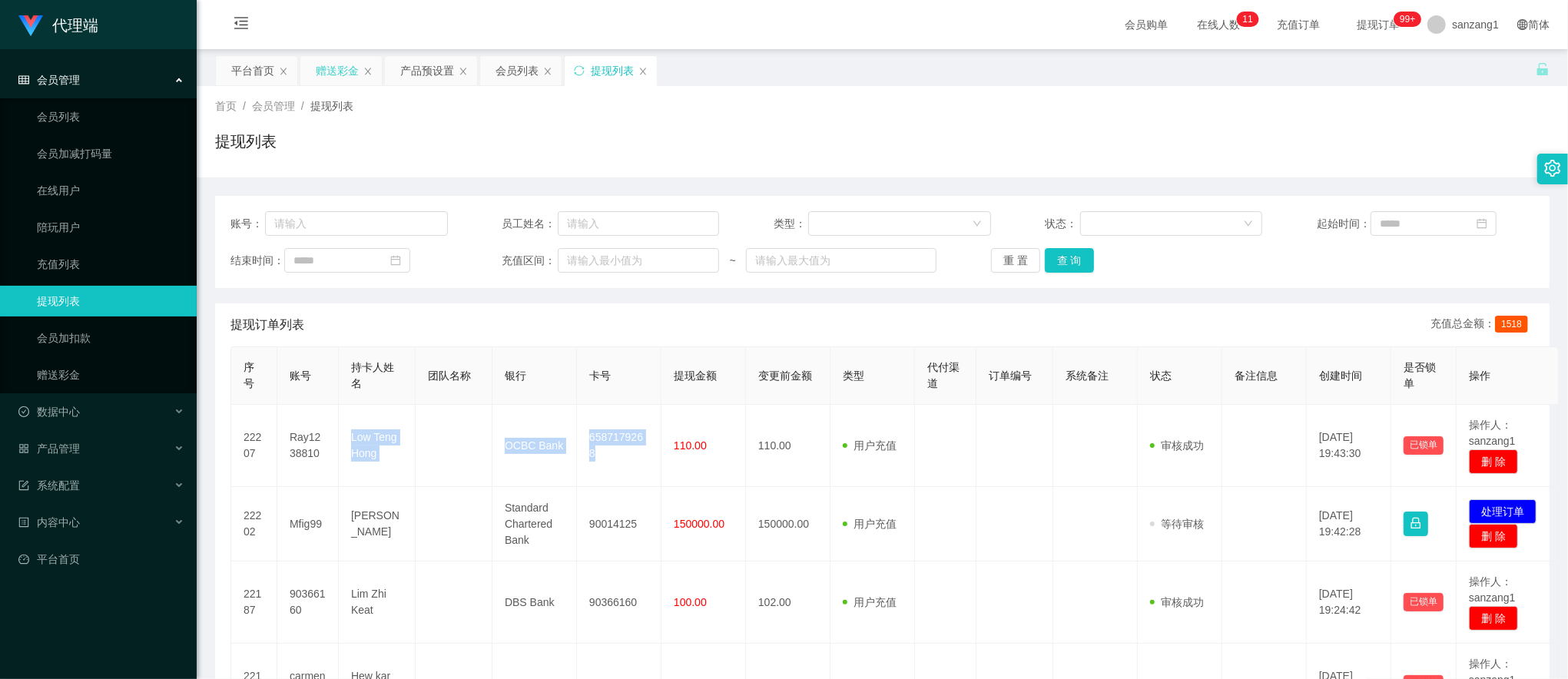
click at [338, 69] on div "赠送彩金" at bounding box center [337, 70] width 43 height 29
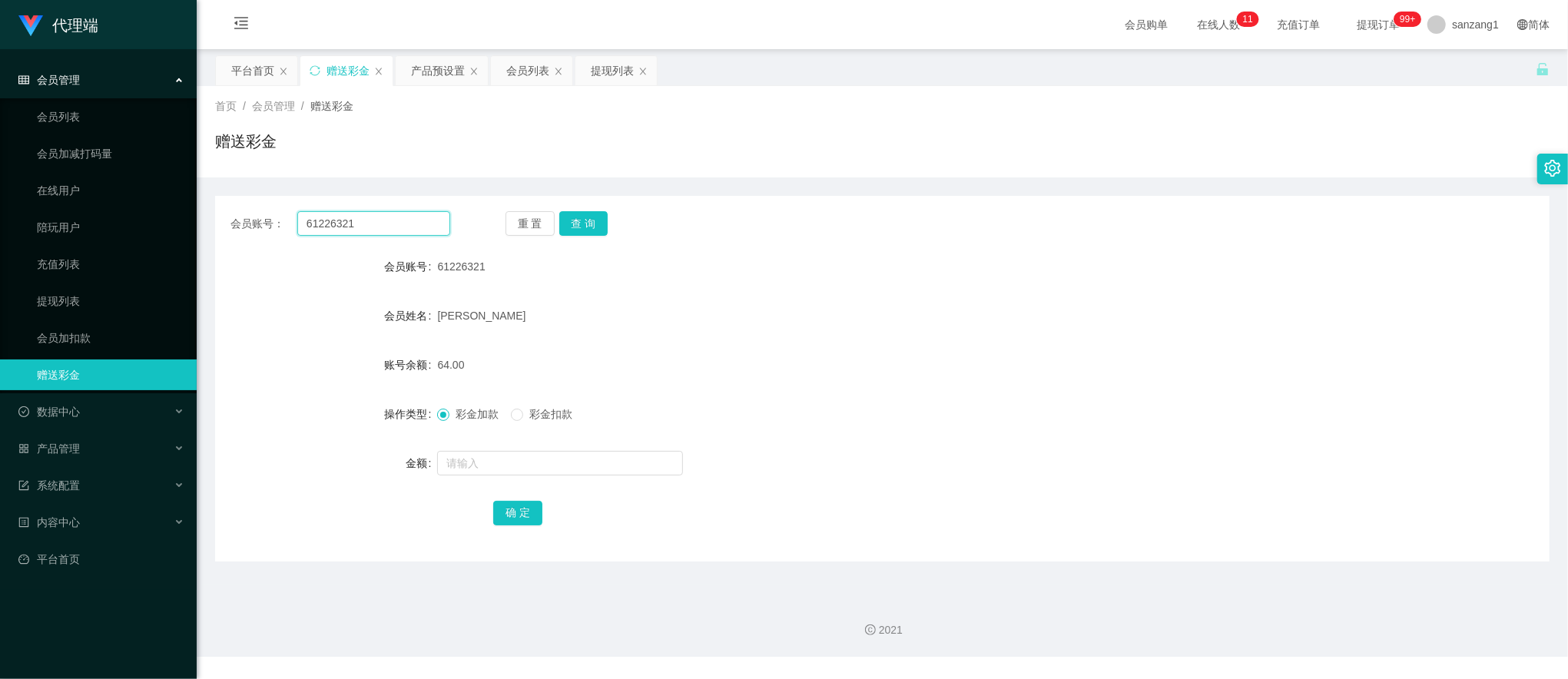
click at [332, 221] on input "61226321" at bounding box center [374, 224] width 153 height 25
click at [392, 226] on input "61226321" at bounding box center [374, 224] width 153 height 25
click at [570, 219] on button "查 询" at bounding box center [583, 224] width 49 height 25
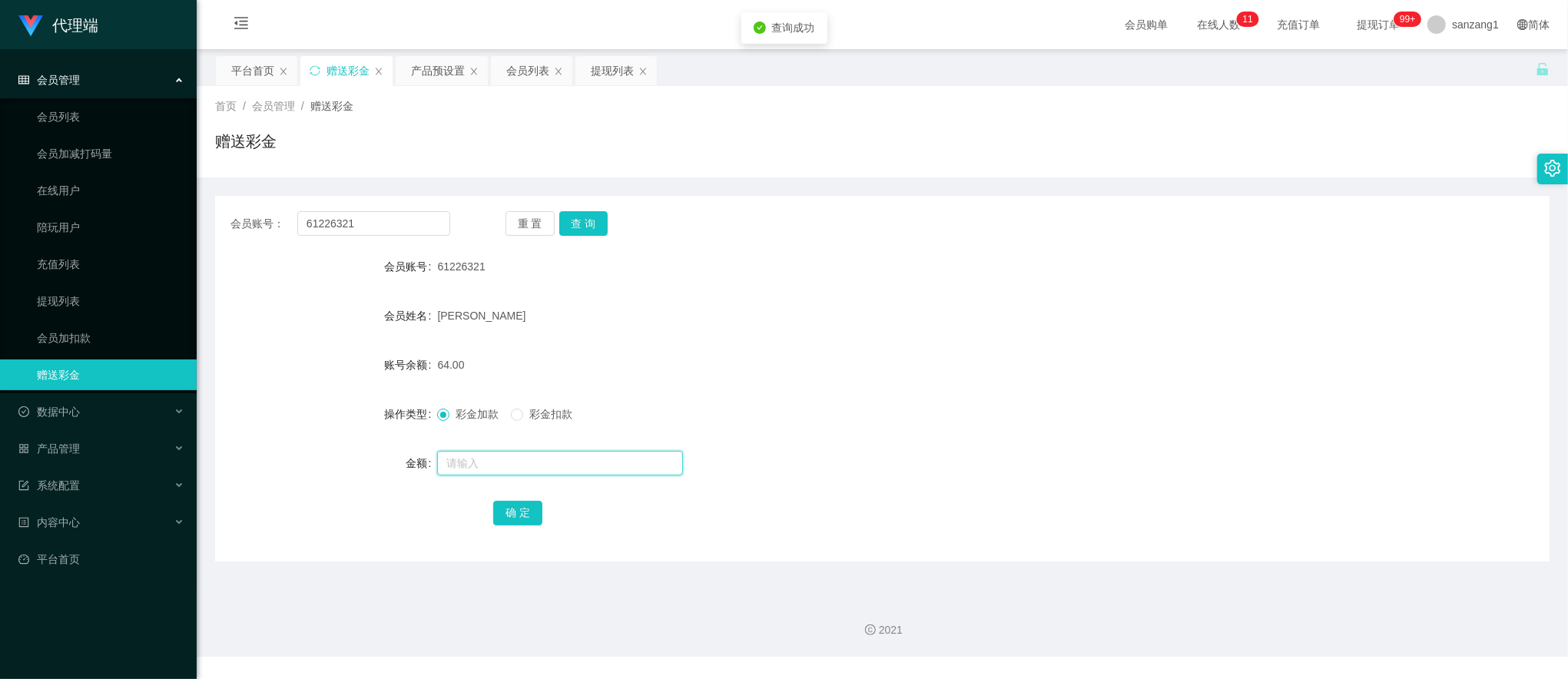
click at [492, 470] on input "text" at bounding box center [560, 464] width 246 height 25
type input "8"
click at [498, 517] on button "确 定" at bounding box center [518, 514] width 49 height 25
click at [619, 75] on div "提现列表" at bounding box center [612, 70] width 43 height 29
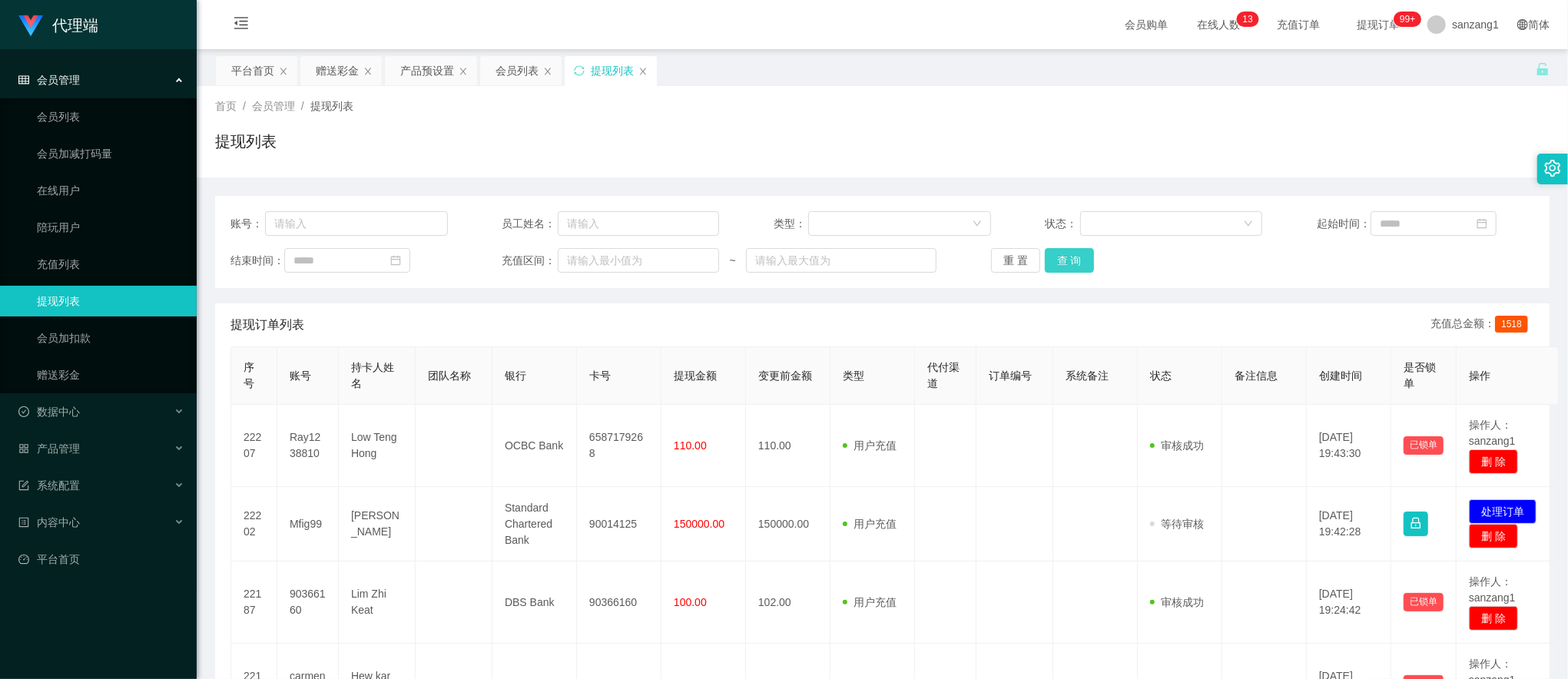
click at [1068, 261] on button "查 询" at bounding box center [1069, 261] width 49 height 25
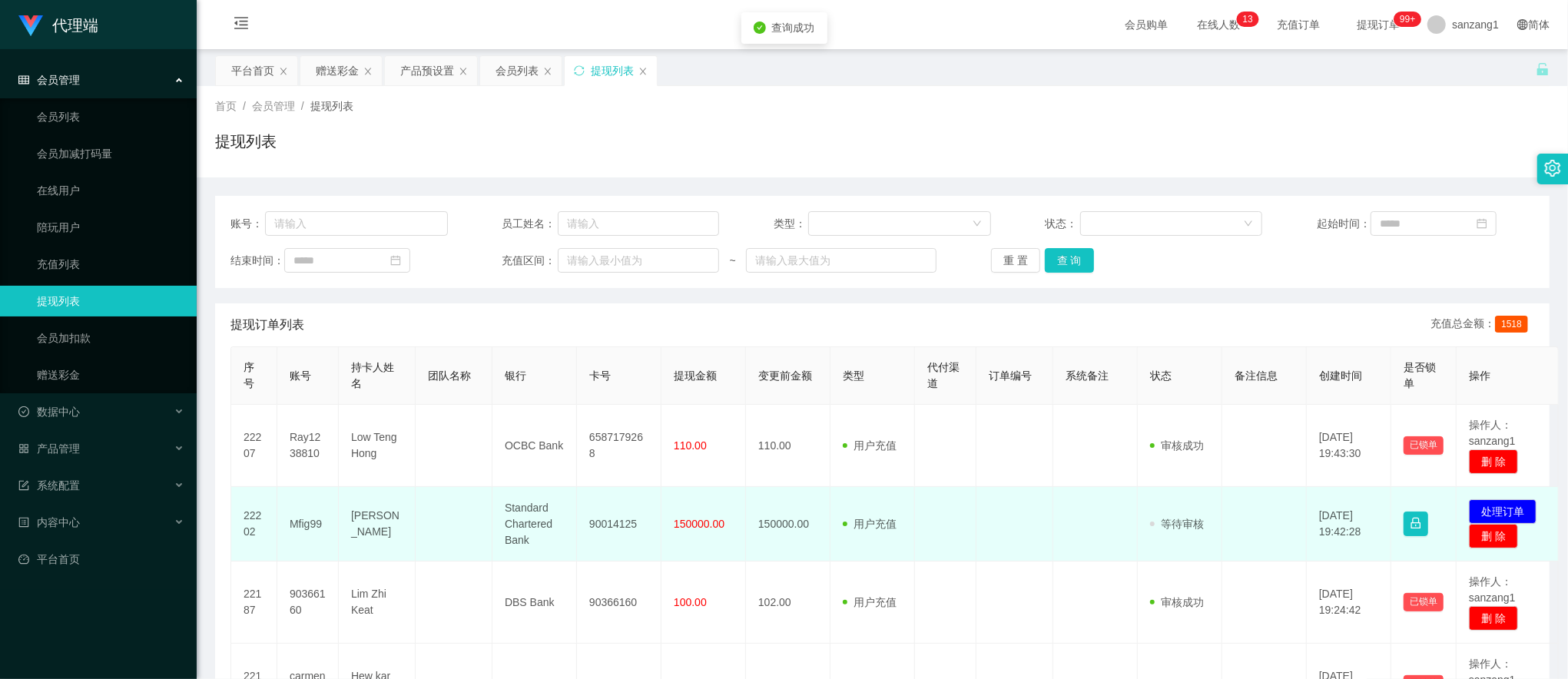
click at [361, 527] on td "Joe" at bounding box center [377, 524] width 76 height 75
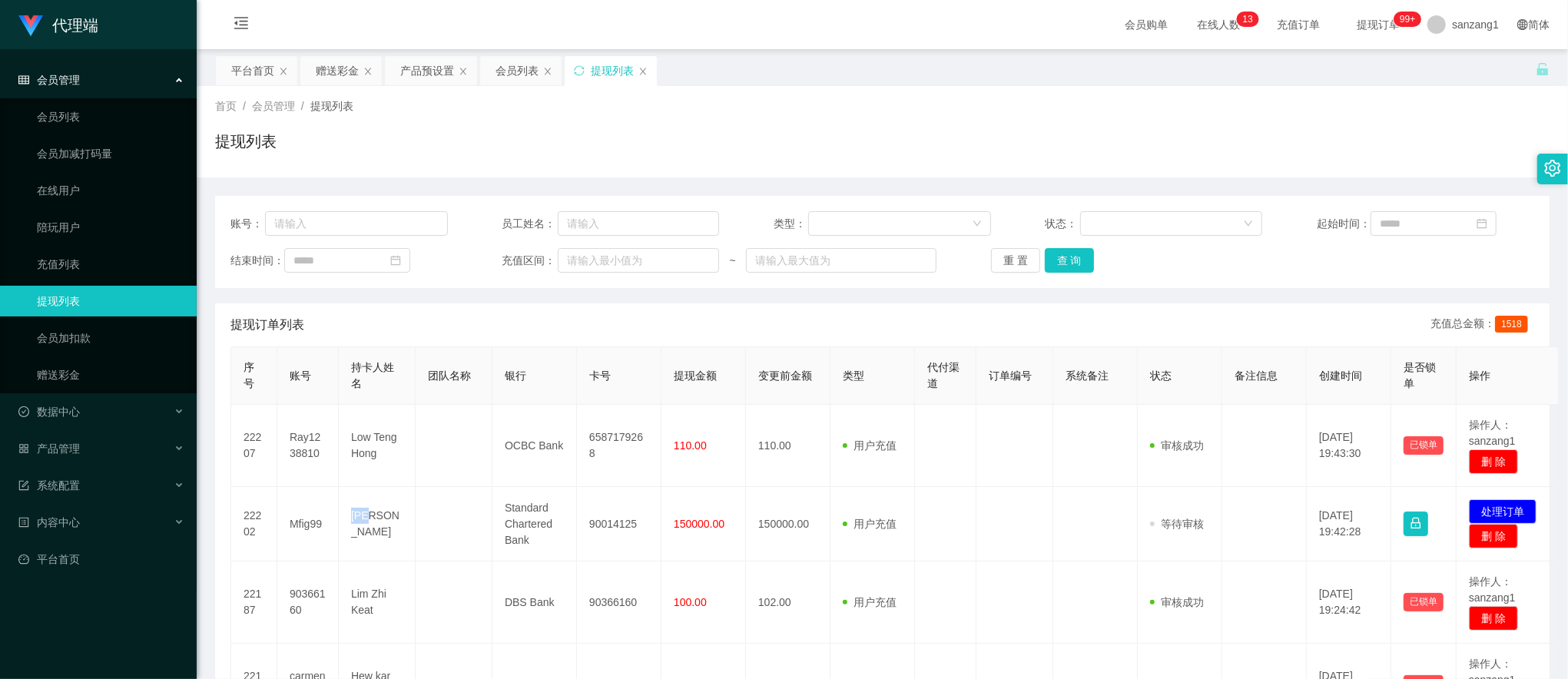
copy td "Joe"
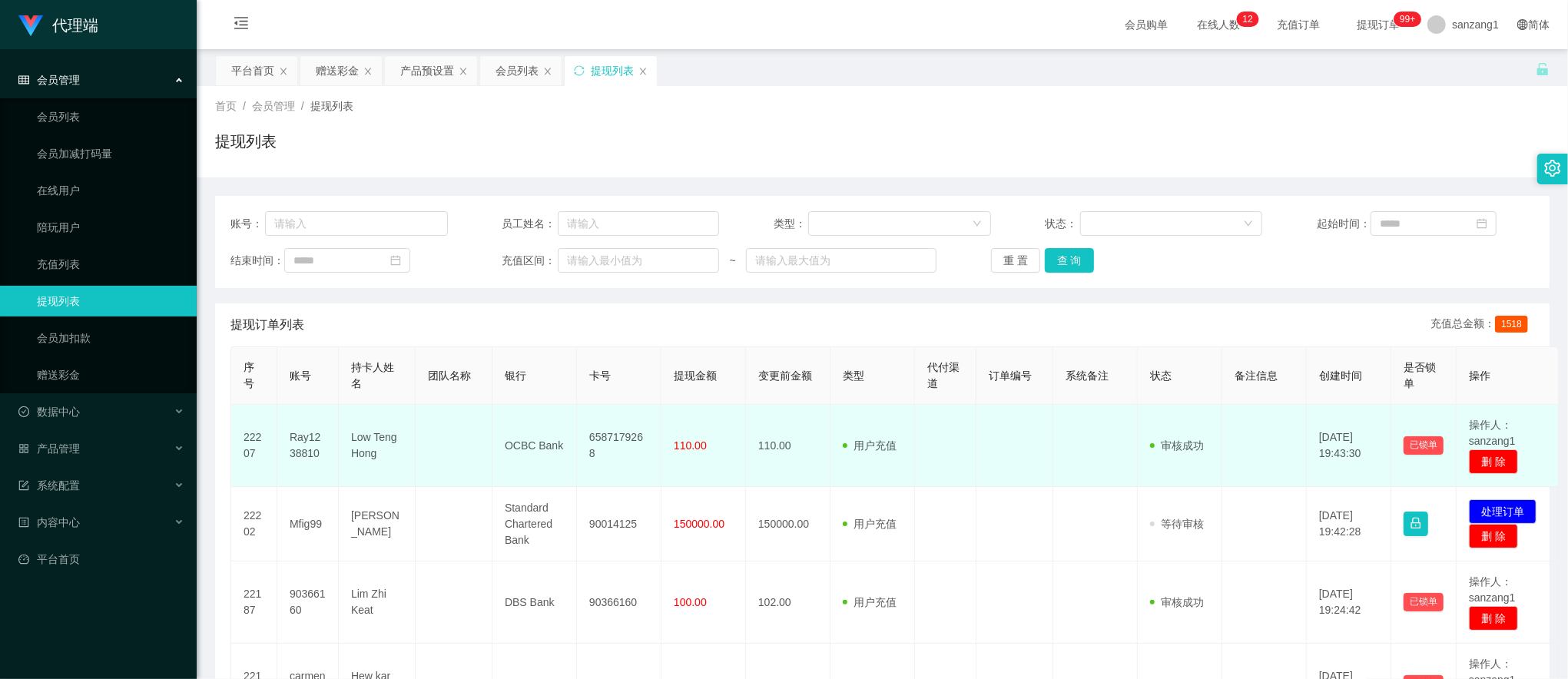
click at [501, 435] on td "OCBC Bank" at bounding box center [535, 445] width 85 height 82
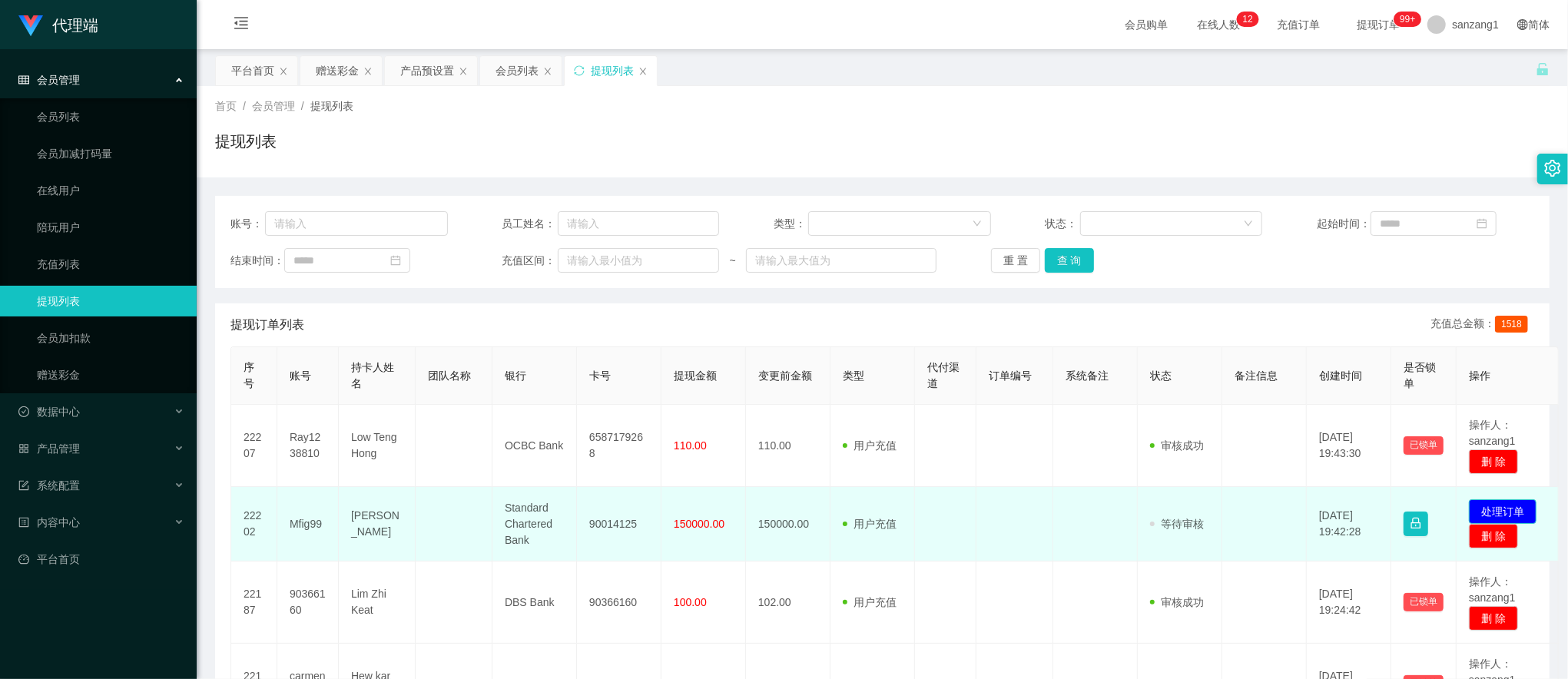
click at [1511, 514] on button "处理订单" at bounding box center [1502, 512] width 67 height 25
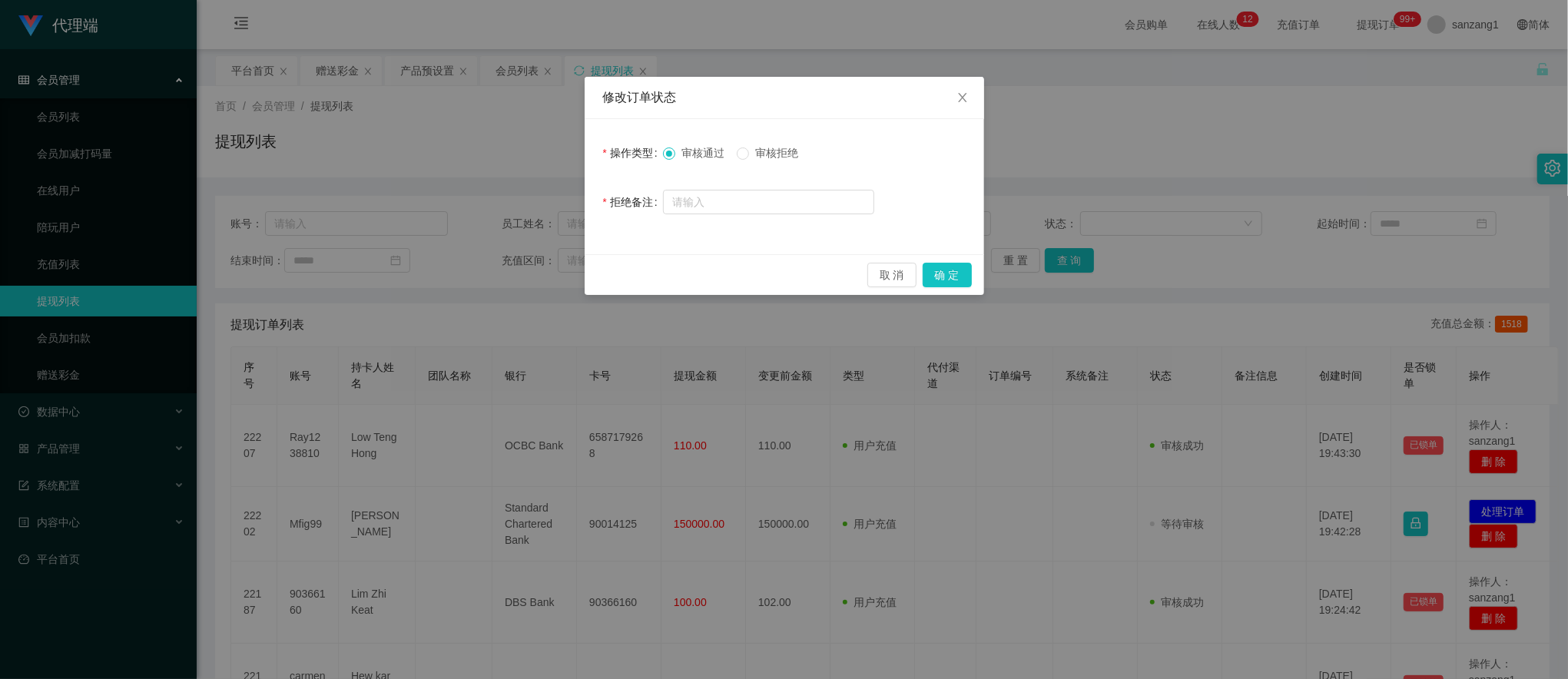
click at [759, 159] on span "审核拒绝" at bounding box center [776, 153] width 56 height 12
click at [930, 266] on button "确 定" at bounding box center [946, 275] width 49 height 25
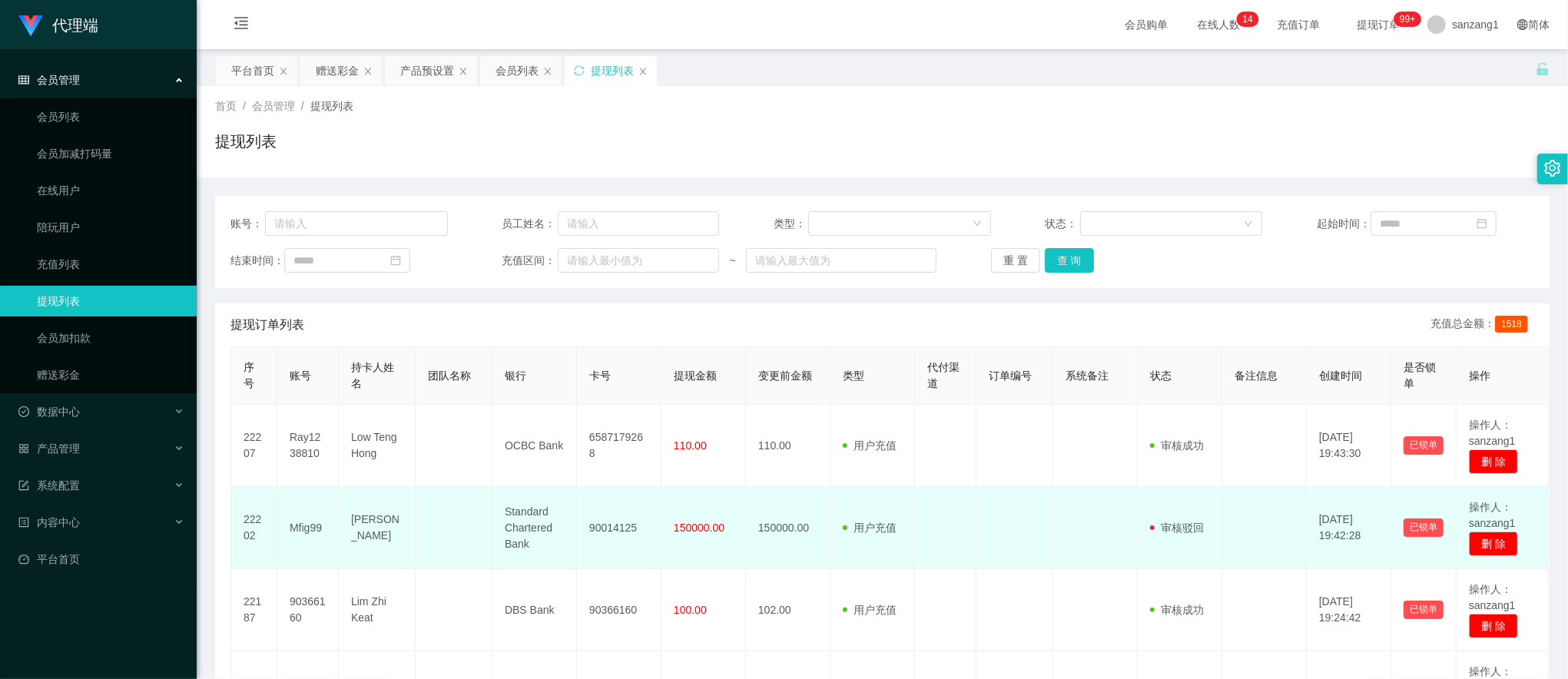
click at [601, 524] on td "90014125" at bounding box center [619, 528] width 85 height 82
click at [604, 517] on td "90014125" at bounding box center [619, 528] width 85 height 82
drag, startPoint x: 604, startPoint y: 517, endPoint x: 612, endPoint y: 544, distance: 28.2
click at [612, 544] on td "90014125" at bounding box center [619, 528] width 85 height 82
click at [617, 534] on td "90014125" at bounding box center [619, 528] width 85 height 82
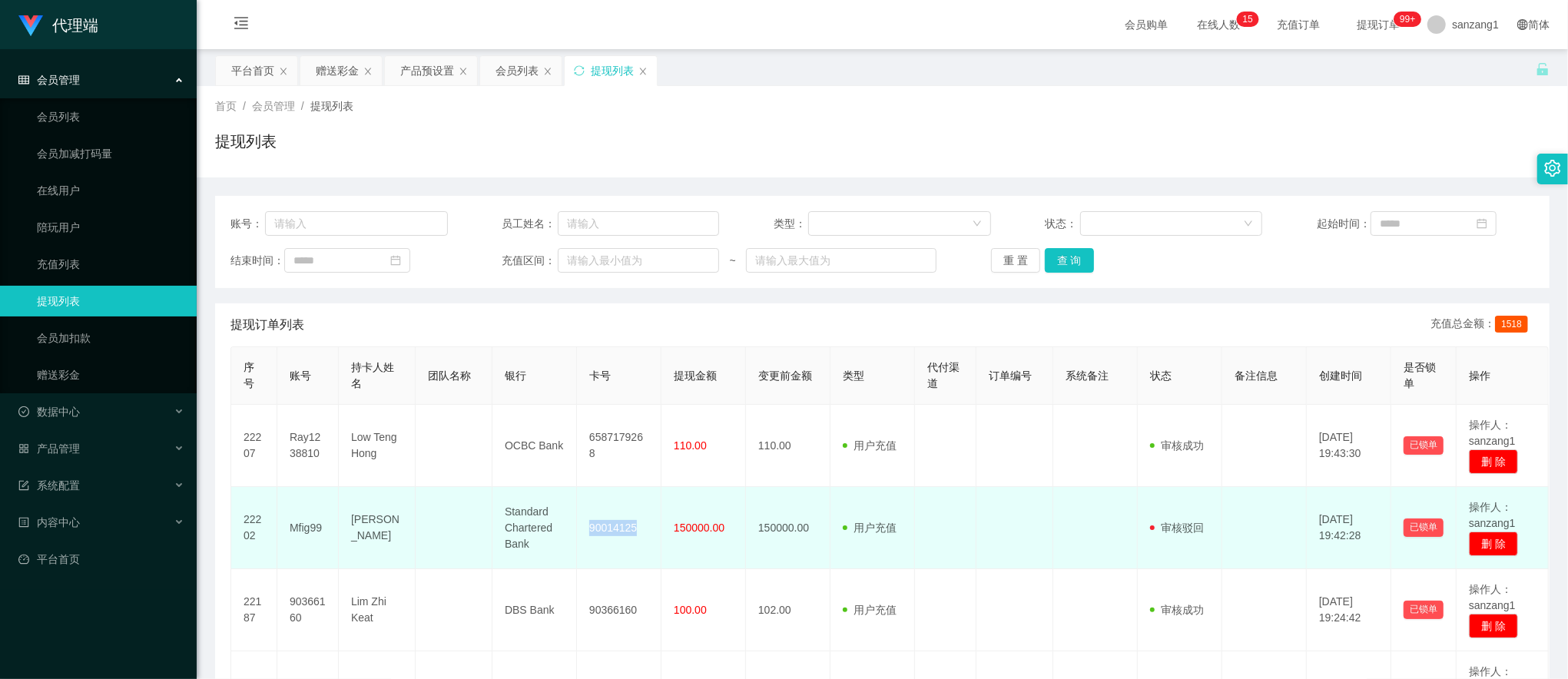
click at [617, 534] on td "90014125" at bounding box center [619, 528] width 85 height 82
click at [301, 523] on td "Mfig99" at bounding box center [308, 528] width 61 height 82
copy td "Mfig99"
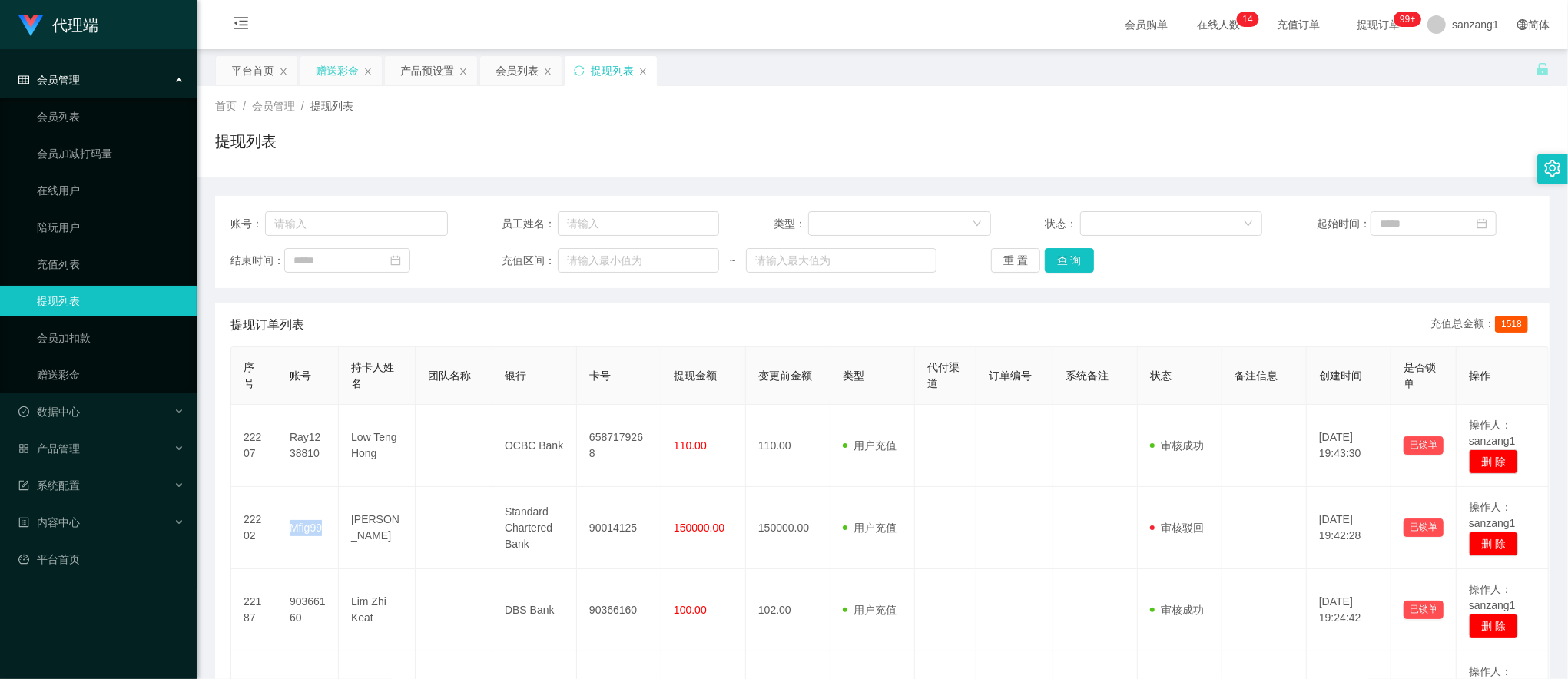
click at [349, 75] on div "赠送彩金" at bounding box center [337, 70] width 43 height 29
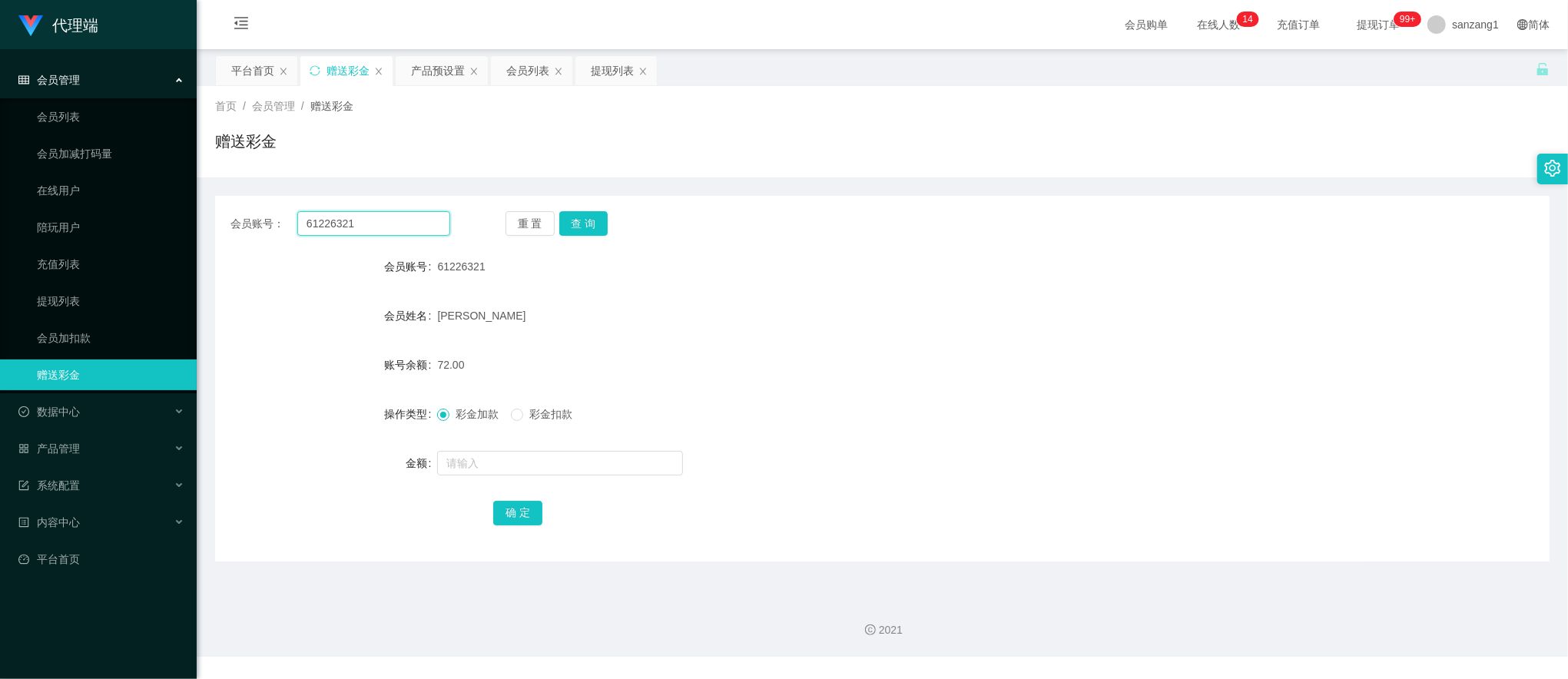
click at [361, 226] on input "61226321" at bounding box center [374, 224] width 153 height 25
paste input "Mfig99"
type input "Mfig99"
click at [578, 224] on button "查 询" at bounding box center [583, 224] width 49 height 25
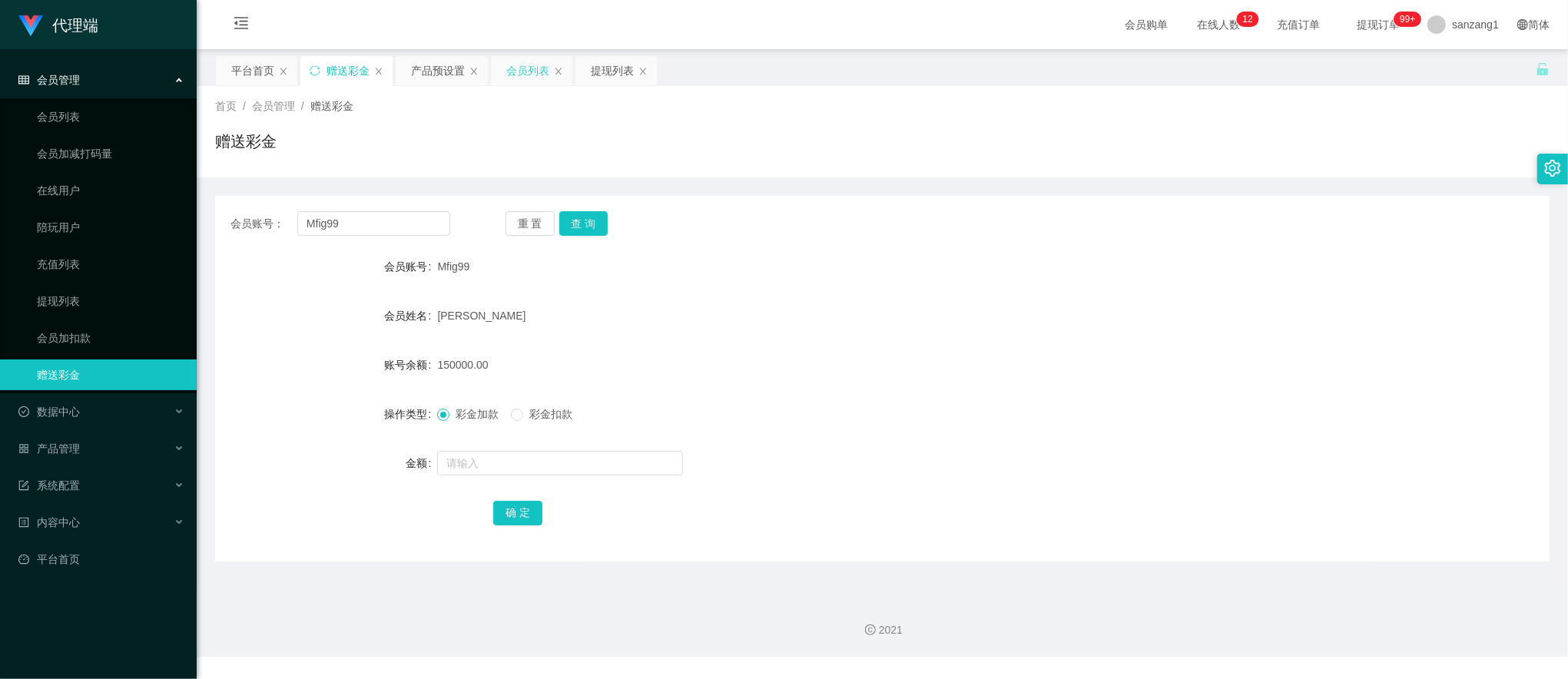
click at [541, 72] on div "会员列表" at bounding box center [528, 70] width 43 height 29
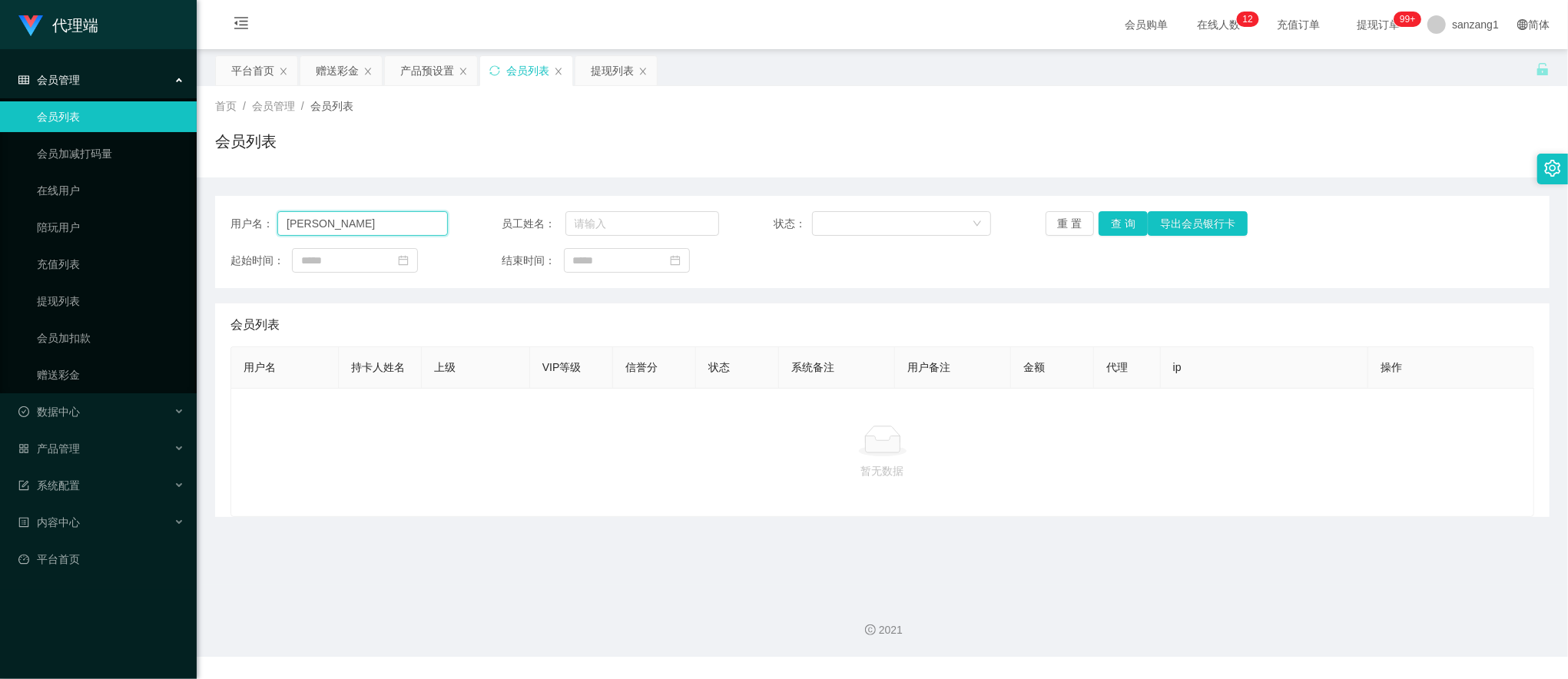
click at [355, 223] on input "Song hongen" at bounding box center [362, 224] width 170 height 25
click at [386, 226] on input "Song hongen" at bounding box center [362, 224] width 170 height 25
drag, startPoint x: 386, startPoint y: 226, endPoint x: 246, endPoint y: 209, distance: 141.0
click at [246, 209] on div "用户名： Song hongen 员工姓名： 状态： 重 置 查 询 导出会员银行卡 起始时间： 结束时间：" at bounding box center [882, 242] width 1335 height 92
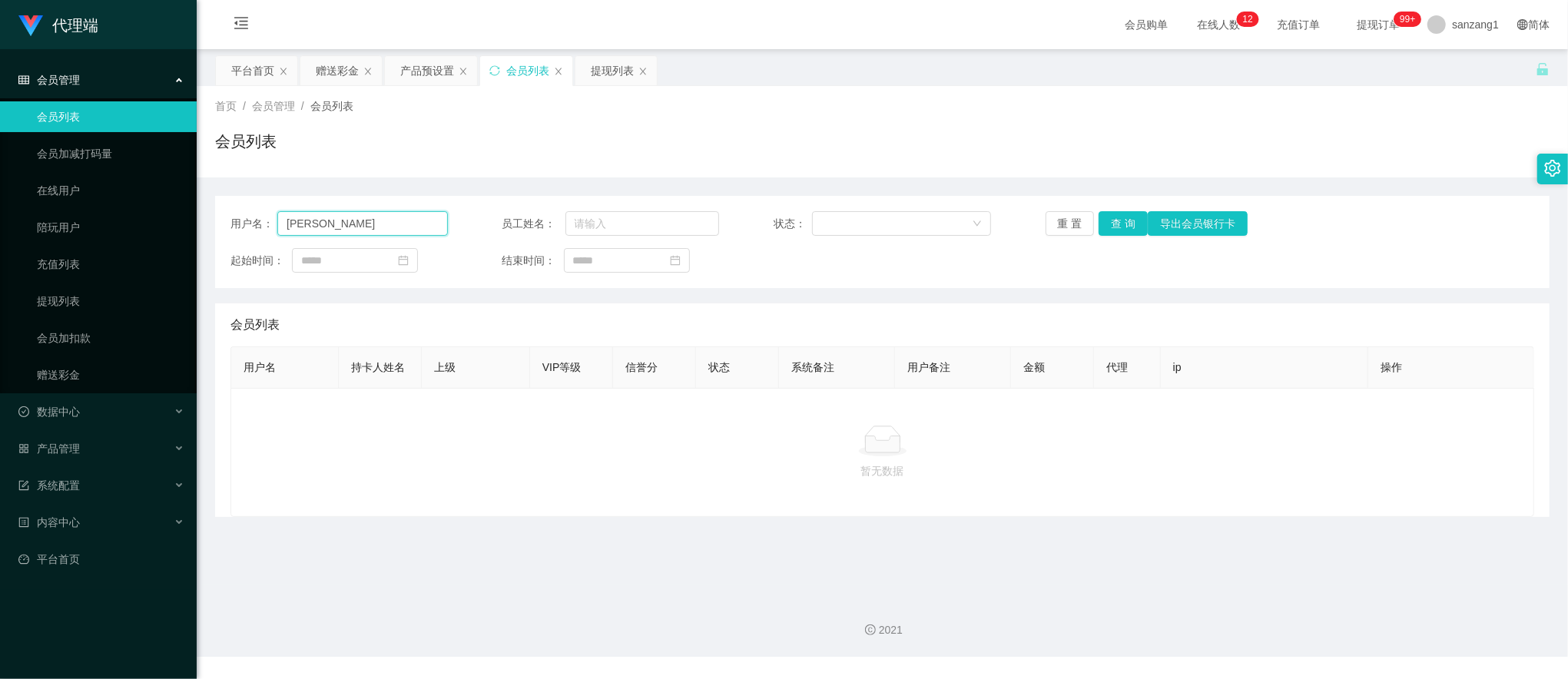
paste input "Mfig99"
type input "Mfig99"
click at [1123, 230] on button "查 询" at bounding box center [1123, 224] width 49 height 25
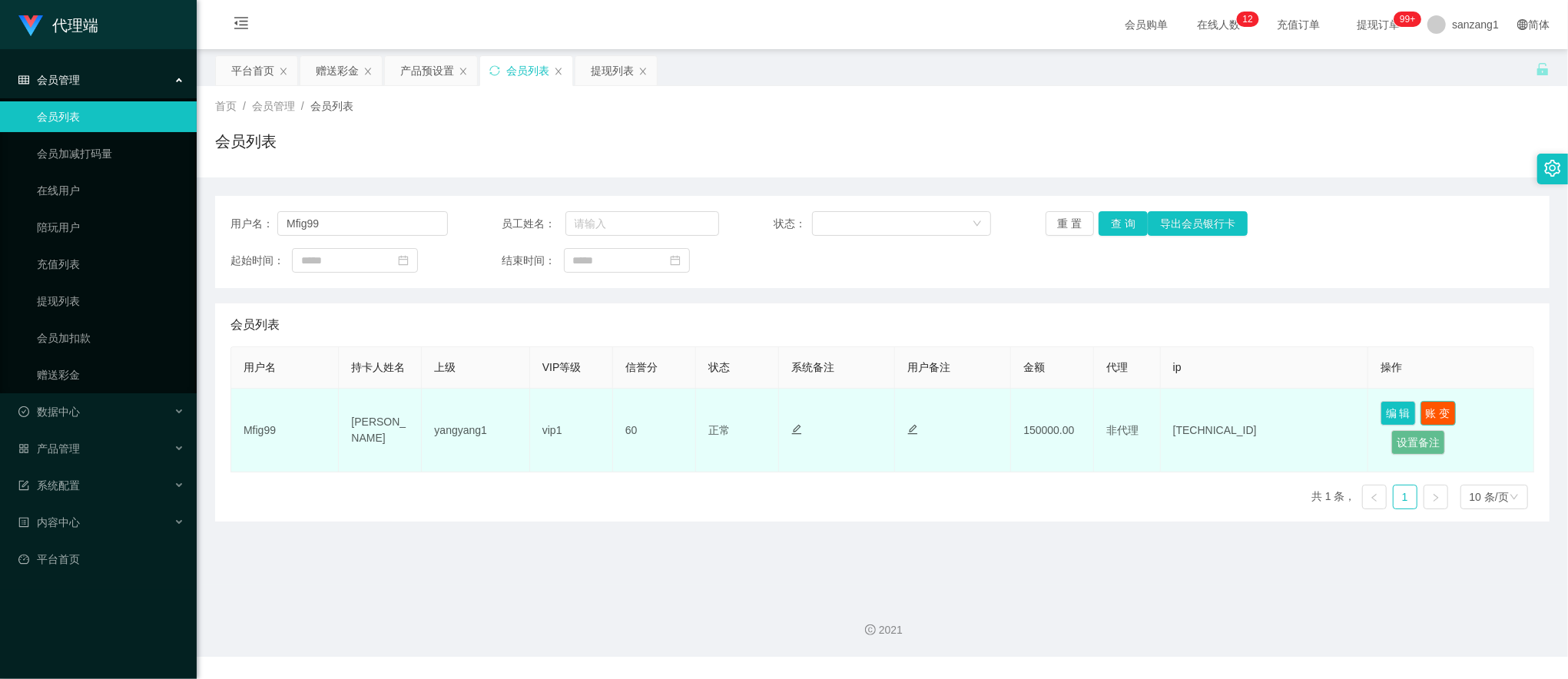
click at [1440, 418] on button "账 变" at bounding box center [1438, 414] width 36 height 25
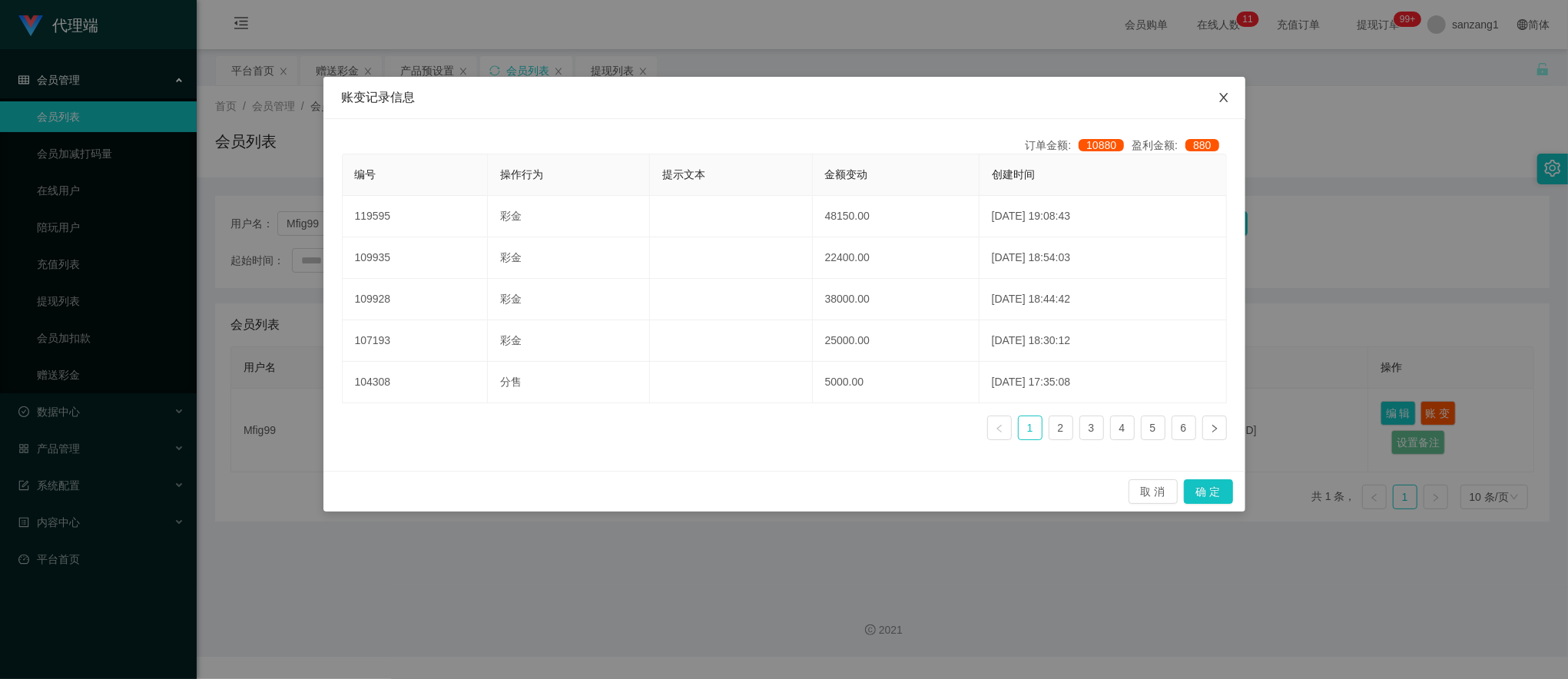
click at [1217, 100] on icon "图标: close" at bounding box center [1223, 97] width 12 height 12
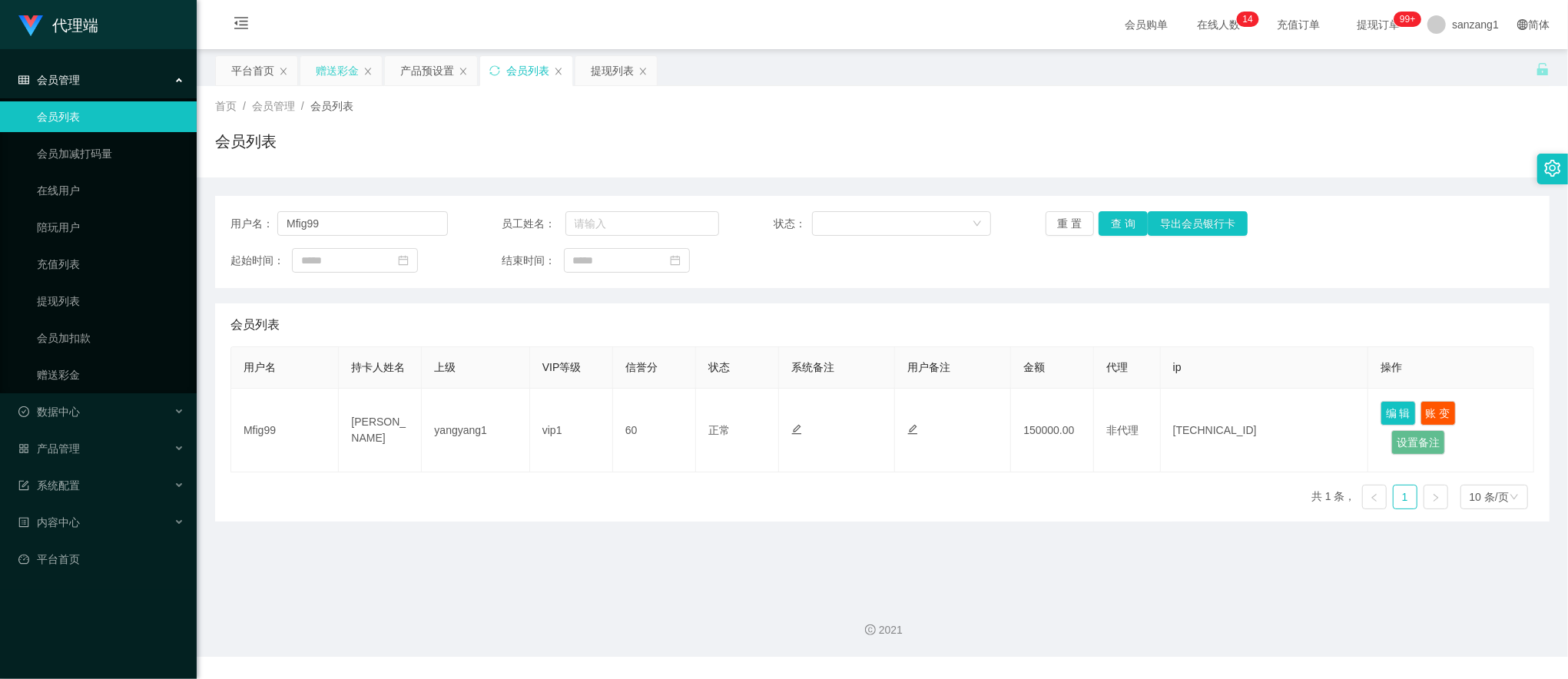
click at [329, 69] on div "赠送彩金" at bounding box center [337, 70] width 43 height 29
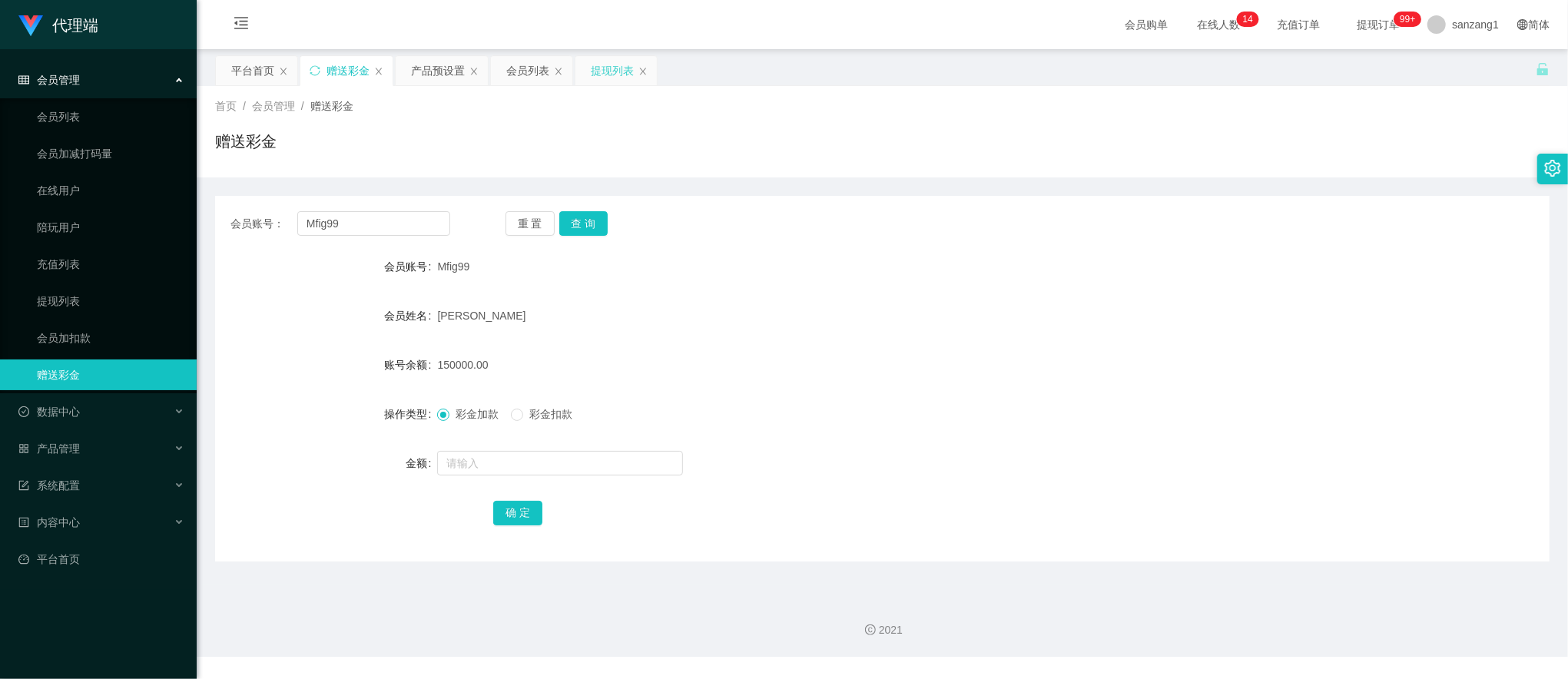
click at [627, 78] on div "提现列表" at bounding box center [612, 70] width 43 height 29
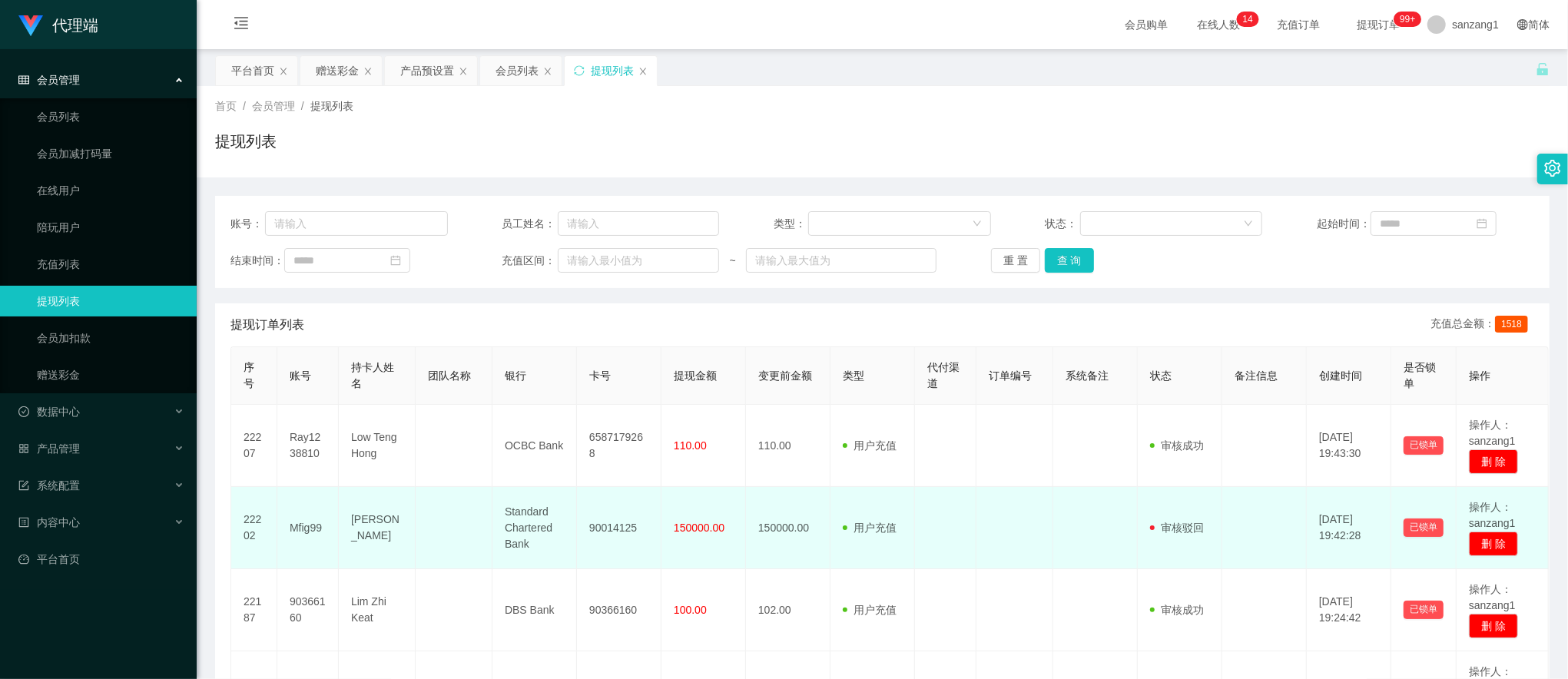
click at [307, 529] on td "Mfig99" at bounding box center [308, 528] width 61 height 82
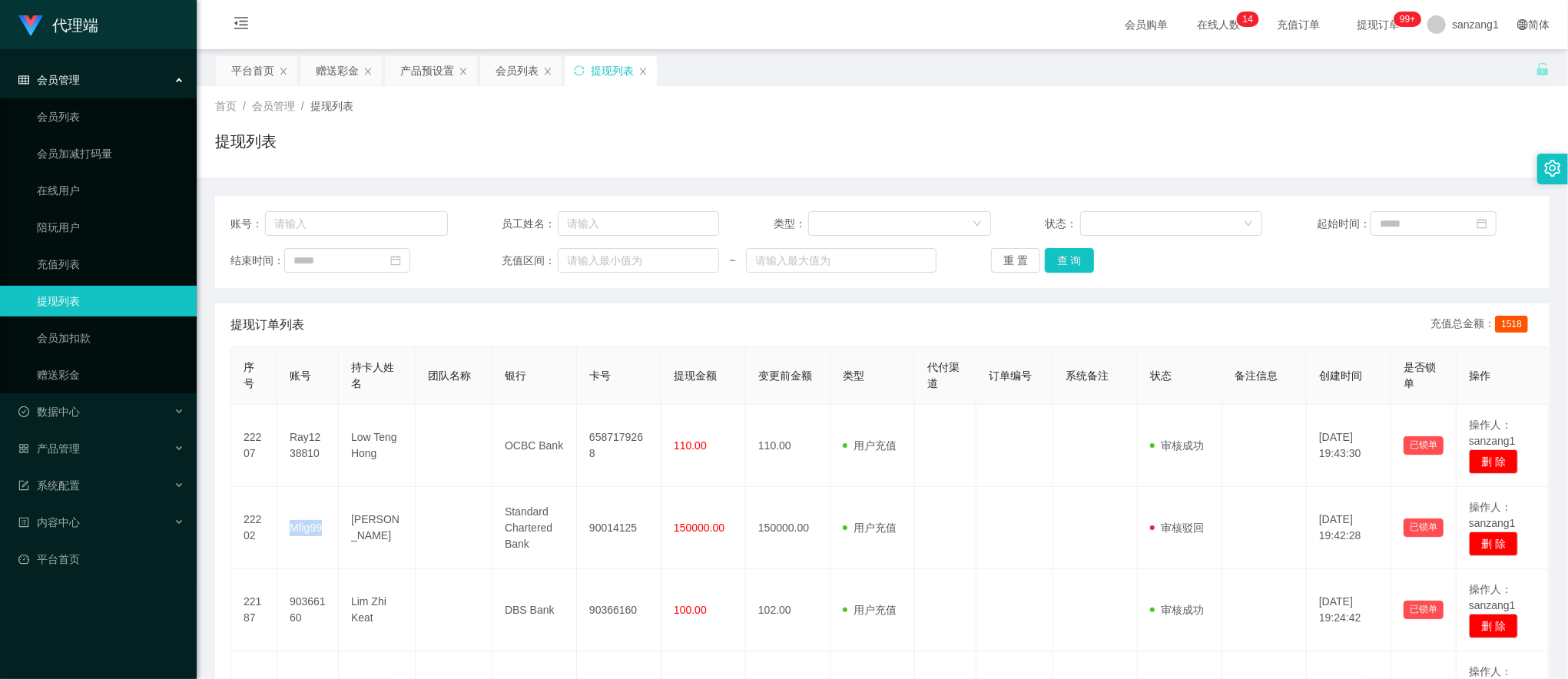
copy td "Mfig99"
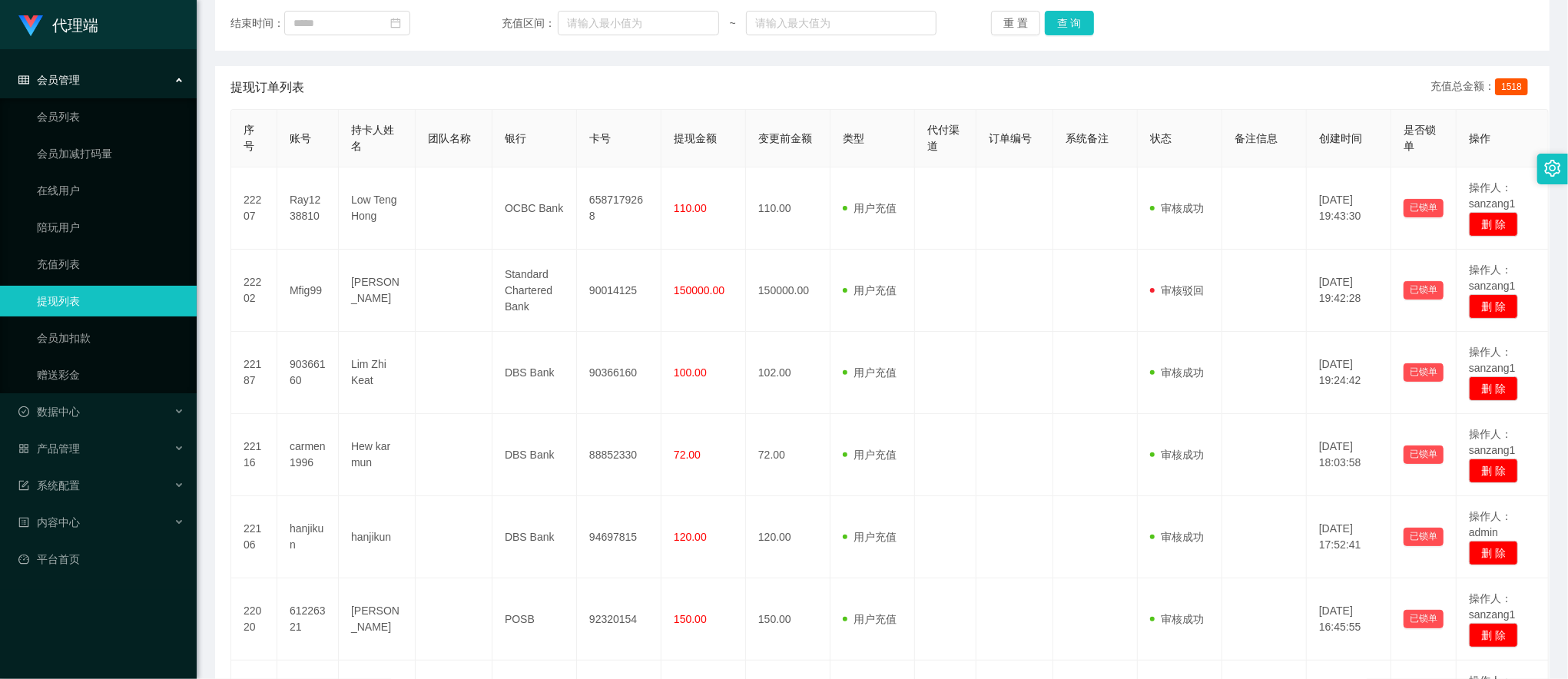
scroll to position [102, 0]
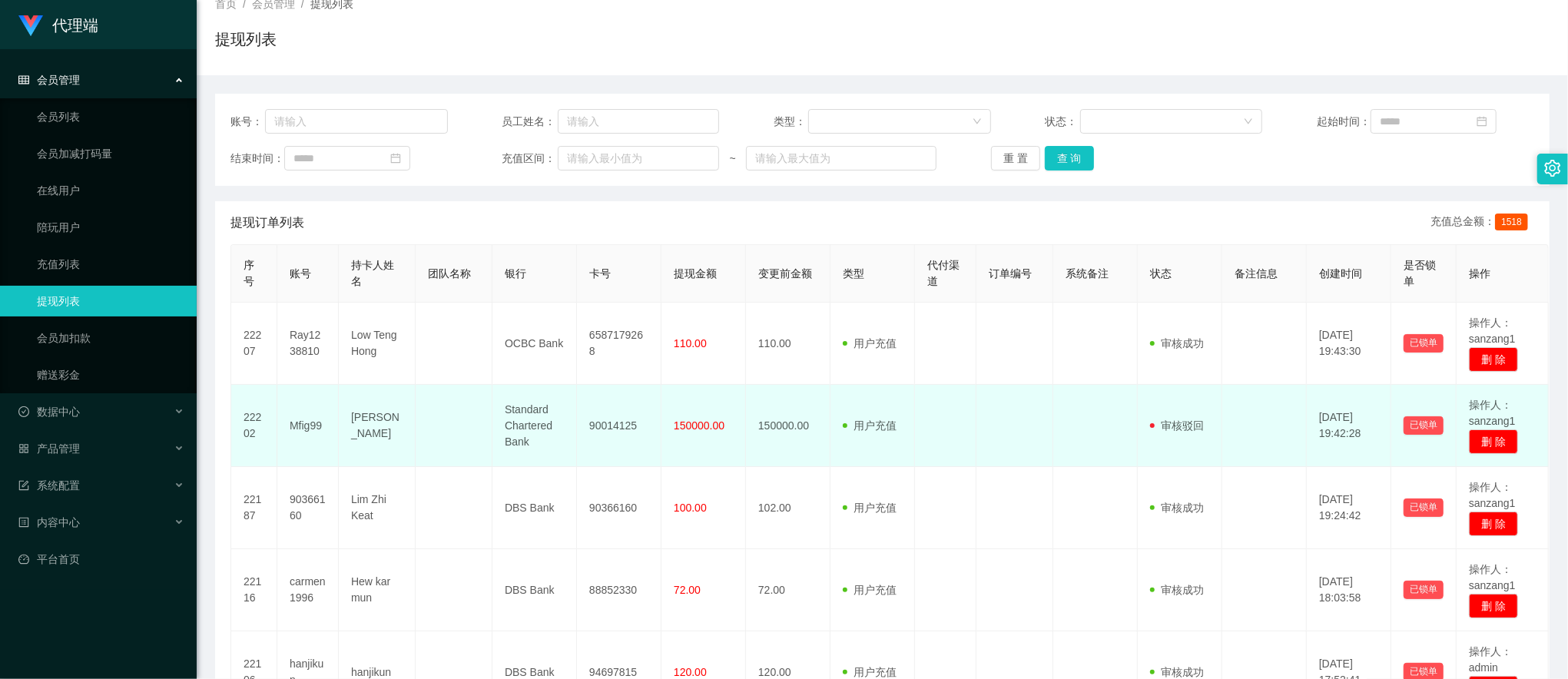
click at [361, 426] on td "Joe" at bounding box center [377, 426] width 76 height 82
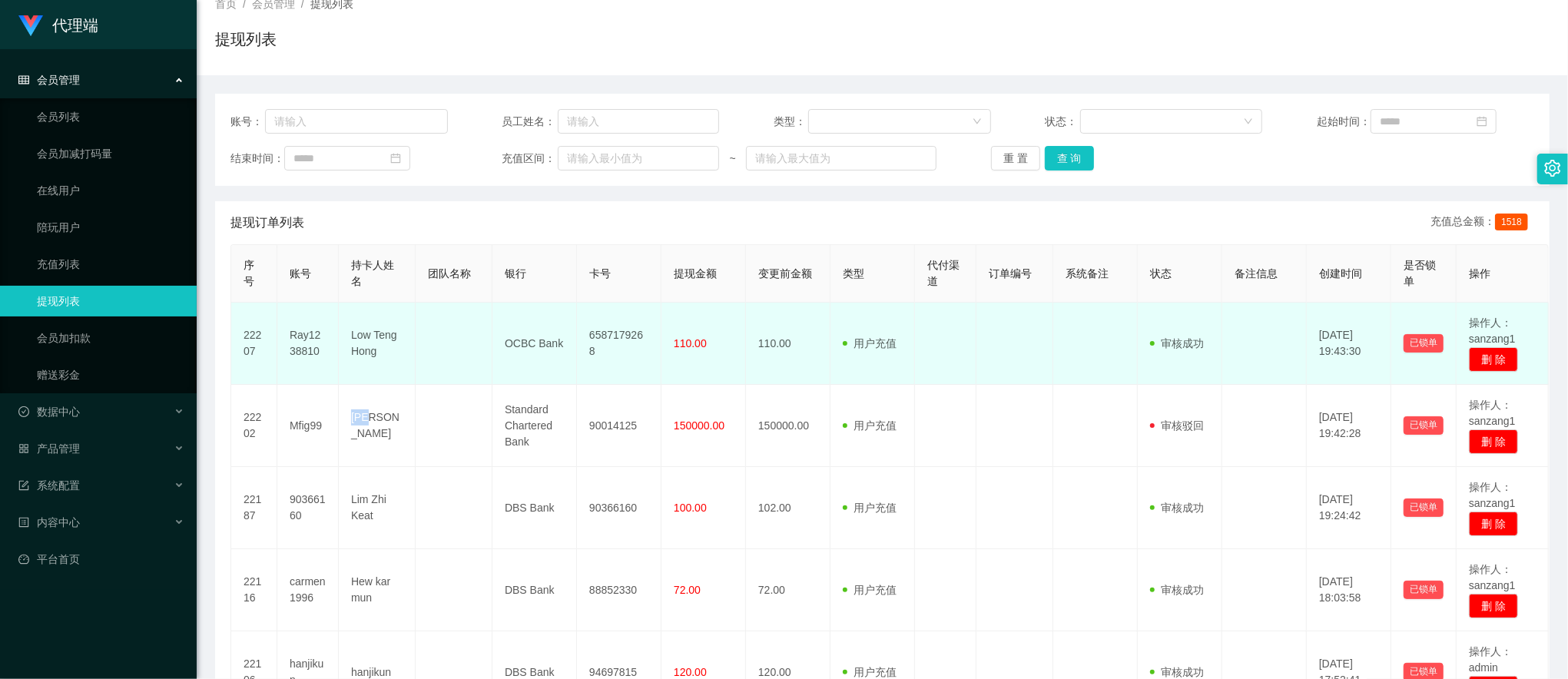
copy td "Joe"
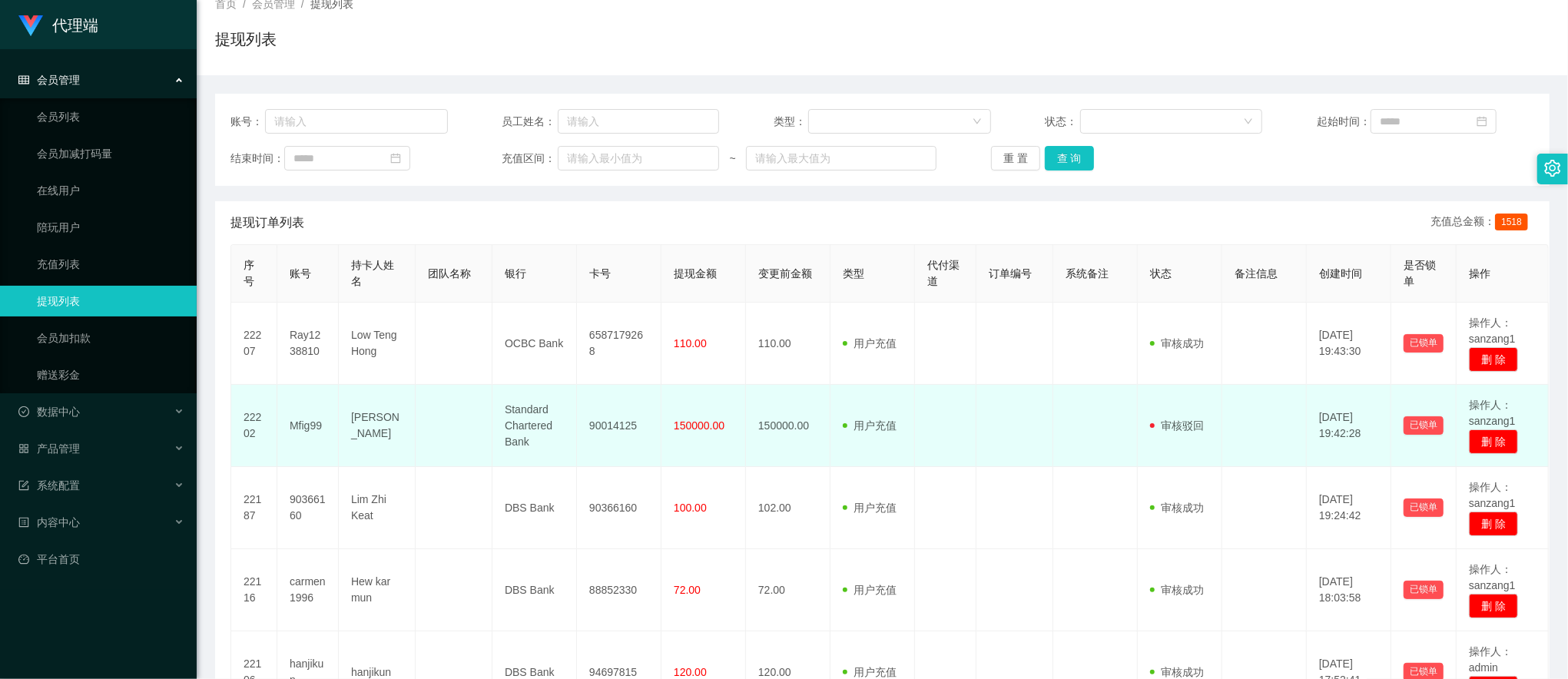
click at [597, 407] on td "90014125" at bounding box center [619, 426] width 85 height 82
click at [612, 420] on td "90014125" at bounding box center [619, 426] width 85 height 82
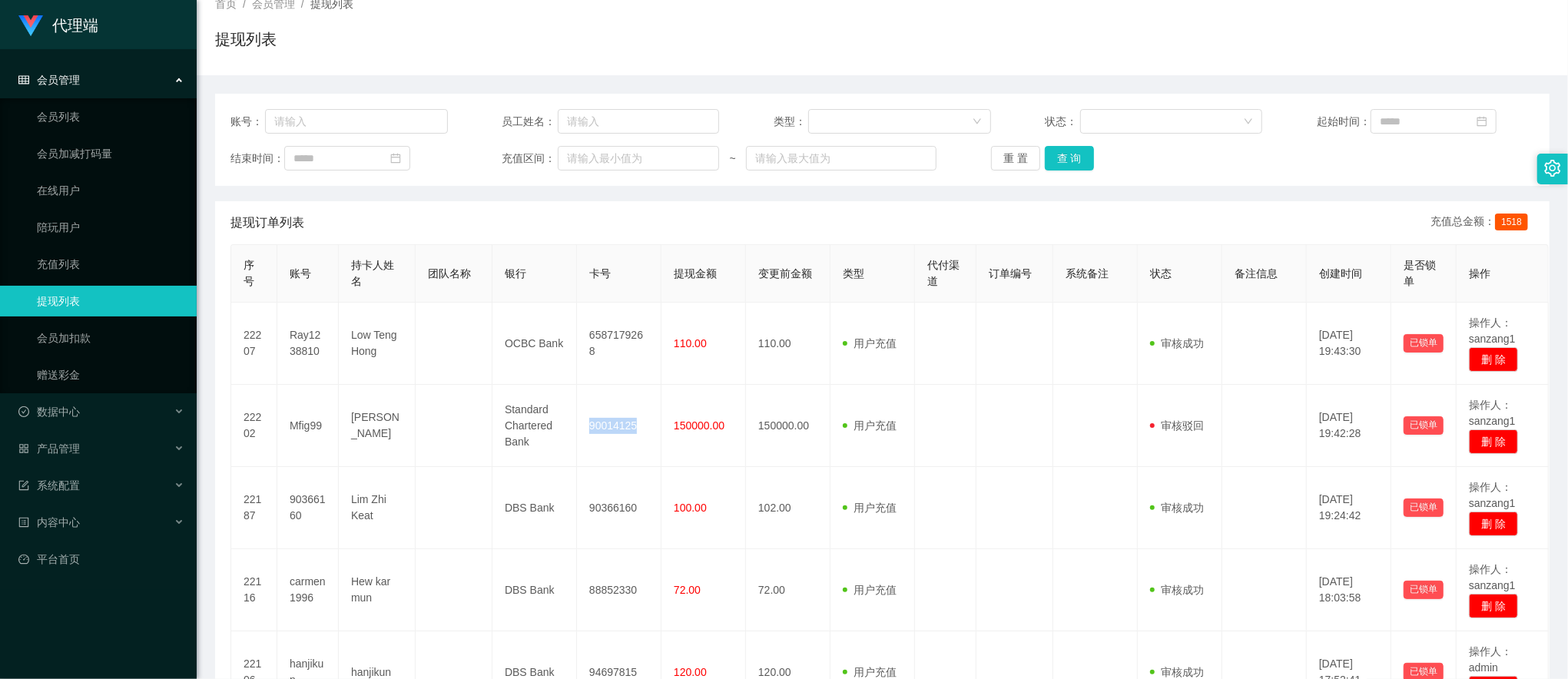
copy td "90014125"
click at [1298, 38] on div "提现列表" at bounding box center [882, 45] width 1335 height 36
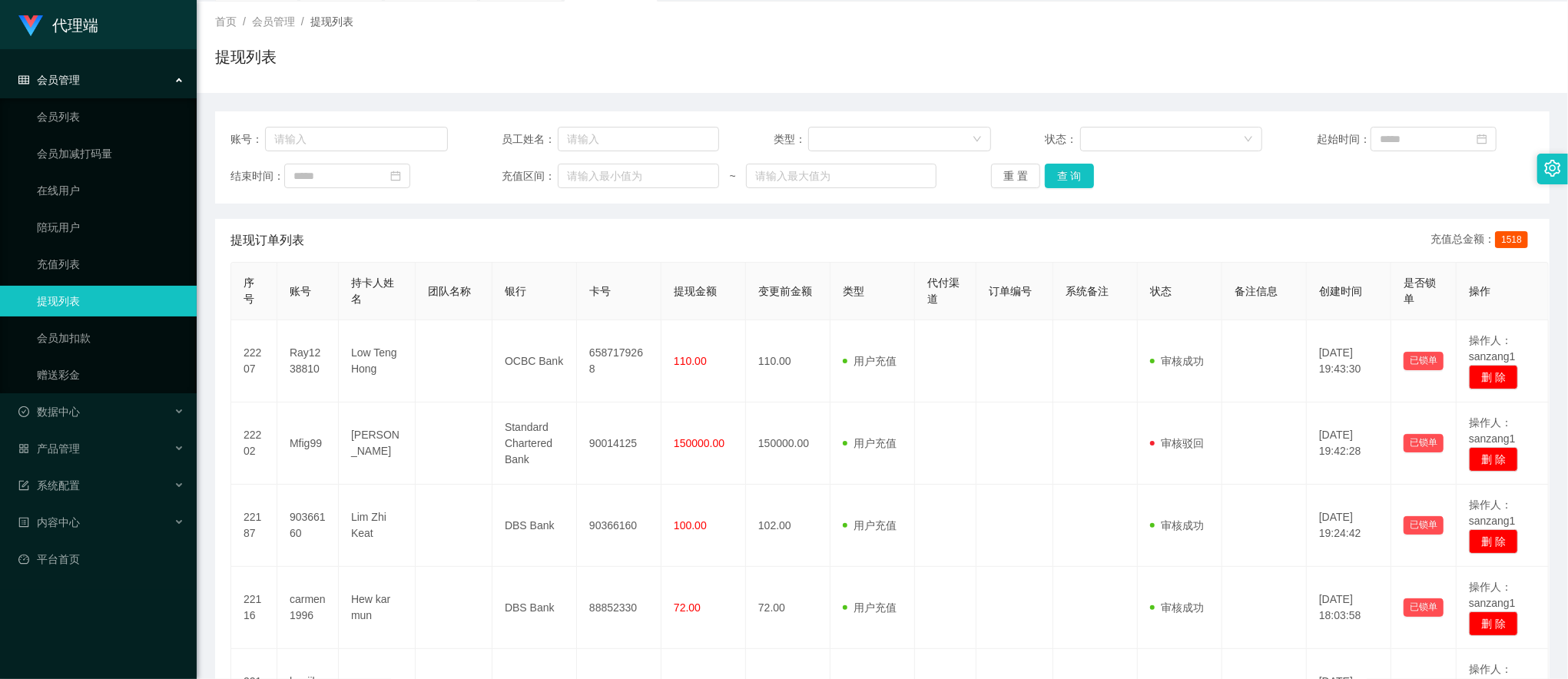
scroll to position [0, 0]
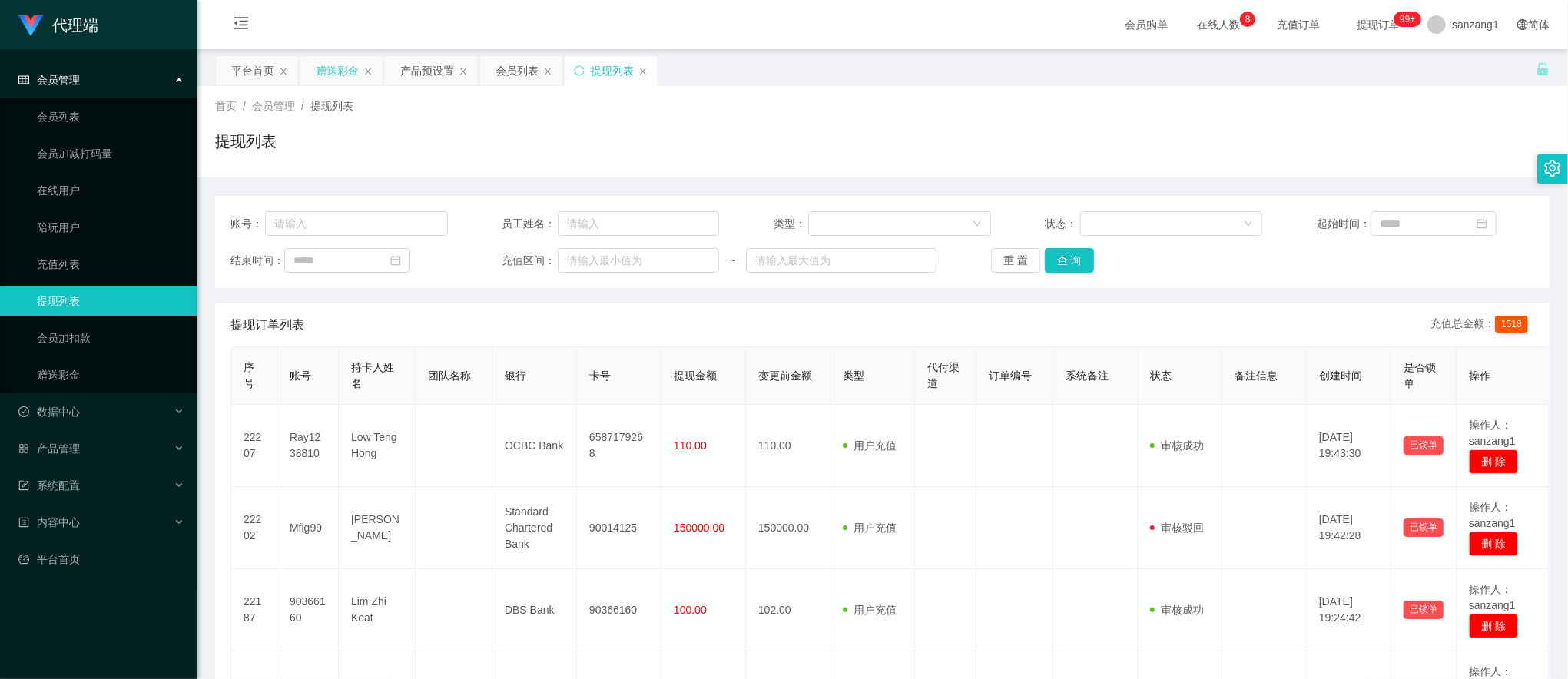
click at [342, 67] on div "赠送彩金" at bounding box center [337, 70] width 43 height 29
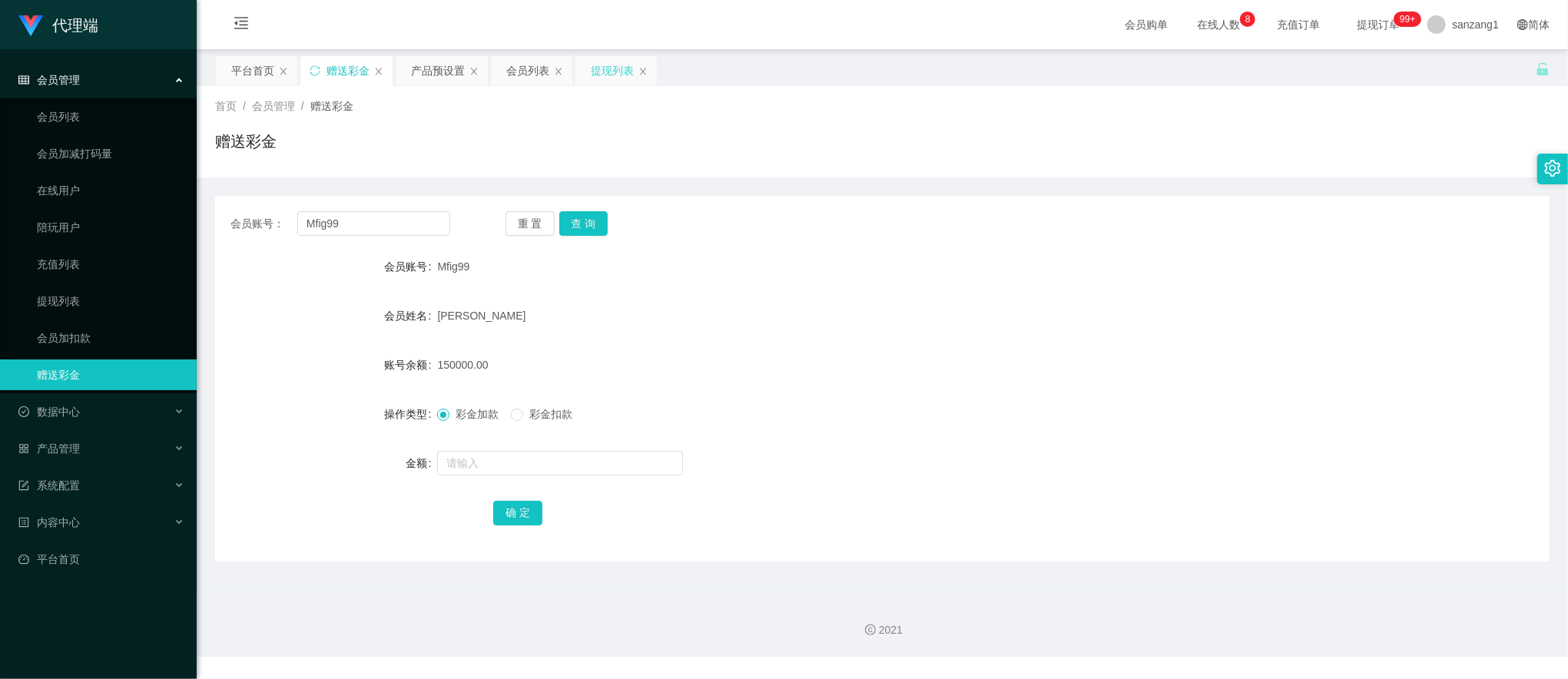
click at [597, 63] on div "提现列表" at bounding box center [612, 70] width 43 height 29
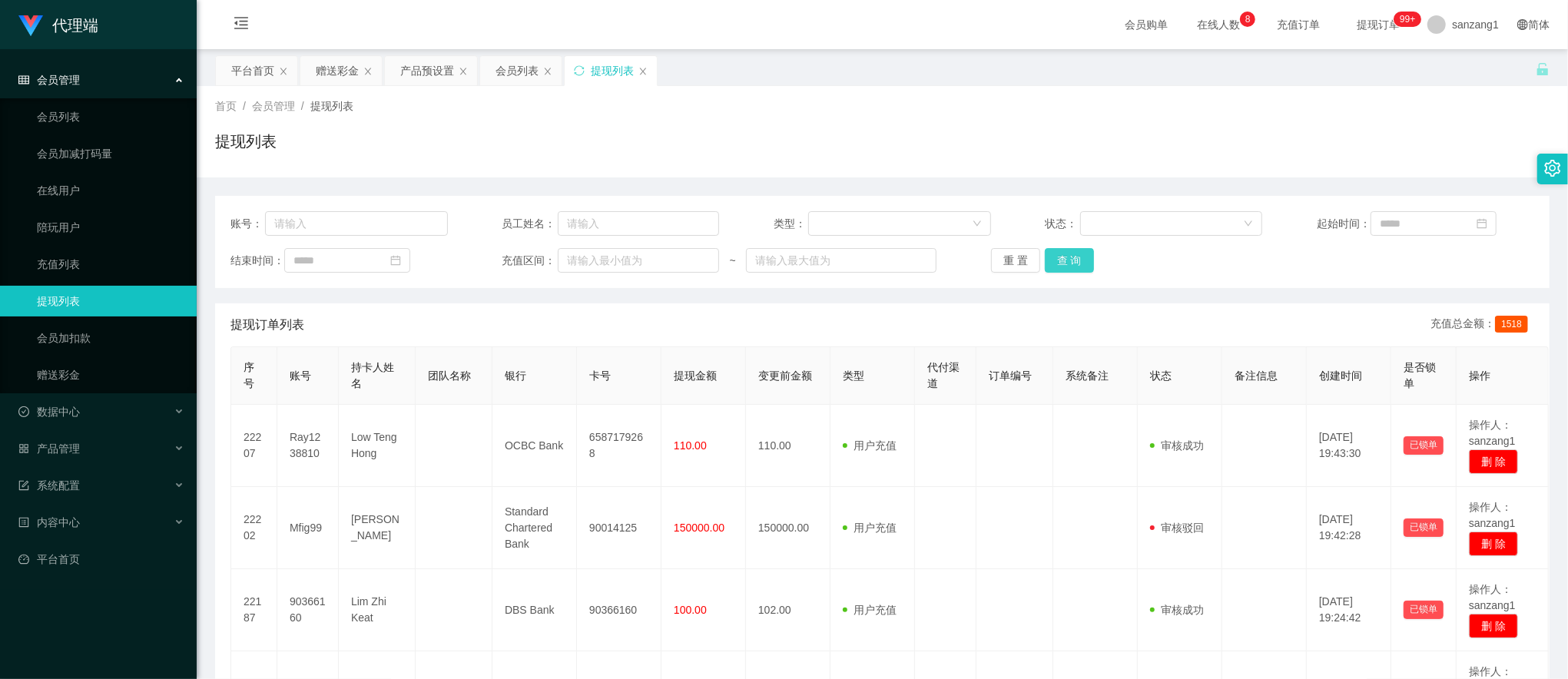
click at [1062, 266] on button "查 询" at bounding box center [1069, 261] width 49 height 25
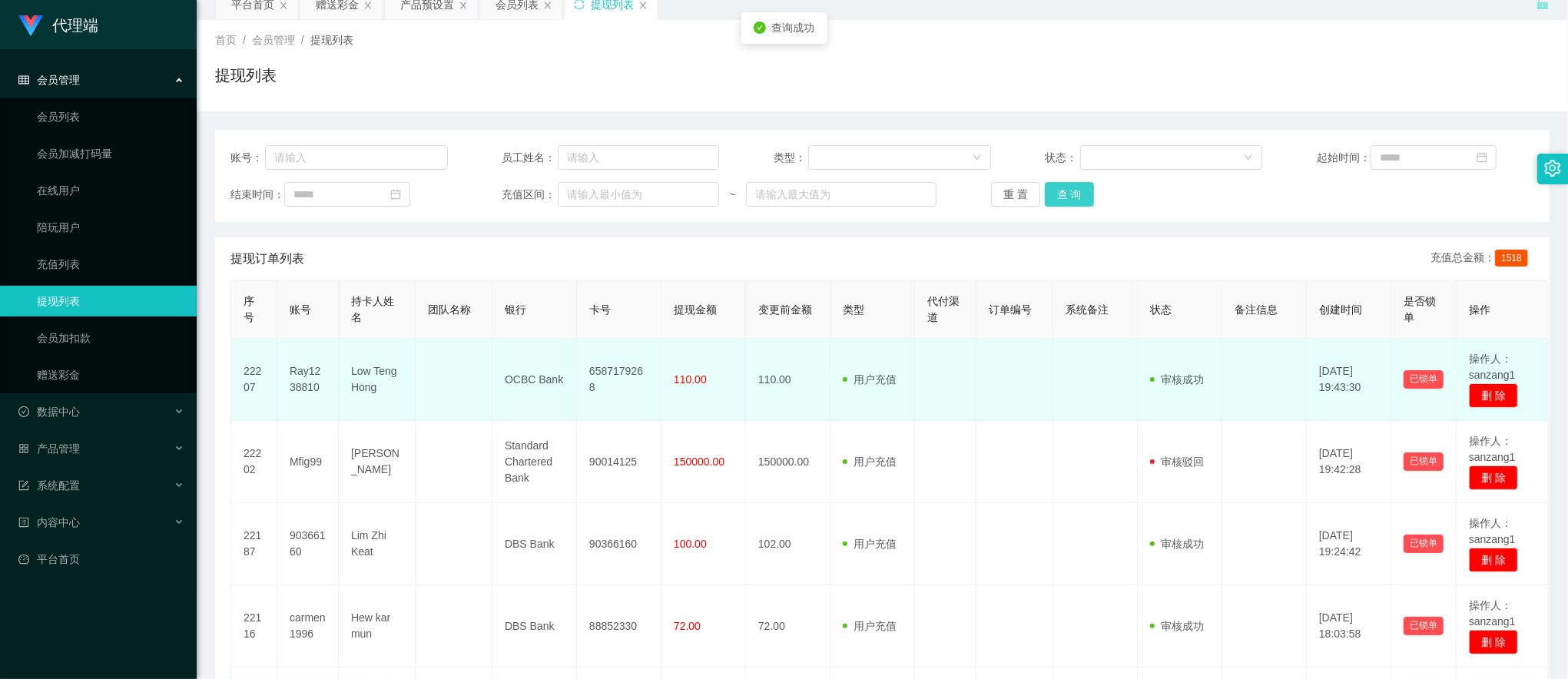
scroll to position [102, 0]
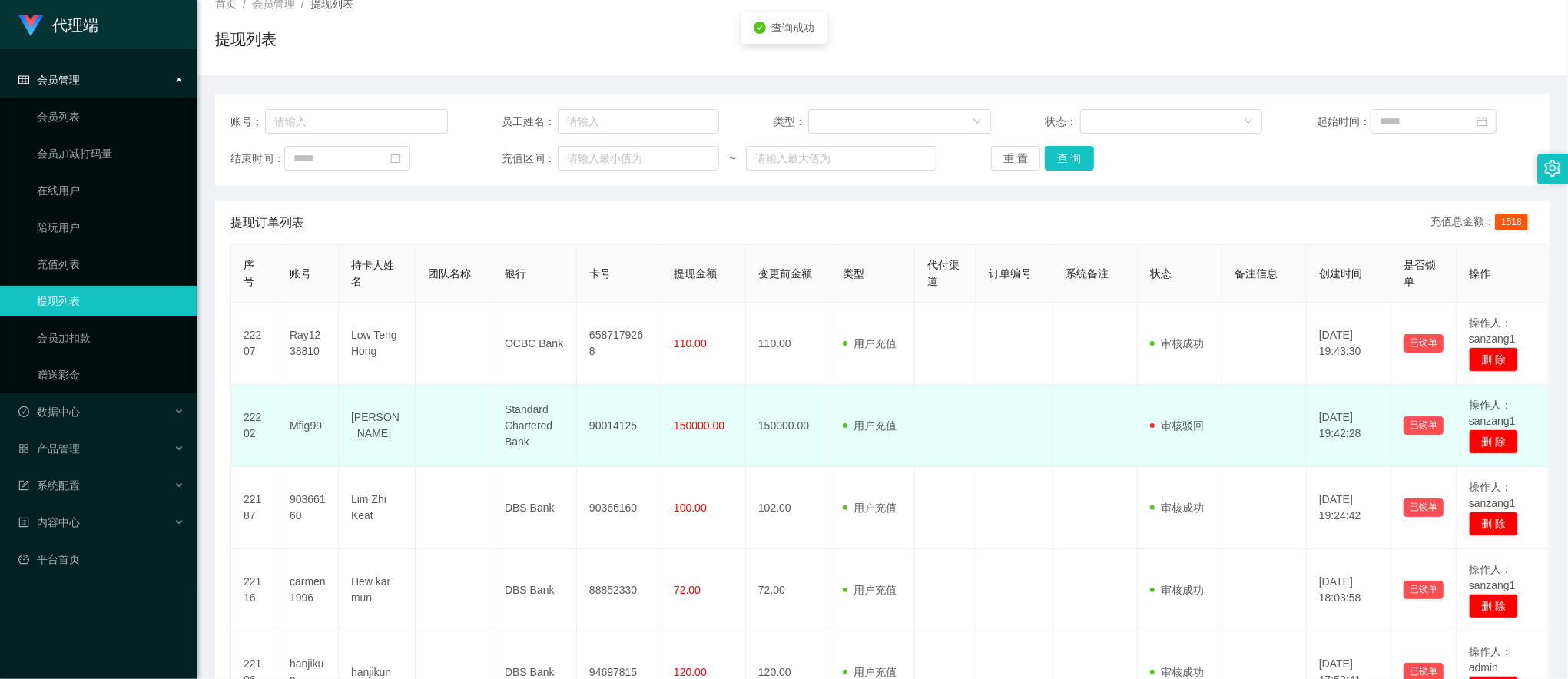
click at [362, 422] on td "Joe" at bounding box center [377, 426] width 76 height 82
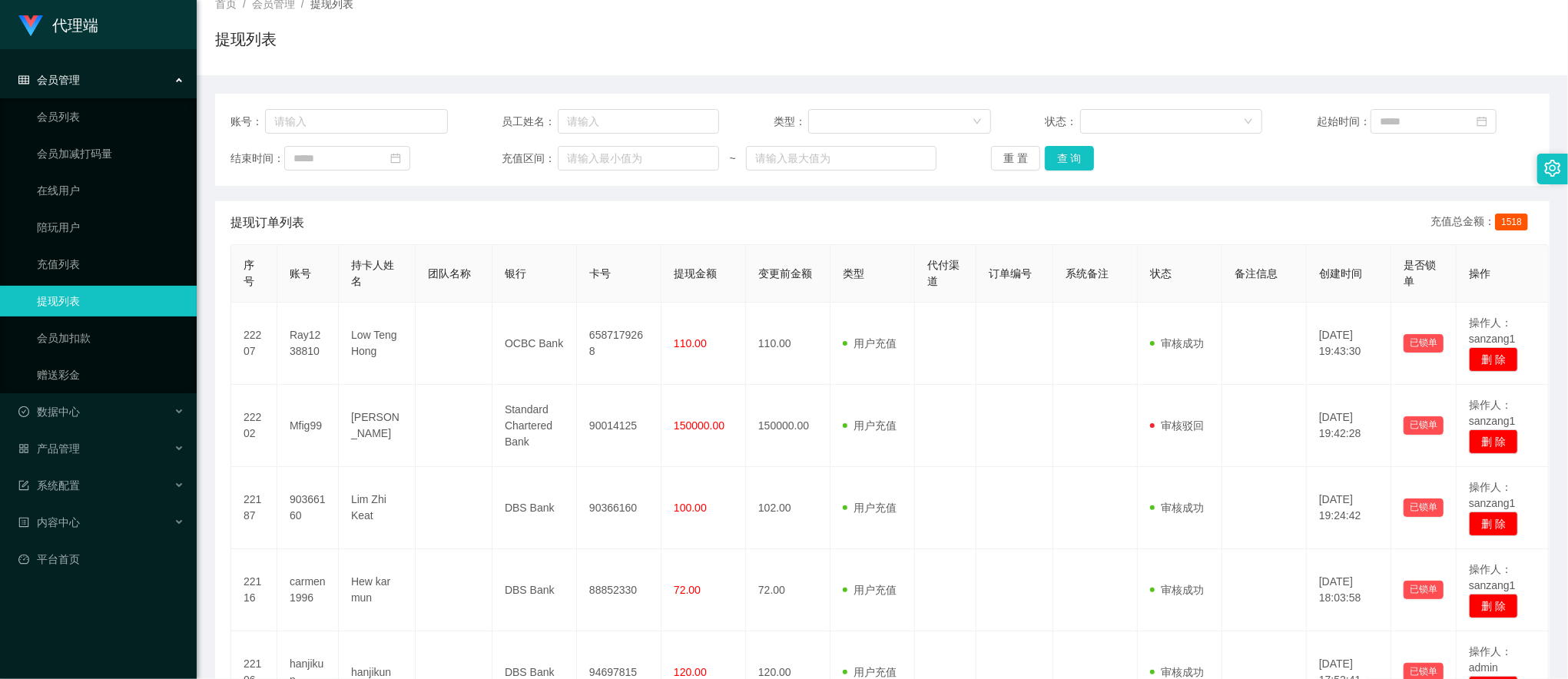
click at [1303, 76] on div "账号： 员工姓名： 类型： 状态： 起始时间： 结束时间： 充值区间： ~ 重 置 查 询 提现订单列表 充值总金额： 1518 序号 账号 持卡人姓名 团队…" at bounding box center [882, 625] width 1335 height 1099
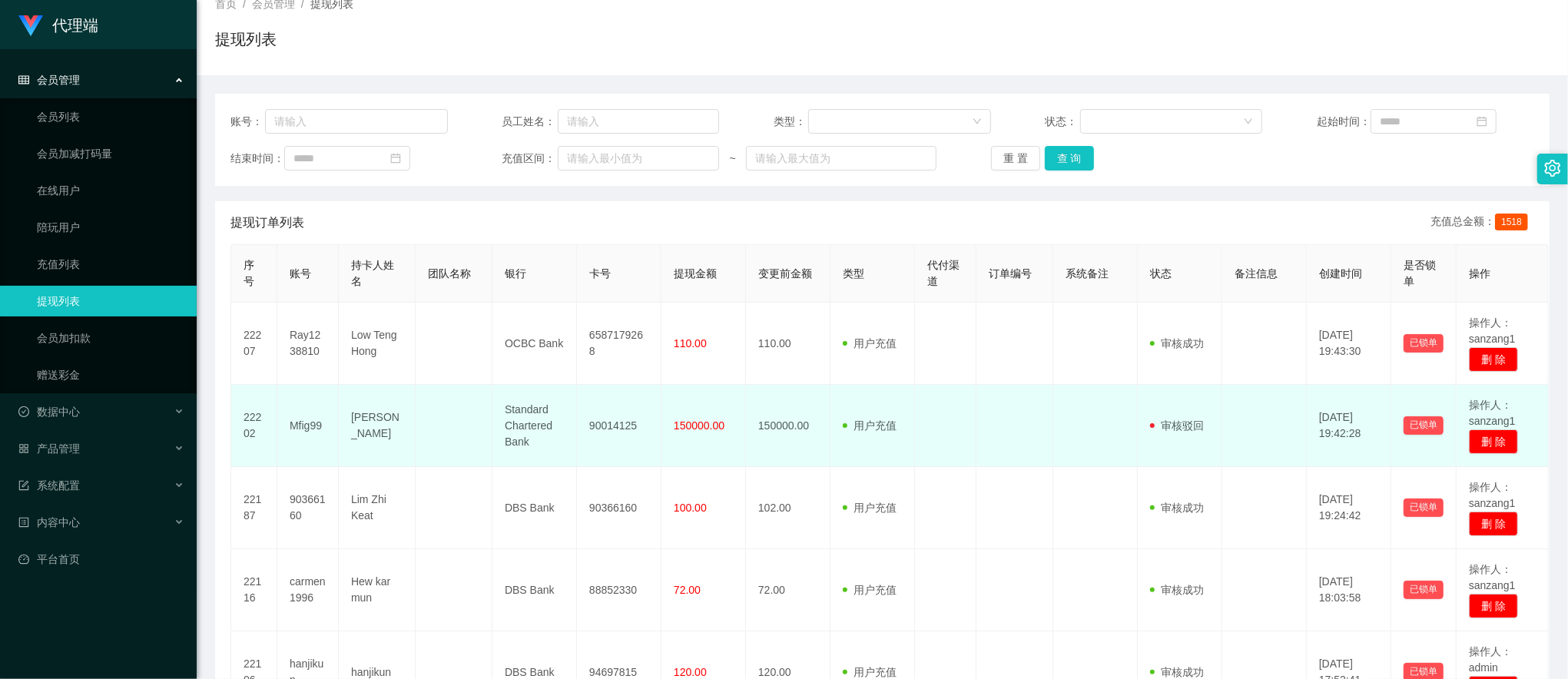
click at [307, 425] on td "Mfig99" at bounding box center [308, 426] width 61 height 82
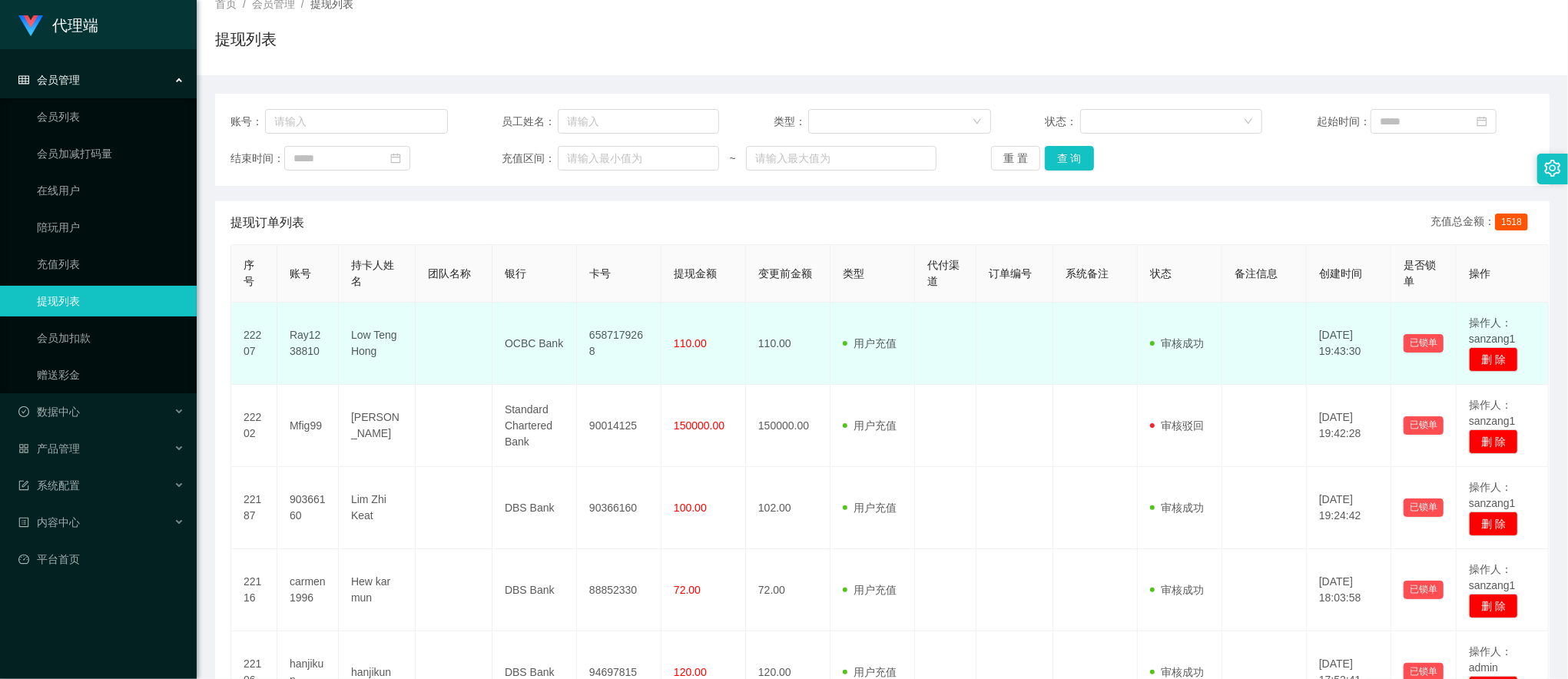
drag, startPoint x: 307, startPoint y: 425, endPoint x: 547, endPoint y: 376, distance: 245.0
click at [547, 376] on td "OCBC Bank" at bounding box center [535, 343] width 85 height 82
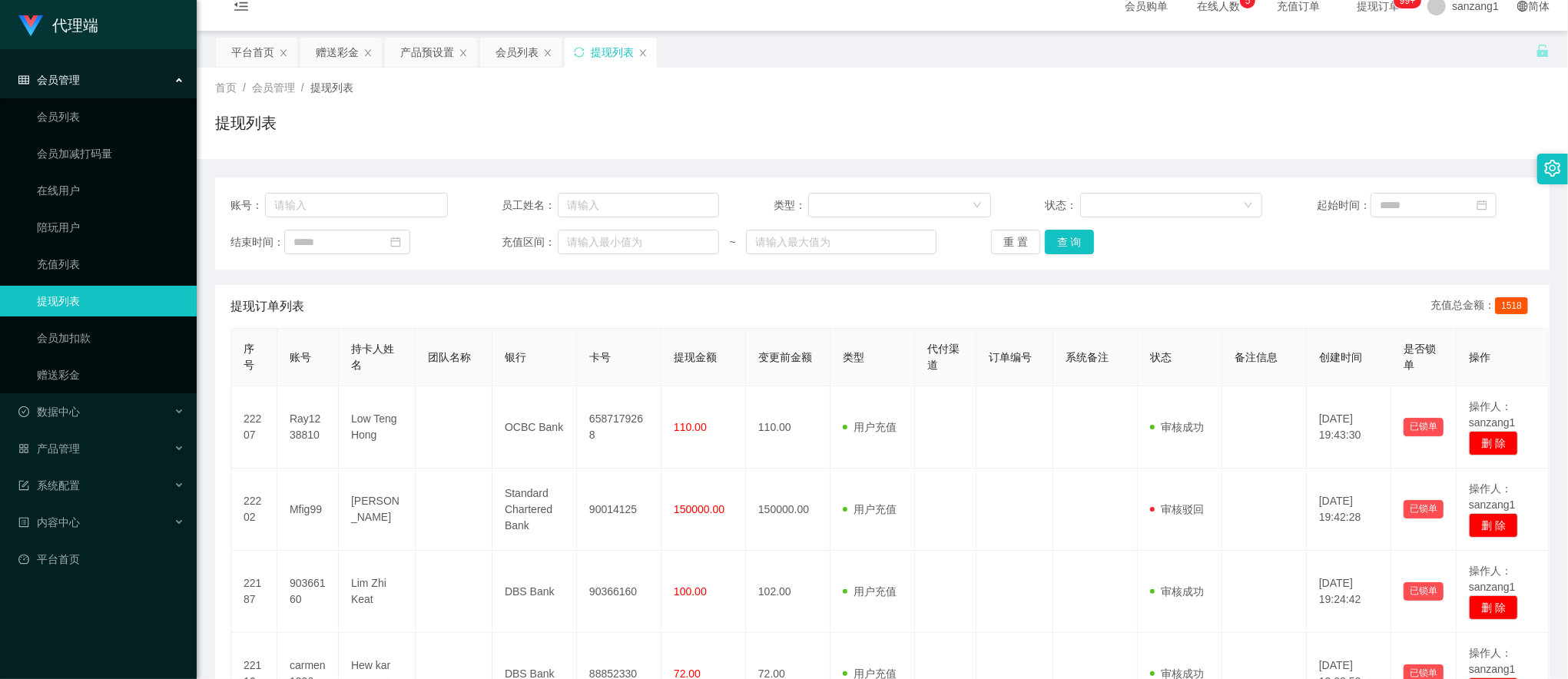
scroll to position [0, 0]
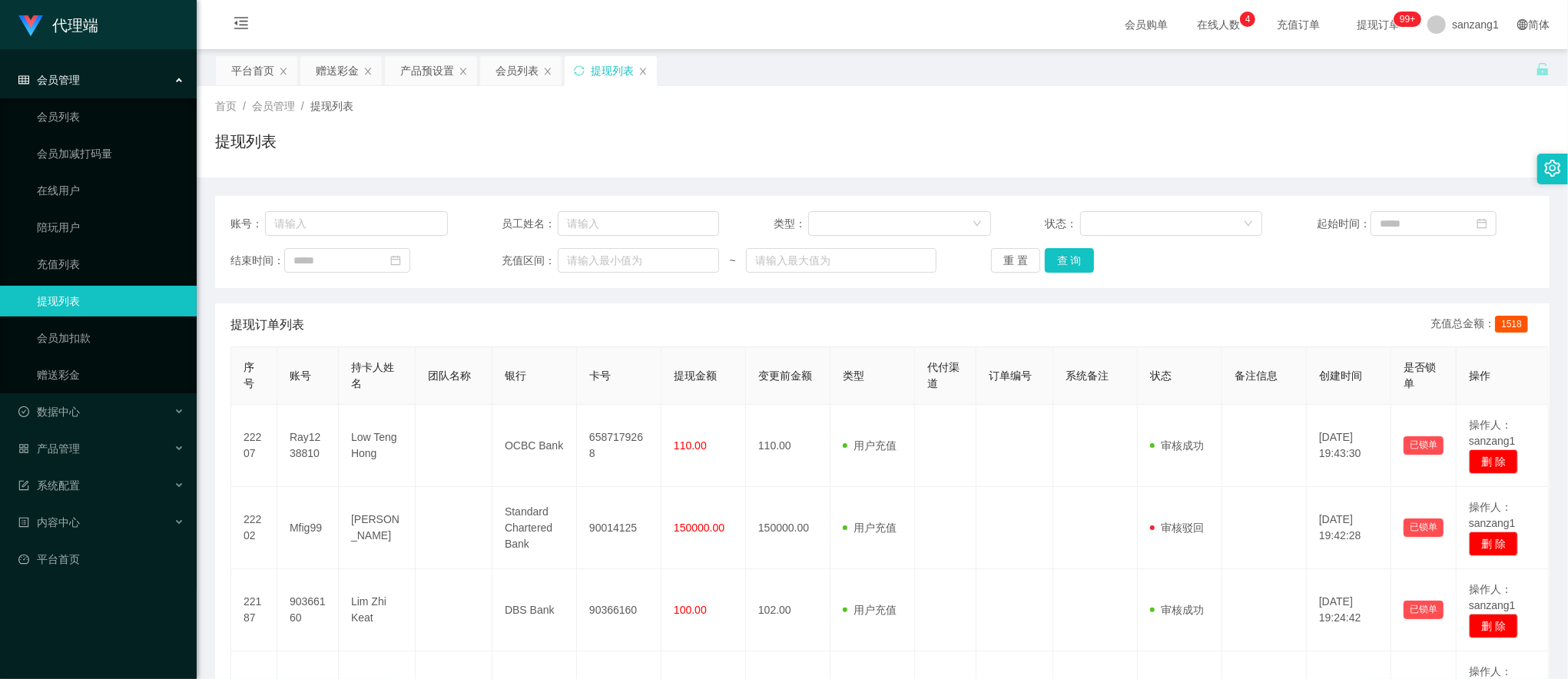
click at [1274, 118] on div "首页 / 会员管理 / 提现列表 / 提现列表" at bounding box center [882, 131] width 1335 height 66
click at [347, 75] on div "赠送彩金" at bounding box center [337, 70] width 43 height 29
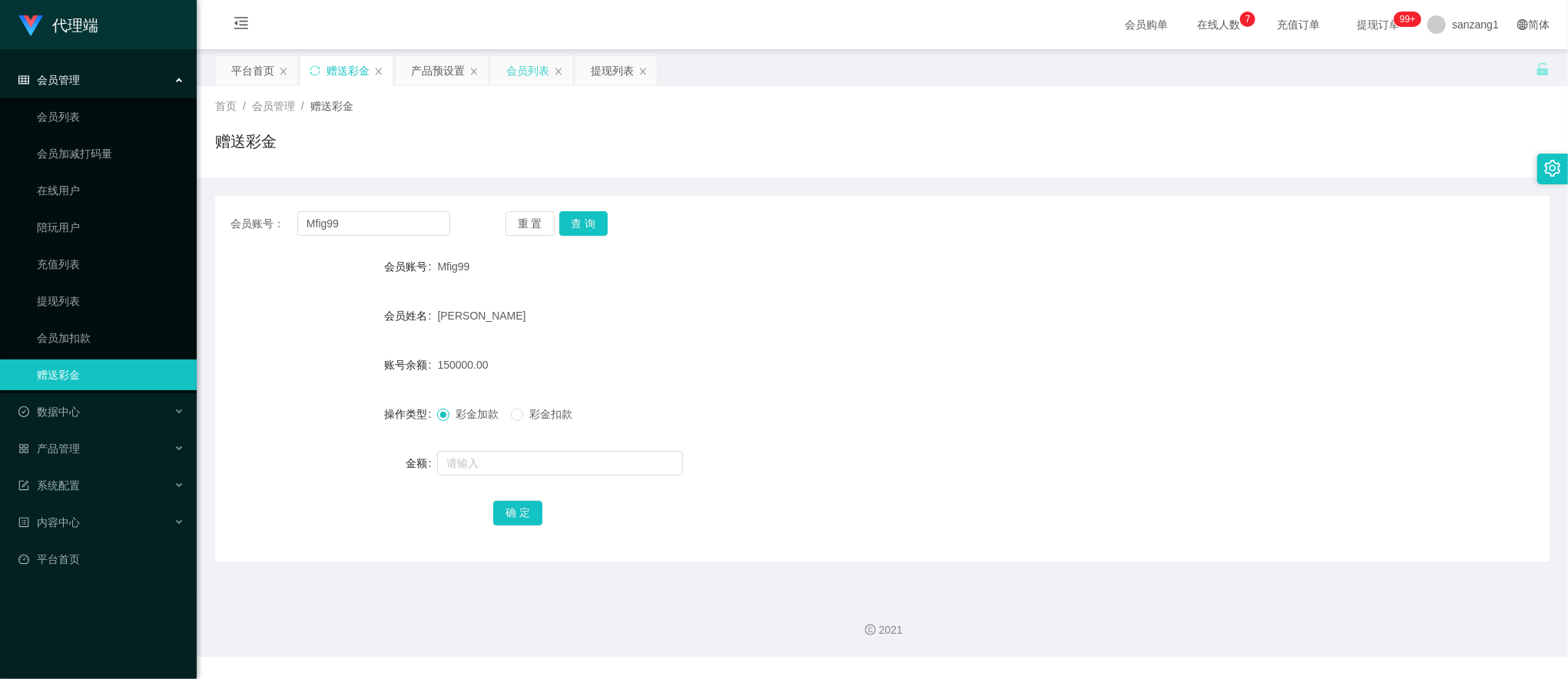
click at [527, 71] on div "会员列表" at bounding box center [528, 70] width 43 height 29
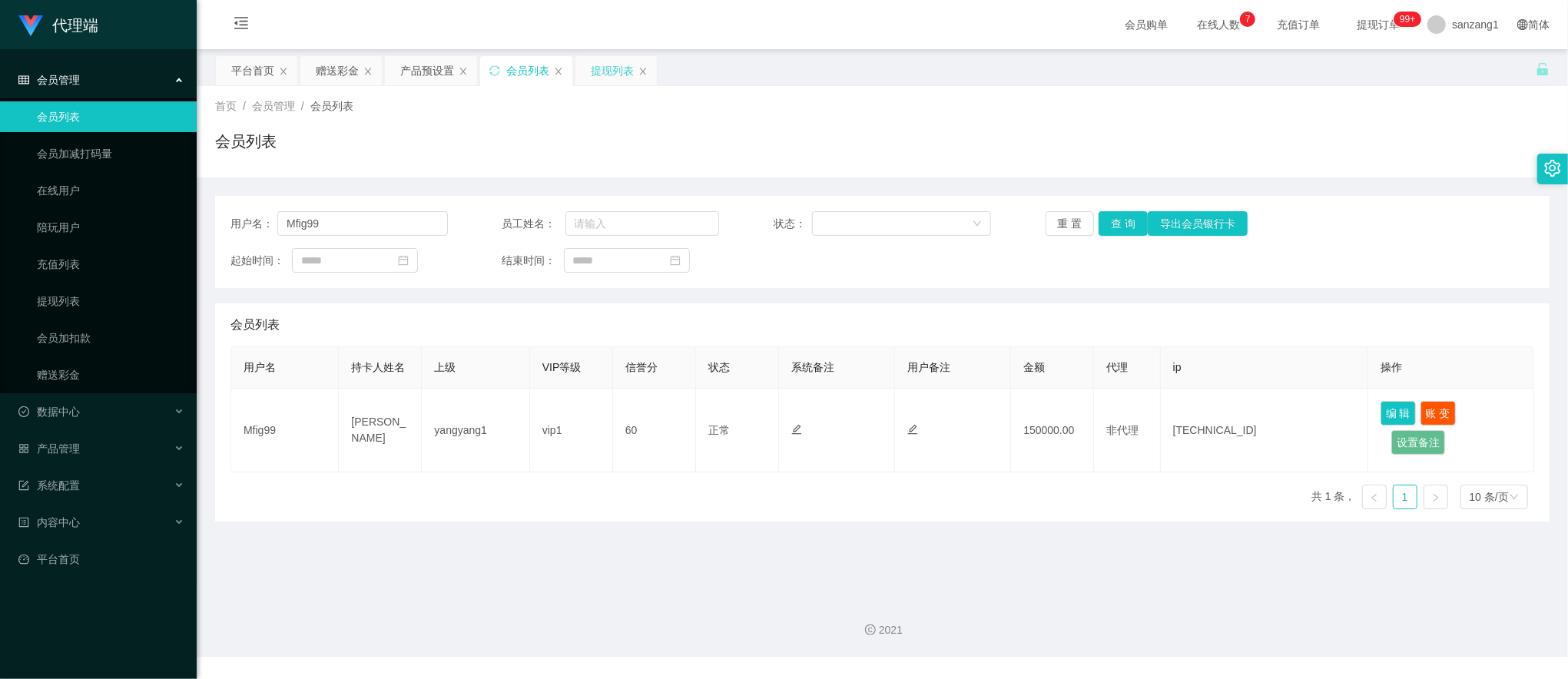
click at [595, 72] on div "提现列表" at bounding box center [612, 70] width 43 height 29
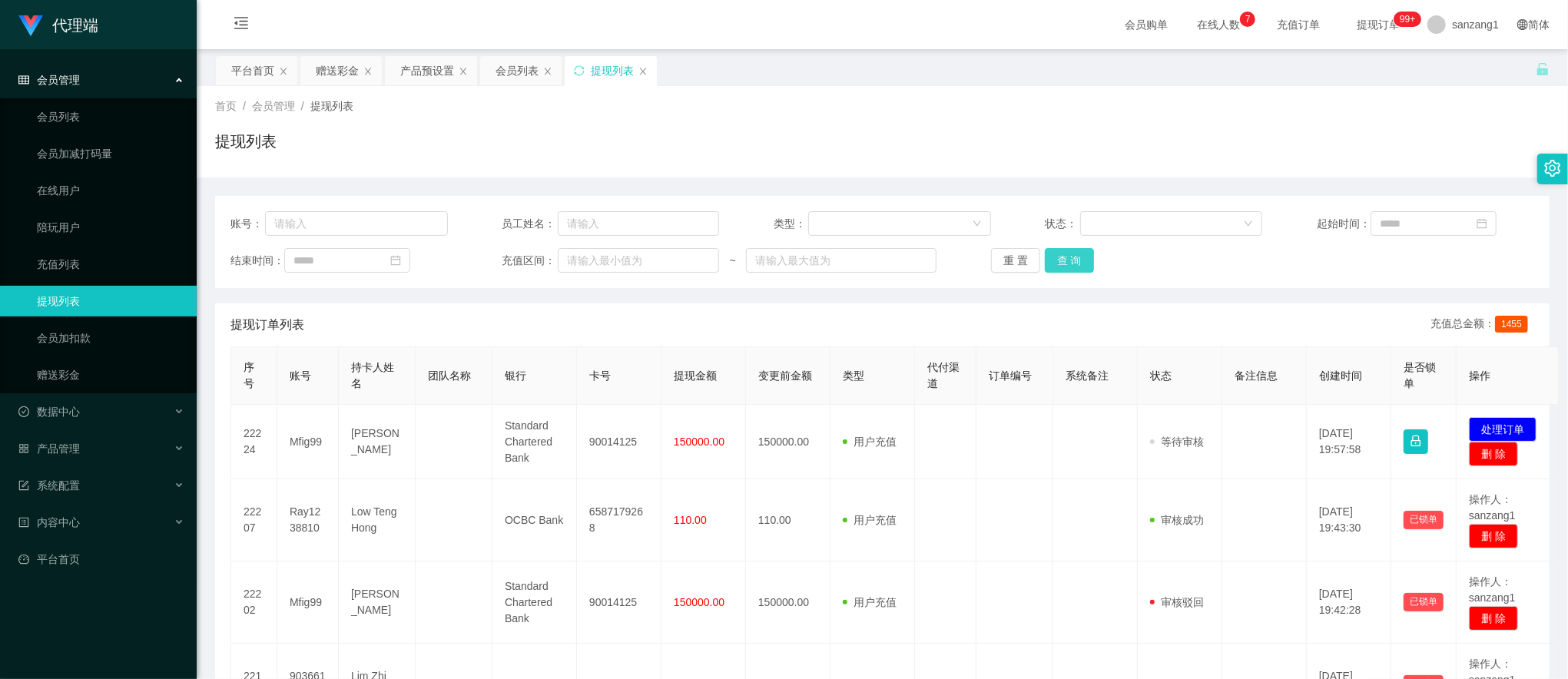
click at [1077, 258] on button "查 询" at bounding box center [1069, 261] width 49 height 25
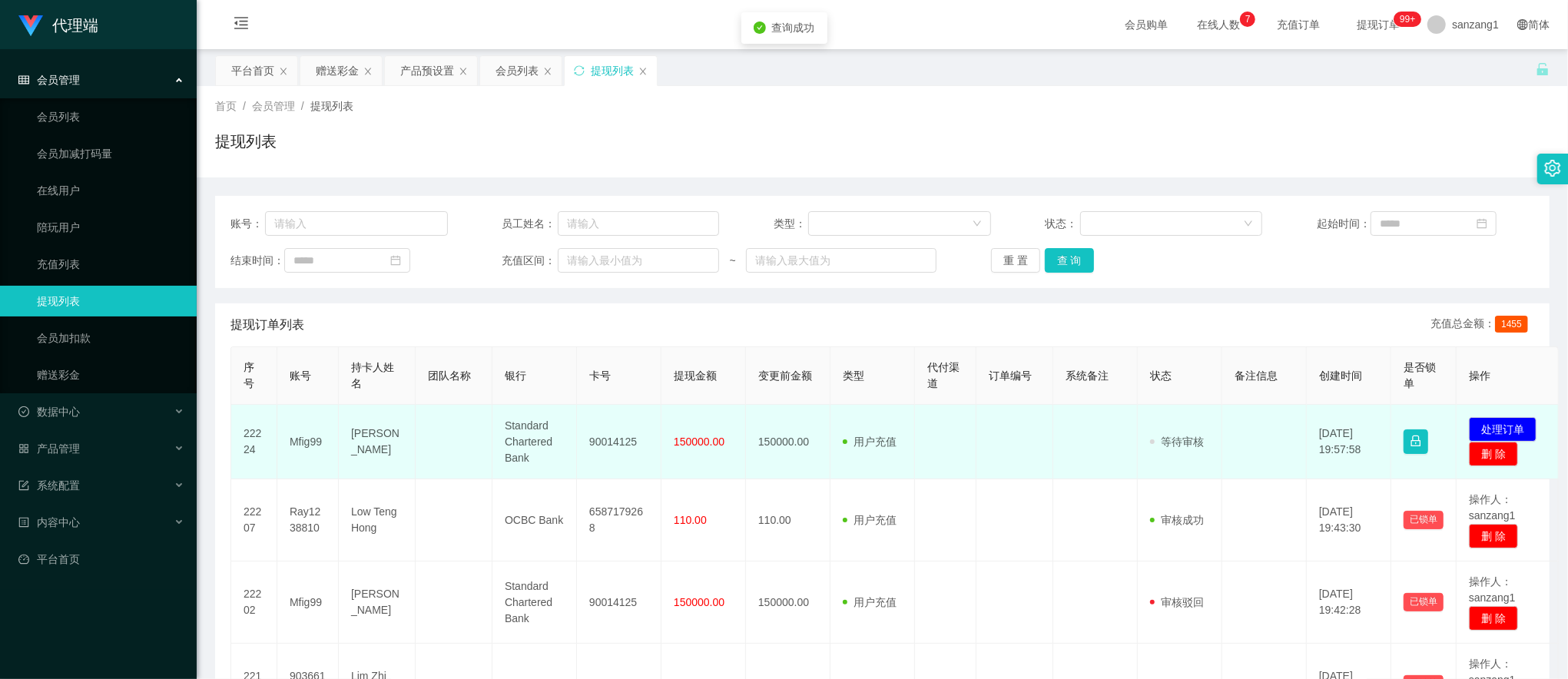
click at [357, 438] on td "Joe" at bounding box center [377, 442] width 76 height 75
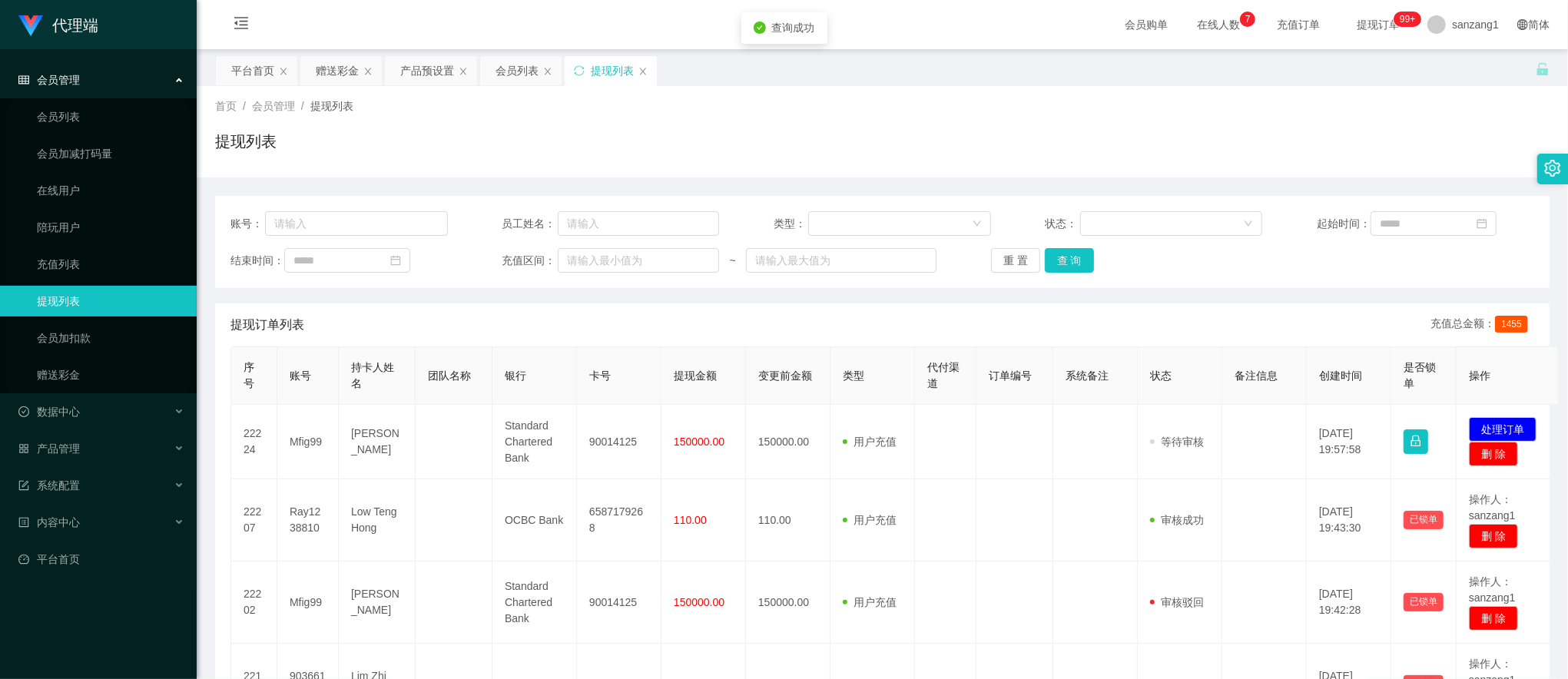
click at [820, 389] on th "变更前金额" at bounding box center [789, 376] width 85 height 57
click at [1055, 264] on button "查 询" at bounding box center [1069, 261] width 49 height 25
click at [1064, 258] on button "查 询" at bounding box center [1069, 261] width 49 height 25
click at [1059, 252] on button "查 询" at bounding box center [1069, 261] width 49 height 25
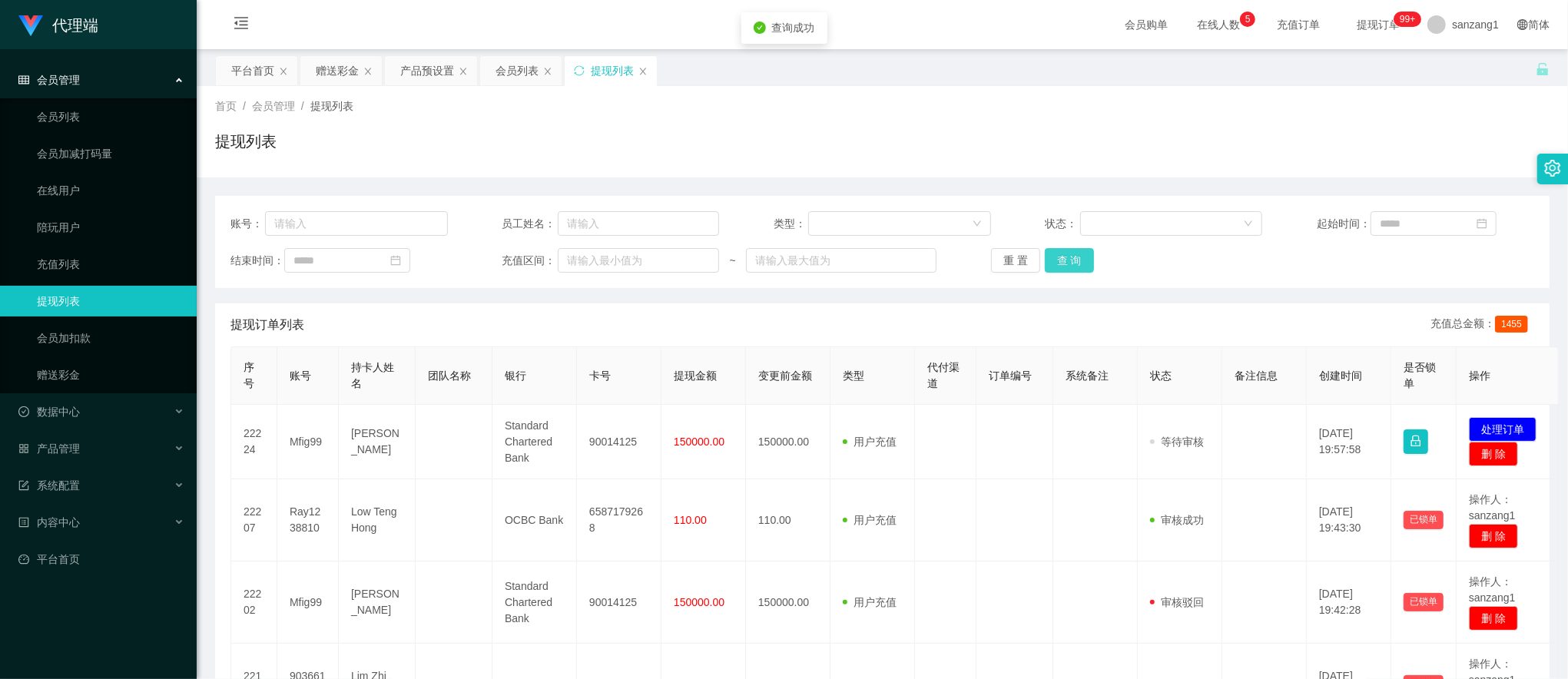
click at [1059, 252] on button "查 询" at bounding box center [1069, 261] width 49 height 25
click at [1045, 262] on button "查 询" at bounding box center [1069, 261] width 49 height 25
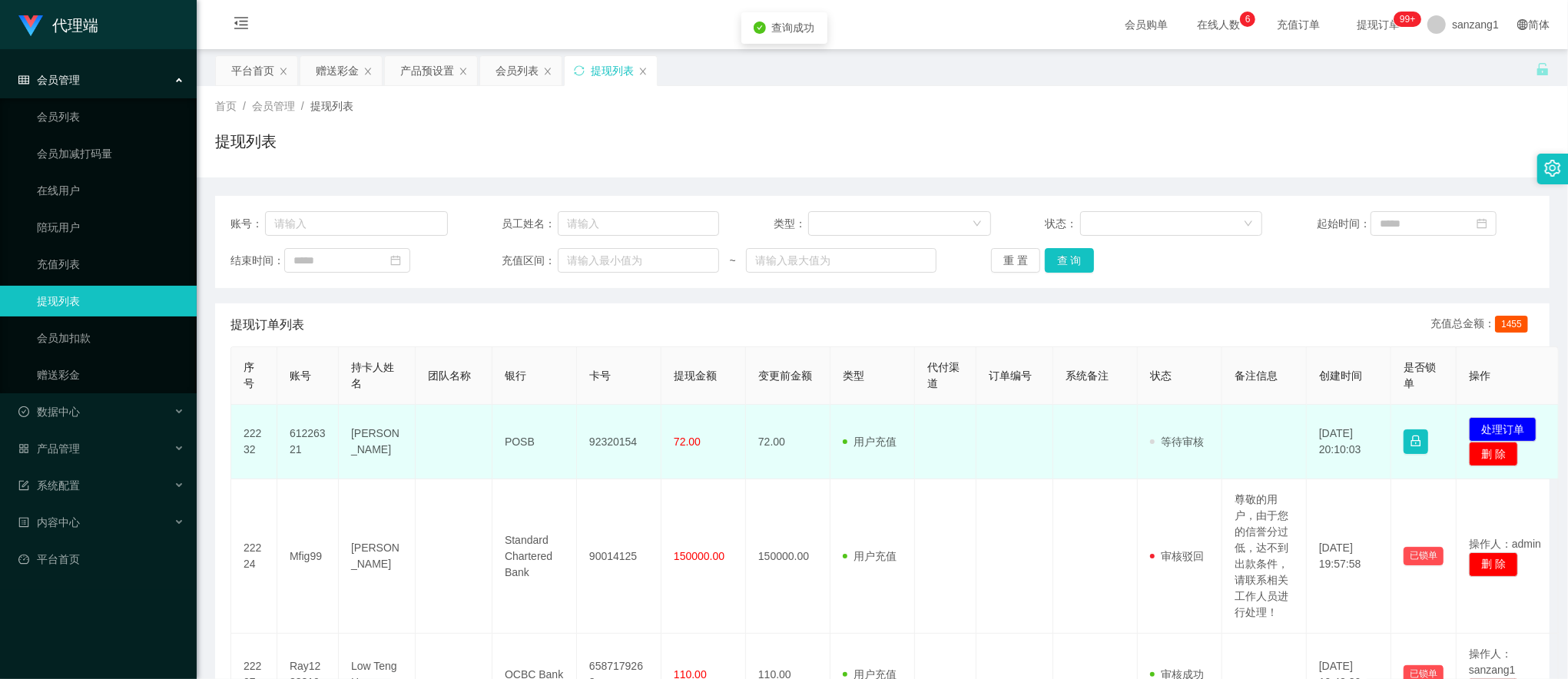
click at [314, 431] on td "61226321" at bounding box center [308, 442] width 61 height 75
click at [619, 447] on td "92320154" at bounding box center [619, 442] width 85 height 75
click at [1513, 431] on button "处理订单" at bounding box center [1502, 430] width 67 height 25
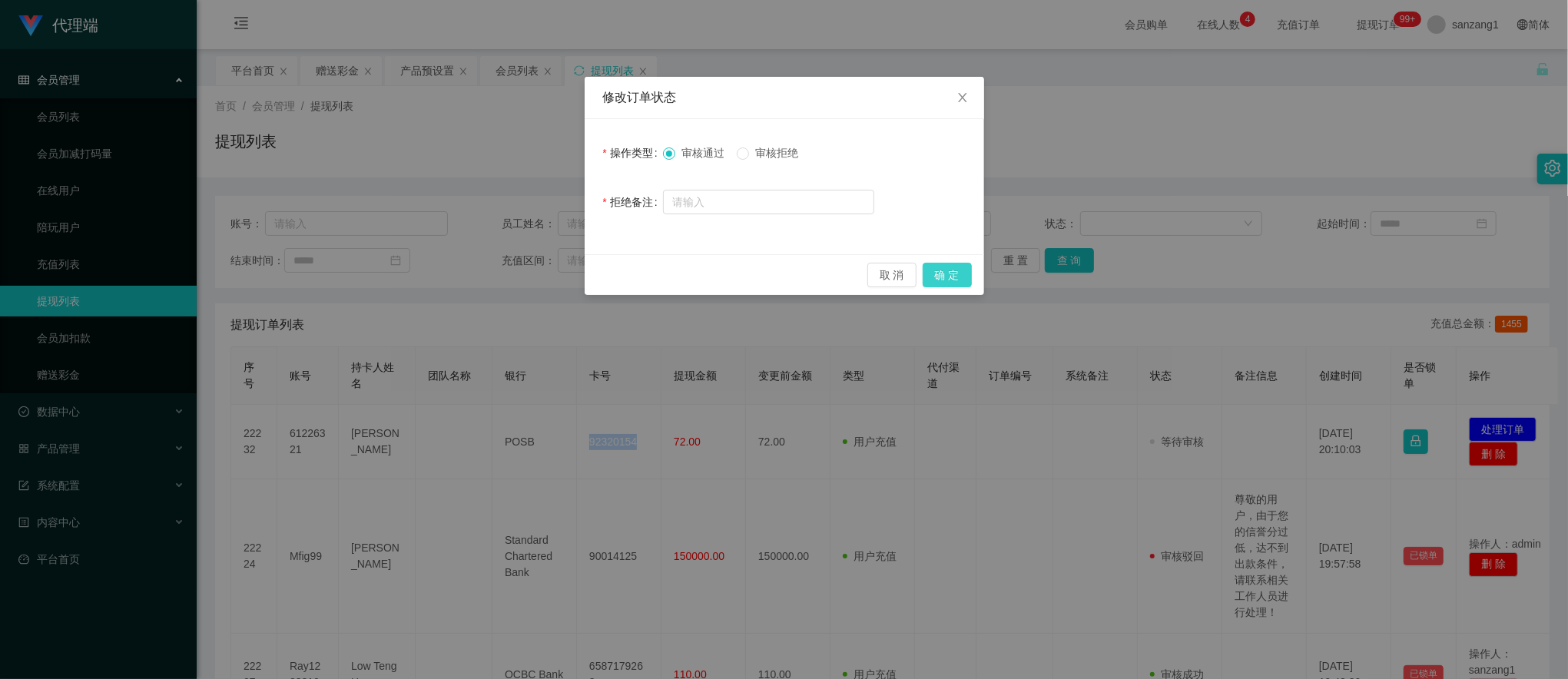
click at [945, 272] on button "确 定" at bounding box center [946, 275] width 49 height 25
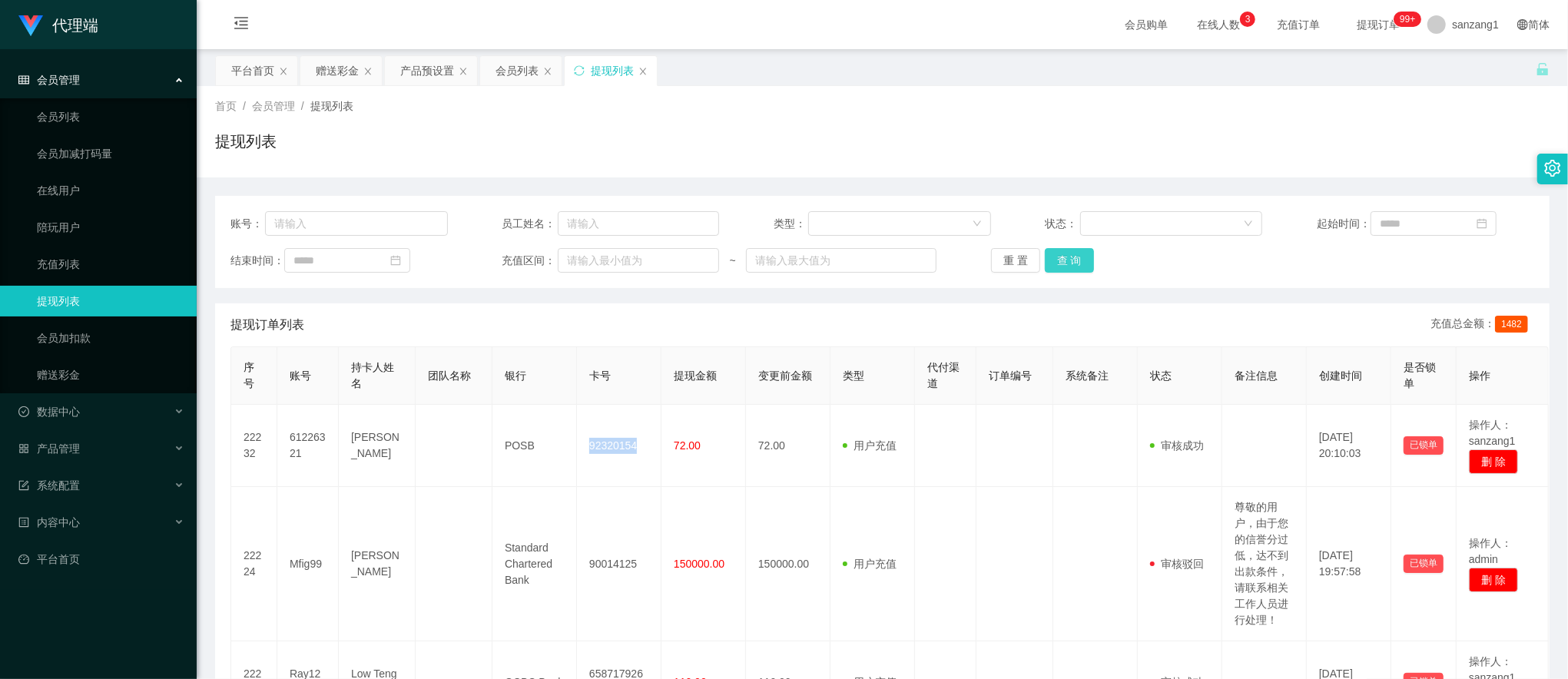
click at [1051, 259] on button "查 询" at bounding box center [1069, 261] width 49 height 25
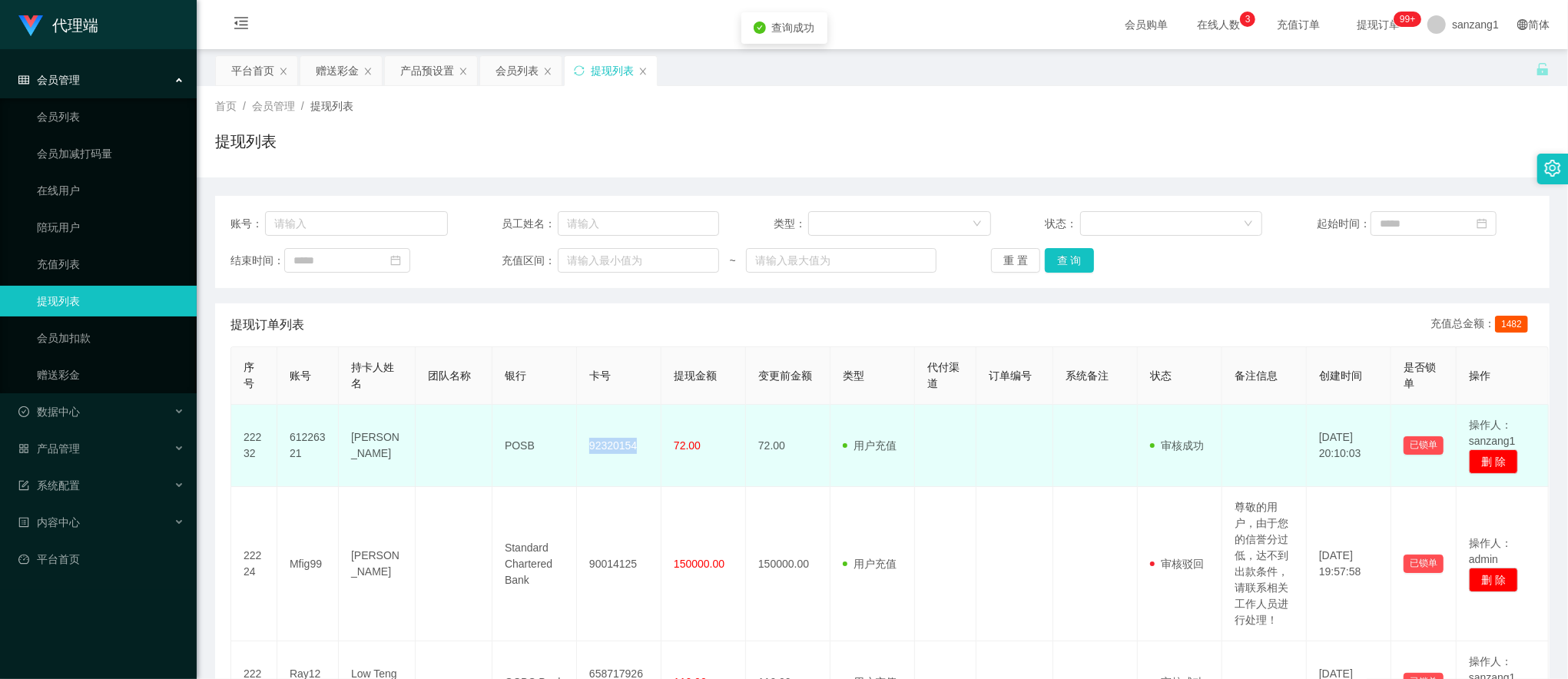
click at [622, 445] on td "92320154" at bounding box center [619, 445] width 85 height 82
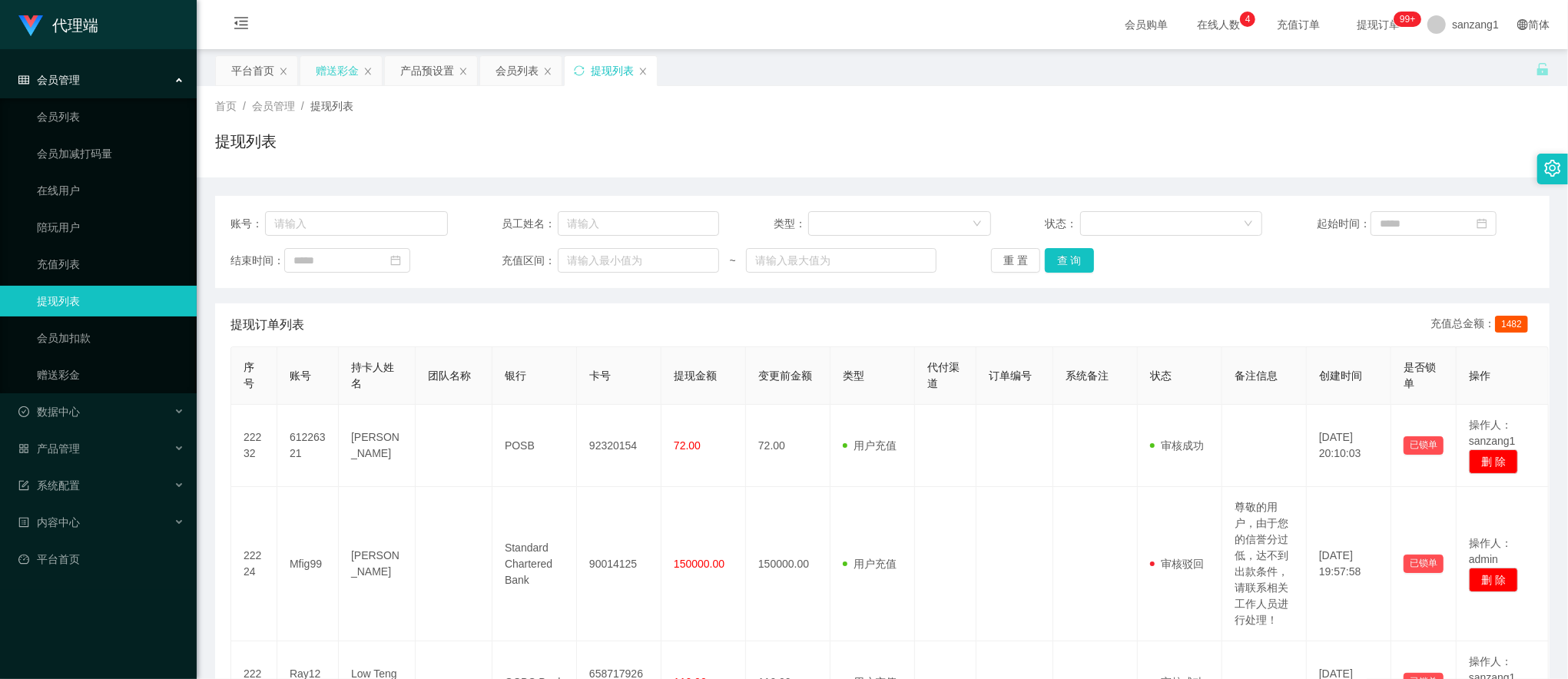
click at [351, 71] on div "赠送彩金" at bounding box center [337, 70] width 43 height 29
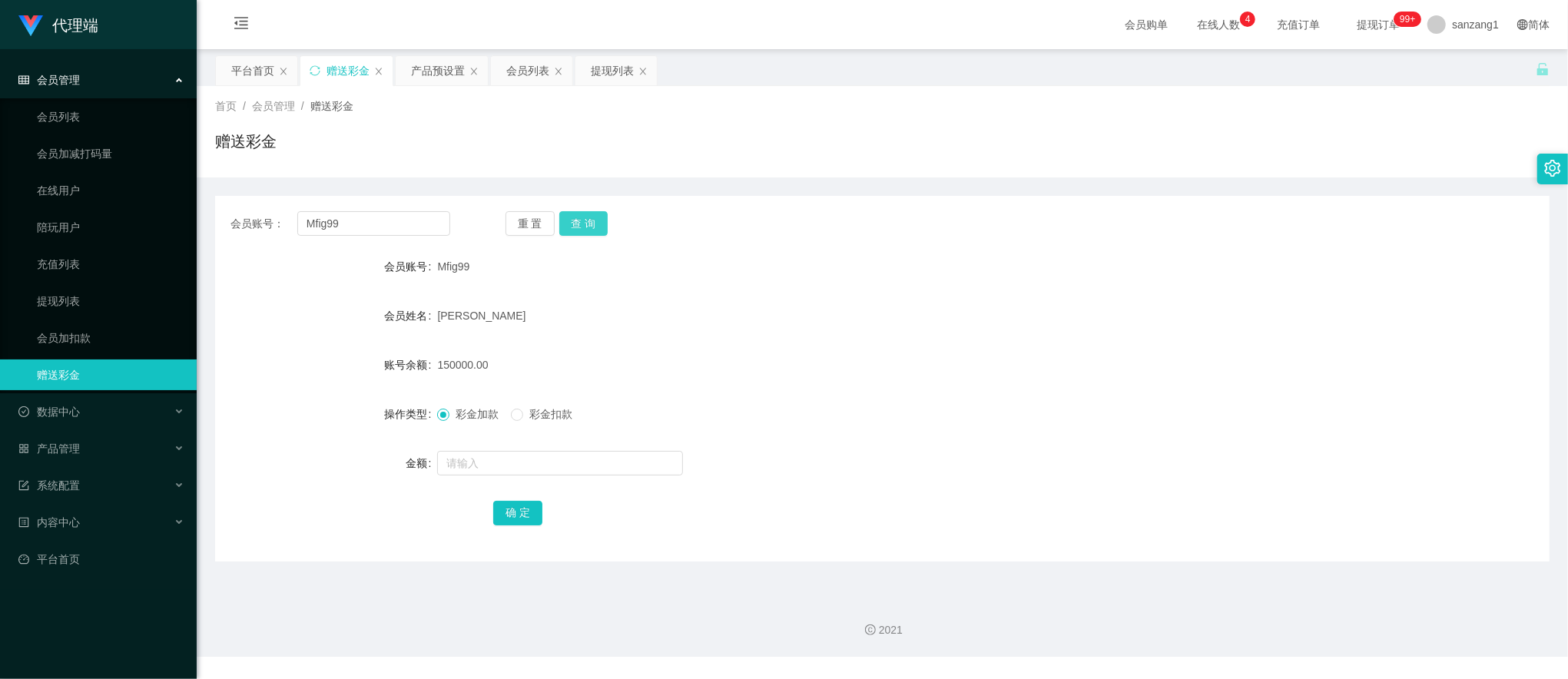
click at [592, 226] on button "查 询" at bounding box center [583, 224] width 49 height 25
drag, startPoint x: 378, startPoint y: 217, endPoint x: 249, endPoint y: 199, distance: 130.2
click at [249, 199] on div "会员账号： Mfig99 重 置 查 询 会员账号 Mfig99 会员姓名 Joe 账号余额 150000.00 操作类型 彩金加款 彩金扣款 金额 确 定" at bounding box center [882, 379] width 1335 height 366
click at [593, 215] on button "查 询" at bounding box center [583, 224] width 49 height 25
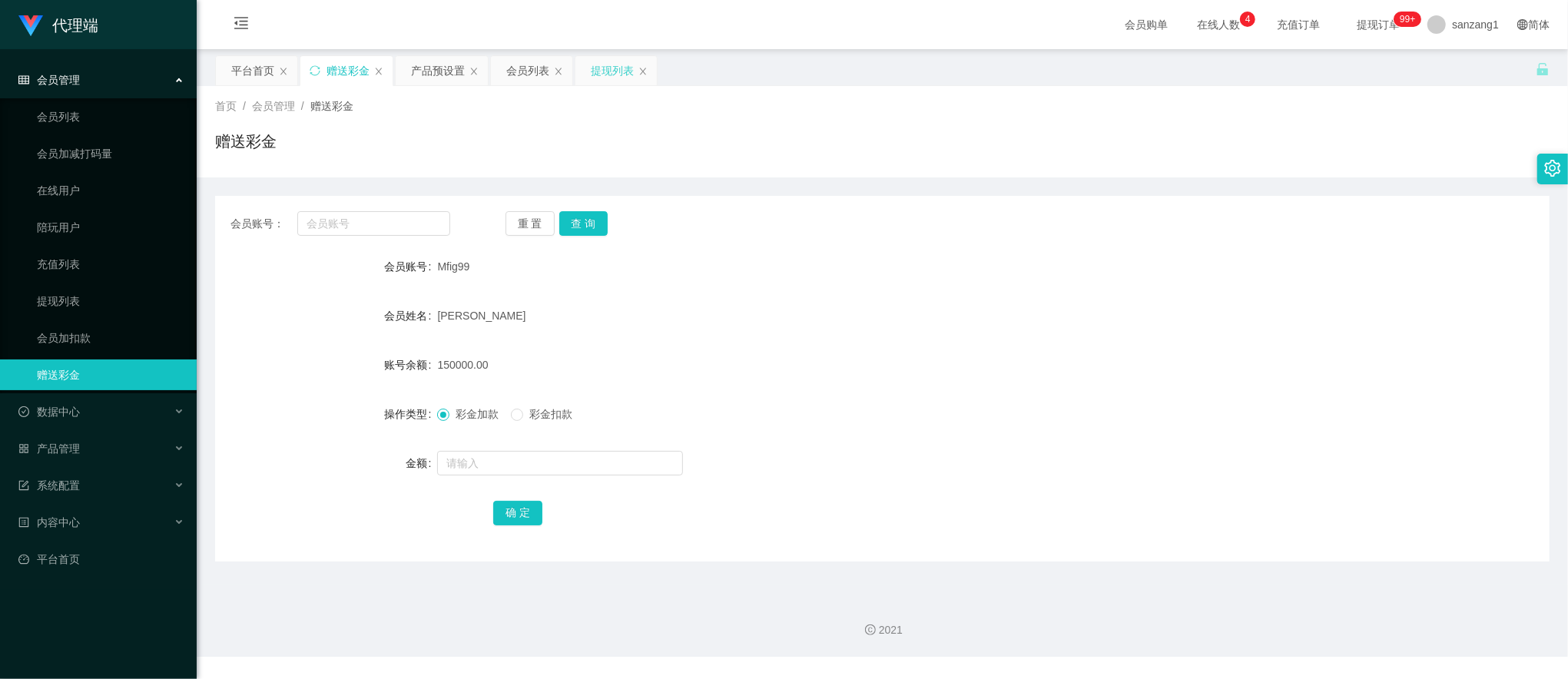
click at [602, 74] on div "提现列表" at bounding box center [612, 70] width 43 height 29
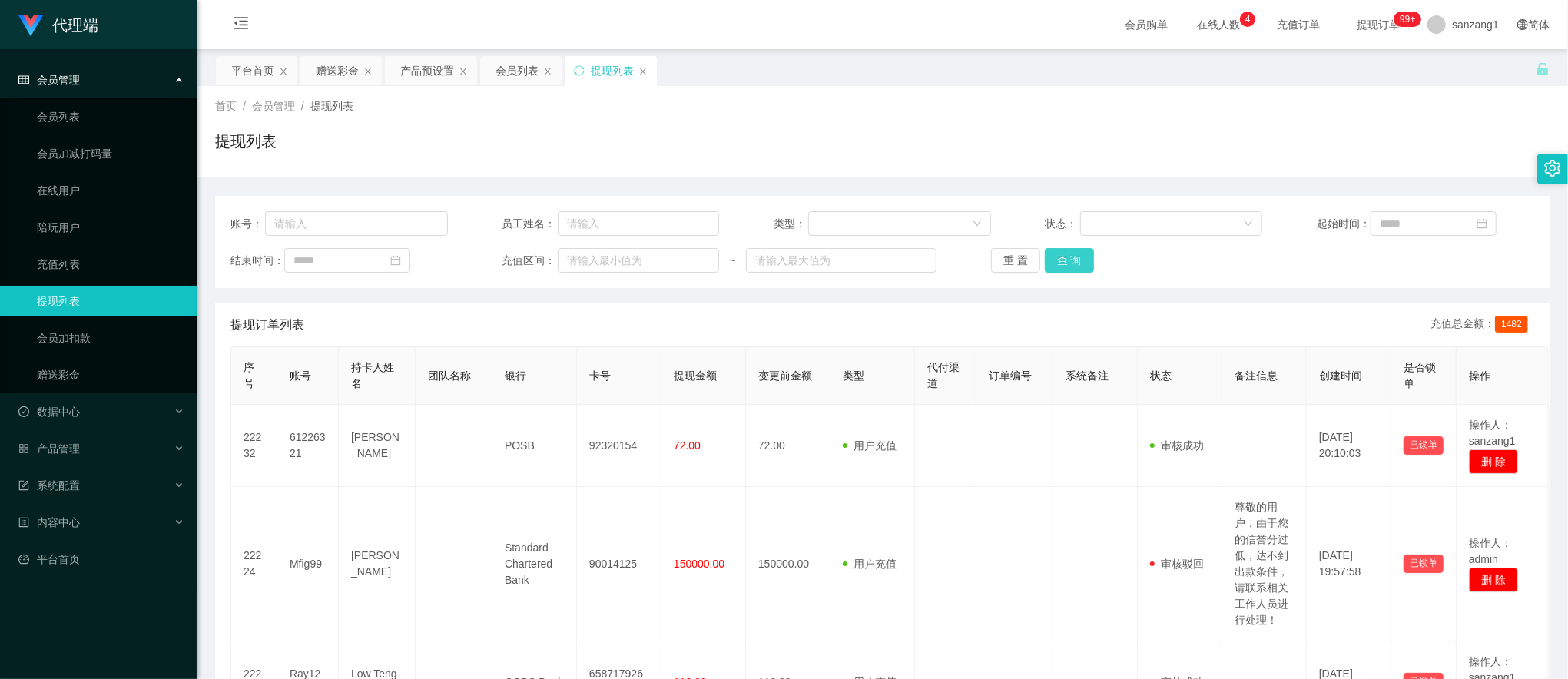
click at [1073, 257] on button "查 询" at bounding box center [1069, 261] width 49 height 25
click at [1073, 255] on button "查 询" at bounding box center [1069, 261] width 49 height 25
click at [1071, 258] on button "查 询" at bounding box center [1069, 261] width 49 height 25
click at [1374, 29] on span "提现订单 99+" at bounding box center [1378, 24] width 58 height 11
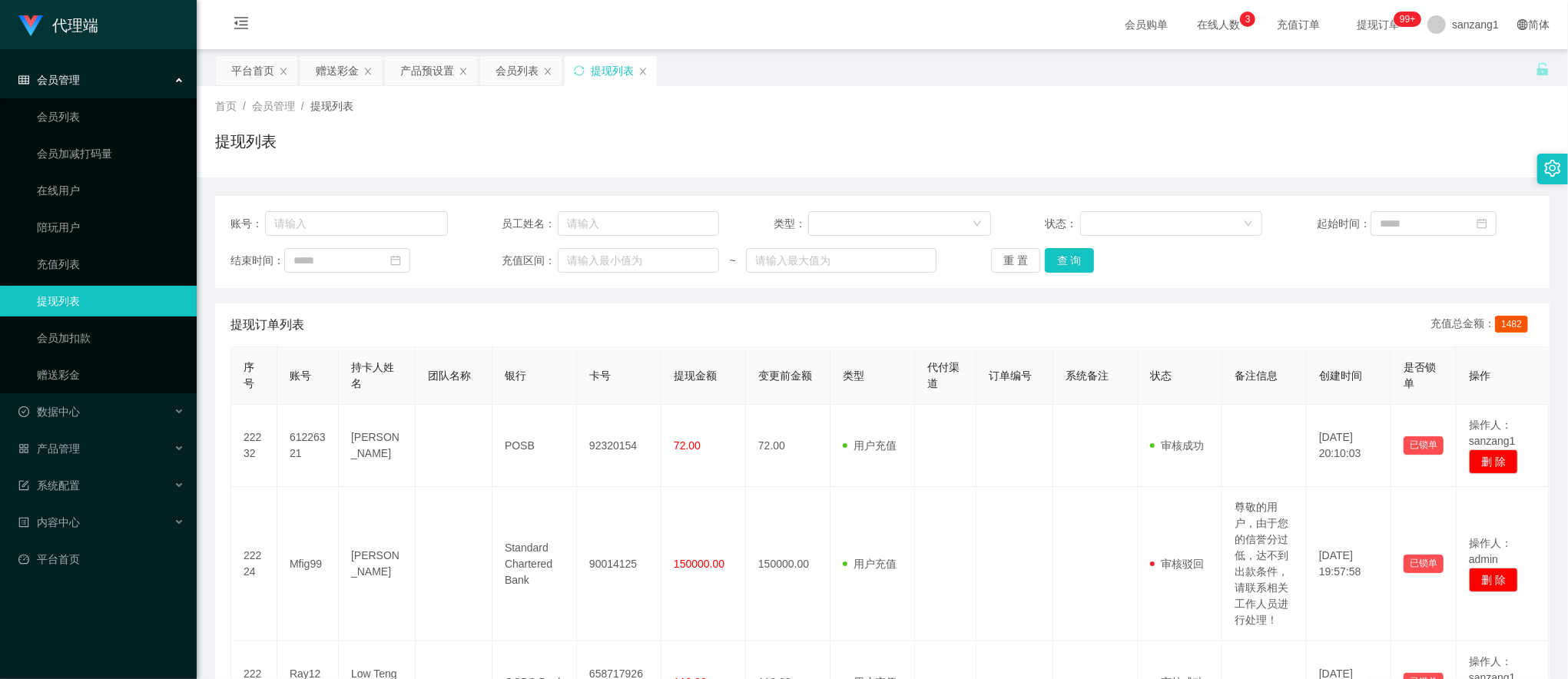
click at [722, 140] on div "提现列表" at bounding box center [882, 147] width 1335 height 36
click at [1055, 259] on button "查 询" at bounding box center [1069, 261] width 49 height 25
click at [1064, 270] on button "查 询" at bounding box center [1069, 261] width 49 height 25
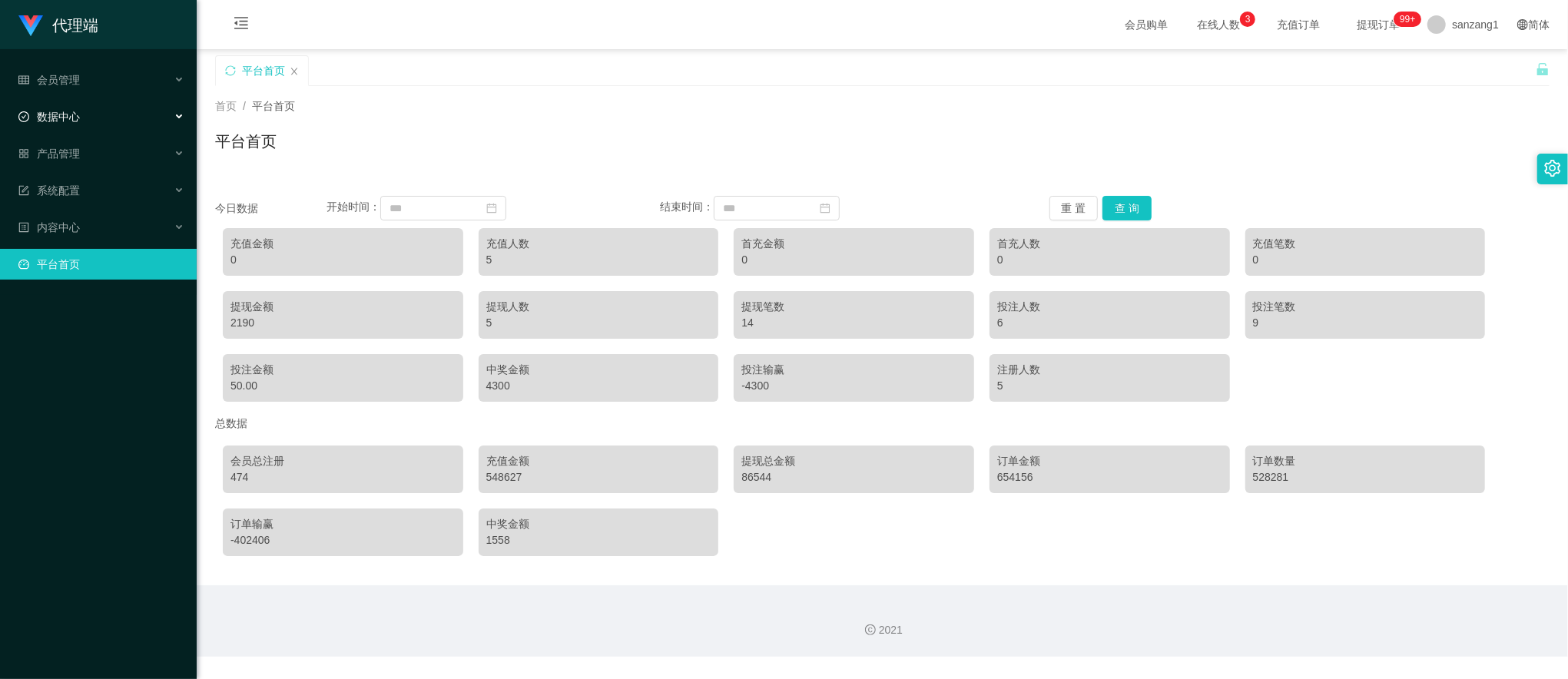
click at [57, 111] on span "数据中心" at bounding box center [49, 116] width 61 height 12
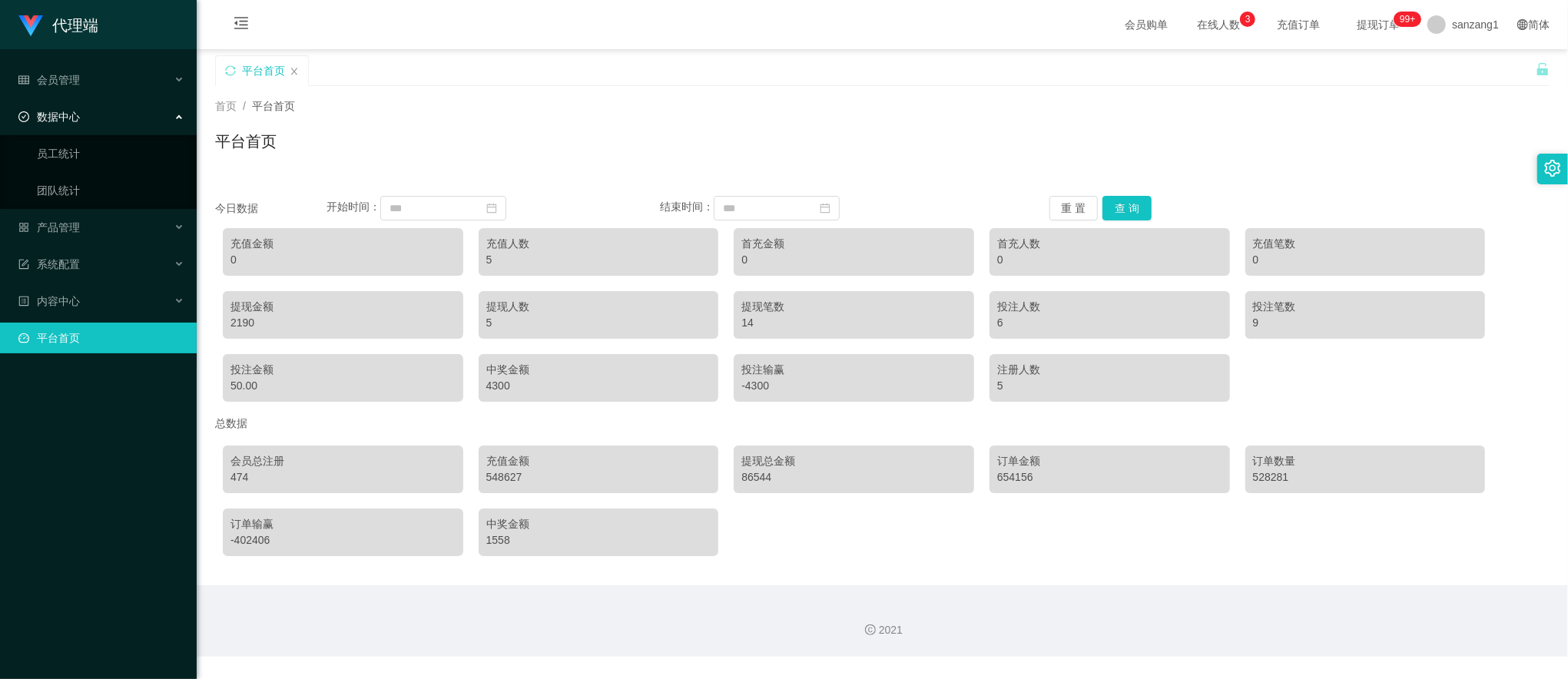
click at [66, 111] on span "数据中心" at bounding box center [49, 116] width 61 height 12
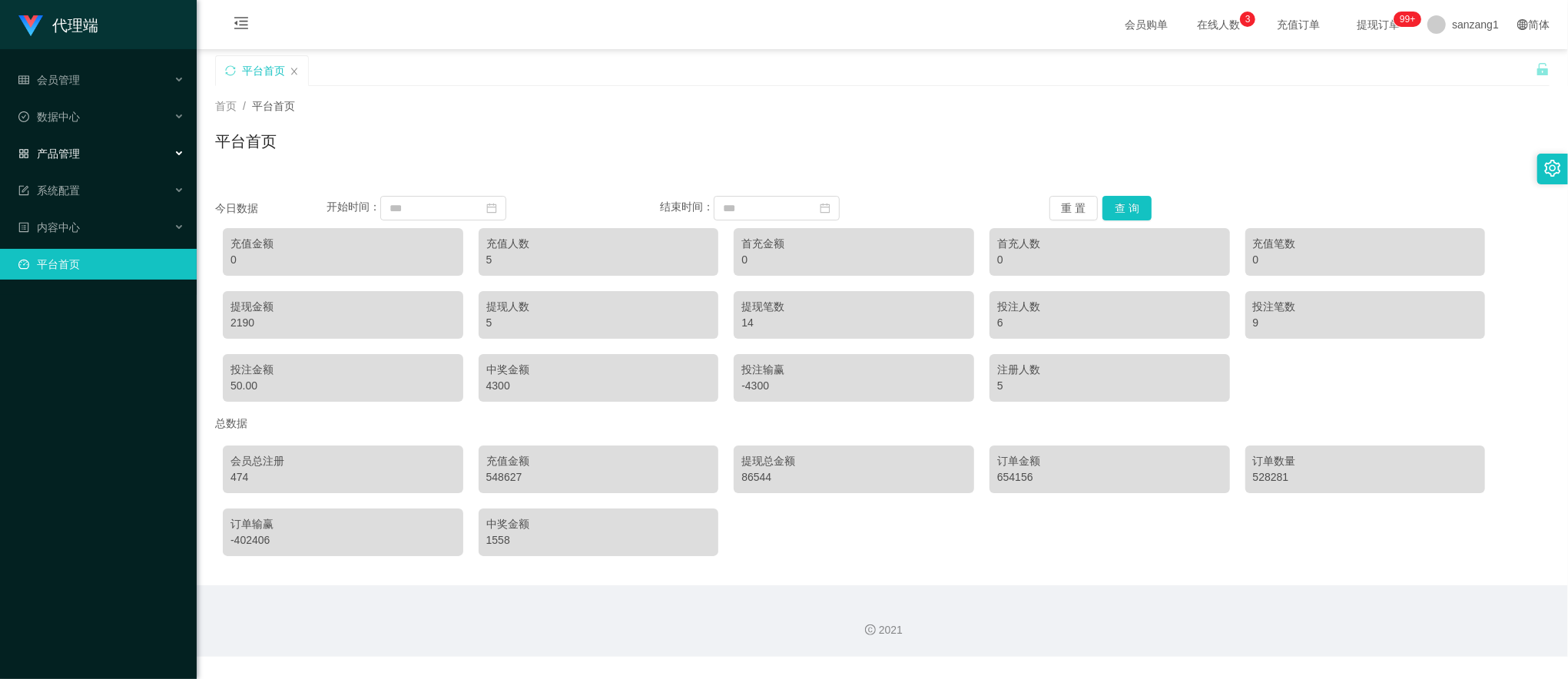
click at [78, 138] on div "产品管理" at bounding box center [98, 153] width 197 height 31
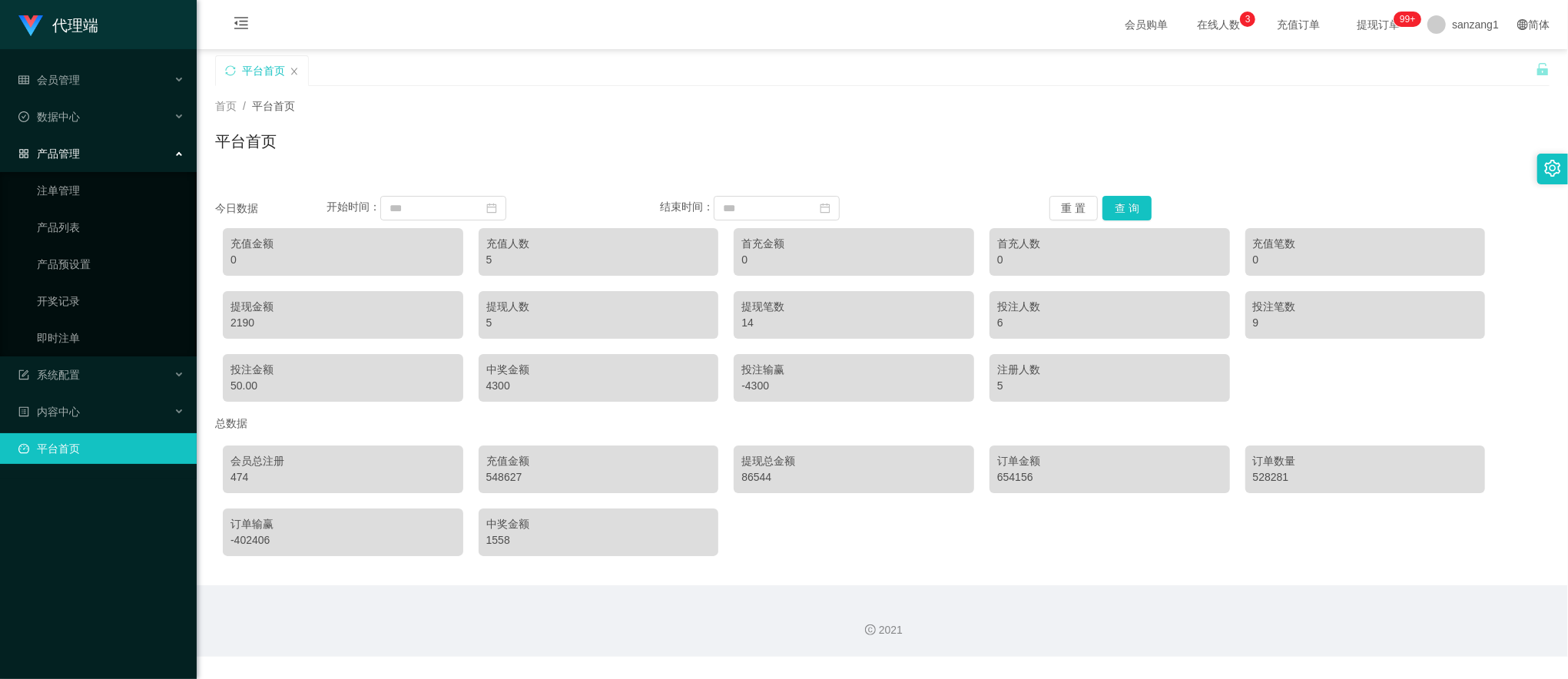
click at [80, 145] on div "产品管理" at bounding box center [98, 153] width 197 height 31
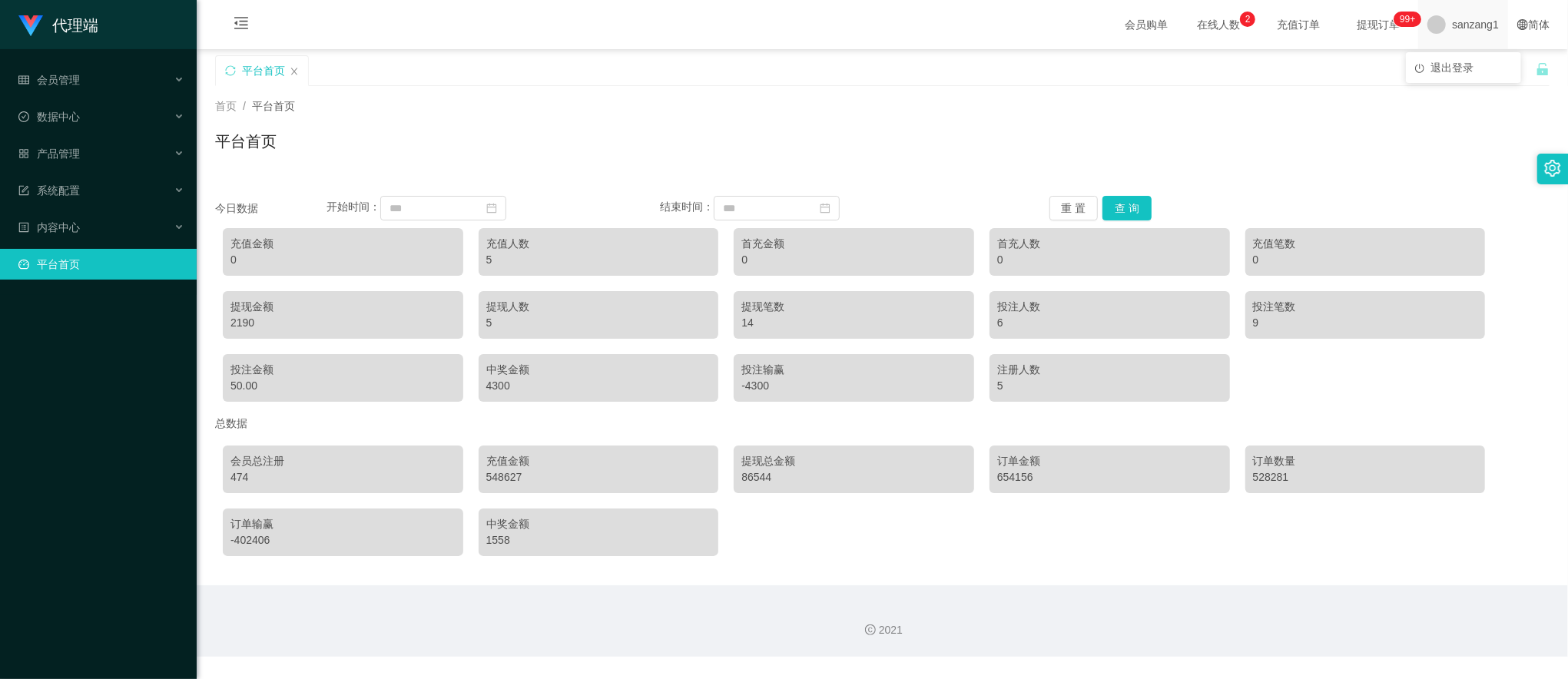
click at [1472, 22] on span "sanzang1" at bounding box center [1475, 24] width 47 height 49
click at [1438, 62] on span "退出登录" at bounding box center [1452, 67] width 43 height 12
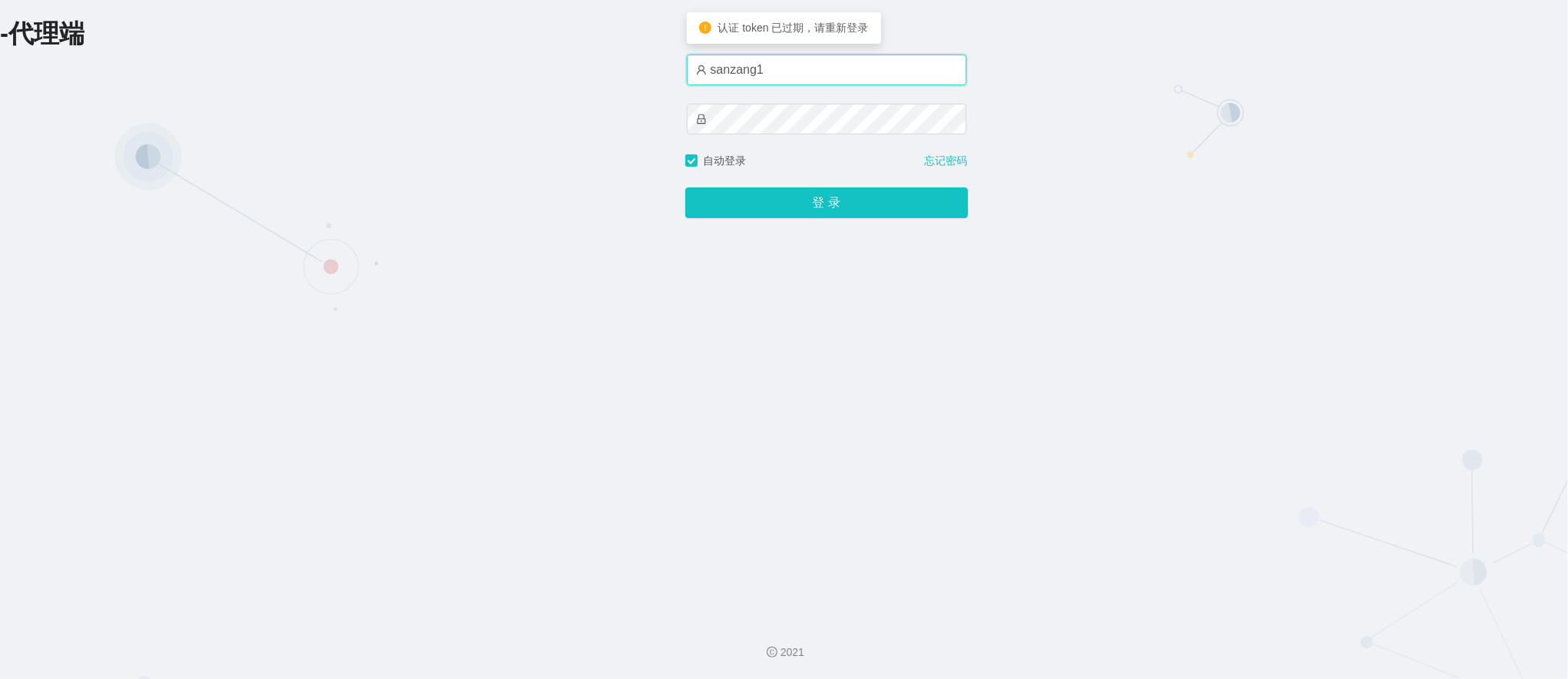
click at [738, 75] on input "sanzang1" at bounding box center [827, 70] width 280 height 31
paste input "666"
type input "sanzang666"
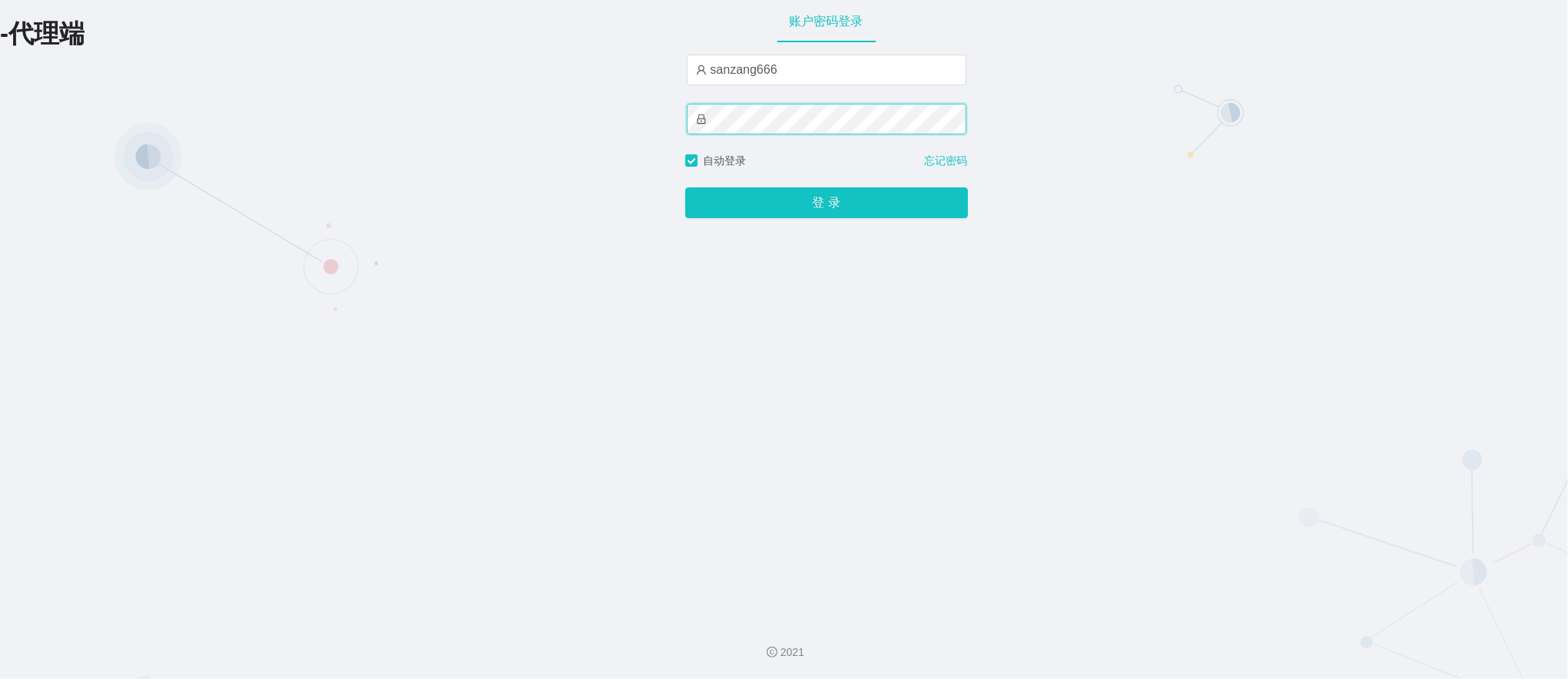
click at [686, 188] on button "登 录" at bounding box center [827, 203] width 283 height 31
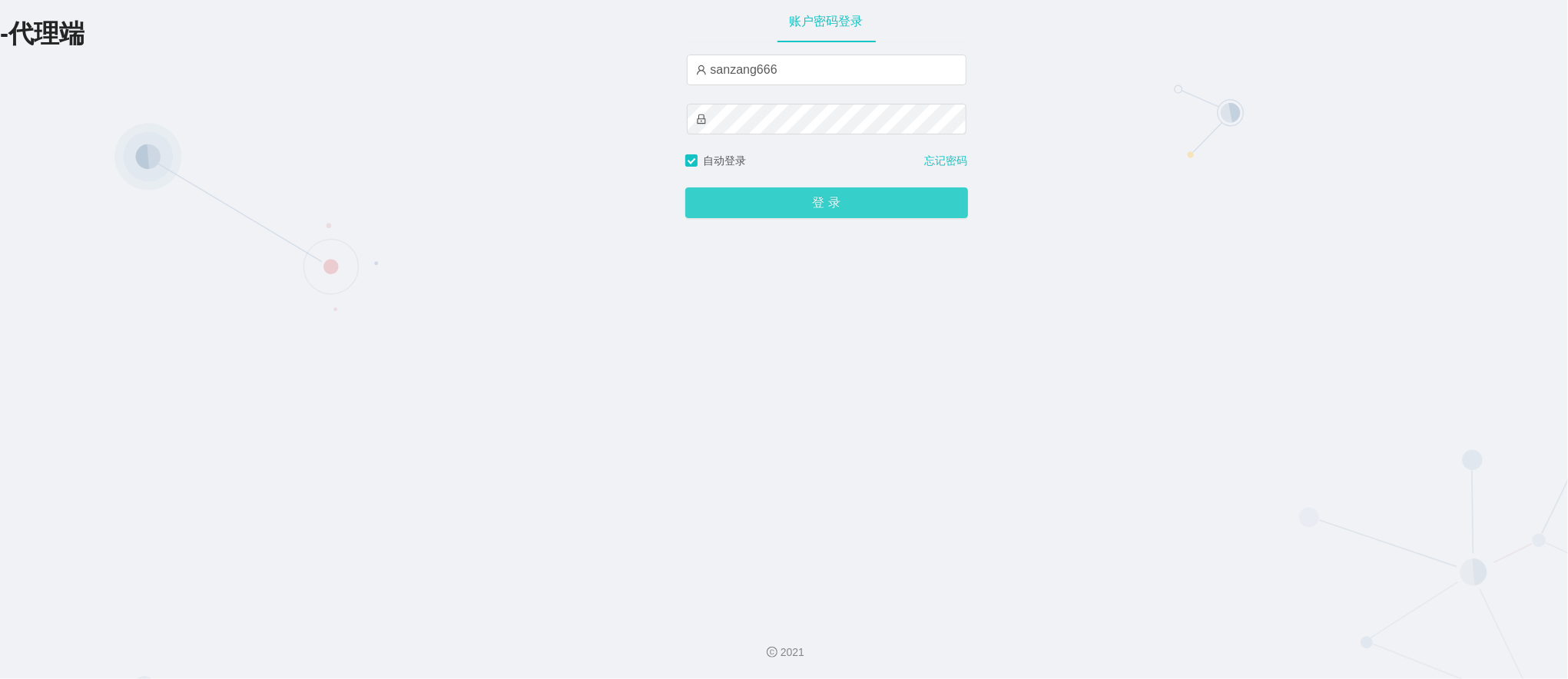
click at [686, 198] on button "登 录" at bounding box center [827, 203] width 283 height 31
